Goal: Task Accomplishment & Management: Manage account settings

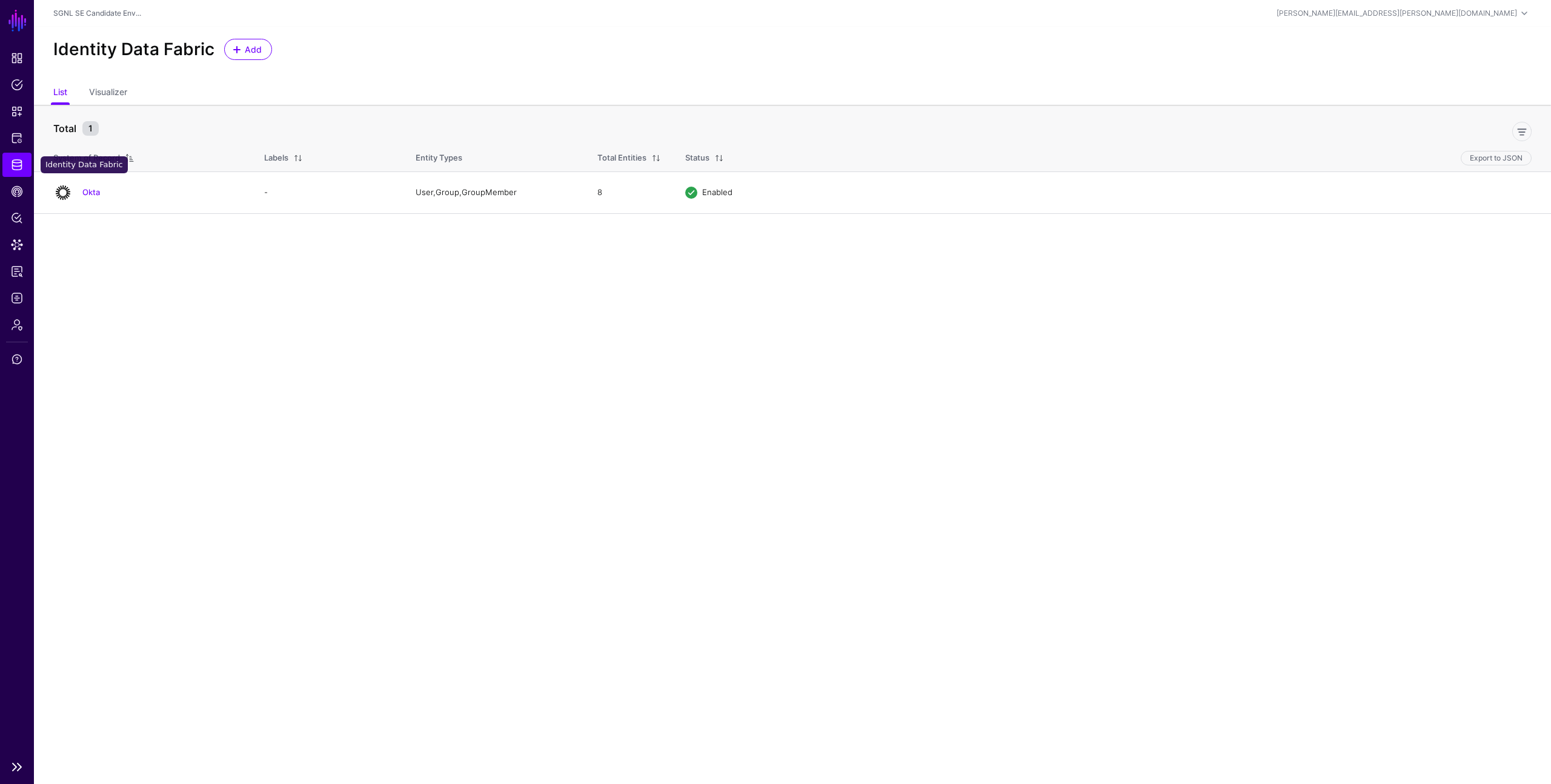
click at [16, 162] on span "Identity Data Fabric" at bounding box center [16, 164] width 12 height 12
click at [248, 45] on span "Add" at bounding box center [254, 49] width 20 height 13
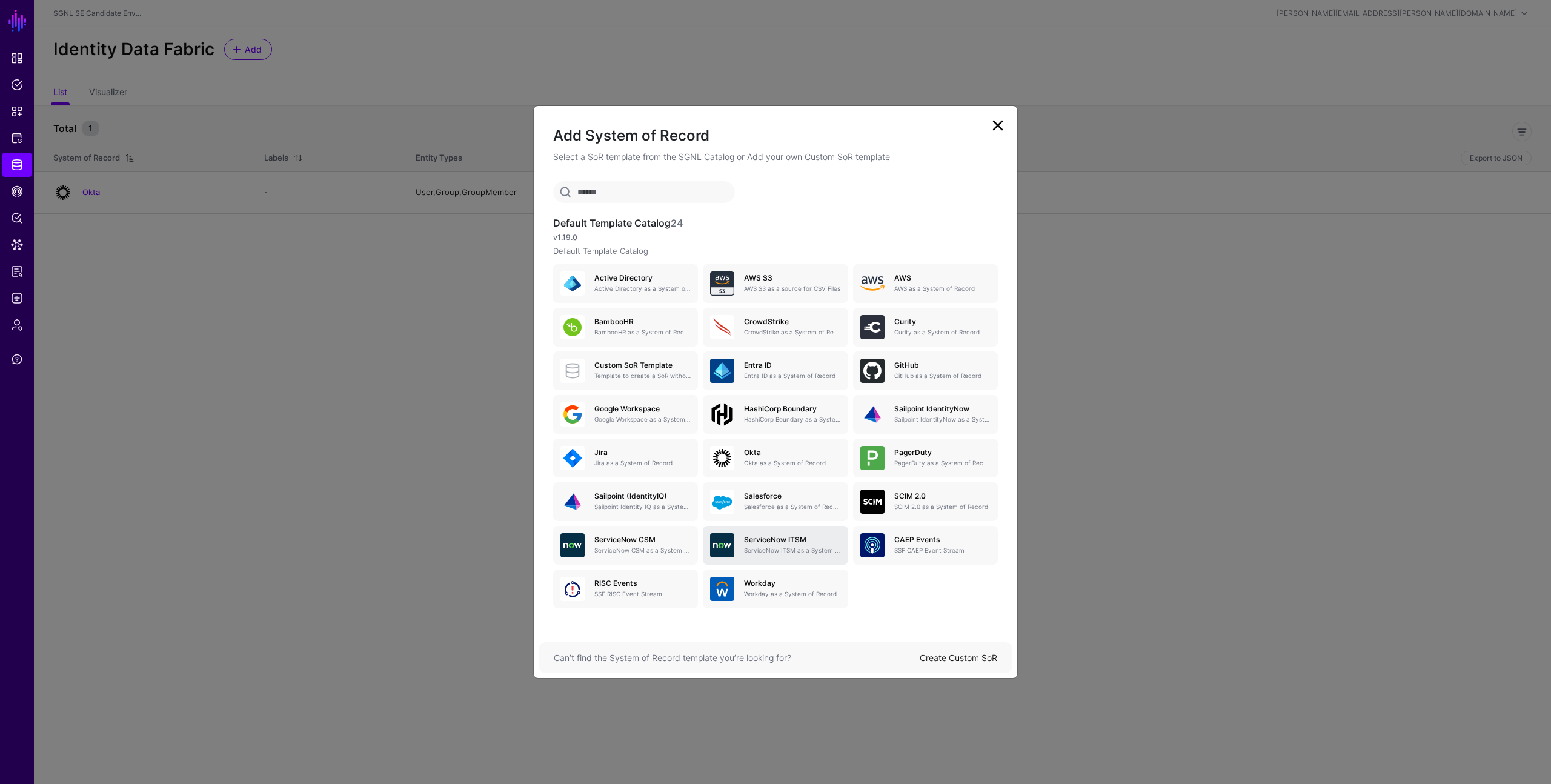
click at [763, 548] on p "ServiceNow ITSM as a System of Record" at bounding box center [792, 550] width 96 height 9
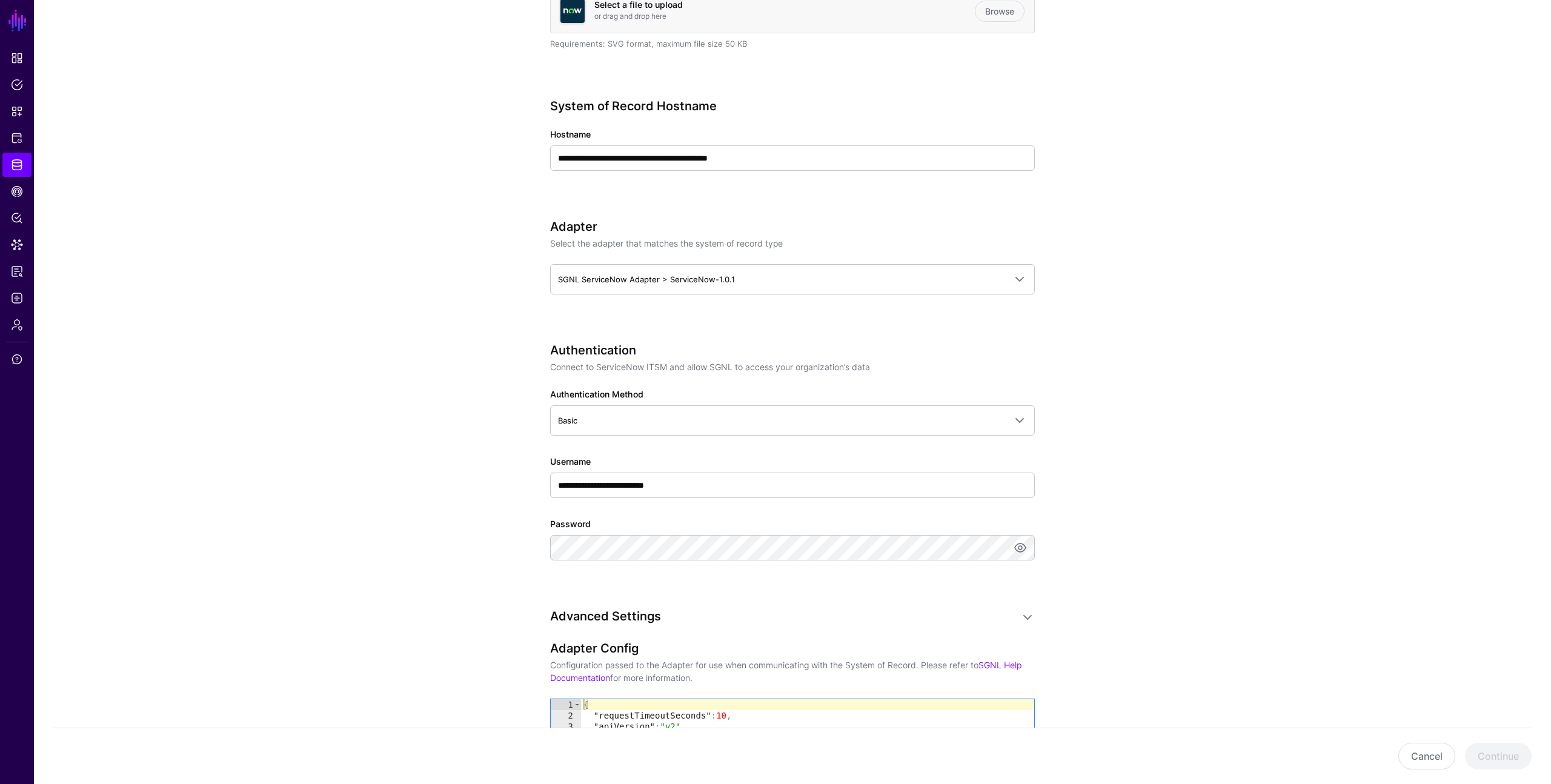
scroll to position [379, 0]
paste input "**********"
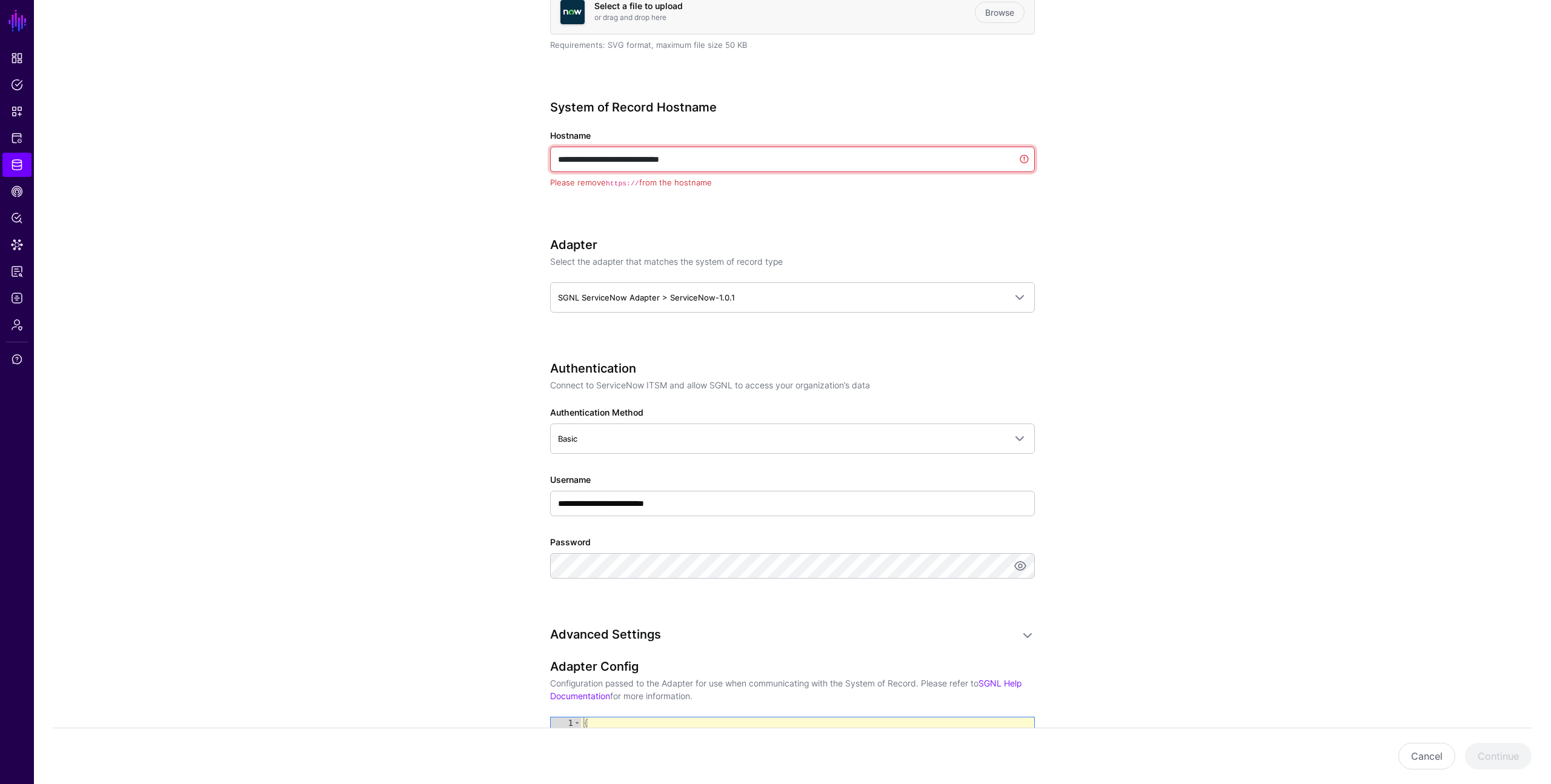
click at [587, 160] on input "**********" at bounding box center [792, 159] width 485 height 25
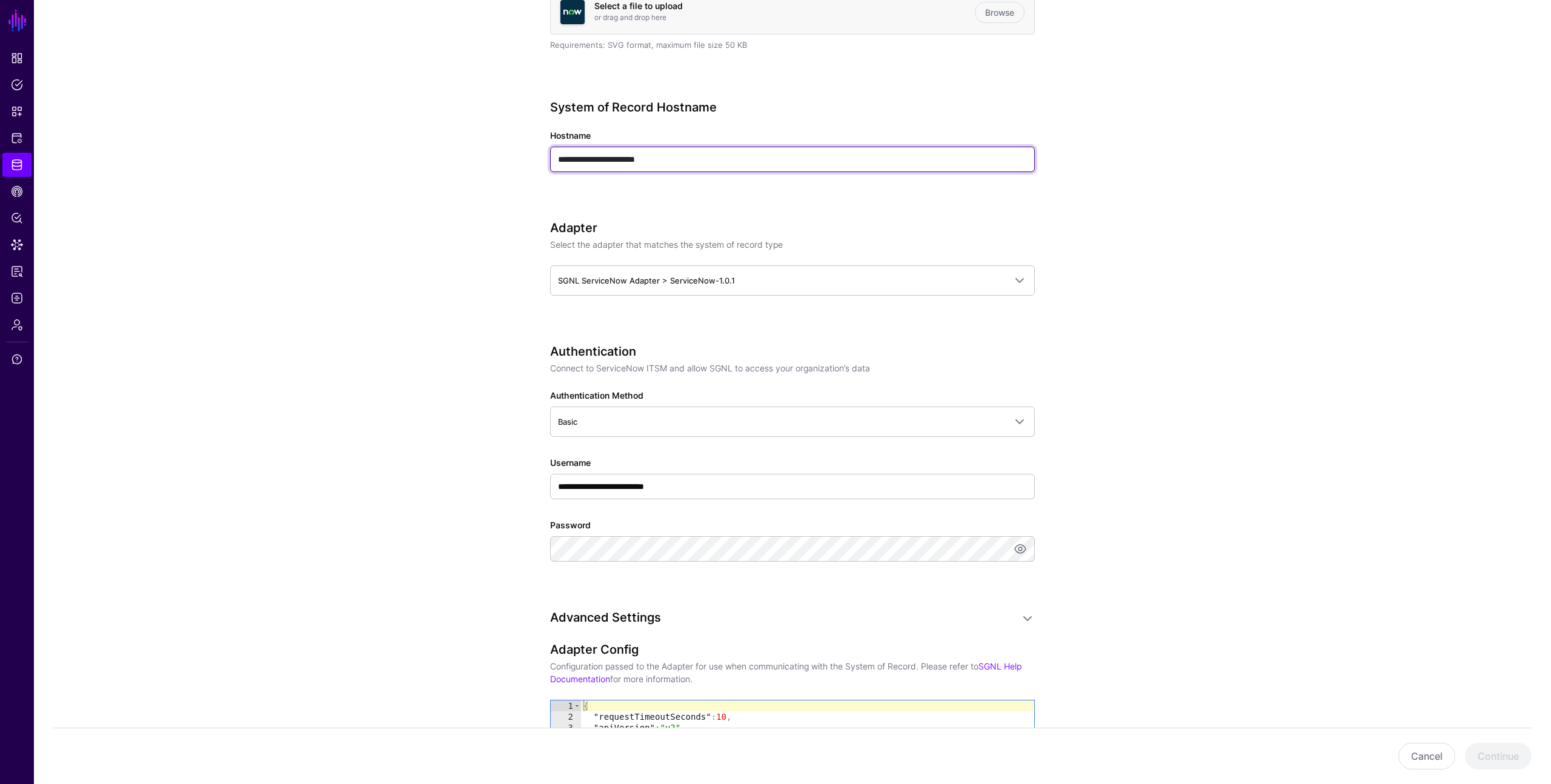
type input "**********"
click at [1066, 158] on div "**********" at bounding box center [792, 448] width 562 height 1467
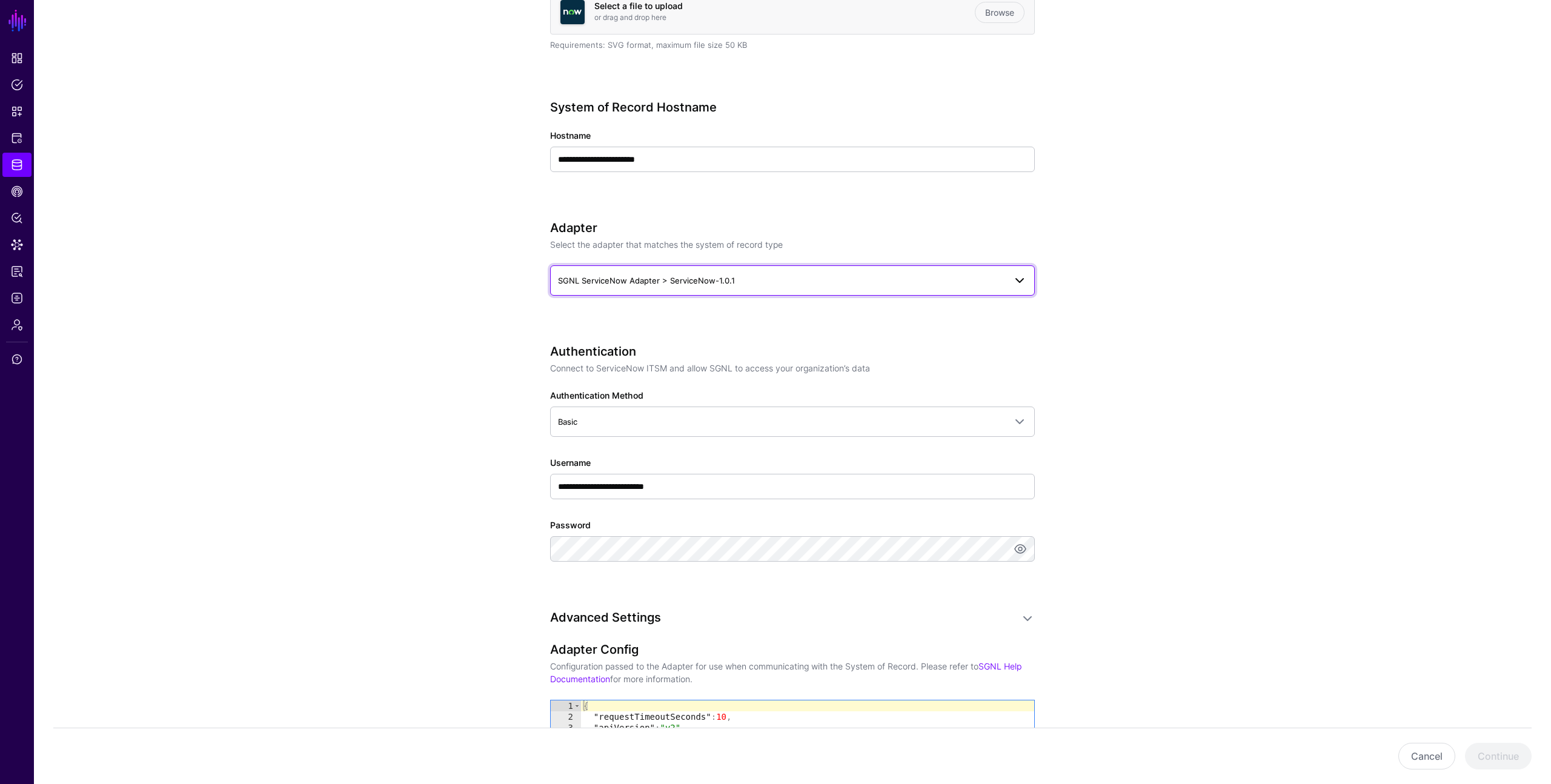
click at [1023, 282] on span at bounding box center [1020, 280] width 15 height 15
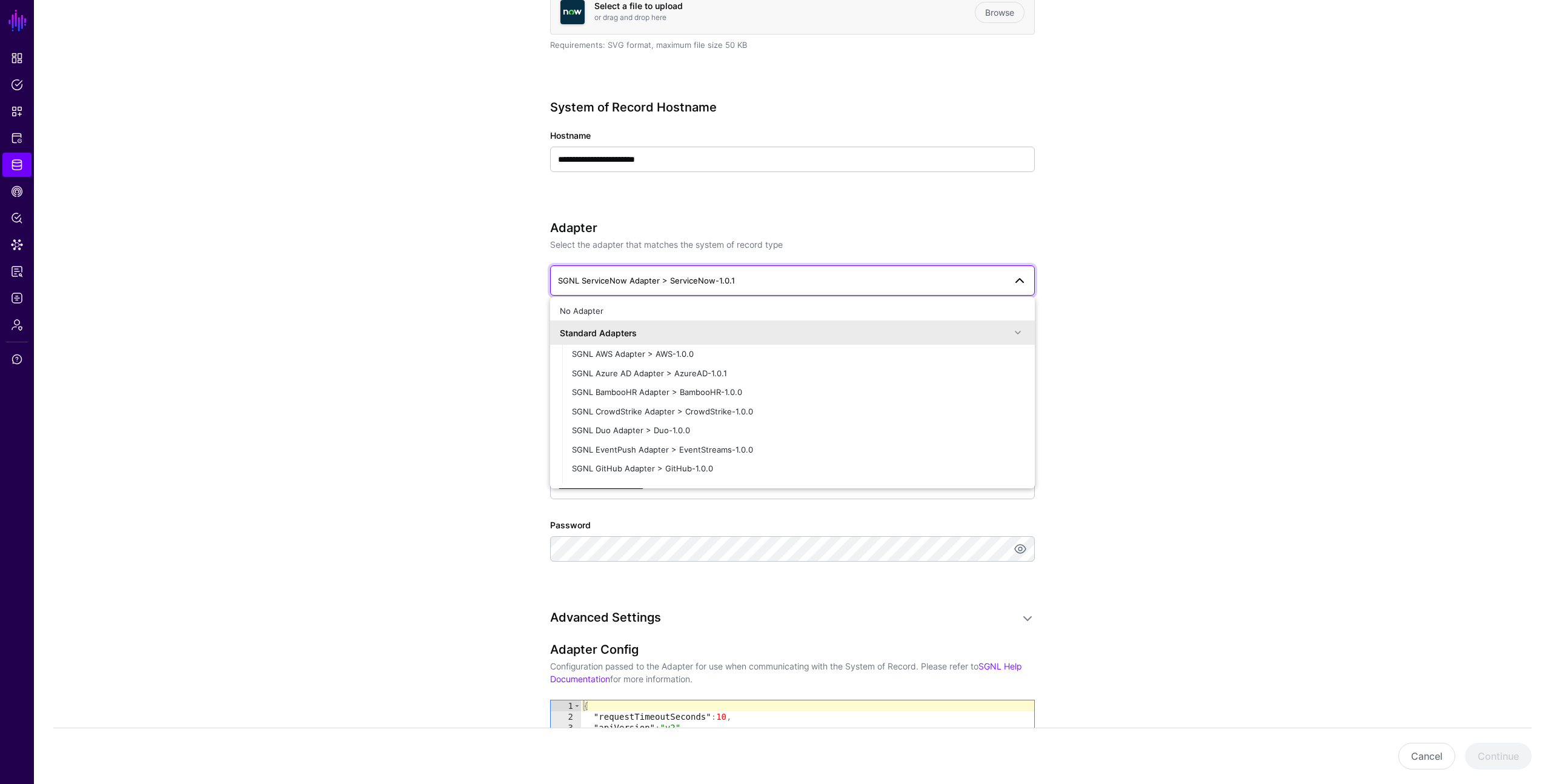
click at [1113, 273] on app-datasources-details-form "**********" at bounding box center [792, 448] width 1517 height 1467
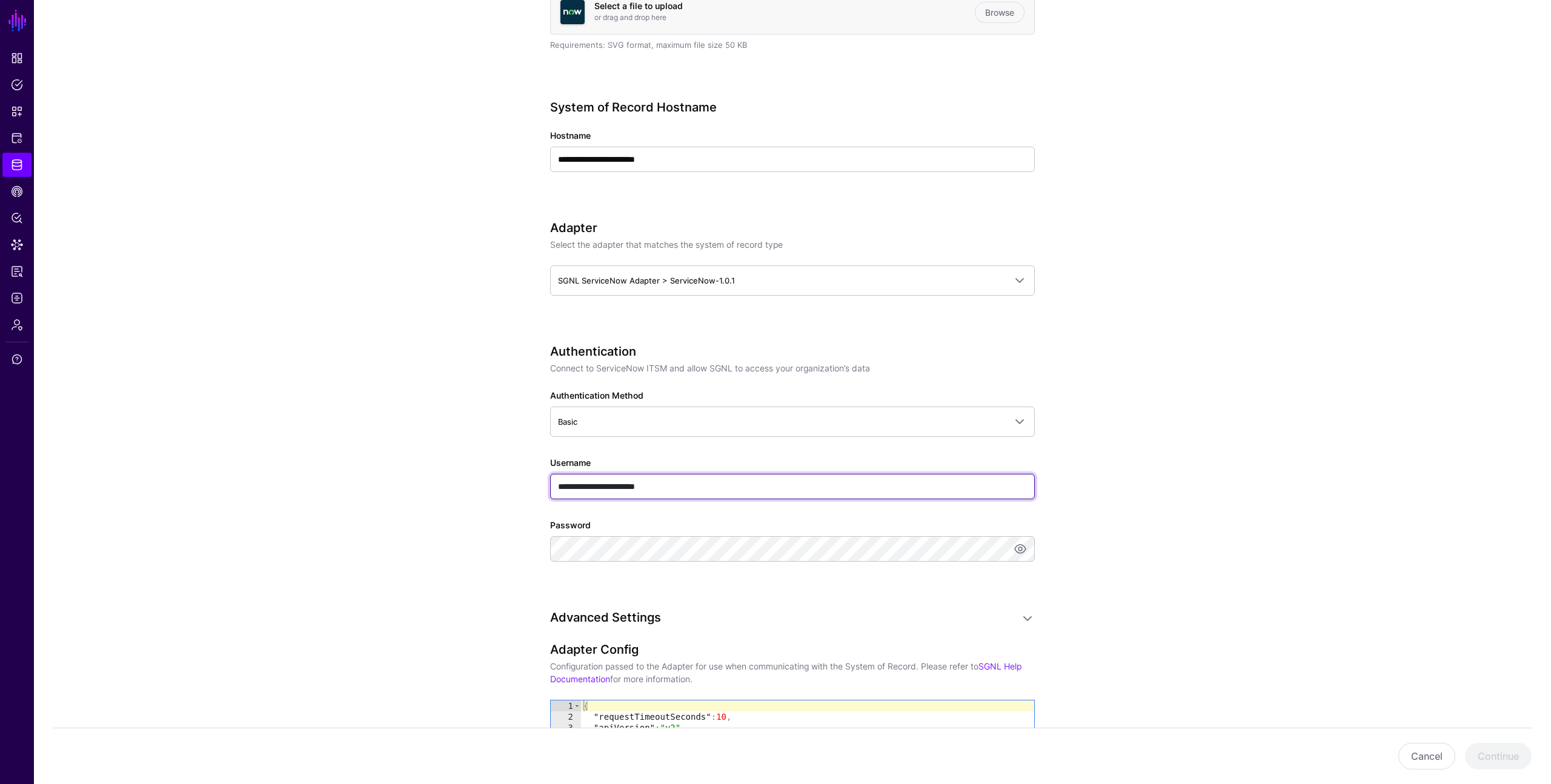
type input "**********"
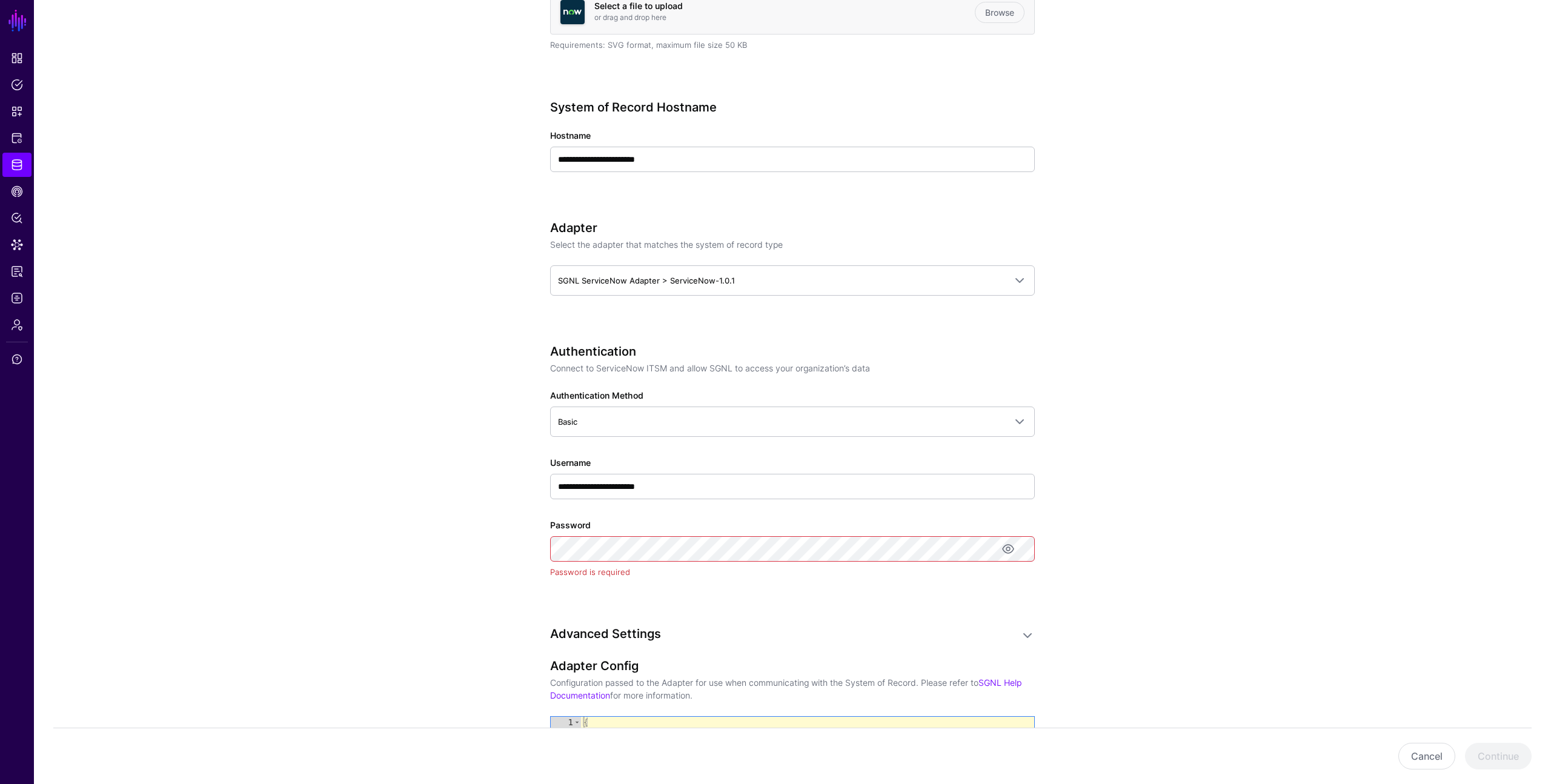
drag, startPoint x: 683, startPoint y: 484, endPoint x: 1032, endPoint y: 9, distance: 589.4
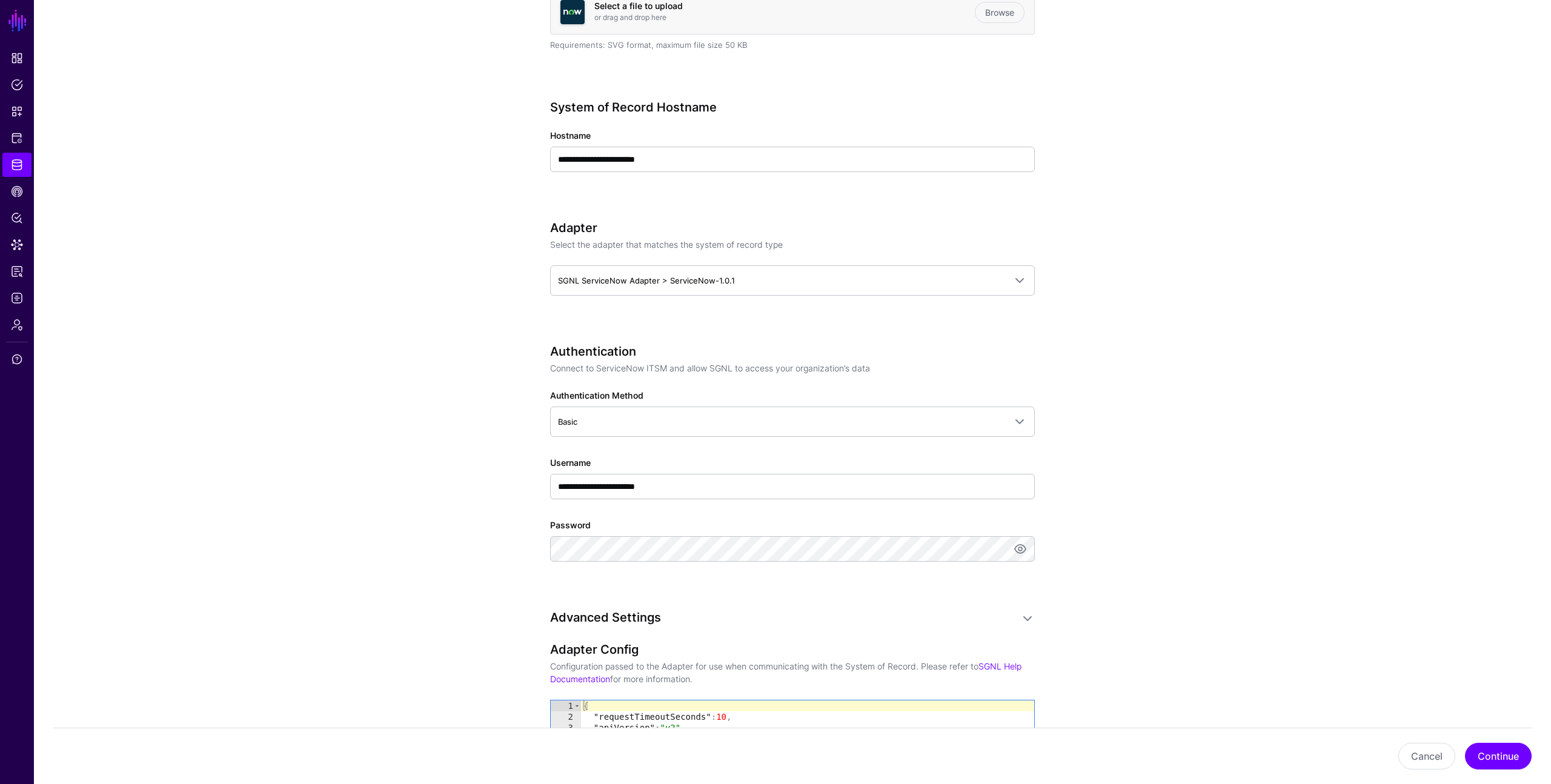
click at [1209, 496] on app-datasources-details-form "**********" at bounding box center [792, 448] width 1517 height 1467
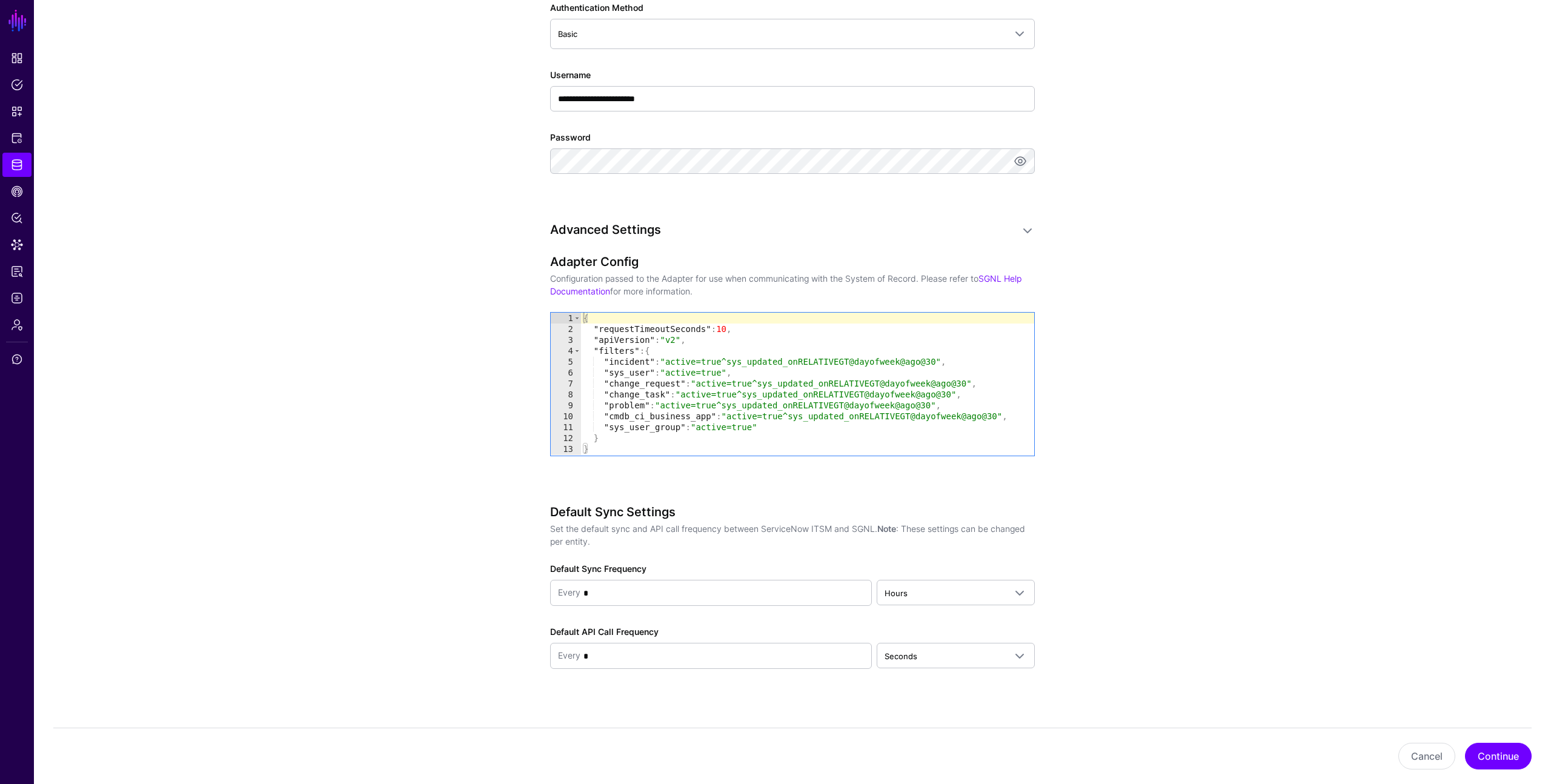
scroll to position [777, 0]
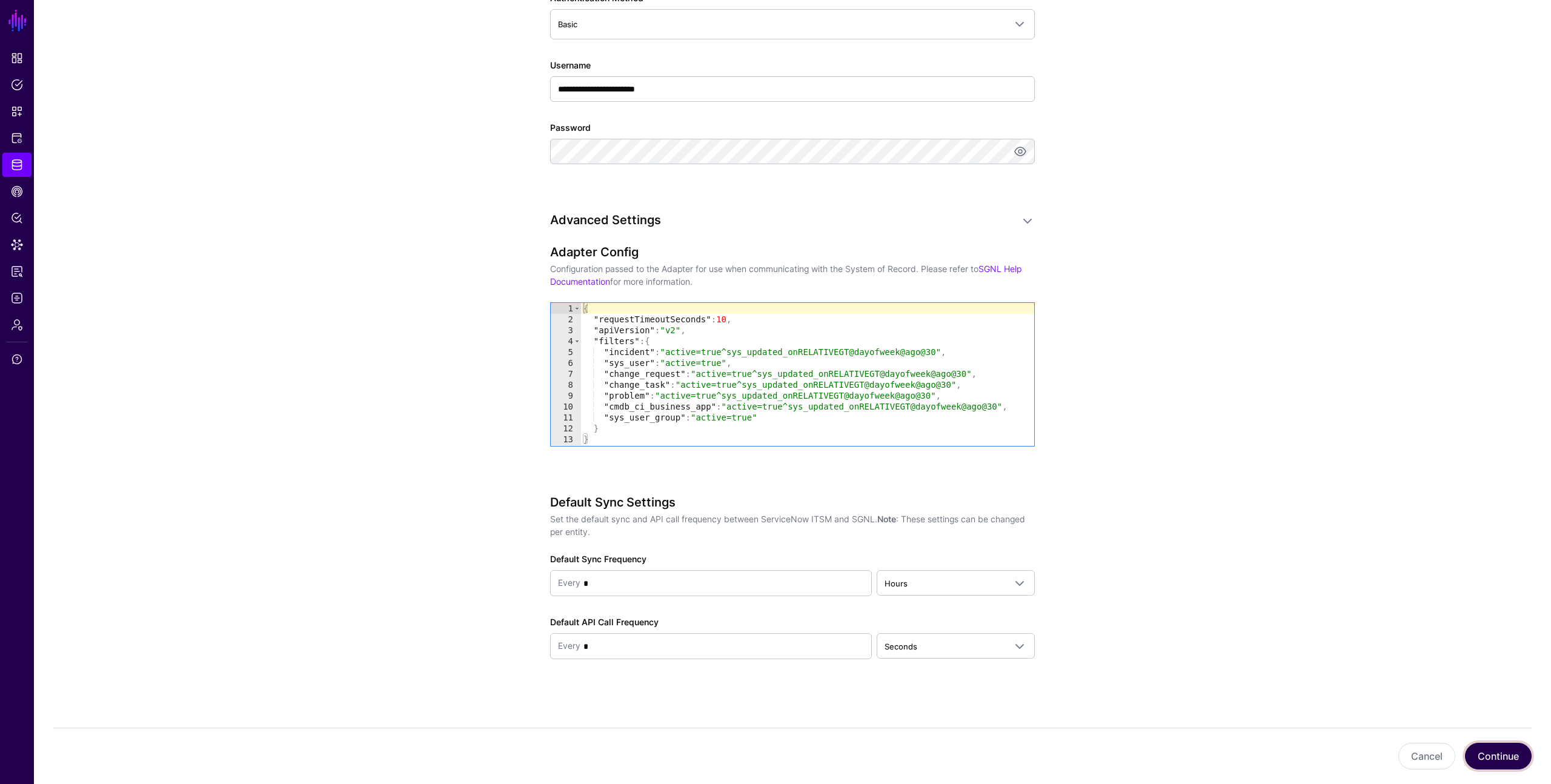
click at [1508, 750] on button "Continue" at bounding box center [1497, 756] width 66 height 26
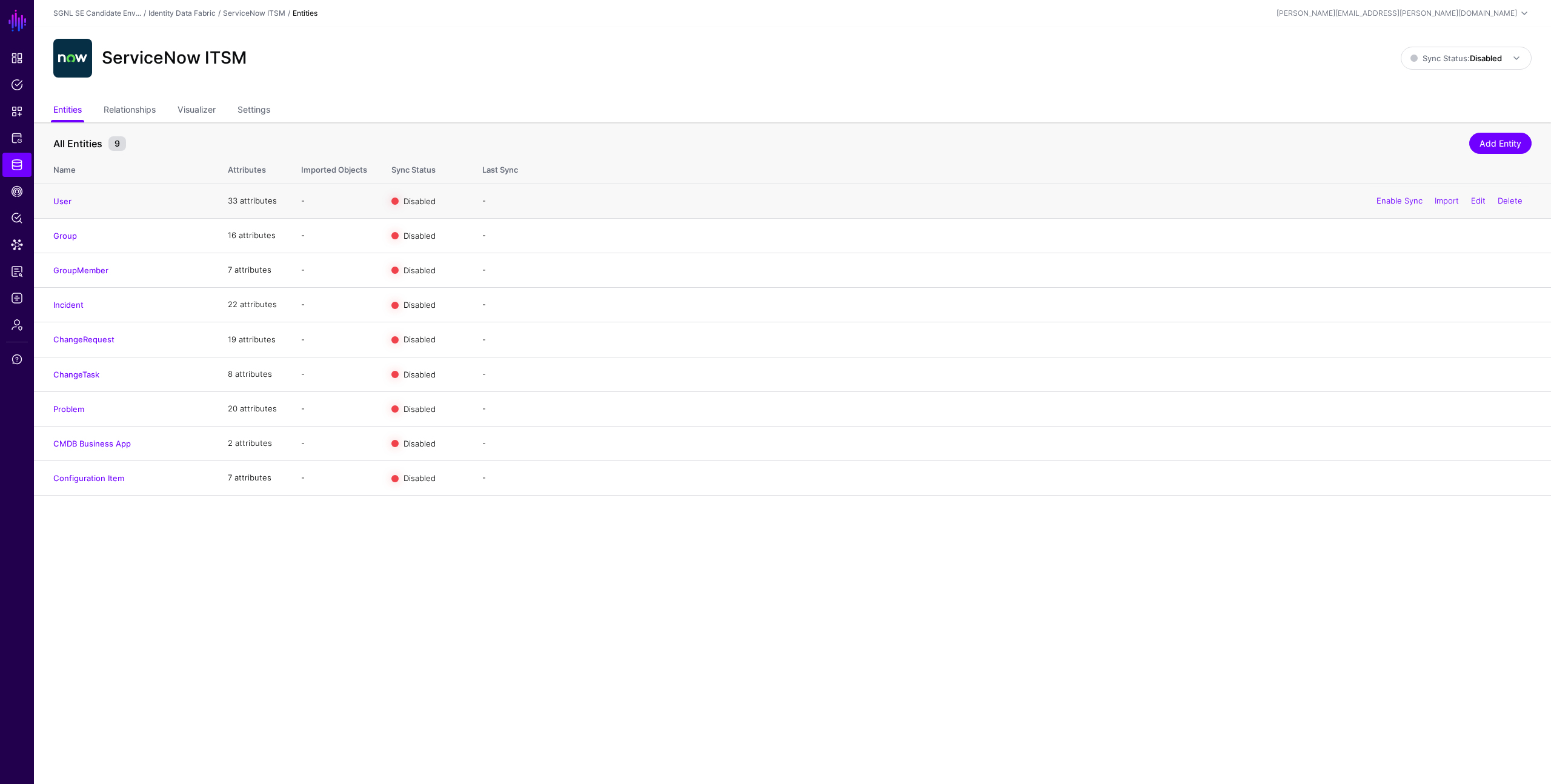
click at [121, 200] on h4 "User" at bounding box center [128, 201] width 150 height 11
click at [59, 200] on link "User" at bounding box center [63, 201] width 18 height 10
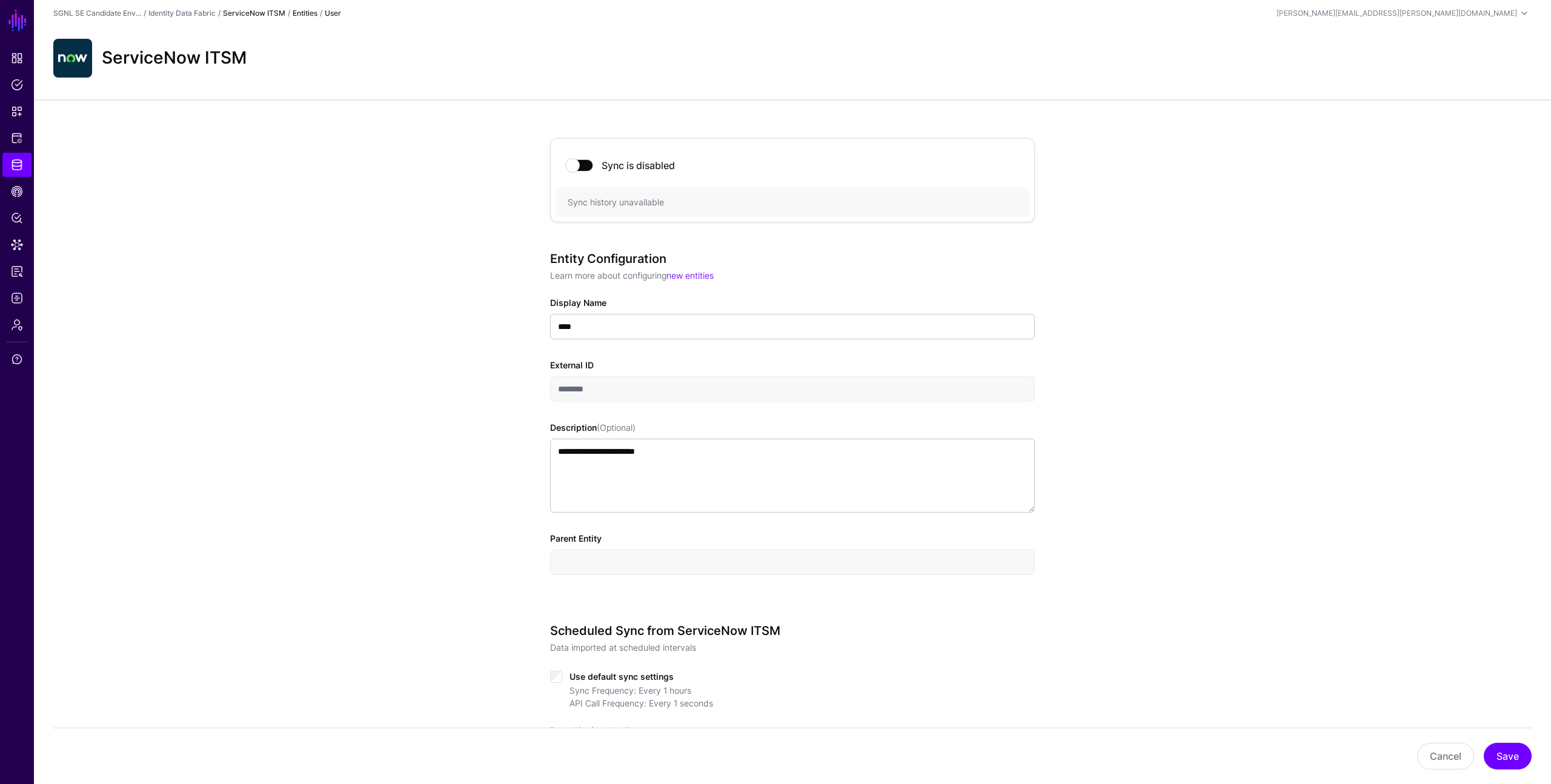
click at [265, 8] on link "ServiceNow ITSM" at bounding box center [254, 13] width 63 height 9
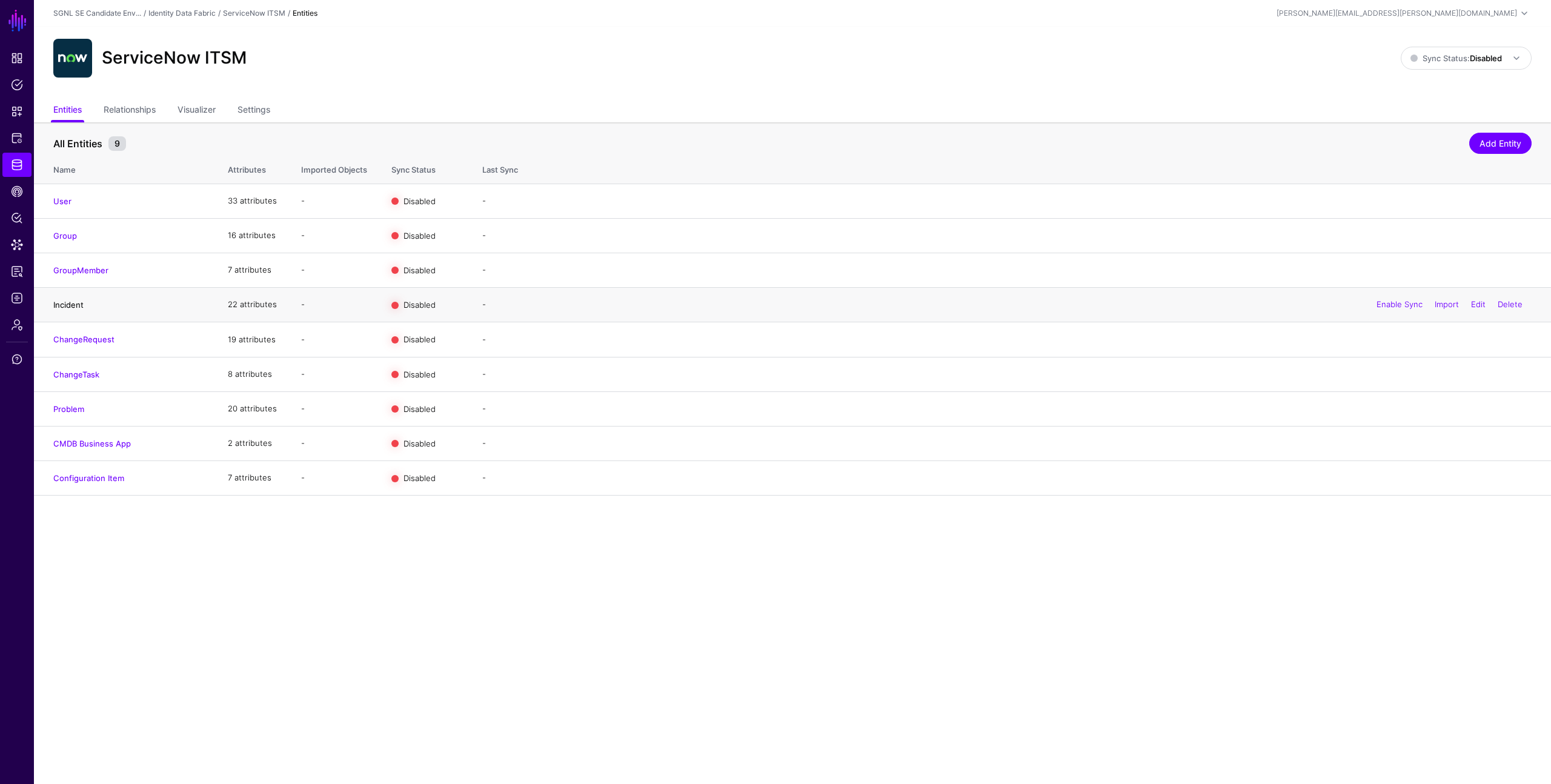
click at [69, 304] on link "Incident" at bounding box center [68, 305] width 30 height 10
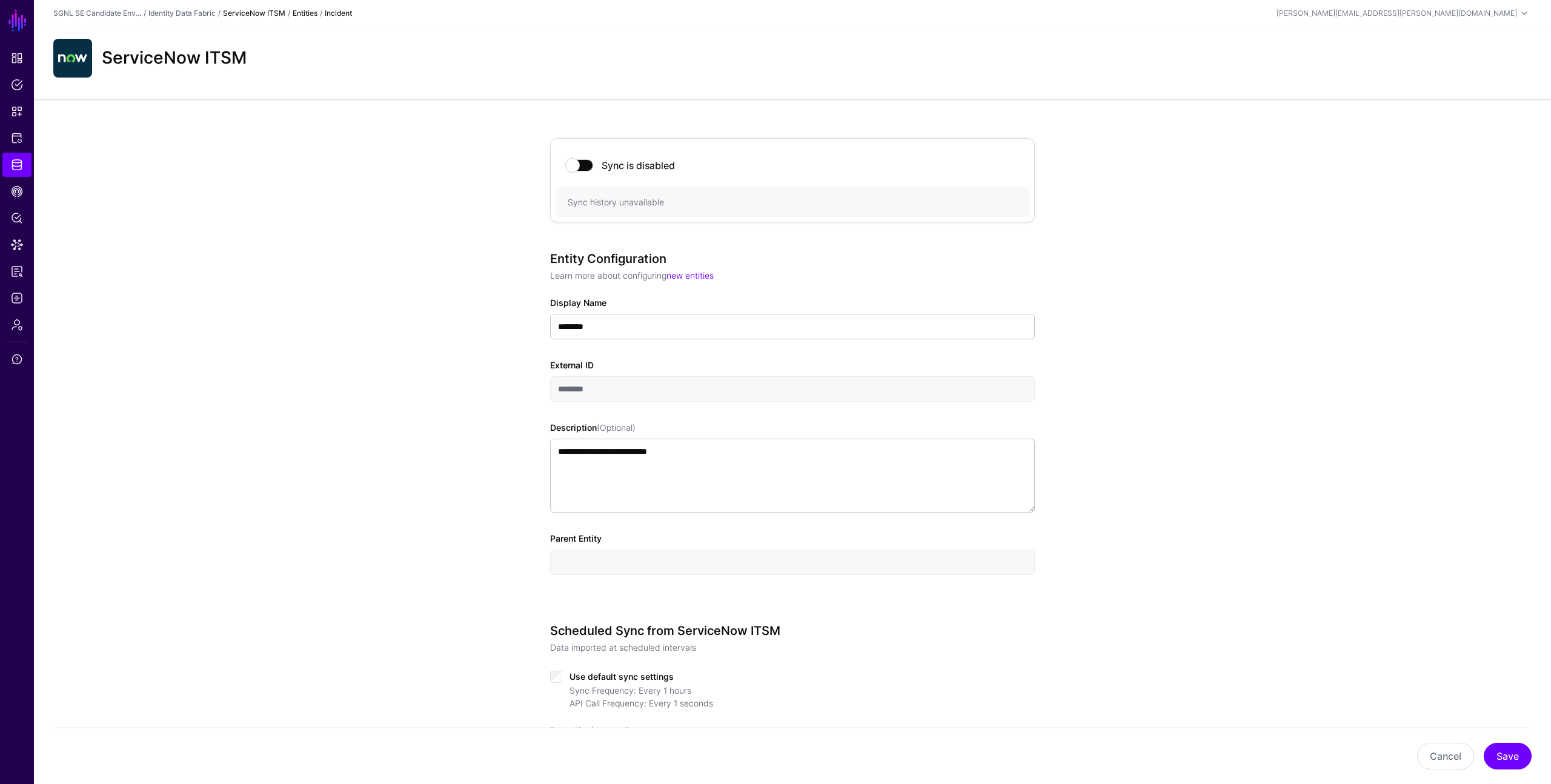
click at [259, 15] on link "ServiceNow ITSM" at bounding box center [254, 13] width 63 height 9
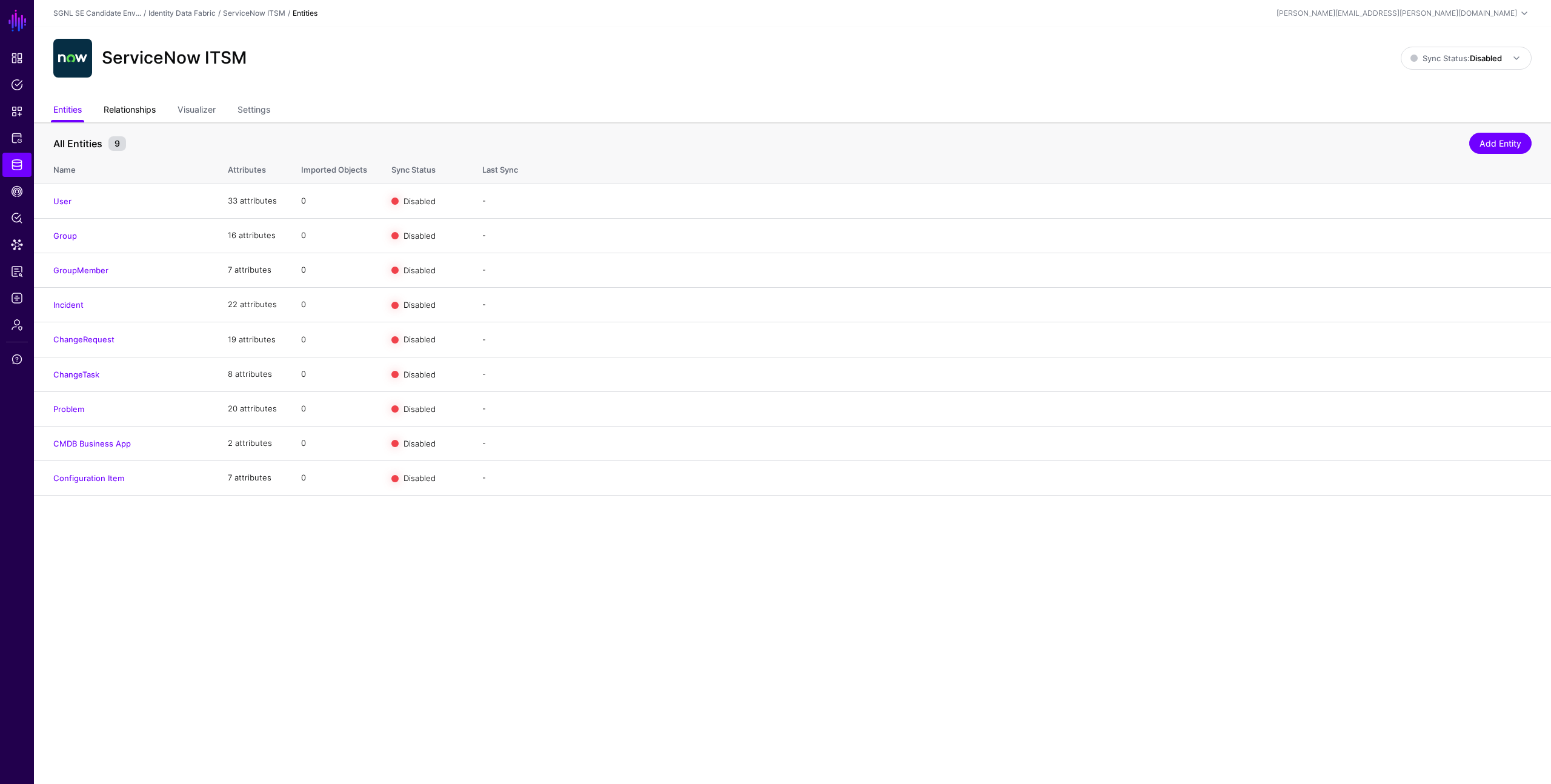
click at [136, 106] on link "Relationships" at bounding box center [129, 110] width 52 height 23
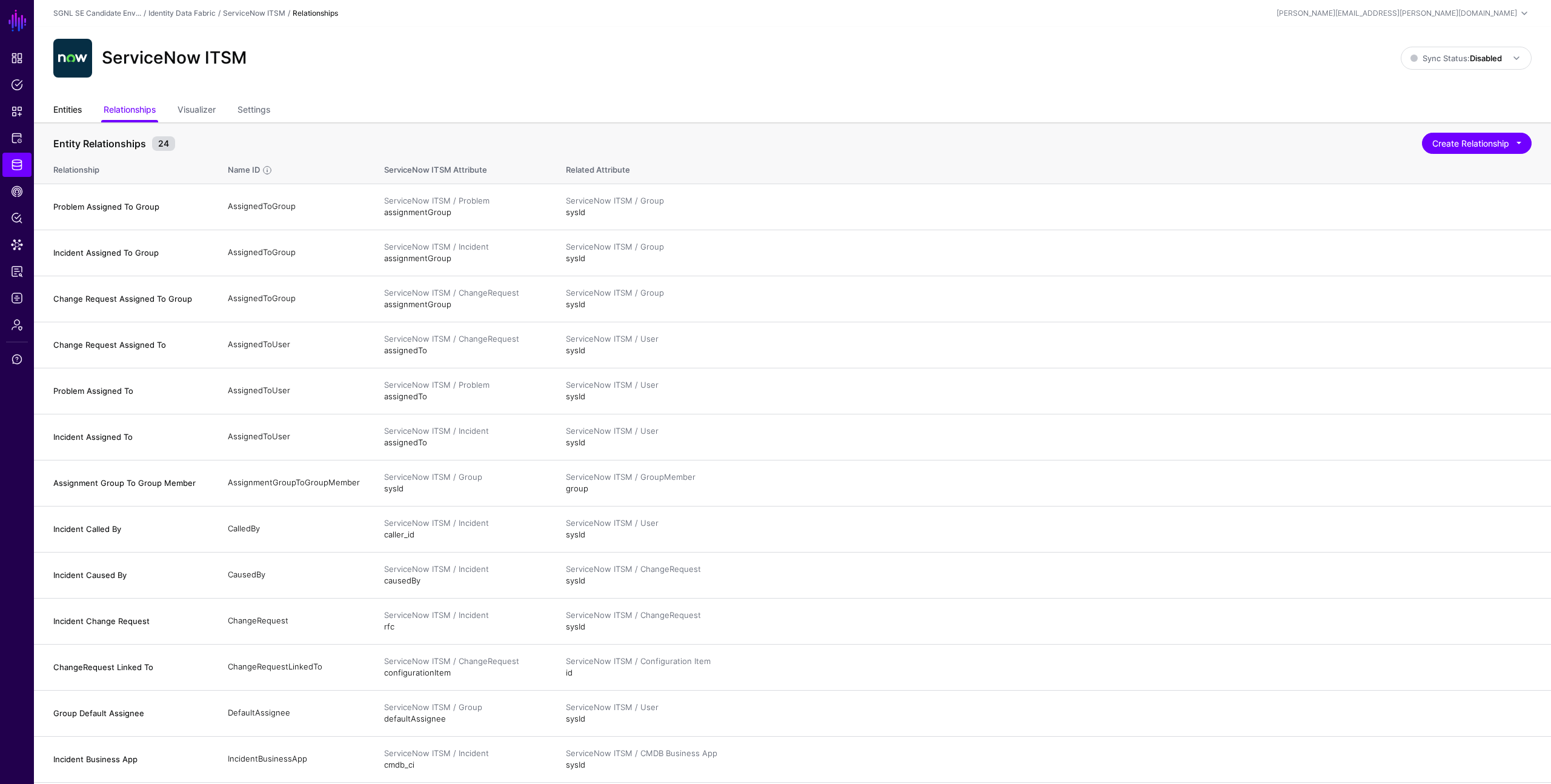
click at [65, 110] on link "Entities" at bounding box center [67, 110] width 28 height 23
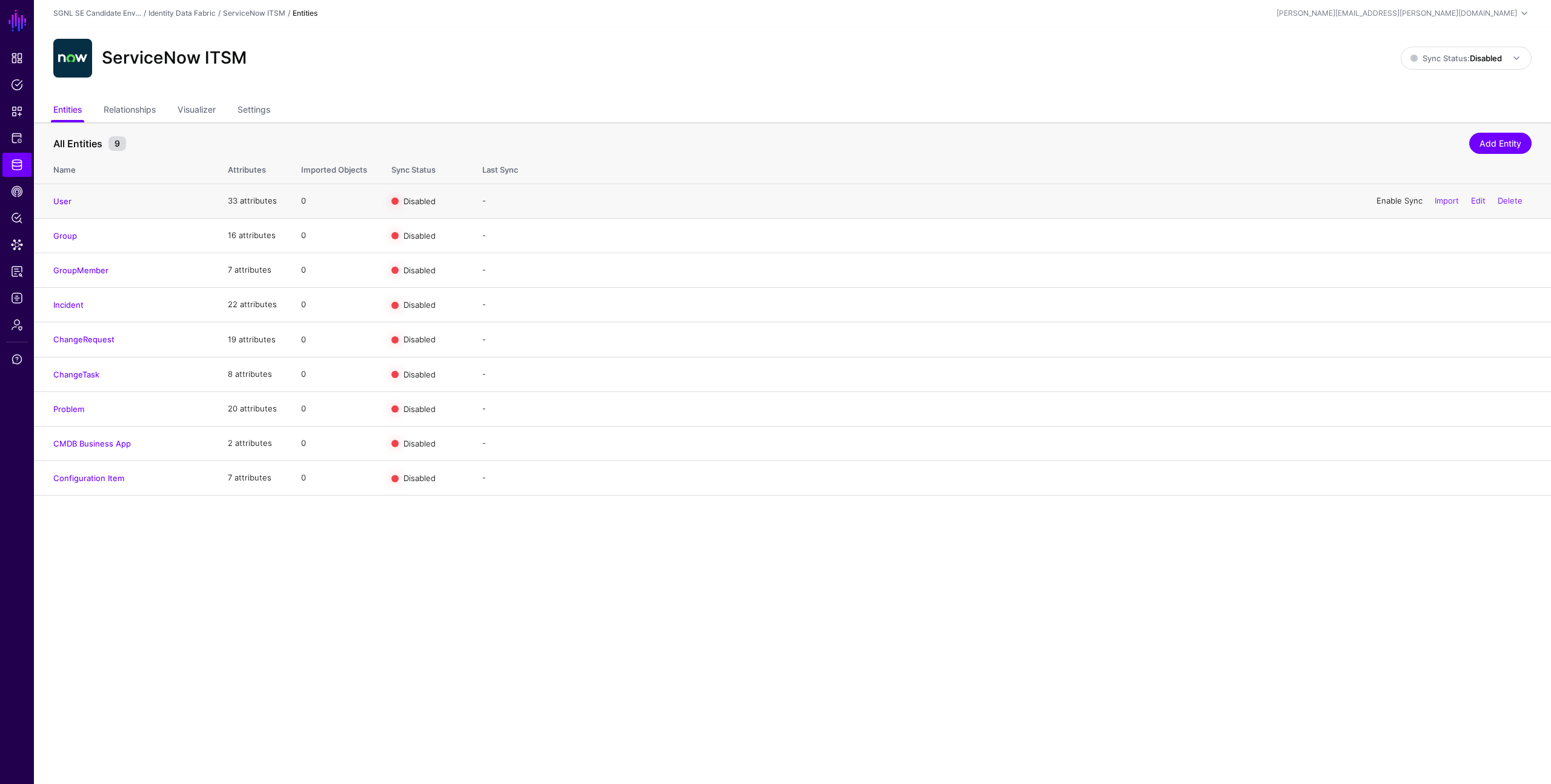
click at [1383, 199] on link "Enable Sync" at bounding box center [1399, 200] width 46 height 10
click at [1399, 236] on link "Enable Sync" at bounding box center [1399, 235] width 46 height 10
click at [1397, 267] on link "Enable Sync" at bounding box center [1399, 269] width 46 height 10
click at [1394, 304] on link "Enable Sync" at bounding box center [1399, 304] width 46 height 10
click at [1394, 338] on link "Enable Sync" at bounding box center [1399, 339] width 46 height 10
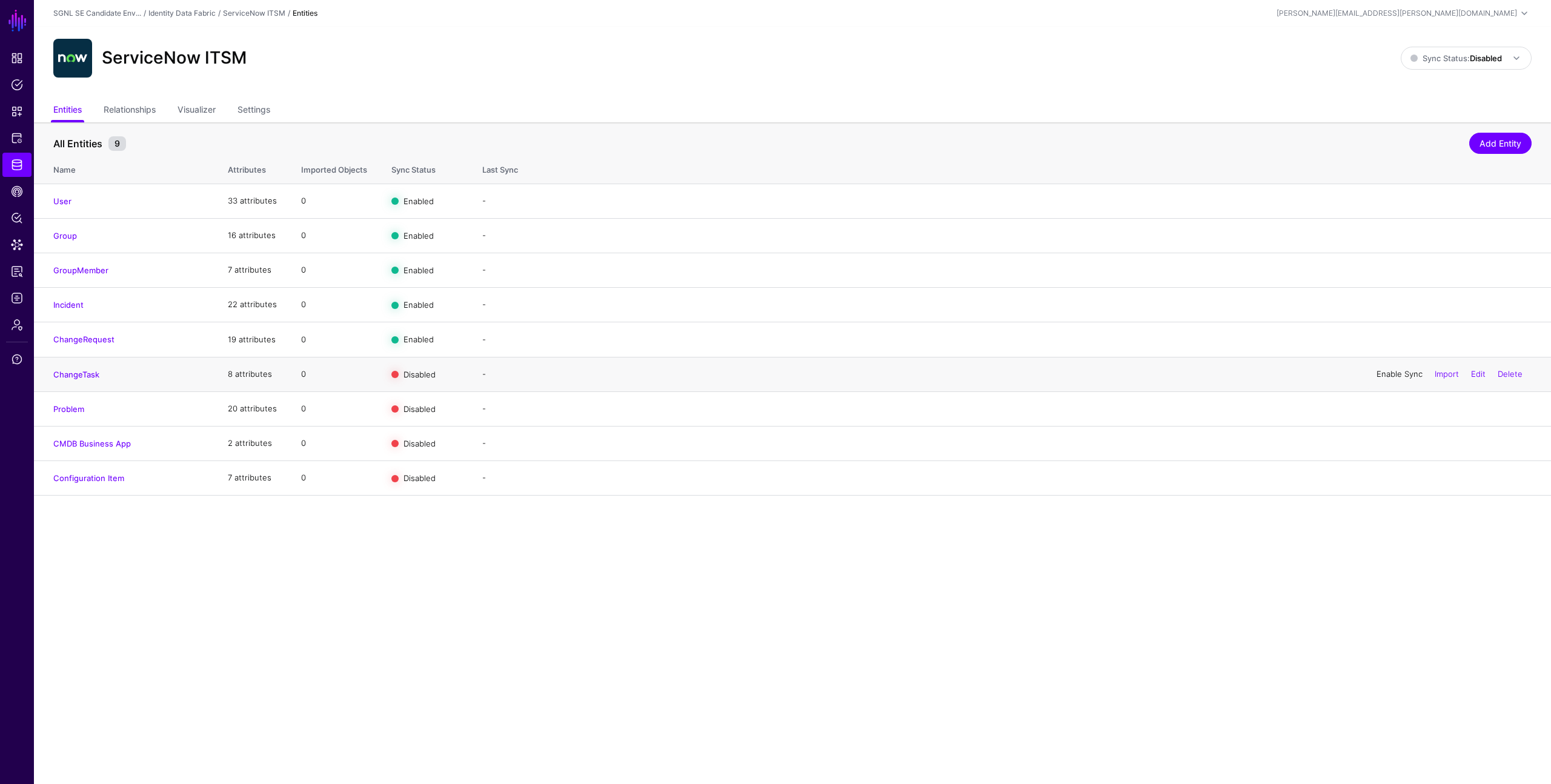
click at [1394, 374] on link "Enable Sync" at bounding box center [1399, 374] width 46 height 10
click at [1394, 408] on link "Enable Sync" at bounding box center [1399, 408] width 46 height 10
click at [1395, 441] on link "Enable Sync" at bounding box center [1399, 443] width 46 height 10
click at [1393, 477] on link "Enable Sync" at bounding box center [1399, 477] width 46 height 10
click at [1173, 555] on main "SGNL Dashboard Policies Snippets Protected Systems Identity Data Fabric CAEP Hu…" at bounding box center [775, 392] width 1551 height 784
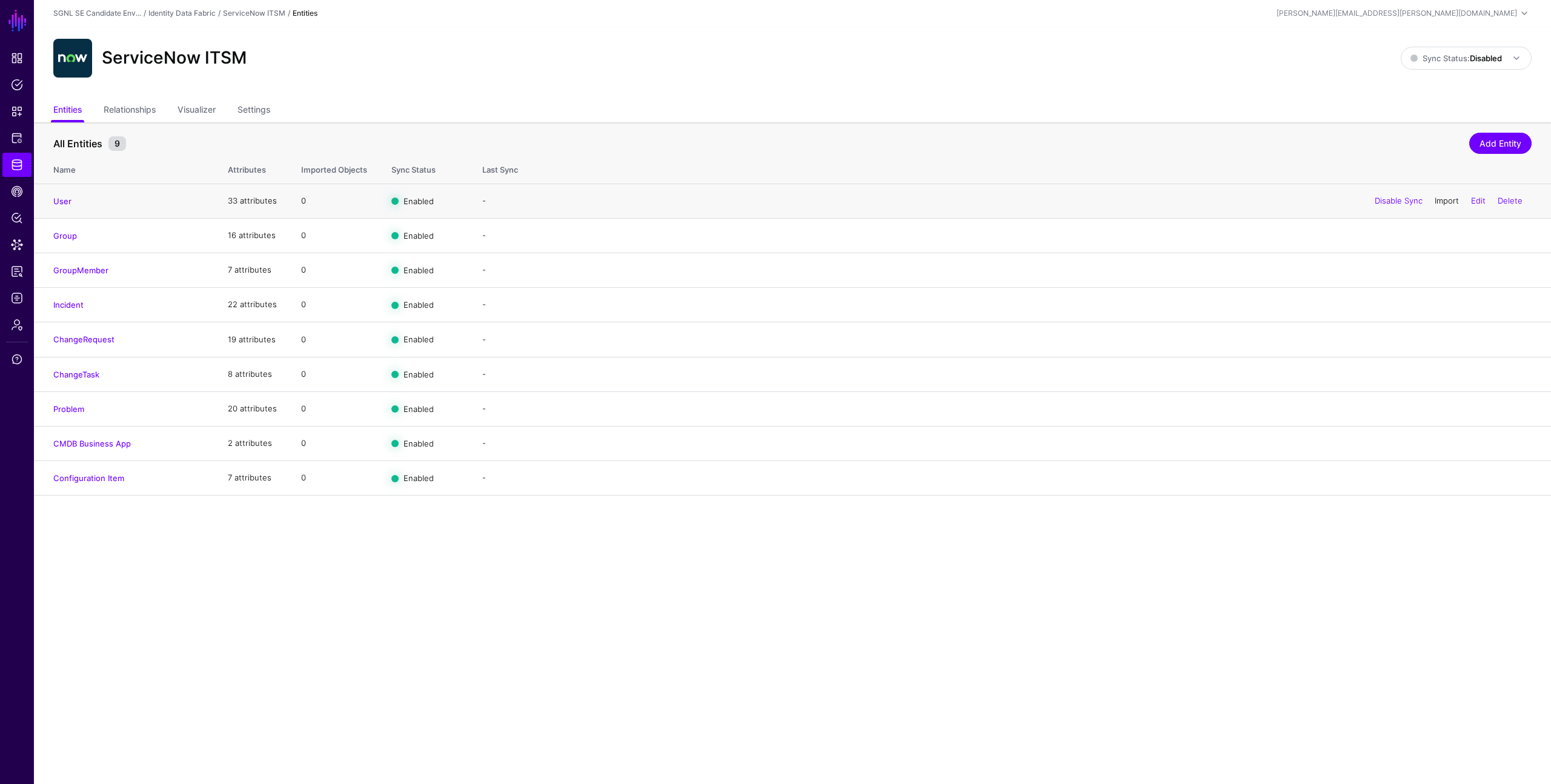
click at [1439, 199] on link "Import" at bounding box center [1446, 200] width 25 height 10
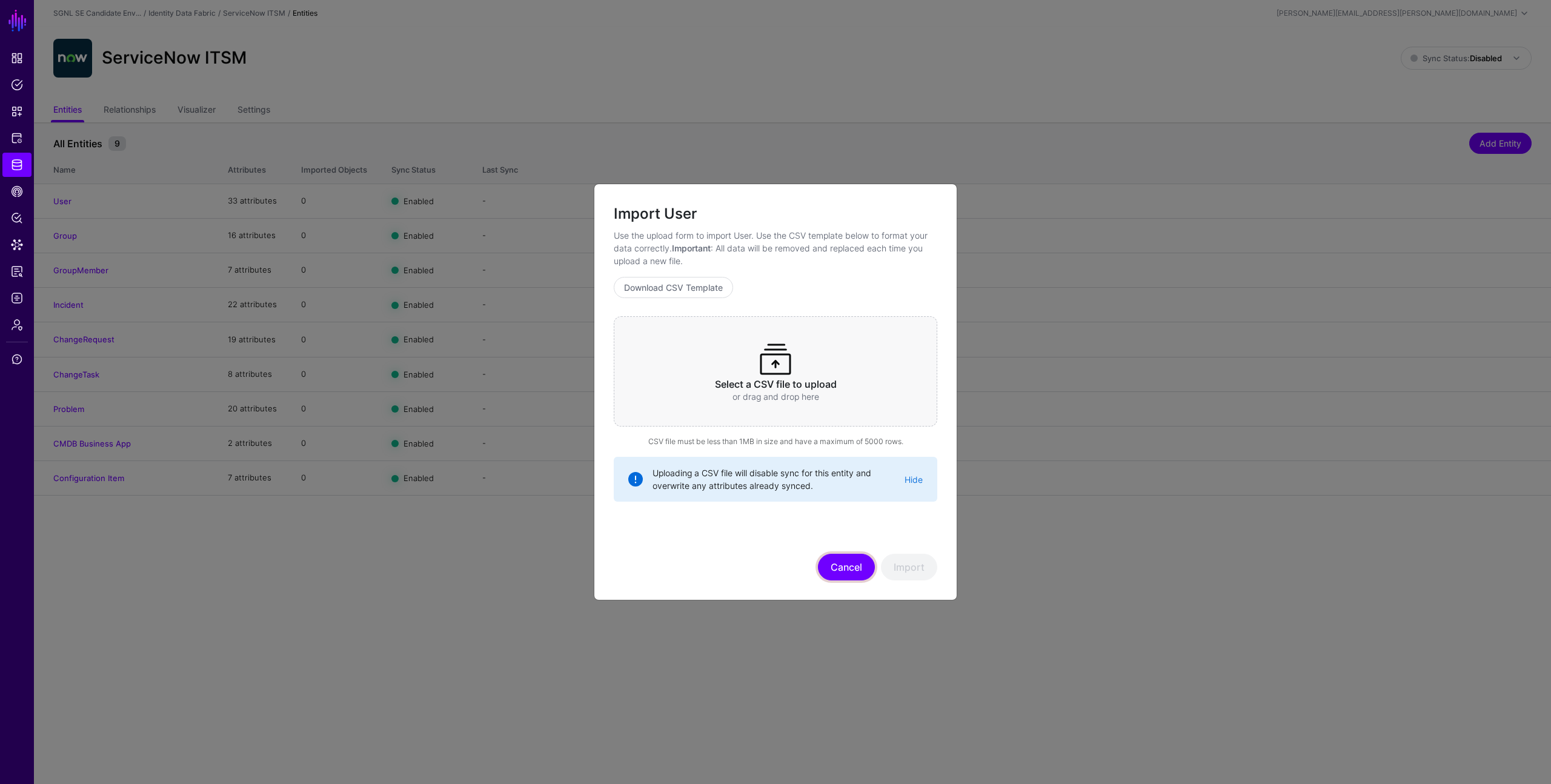
click at [837, 562] on button "Cancel" at bounding box center [846, 567] width 57 height 26
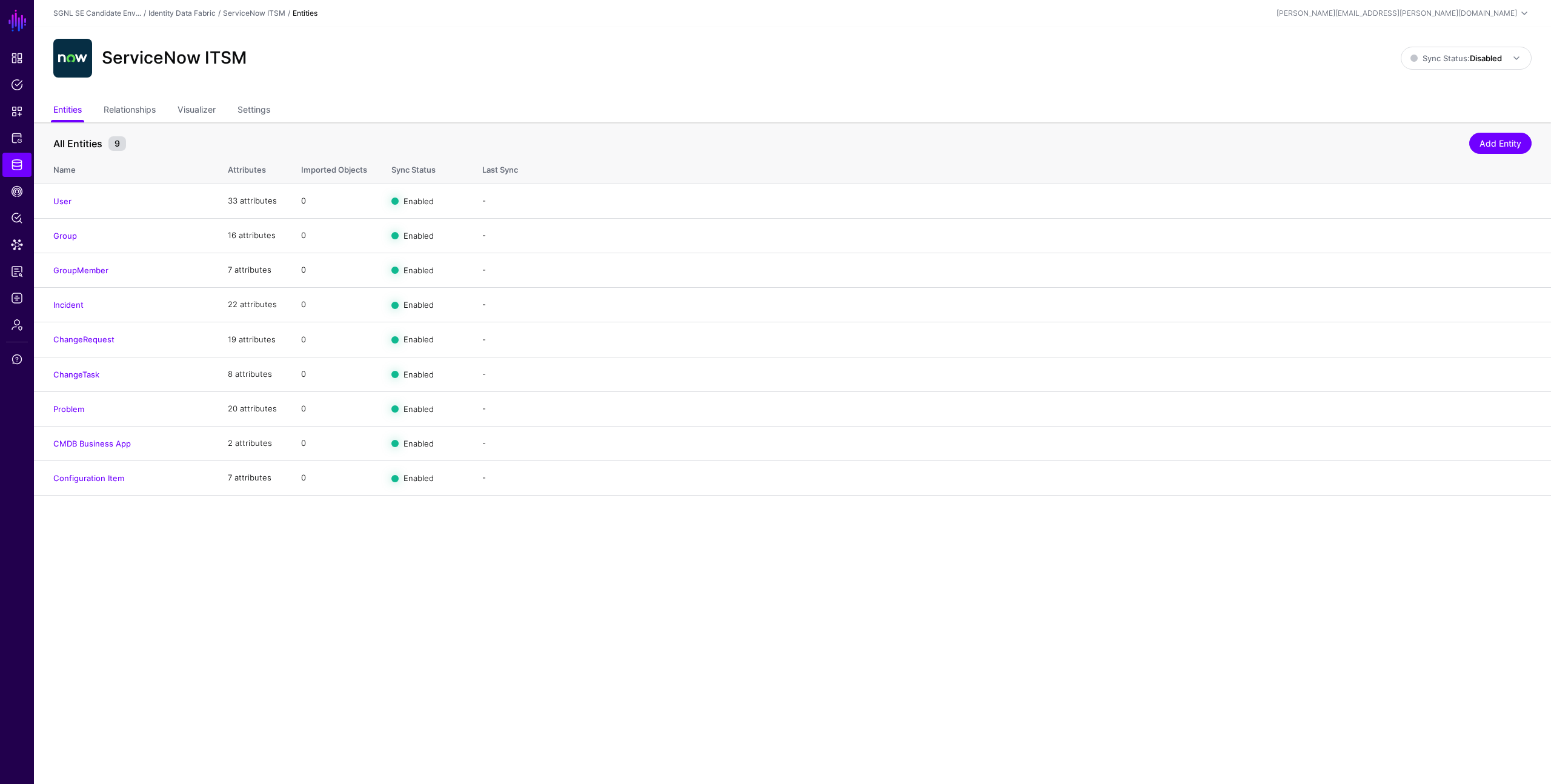
click at [701, 571] on main "SGNL Dashboard Policies Snippets Protected Systems Identity Data Fabric CAEP Hu…" at bounding box center [775, 392] width 1551 height 784
click at [197, 112] on link "Visualizer" at bounding box center [196, 110] width 38 height 23
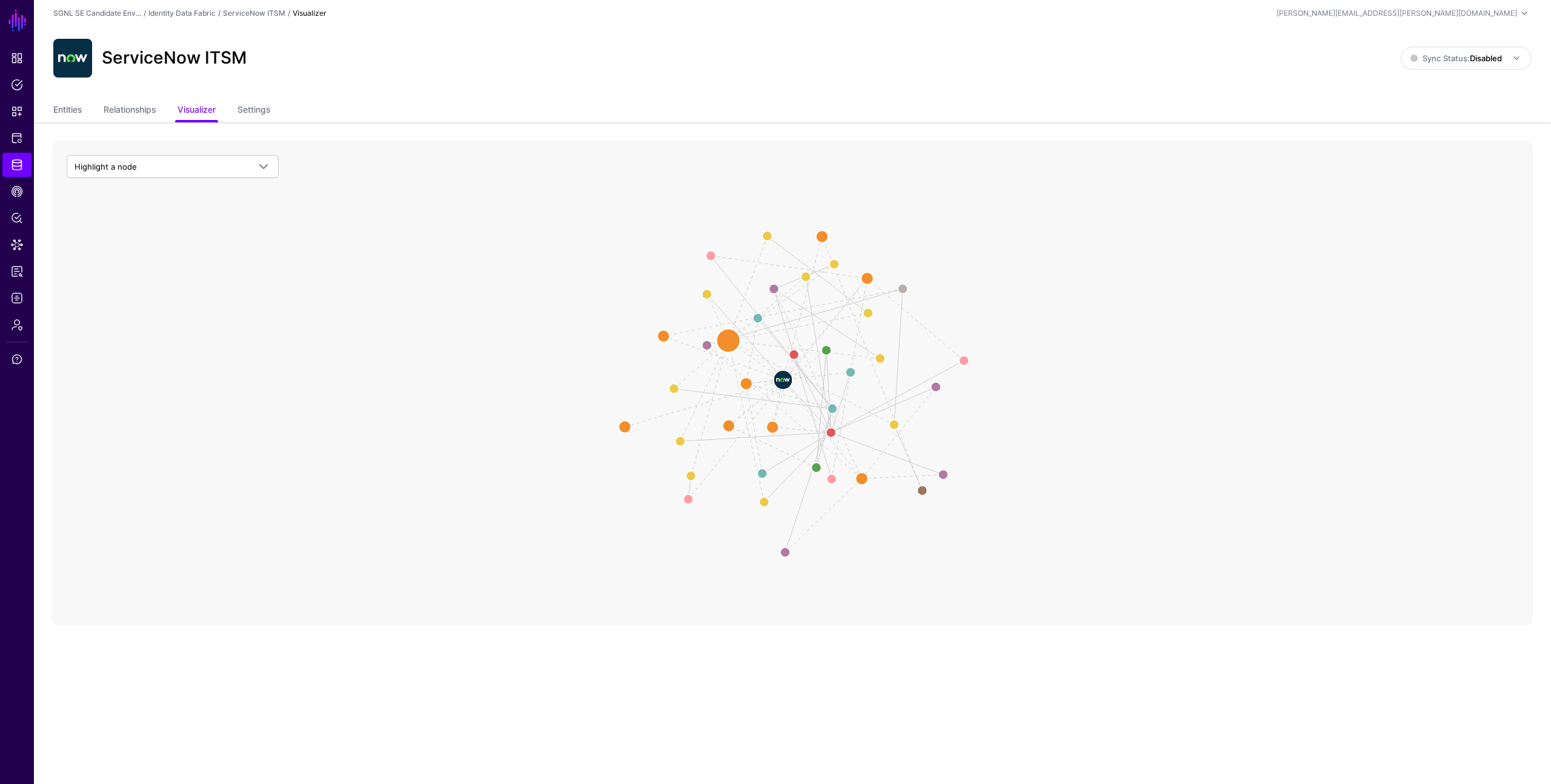
click at [730, 342] on circle at bounding box center [728, 340] width 25 height 25
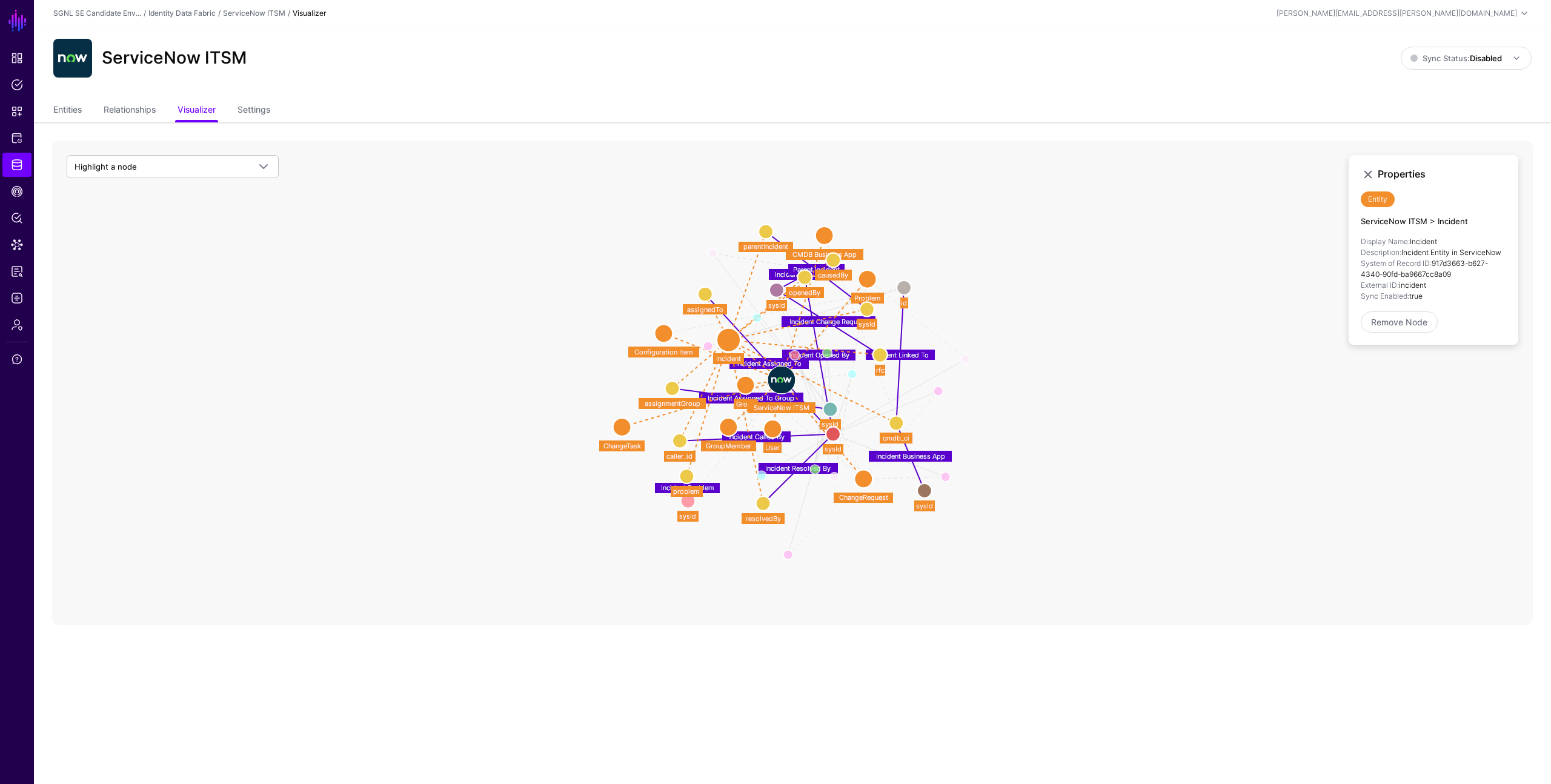
click at [904, 286] on circle at bounding box center [904, 287] width 15 height 15
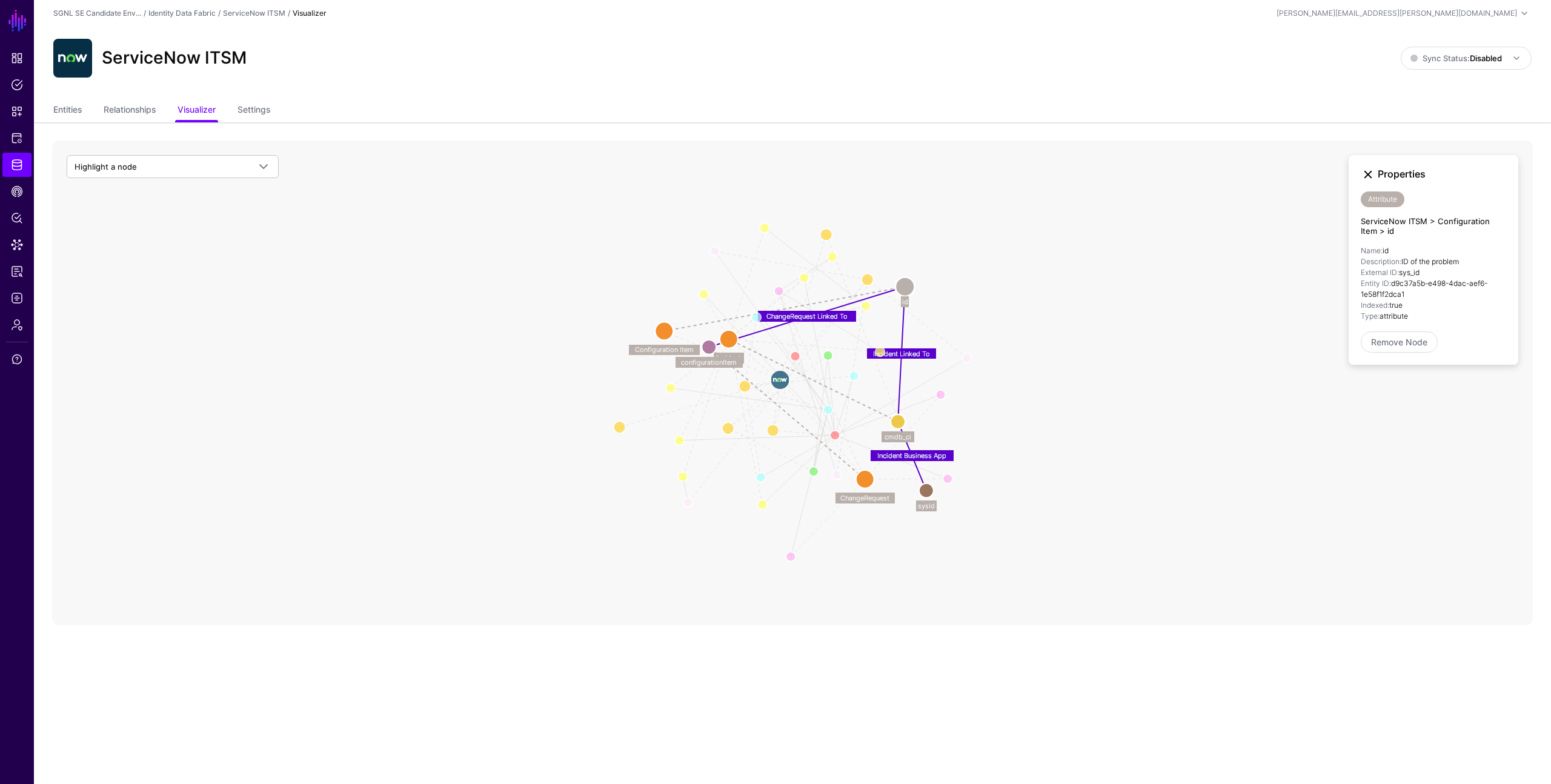
click at [1371, 173] on link at bounding box center [1368, 175] width 15 height 15
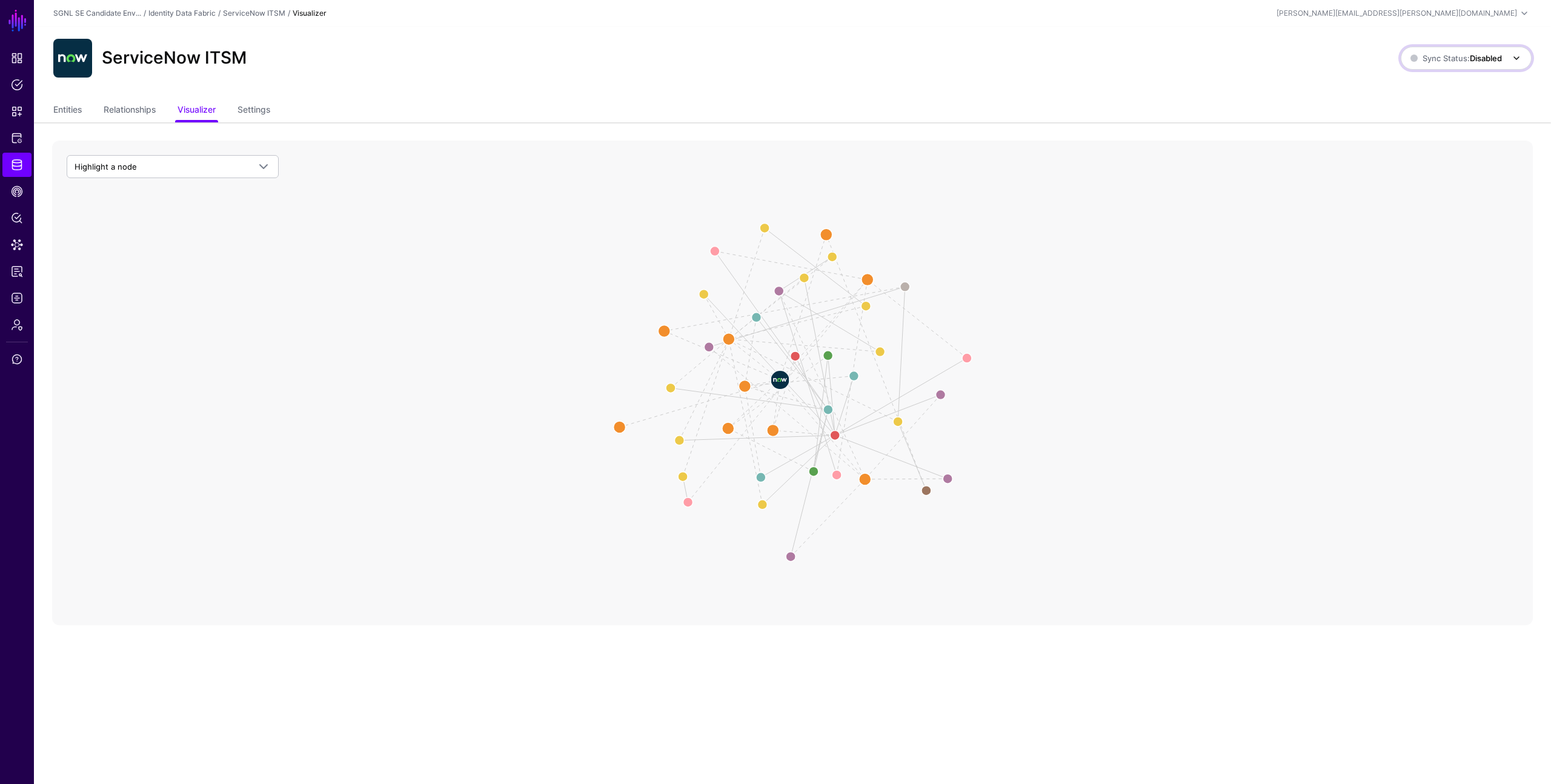
click at [1470, 55] on strong "Disabled" at bounding box center [1486, 58] width 32 height 10
click at [1434, 90] on span "Enabled Syncing active for all configured entities that are enabled" at bounding box center [1453, 98] width 137 height 39
click at [69, 104] on link "Entities" at bounding box center [67, 110] width 28 height 23
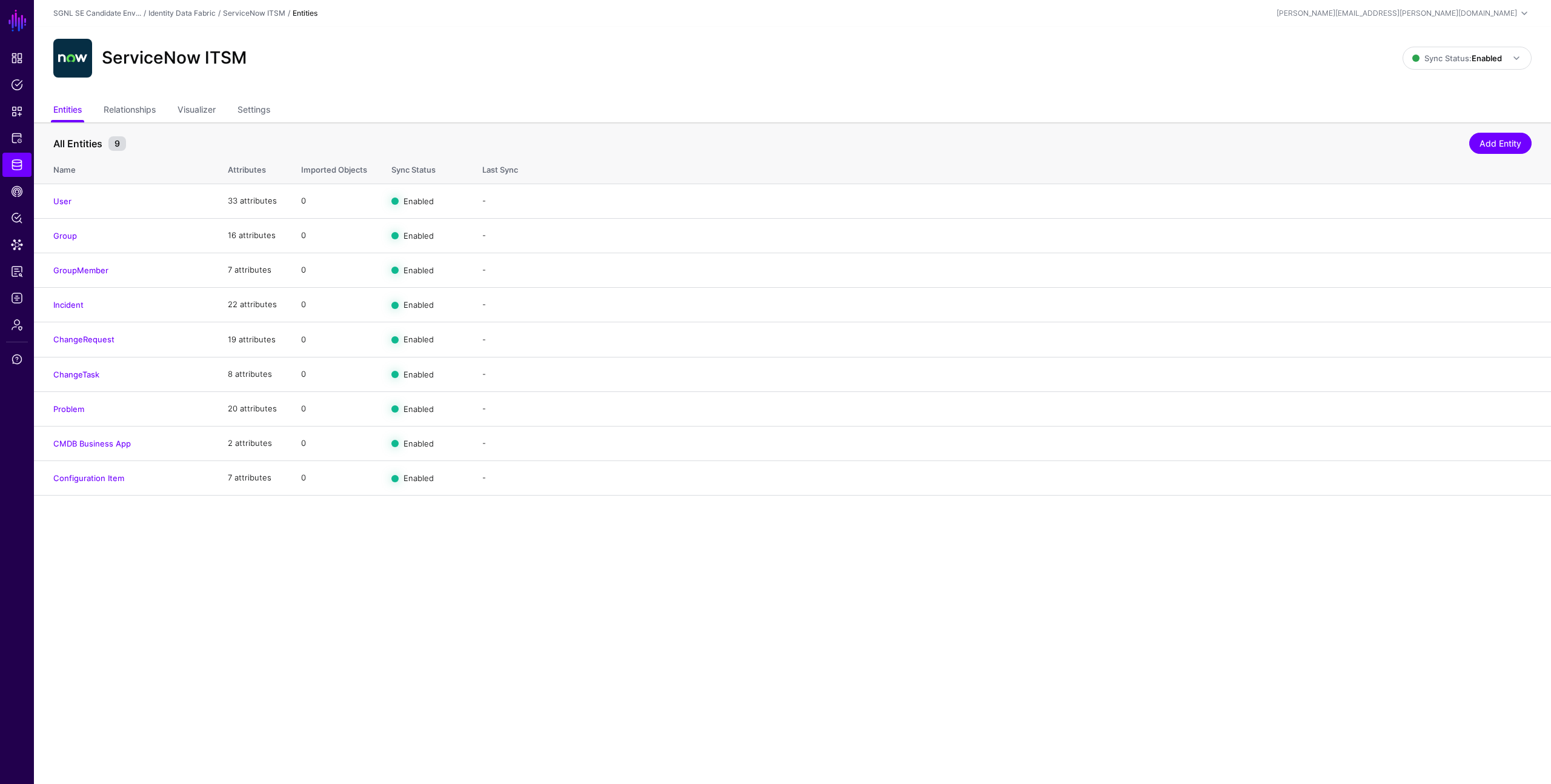
click at [321, 543] on main "SGNL Dashboard Policies Snippets Protected Systems Identity Data Fabric CAEP Hu…" at bounding box center [775, 392] width 1551 height 784
click at [15, 240] on span "Data Lens" at bounding box center [16, 244] width 12 height 12
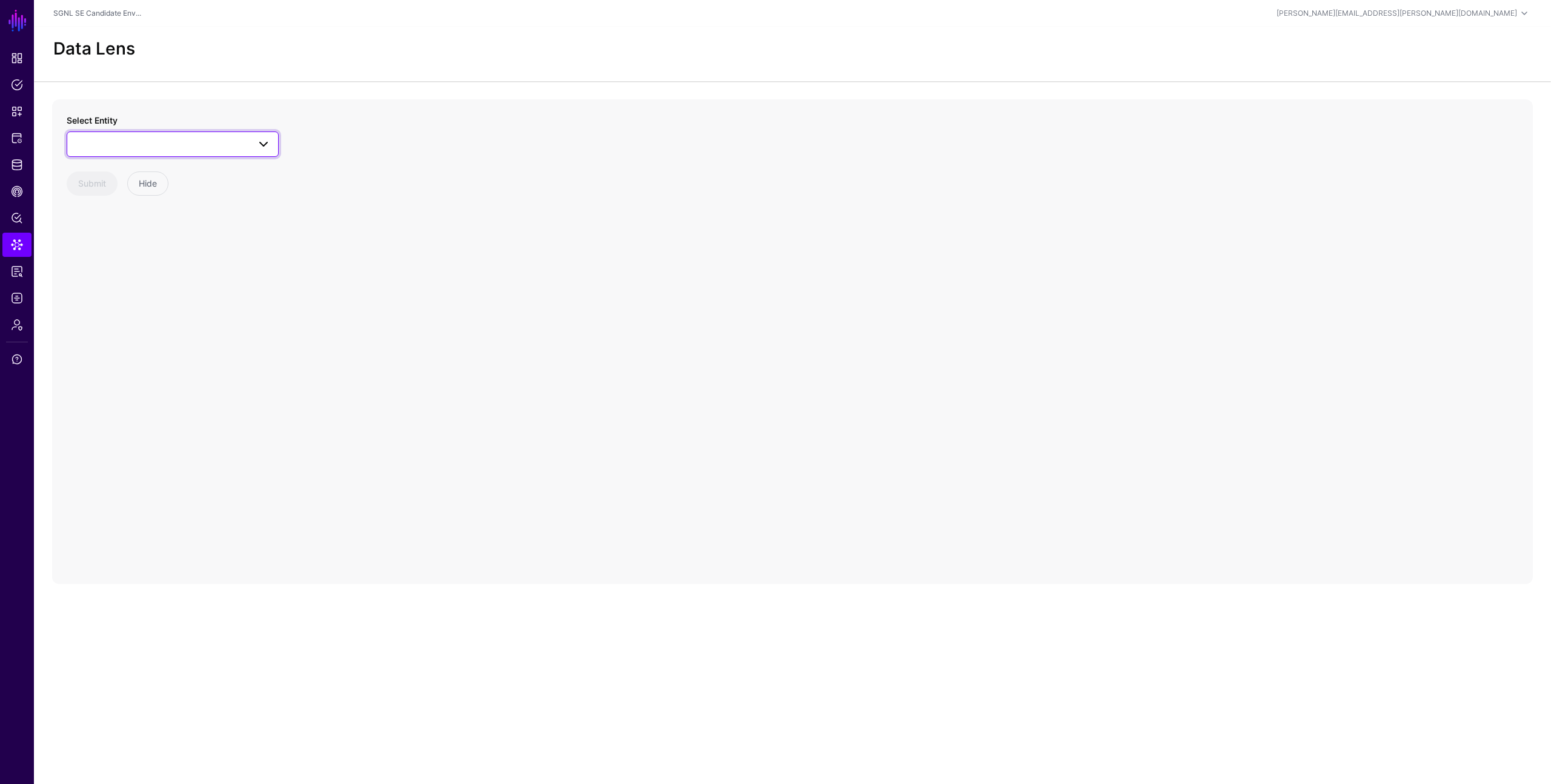
click at [155, 146] on span at bounding box center [173, 145] width 196 height 15
click at [105, 309] on span "Group" at bounding box center [100, 312] width 24 height 10
click at [21, 239] on span "Data Lens" at bounding box center [16, 244] width 12 height 12
click at [286, 337] on div "Select Entity ServiceNow ITSM ChangeRequest ChangeTask CMDB Business App Config…" at bounding box center [792, 341] width 1481 height 485
click at [12, 167] on span "Identity Data Fabric" at bounding box center [16, 164] width 12 height 12
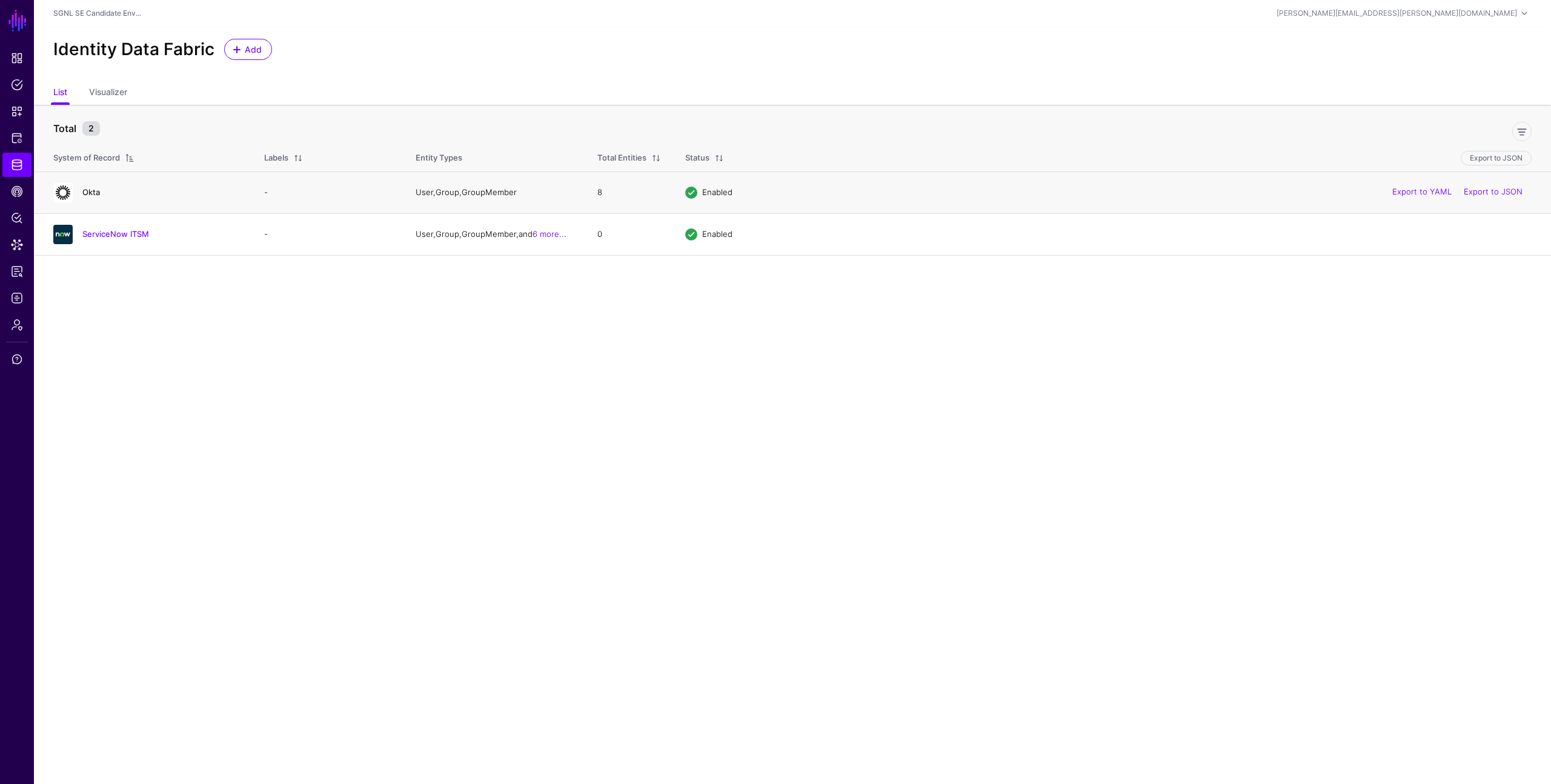
click at [85, 191] on link "Okta" at bounding box center [91, 192] width 17 height 10
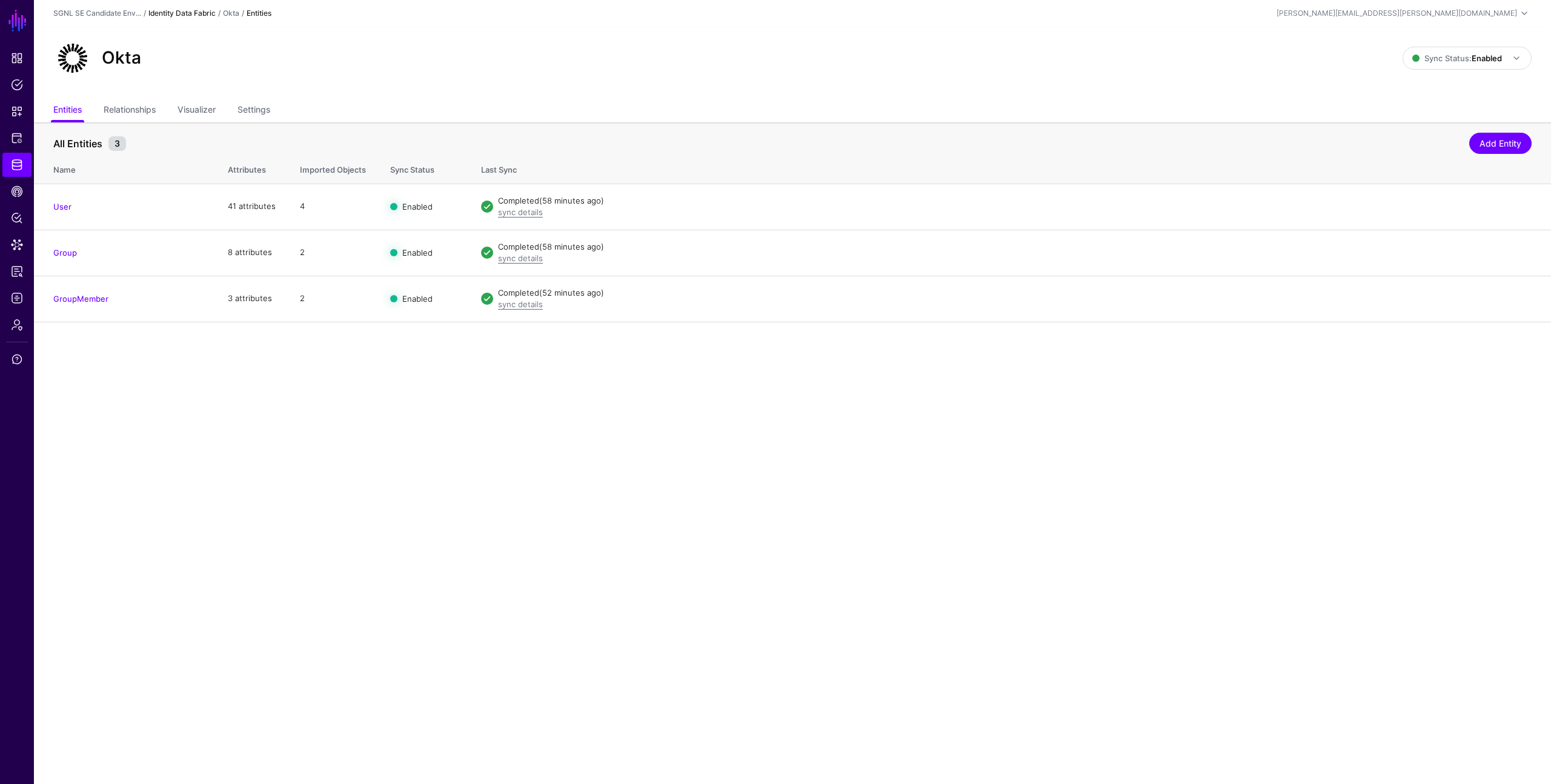
click at [186, 11] on link "Identity Data Fabric" at bounding box center [182, 13] width 67 height 9
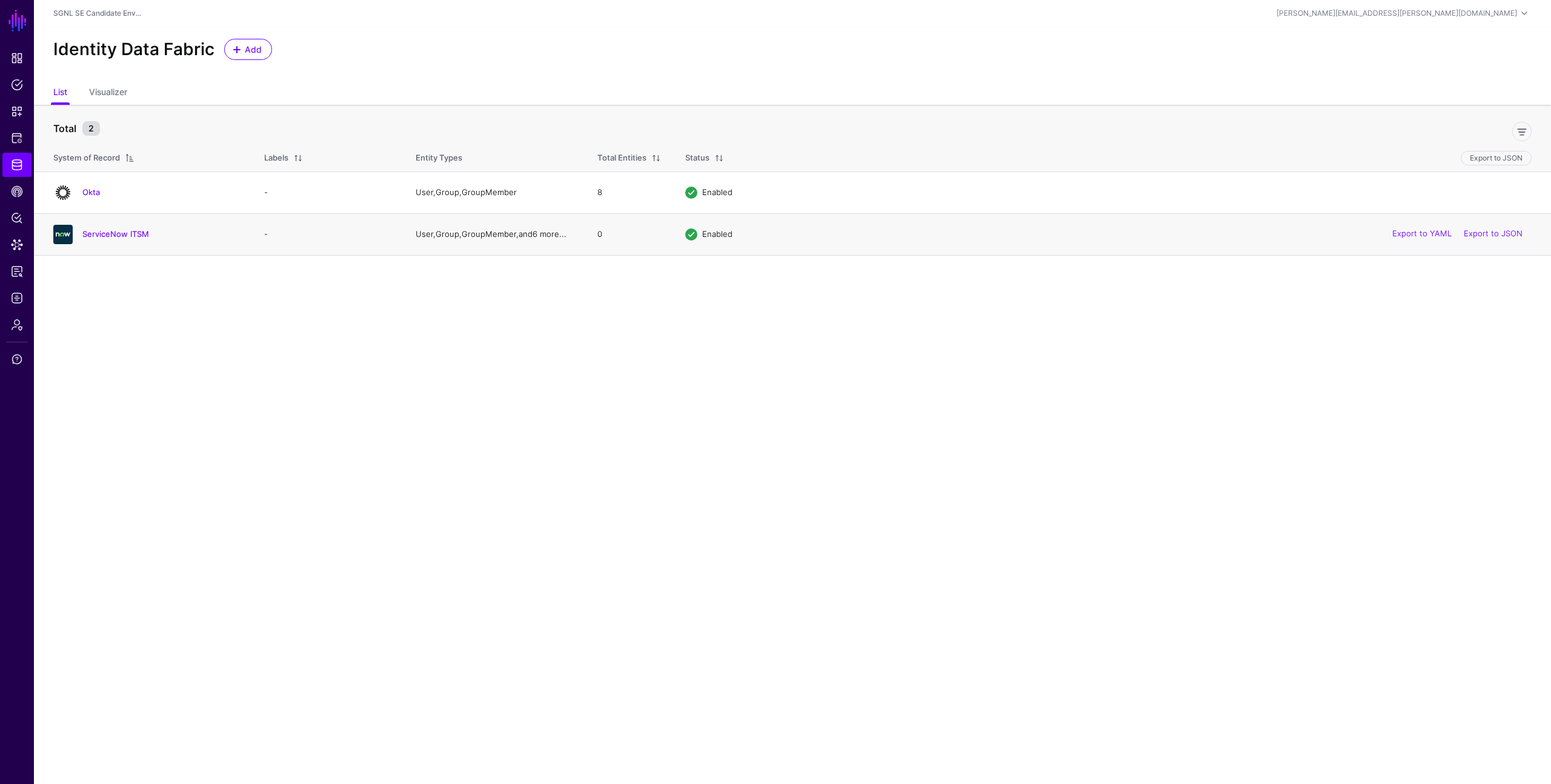
click at [552, 234] on link "6 more..." at bounding box center [549, 234] width 34 height 10
click at [99, 238] on link "ServiceNow ITSM" at bounding box center [116, 236] width 66 height 10
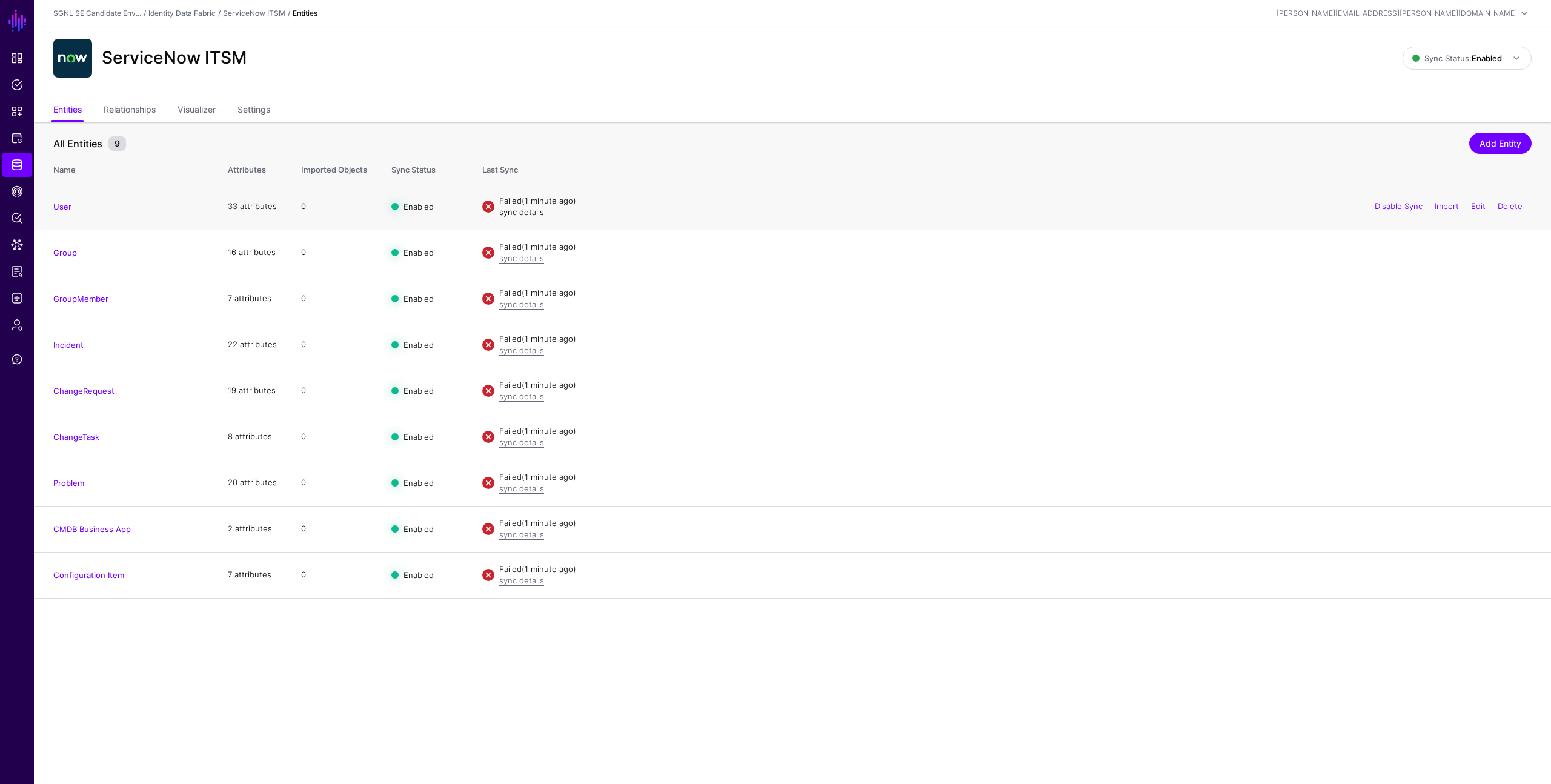
click at [534, 214] on link "sync details" at bounding box center [521, 212] width 45 height 10
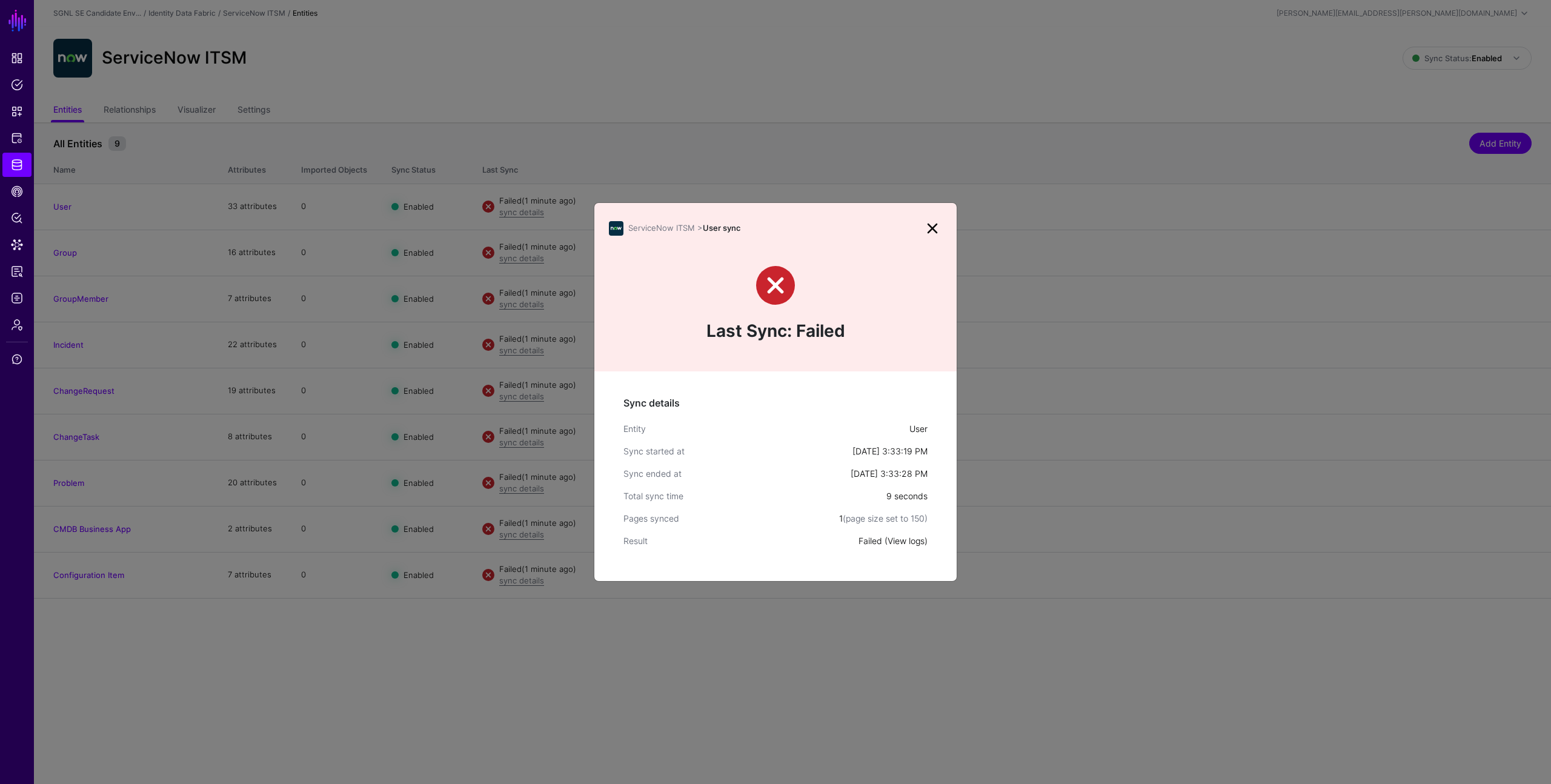
click at [912, 542] on link "View logs" at bounding box center [906, 540] width 37 height 10
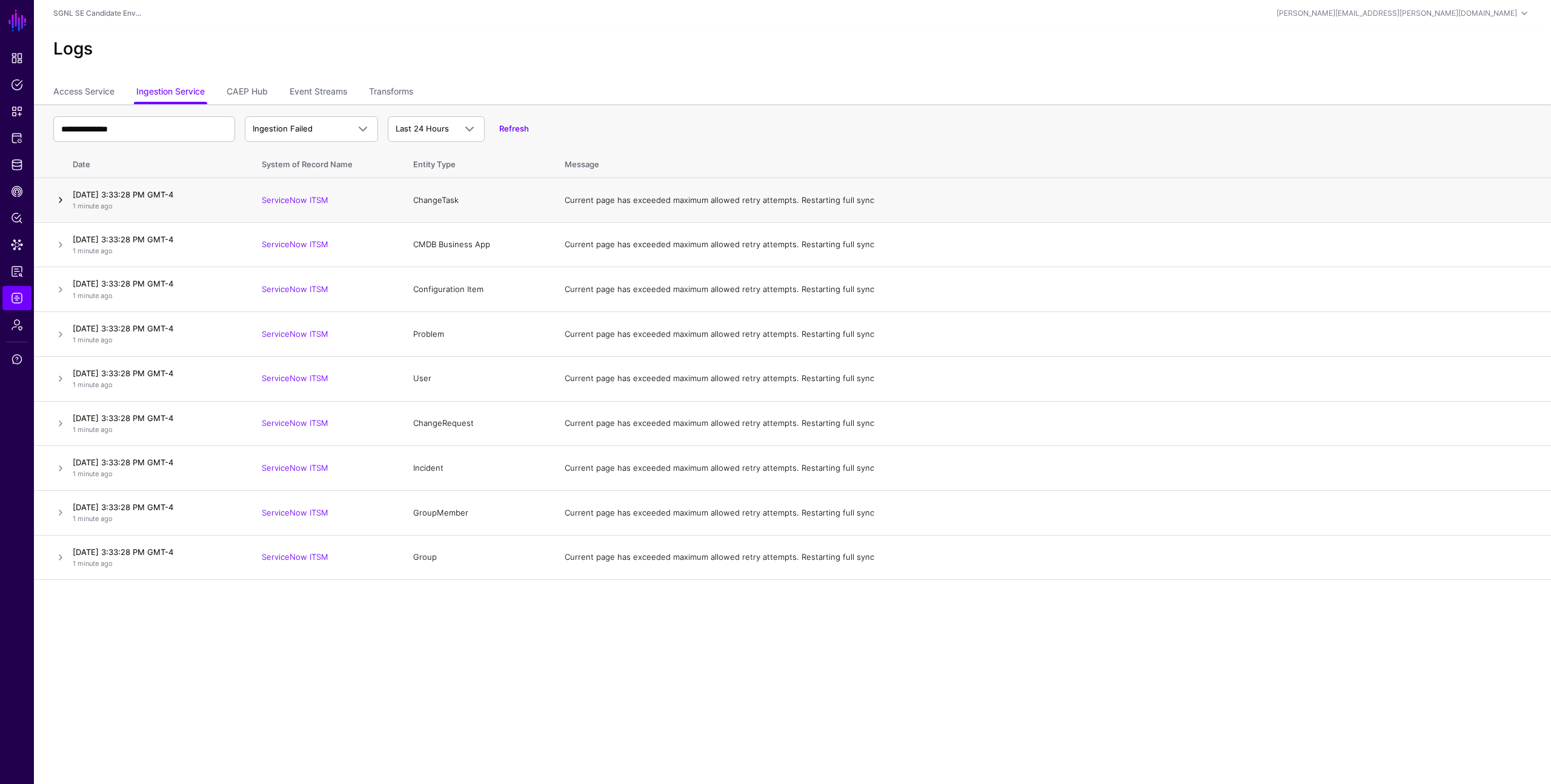
click at [59, 201] on link at bounding box center [61, 200] width 15 height 15
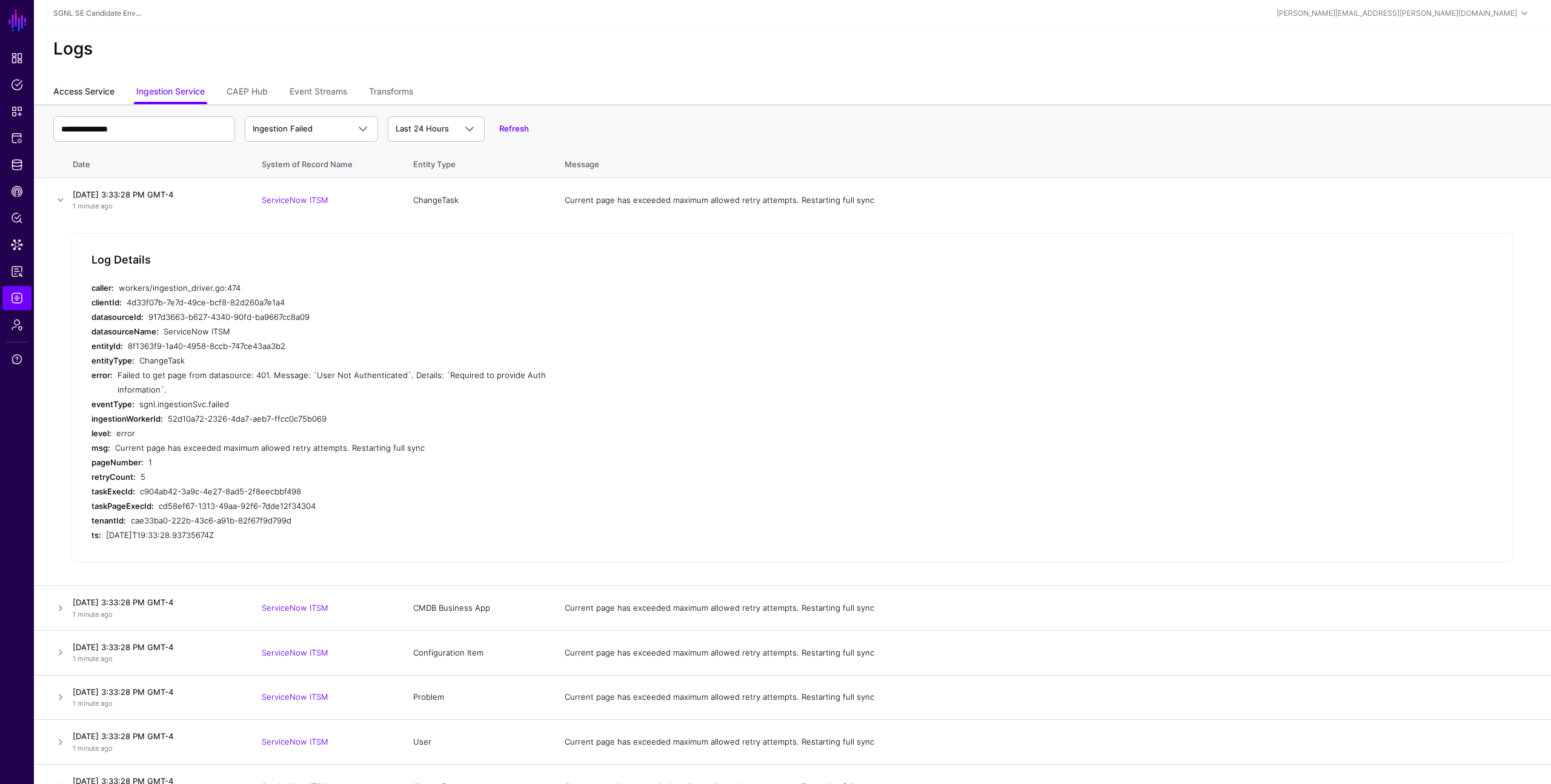
click at [89, 94] on link "Access Service" at bounding box center [84, 92] width 61 height 23
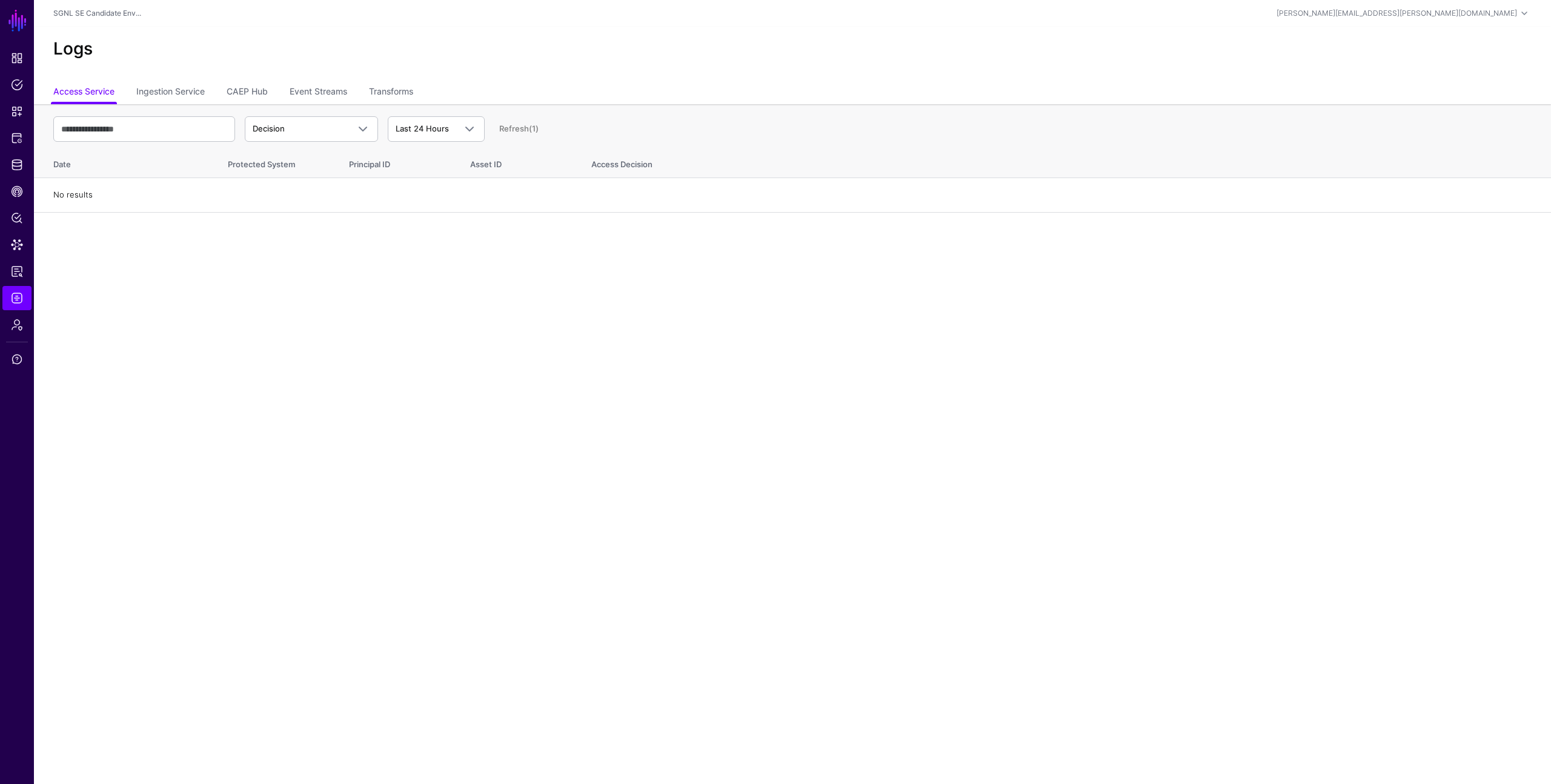
click at [224, 267] on main "SGNL Dashboard Policies Snippets Protected Systems Identity Data Fabric CAEP Hu…" at bounding box center [775, 392] width 1551 height 784
click at [17, 167] on span "Identity Data Fabric" at bounding box center [16, 164] width 12 height 12
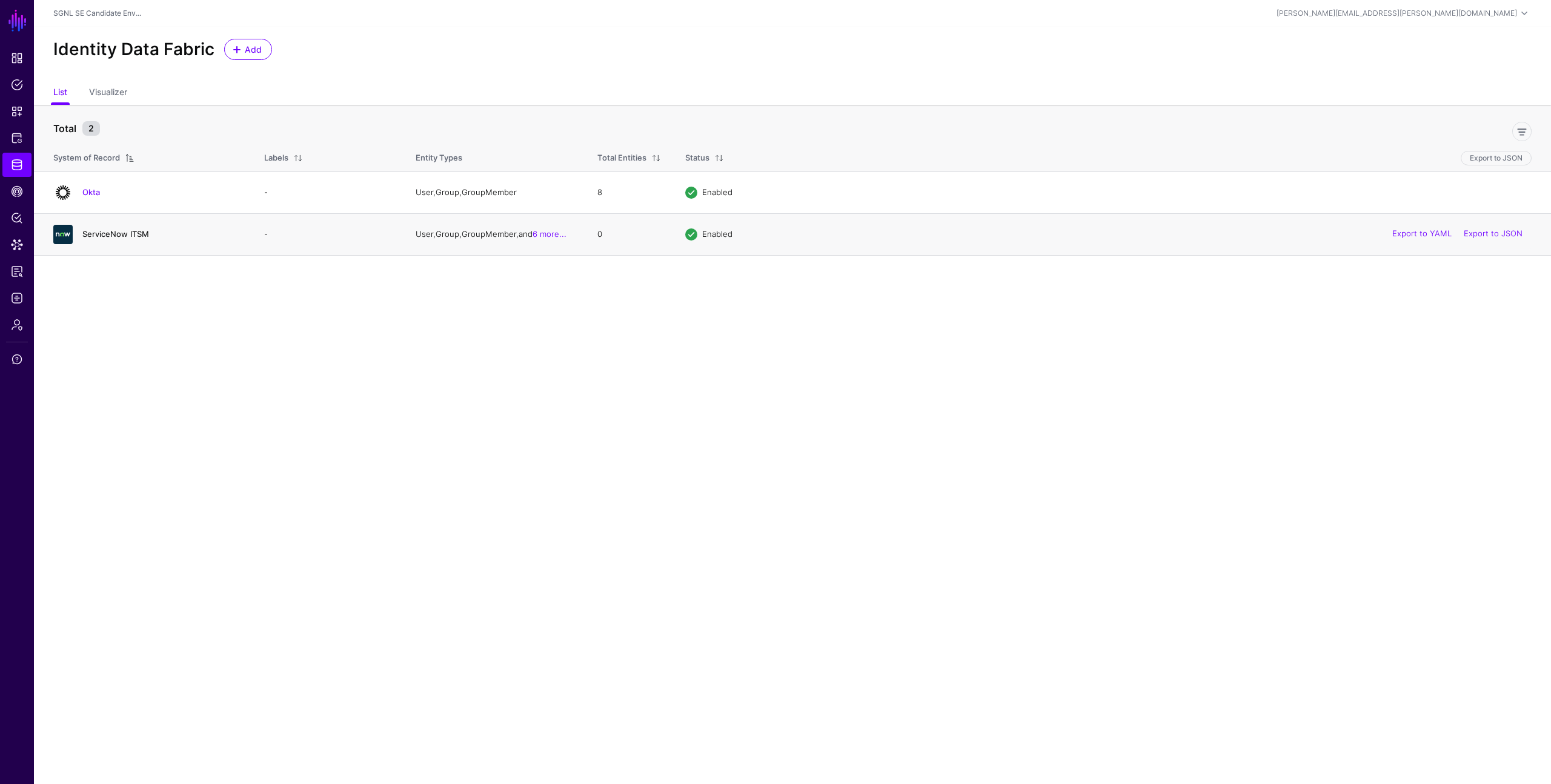
click at [115, 231] on link "ServiceNow ITSM" at bounding box center [116, 234] width 66 height 10
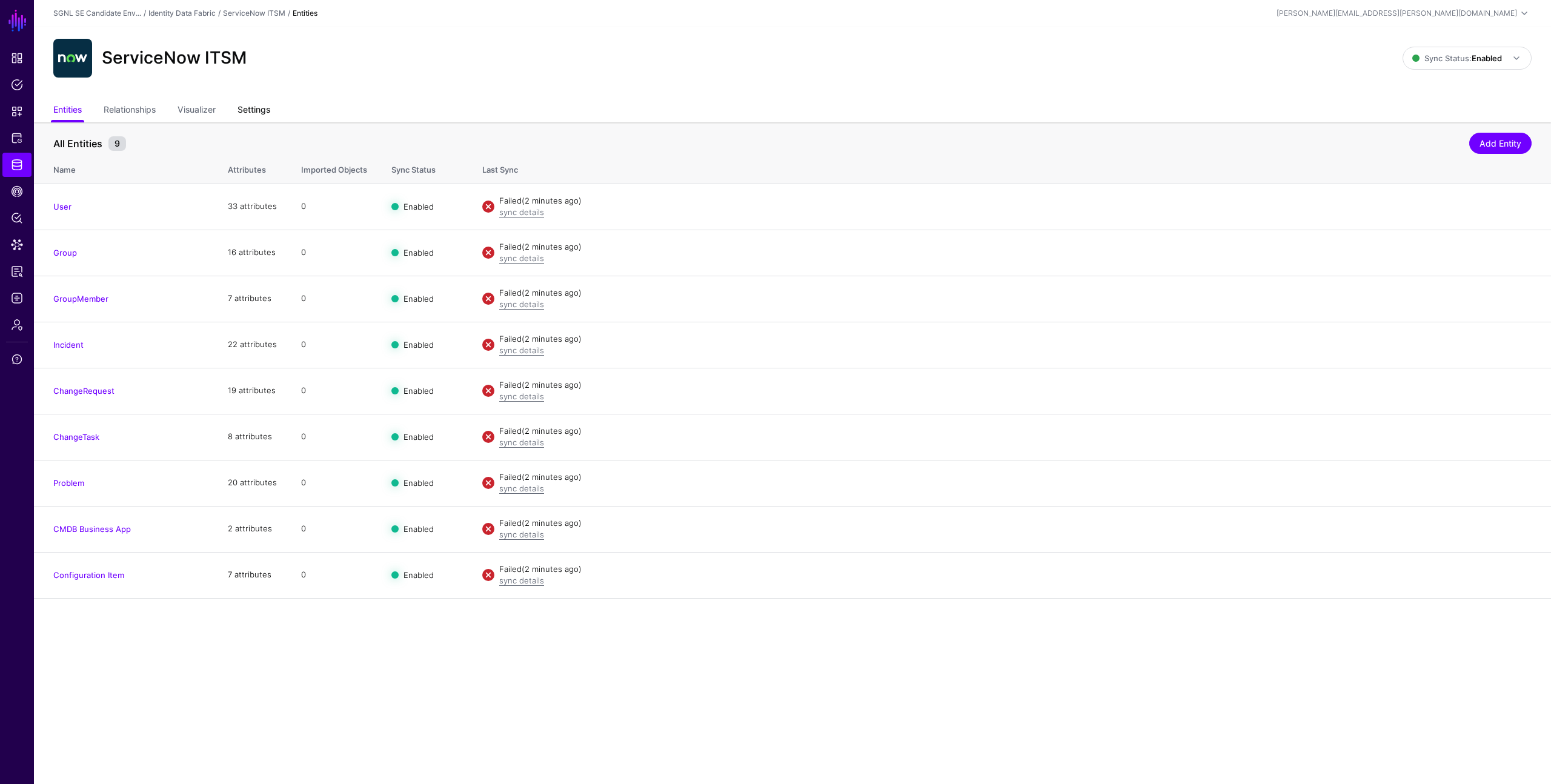
click at [270, 113] on link "Settings" at bounding box center [254, 110] width 33 height 23
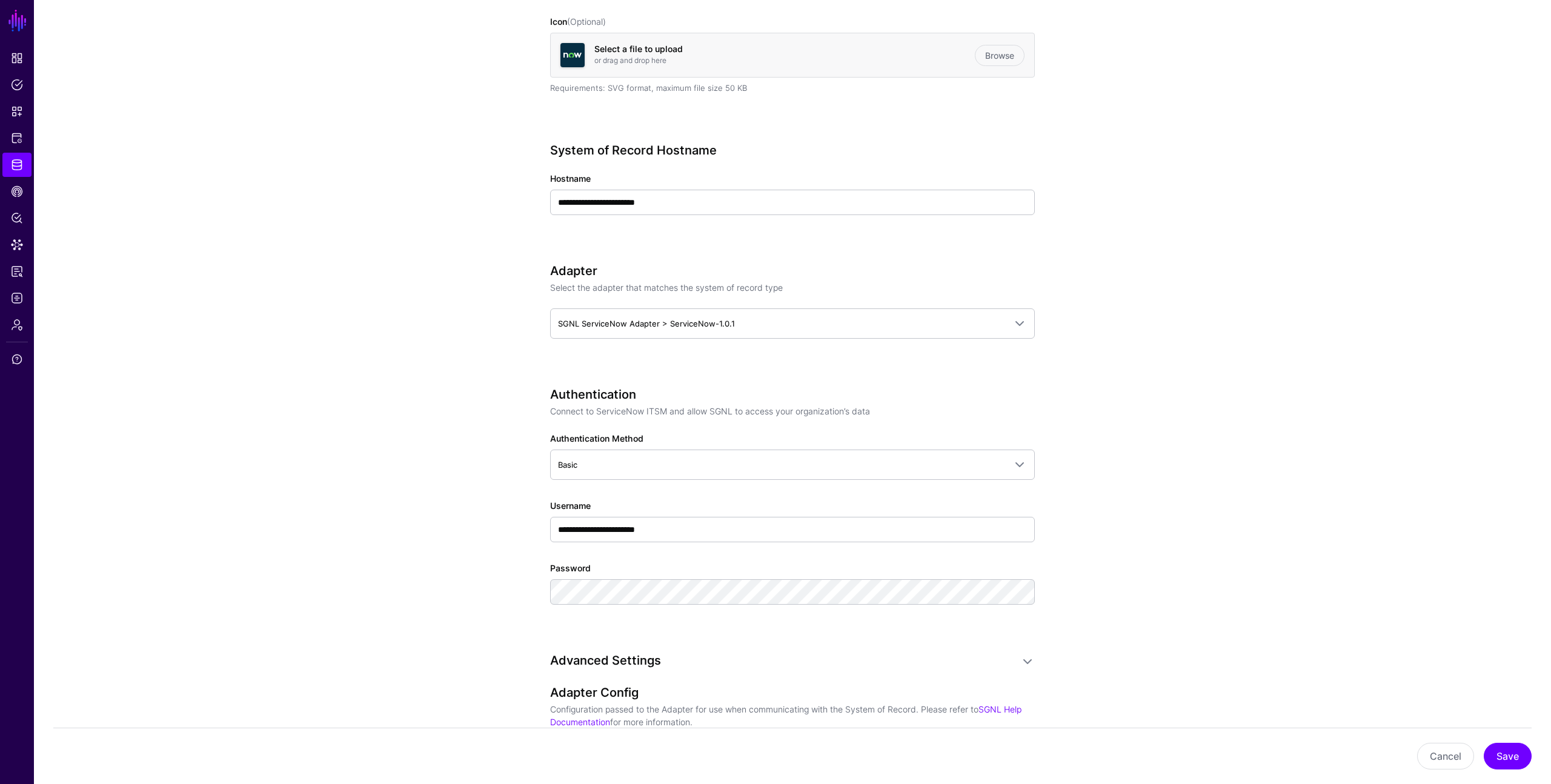
scroll to position [366, 0]
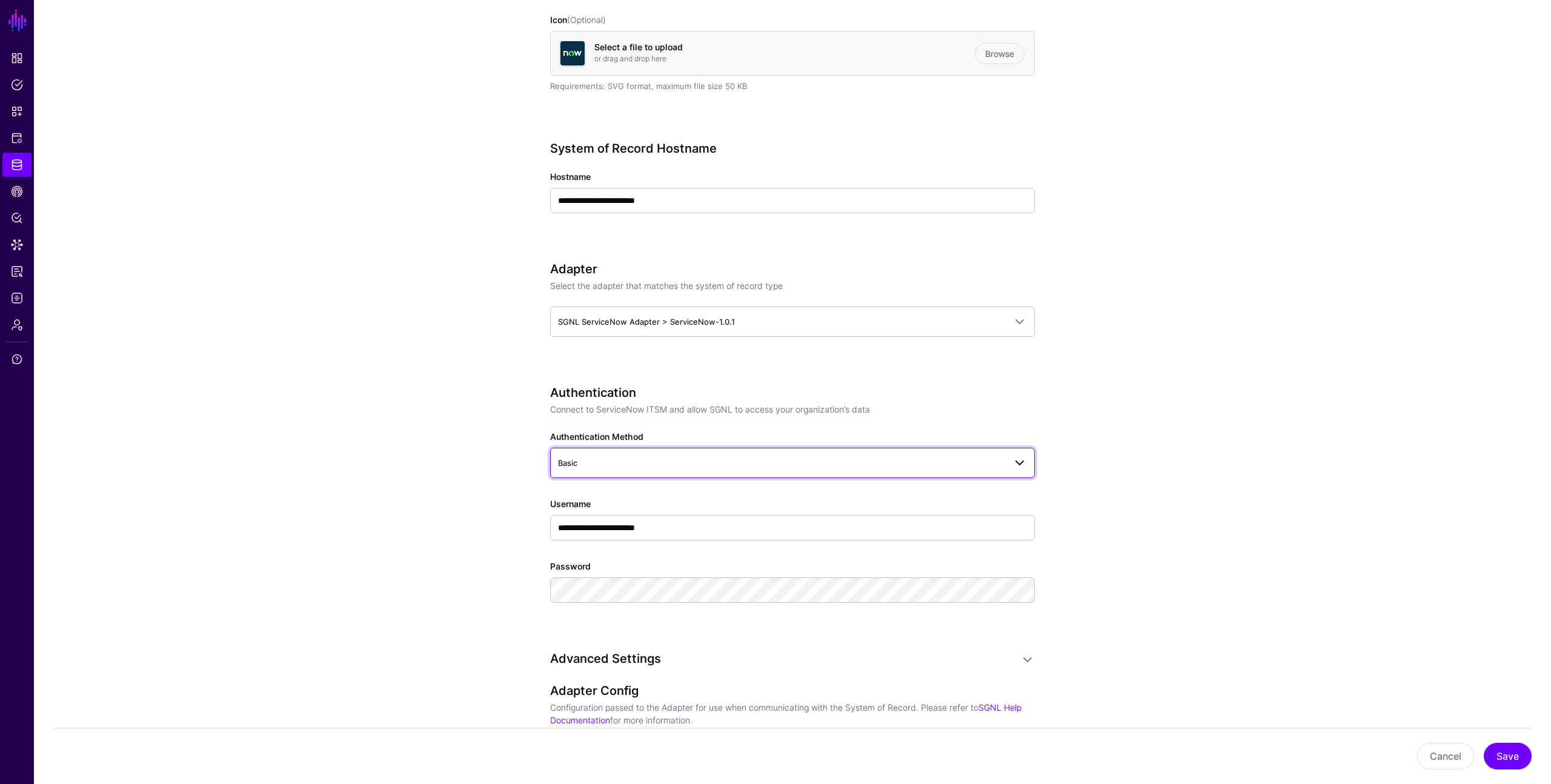
click at [699, 461] on span "Basic" at bounding box center [781, 463] width 448 height 14
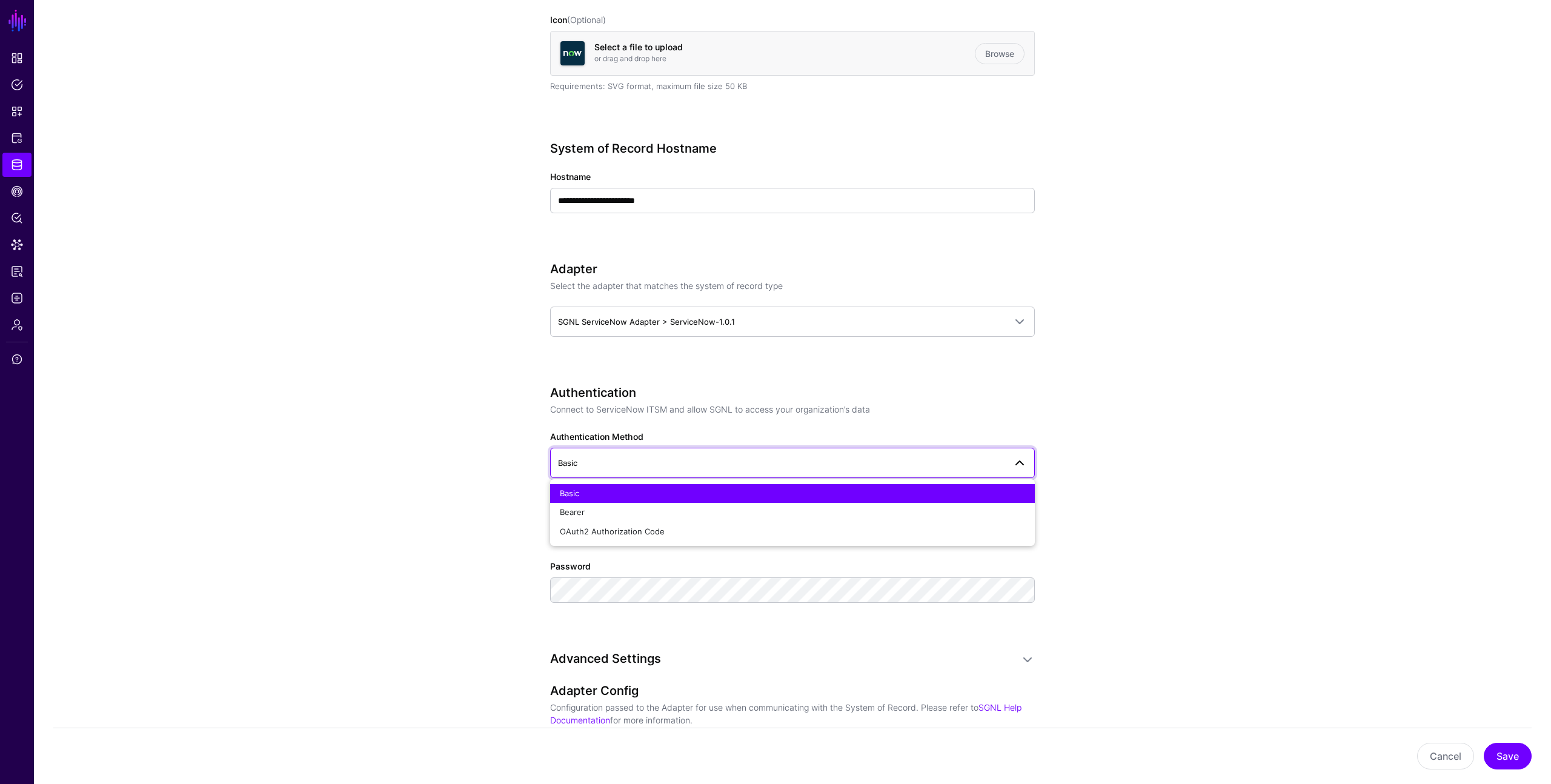
click at [435, 539] on app-datasources-details-form "**********" at bounding box center [792, 582] width 1517 height 1653
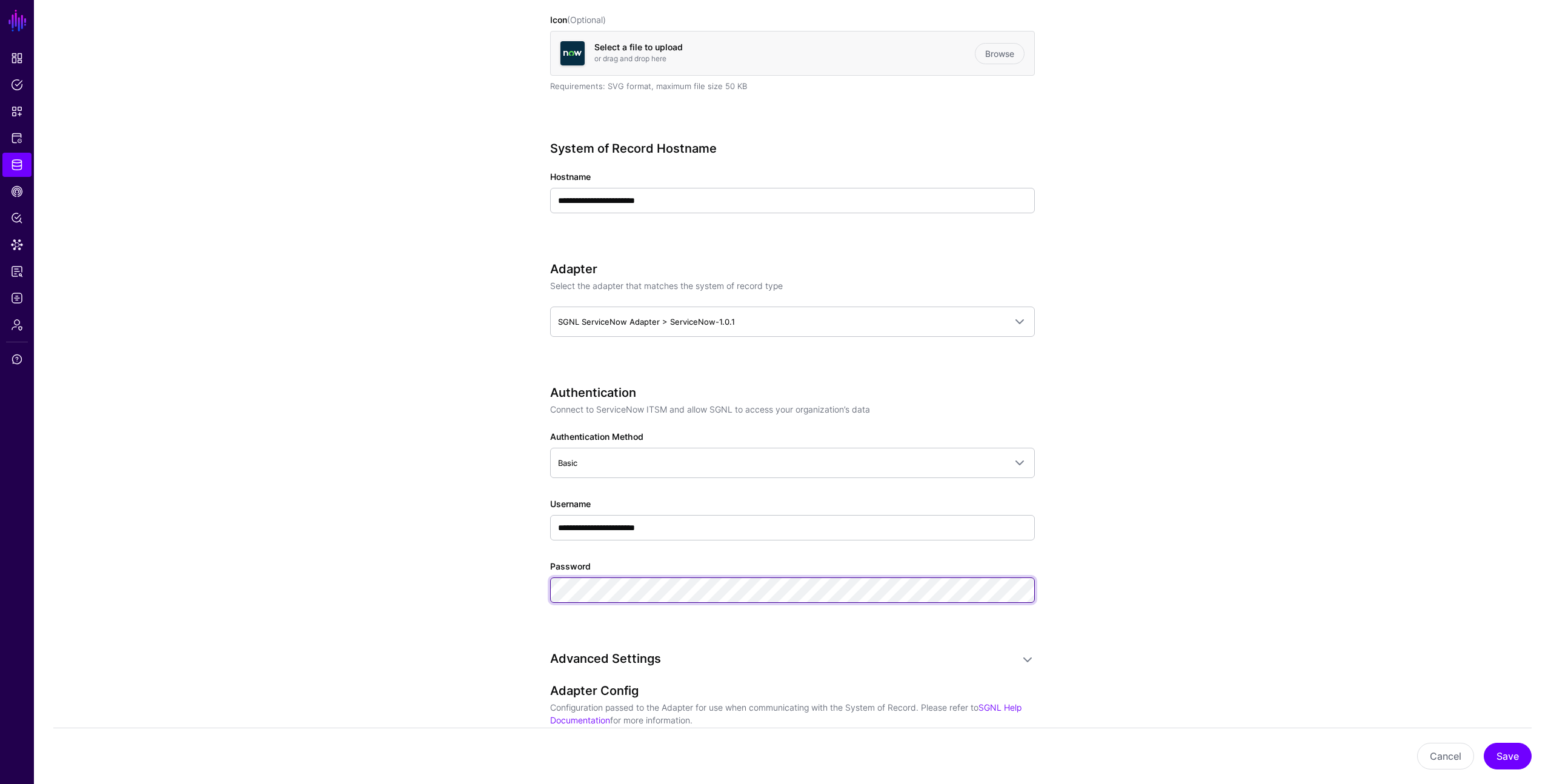
click at [538, 586] on div "**********" at bounding box center [792, 582] width 562 height 1653
click at [1496, 752] on button "Save" at bounding box center [1507, 756] width 48 height 26
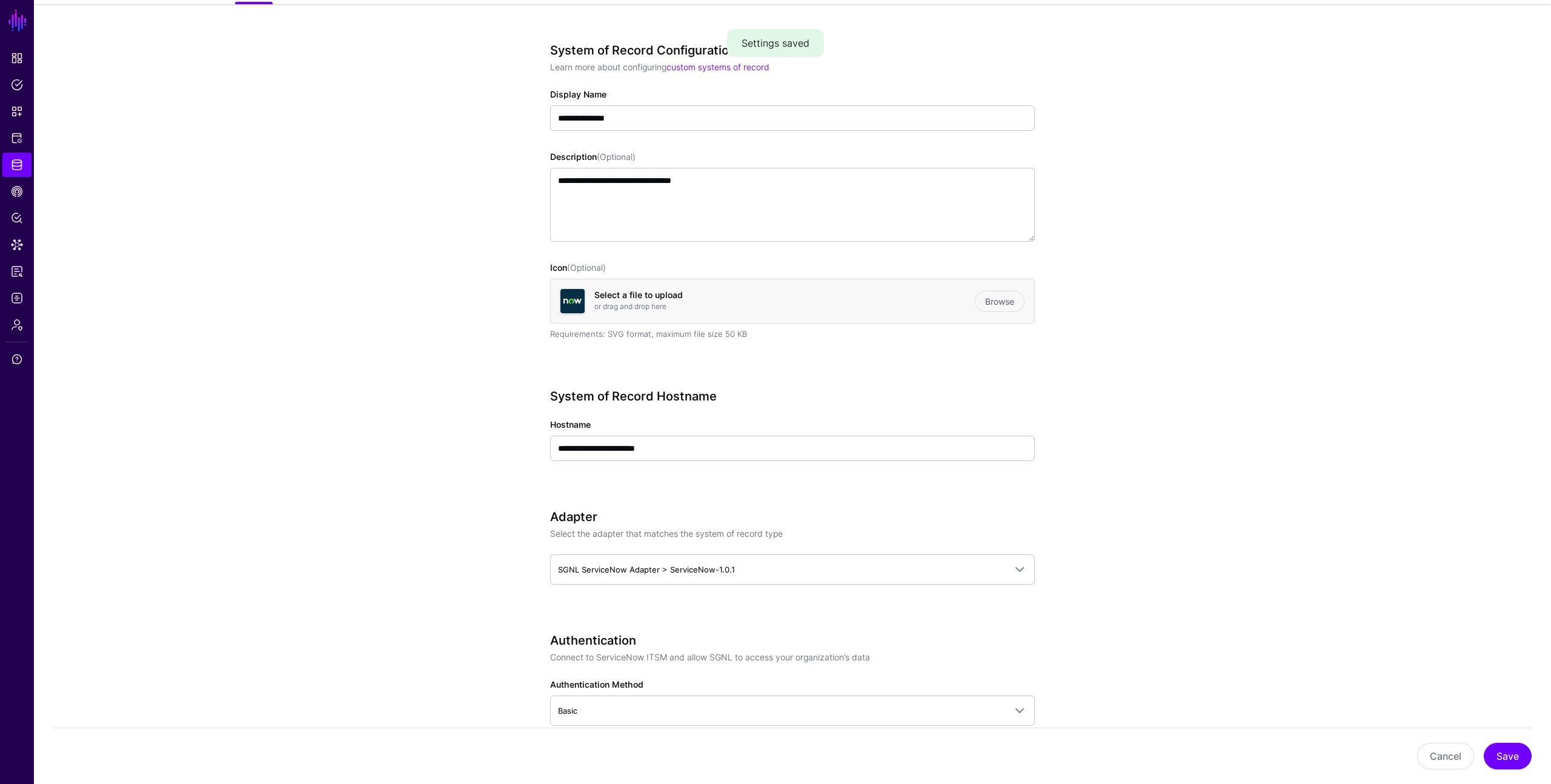
scroll to position [0, 0]
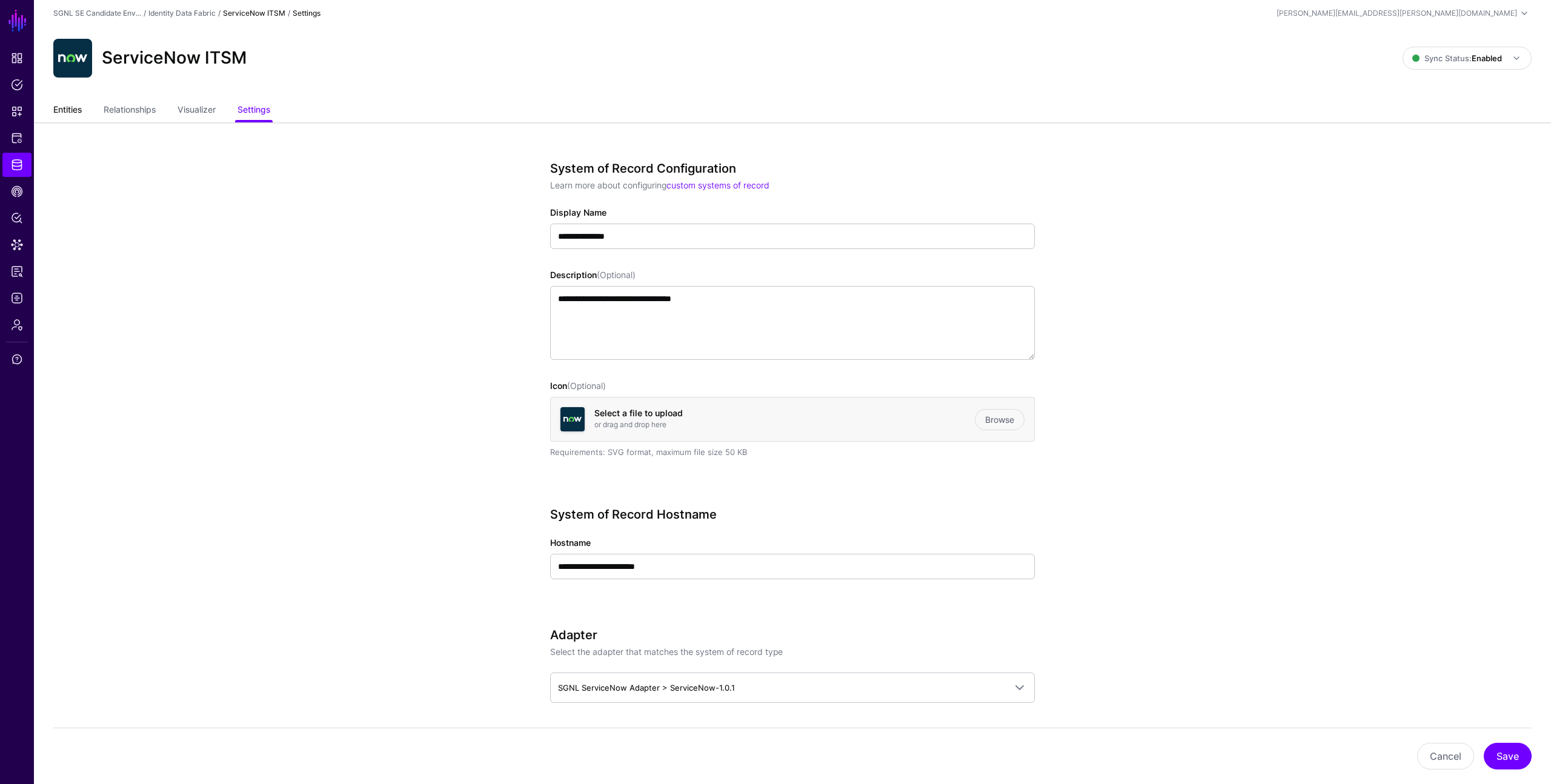
click at [75, 110] on link "Entities" at bounding box center [67, 110] width 28 height 23
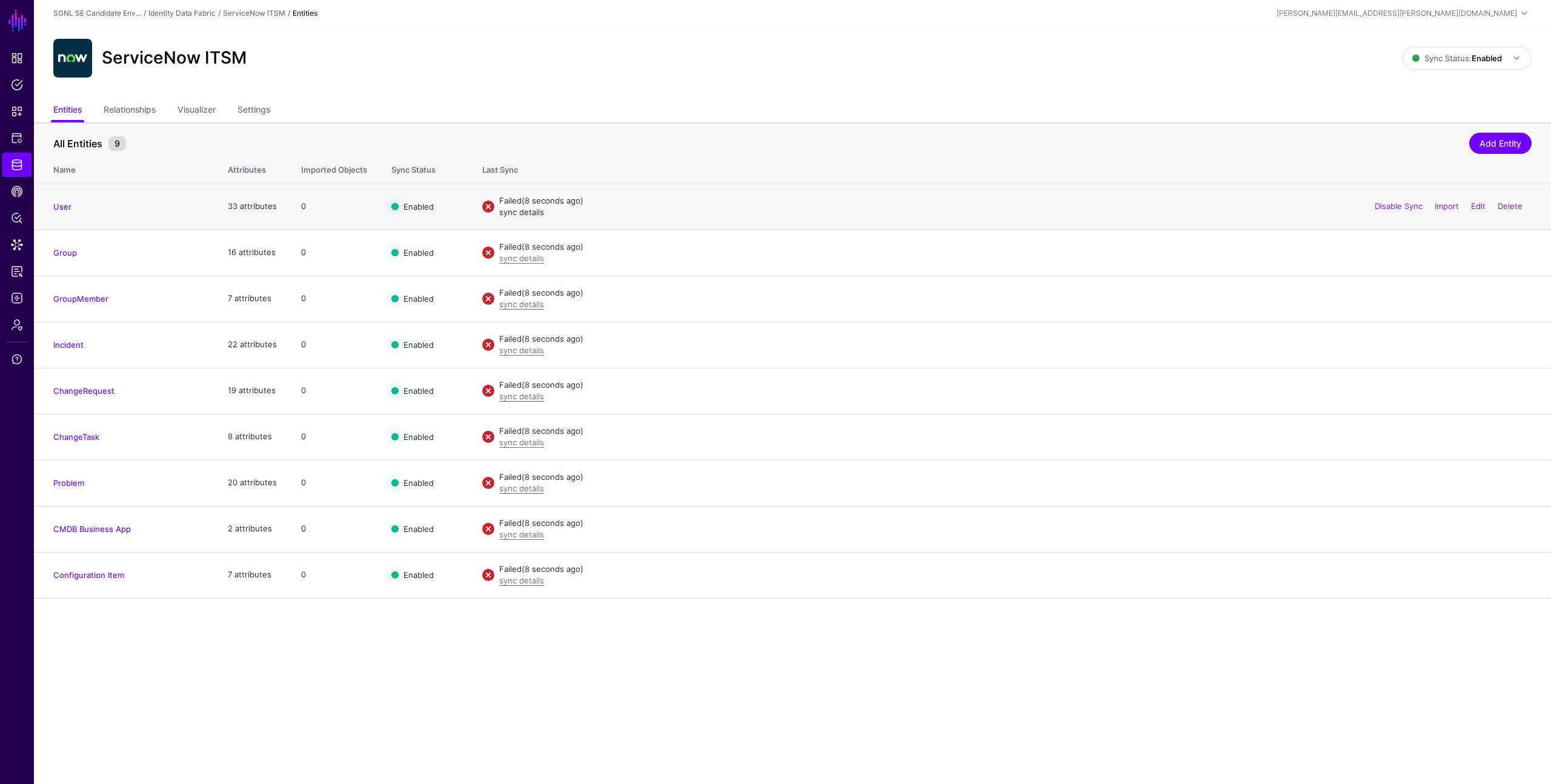
click at [531, 211] on link "sync details" at bounding box center [521, 212] width 45 height 10
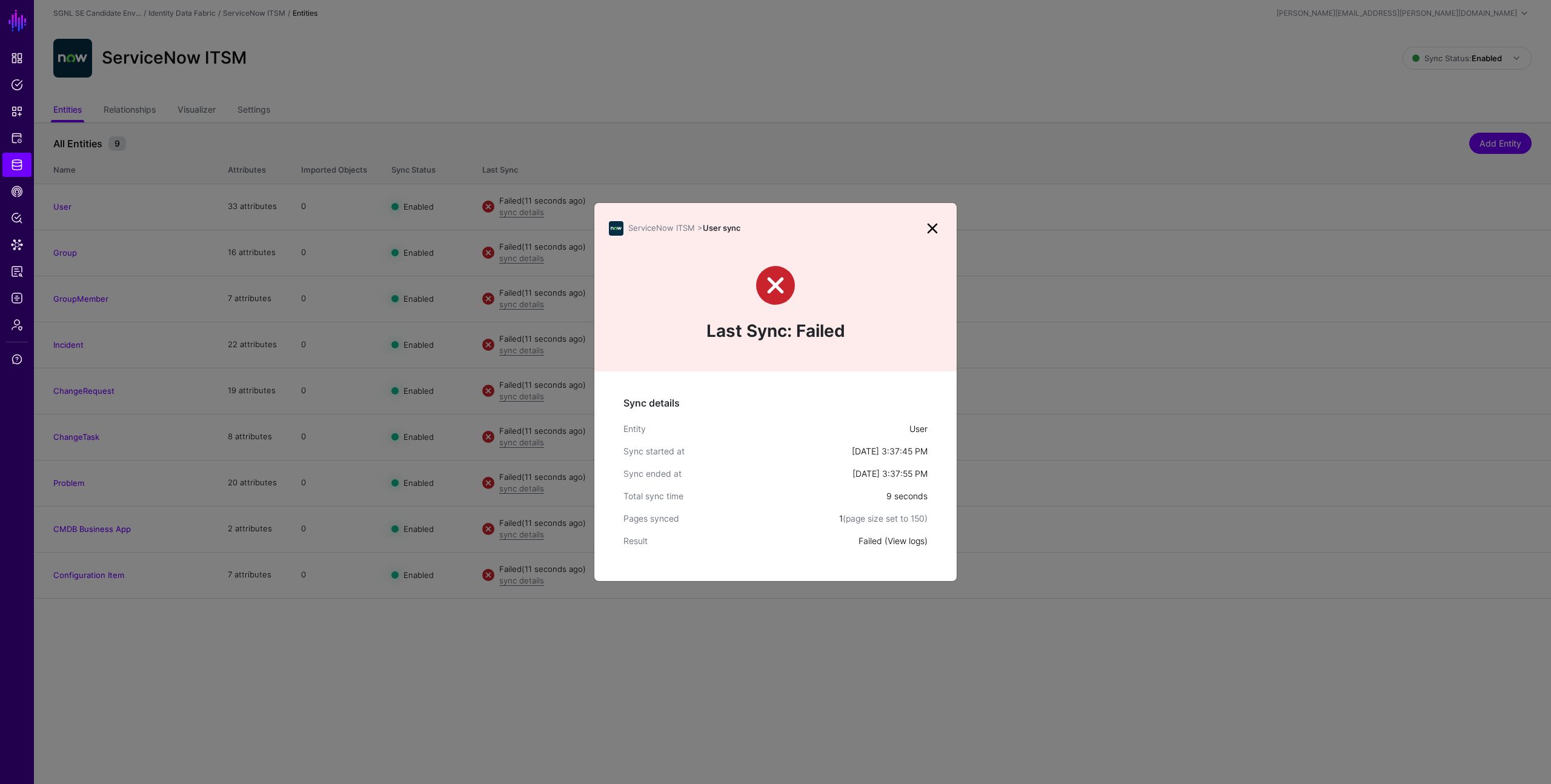
click at [893, 539] on link "View logs" at bounding box center [906, 540] width 37 height 10
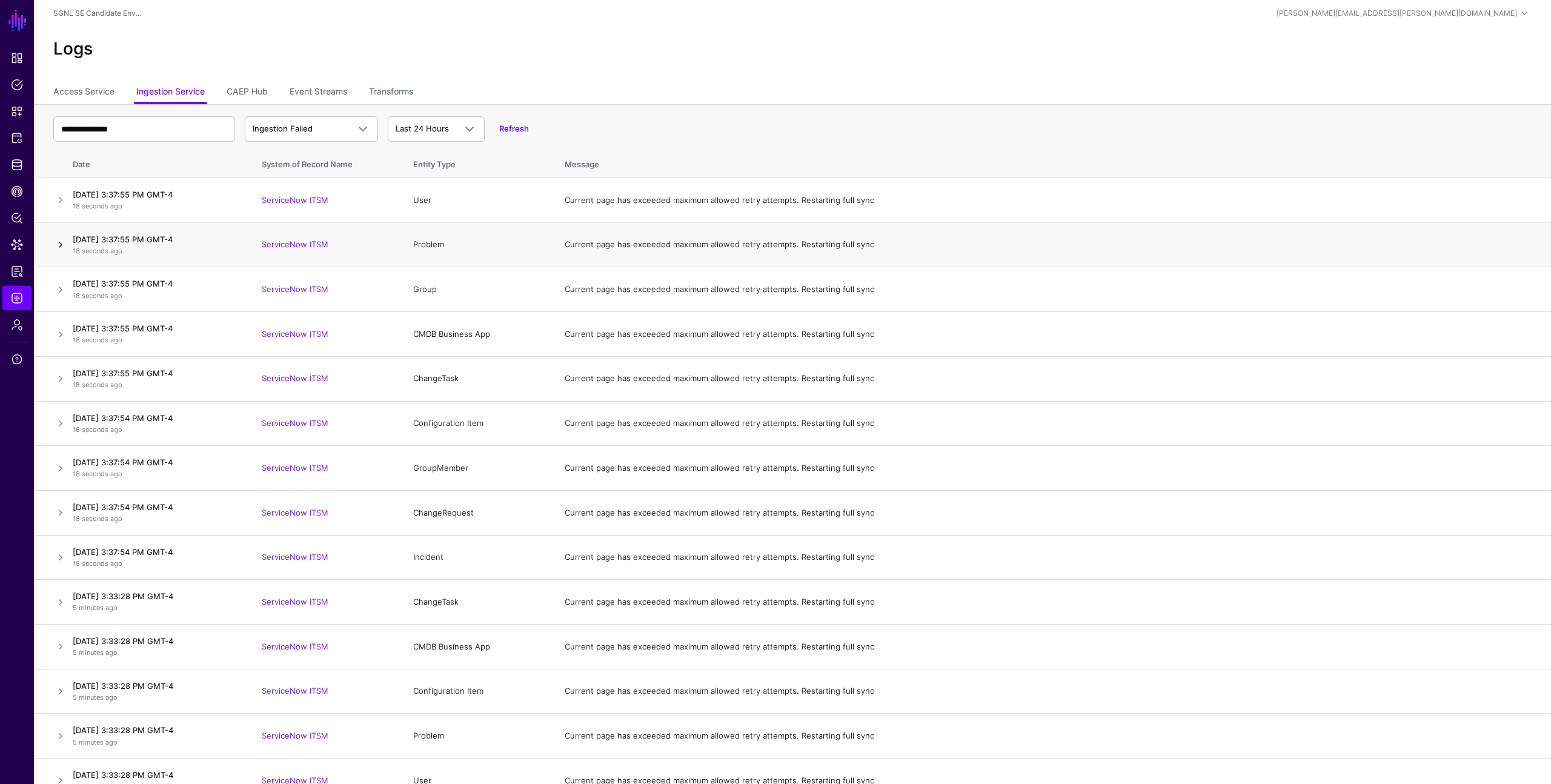
click at [59, 238] on link at bounding box center [61, 245] width 15 height 15
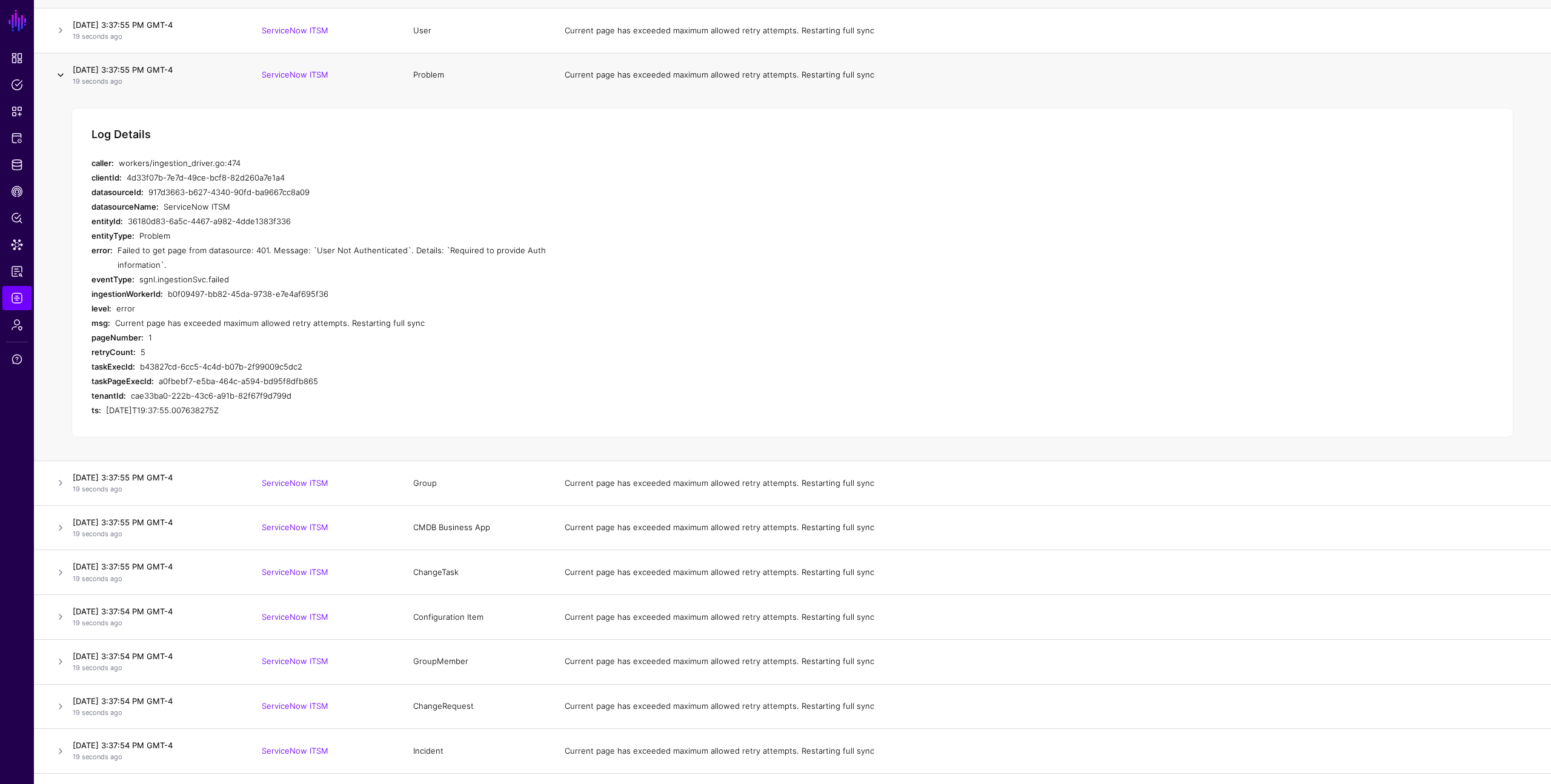
scroll to position [184, 0]
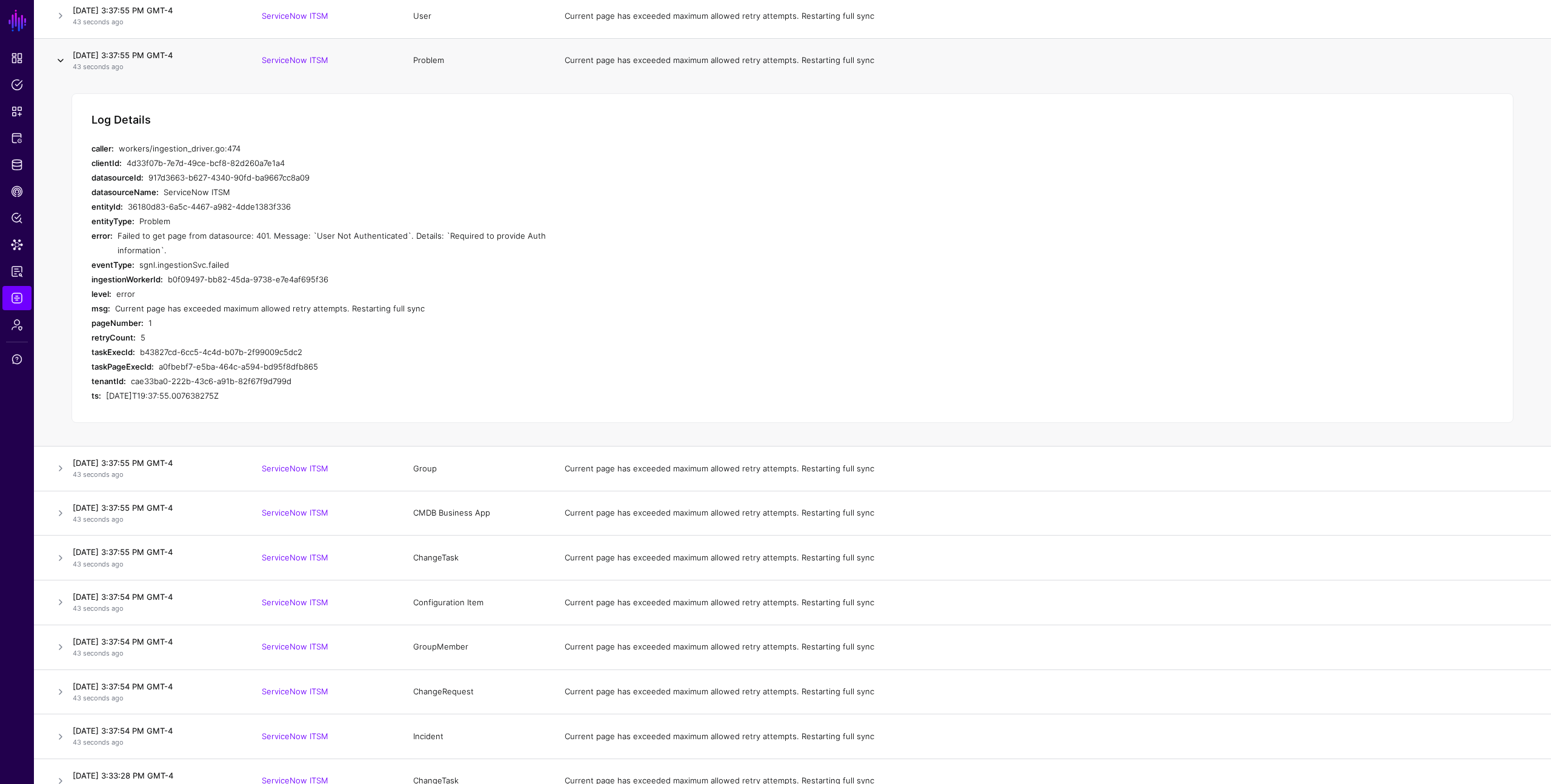
click at [57, 61] on link at bounding box center [61, 61] width 15 height 15
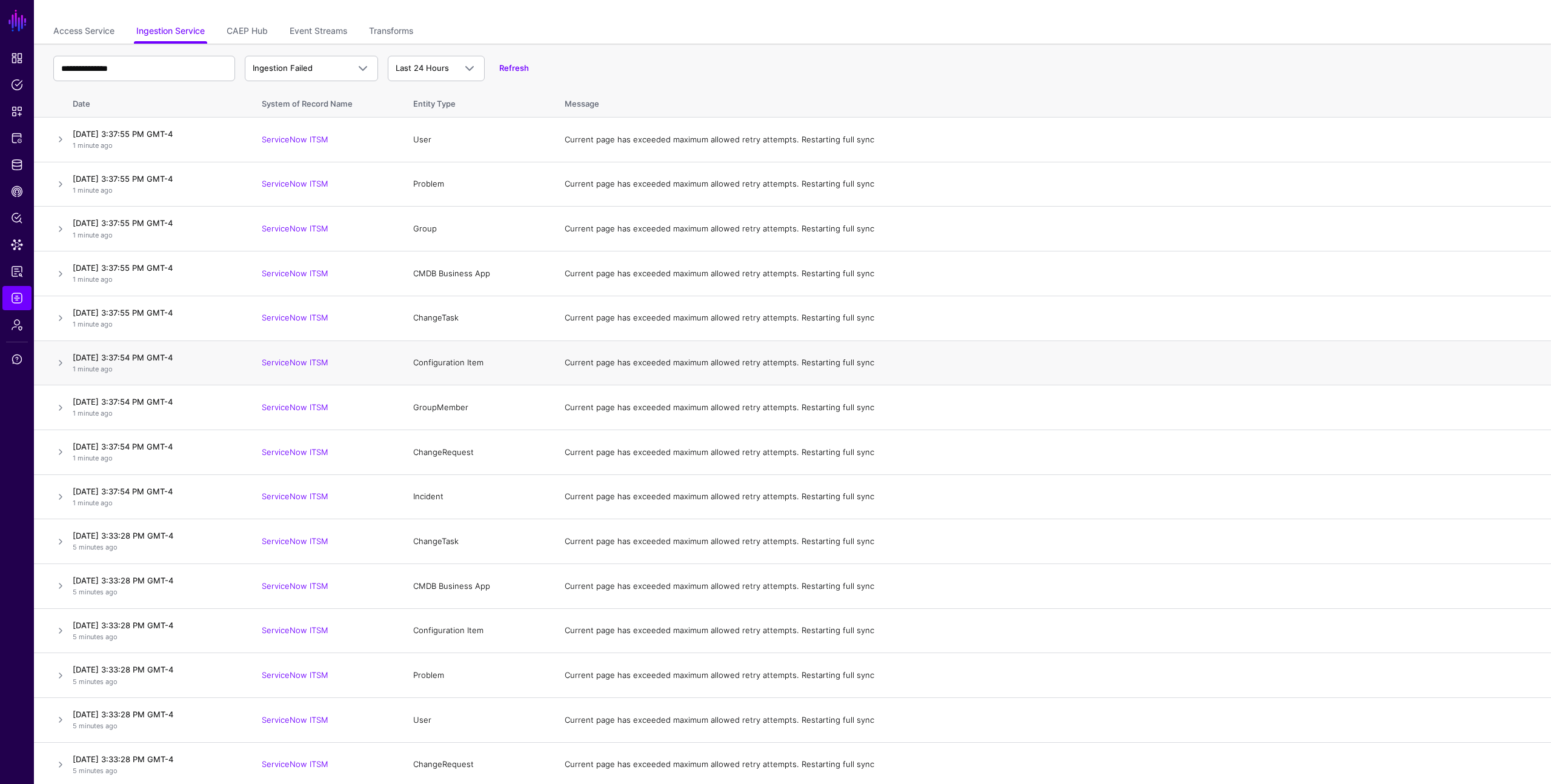
scroll to position [0, 0]
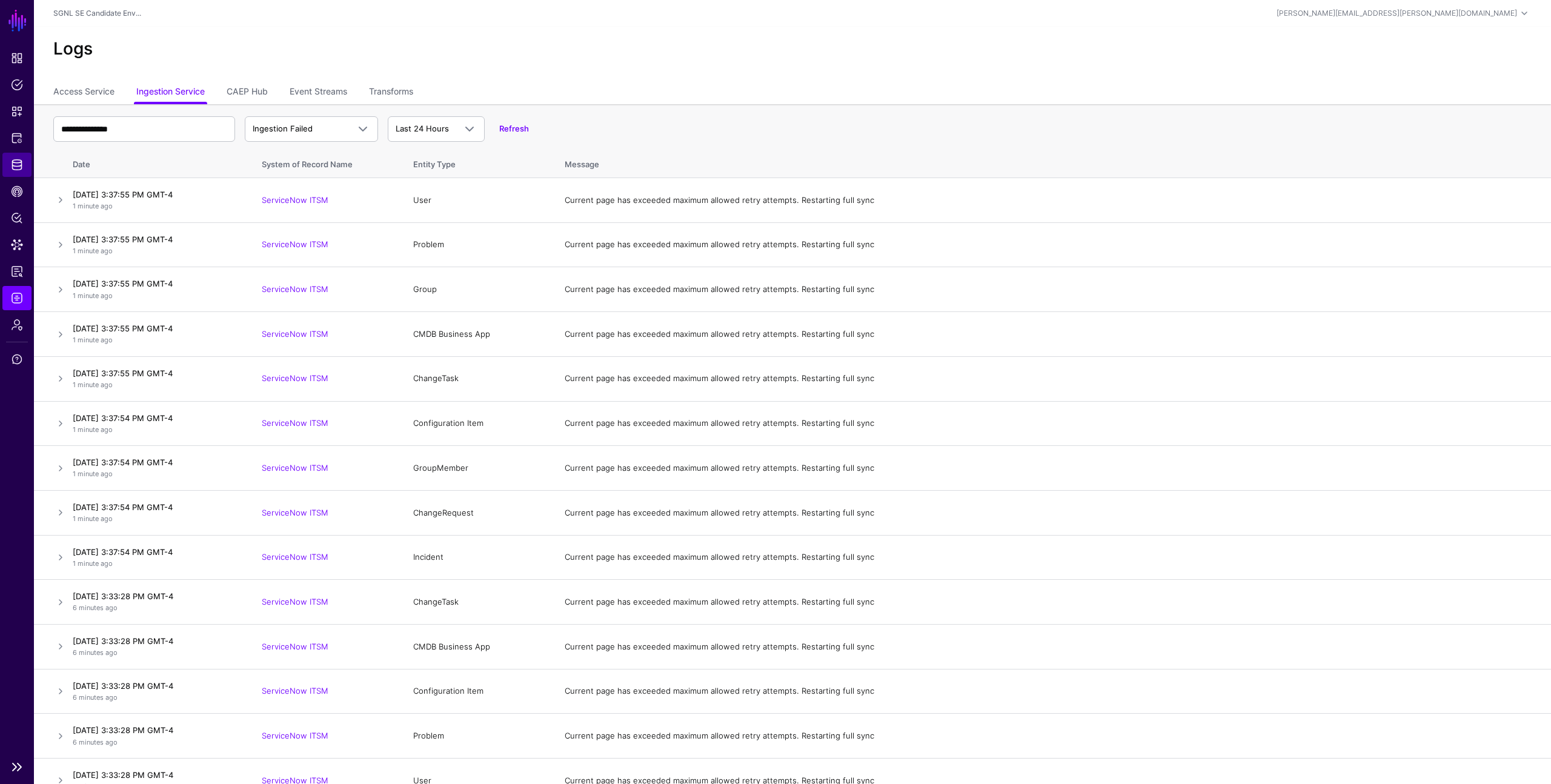
click at [17, 166] on span "Identity Data Fabric" at bounding box center [16, 164] width 12 height 12
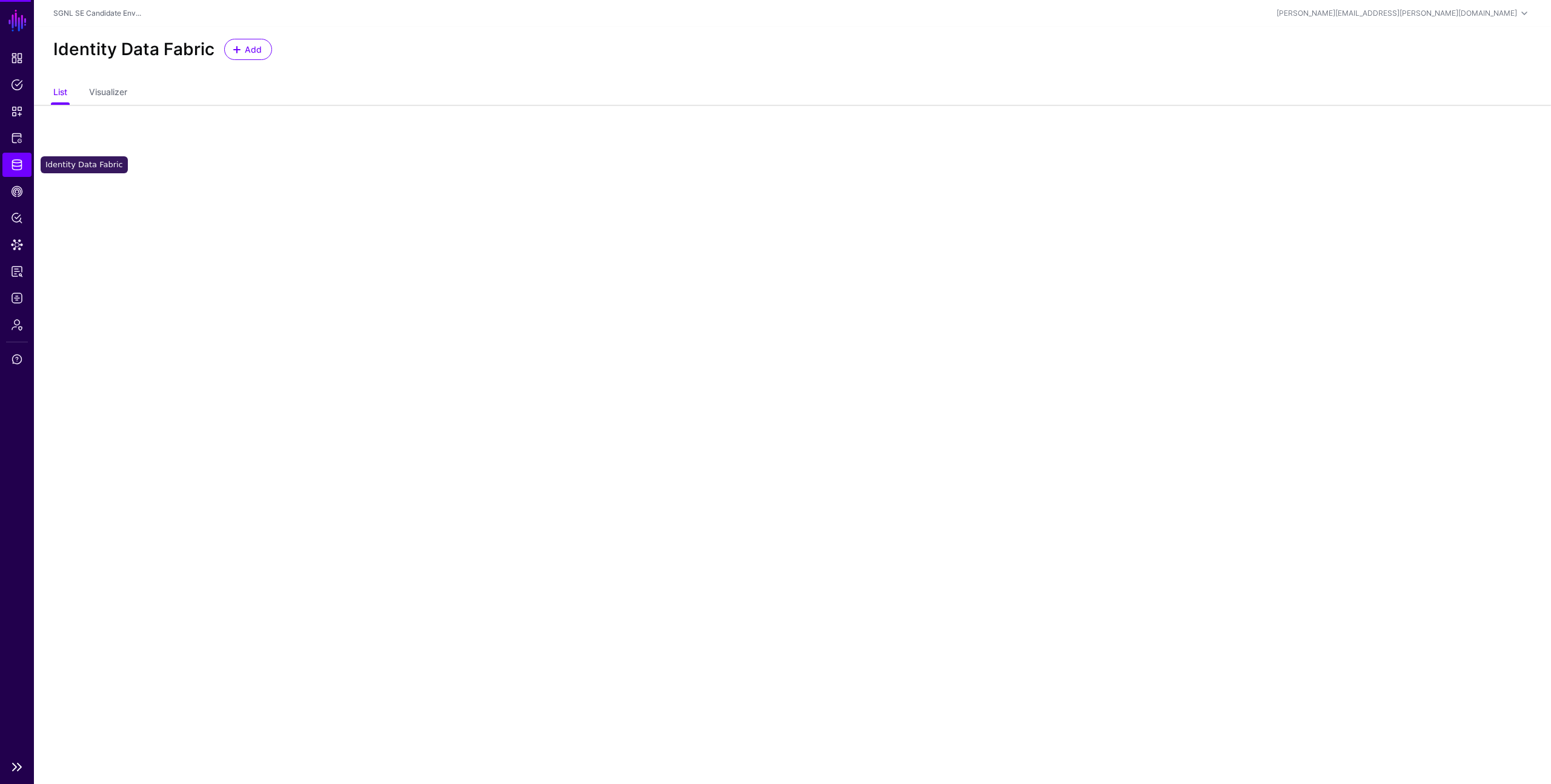
click at [17, 166] on span "Identity Data Fabric" at bounding box center [16, 164] width 12 height 12
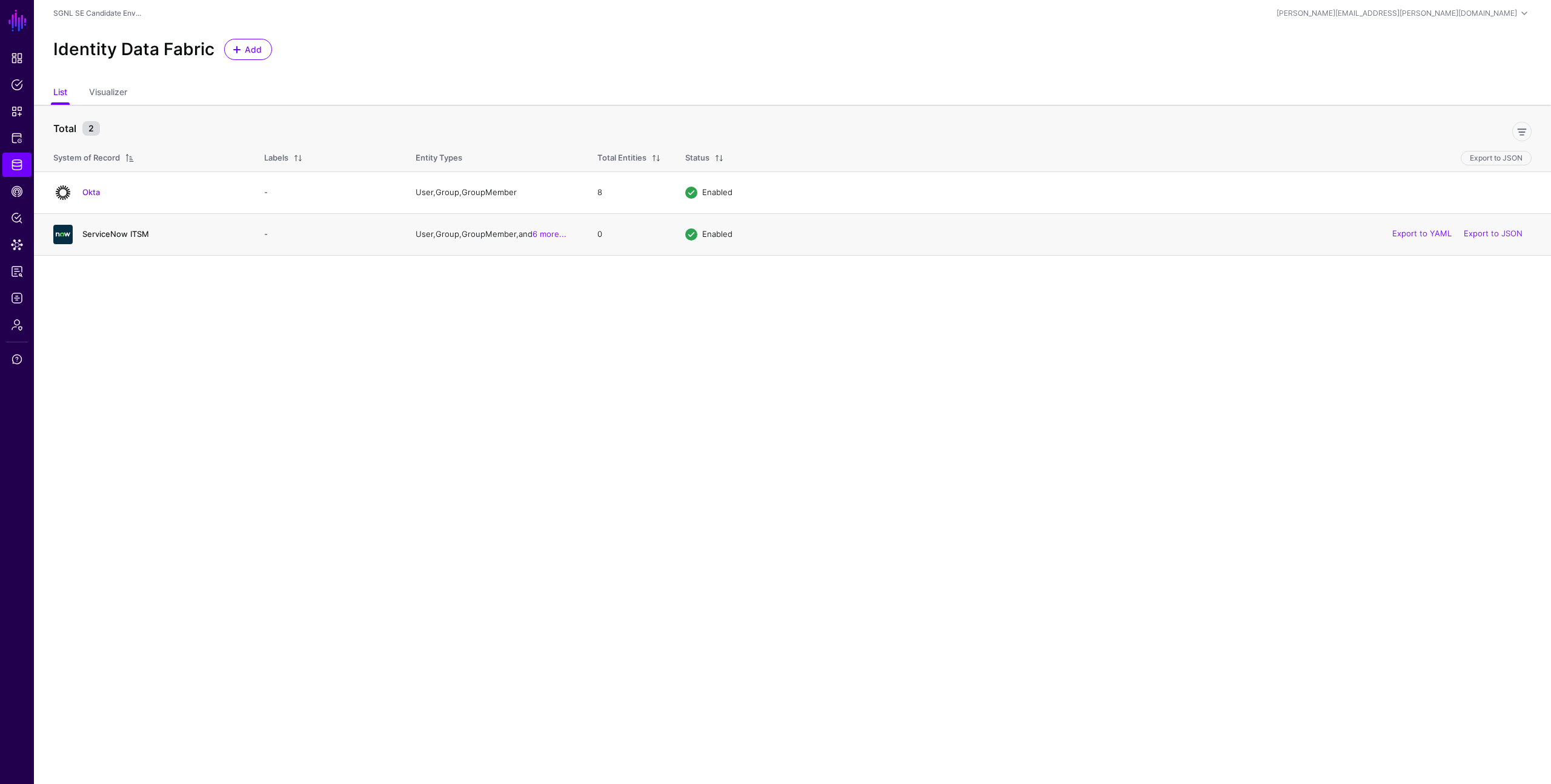
click at [132, 230] on link "ServiceNow ITSM" at bounding box center [116, 234] width 66 height 10
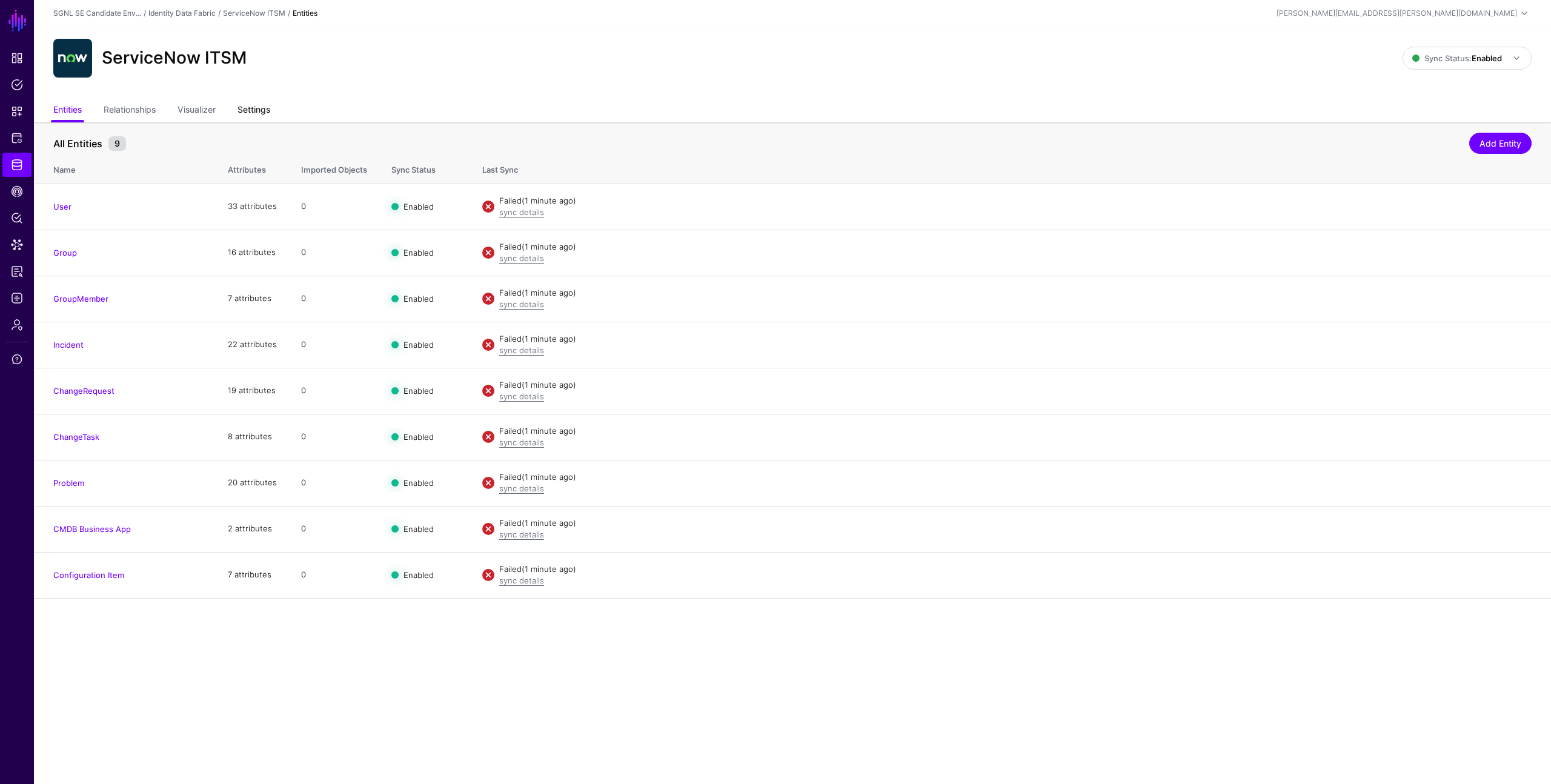
click at [269, 109] on link "Settings" at bounding box center [254, 110] width 33 height 23
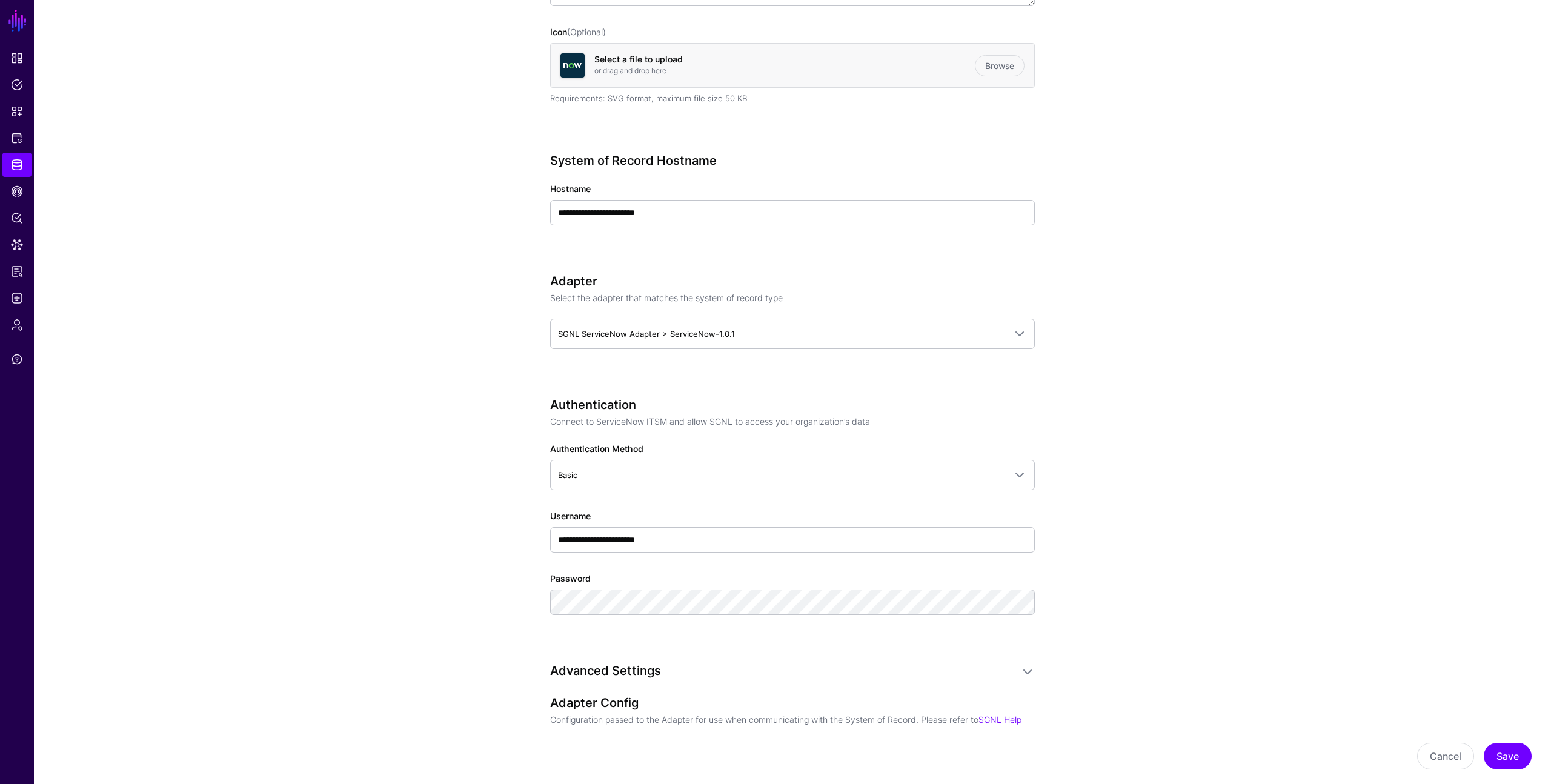
scroll to position [357, 0]
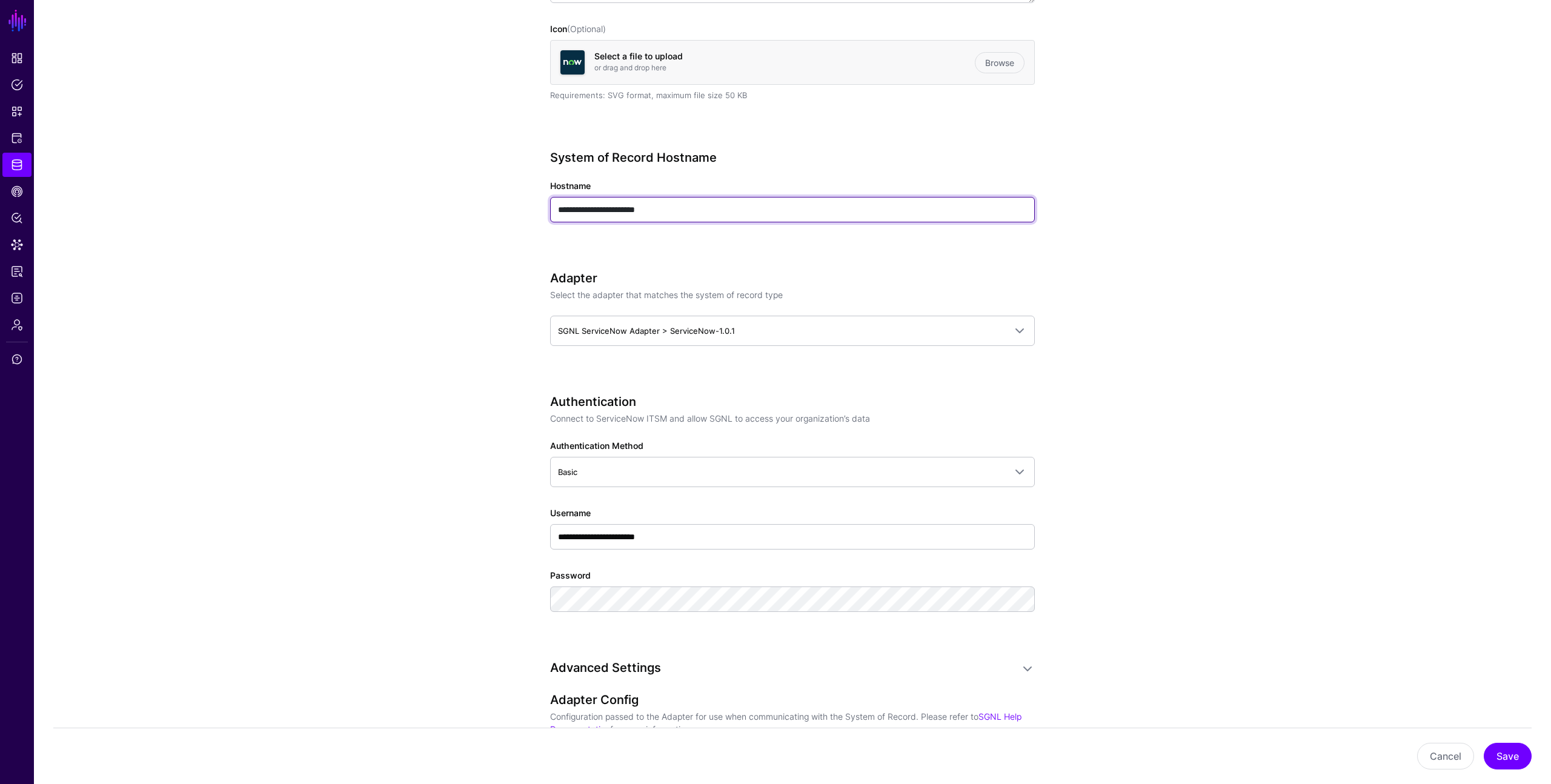
click at [558, 209] on input "**********" at bounding box center [792, 209] width 485 height 25
type input "**********"
click at [433, 347] on app-datasources-details-form "**********" at bounding box center [792, 591] width 1517 height 1653
click at [497, 347] on app-datasources-details-form "**********" at bounding box center [792, 591] width 1517 height 1653
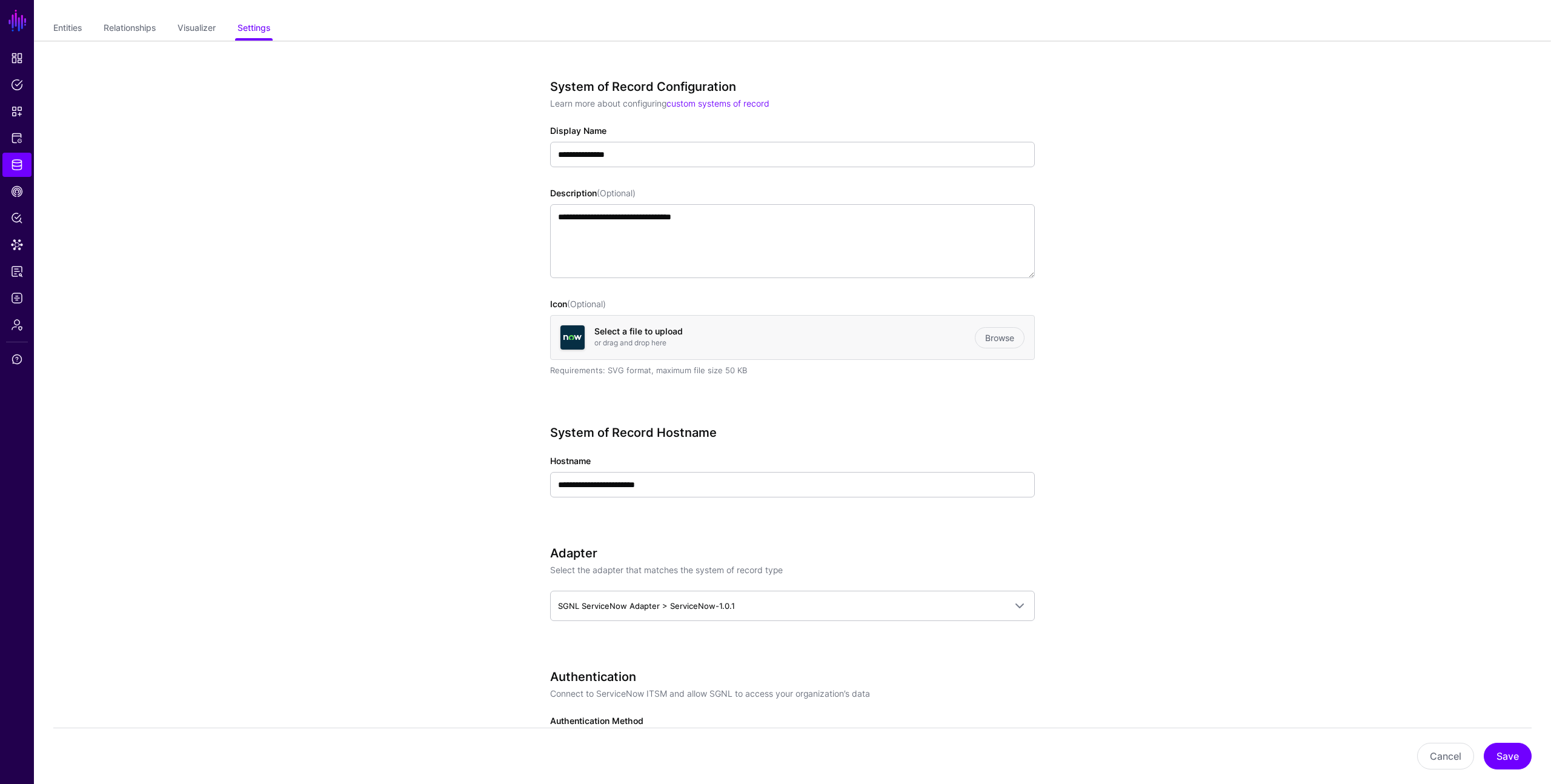
scroll to position [0, 0]
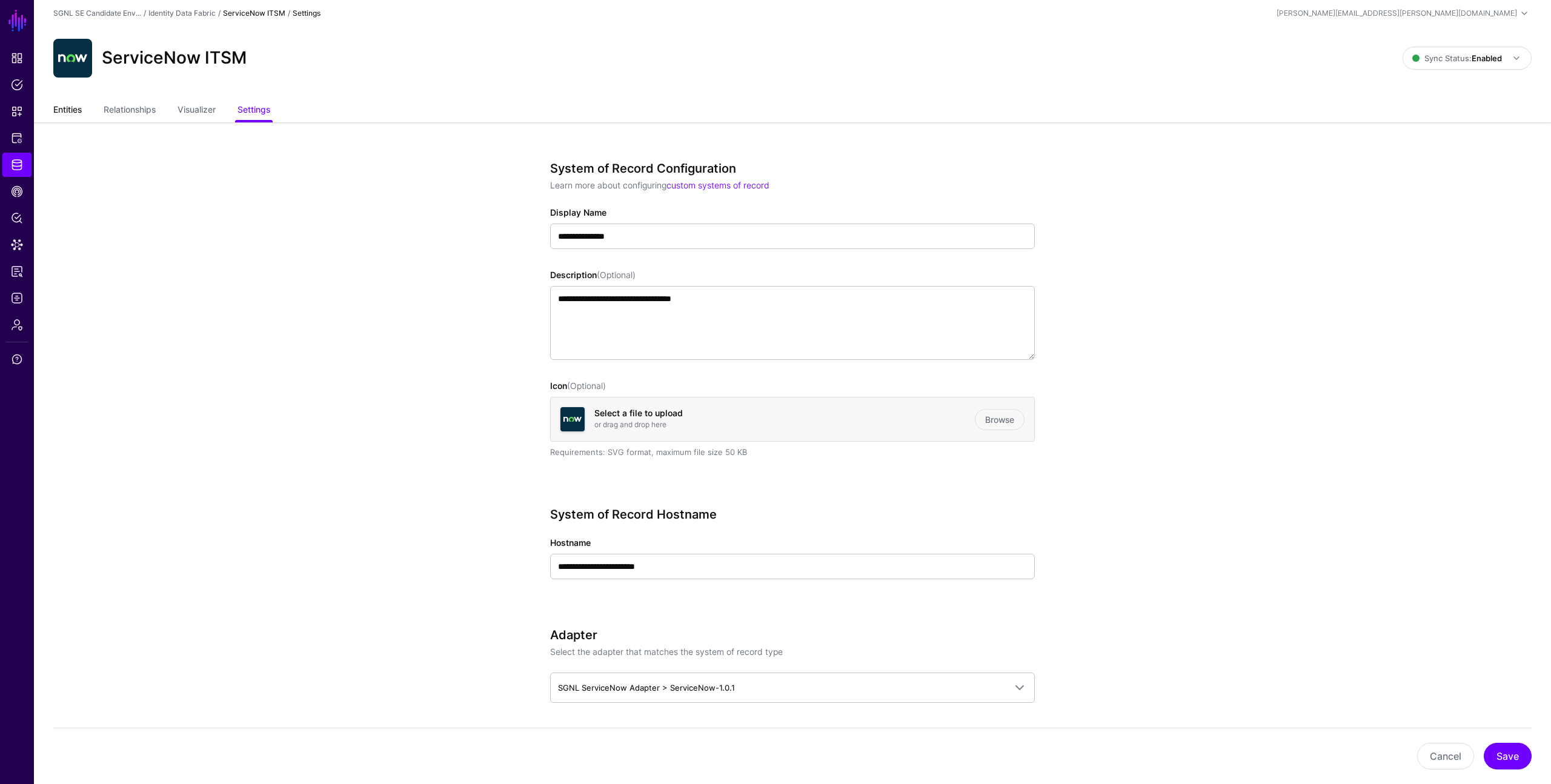
click at [75, 108] on link "Entities" at bounding box center [67, 110] width 28 height 23
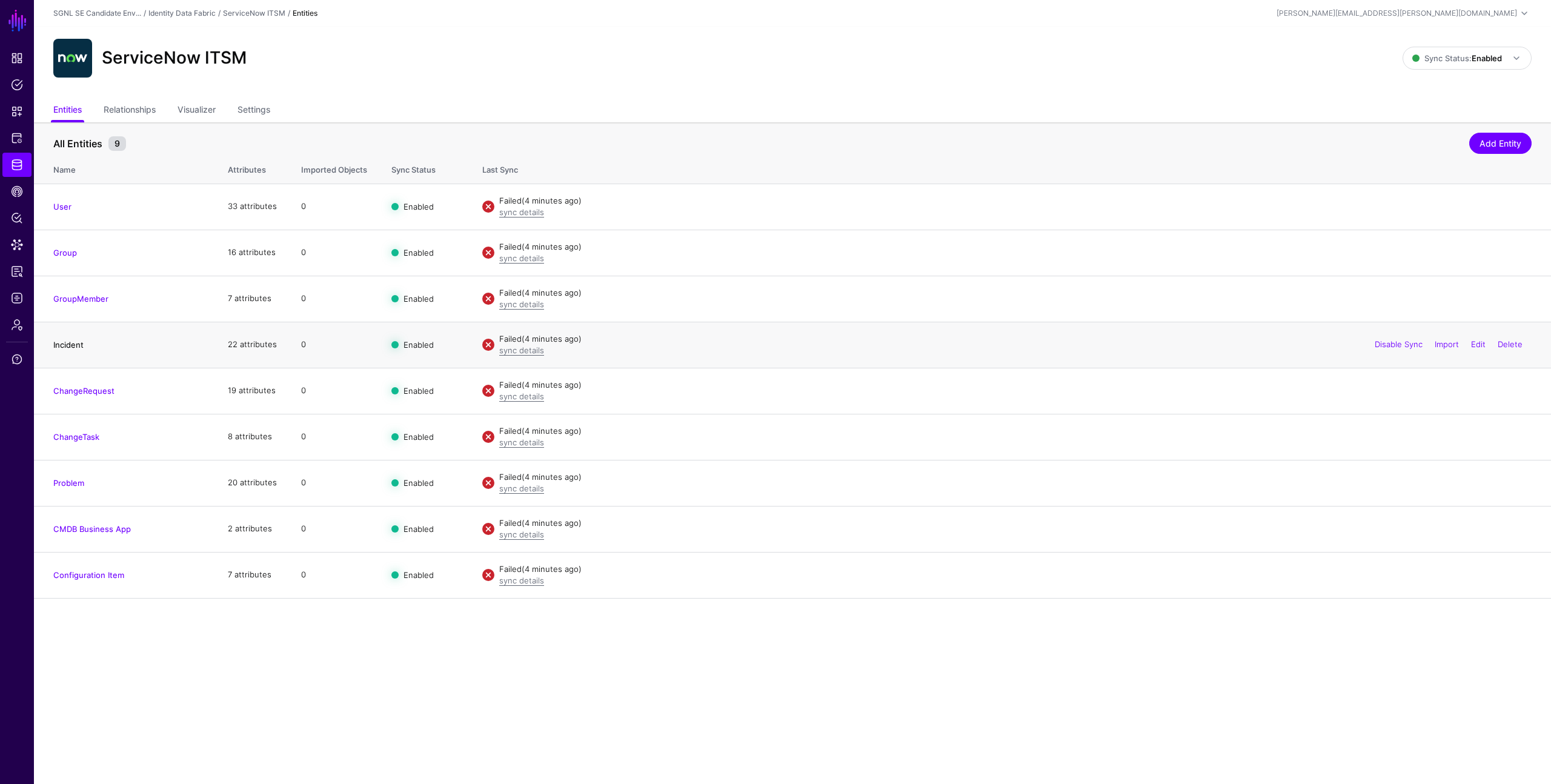
click at [77, 346] on link "Incident" at bounding box center [68, 345] width 30 height 10
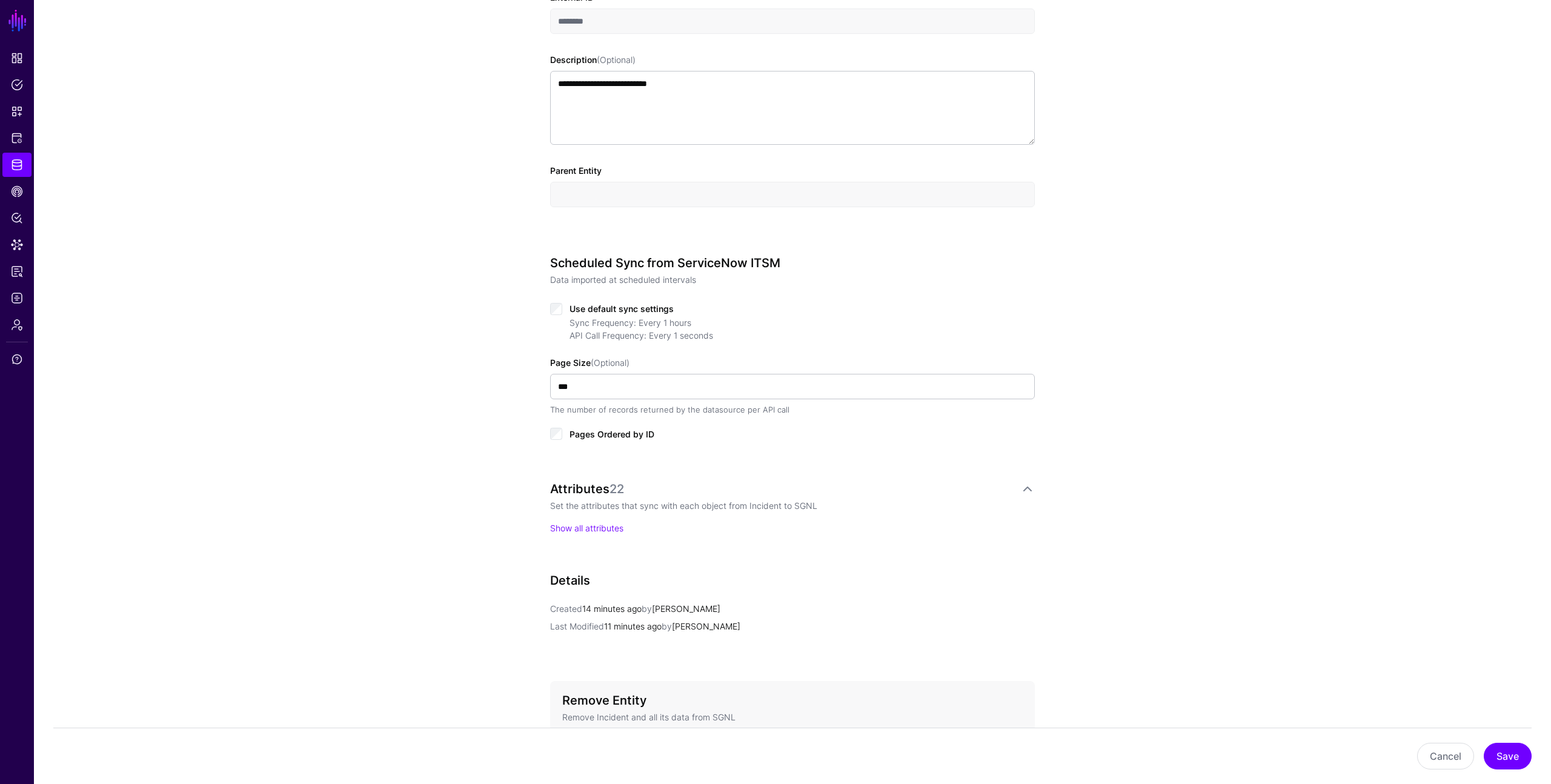
scroll to position [472, 0]
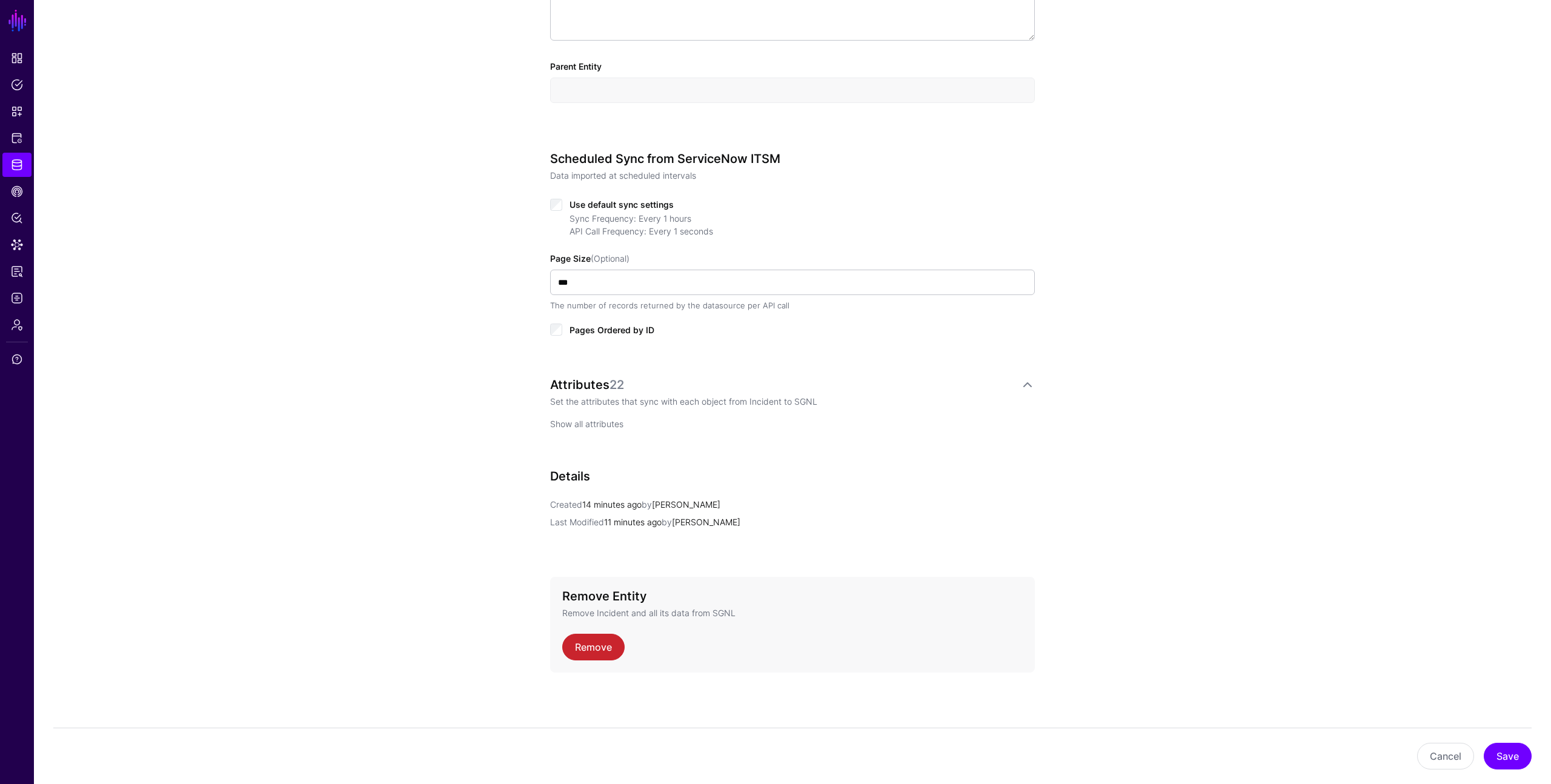
click at [570, 426] on link "Show all attributes" at bounding box center [587, 423] width 74 height 10
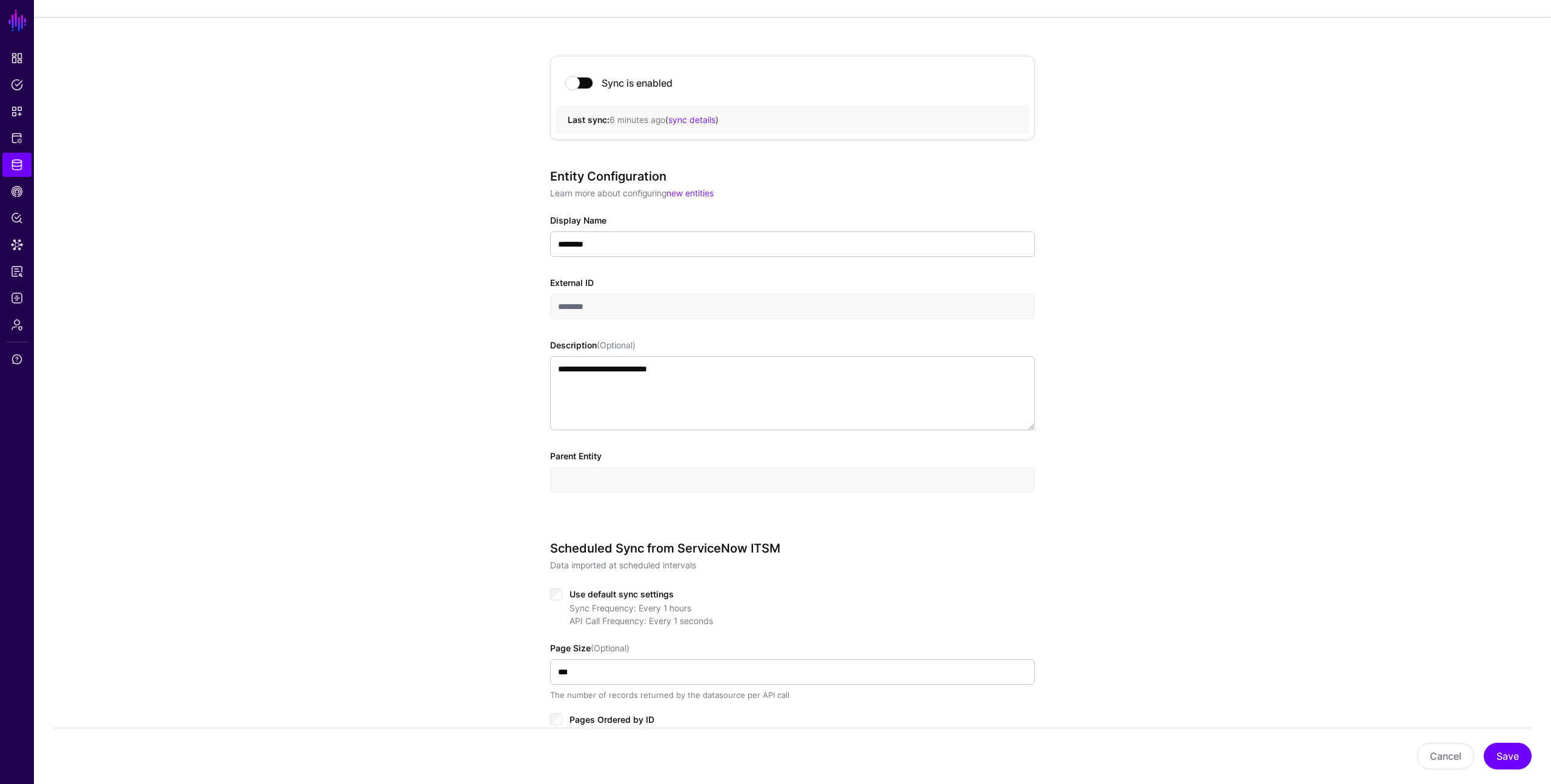
scroll to position [0, 0]
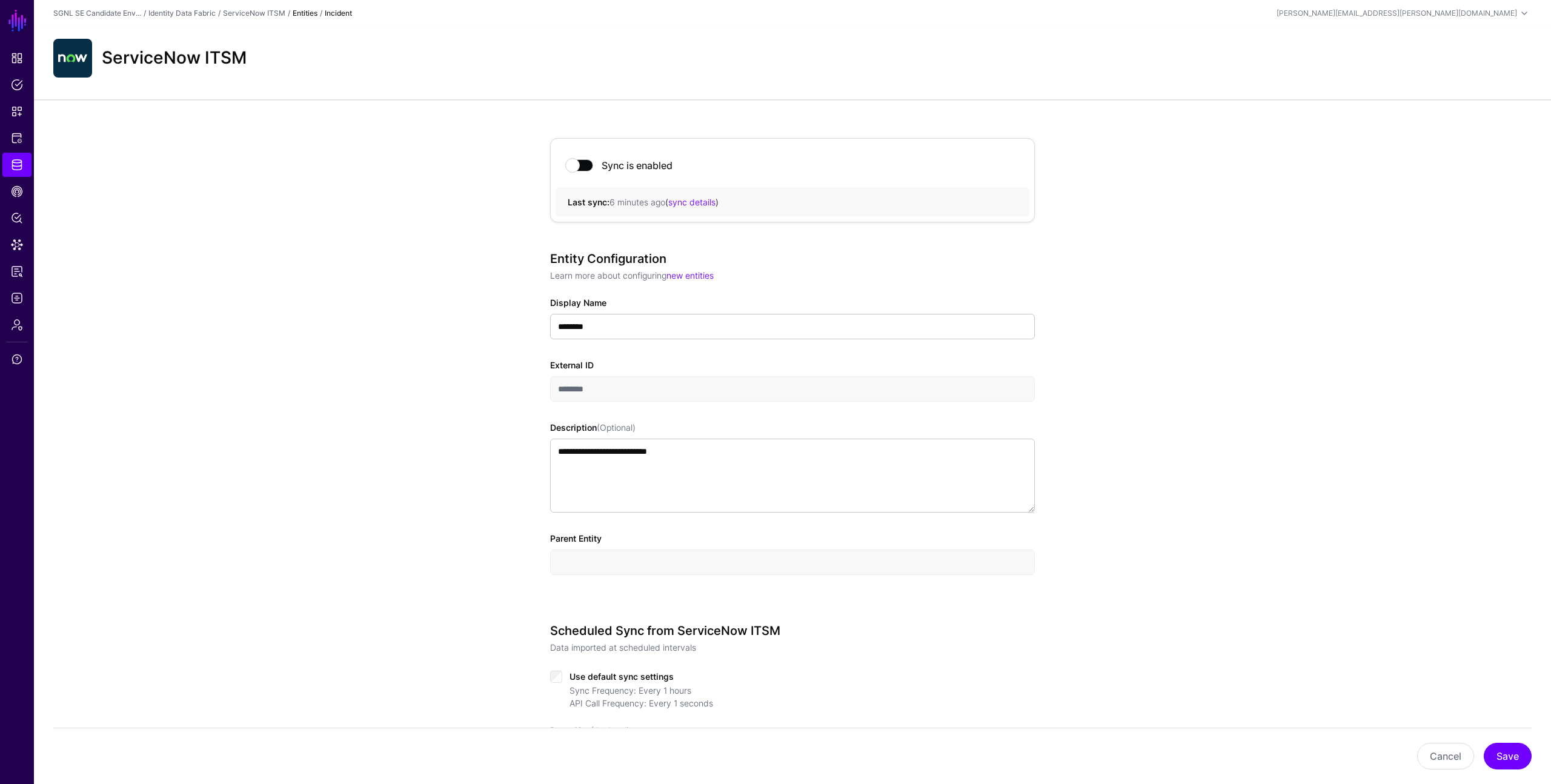
click at [65, 66] on img at bounding box center [73, 58] width 39 height 39
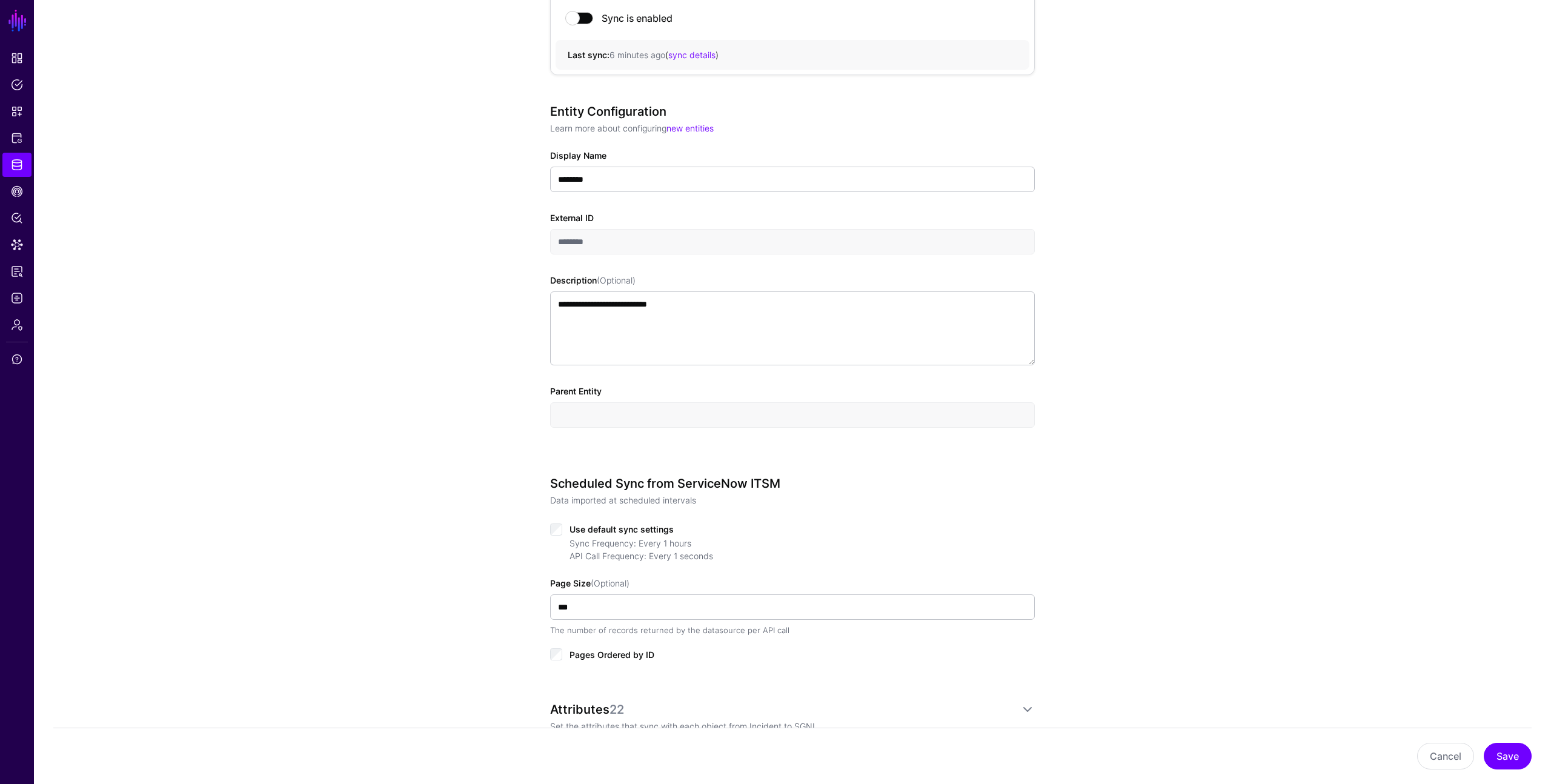
scroll to position [184, 0]
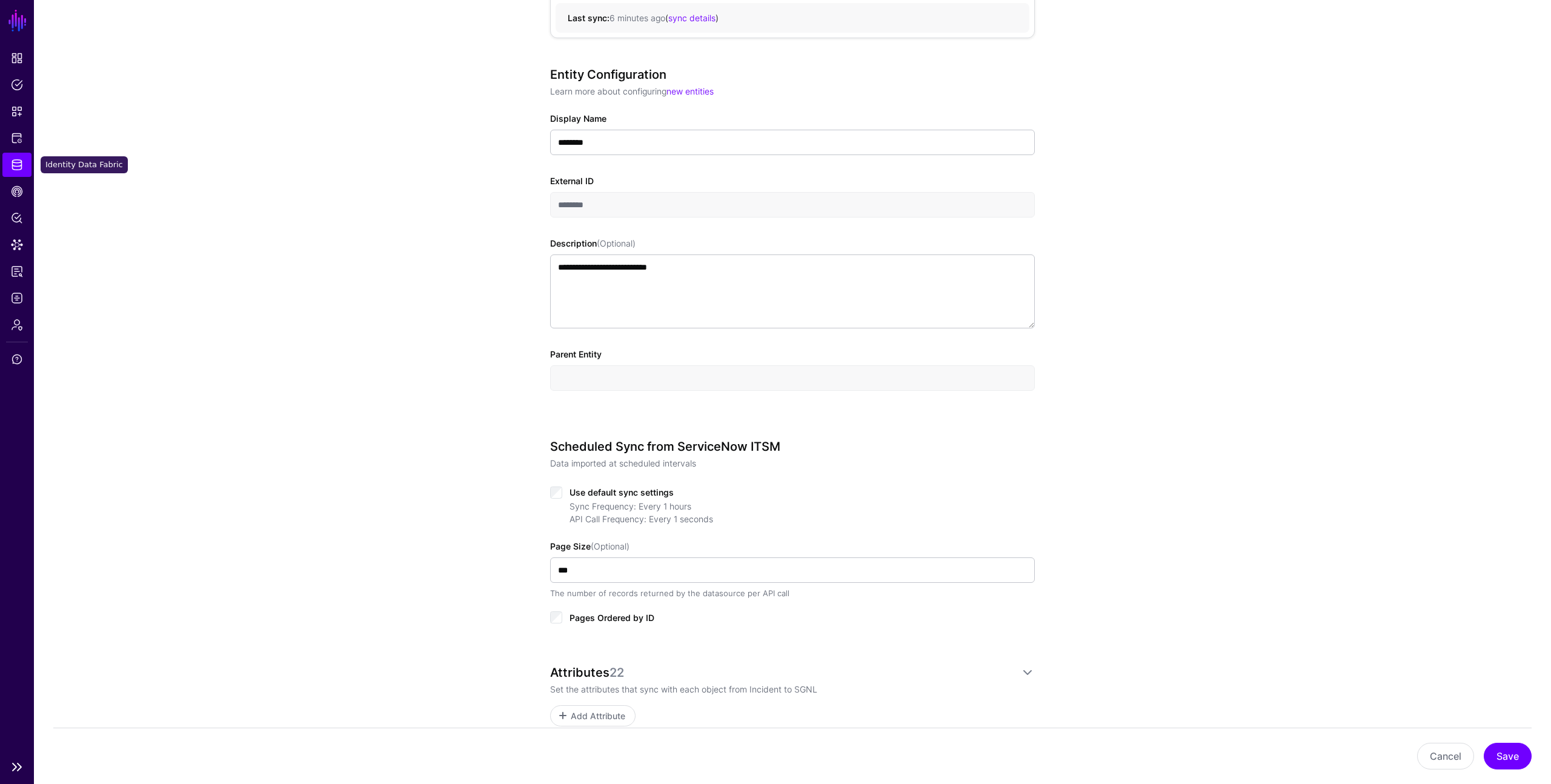
click at [25, 166] on link "Identity Data Fabric" at bounding box center [17, 165] width 29 height 25
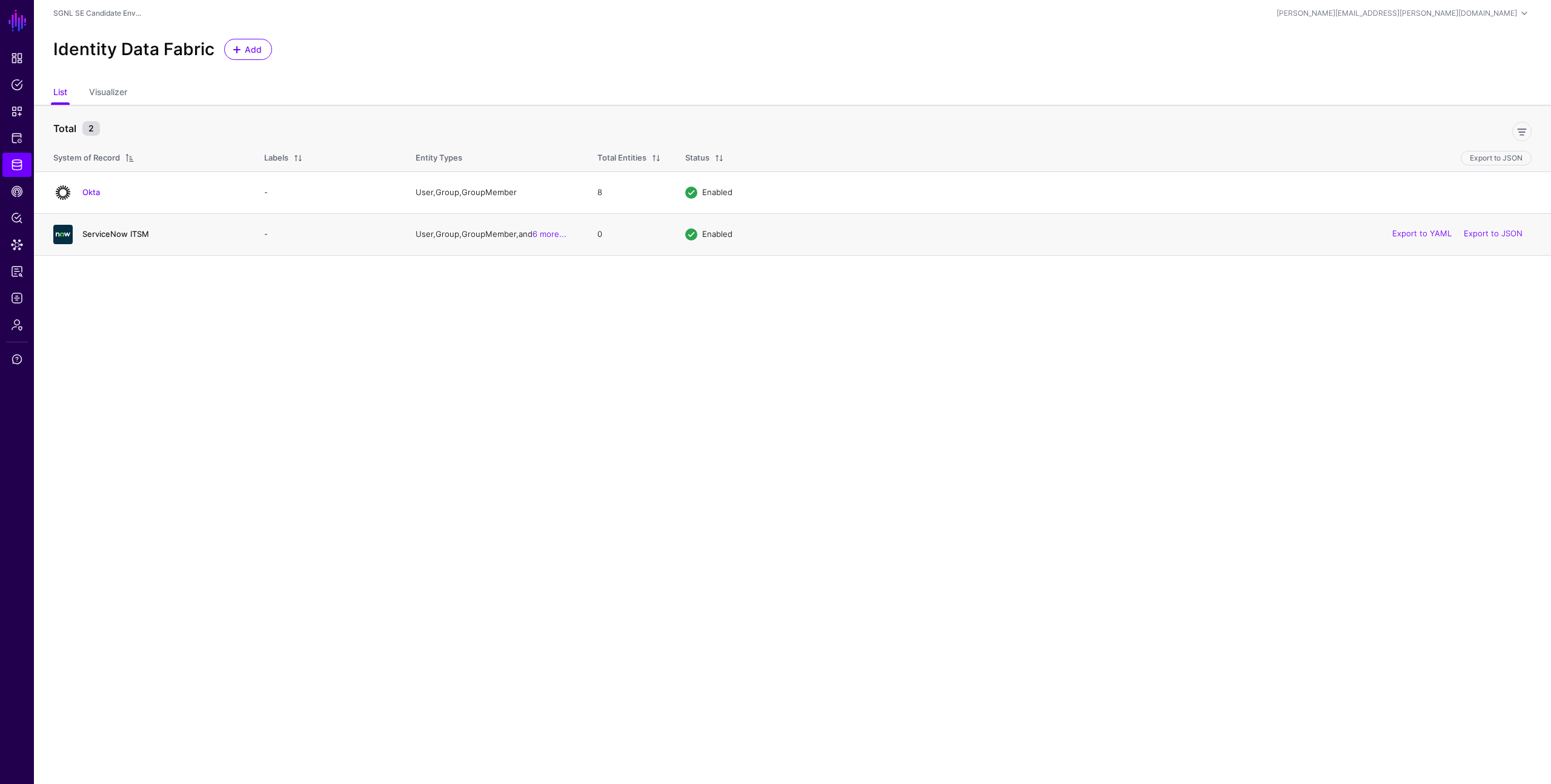
click at [118, 236] on link "ServiceNow ITSM" at bounding box center [116, 234] width 66 height 10
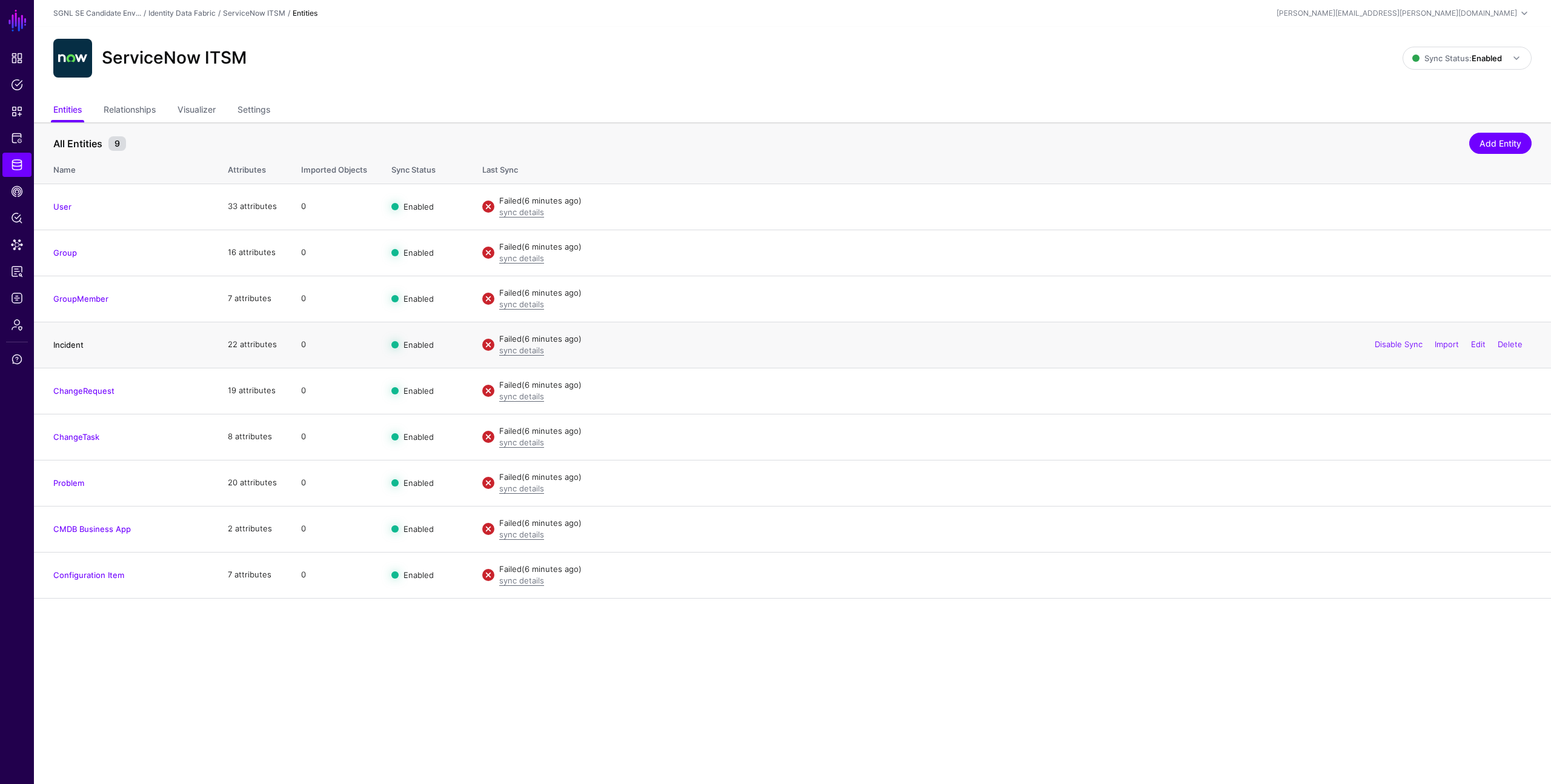
click at [68, 346] on link "Incident" at bounding box center [68, 345] width 30 height 10
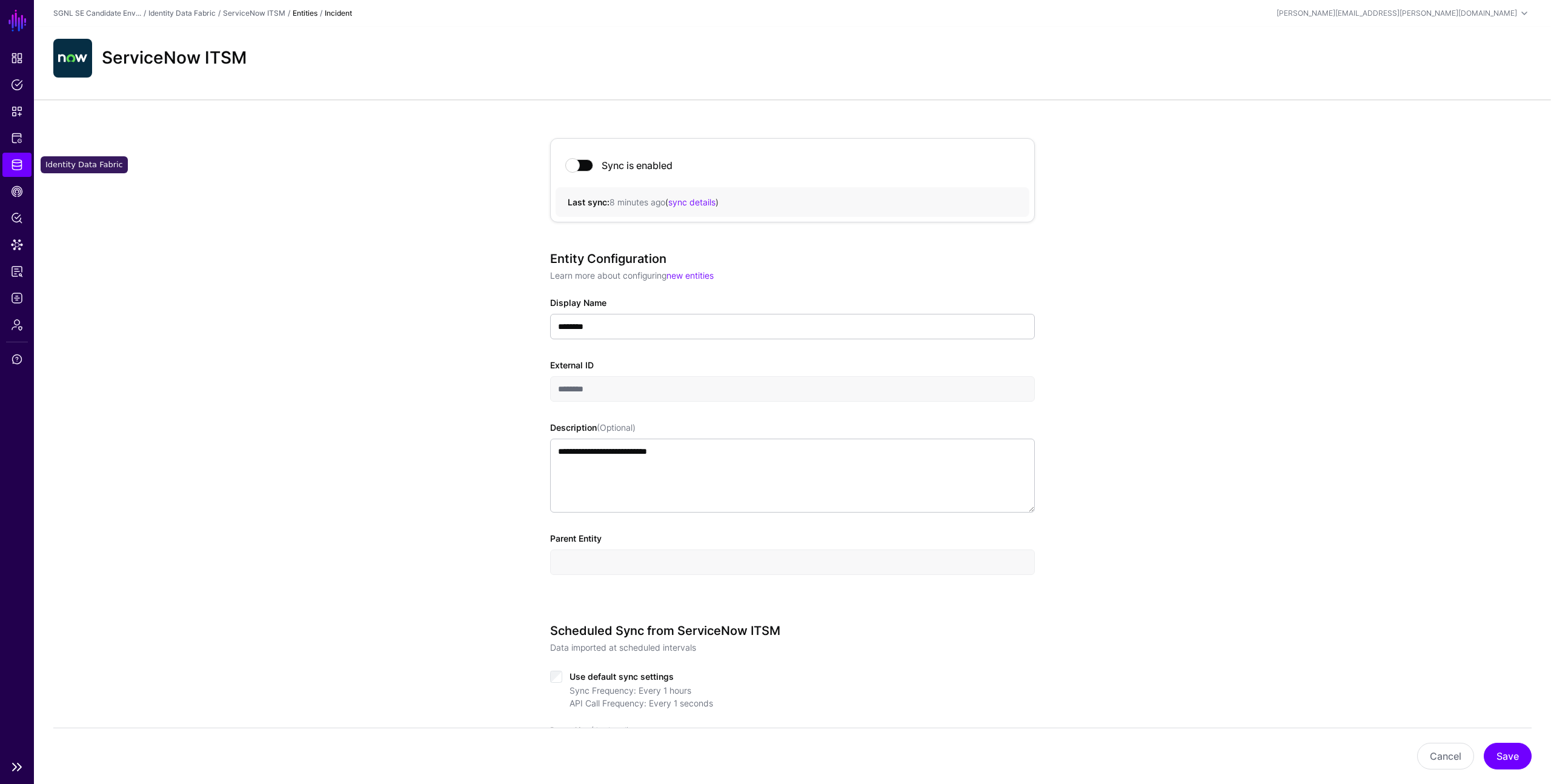
click at [23, 162] on link "Identity Data Fabric" at bounding box center [17, 165] width 29 height 25
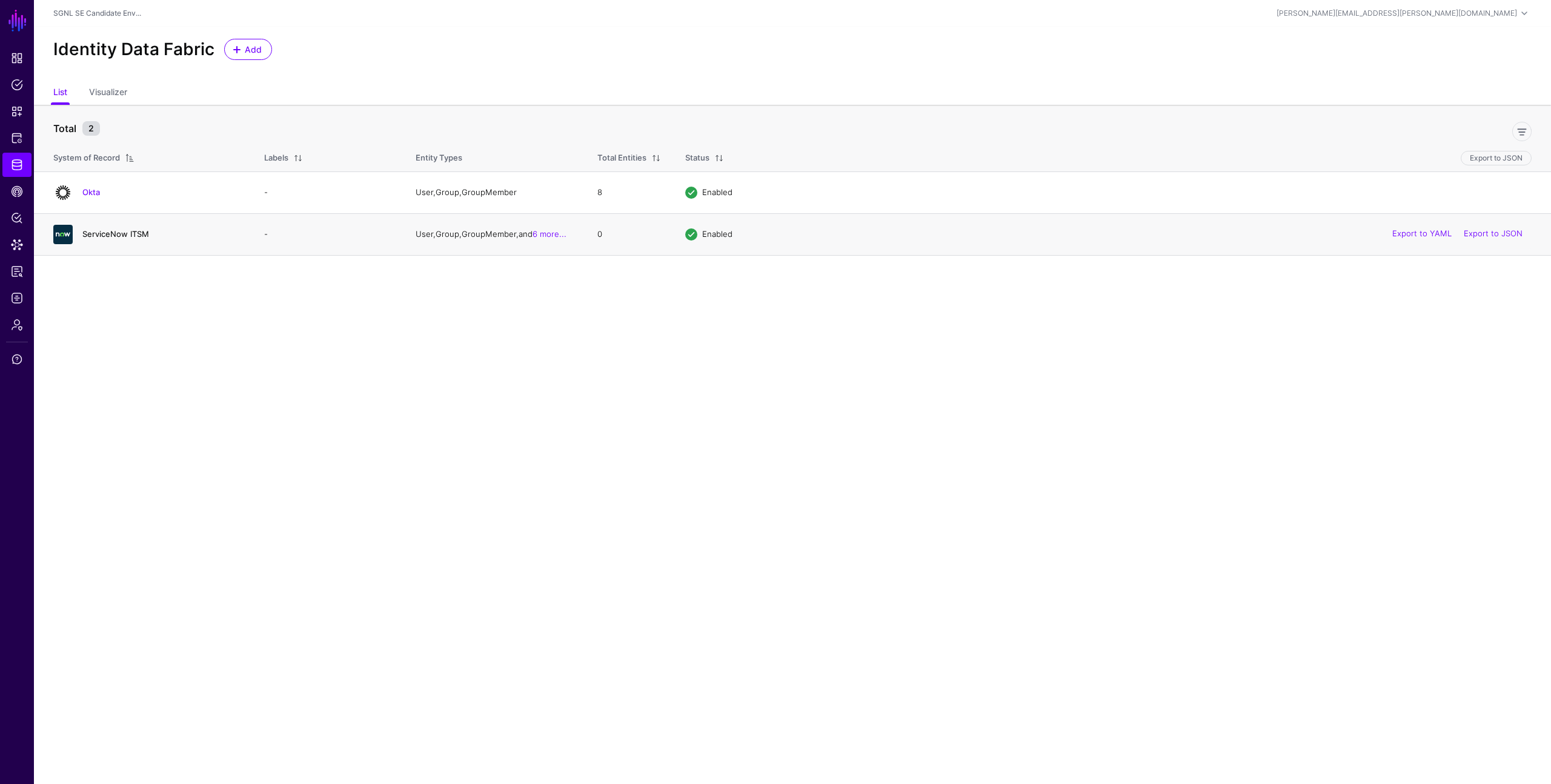
click at [116, 231] on link "ServiceNow ITSM" at bounding box center [116, 234] width 66 height 10
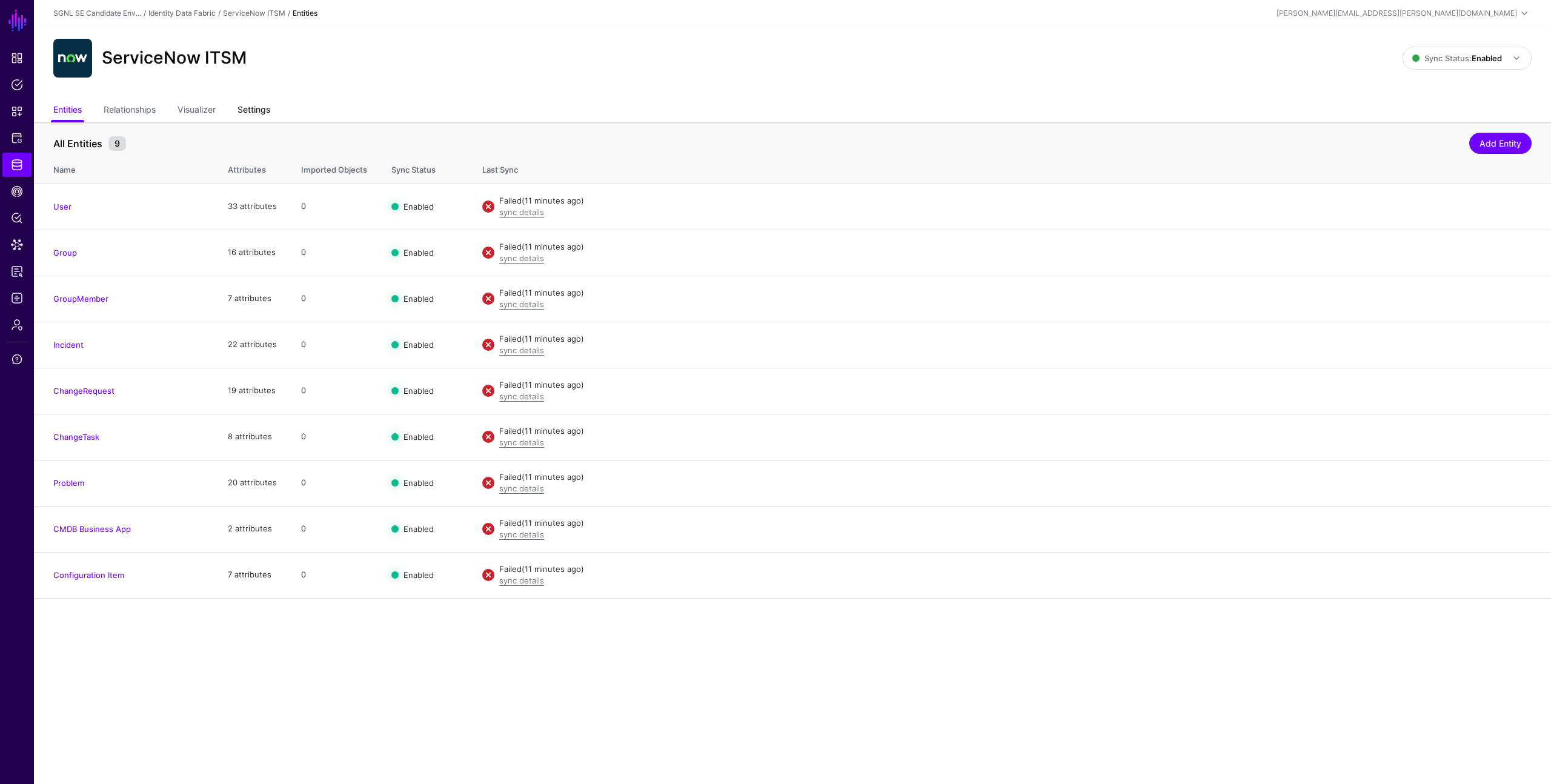
click at [257, 106] on link "Settings" at bounding box center [254, 110] width 33 height 23
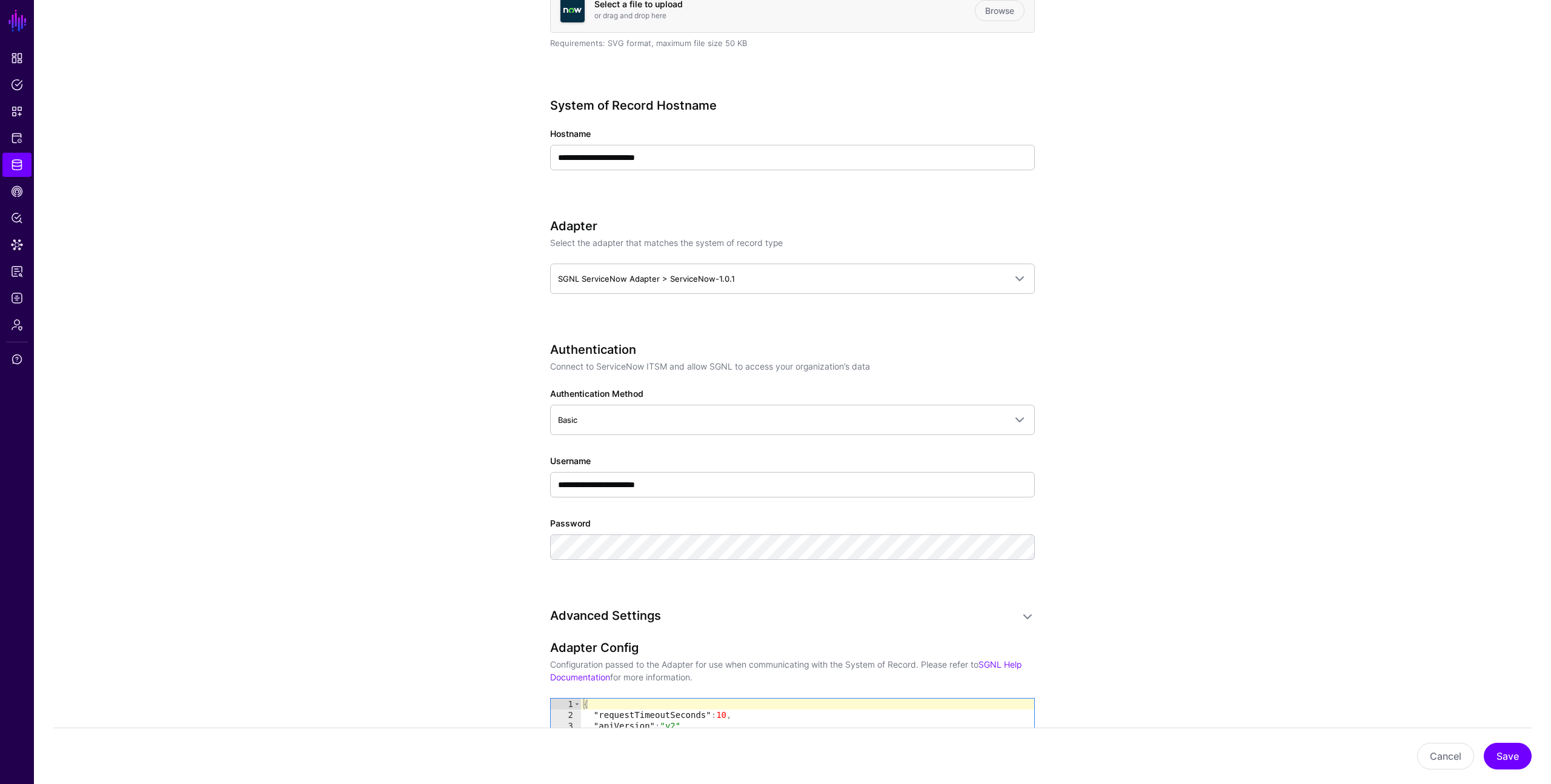
scroll to position [418, 0]
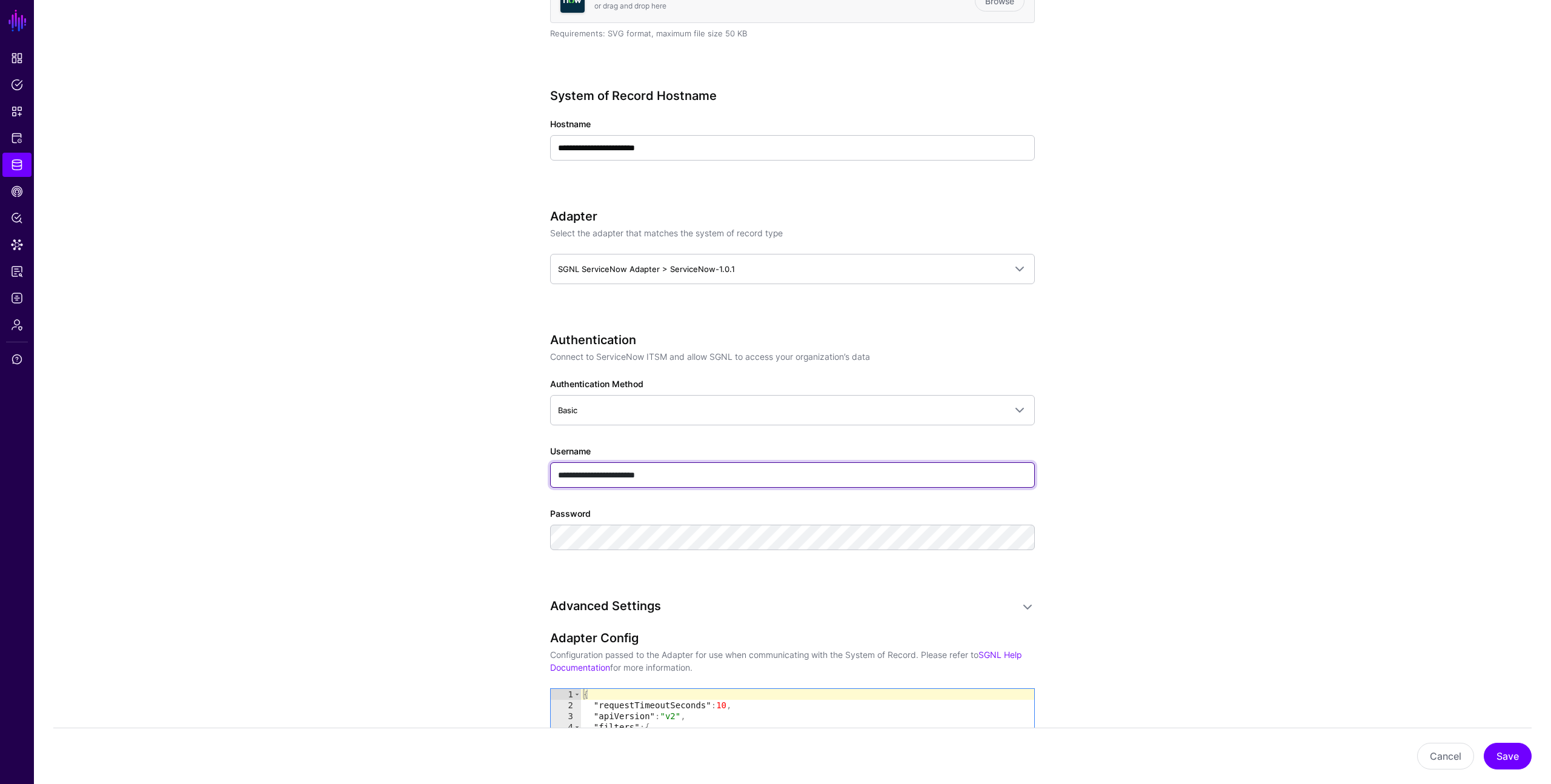
drag, startPoint x: 673, startPoint y: 473, endPoint x: 581, endPoint y: 459, distance: 93.1
click at [581, 459] on div "**********" at bounding box center [792, 466] width 485 height 43
type input "*********"
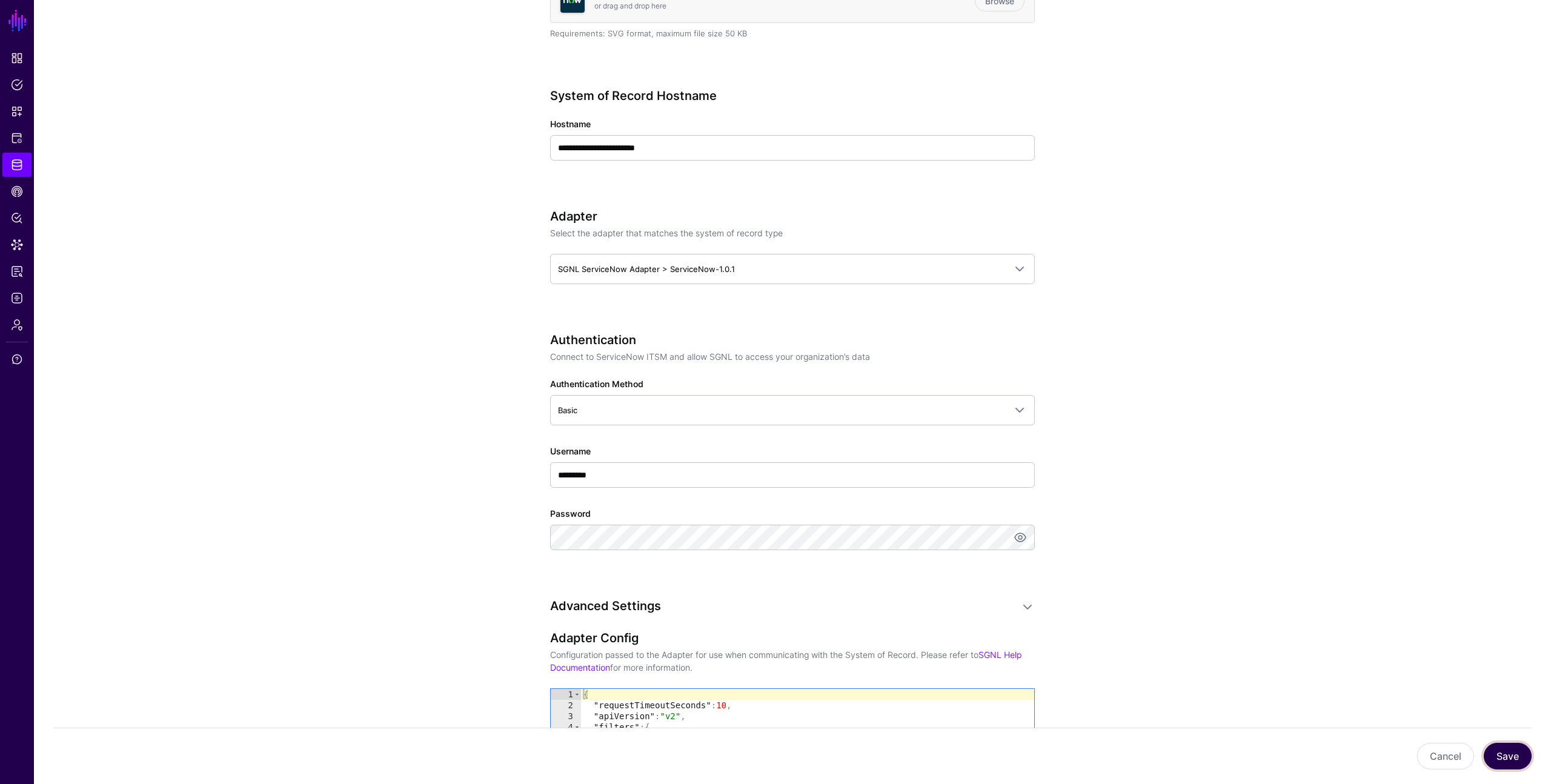
click at [1505, 752] on button "Save" at bounding box center [1507, 756] width 48 height 26
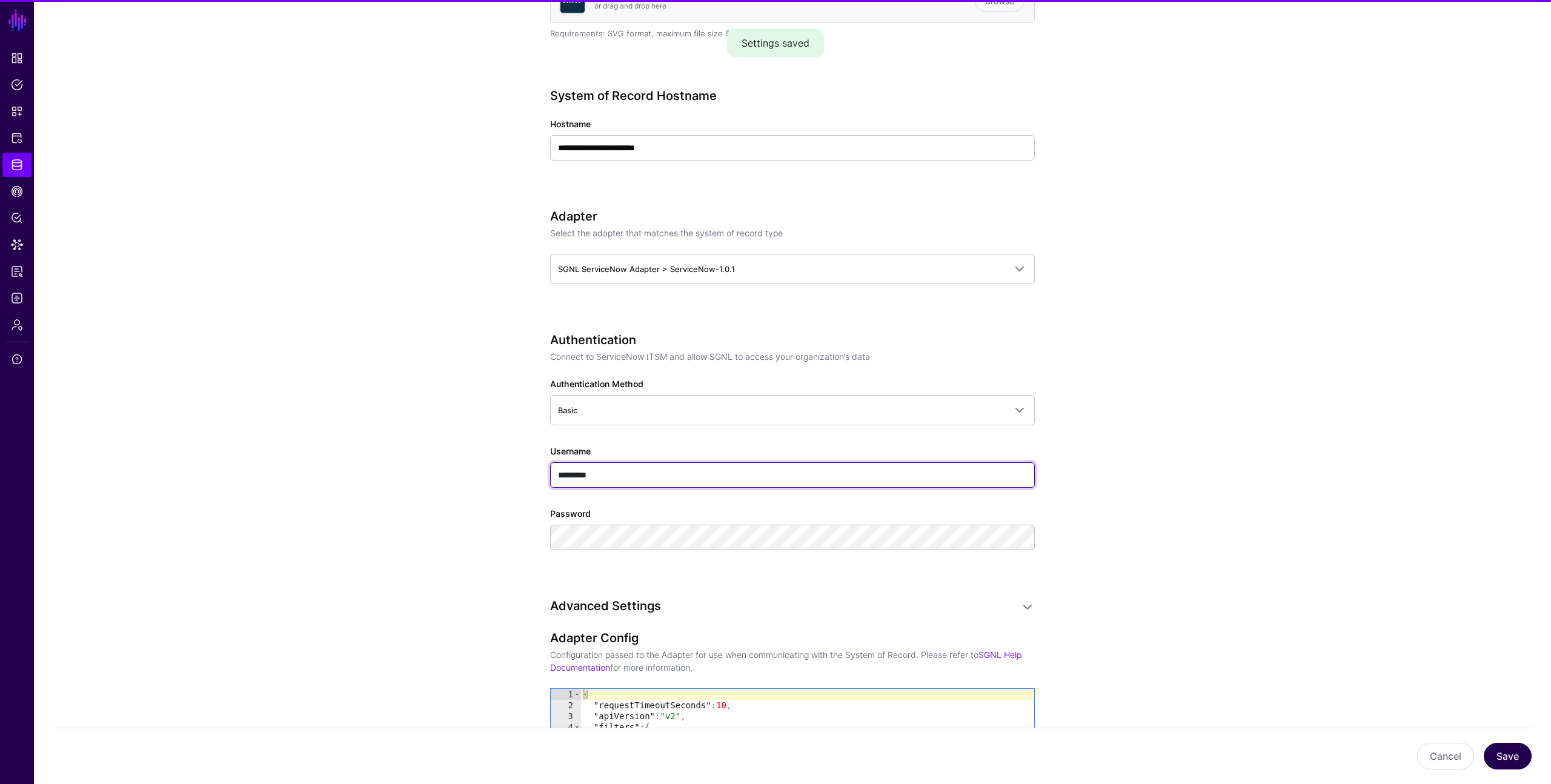
type input "**********"
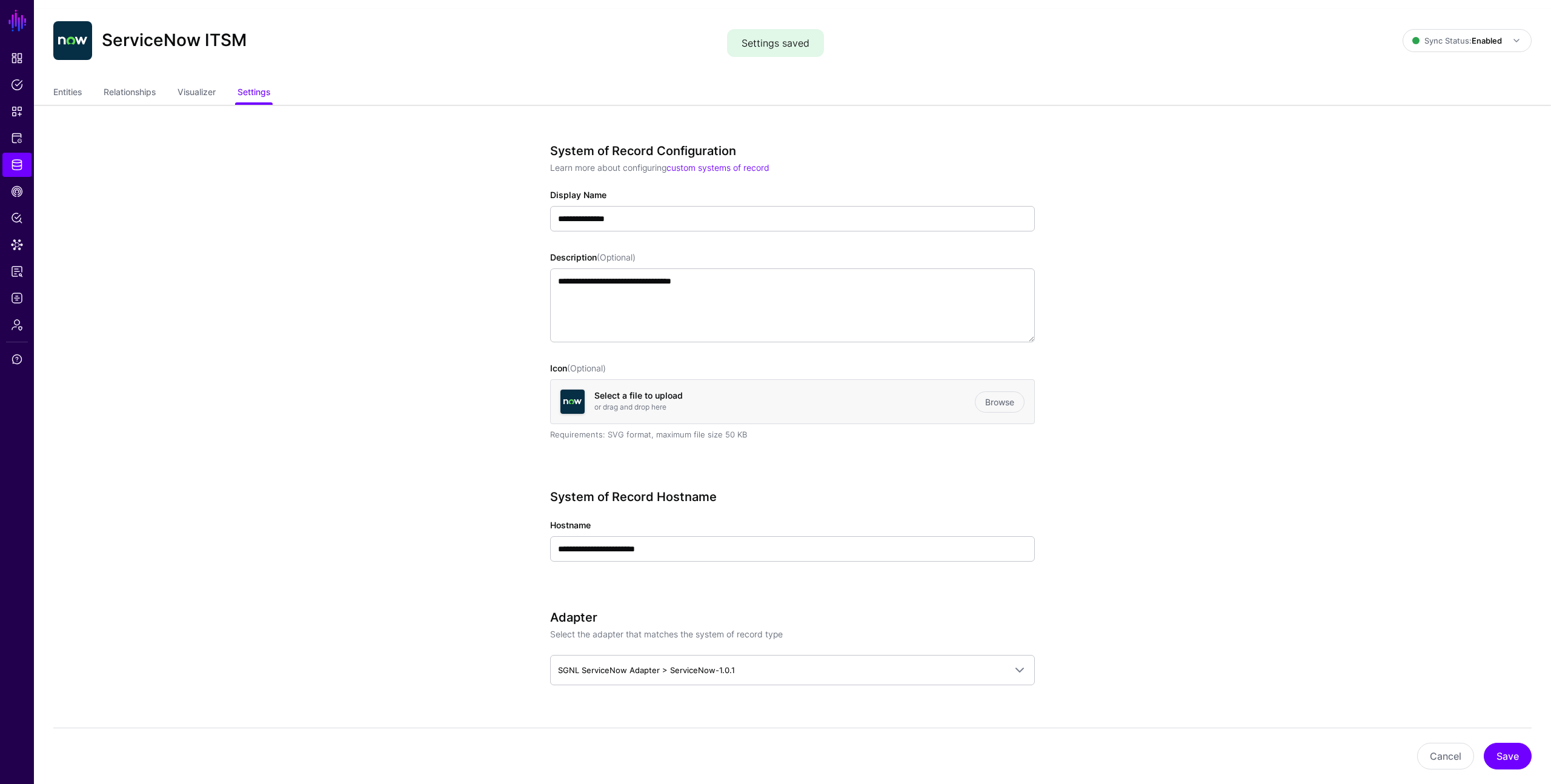
scroll to position [0, 0]
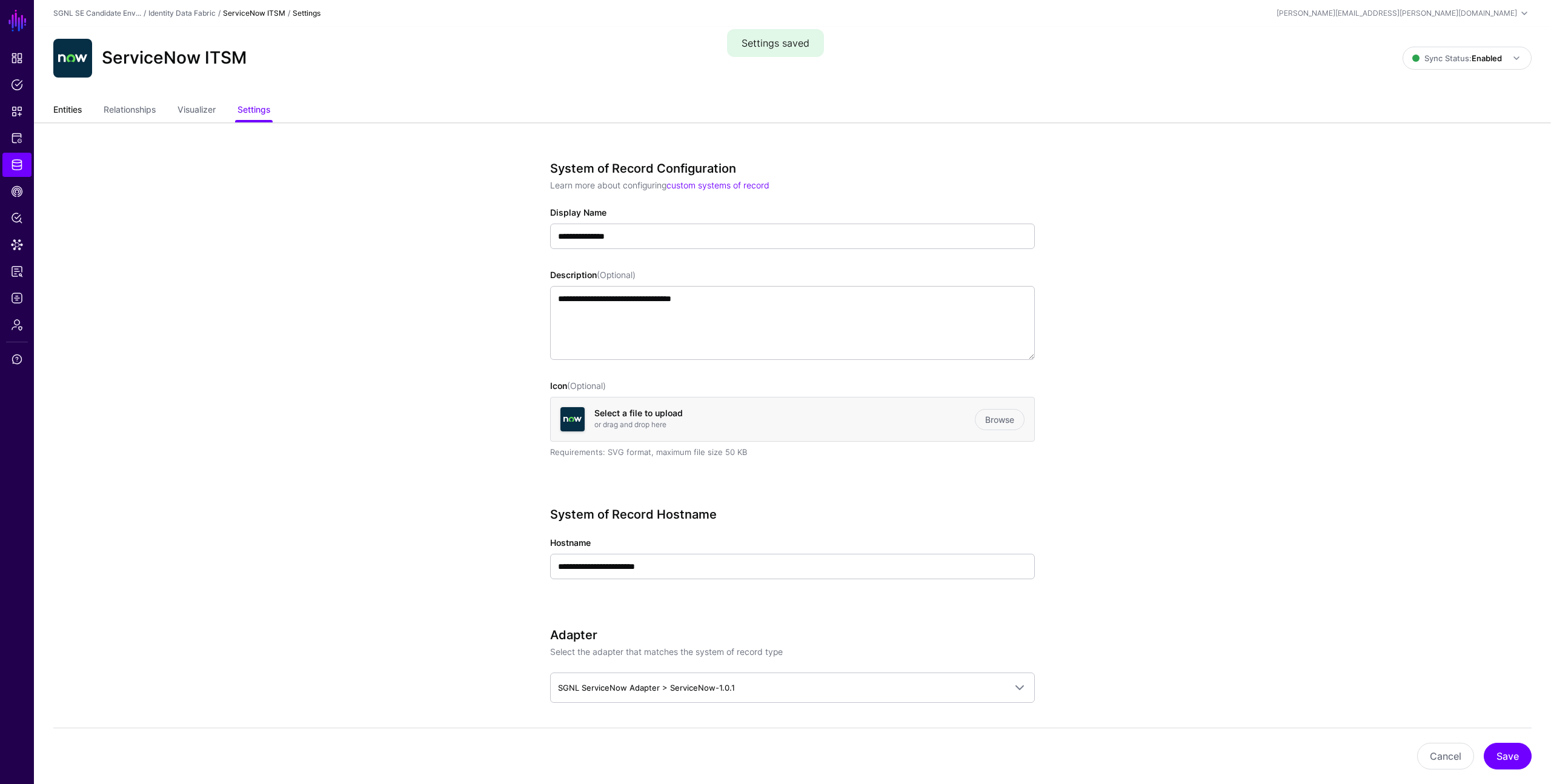
click at [65, 106] on link "Entities" at bounding box center [67, 110] width 28 height 23
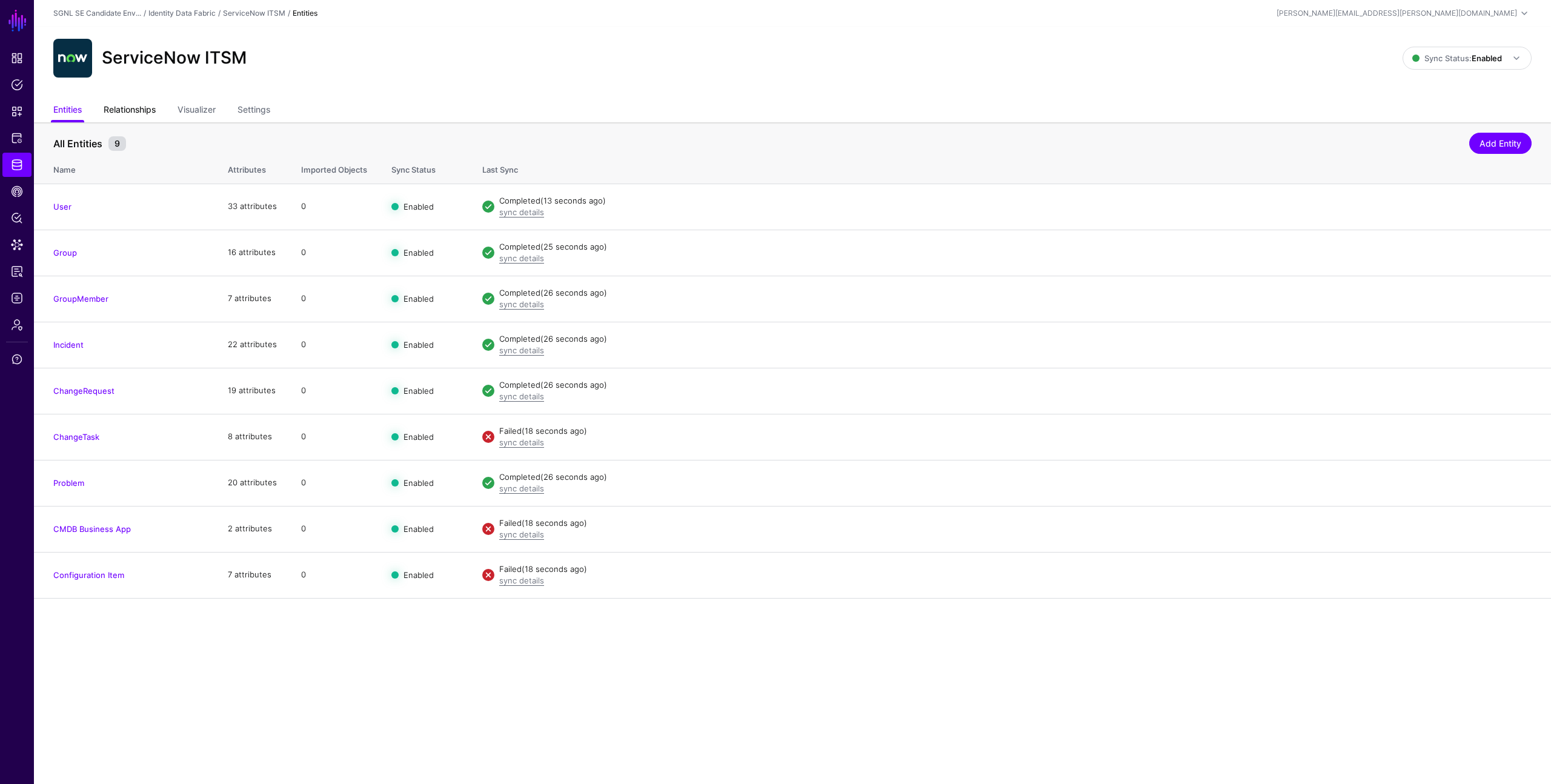
click at [141, 106] on link "Relationships" at bounding box center [129, 110] width 52 height 23
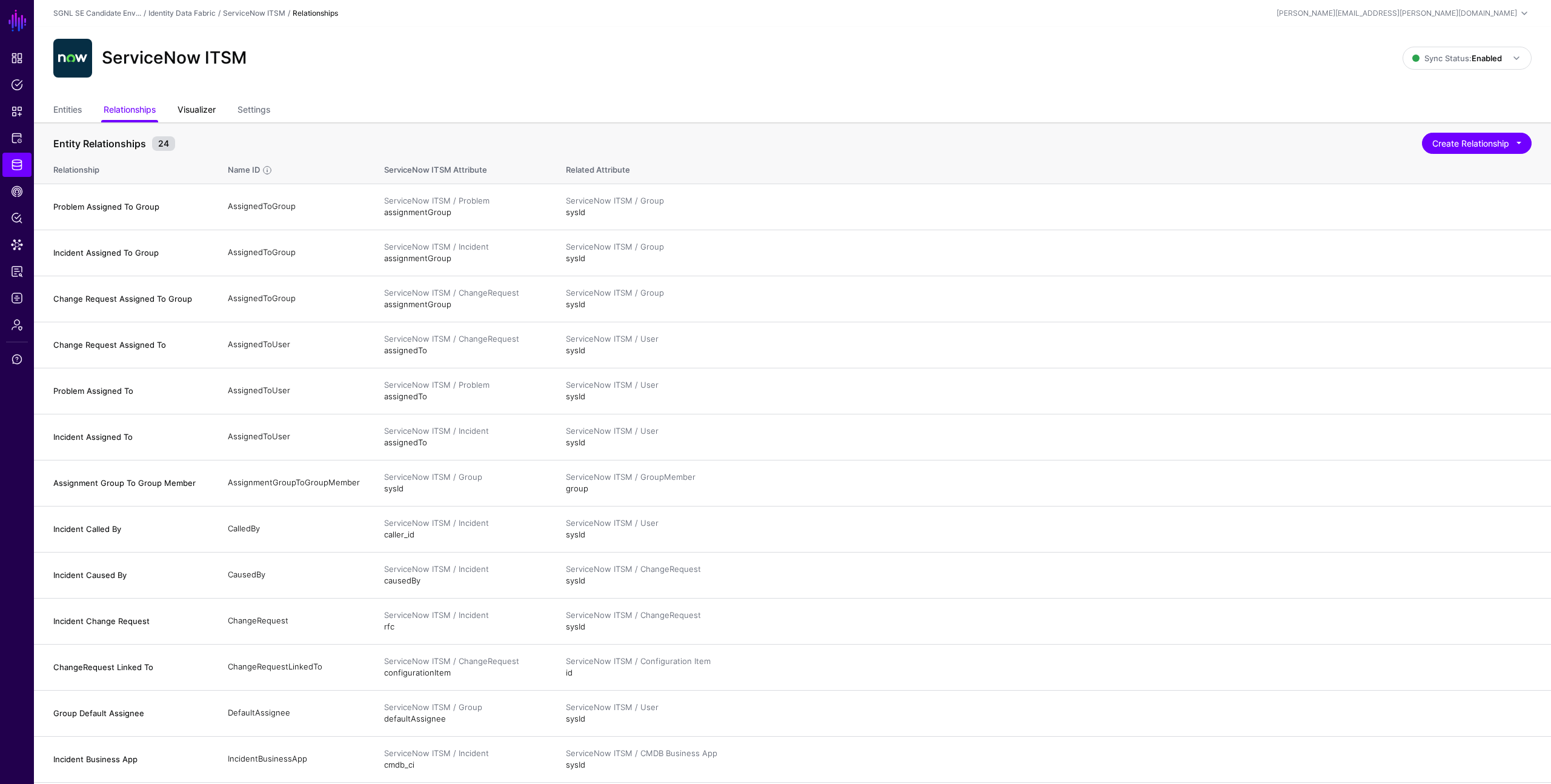
click at [190, 106] on link "Visualizer" at bounding box center [196, 110] width 38 height 23
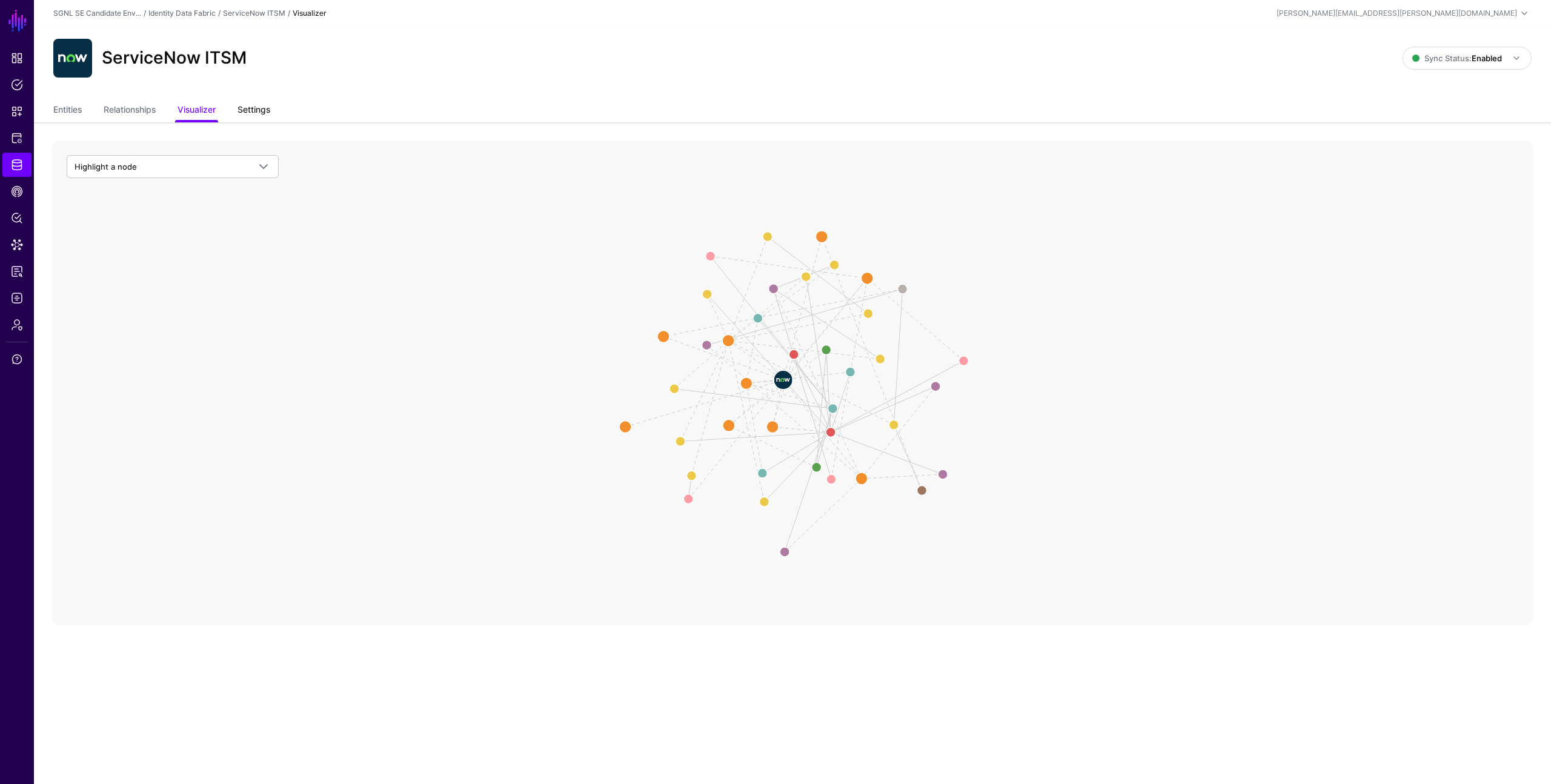
click at [248, 103] on link "Settings" at bounding box center [254, 110] width 33 height 23
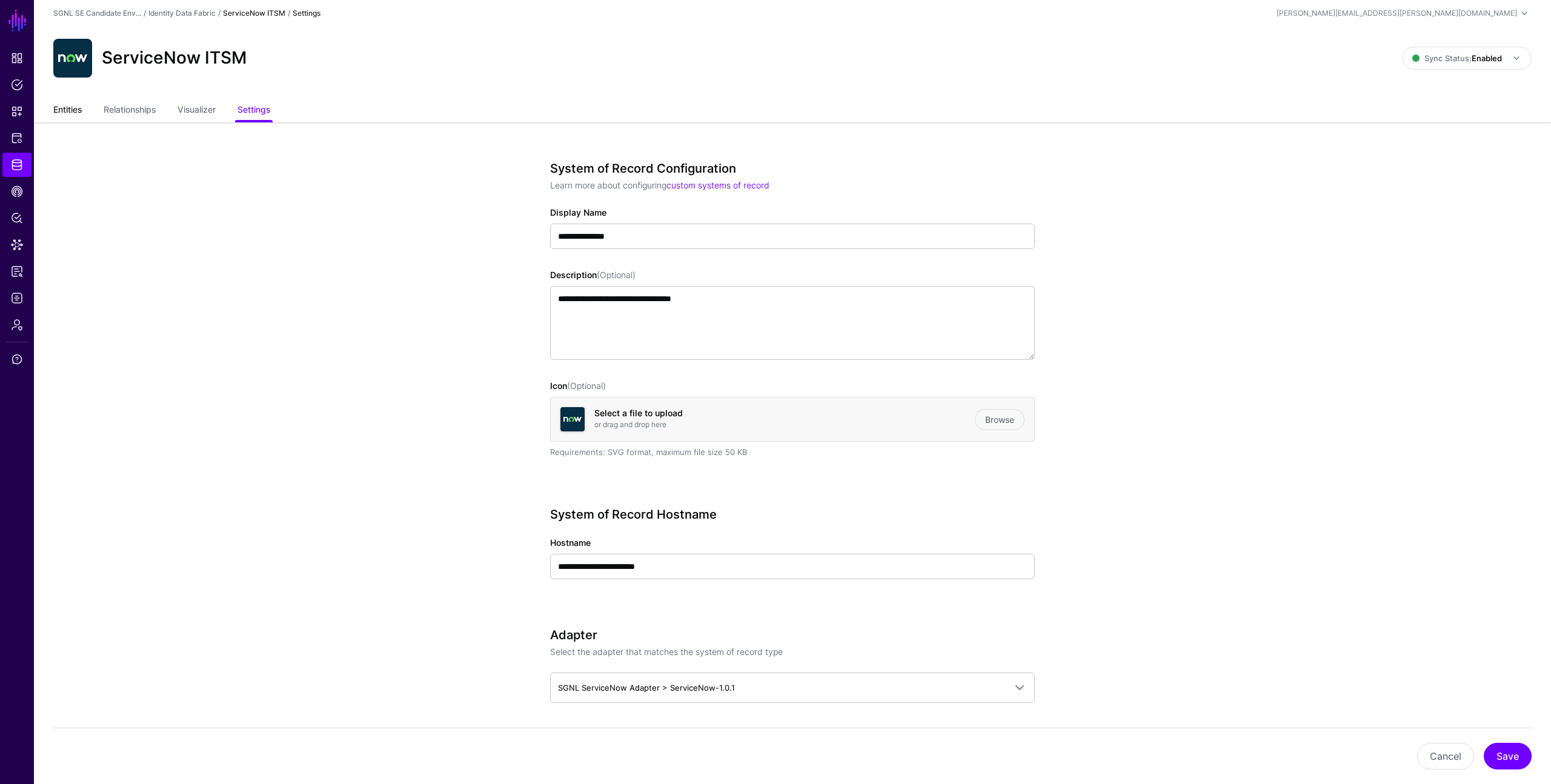
click at [70, 109] on link "Entities" at bounding box center [67, 110] width 28 height 23
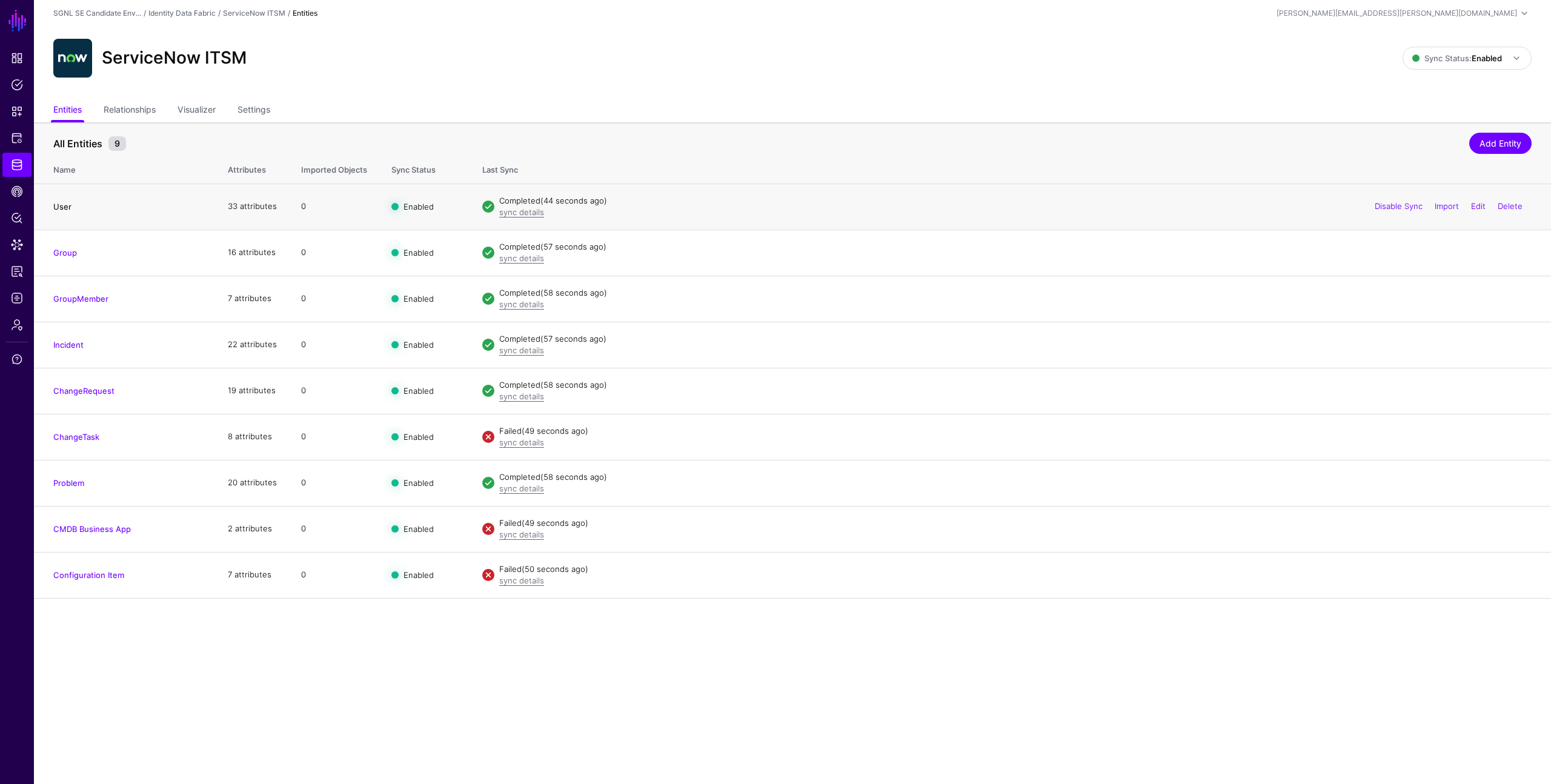
click at [57, 207] on link "User" at bounding box center [63, 206] width 18 height 10
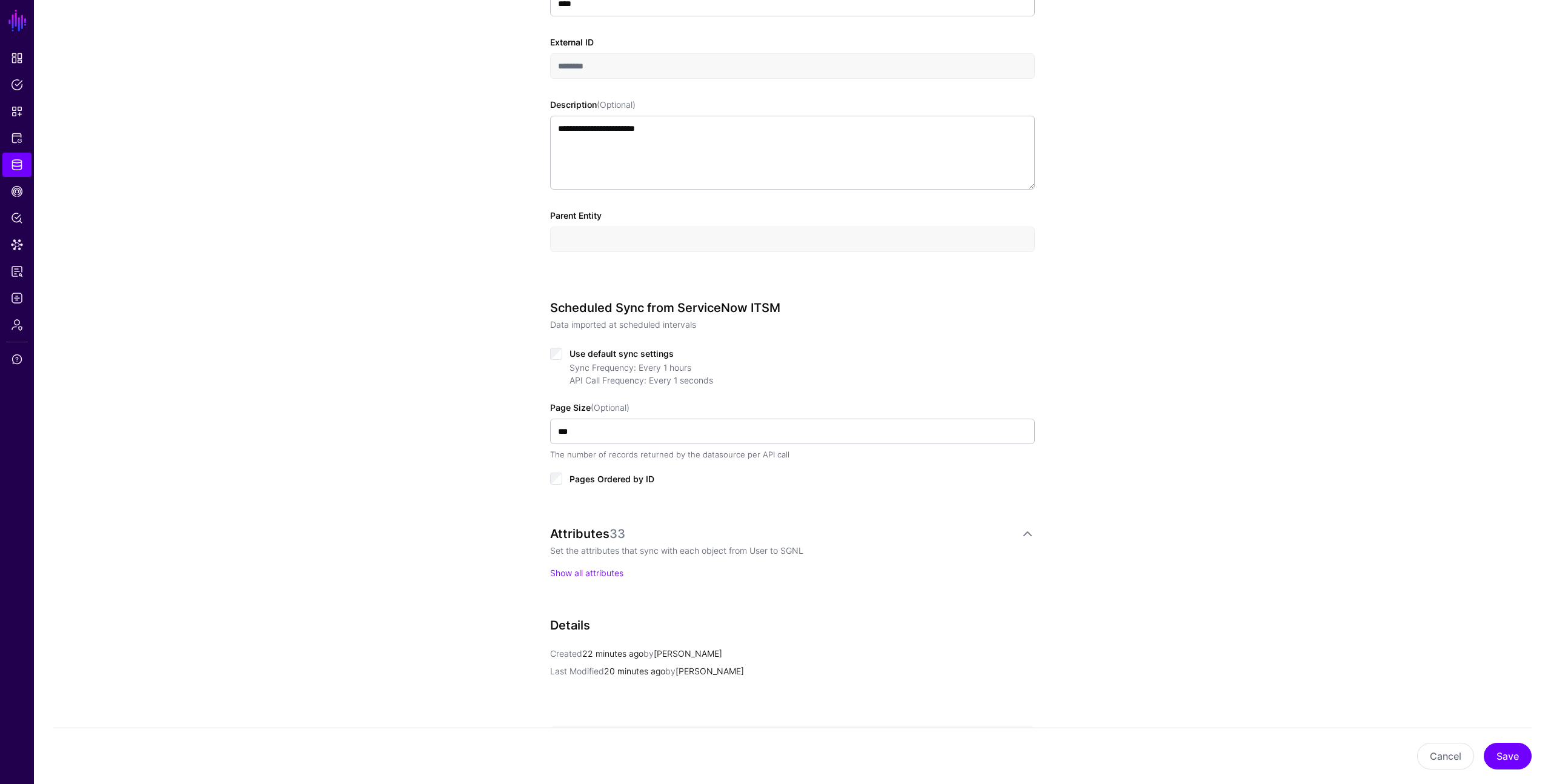
scroll to position [472, 0]
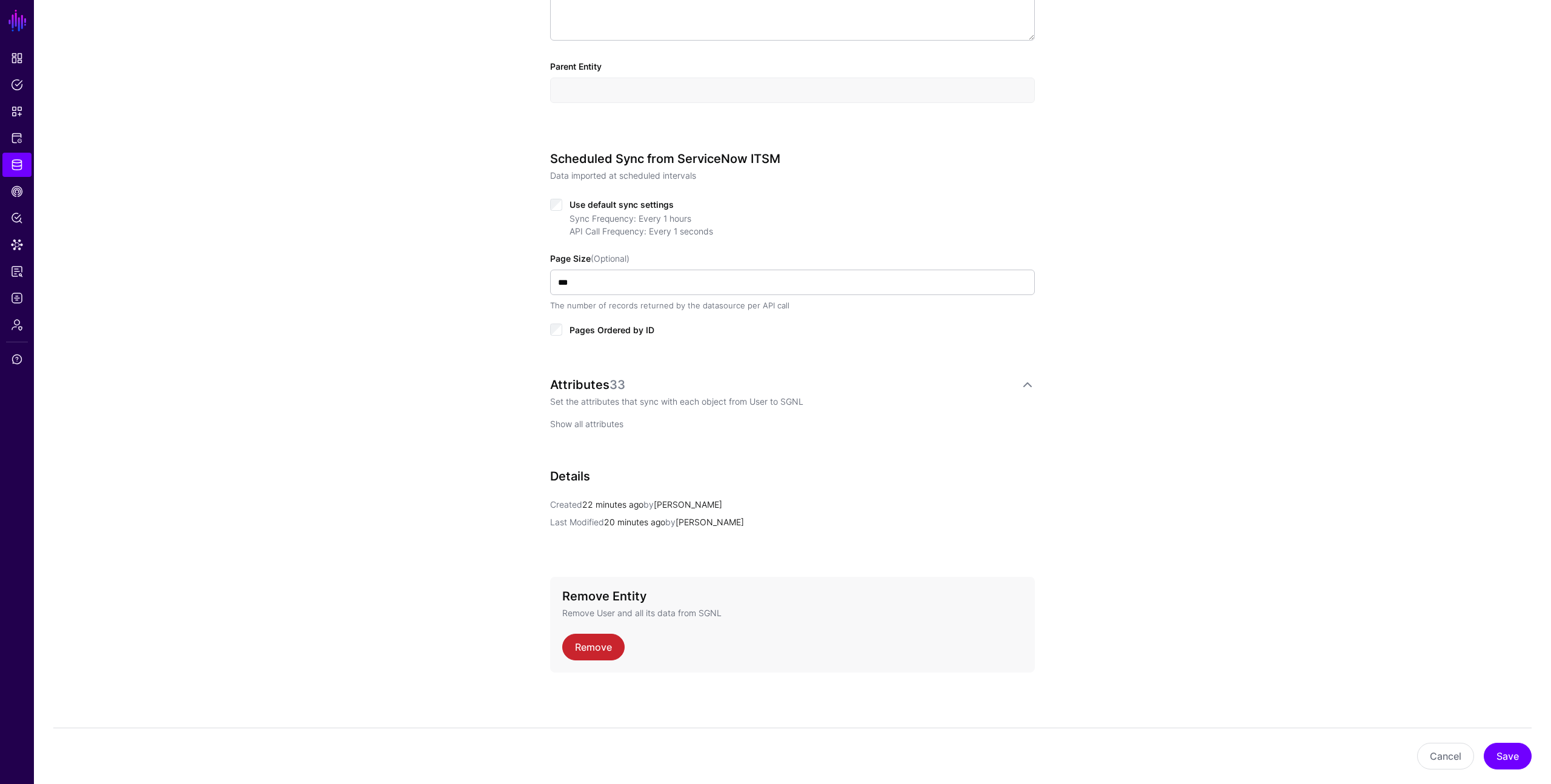
click at [608, 424] on link "Show all attributes" at bounding box center [587, 423] width 74 height 10
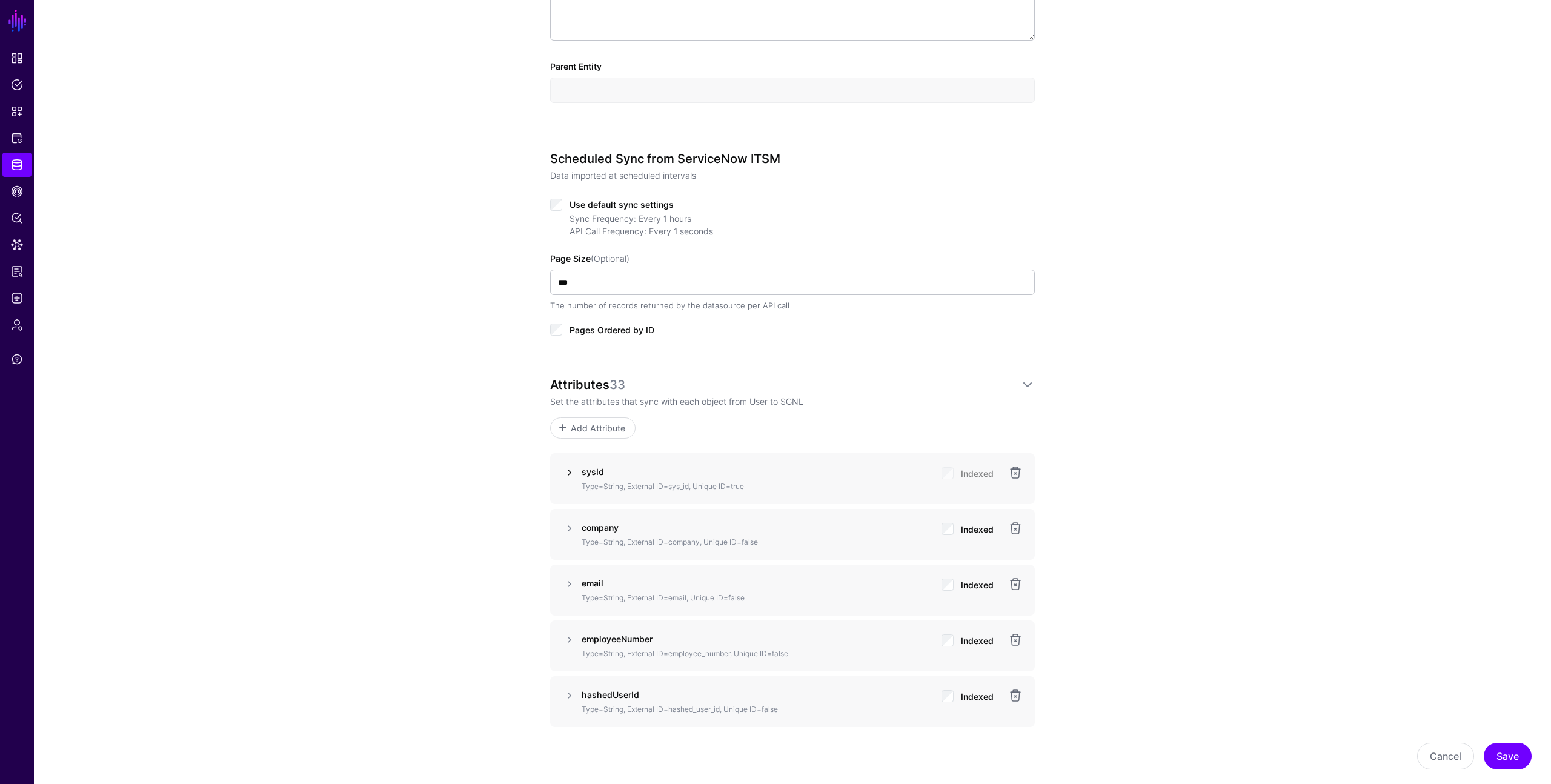
click at [567, 469] on link at bounding box center [569, 472] width 15 height 15
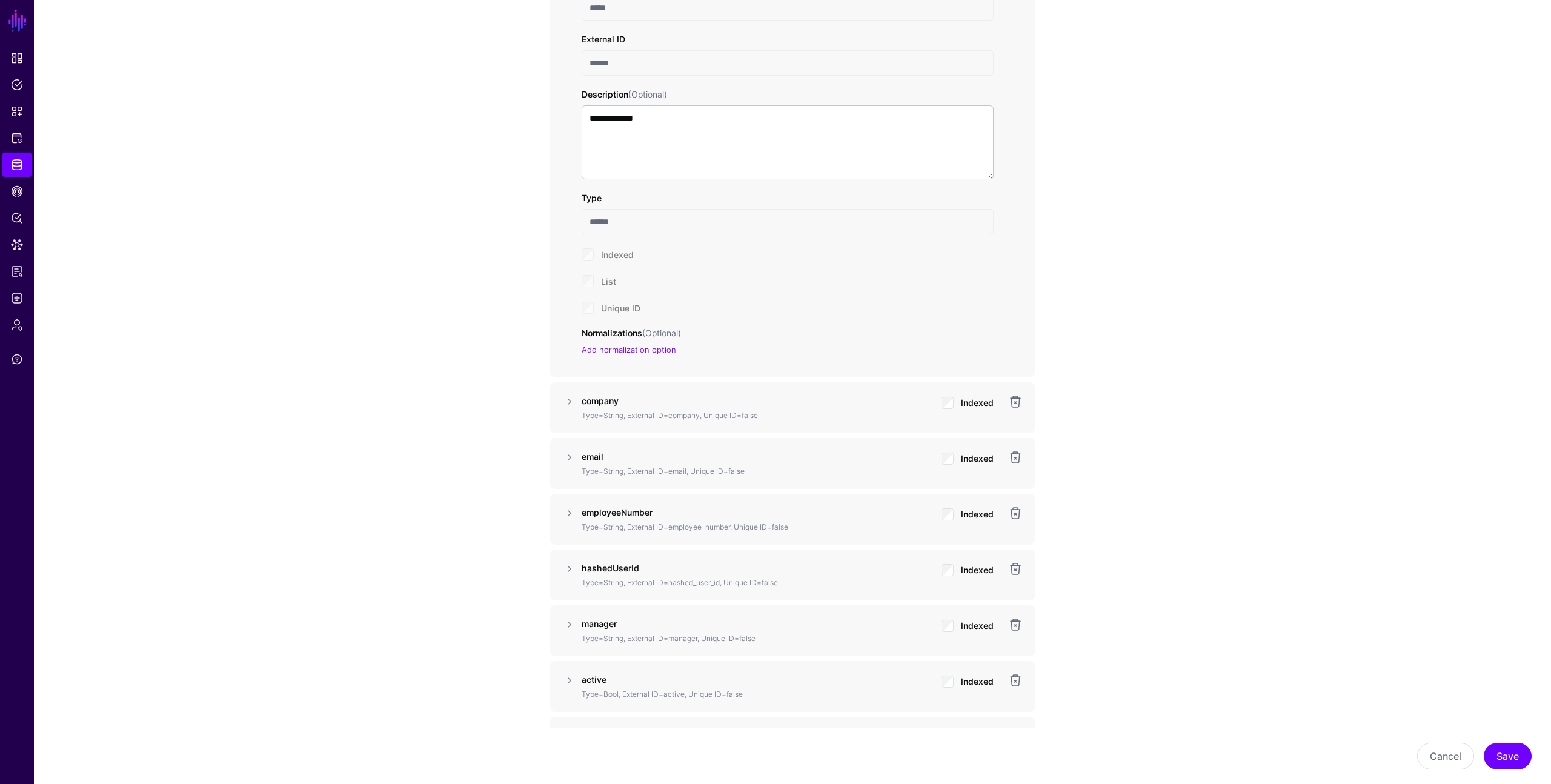
scroll to position [962, 0]
click at [17, 168] on span "Identity Data Fabric" at bounding box center [16, 164] width 12 height 12
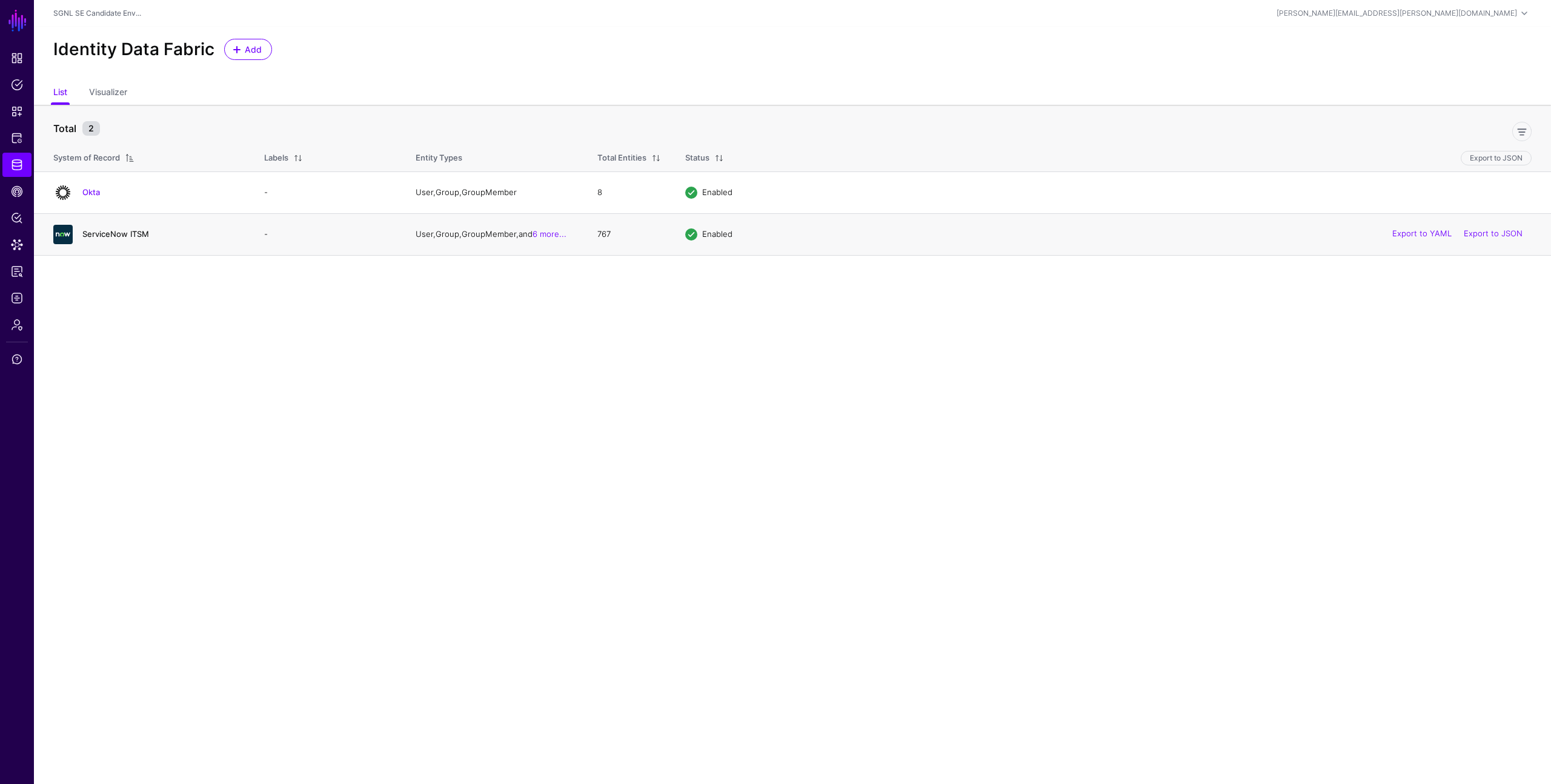
click at [143, 230] on link "ServiceNow ITSM" at bounding box center [116, 234] width 66 height 10
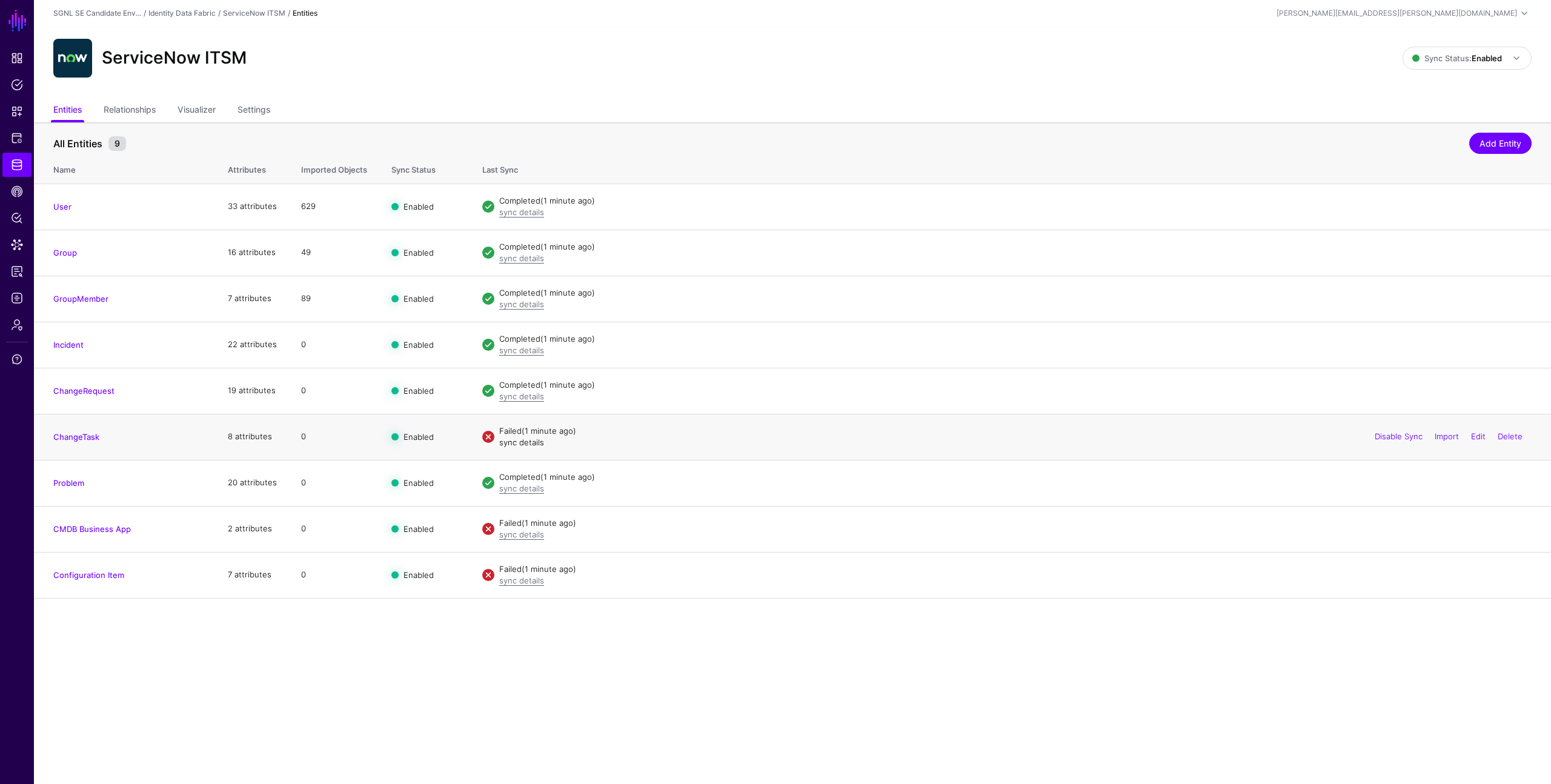
click at [515, 443] on link "sync details" at bounding box center [521, 442] width 45 height 10
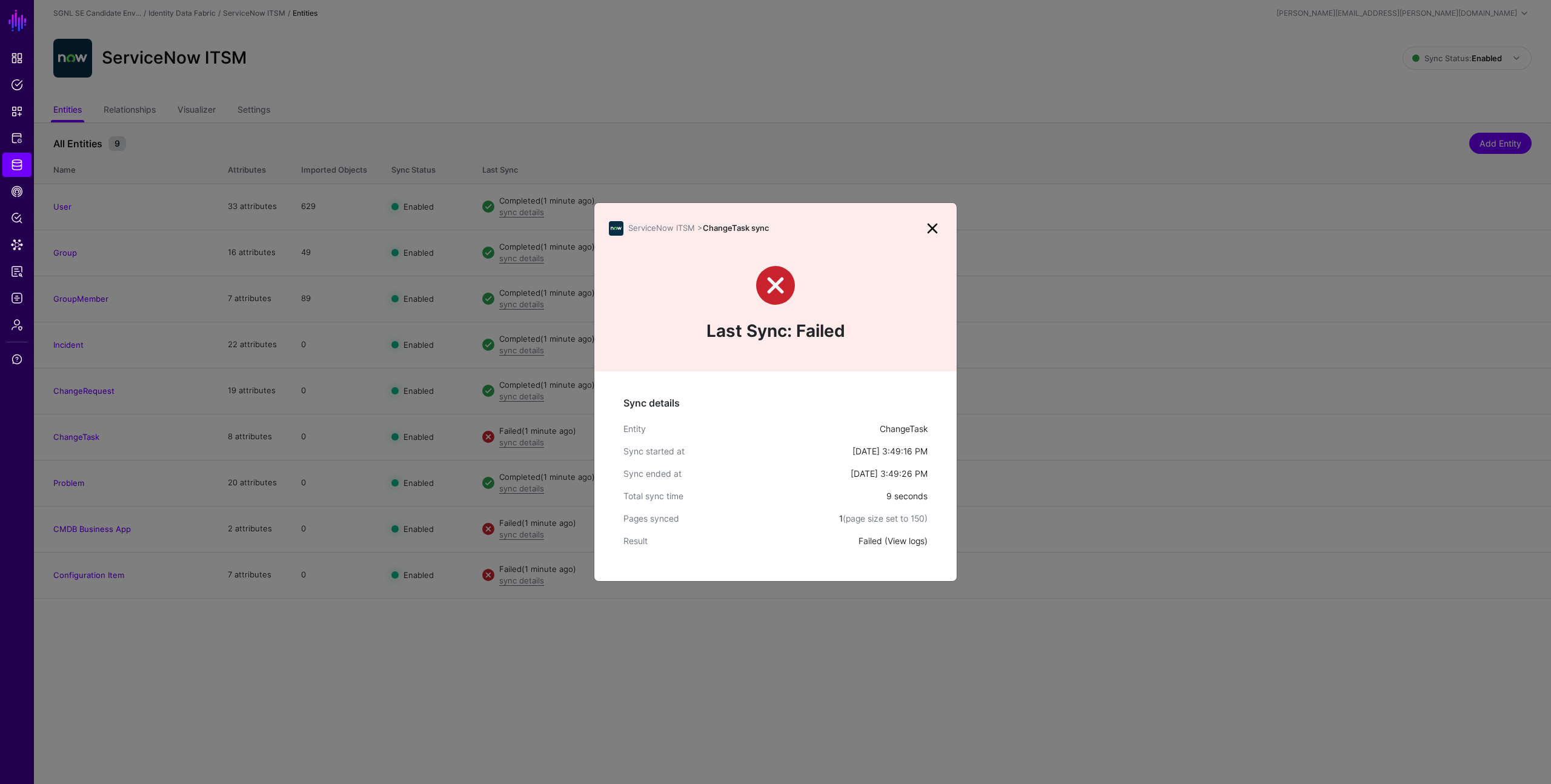
click at [898, 539] on link "View logs" at bounding box center [906, 540] width 37 height 10
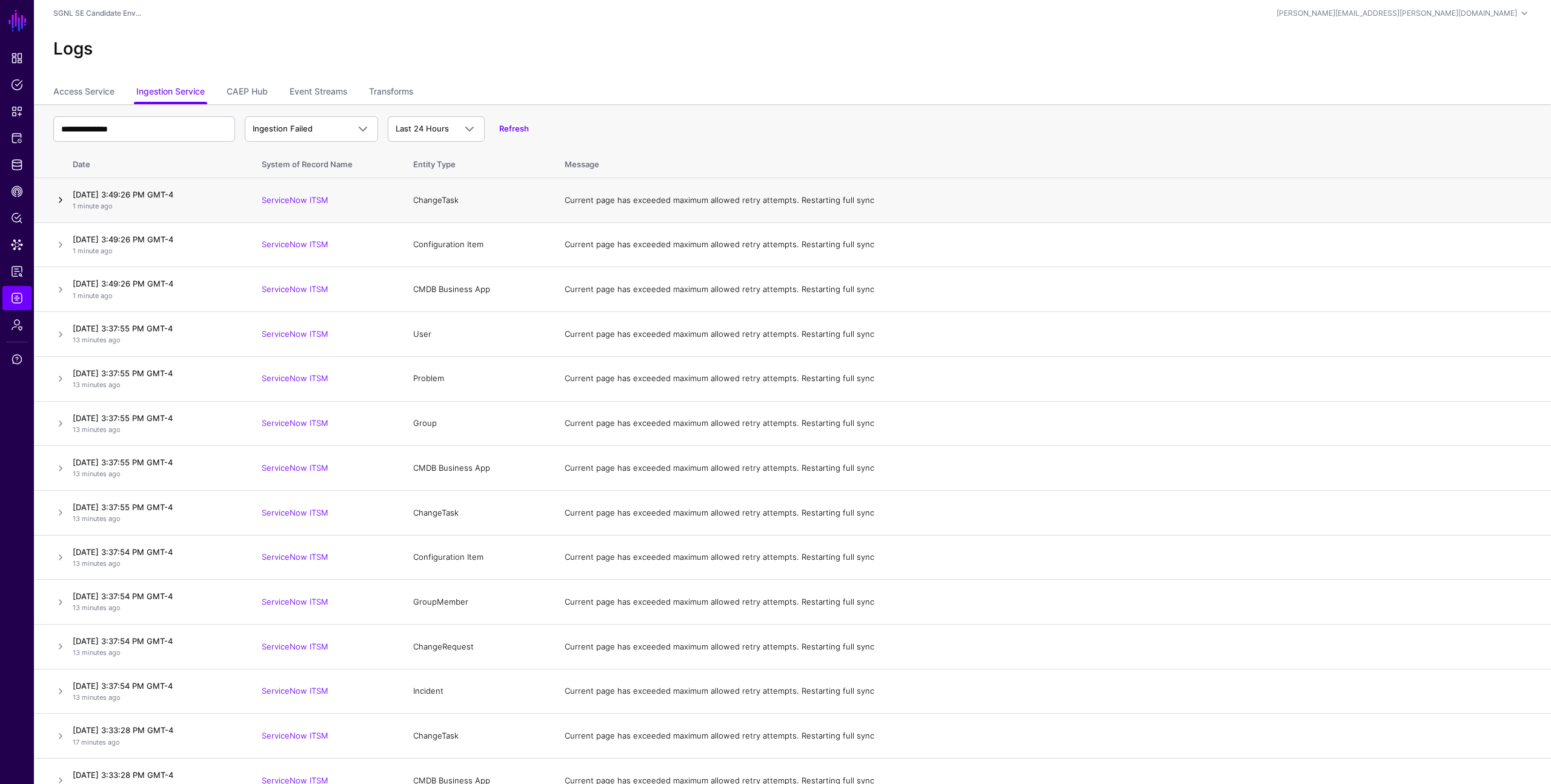
click at [59, 199] on link at bounding box center [61, 200] width 15 height 15
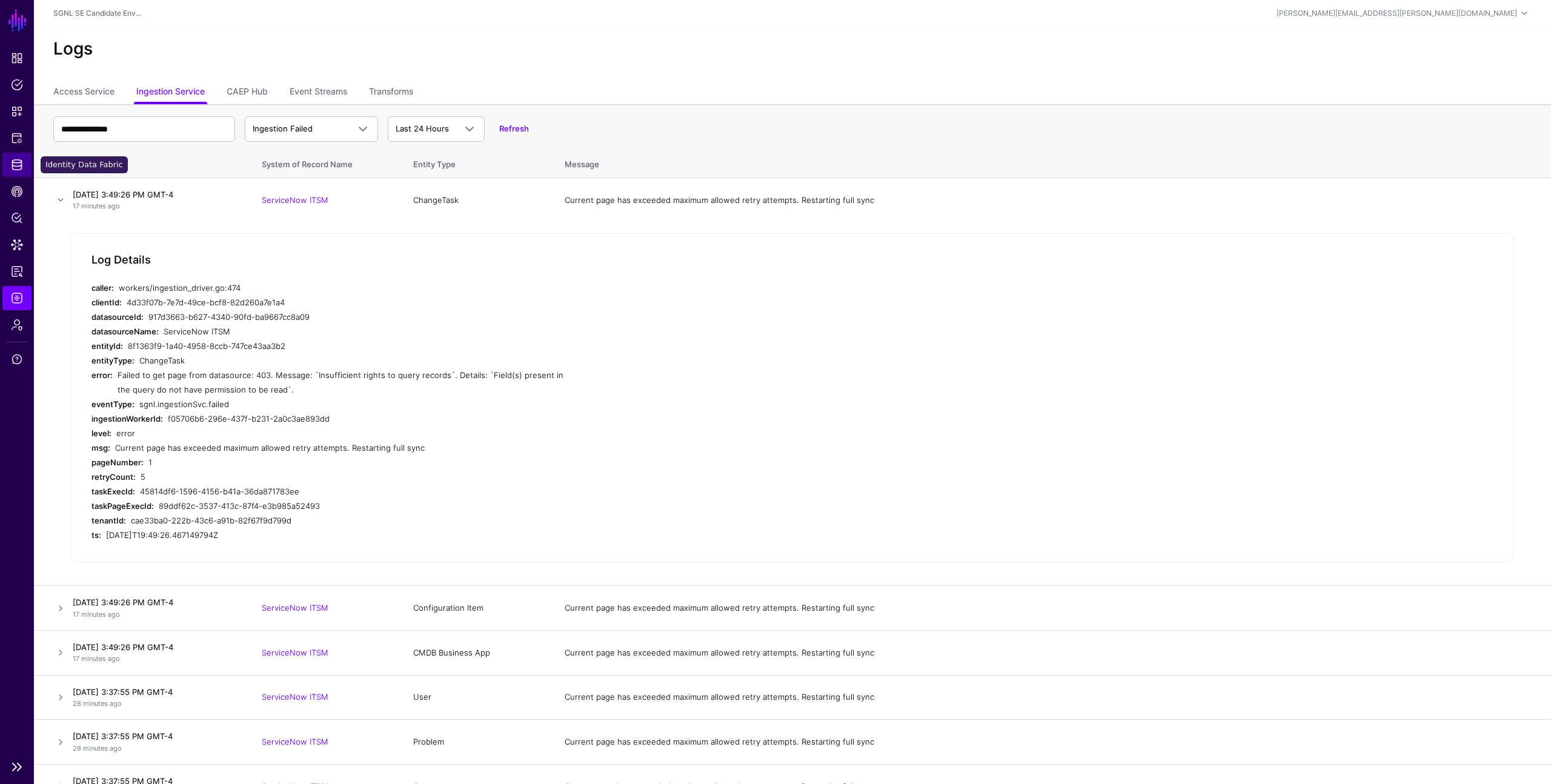
click at [15, 167] on span "Identity Data Fabric" at bounding box center [16, 164] width 12 height 12
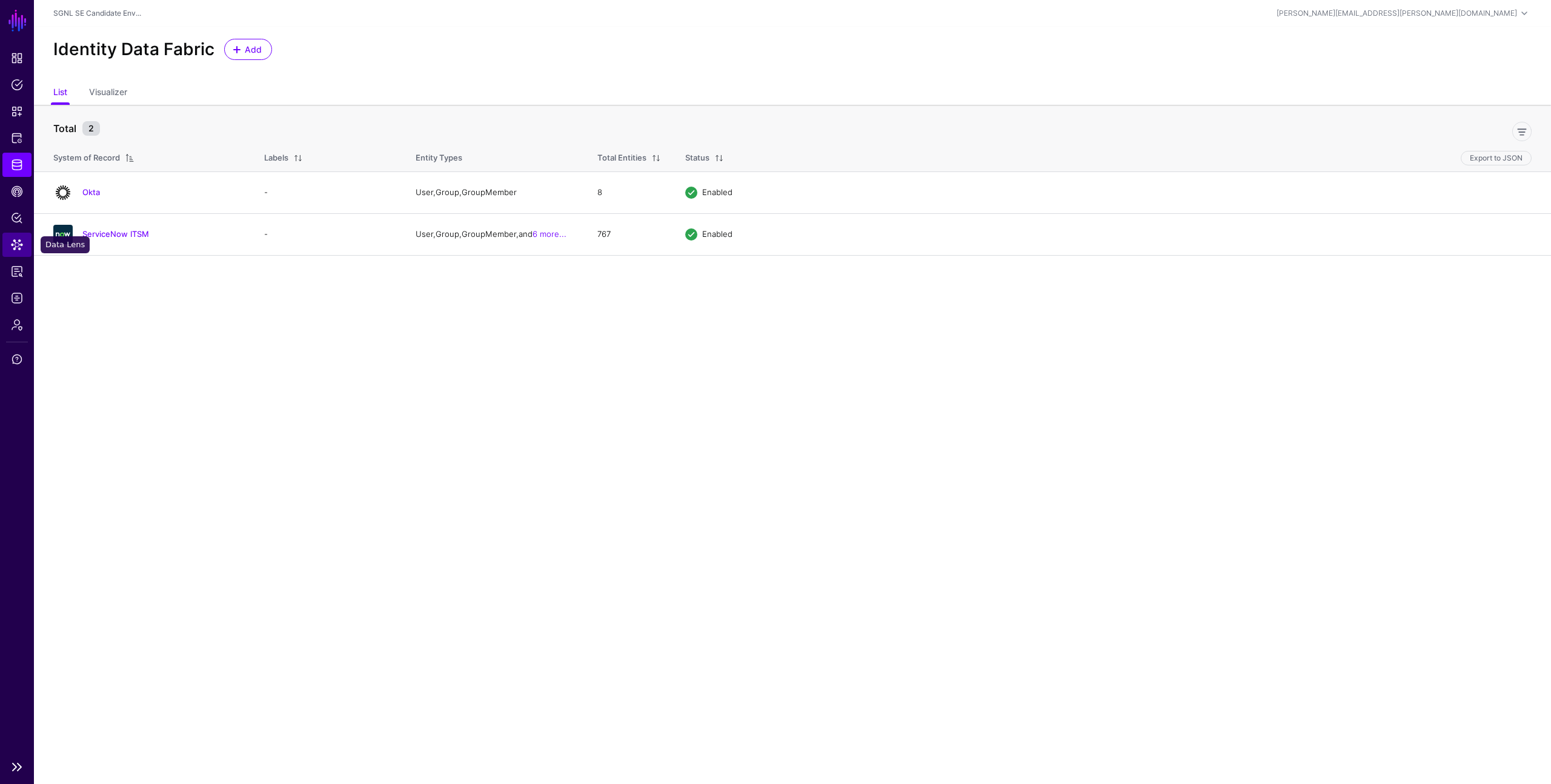
click at [15, 245] on span "Data Lens" at bounding box center [16, 244] width 12 height 12
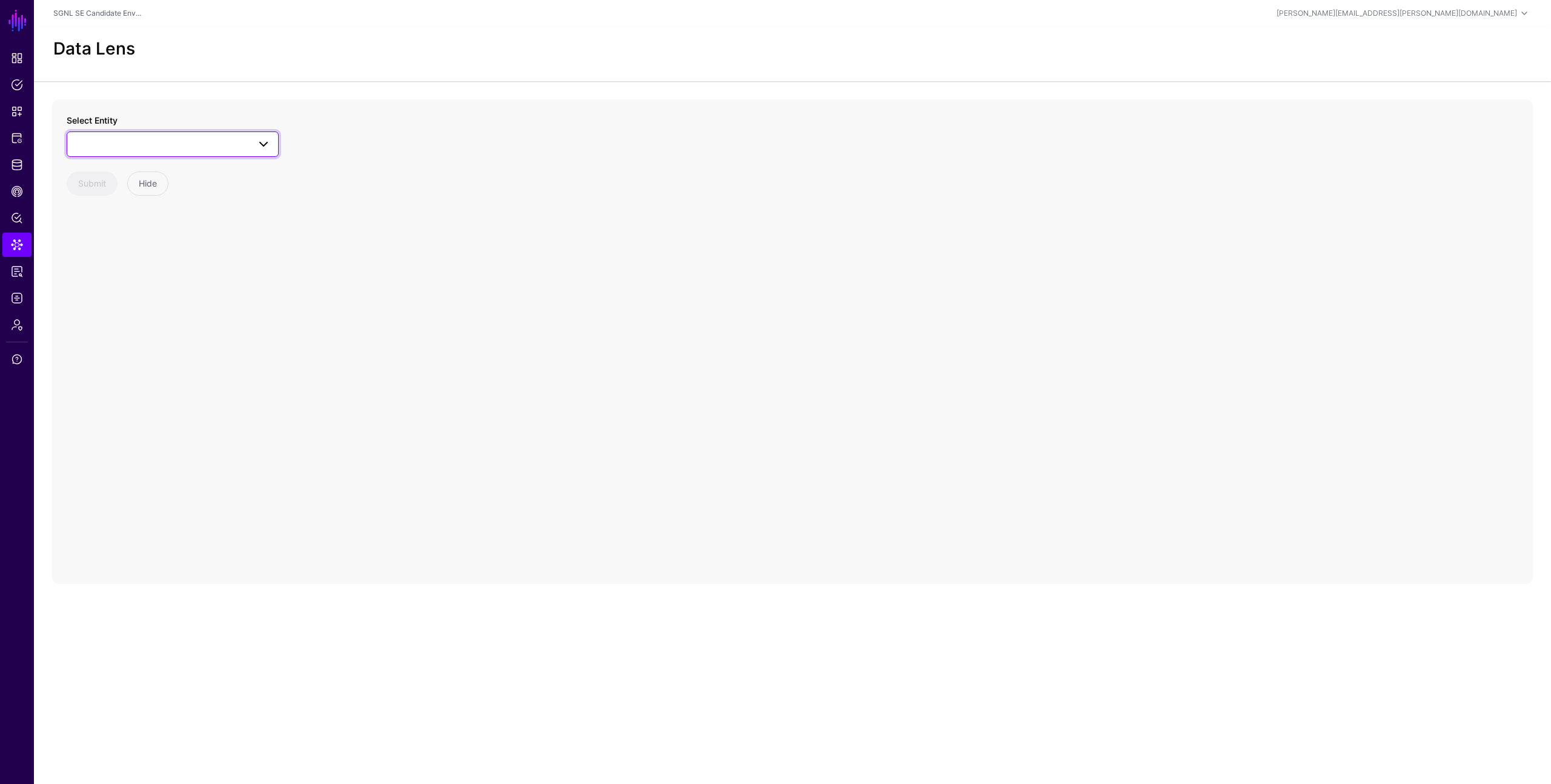
click at [238, 143] on span at bounding box center [173, 145] width 196 height 15
click at [155, 351] on div "Incident" at bounding box center [178, 351] width 180 height 12
click at [154, 143] on span "Incident" at bounding box center [162, 144] width 175 height 14
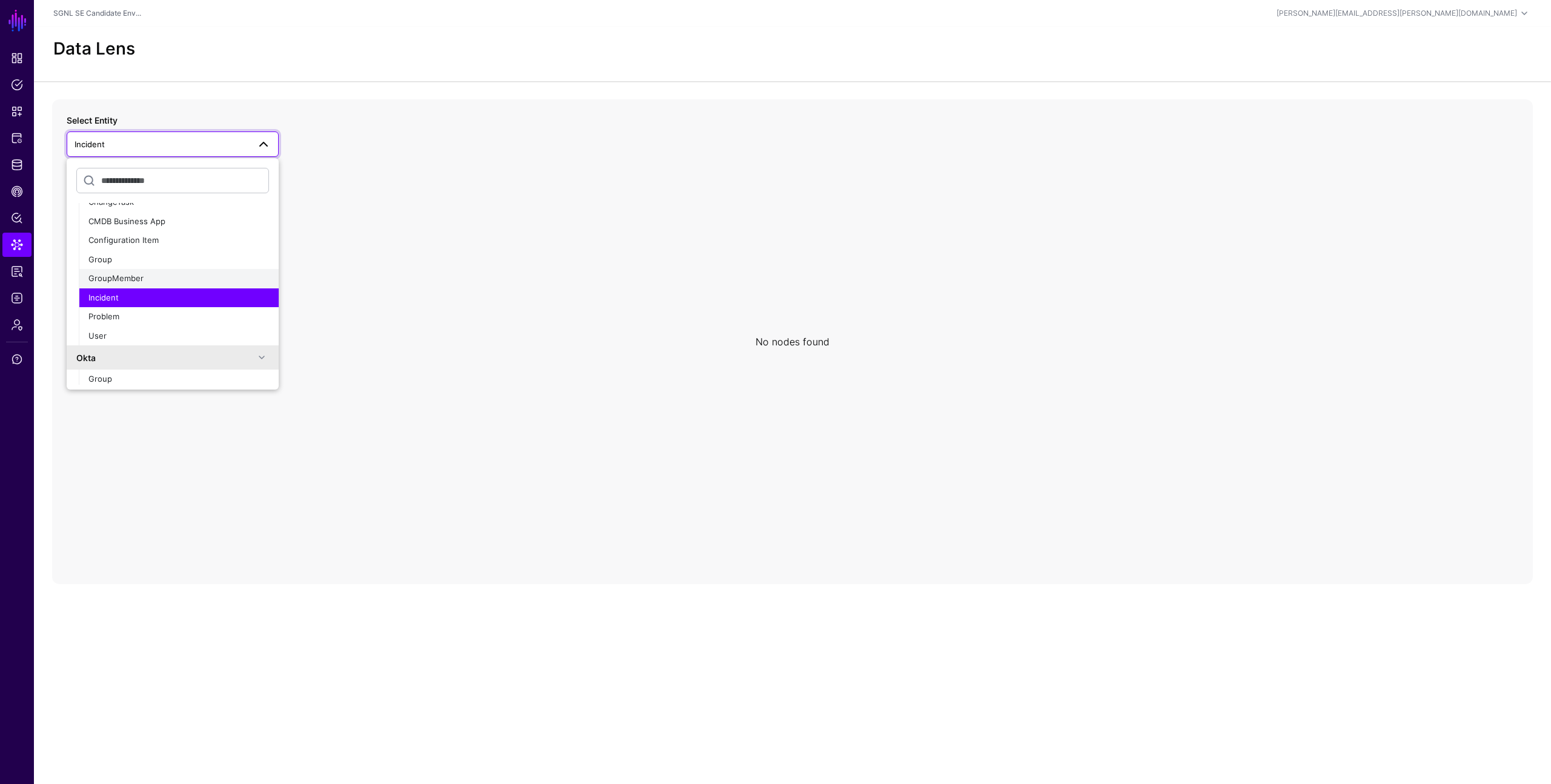
scroll to position [95, 0]
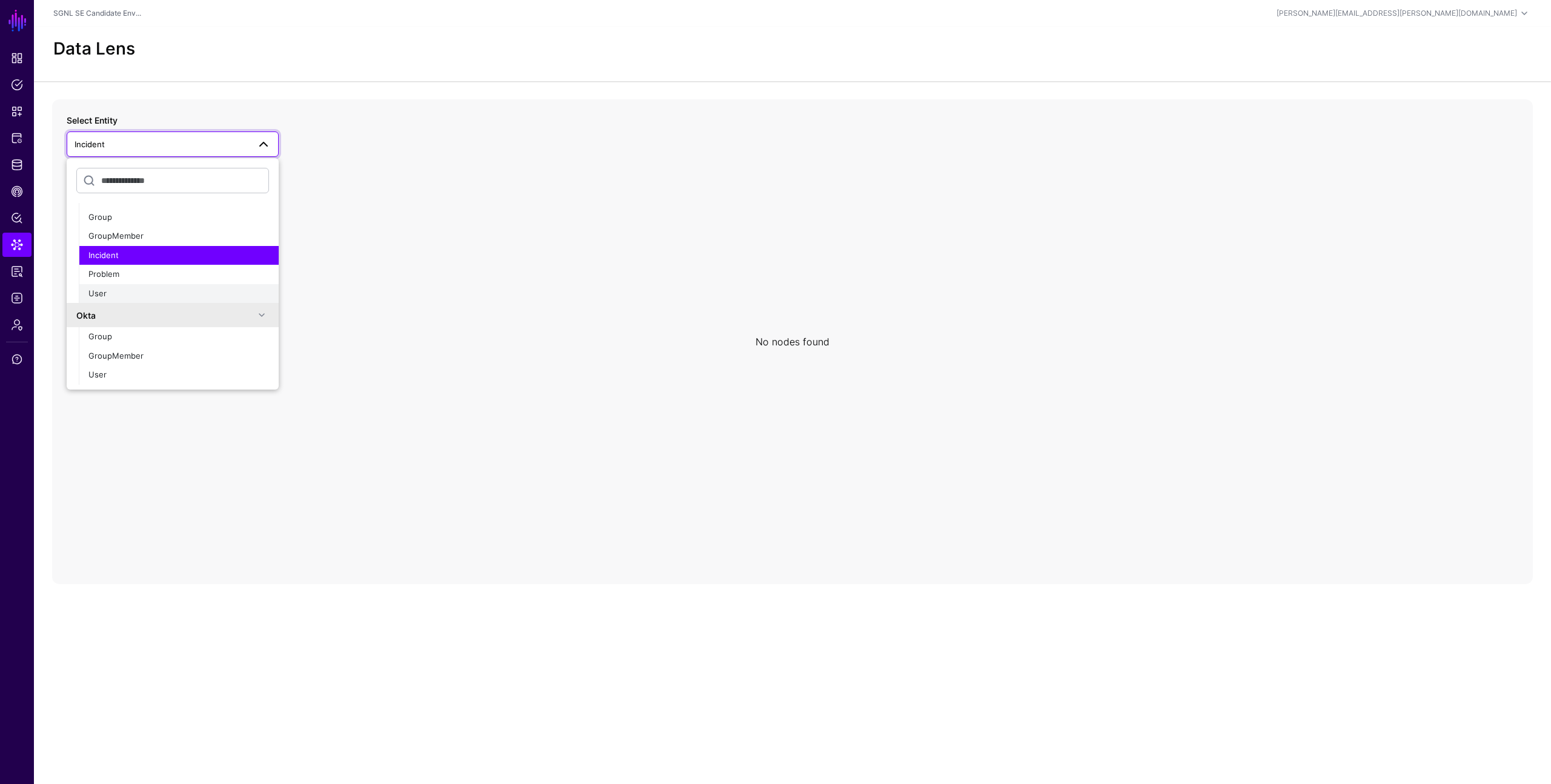
click at [106, 288] on div "User" at bounding box center [178, 293] width 180 height 12
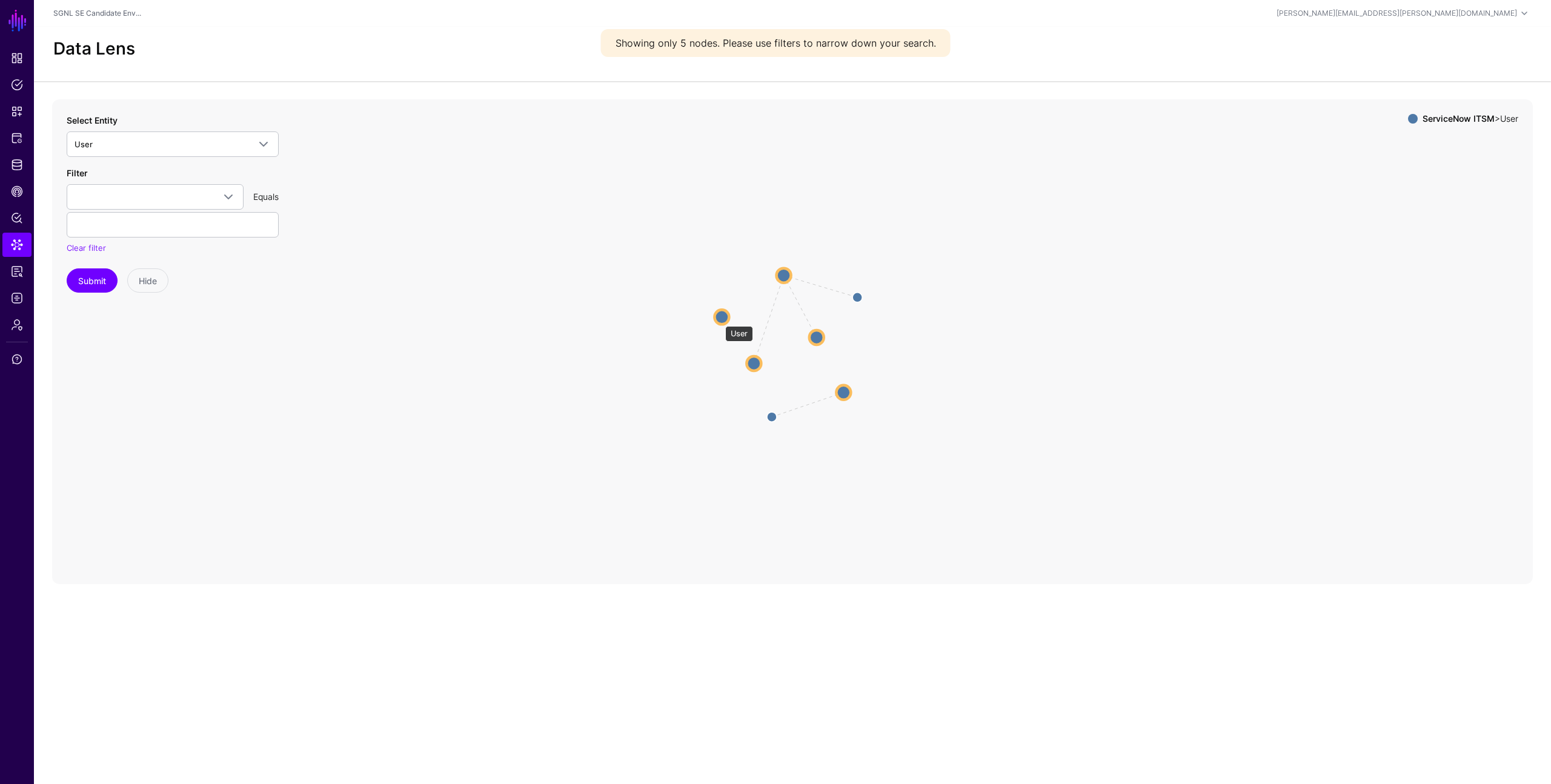
click at [720, 320] on circle at bounding box center [721, 317] width 15 height 15
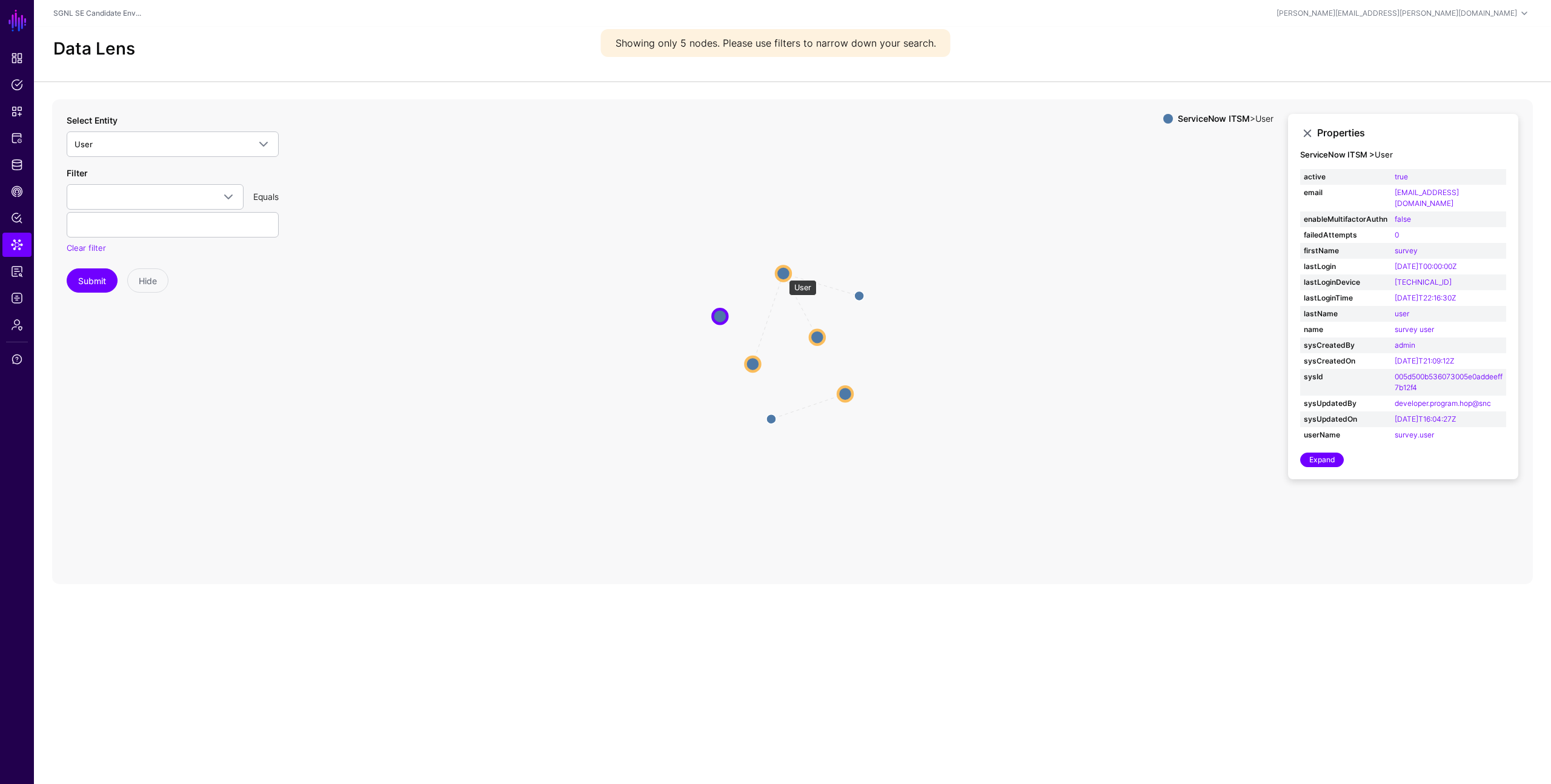
click at [782, 274] on circle at bounding box center [783, 273] width 15 height 15
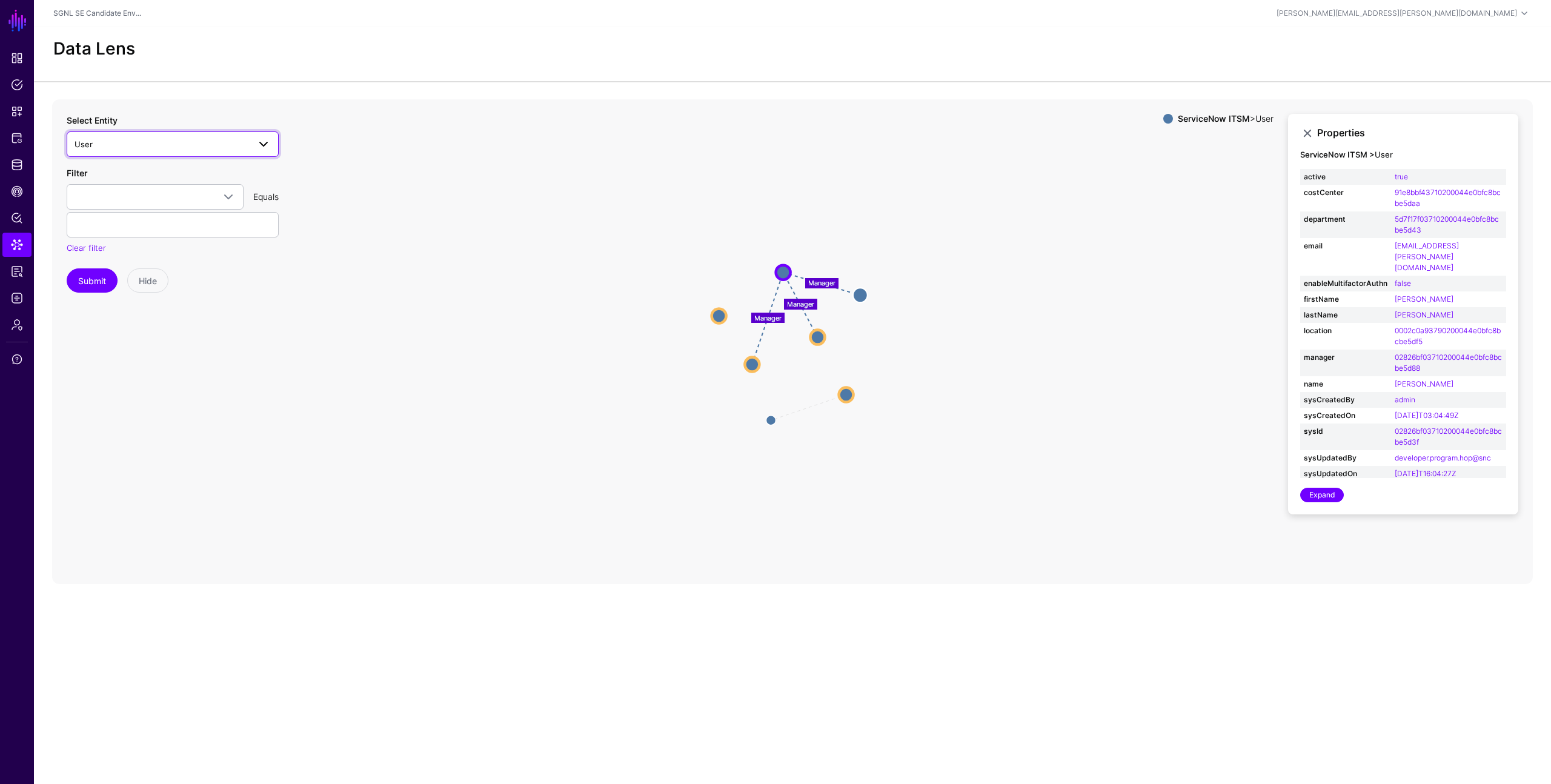
click at [168, 150] on span "User" at bounding box center [162, 144] width 175 height 14
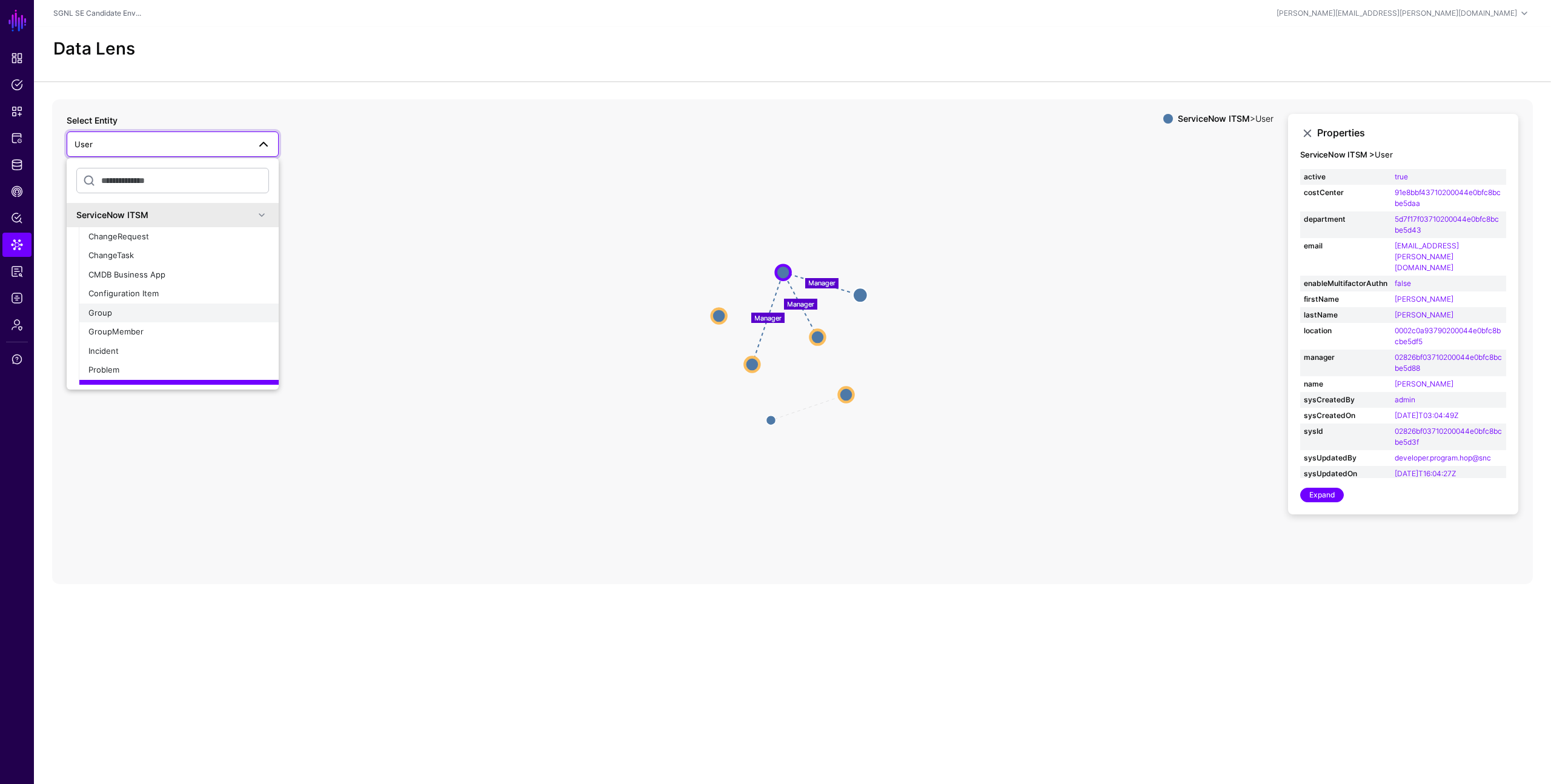
click at [123, 313] on div "Group" at bounding box center [178, 313] width 180 height 12
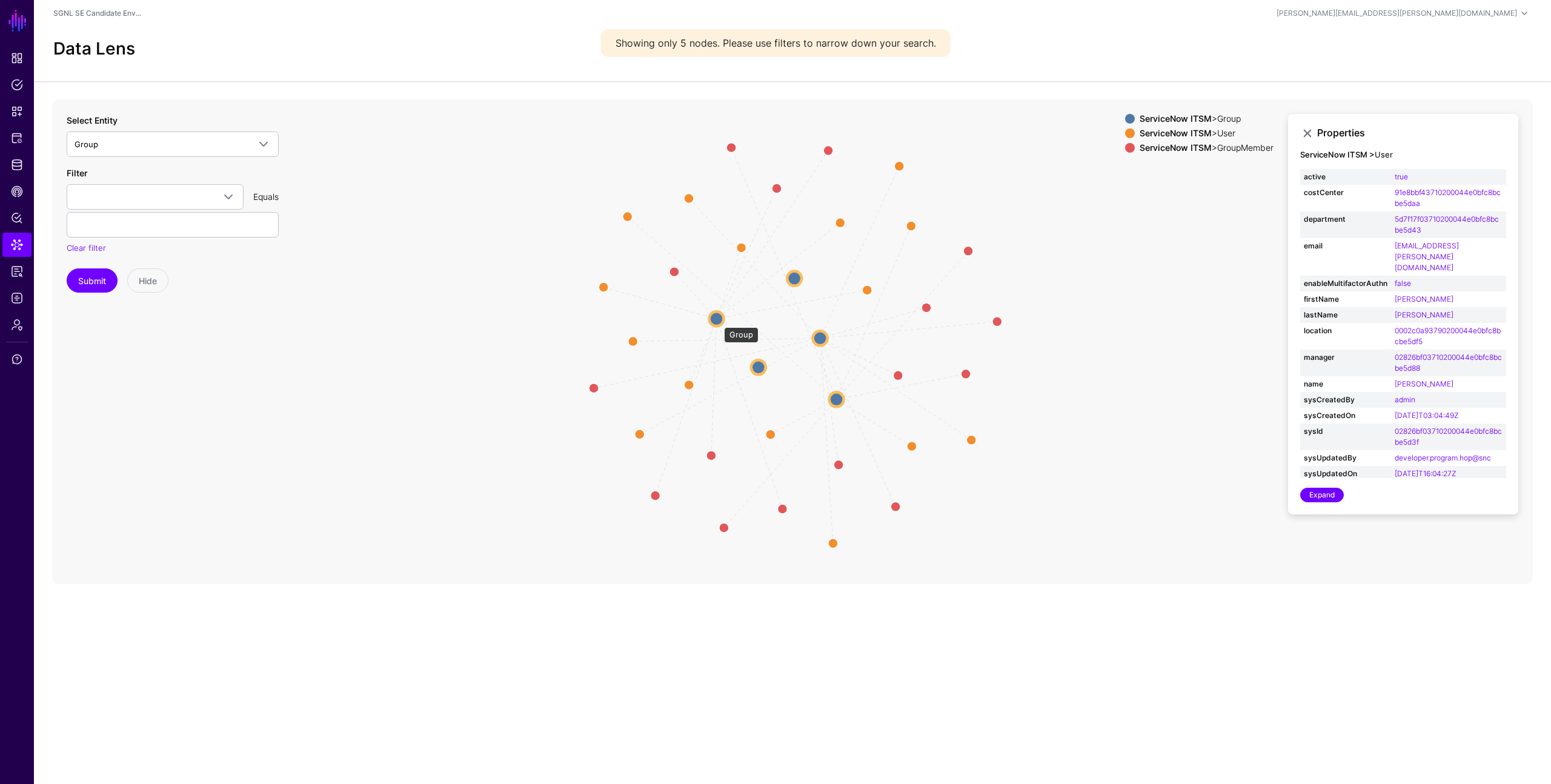
click at [718, 321] on circle at bounding box center [717, 318] width 15 height 15
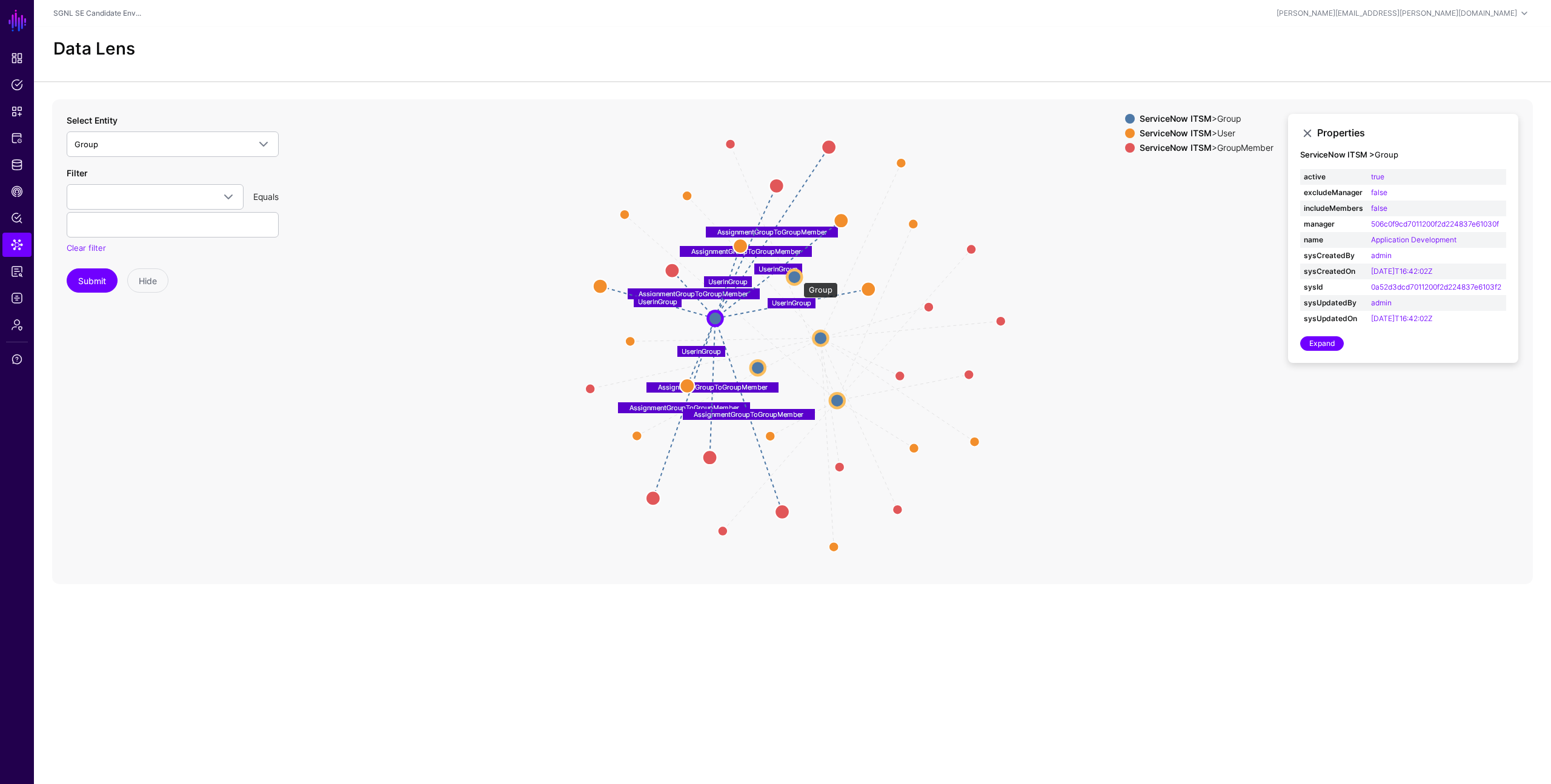
click at [797, 276] on circle at bounding box center [794, 276] width 15 height 15
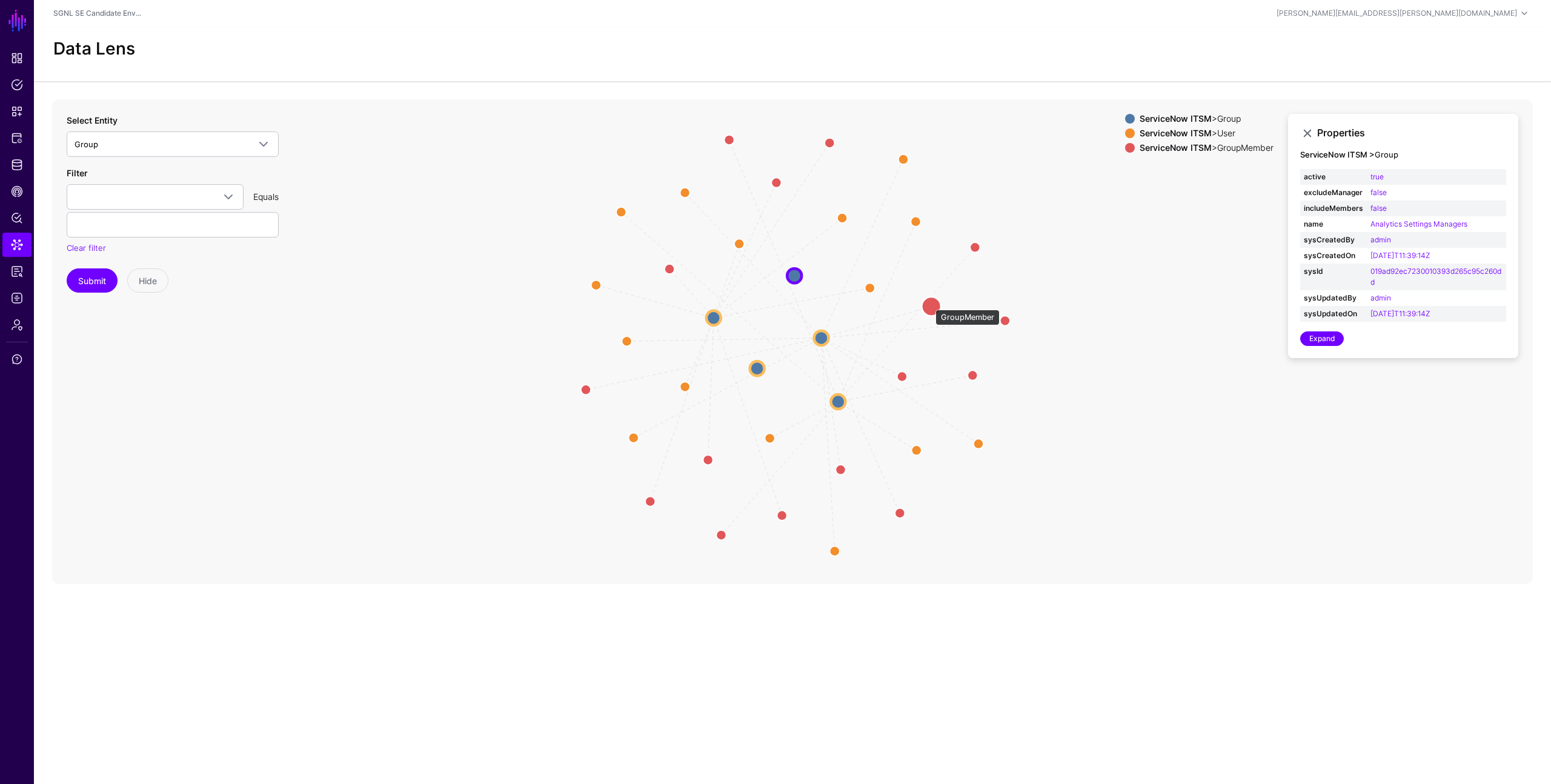
click at [930, 304] on circle at bounding box center [931, 306] width 19 height 19
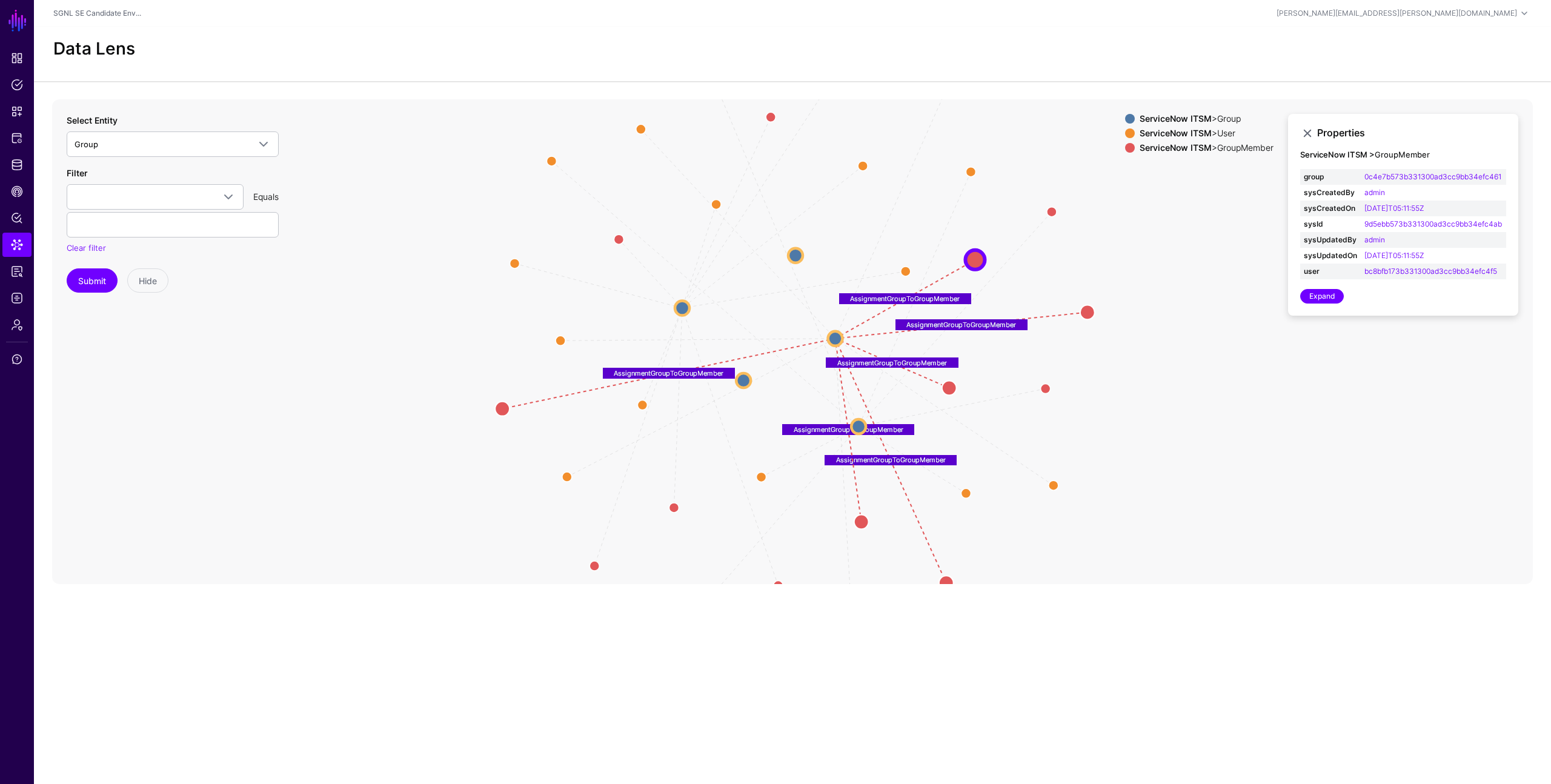
drag, startPoint x: 936, startPoint y: 306, endPoint x: 977, endPoint y: 259, distance: 62.4
click at [977, 259] on circle at bounding box center [974, 258] width 19 height 19
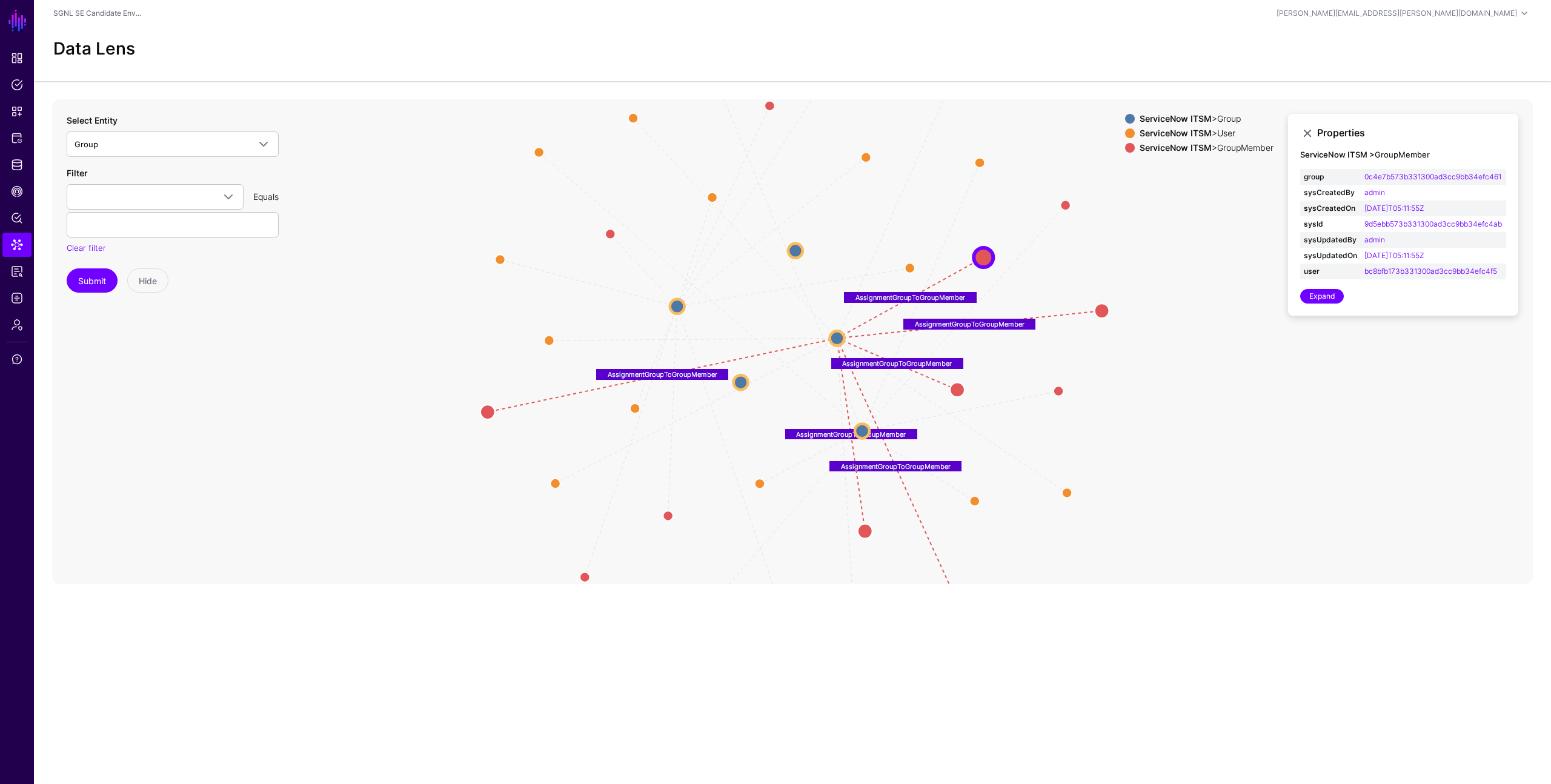
click at [1163, 353] on icon "AssignmentGroupToGroupMember AssignmentGroupToGroupMember AssignmentGroupToGrou…" at bounding box center [792, 341] width 1481 height 485
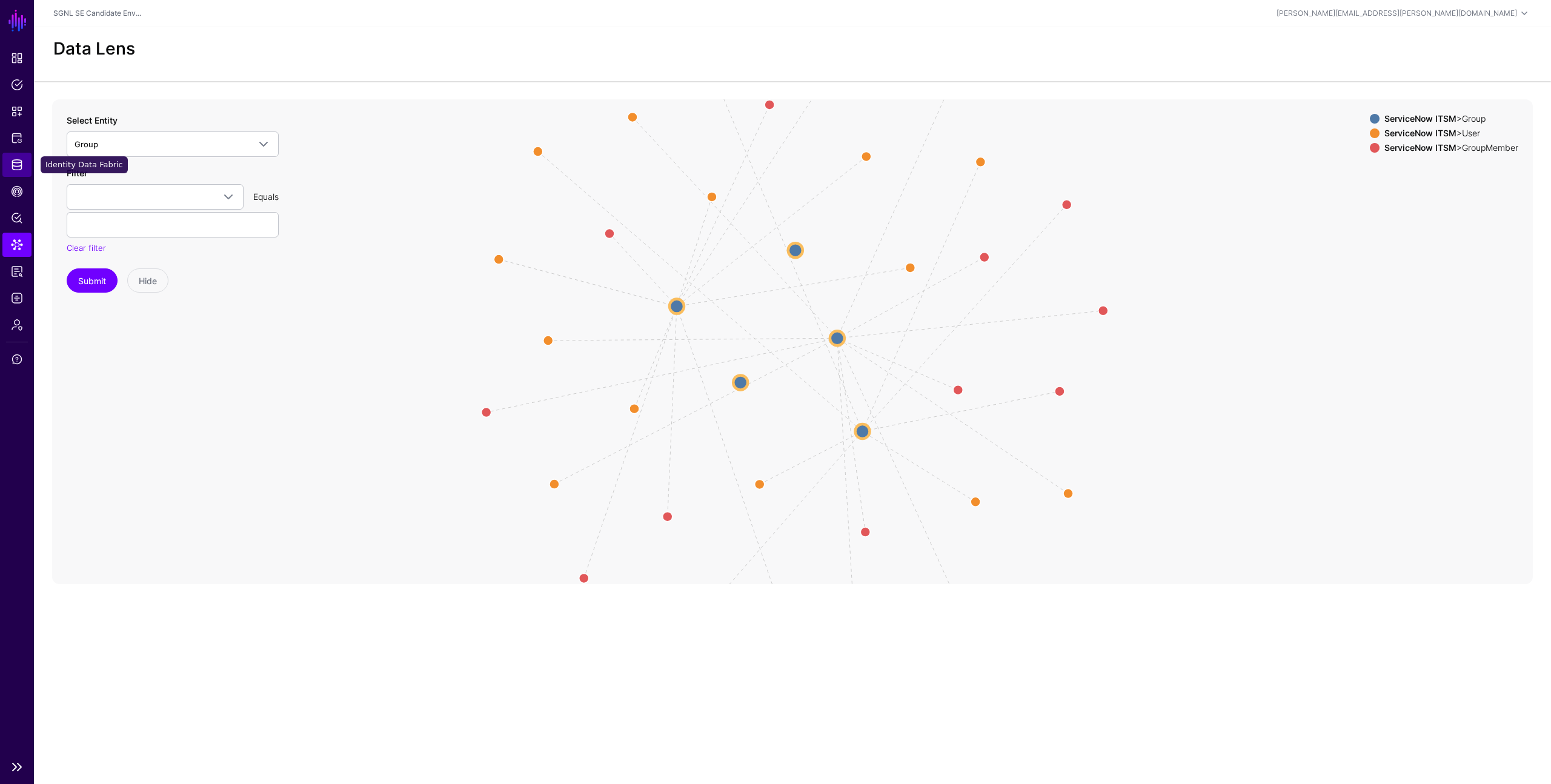
click at [15, 166] on span "Identity Data Fabric" at bounding box center [16, 164] width 12 height 12
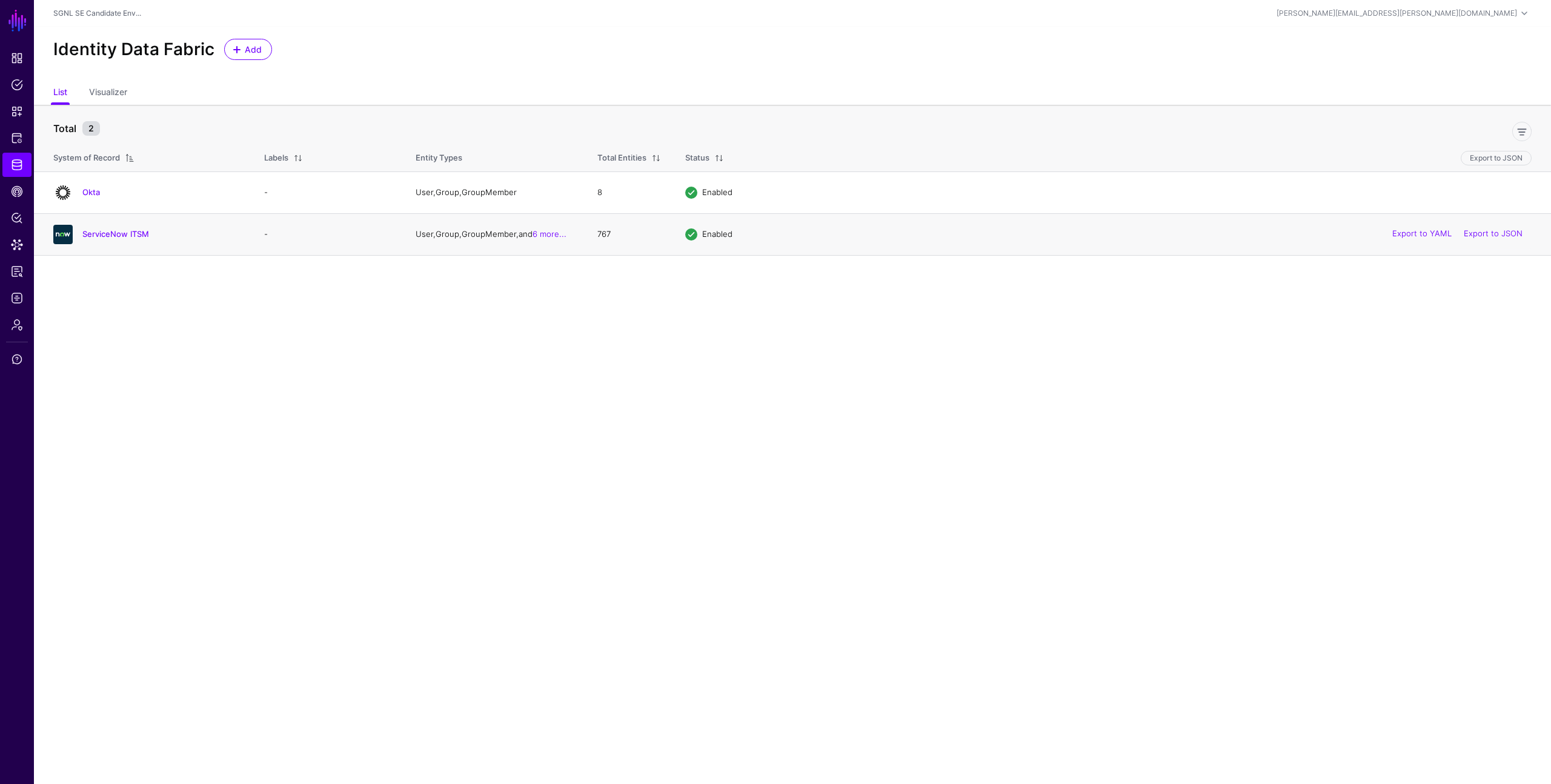
click at [97, 227] on div "ServiceNow ITSM" at bounding box center [146, 234] width 196 height 19
click at [97, 239] on div "ServiceNow ITSM" at bounding box center [146, 234] width 196 height 19
click at [97, 237] on link "ServiceNow ITSM" at bounding box center [116, 234] width 66 height 10
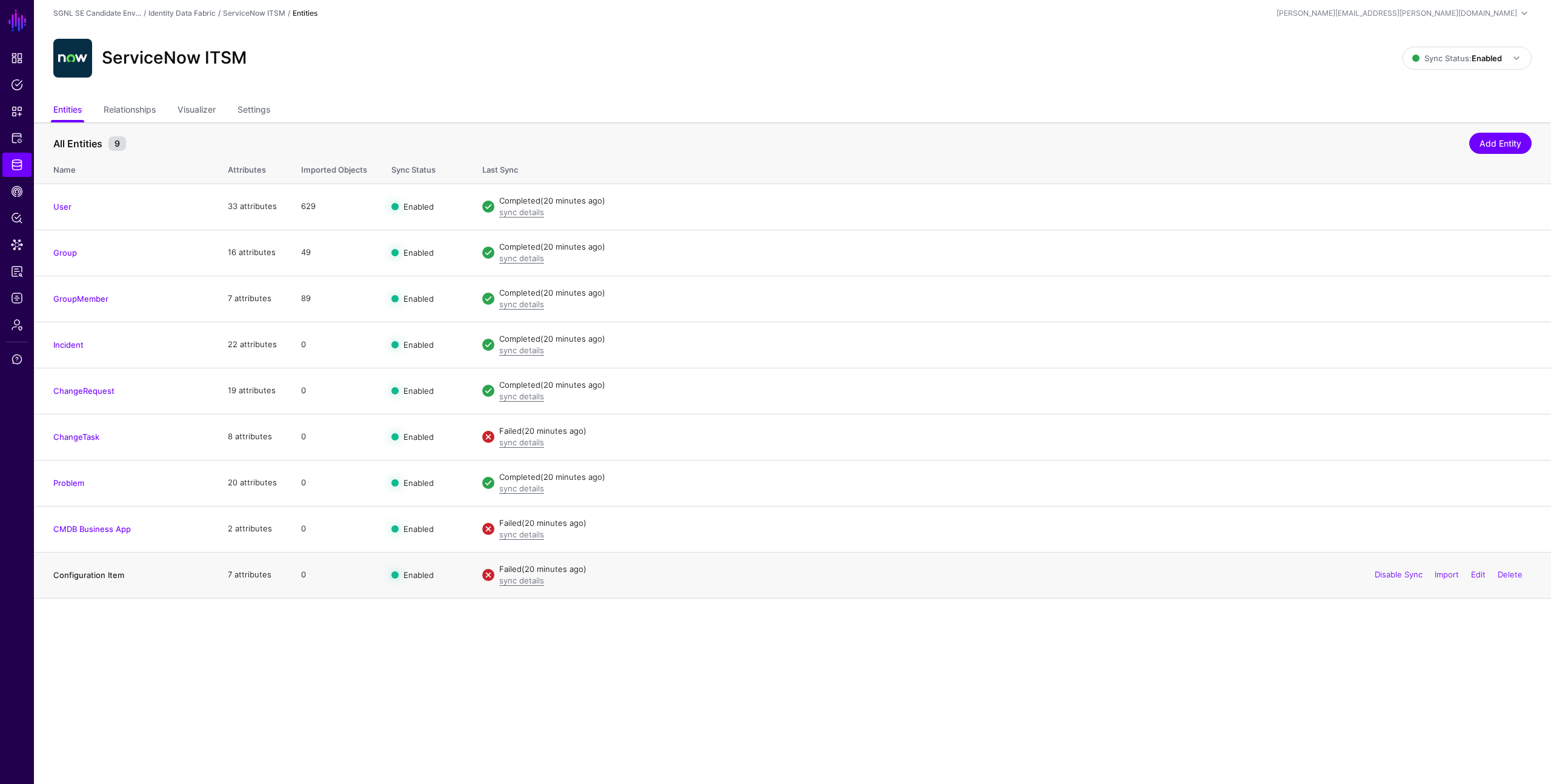
click at [99, 574] on link "Configuration Item" at bounding box center [89, 575] width 71 height 10
click at [783, 667] on main "SGNL Dashboard Policies Snippets Protected Systems Identity Data Fabric CAEP Hu…" at bounding box center [775, 392] width 1551 height 784
click at [810, 51] on div "ServiceNow ITSM" at bounding box center [728, 58] width 1359 height 39
click at [1443, 437] on link "Import" at bounding box center [1446, 436] width 25 height 10
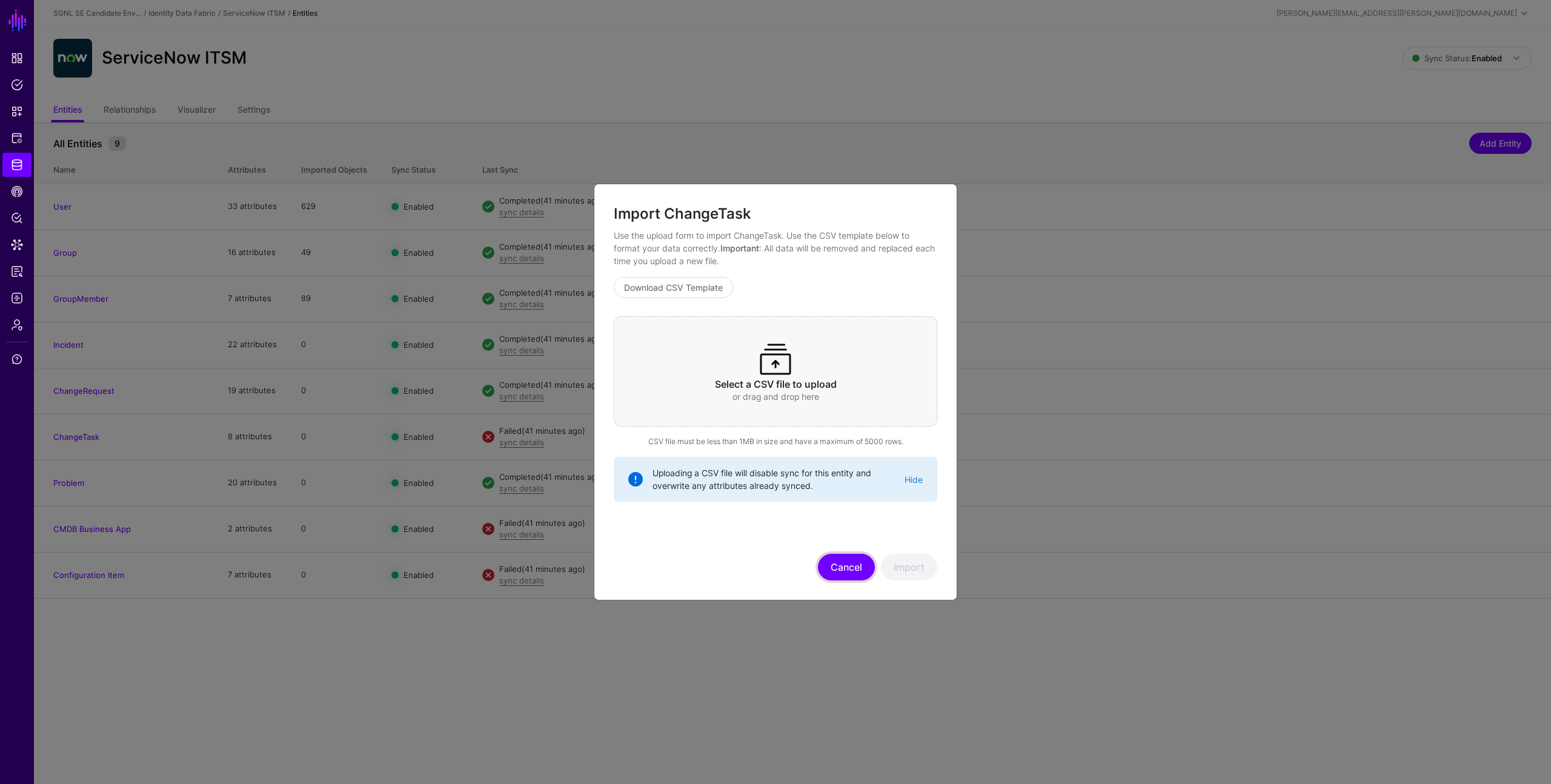
click at [841, 565] on button "Cancel" at bounding box center [846, 567] width 57 height 26
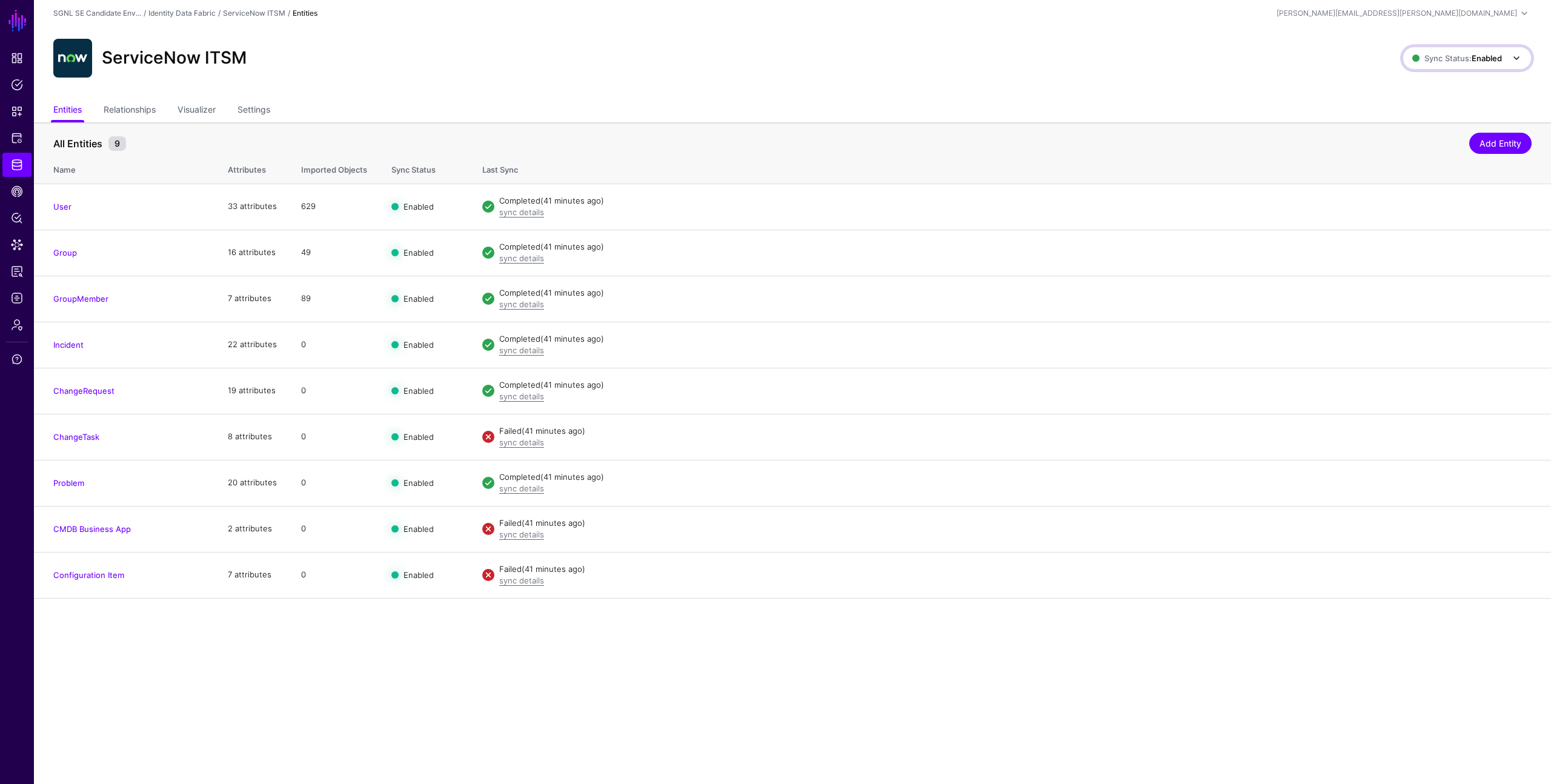
click at [1481, 55] on strong "Enabled" at bounding box center [1486, 58] width 30 height 10
click at [1434, 139] on span "Disabled Syncing inactive for all configured entities" at bounding box center [1454, 145] width 136 height 39
click at [1450, 61] on span "Sync Status: Disabled" at bounding box center [1455, 58] width 92 height 10
click at [1441, 93] on span "Enabled Syncing active for all configured entities that are enabled" at bounding box center [1453, 98] width 137 height 39
click at [270, 111] on link "Settings" at bounding box center [254, 110] width 33 height 23
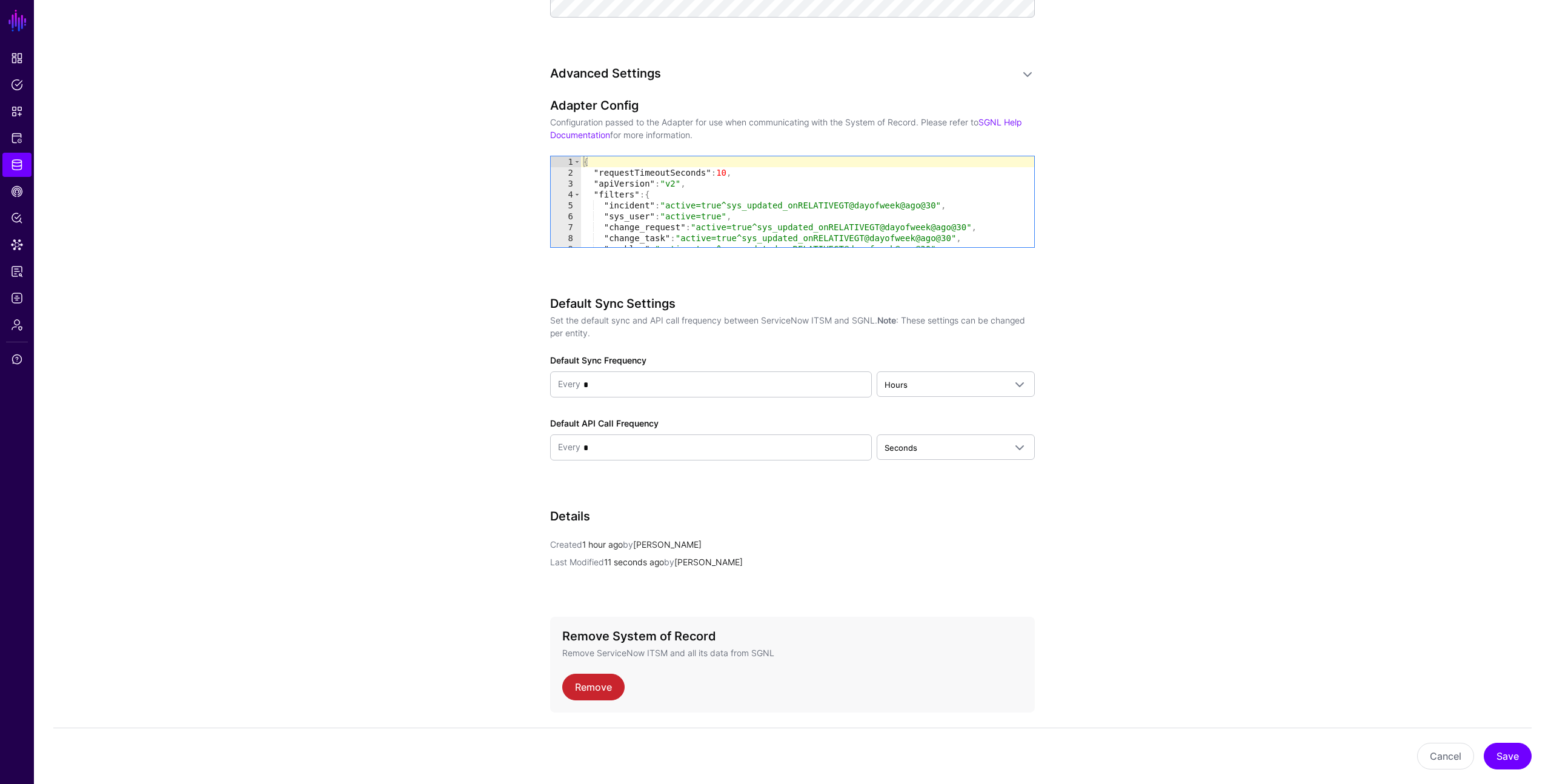
scroll to position [990, 0]
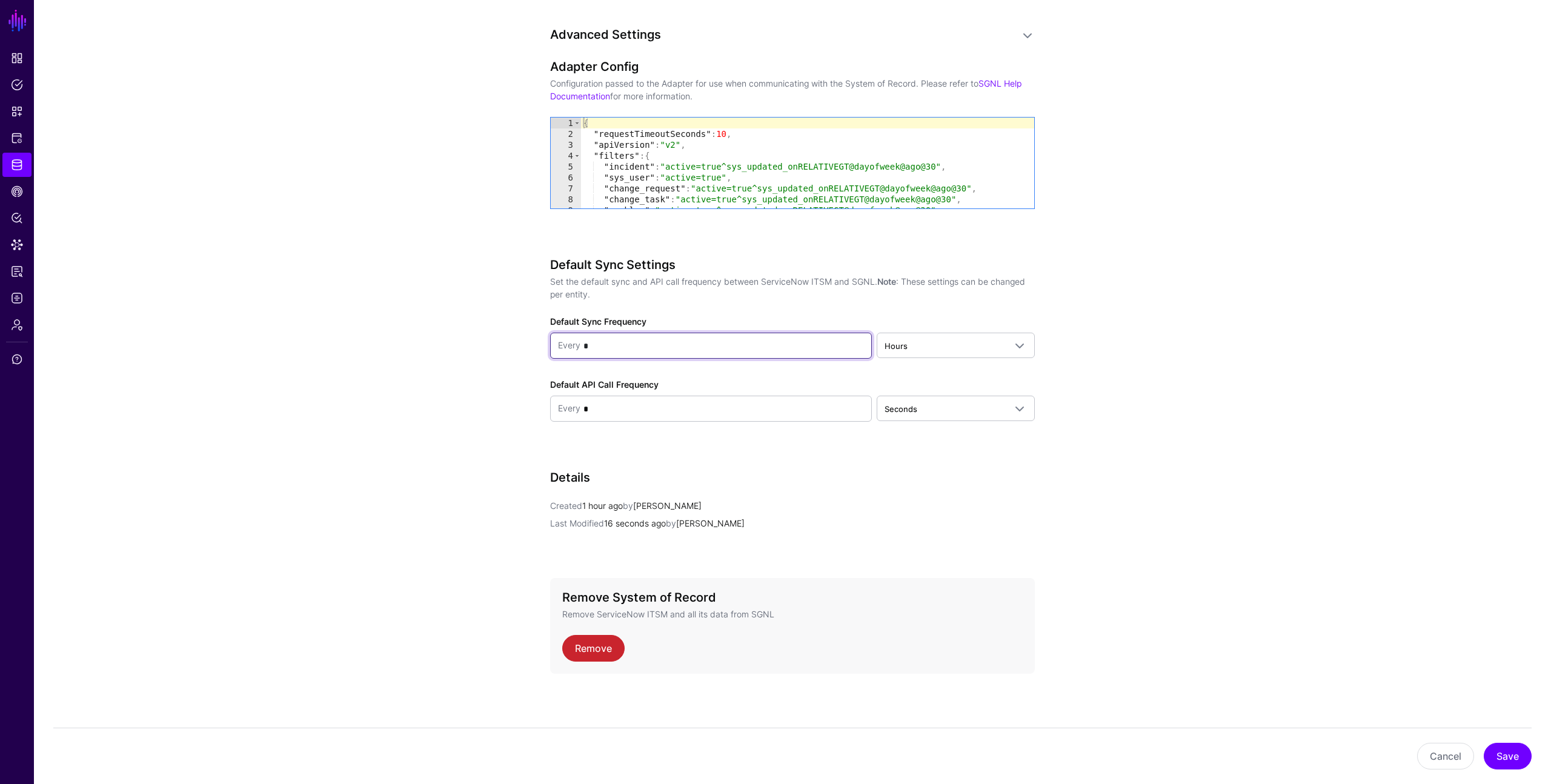
click at [804, 349] on input "*" at bounding box center [722, 346] width 284 height 25
click at [924, 339] on span "Hours" at bounding box center [944, 346] width 121 height 14
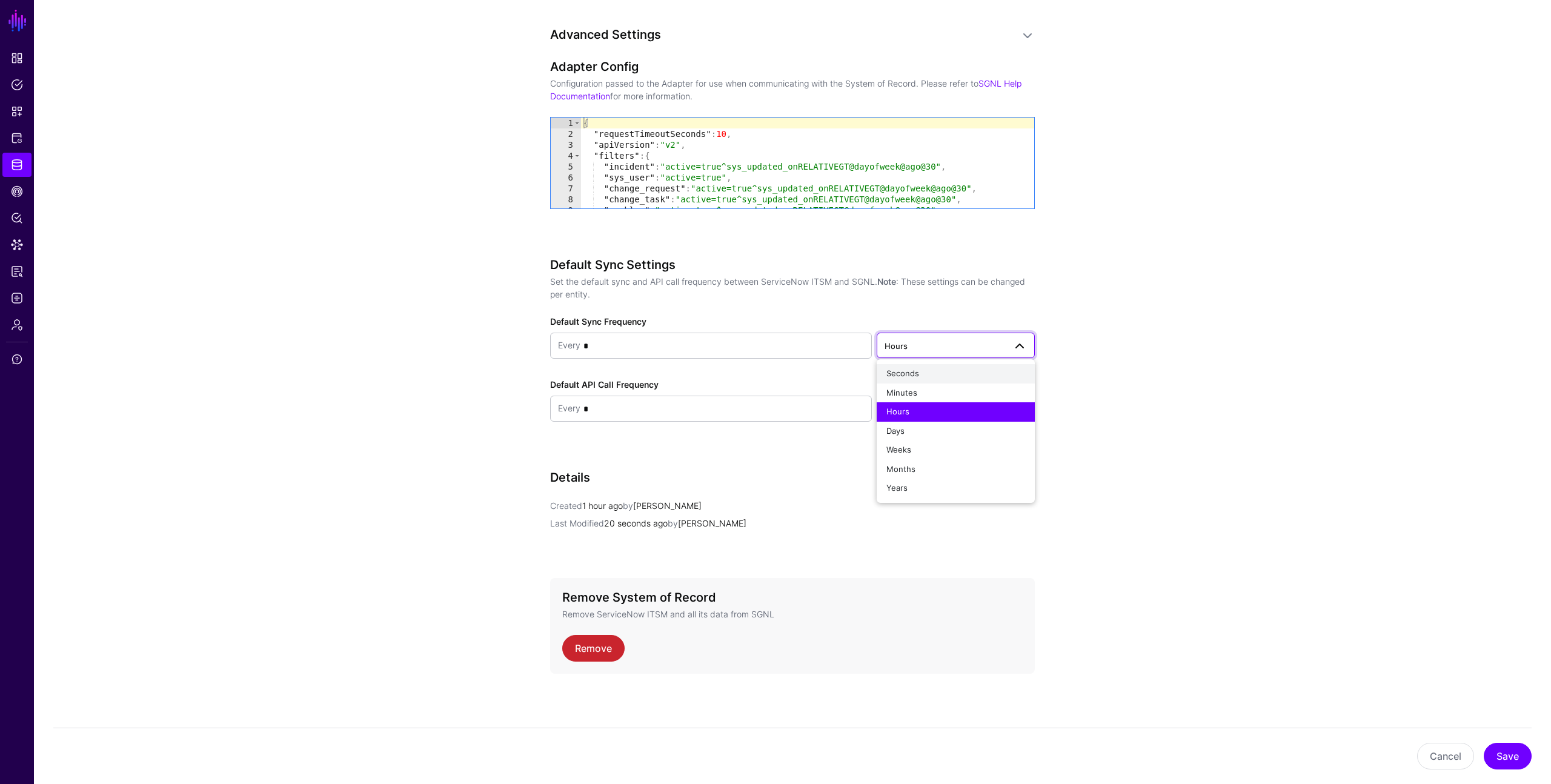
click at [913, 380] on button "Seconds" at bounding box center [956, 373] width 158 height 19
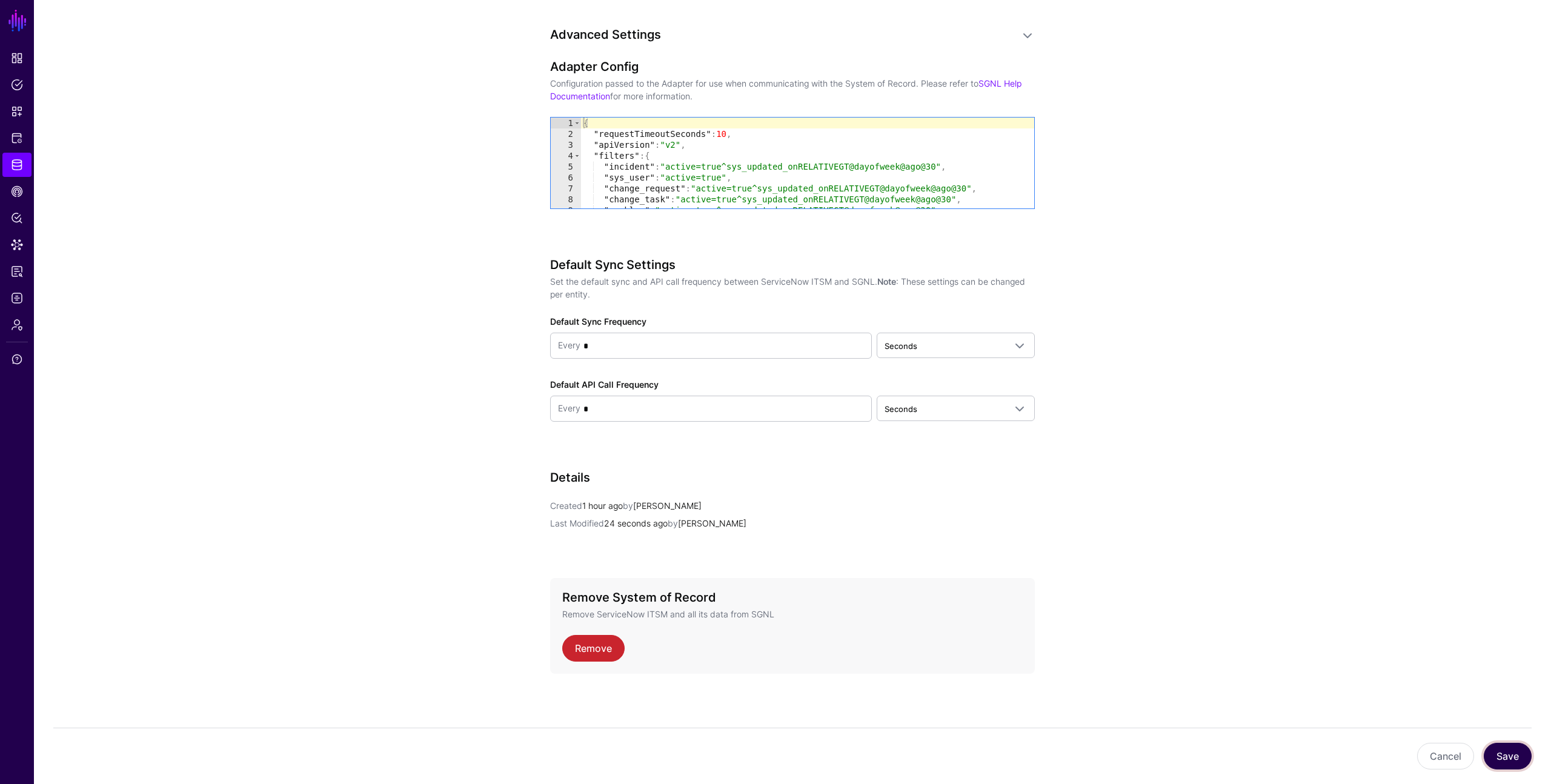
click at [1494, 759] on button "Save" at bounding box center [1507, 756] width 48 height 26
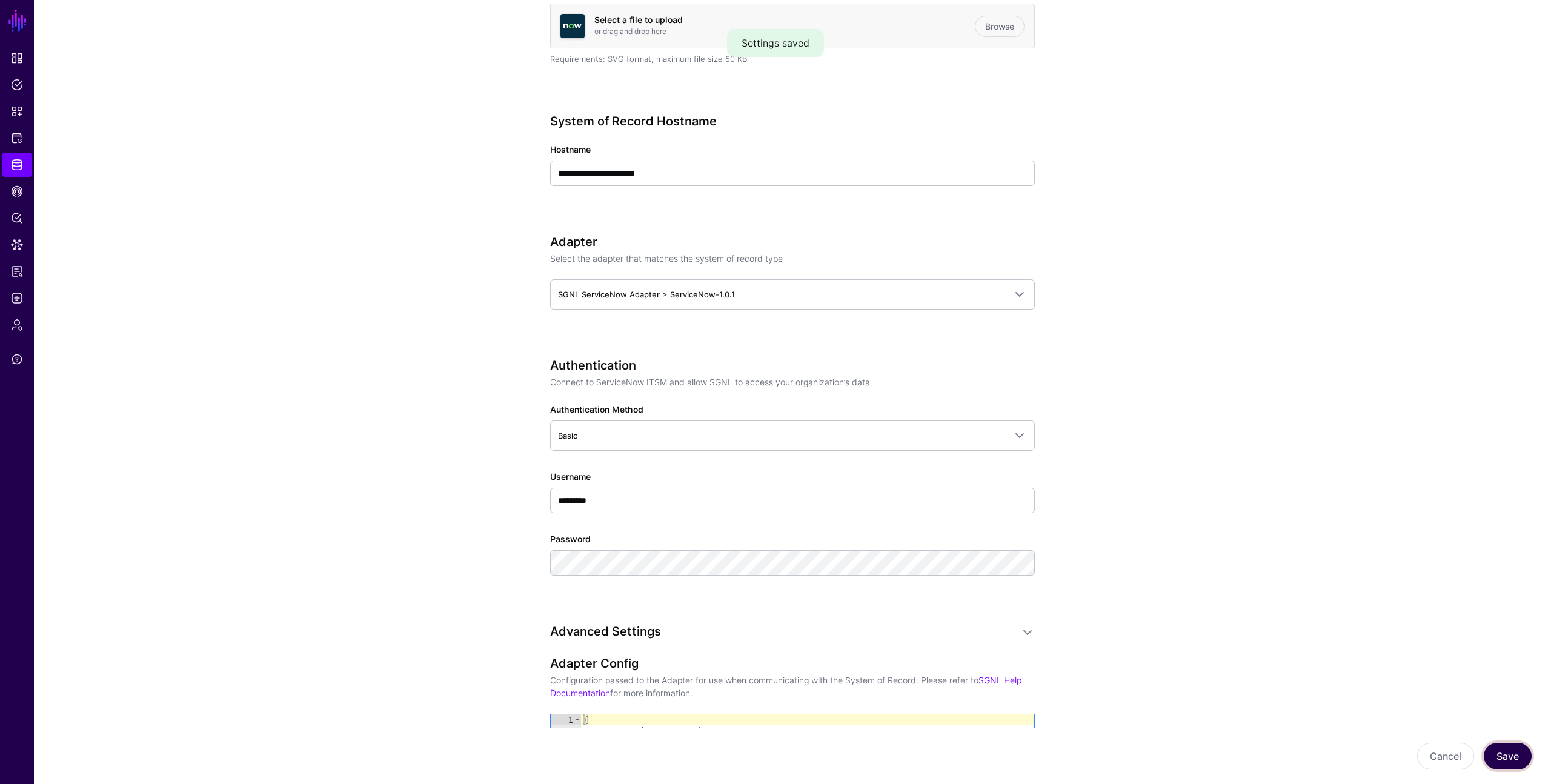
scroll to position [0, 0]
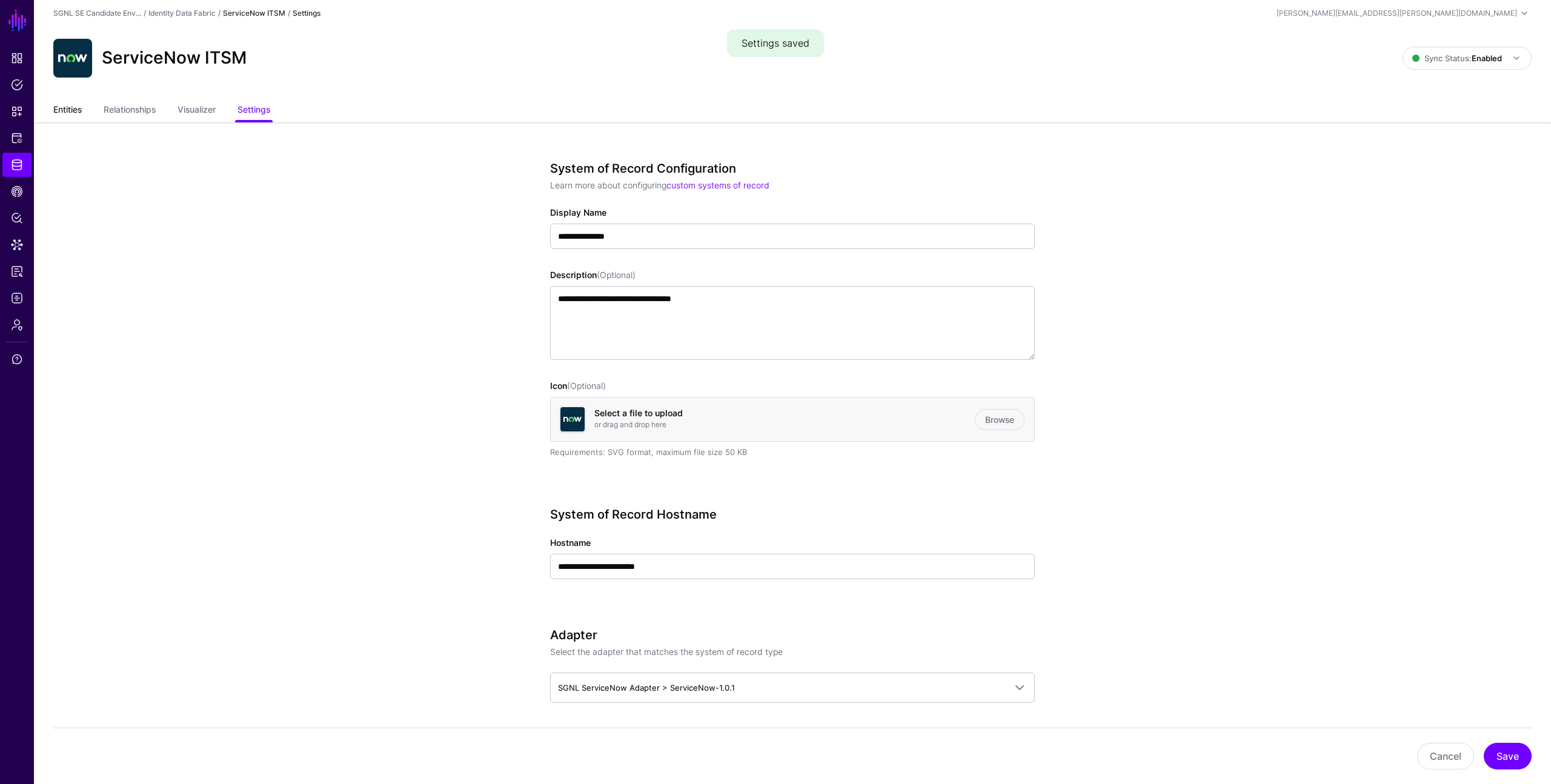
click at [60, 111] on link "Entities" at bounding box center [67, 110] width 28 height 23
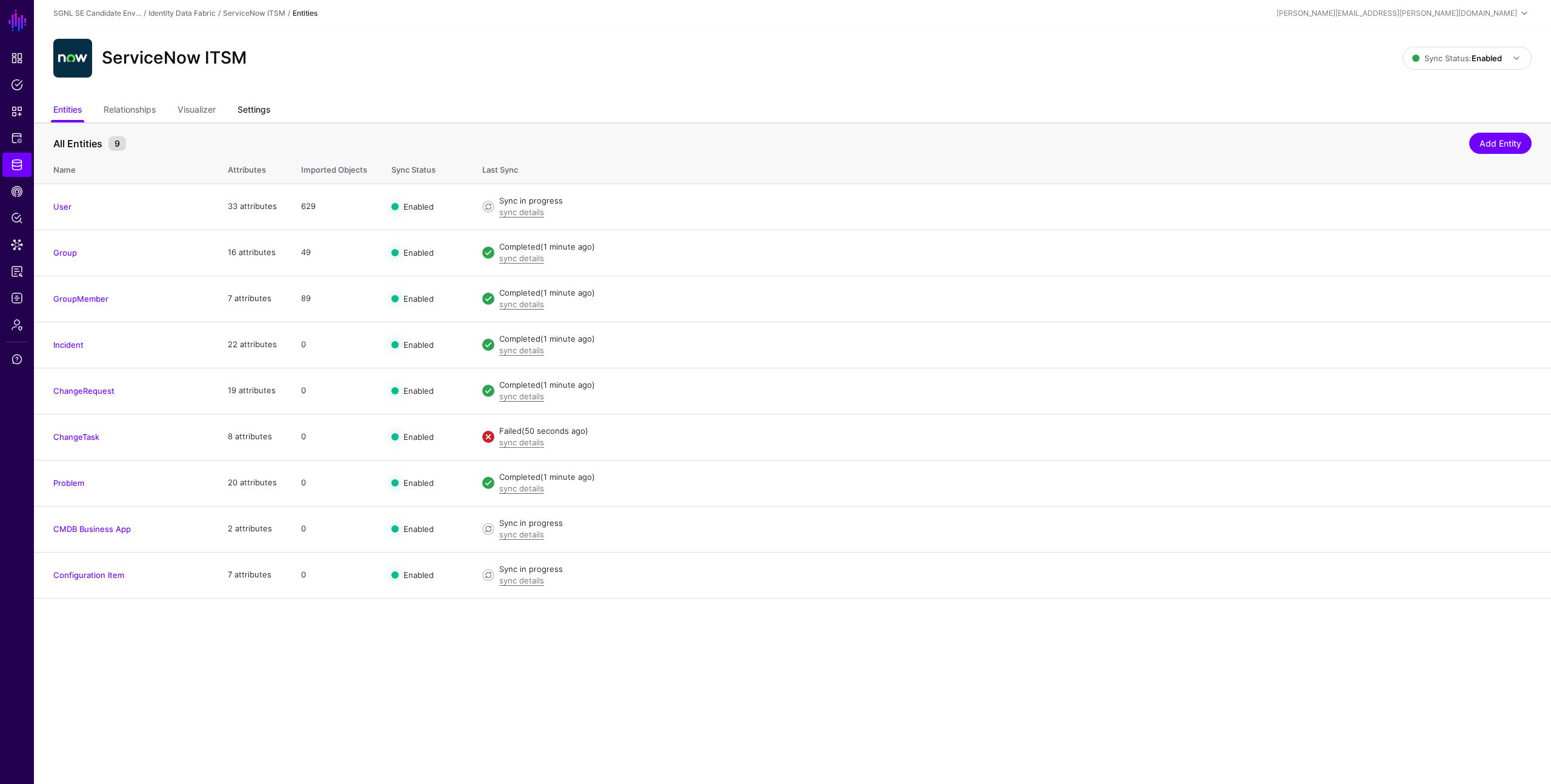
click at [250, 110] on link "Settings" at bounding box center [254, 110] width 33 height 23
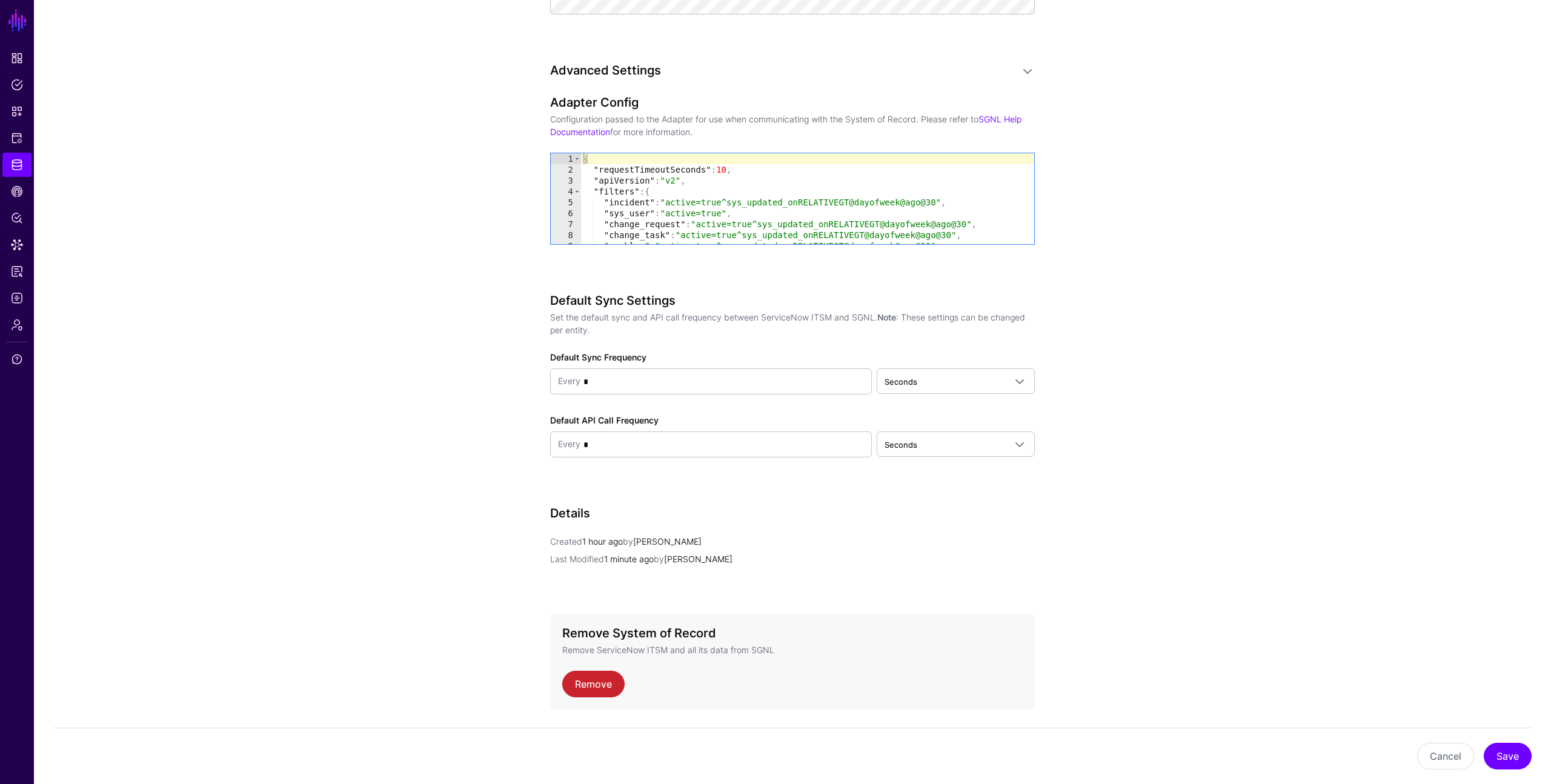
scroll to position [990, 0]
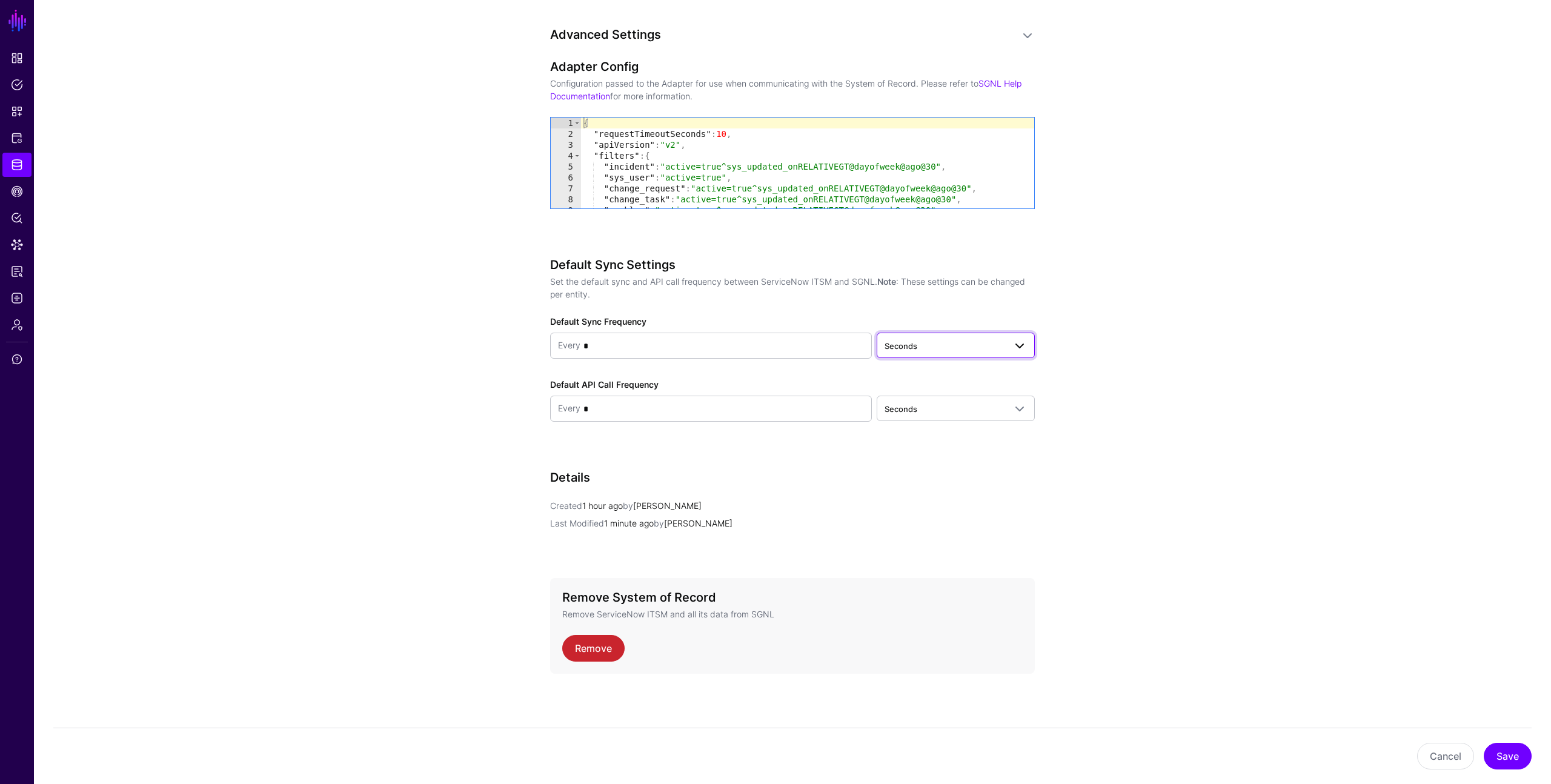
click at [911, 345] on span "Seconds" at bounding box center [901, 346] width 33 height 10
click at [901, 385] on button "Minutes" at bounding box center [956, 393] width 158 height 19
click at [1513, 759] on button "Save" at bounding box center [1507, 756] width 48 height 26
click at [15, 246] on span "Data Lens" at bounding box center [16, 244] width 12 height 12
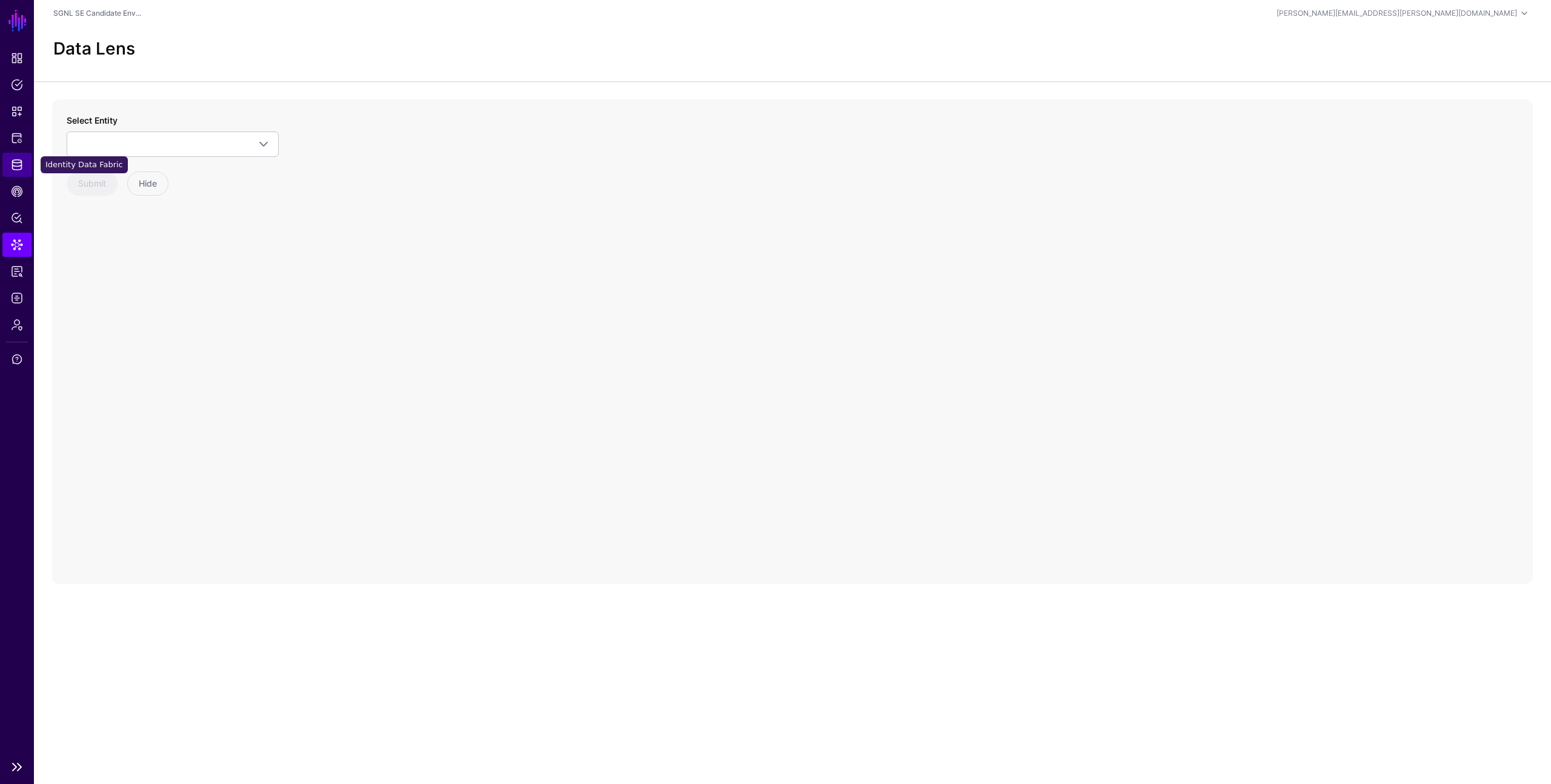
click at [10, 160] on link "Identity Data Fabric" at bounding box center [17, 165] width 29 height 25
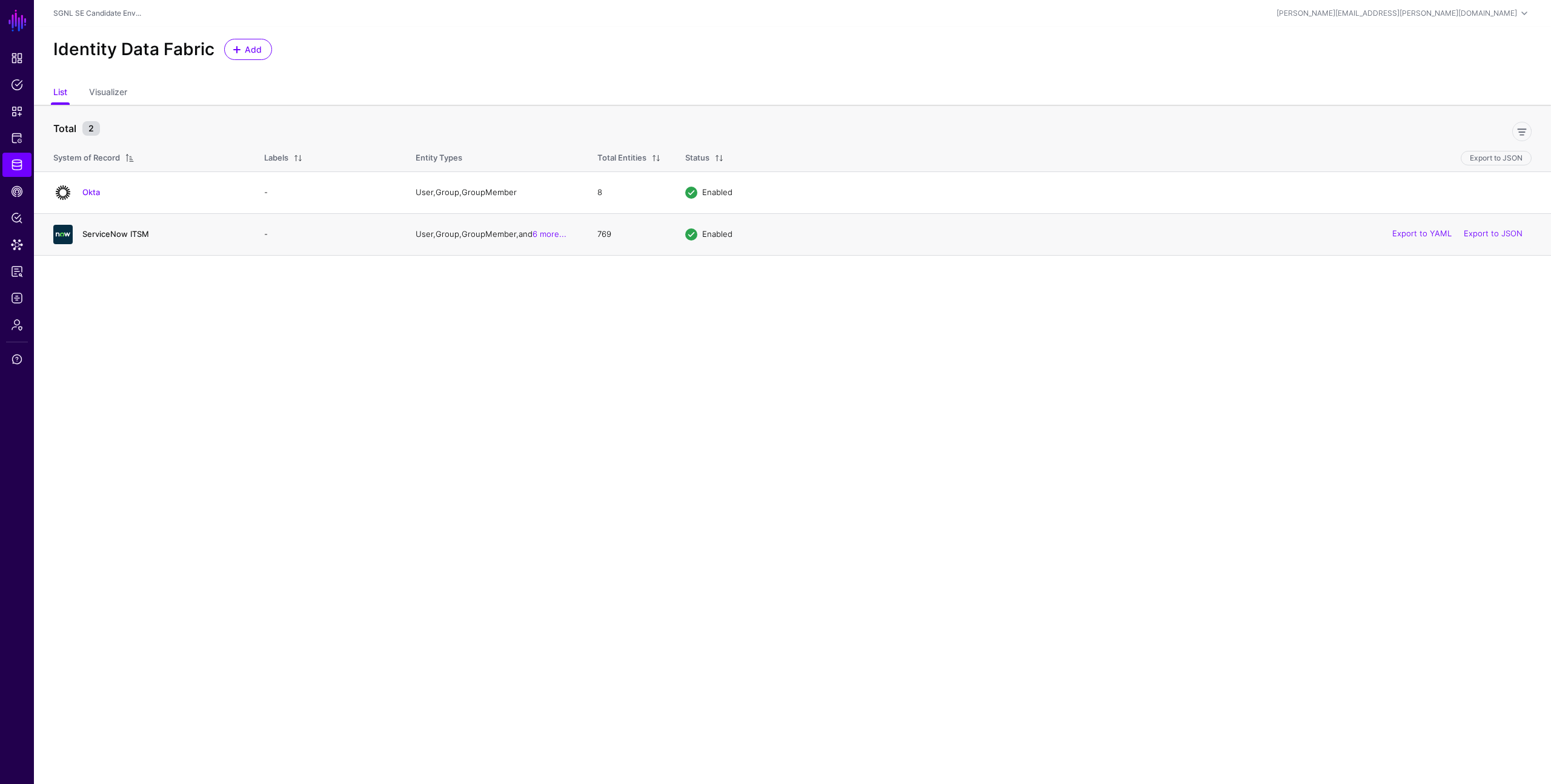
click at [124, 235] on link "ServiceNow ITSM" at bounding box center [116, 234] width 66 height 10
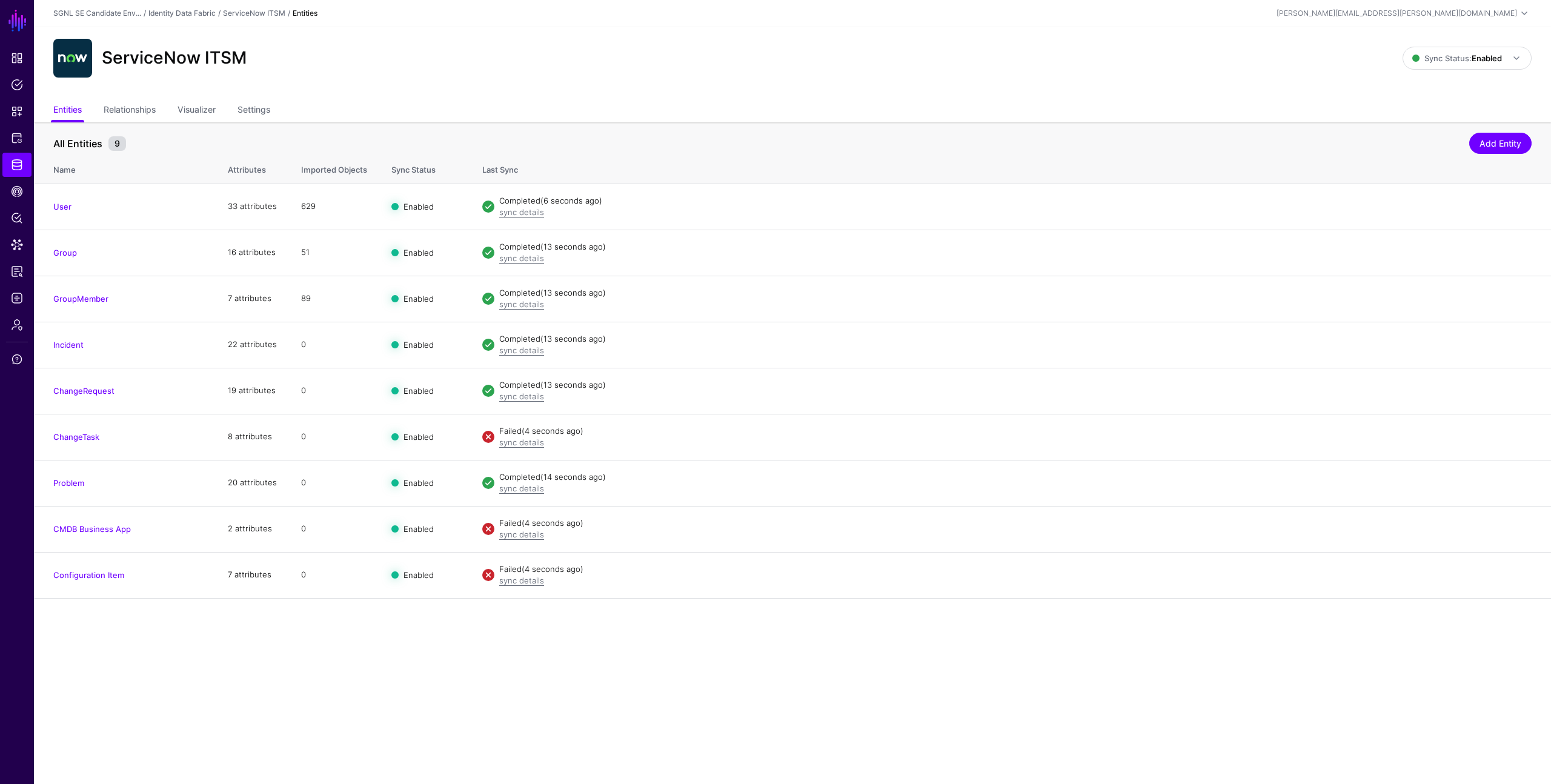
click at [448, 647] on main "SGNL Dashboard Policies Snippets Protected Systems Identity Data Fabric CAEP Hu…" at bounding box center [775, 392] width 1551 height 784
click at [1012, 75] on div "ServiceNow ITSM" at bounding box center [728, 58] width 1359 height 39
click at [253, 110] on link "Settings" at bounding box center [254, 110] width 33 height 23
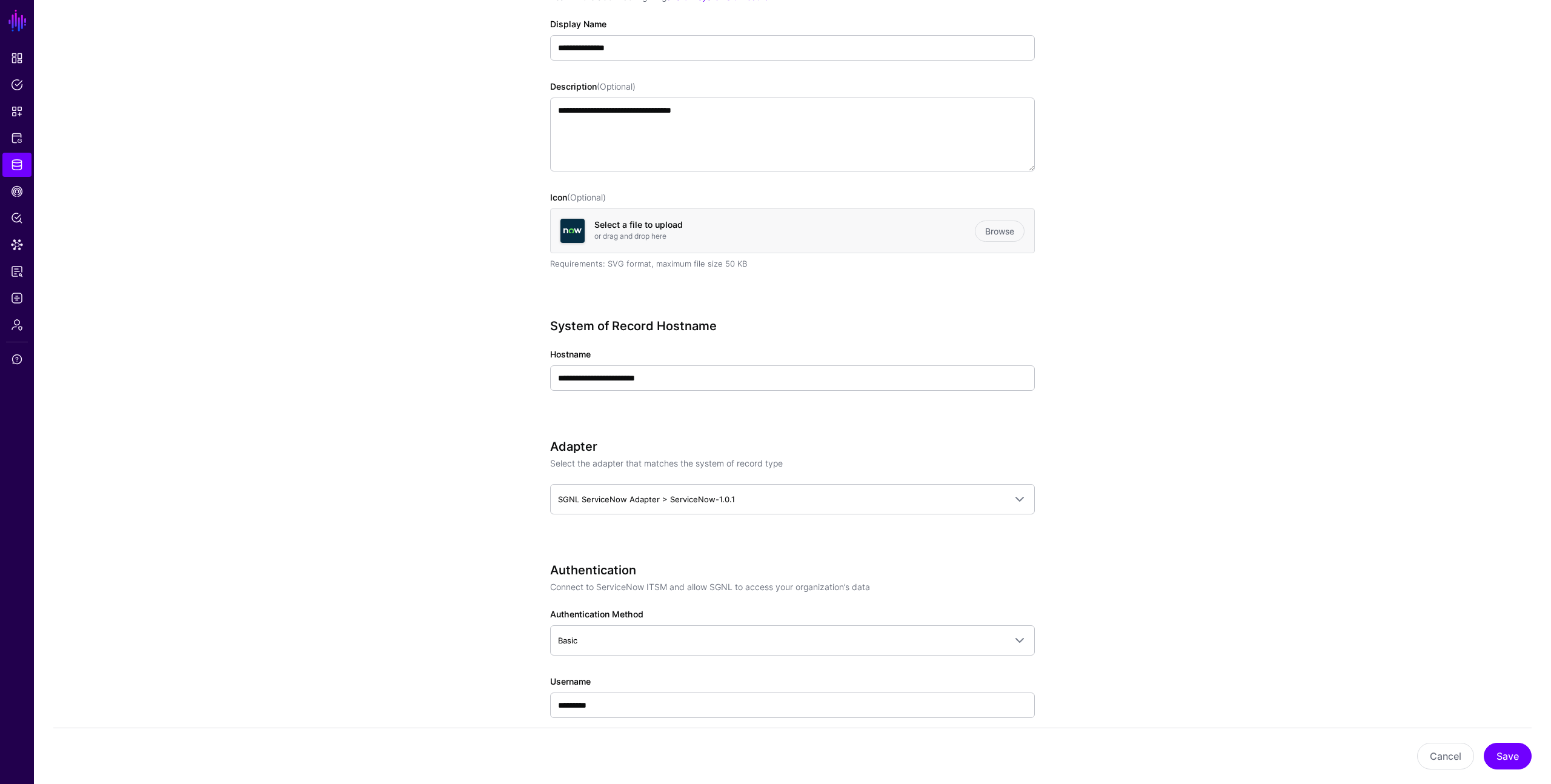
scroll to position [170, 0]
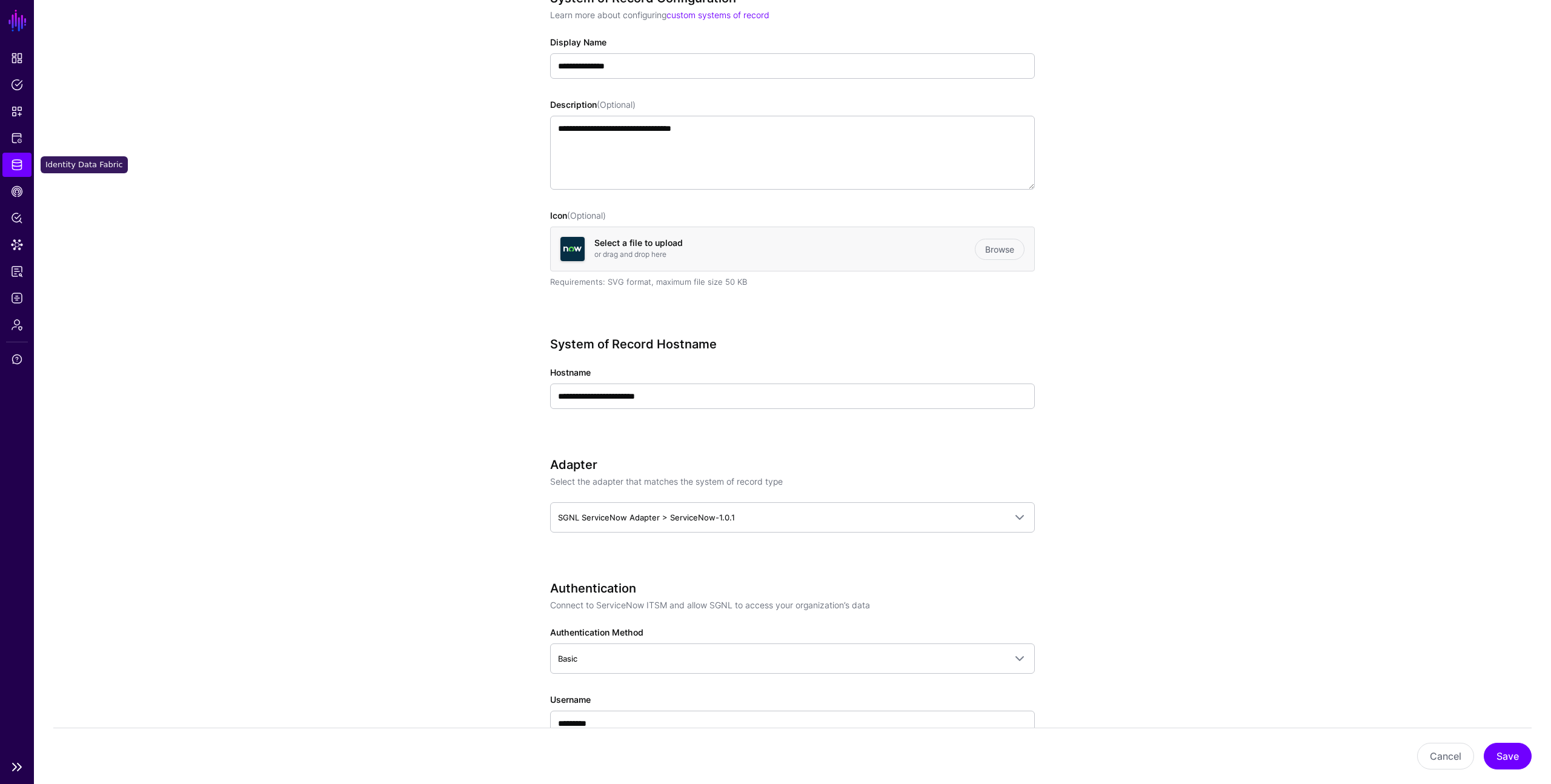
click at [14, 172] on link "Identity Data Fabric" at bounding box center [17, 165] width 29 height 25
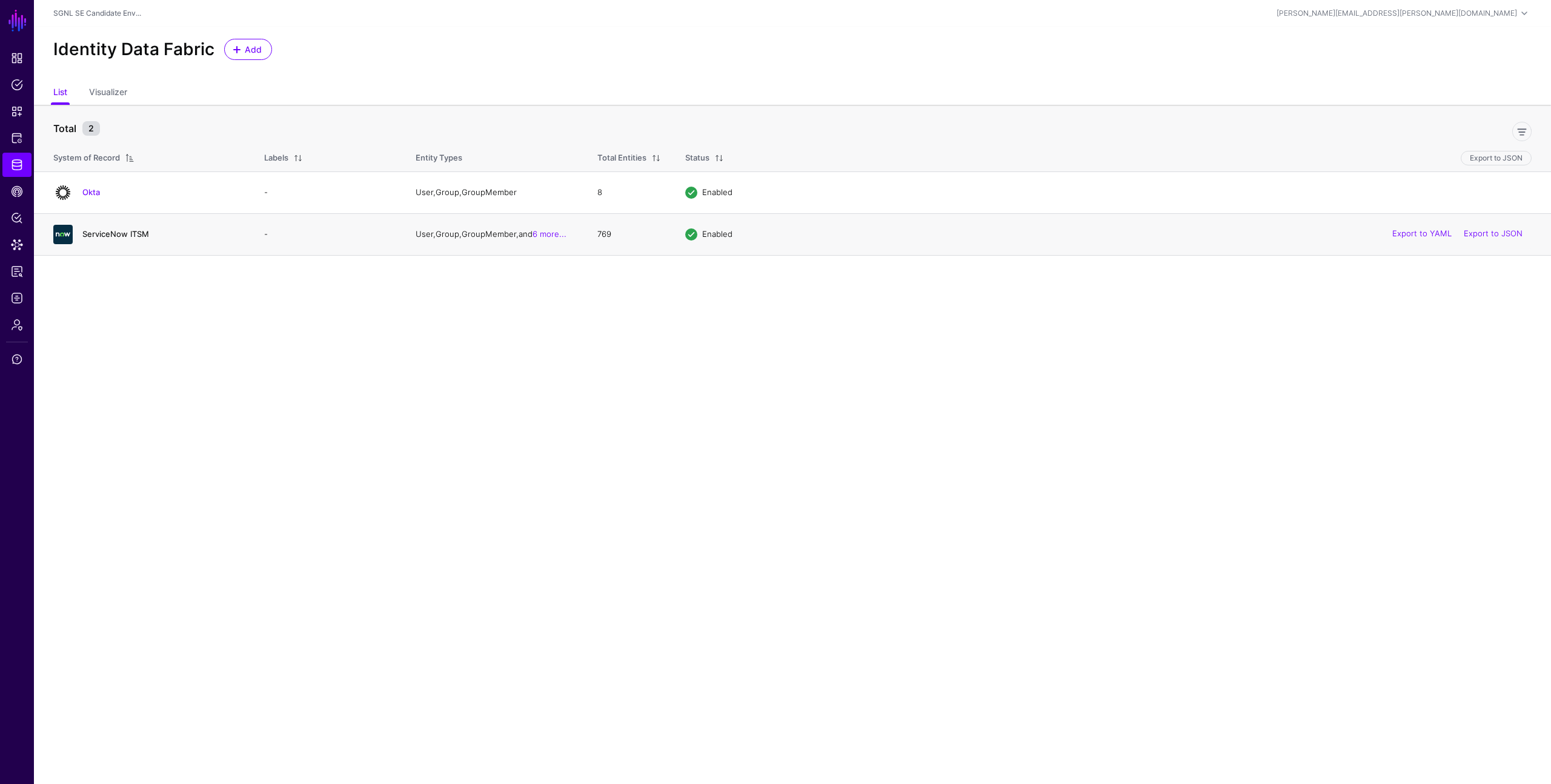
click at [118, 232] on link "ServiceNow ITSM" at bounding box center [116, 234] width 66 height 10
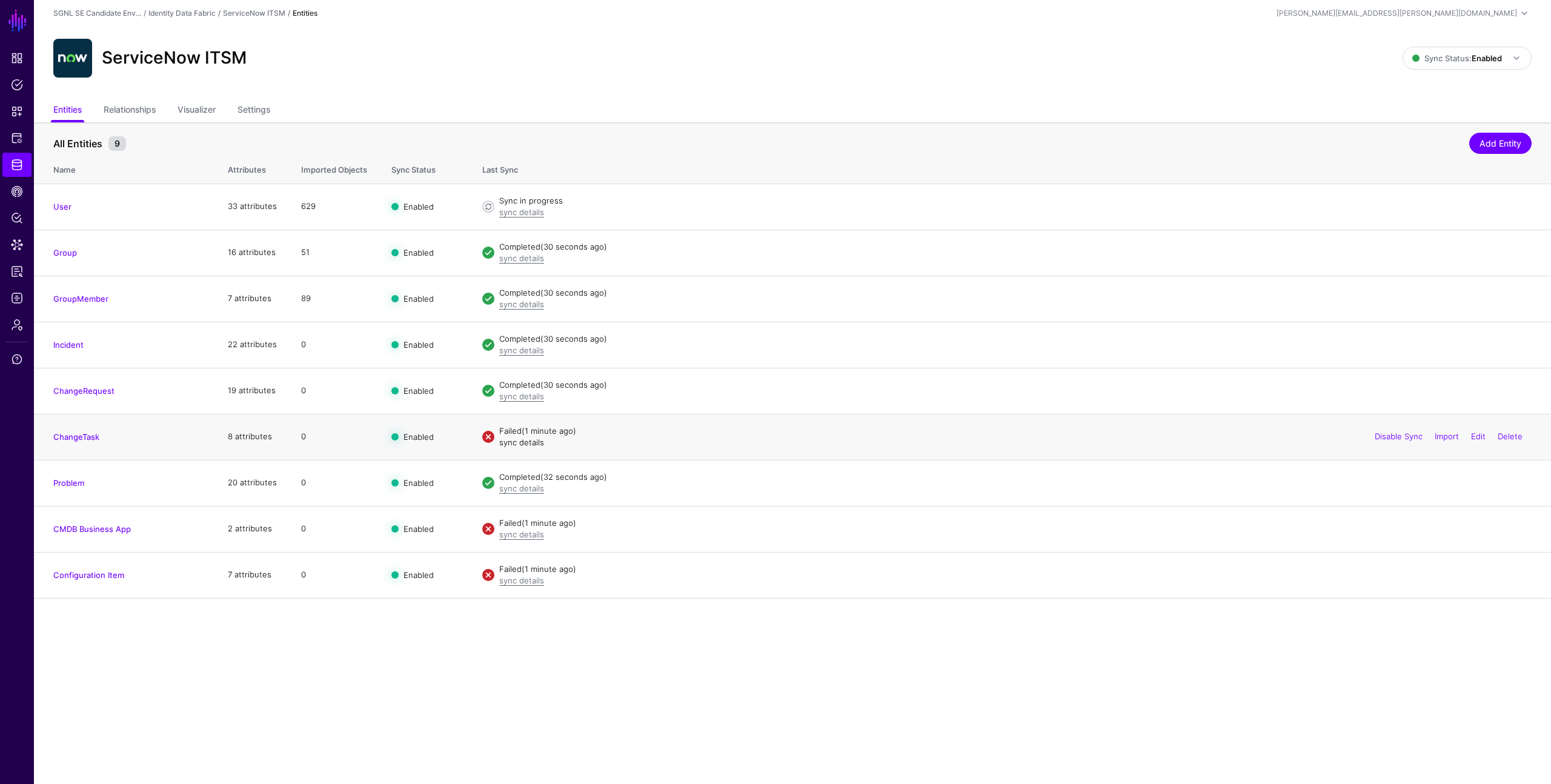
click at [525, 446] on link "sync details" at bounding box center [521, 442] width 45 height 10
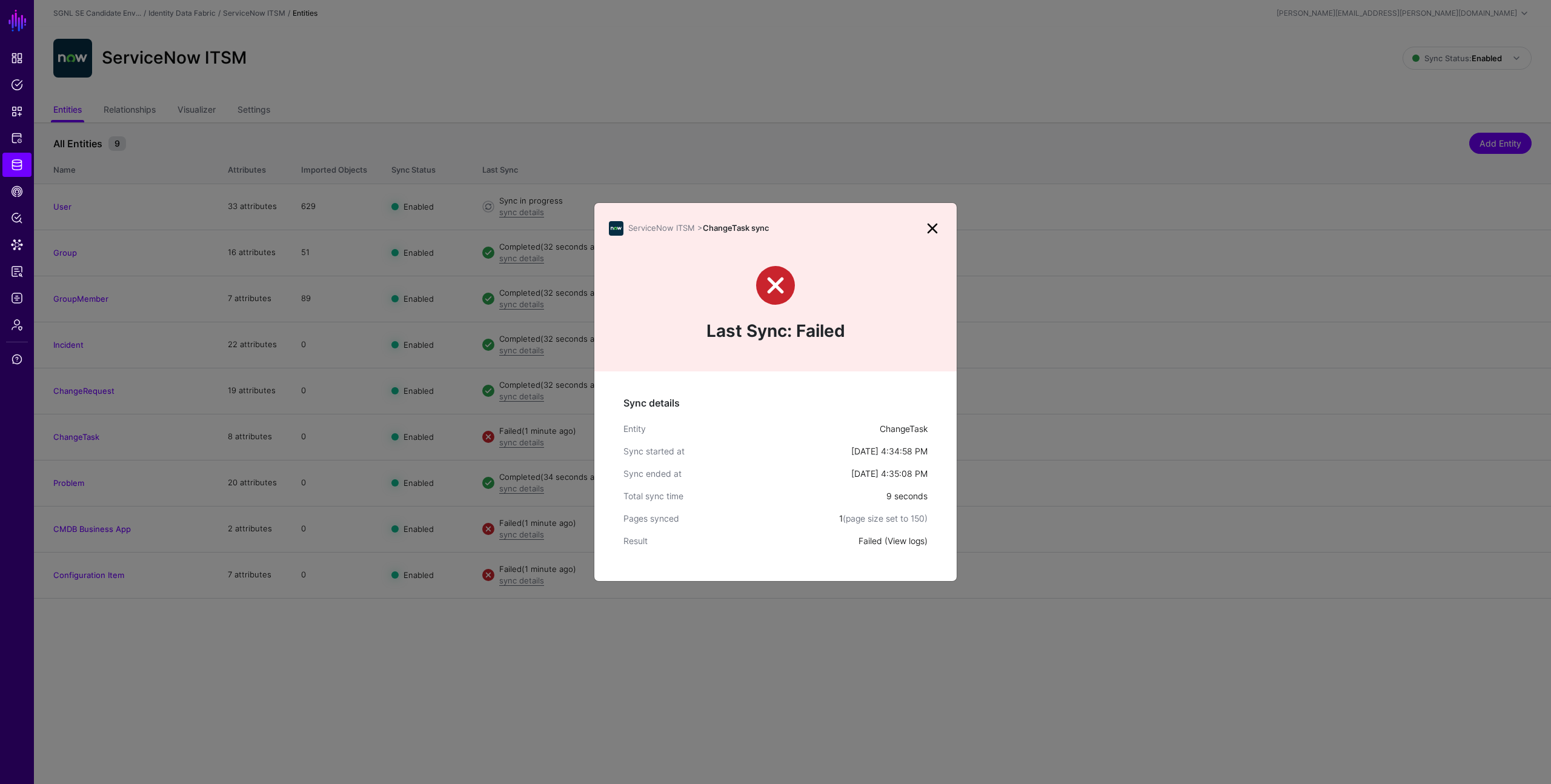
click at [901, 545] on link "View logs" at bounding box center [906, 540] width 37 height 10
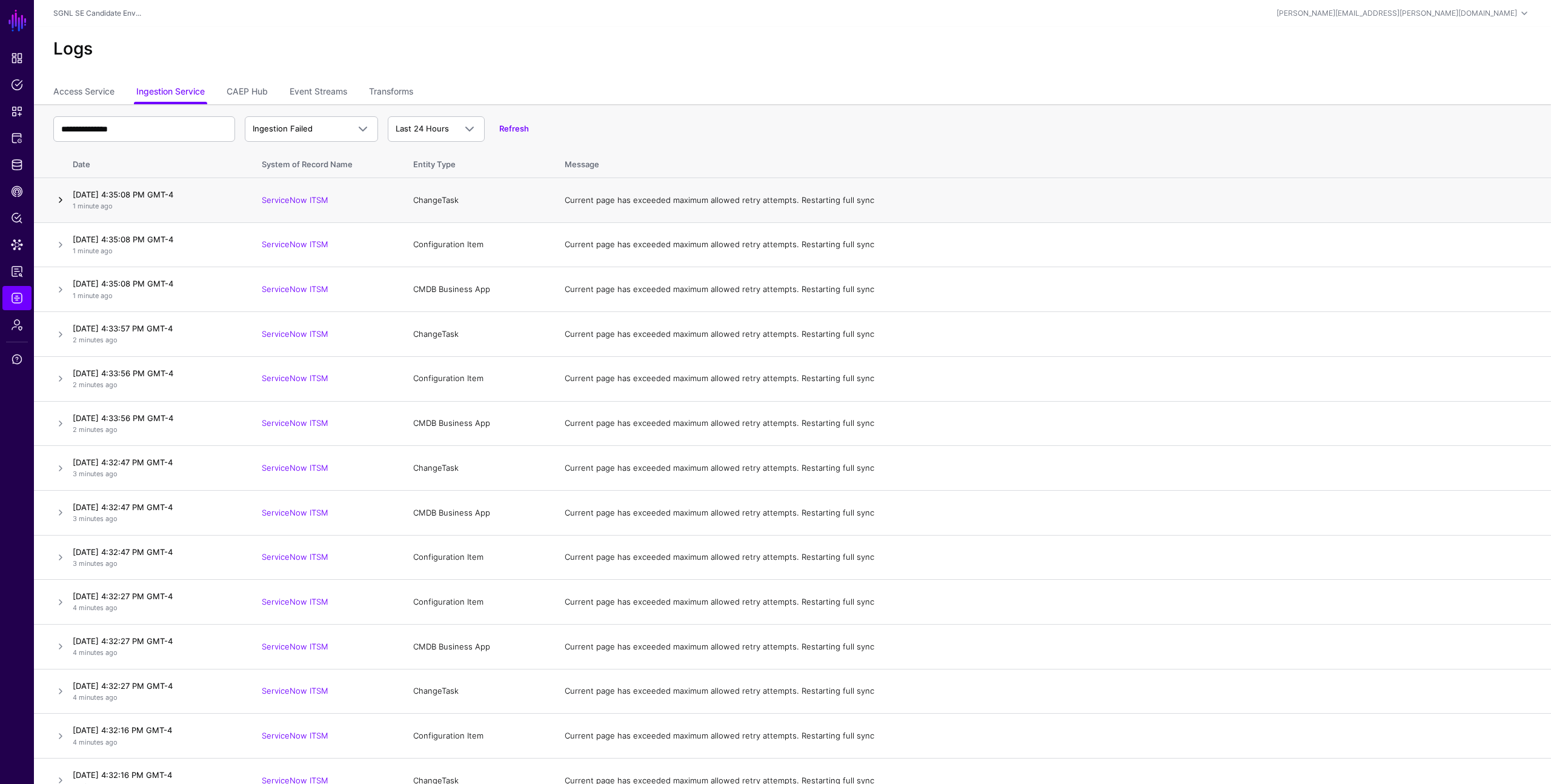
click at [63, 199] on link at bounding box center [61, 200] width 15 height 15
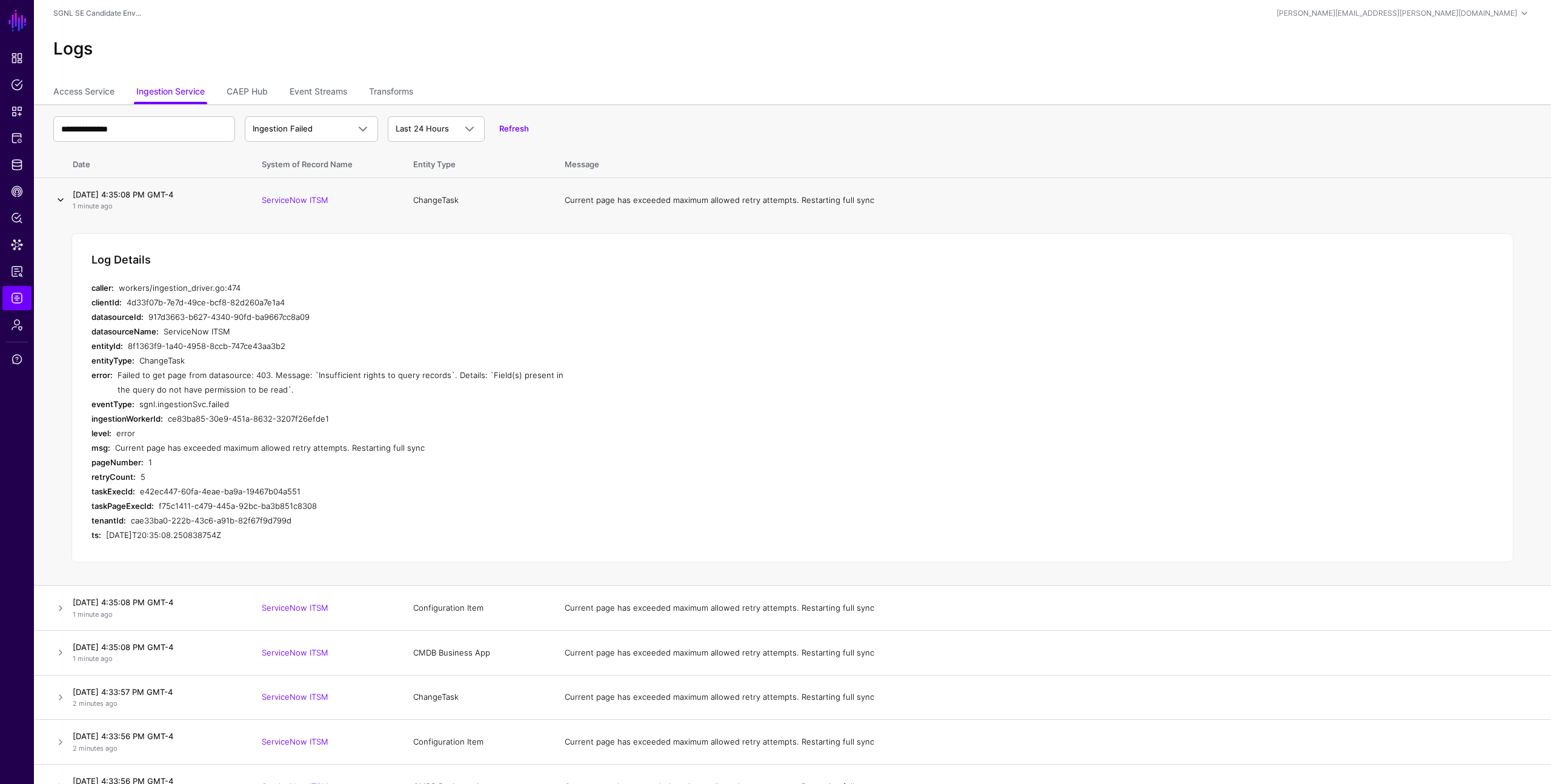
scroll to position [122, 0]
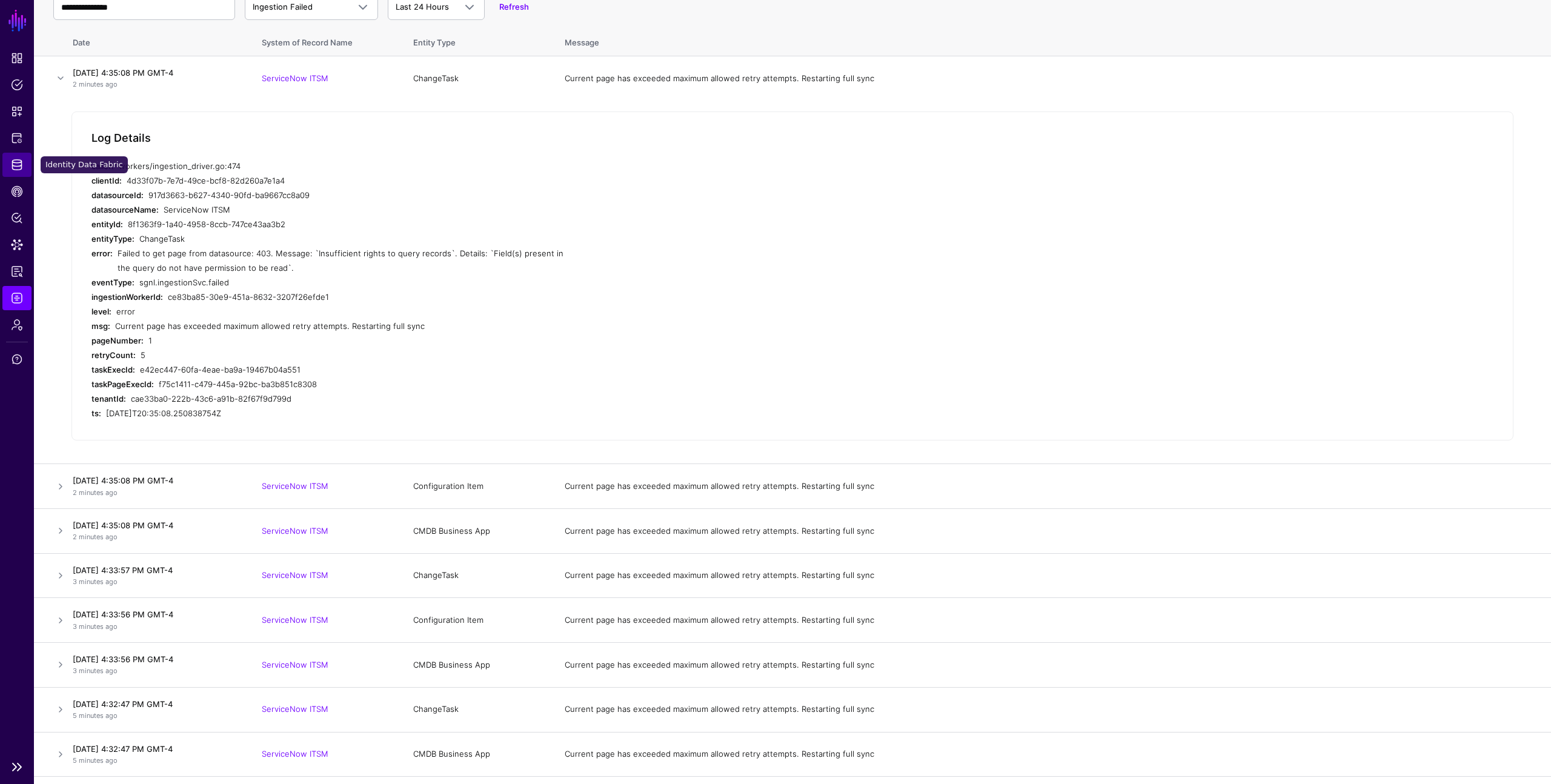
click at [16, 166] on span "Identity Data Fabric" at bounding box center [16, 164] width 12 height 12
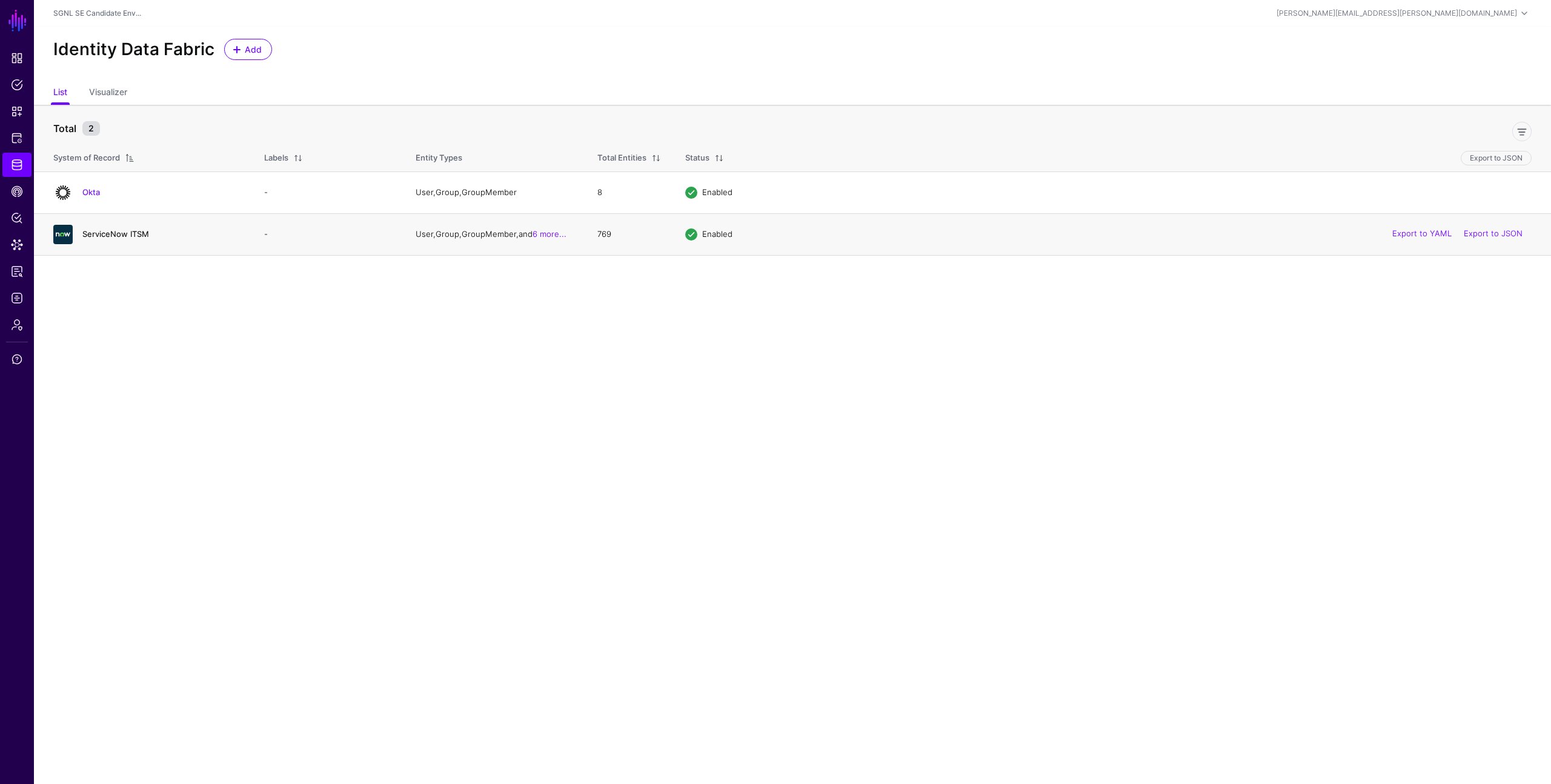
click at [103, 233] on link "ServiceNow ITSM" at bounding box center [116, 234] width 66 height 10
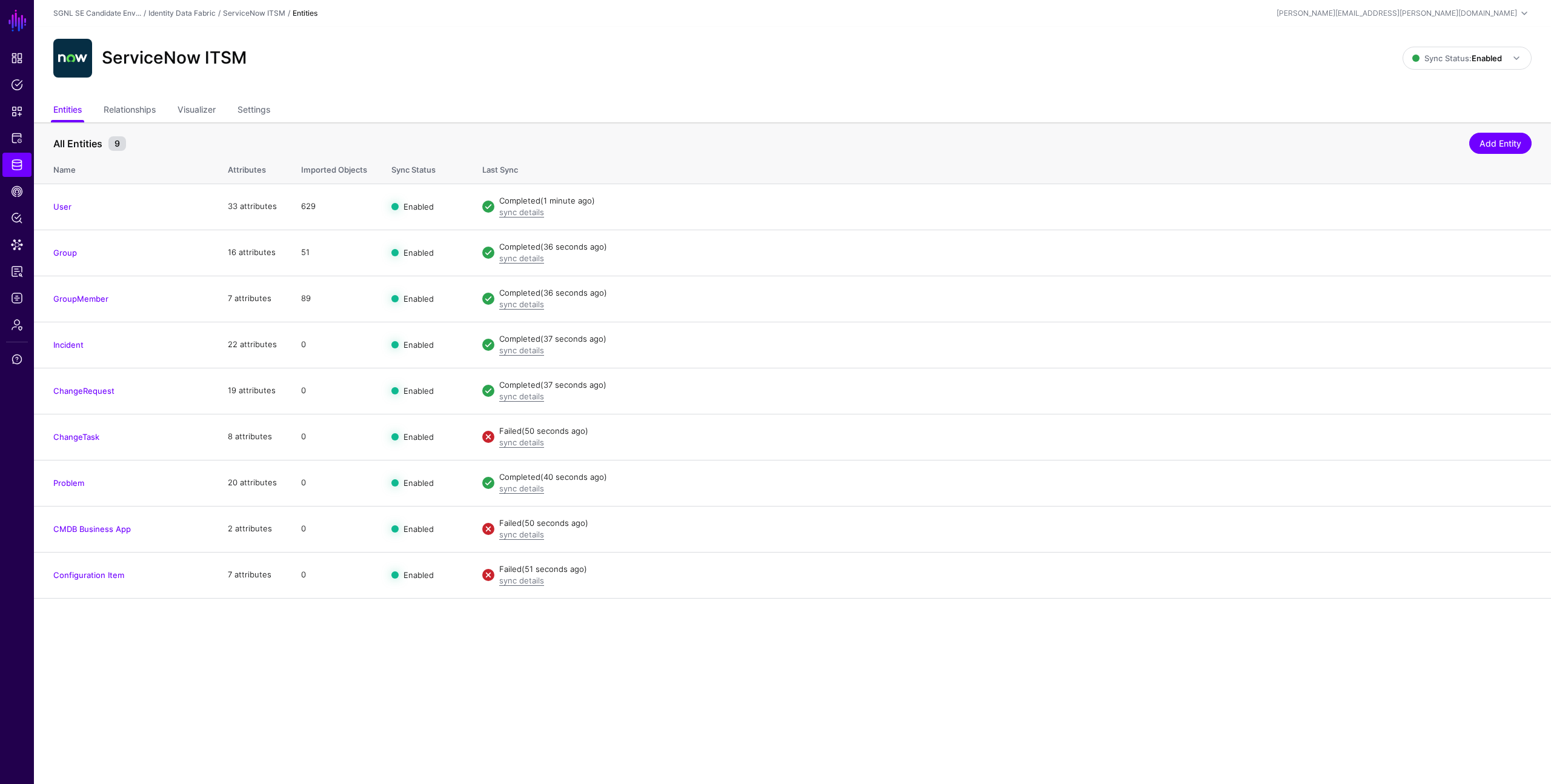
click at [815, 88] on div "ServiceNow ITSM Sync Status: Enabled Enabled Syncing active for all configured …" at bounding box center [792, 63] width 1517 height 73
click at [1395, 438] on link "Disable Sync" at bounding box center [1398, 436] width 48 height 10
click at [0, 0] on link "Enable Sync" at bounding box center [0, 0] width 0 height 0
click at [350, 640] on main "SGNL Dashboard Policies Snippets Protected Systems Identity Data Fabric CAEP Hu…" at bounding box center [775, 392] width 1551 height 784
click at [515, 534] on link "sync details" at bounding box center [521, 534] width 45 height 10
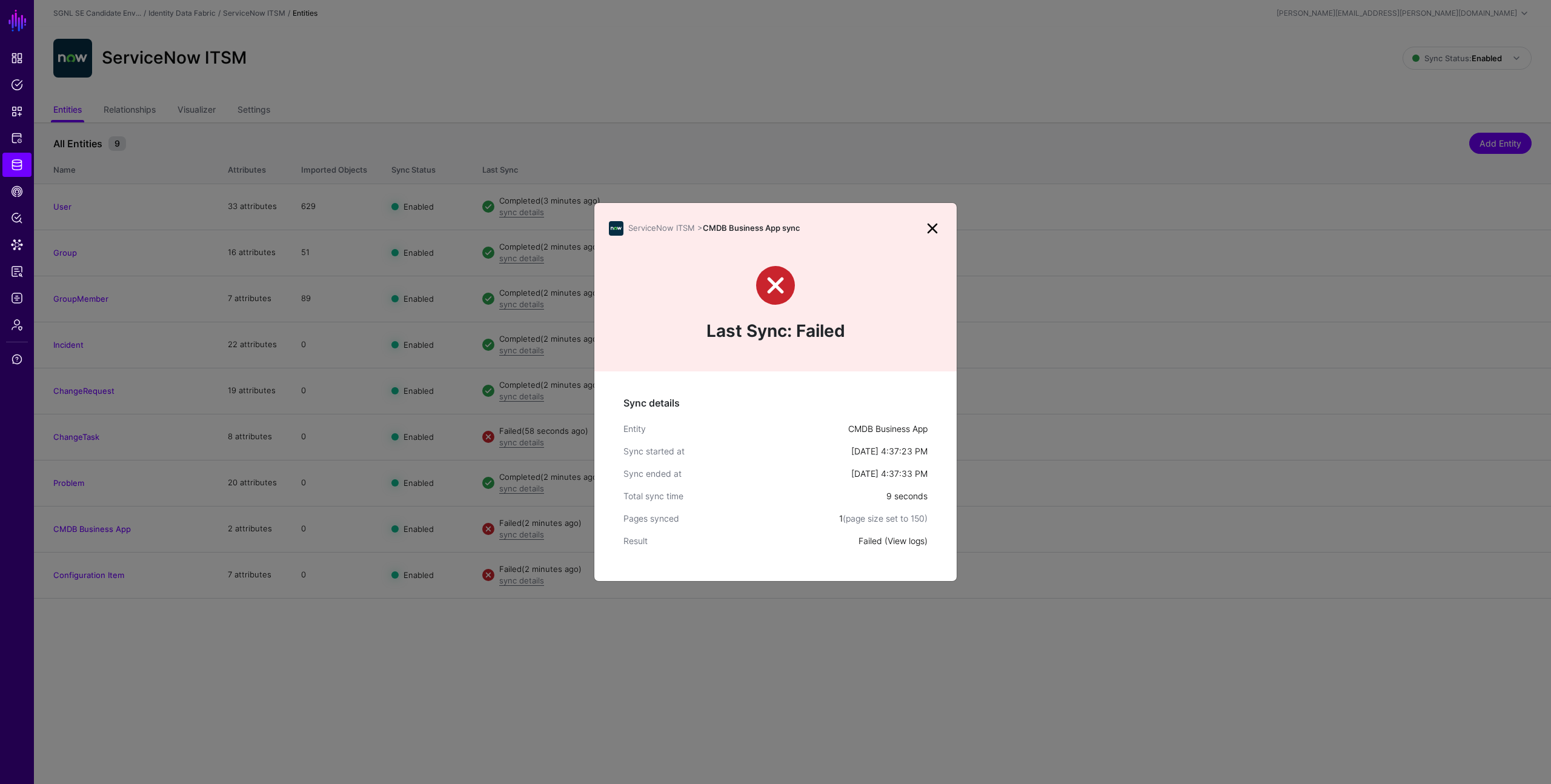
click at [896, 539] on link "View logs" at bounding box center [906, 540] width 37 height 10
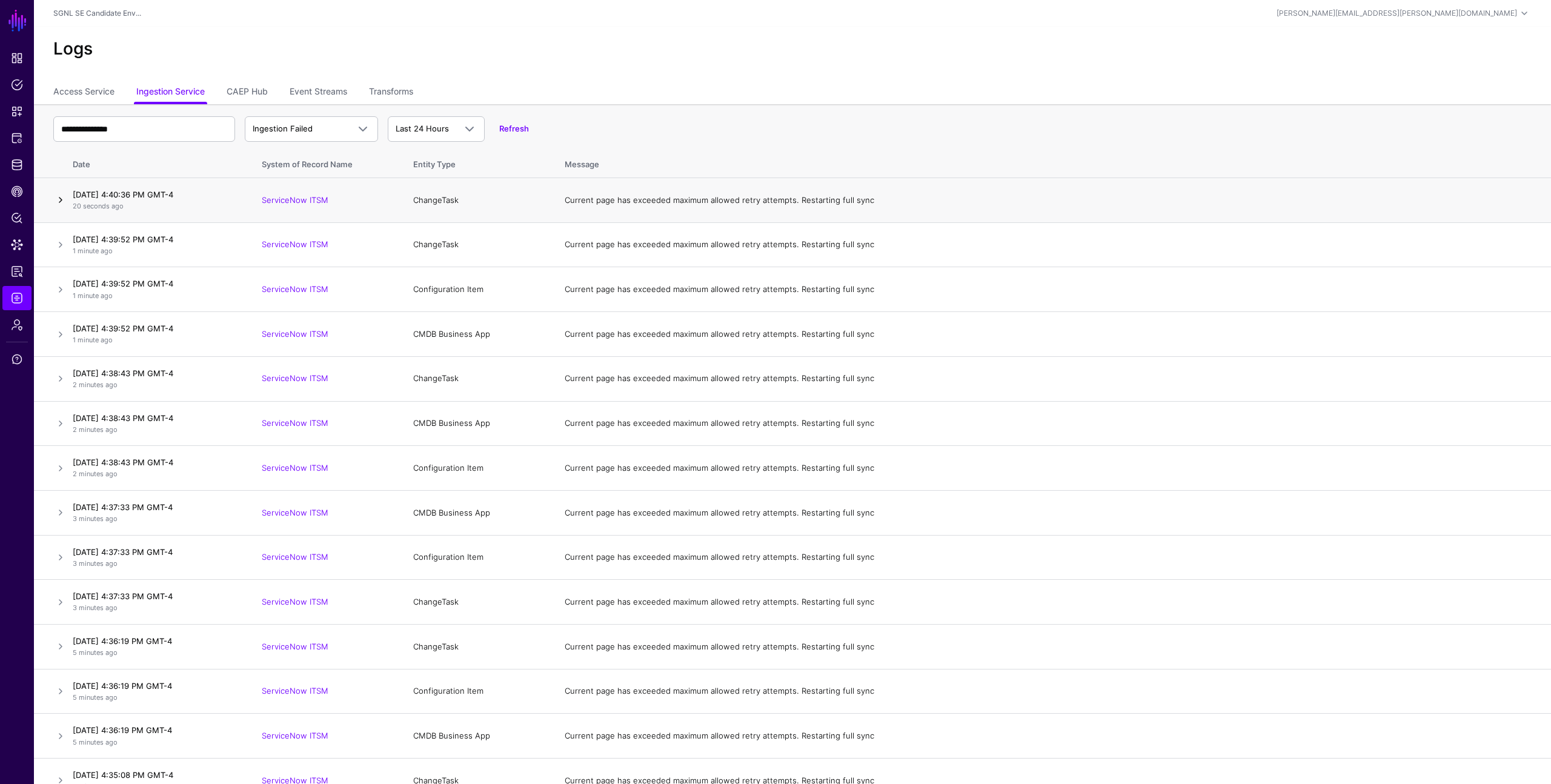
click at [60, 203] on link at bounding box center [61, 200] width 15 height 15
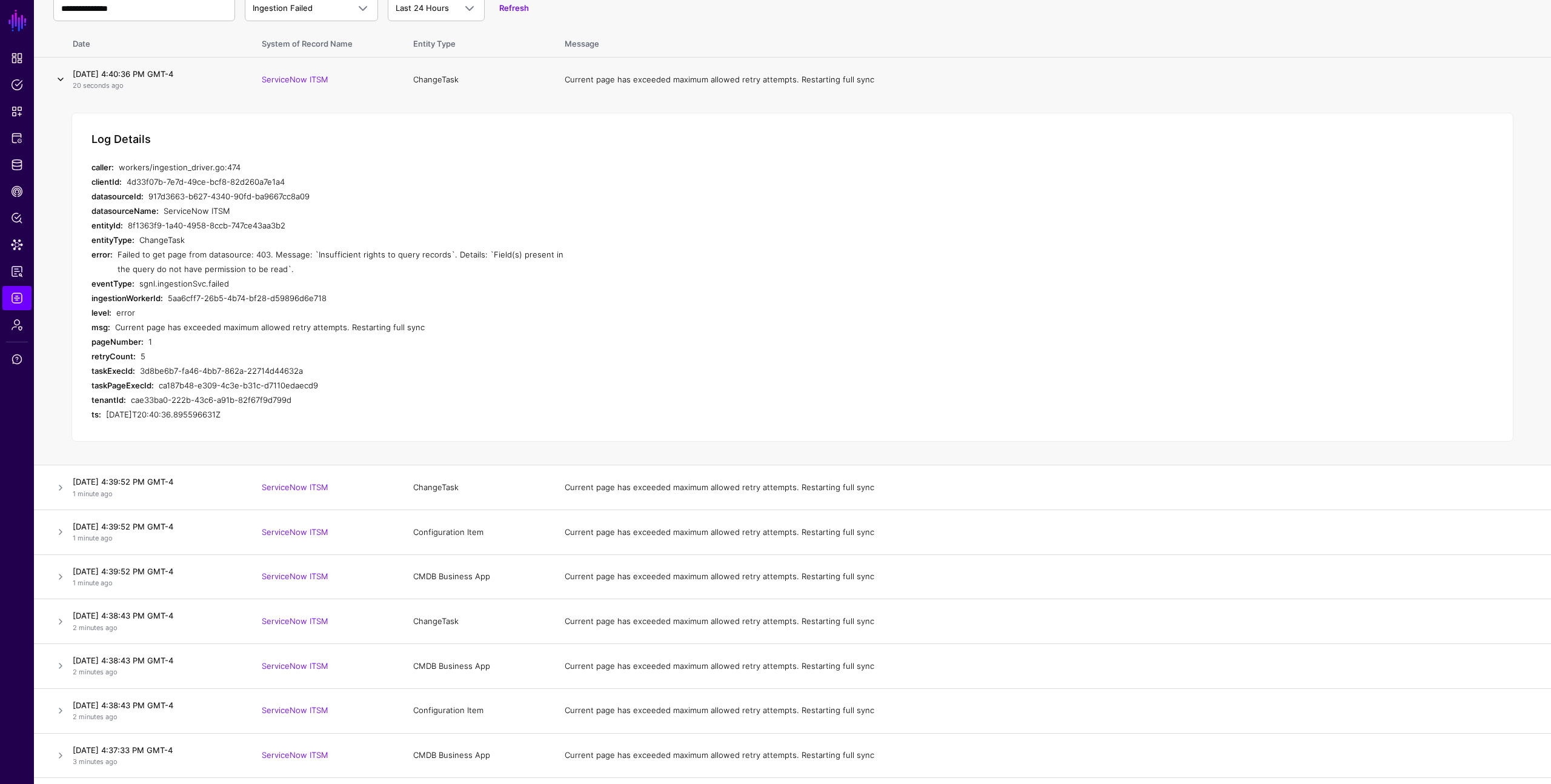
scroll to position [122, 0]
drag, startPoint x: 173, startPoint y: 251, endPoint x: 286, endPoint y: 264, distance: 113.7
click at [286, 264] on div "Failed to get page from datasource: 403. Message: `Insufficient rights to query…" at bounding box center [347, 260] width 458 height 29
click at [191, 264] on div "Failed to get page from datasource: 403. Message: `Insufficient rights to query…" at bounding box center [347, 260] width 458 height 29
drag, startPoint x: 116, startPoint y: 253, endPoint x: 269, endPoint y: 269, distance: 153.8
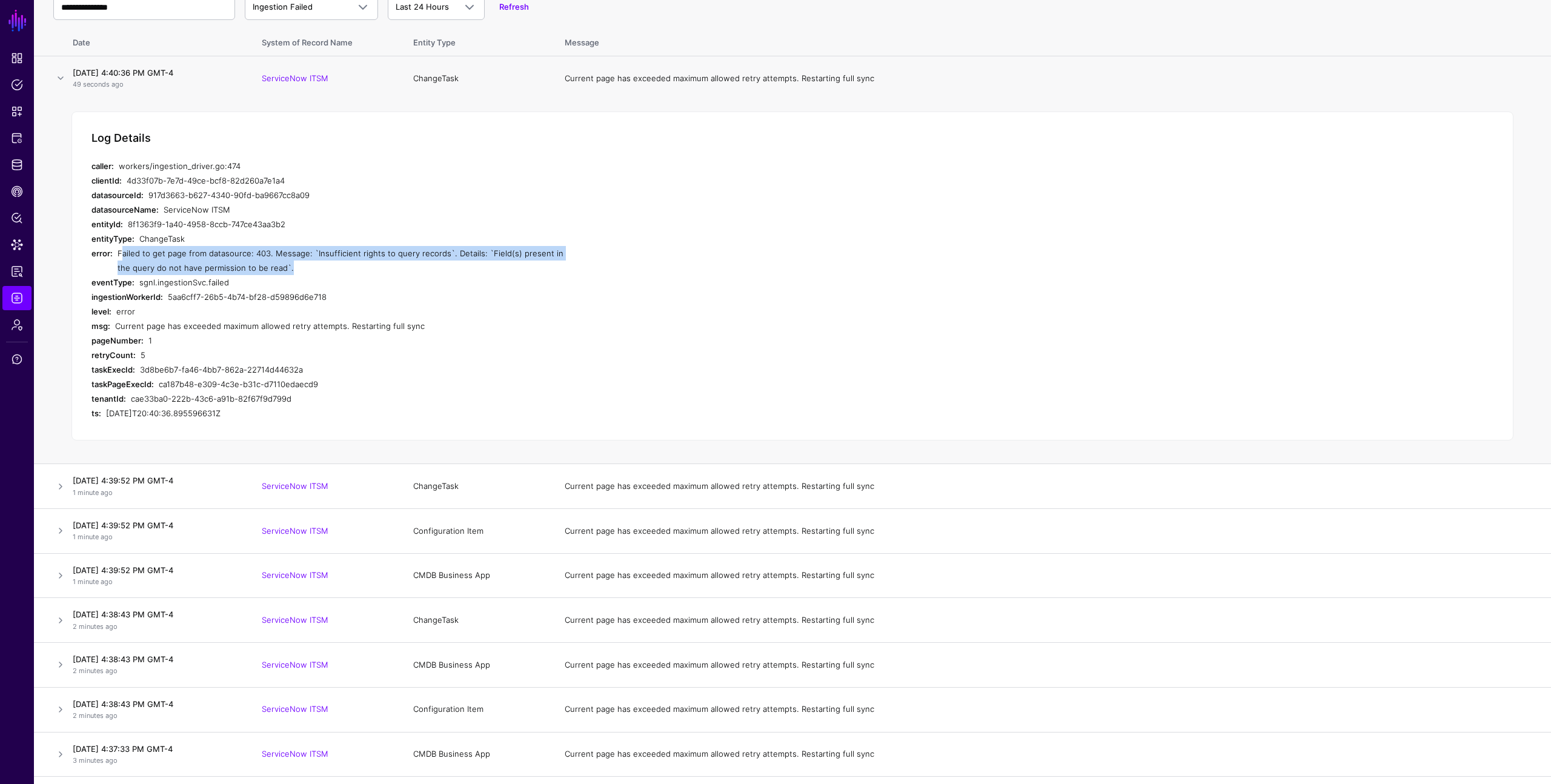
click at [269, 269] on div "Failed to get page from datasource: 403. Message: `Insufficient rights to query…" at bounding box center [347, 260] width 458 height 29
copy div "Failed to get page from datasource: 403. Message: `Insufficient rights to query…"
click at [61, 573] on link at bounding box center [61, 576] width 15 height 15
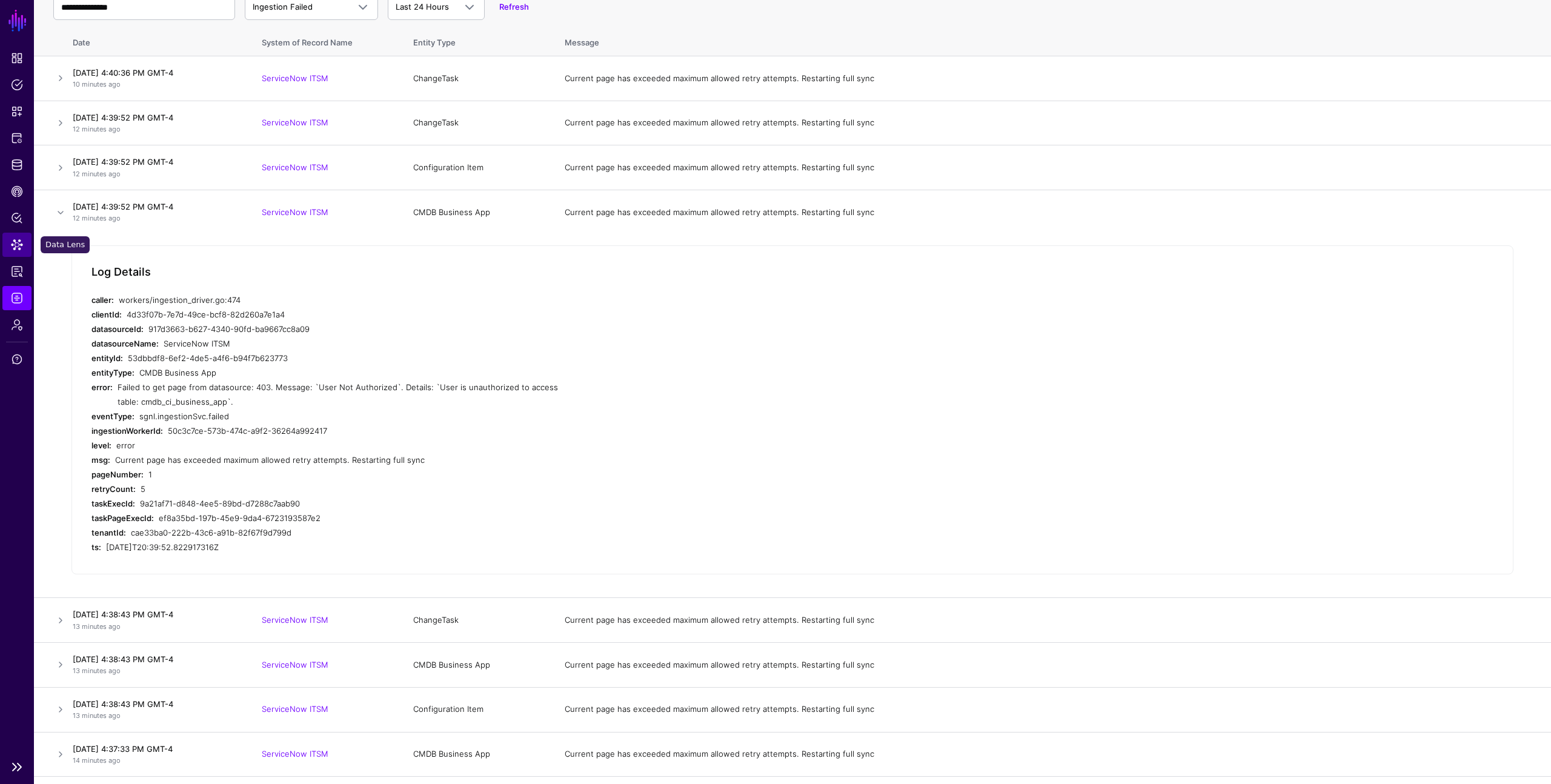
click at [17, 243] on span "Data Lens" at bounding box center [16, 244] width 12 height 12
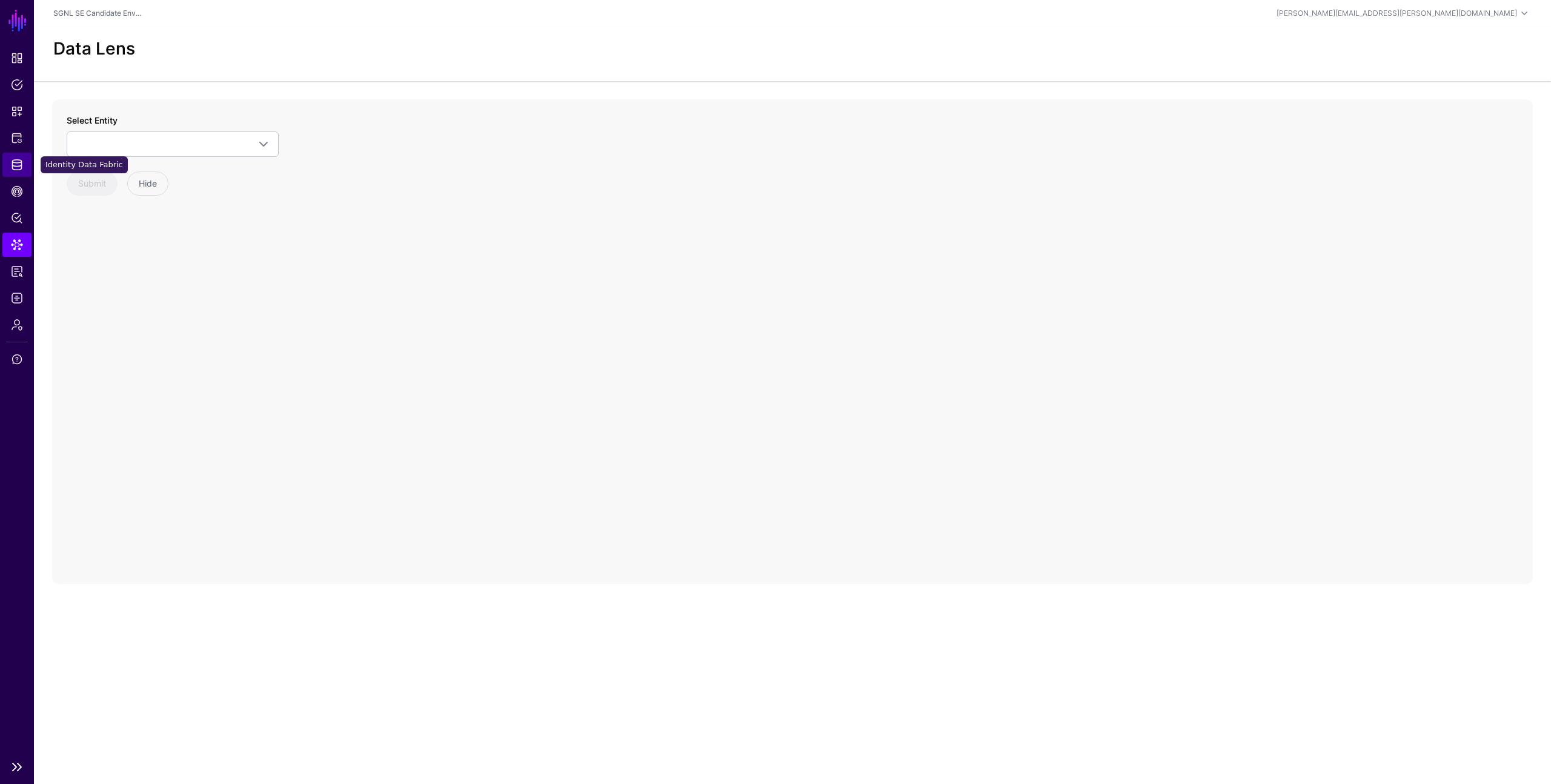
click at [14, 166] on span "Identity Data Fabric" at bounding box center [16, 164] width 12 height 12
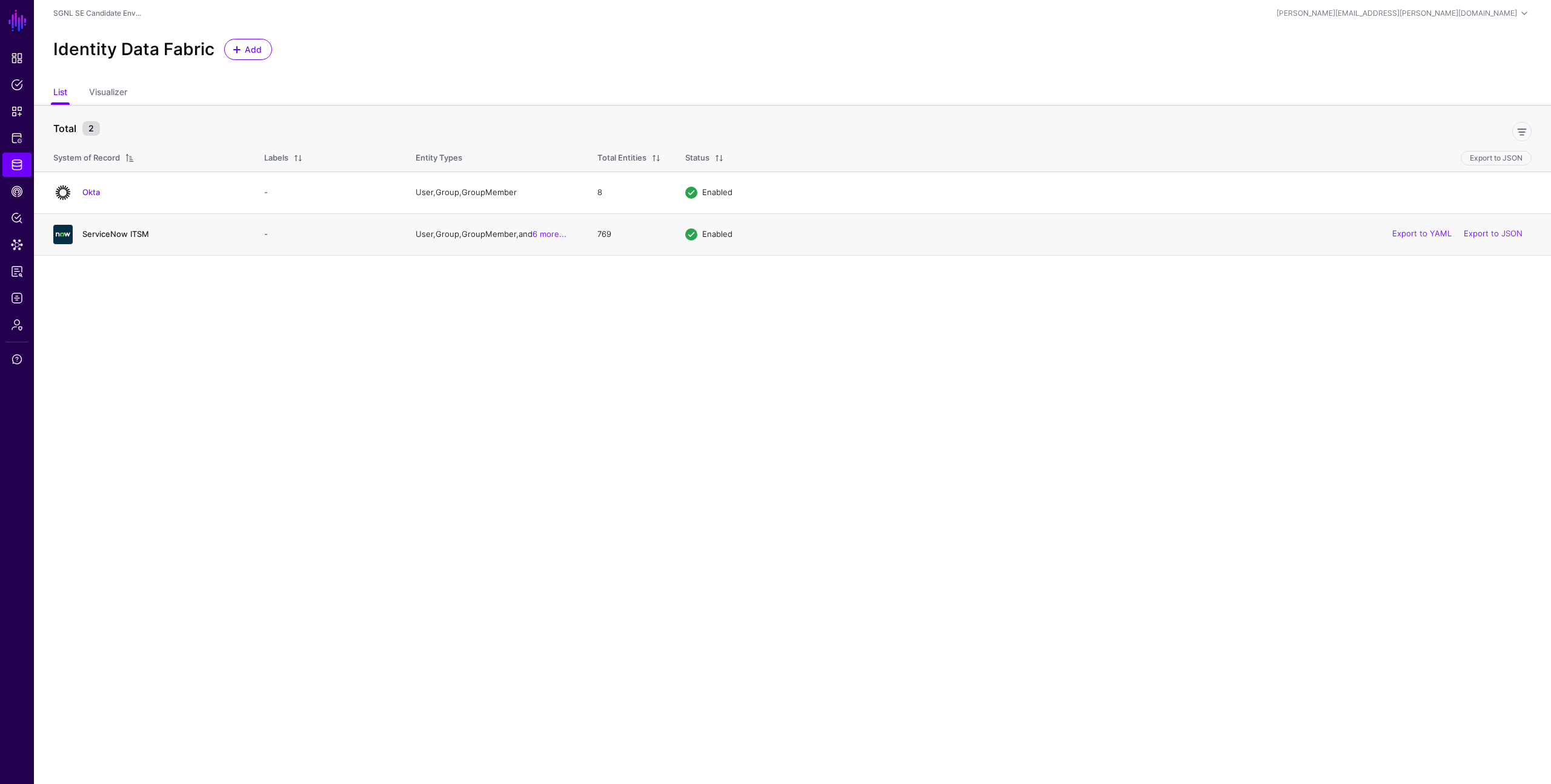
click at [101, 235] on link "ServiceNow ITSM" at bounding box center [116, 234] width 66 height 10
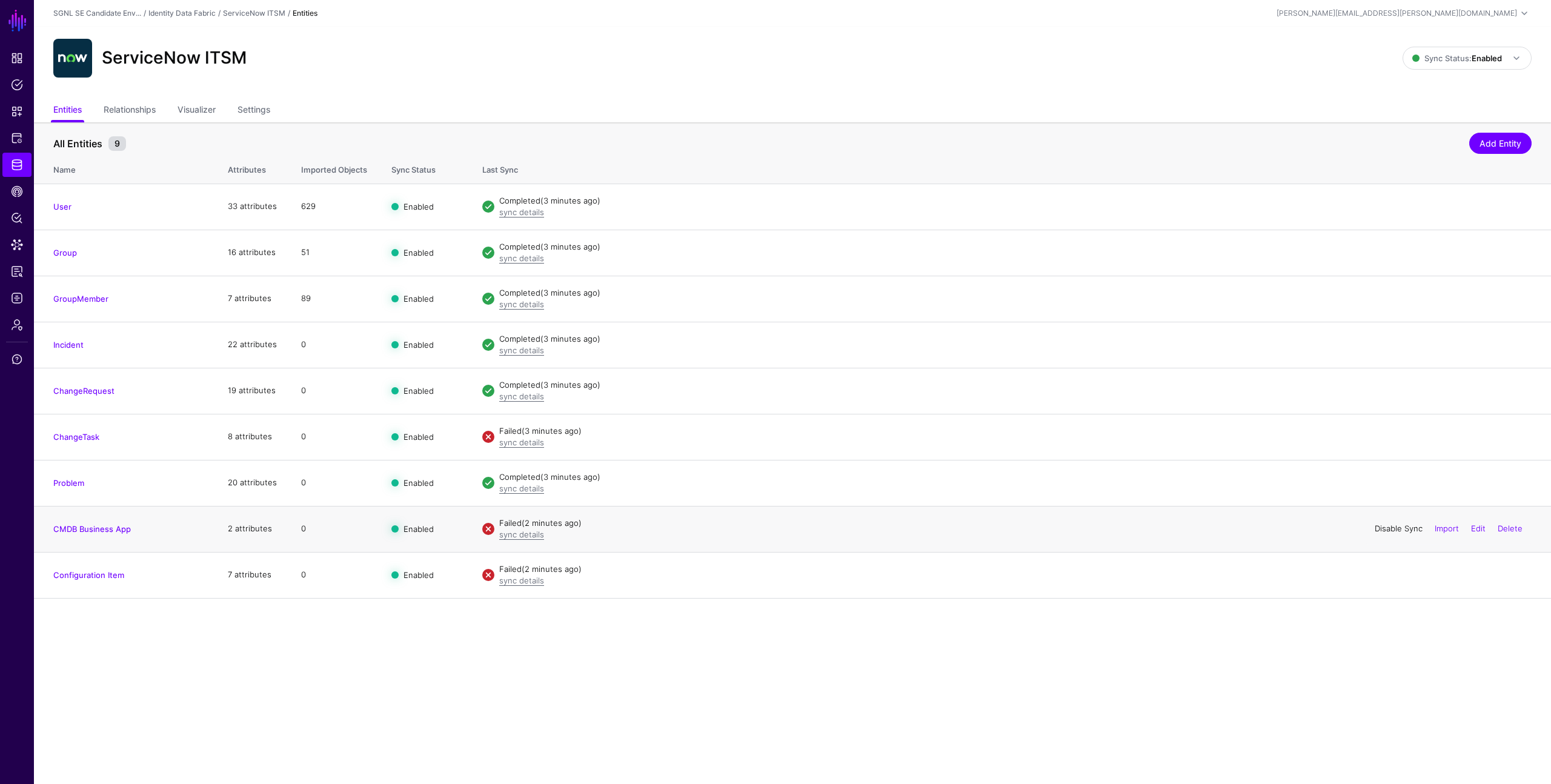
click at [1393, 525] on link "Disable Sync" at bounding box center [1398, 528] width 48 height 10
click at [0, 0] on link "Enable Sync" at bounding box center [0, 0] width 0 height 0
click at [1410, 435] on link "Disable Sync" at bounding box center [1398, 436] width 48 height 10
click at [1408, 435] on link "Enable Sync" at bounding box center [1399, 436] width 46 height 10
click at [257, 114] on link "Settings" at bounding box center [254, 110] width 33 height 23
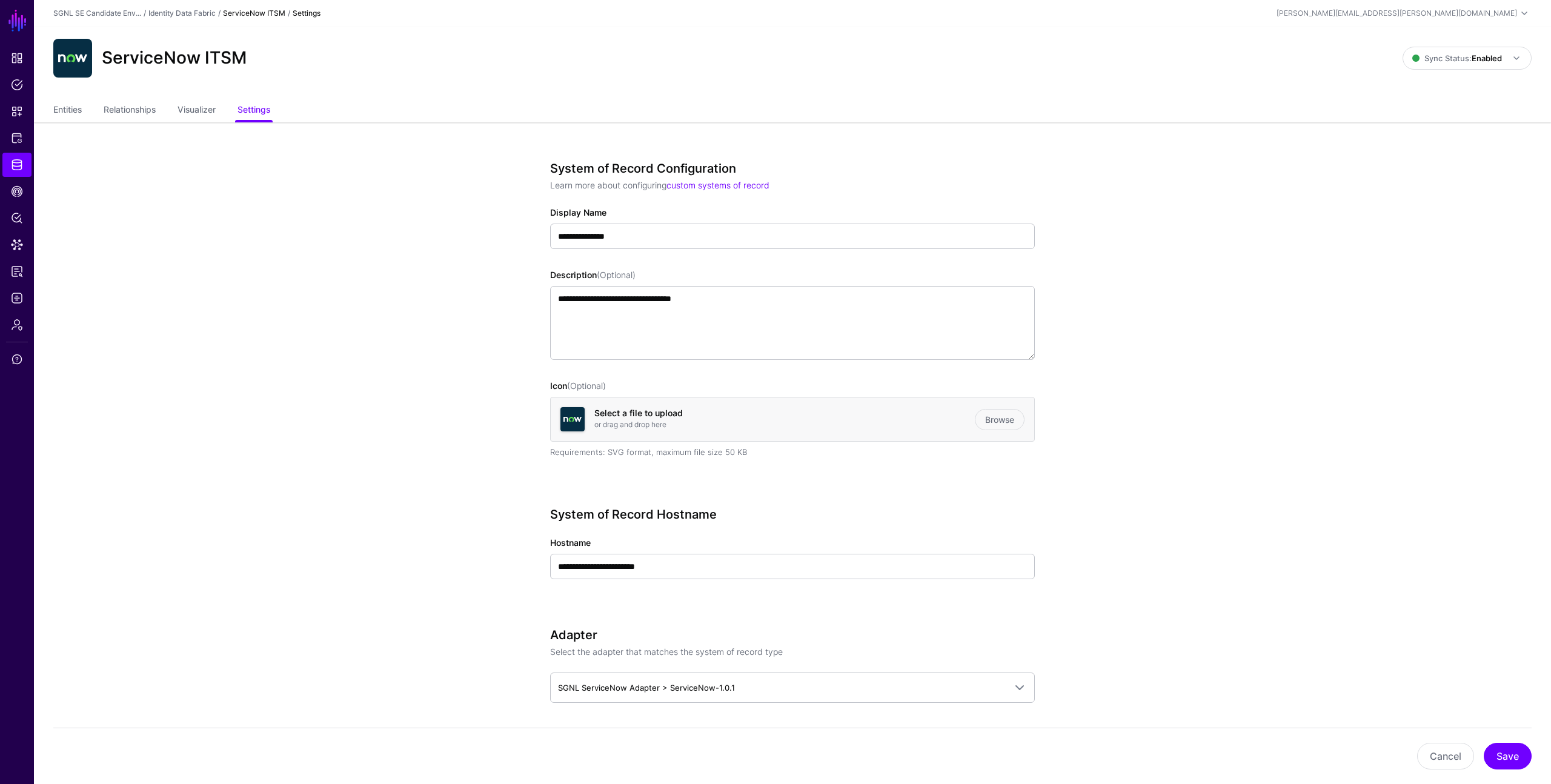
click at [476, 77] on div "ServiceNow ITSM" at bounding box center [728, 58] width 1359 height 39
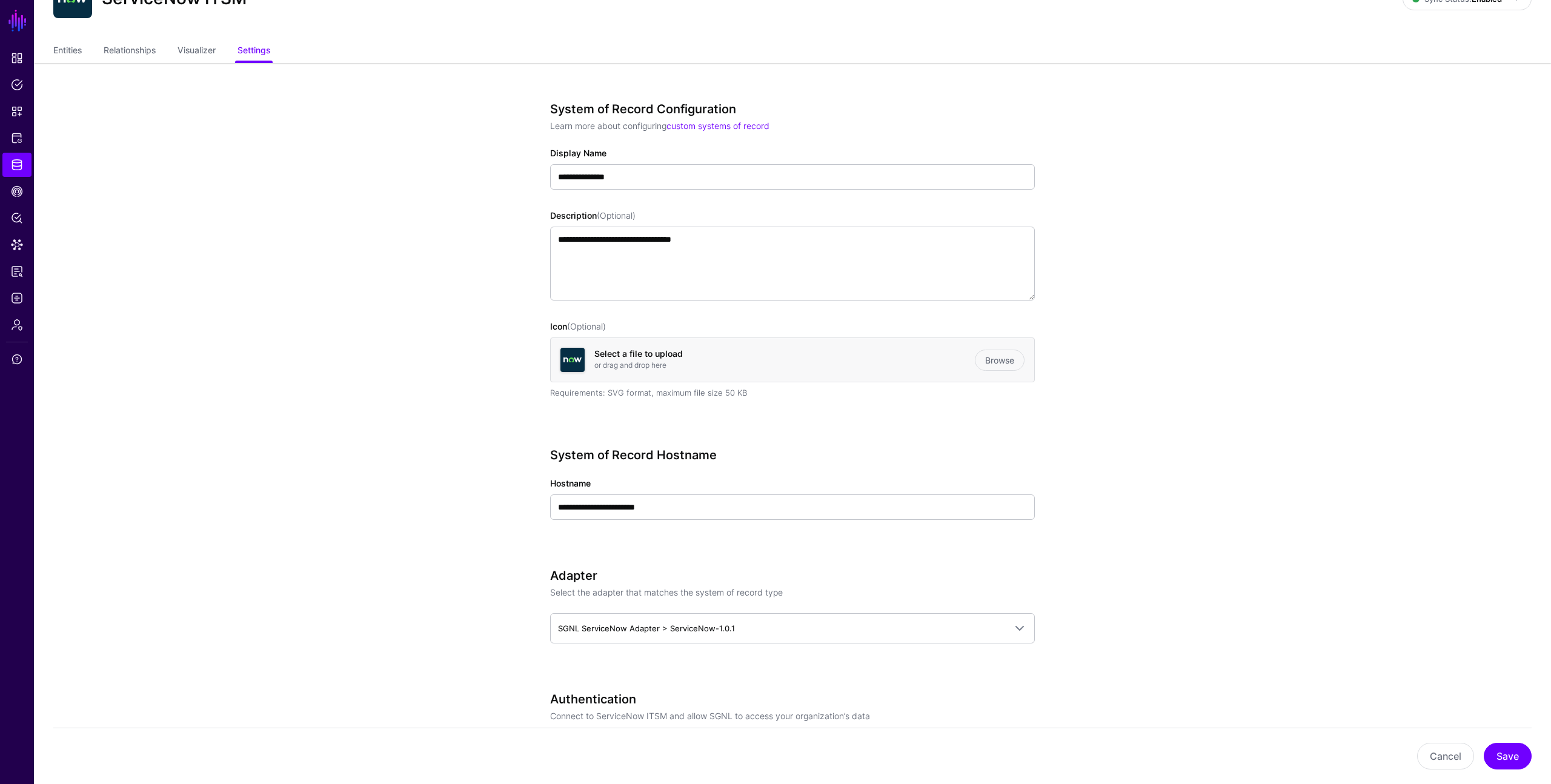
scroll to position [122, 0]
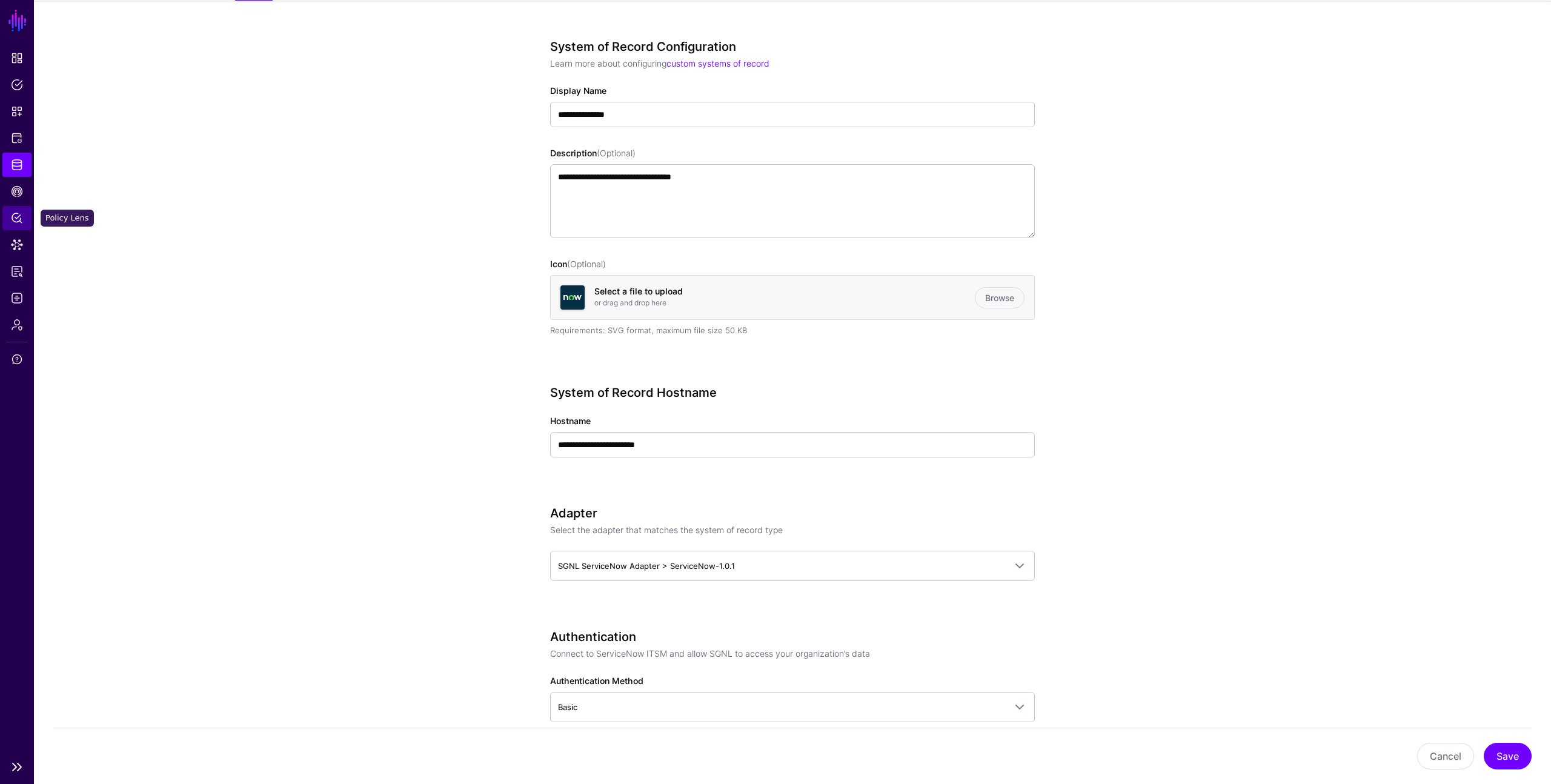
click at [16, 213] on span "Policy Lens" at bounding box center [16, 217] width 12 height 12
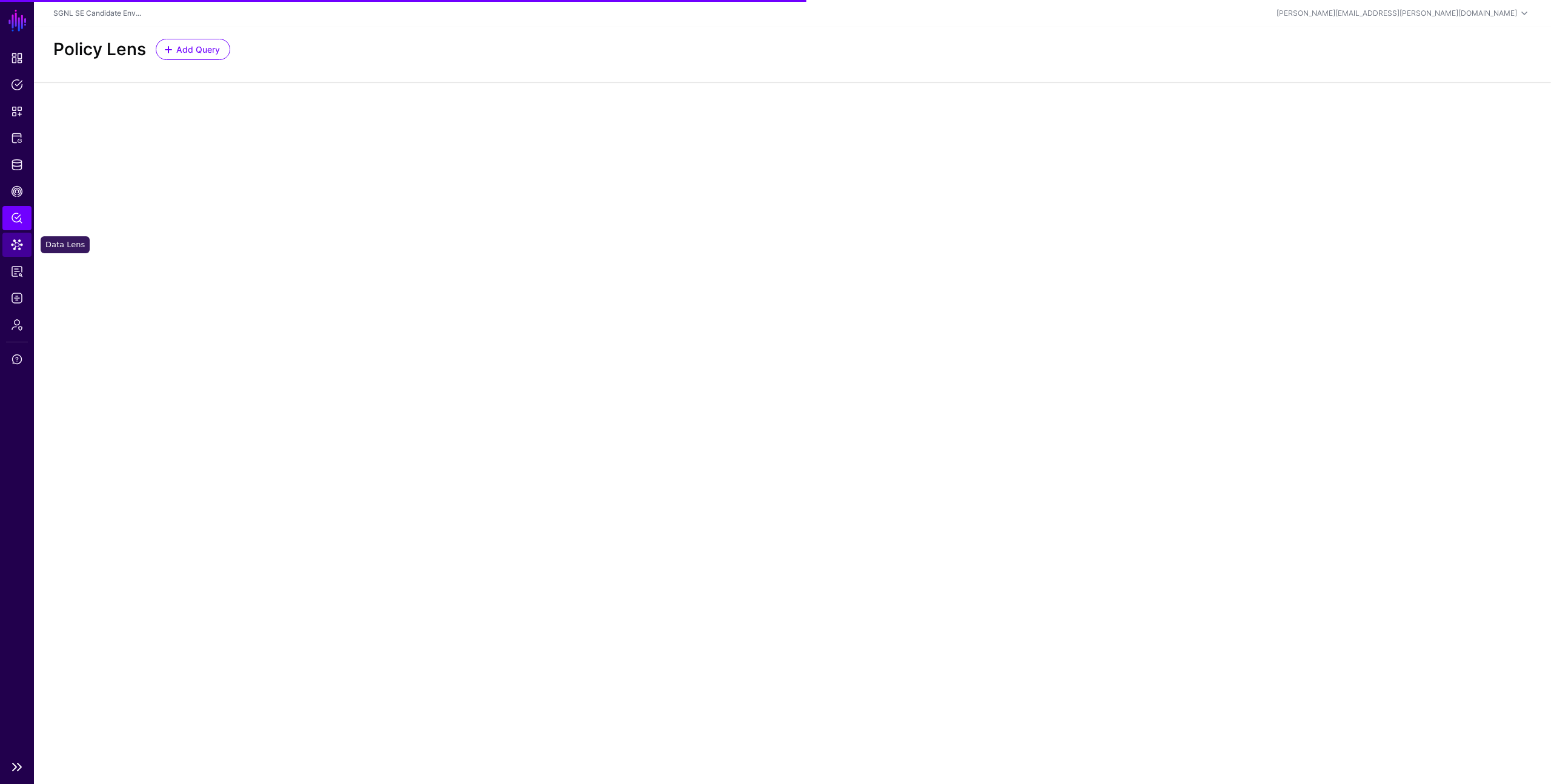
click at [19, 247] on span "Data Lens" at bounding box center [16, 244] width 12 height 12
click at [19, 242] on span "Data Lens" at bounding box center [16, 244] width 12 height 12
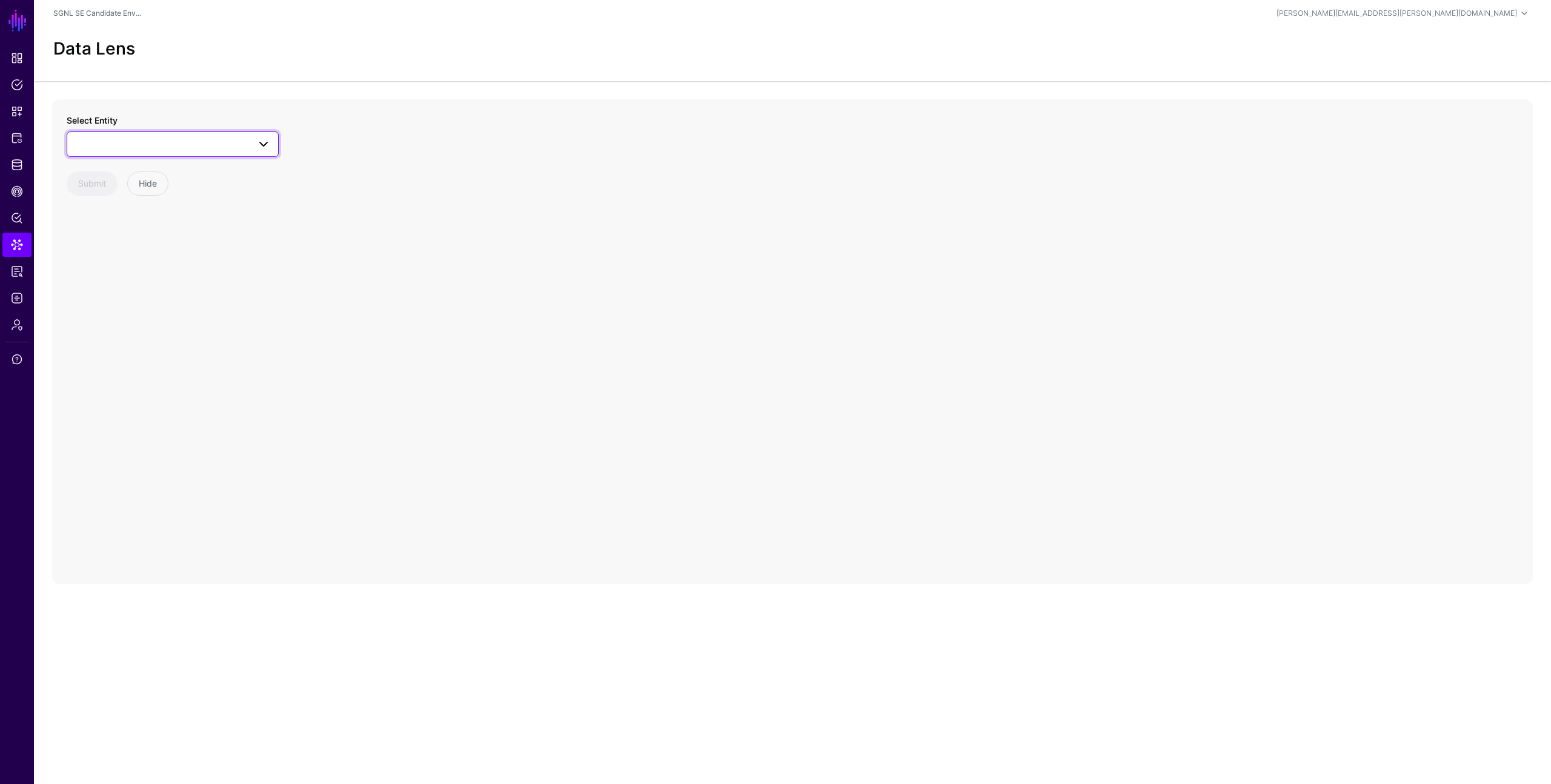
click at [251, 141] on span at bounding box center [260, 145] width 22 height 15
click at [176, 277] on div "CMDB Business App" at bounding box center [178, 275] width 180 height 12
click at [160, 145] on span "CMDB Business App" at bounding box center [162, 144] width 175 height 14
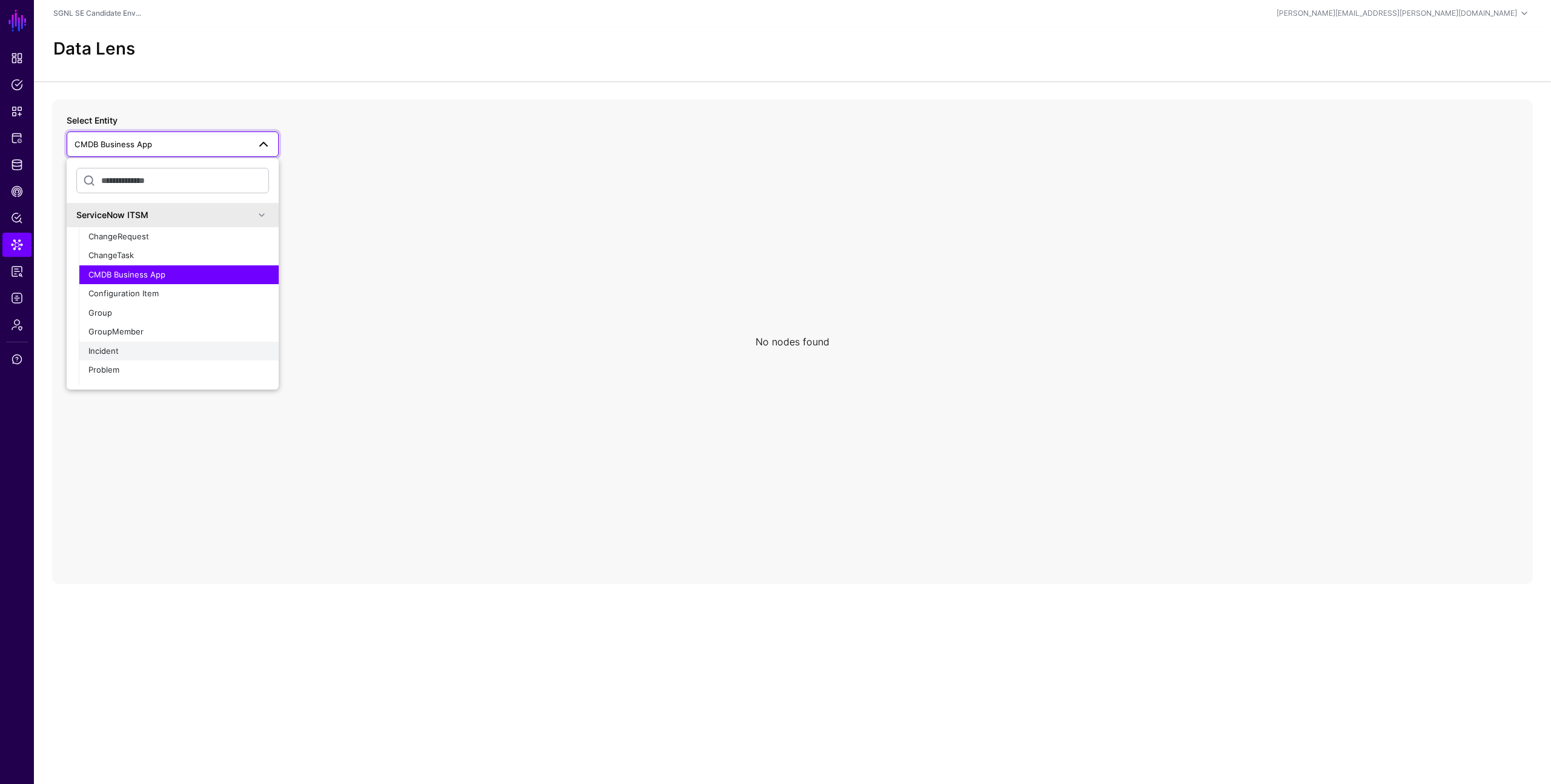
click at [130, 357] on div "Incident" at bounding box center [178, 351] width 180 height 12
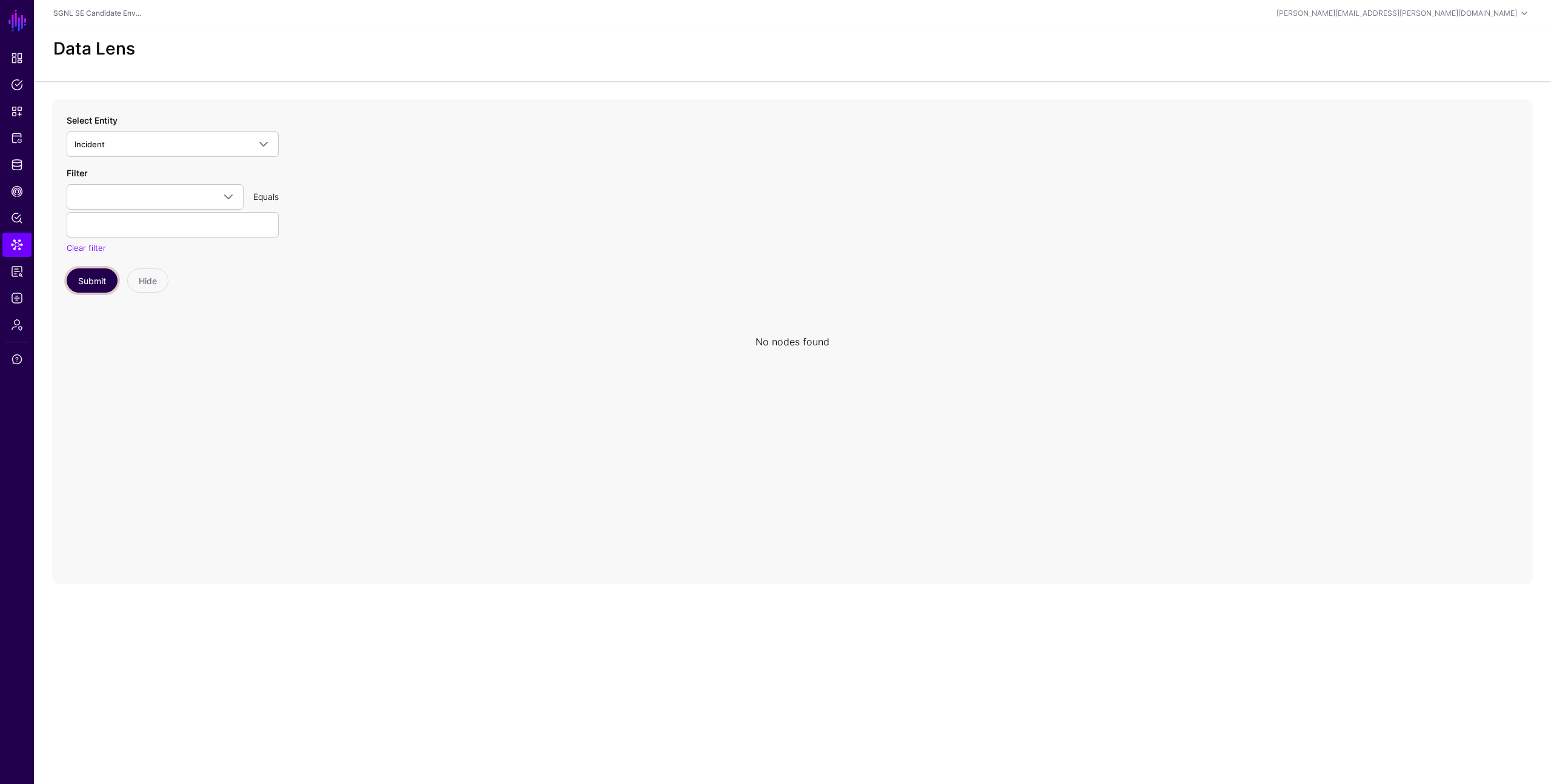
click at [92, 279] on button "Submit" at bounding box center [92, 280] width 51 height 25
click at [16, 157] on link "Identity Data Fabric" at bounding box center [17, 165] width 29 height 25
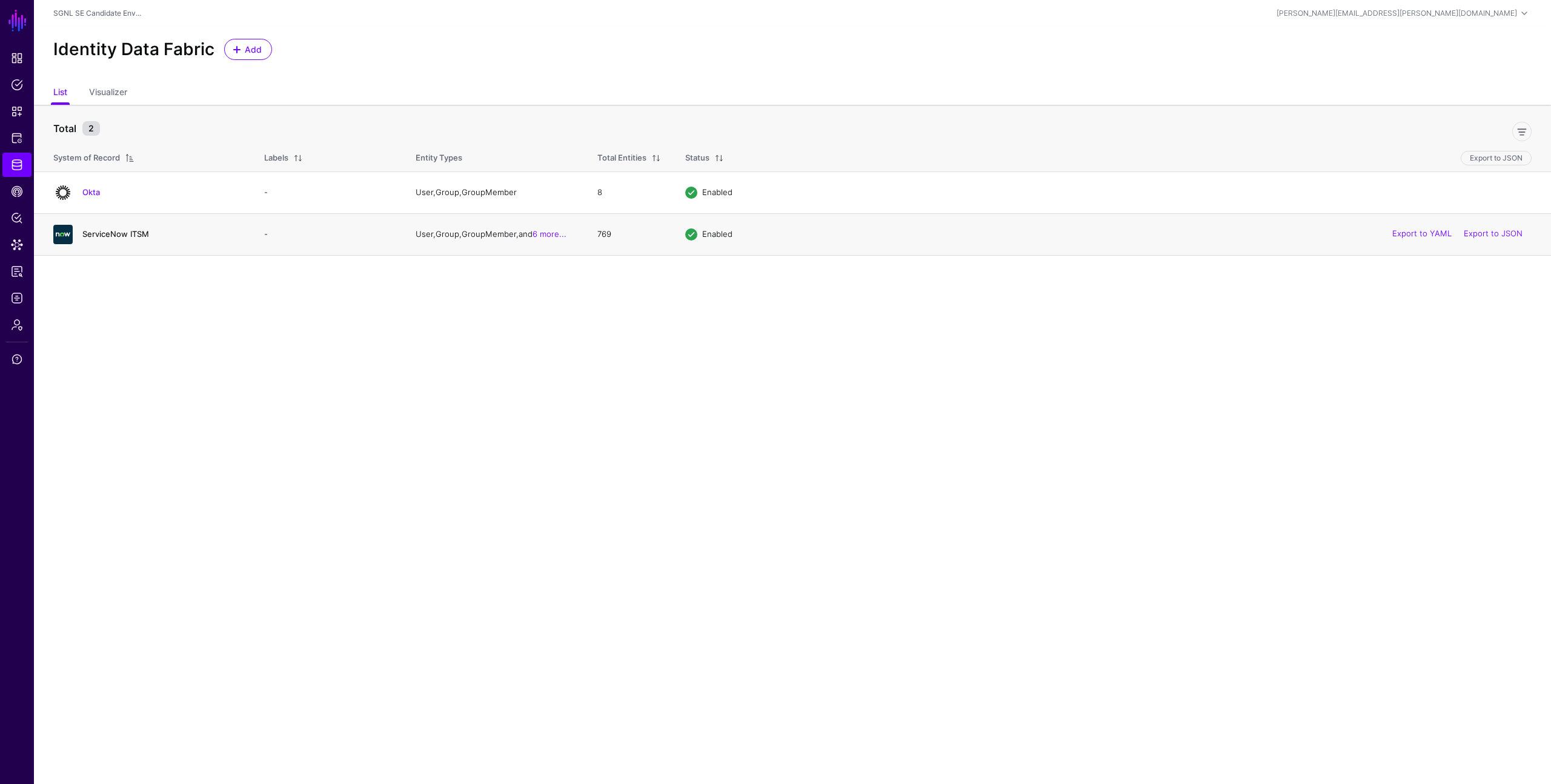
click at [134, 229] on link "ServiceNow ITSM" at bounding box center [116, 234] width 66 height 10
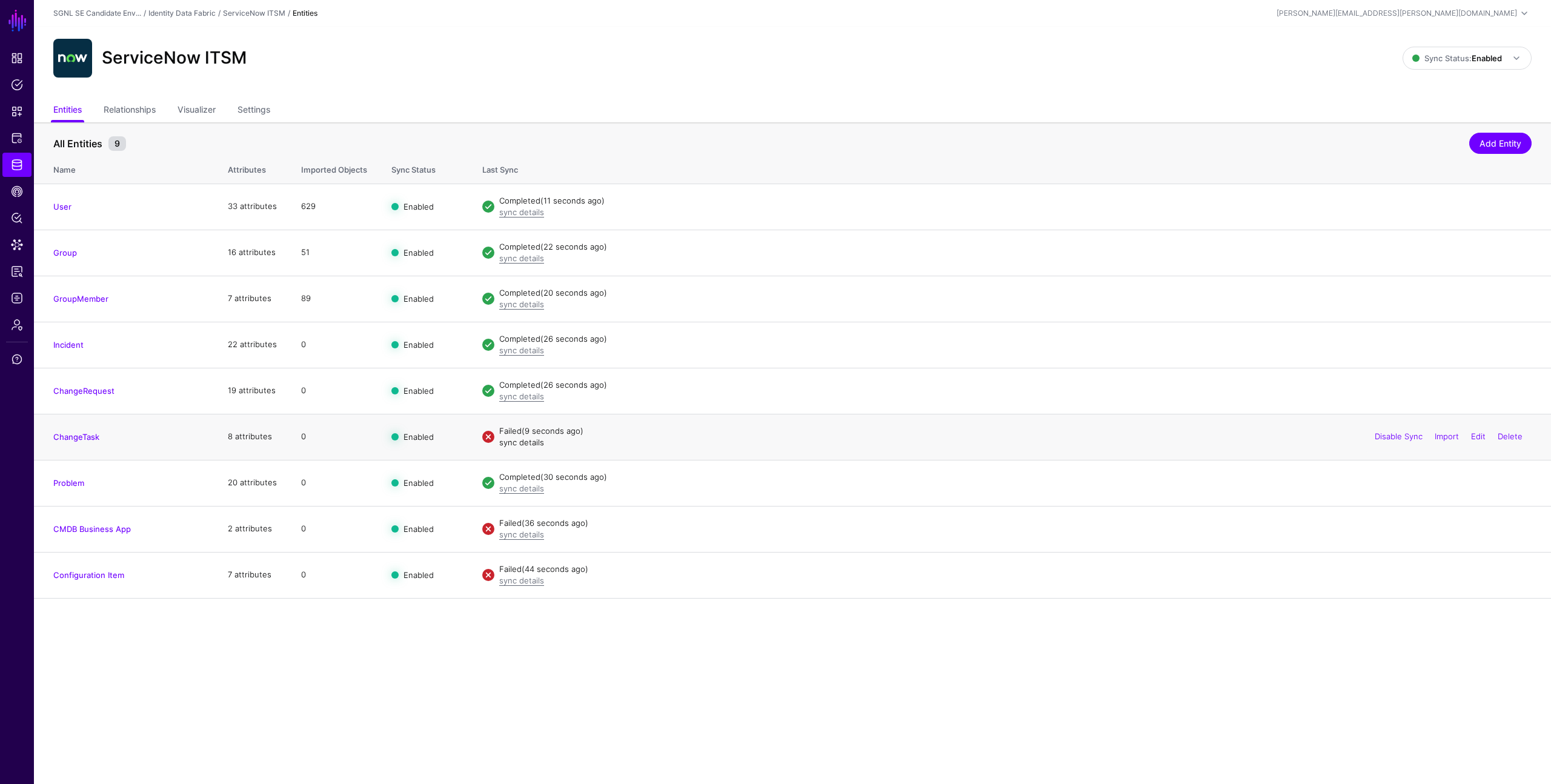
click at [510, 442] on link "sync details" at bounding box center [521, 442] width 45 height 10
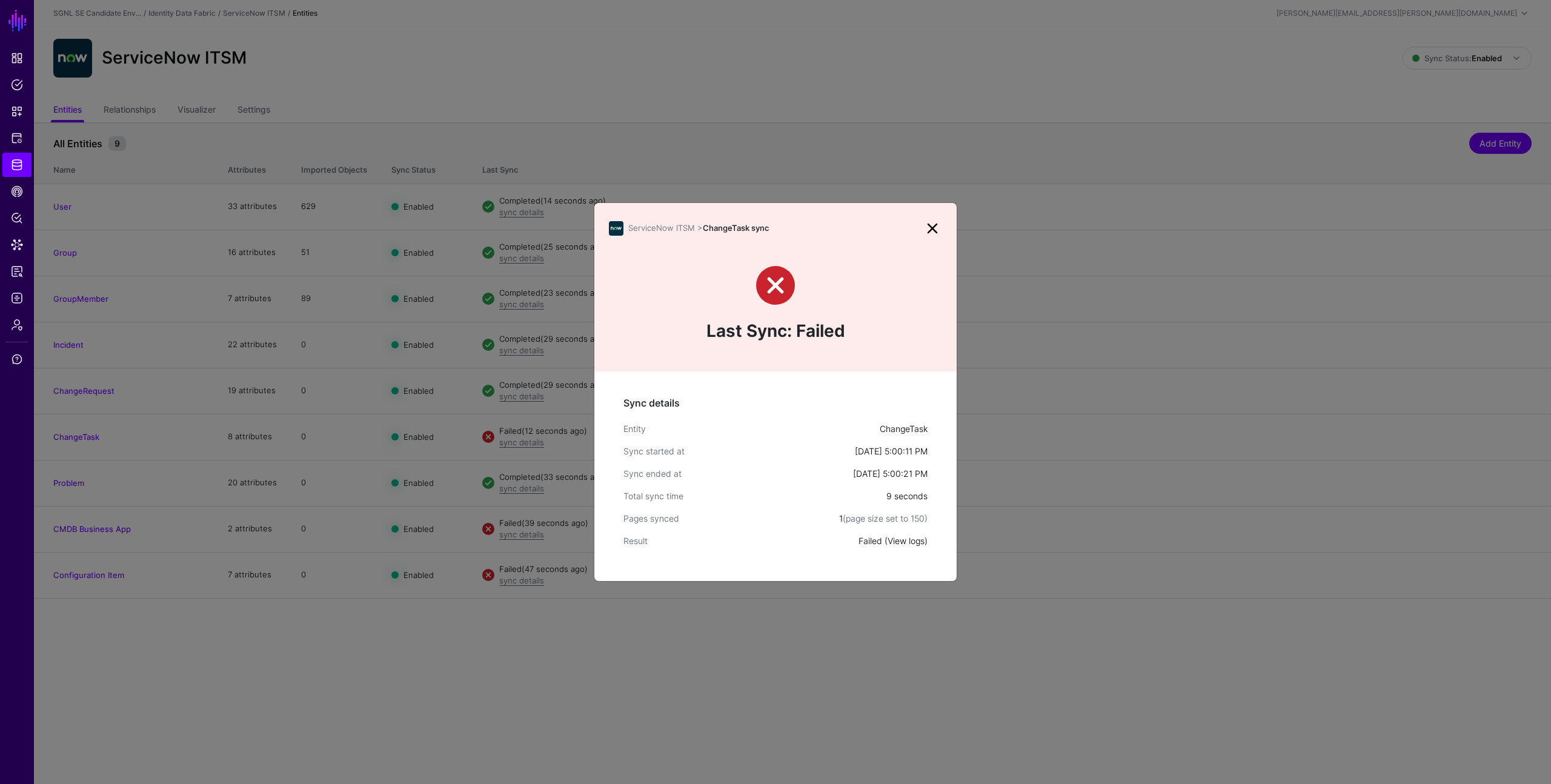
click at [911, 540] on link "View logs" at bounding box center [906, 540] width 37 height 10
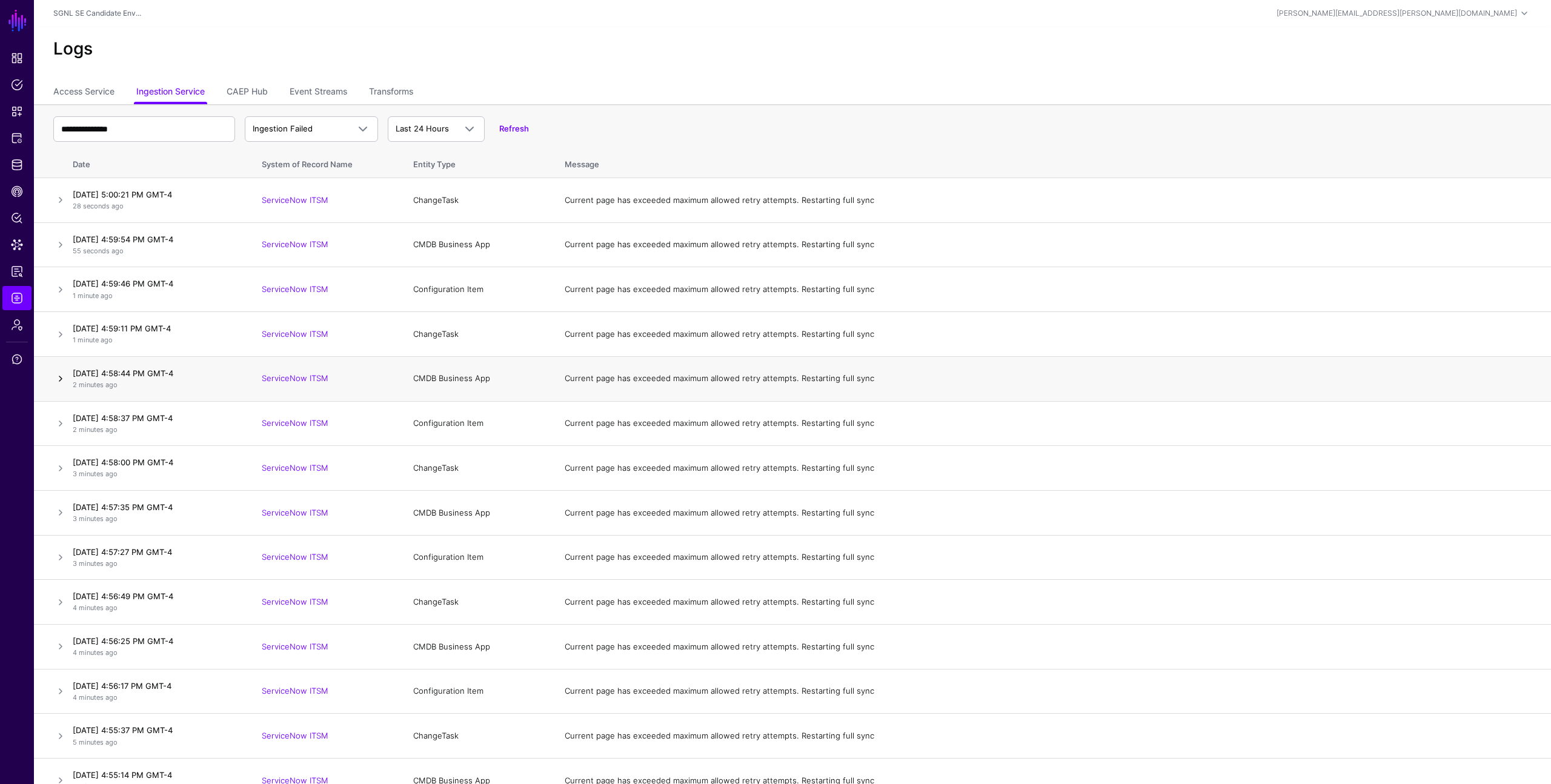
click at [59, 378] on link at bounding box center [61, 378] width 15 height 15
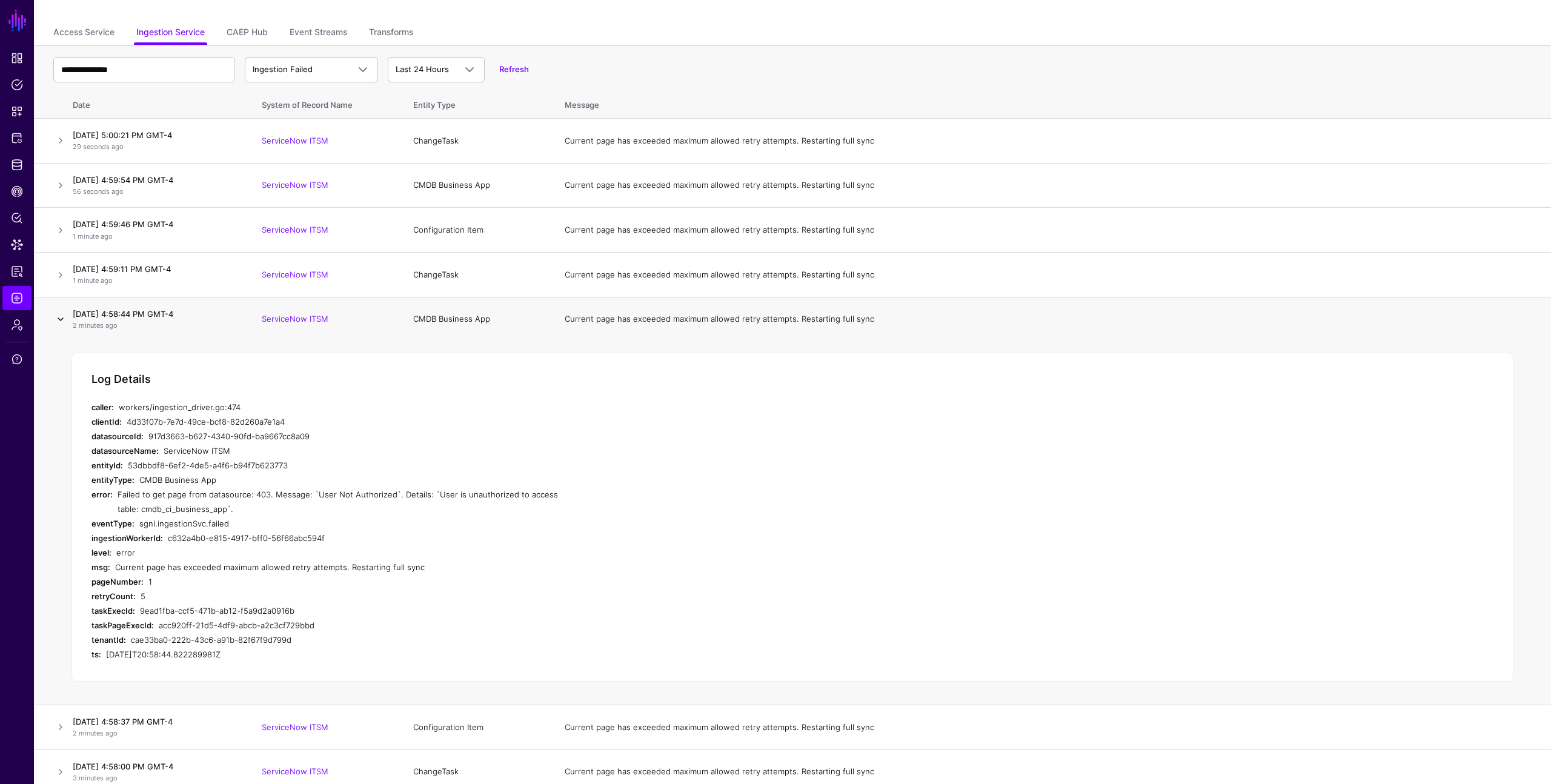
scroll to position [122, 0]
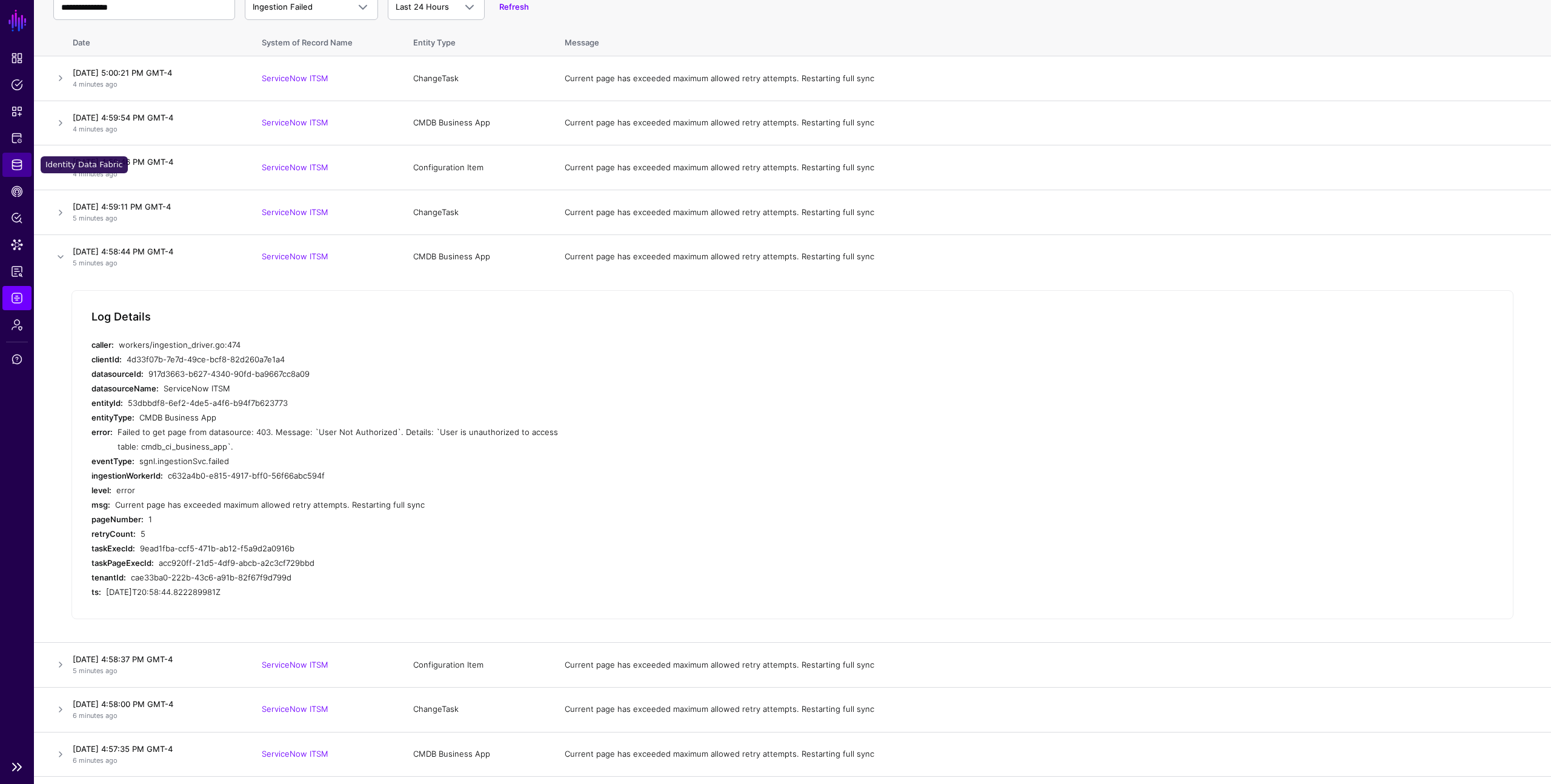
click at [17, 169] on span "Identity Data Fabric" at bounding box center [16, 164] width 12 height 12
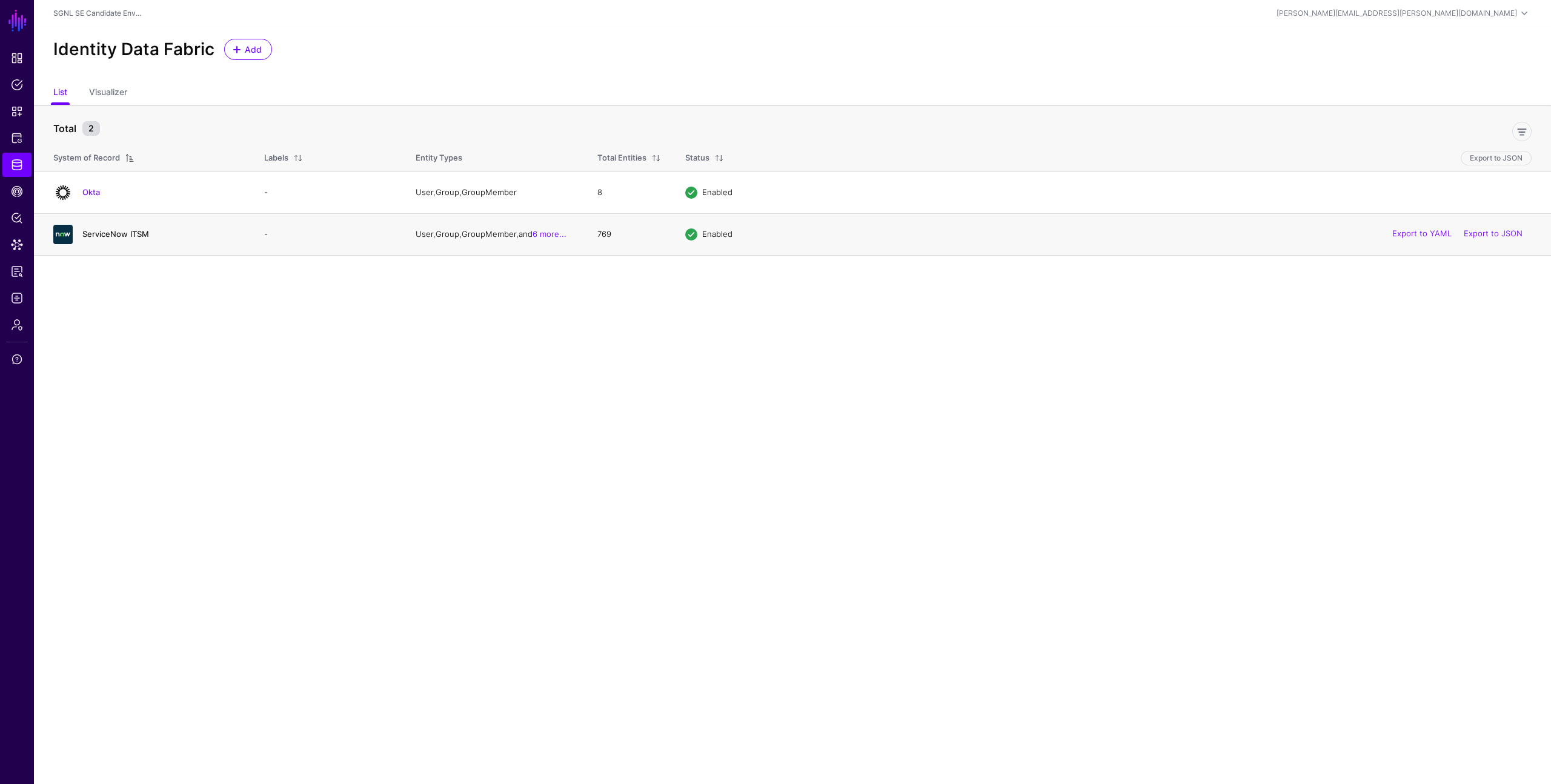
click at [113, 230] on link "ServiceNow ITSM" at bounding box center [116, 234] width 66 height 10
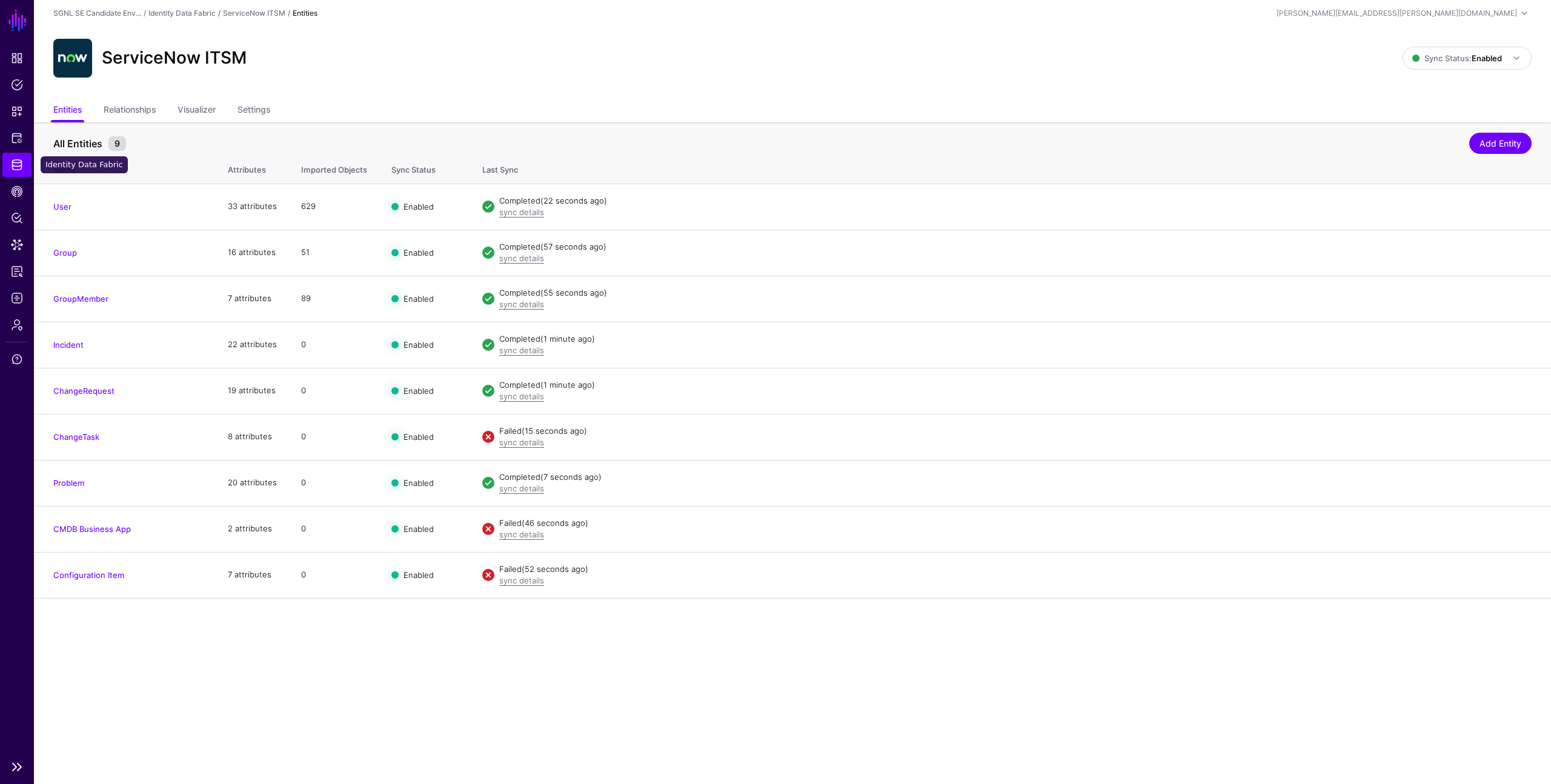
click at [12, 174] on link "Identity Data Fabric" at bounding box center [17, 165] width 29 height 25
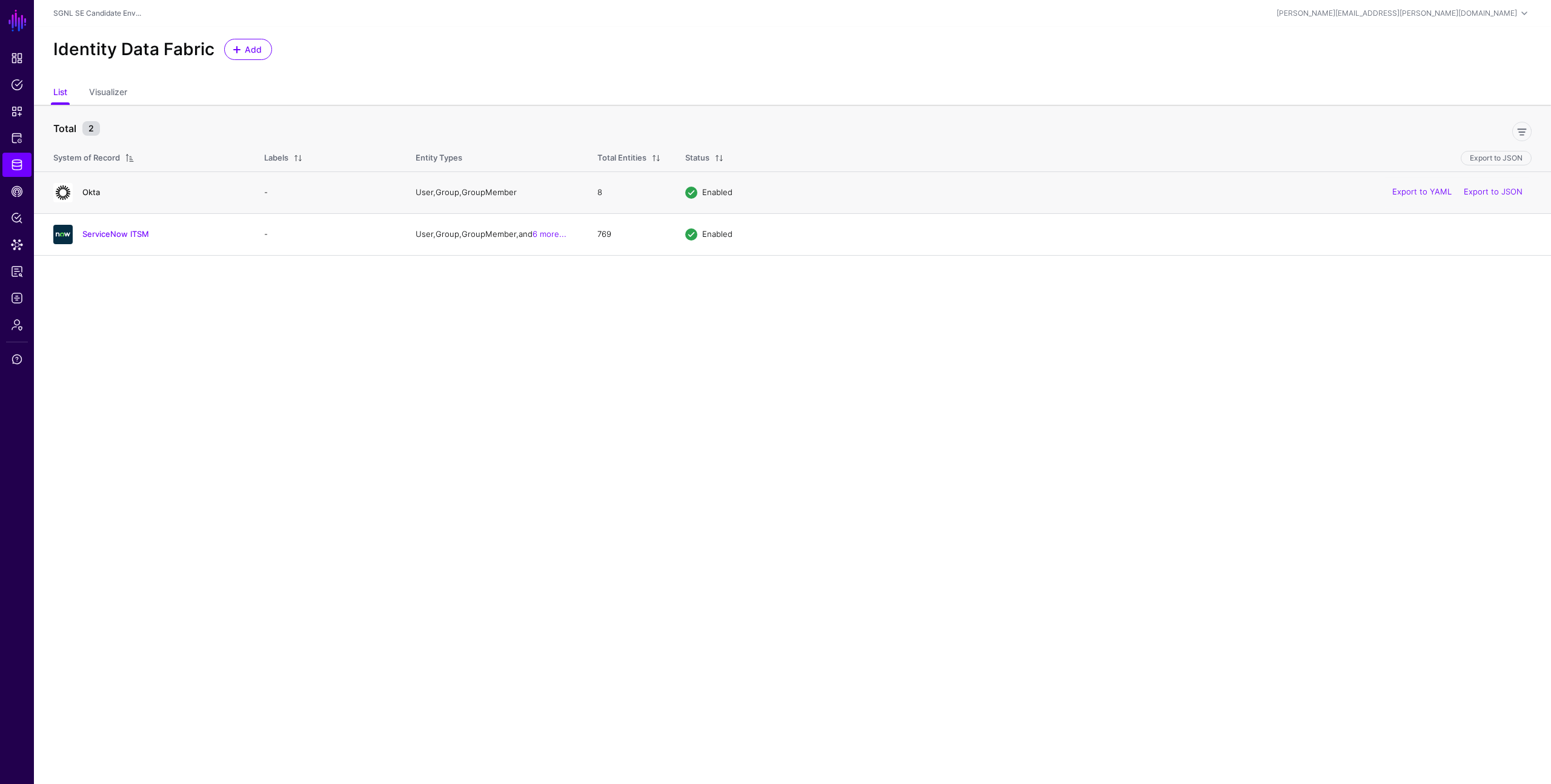
click at [93, 191] on link "Okta" at bounding box center [91, 192] width 17 height 10
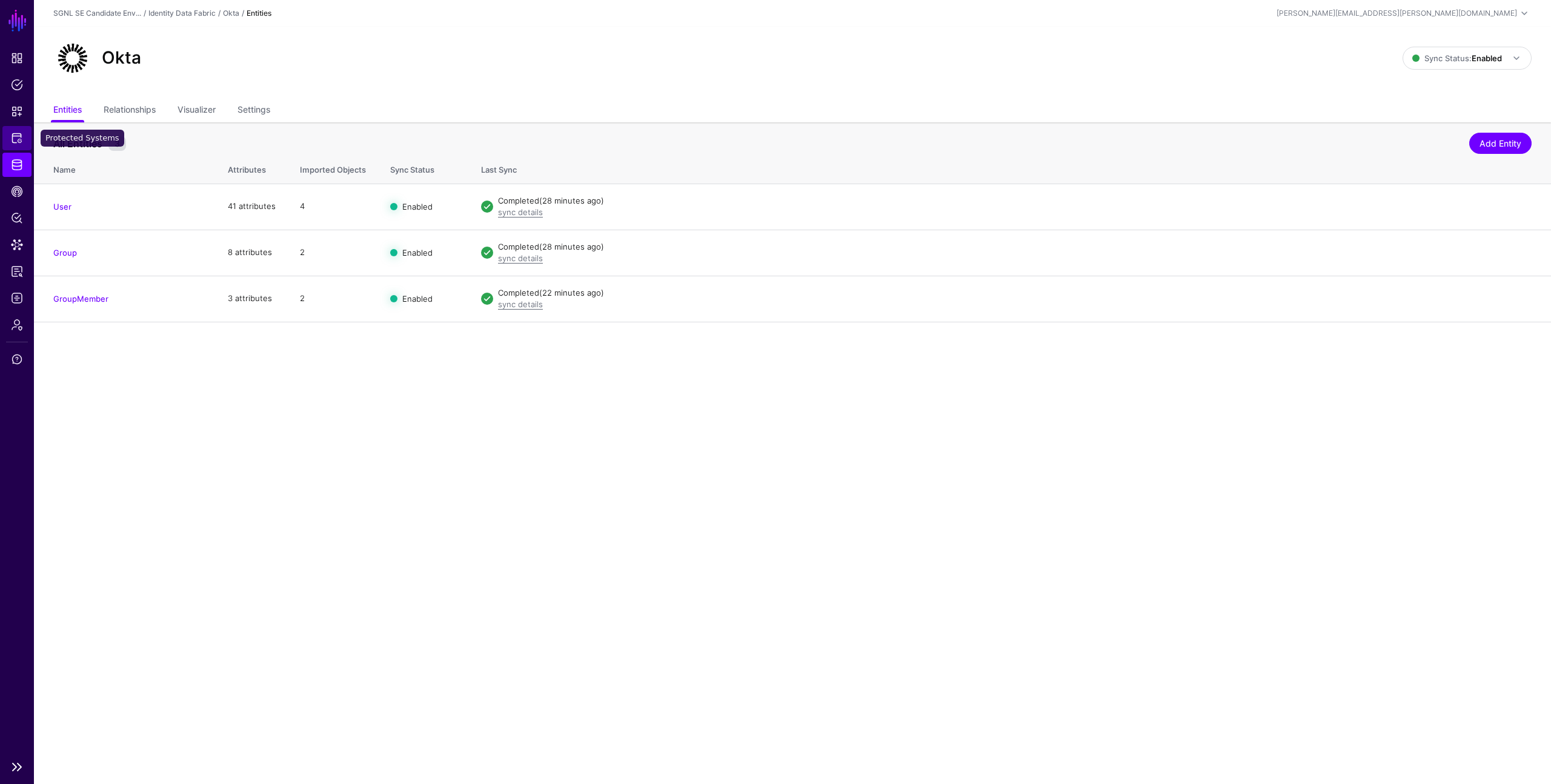
click at [15, 136] on span "Protected Systems" at bounding box center [16, 137] width 12 height 12
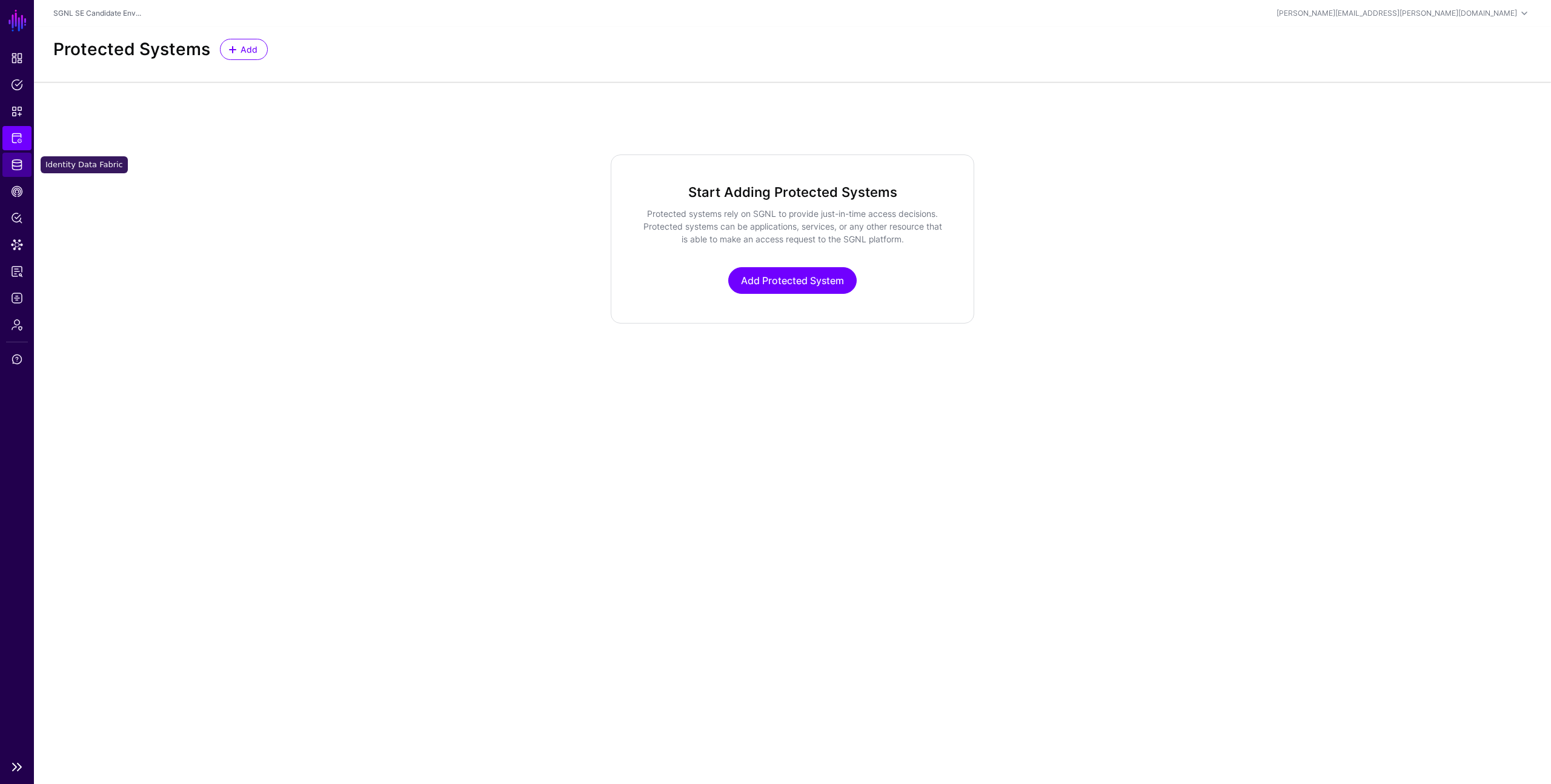
click at [17, 167] on span "Identity Data Fabric" at bounding box center [16, 164] width 12 height 12
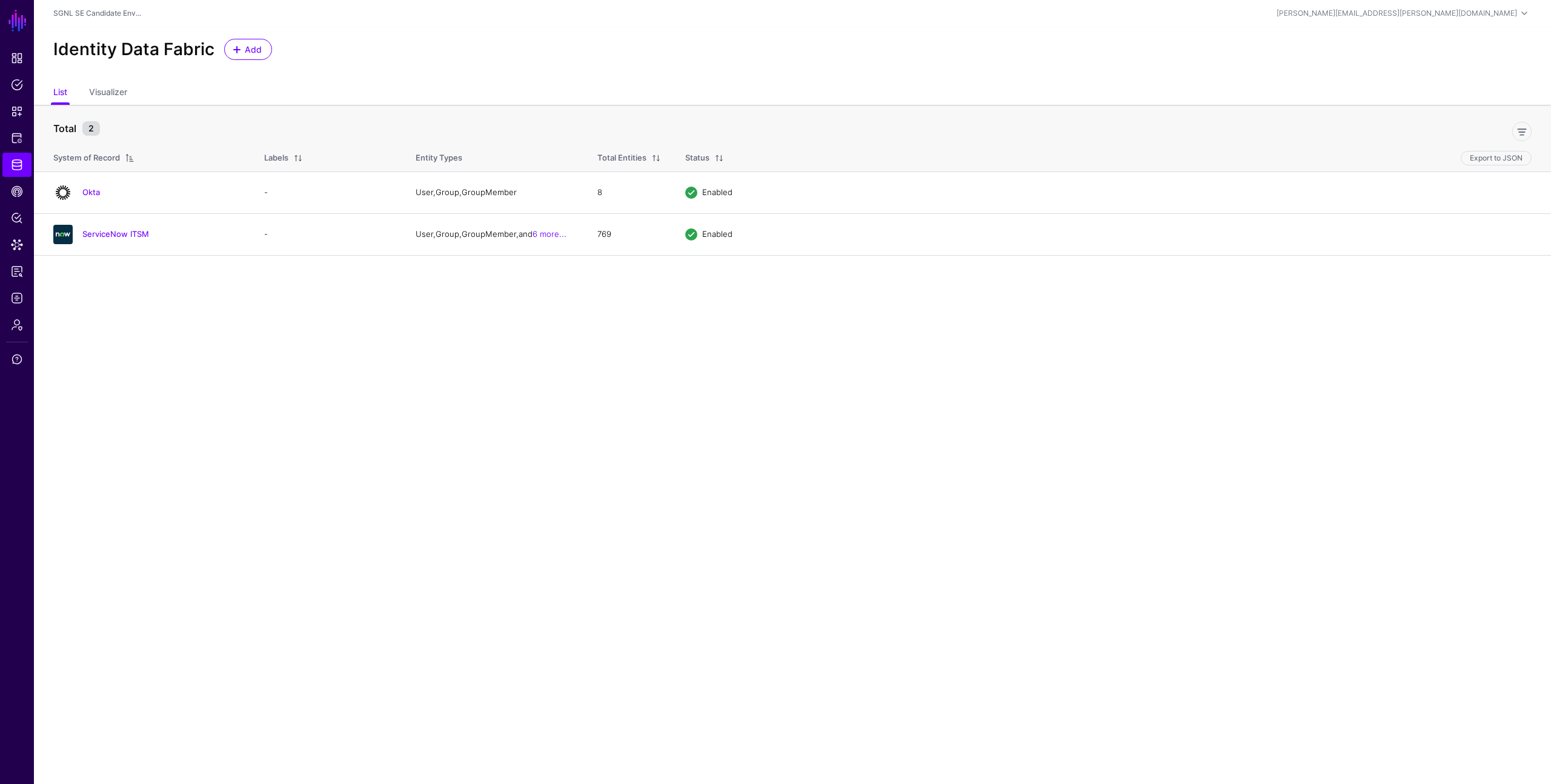
click at [217, 342] on main "SGNL Dashboard Policies Snippets Protected Systems Identity Data Fabric CAEP Hu…" at bounding box center [775, 392] width 1551 height 784
click at [121, 235] on link "ServiceNow ITSM" at bounding box center [116, 234] width 66 height 10
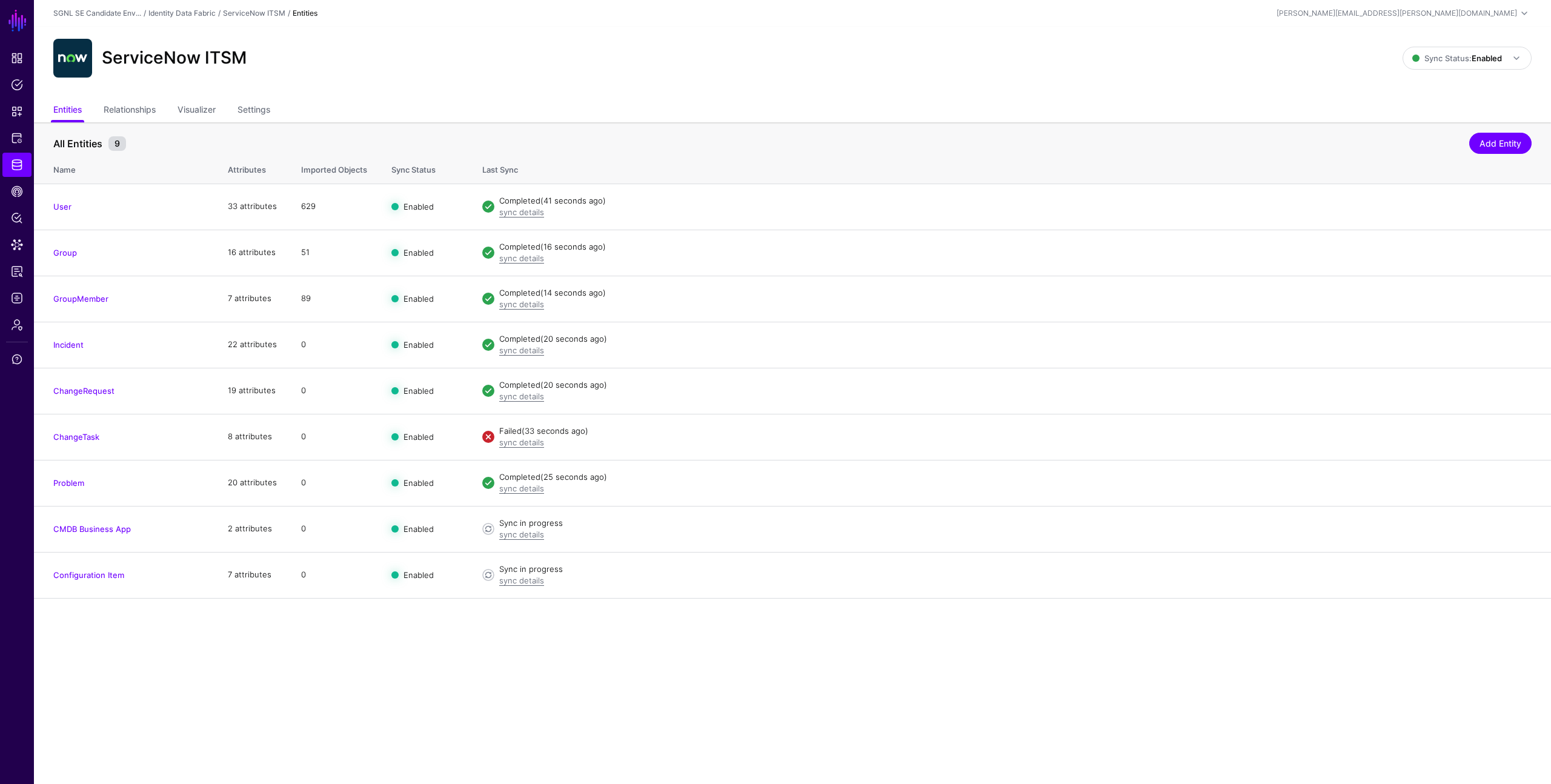
click at [523, 627] on main "SGNL Dashboard Policies Snippets Protected Systems Identity Data Fabric CAEP Hu…" at bounding box center [775, 392] width 1551 height 784
click at [138, 113] on link "Relationships" at bounding box center [129, 110] width 52 height 23
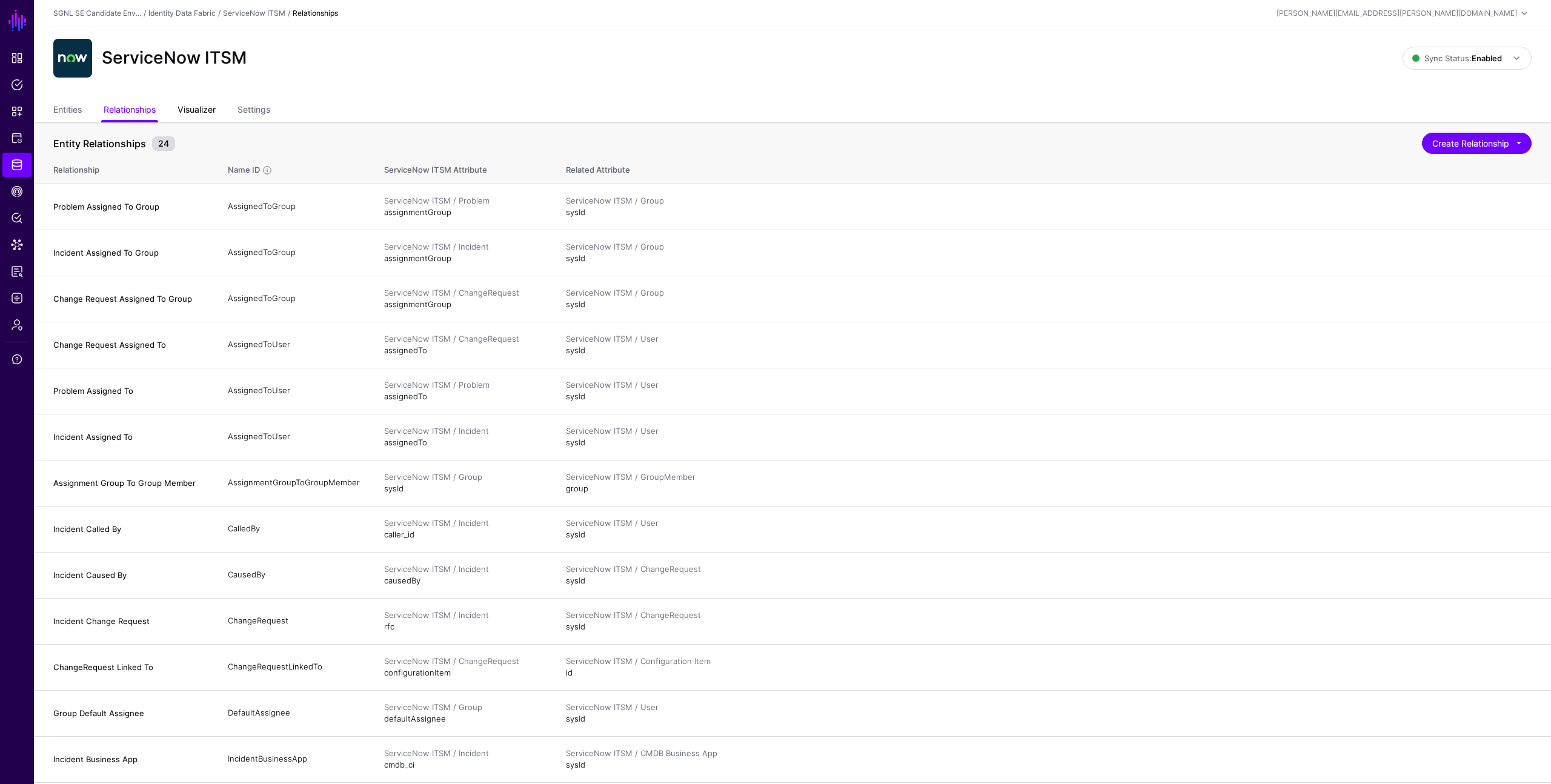
click at [206, 109] on link "Visualizer" at bounding box center [196, 110] width 38 height 23
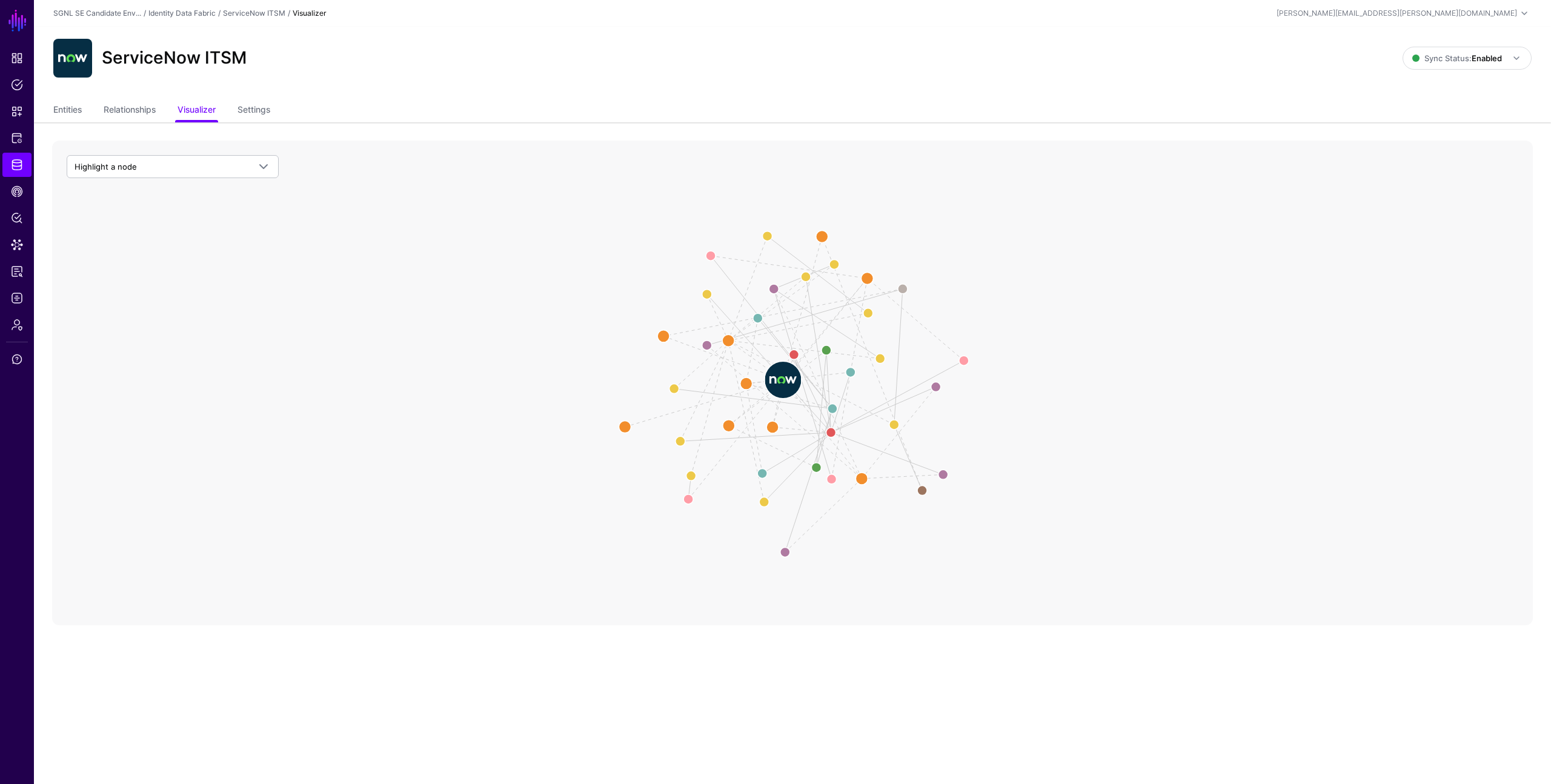
click at [784, 382] on image at bounding box center [782, 380] width 36 height 36
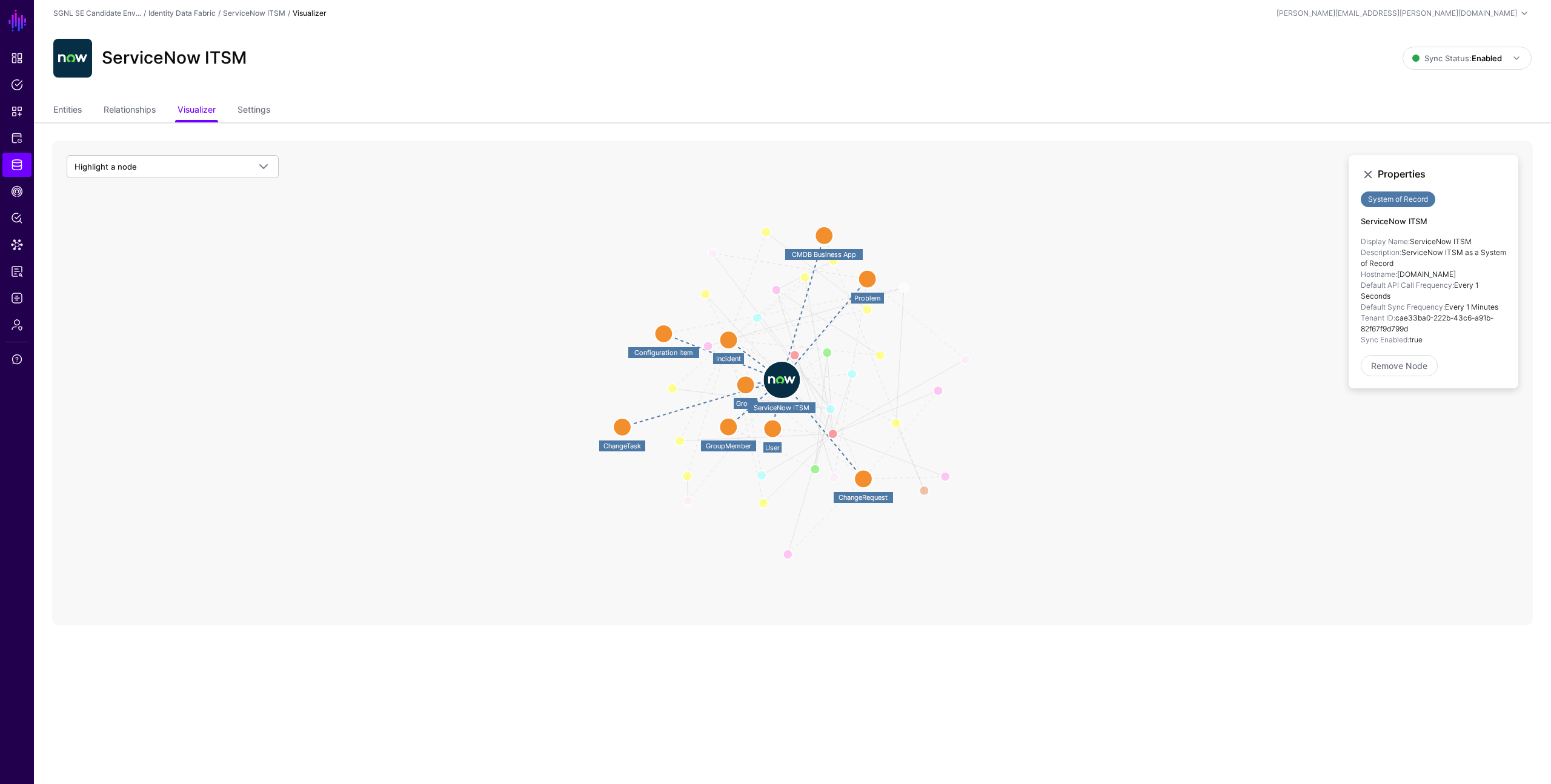
click at [732, 342] on circle at bounding box center [729, 340] width 18 height 18
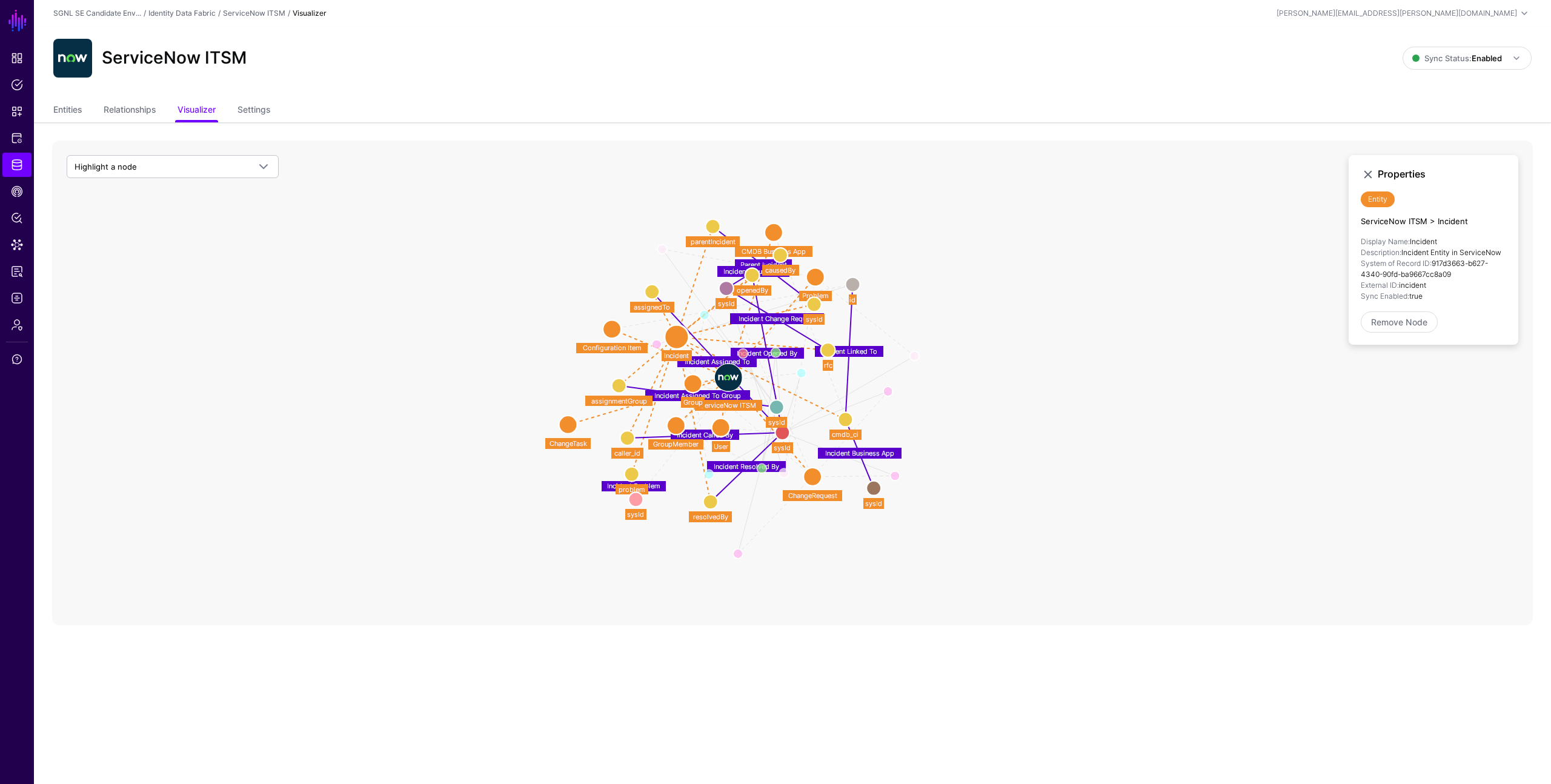
drag, startPoint x: 757, startPoint y: 362, endPoint x: 705, endPoint y: 359, distance: 52.1
click at [705, 359] on text "Incident Assigned To" at bounding box center [718, 361] width 65 height 8
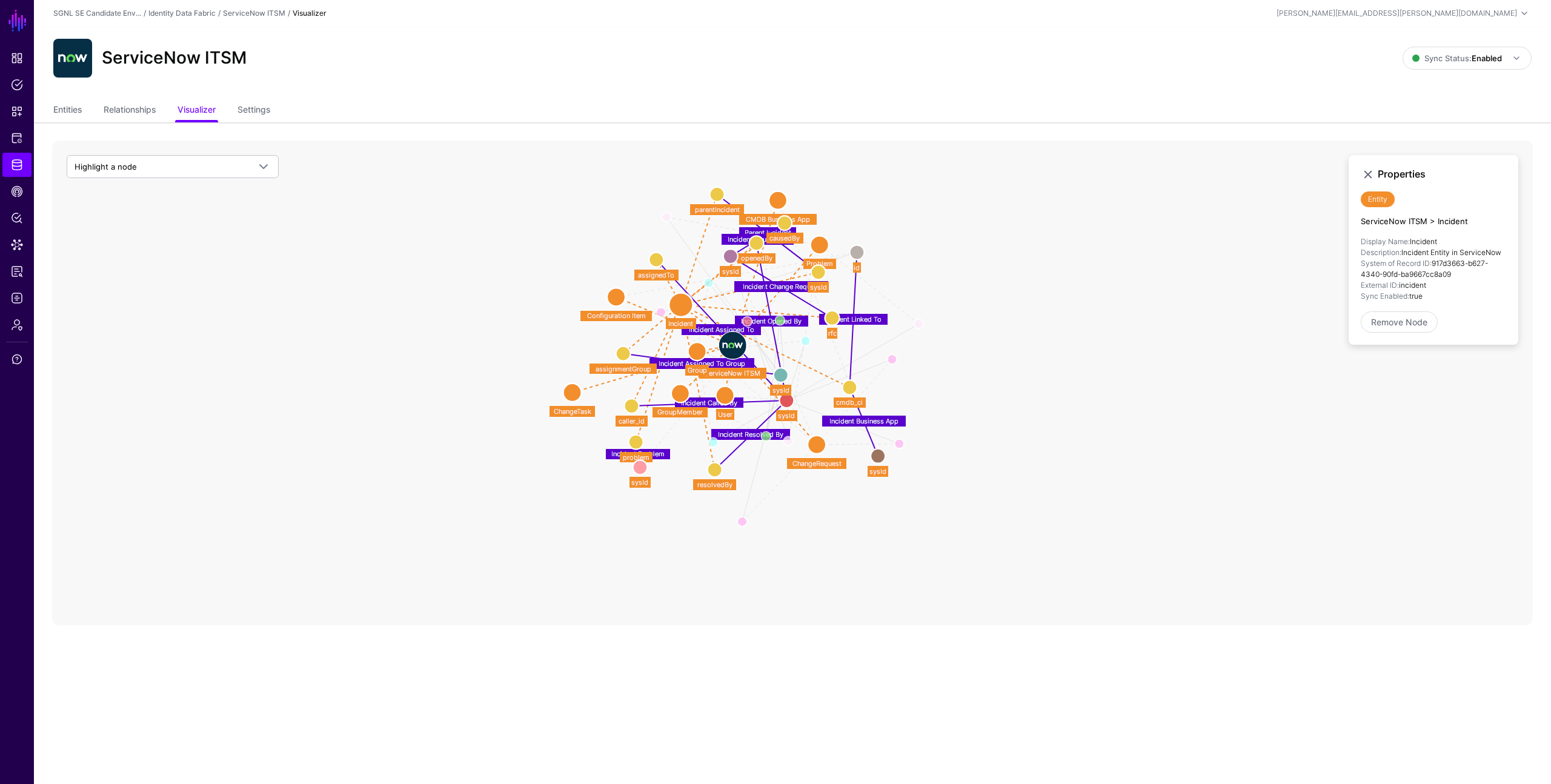
drag, startPoint x: 665, startPoint y: 240, endPoint x: 669, endPoint y: 208, distance: 32.2
click at [669, 208] on icon "User In Group Change Requested By Assignment Group To Group Member Group Parent…" at bounding box center [792, 383] width 1481 height 485
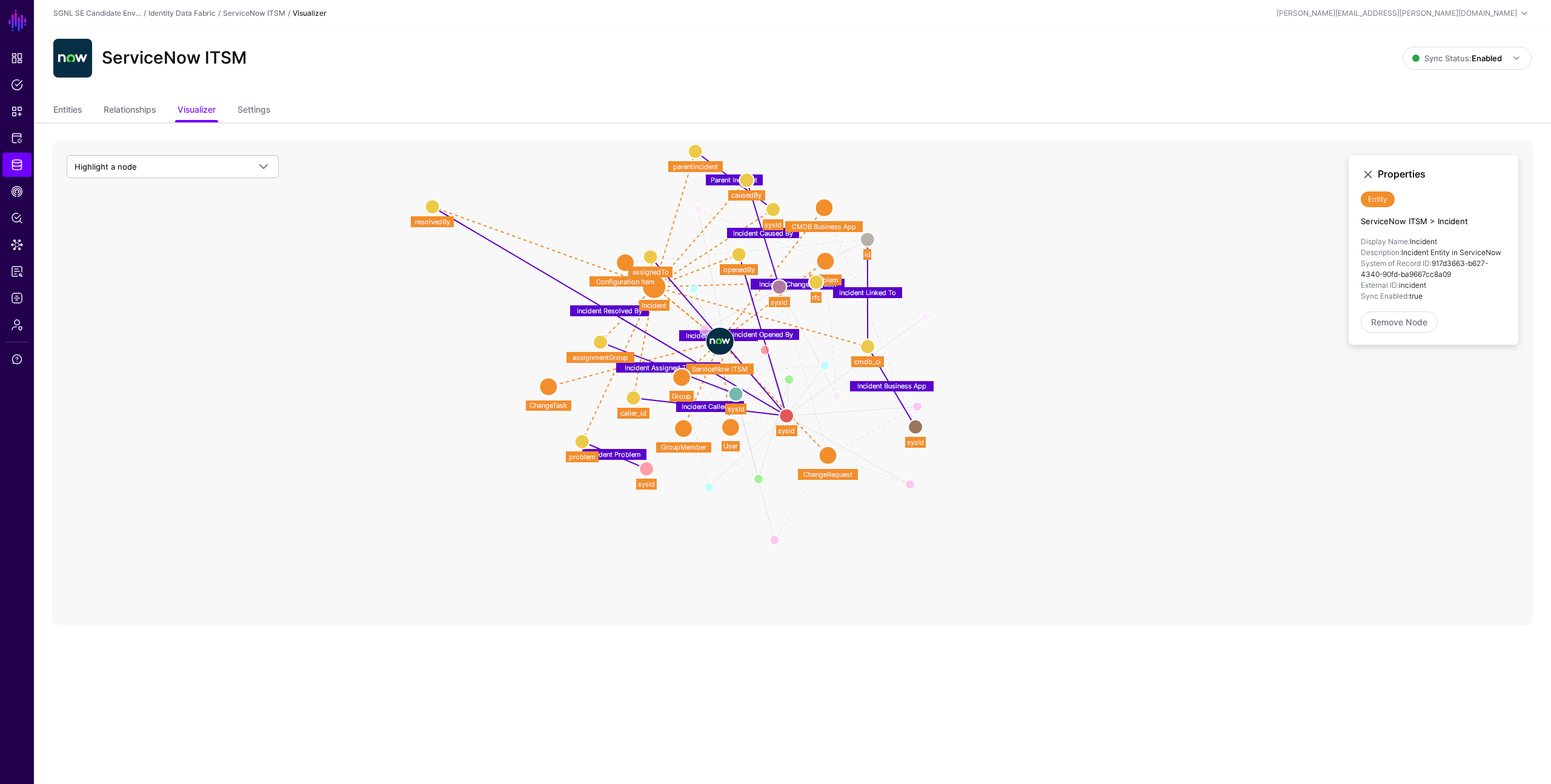
drag, startPoint x: 715, startPoint y: 470, endPoint x: 431, endPoint y: 209, distance: 385.7
click at [431, 209] on circle at bounding box center [433, 206] width 15 height 15
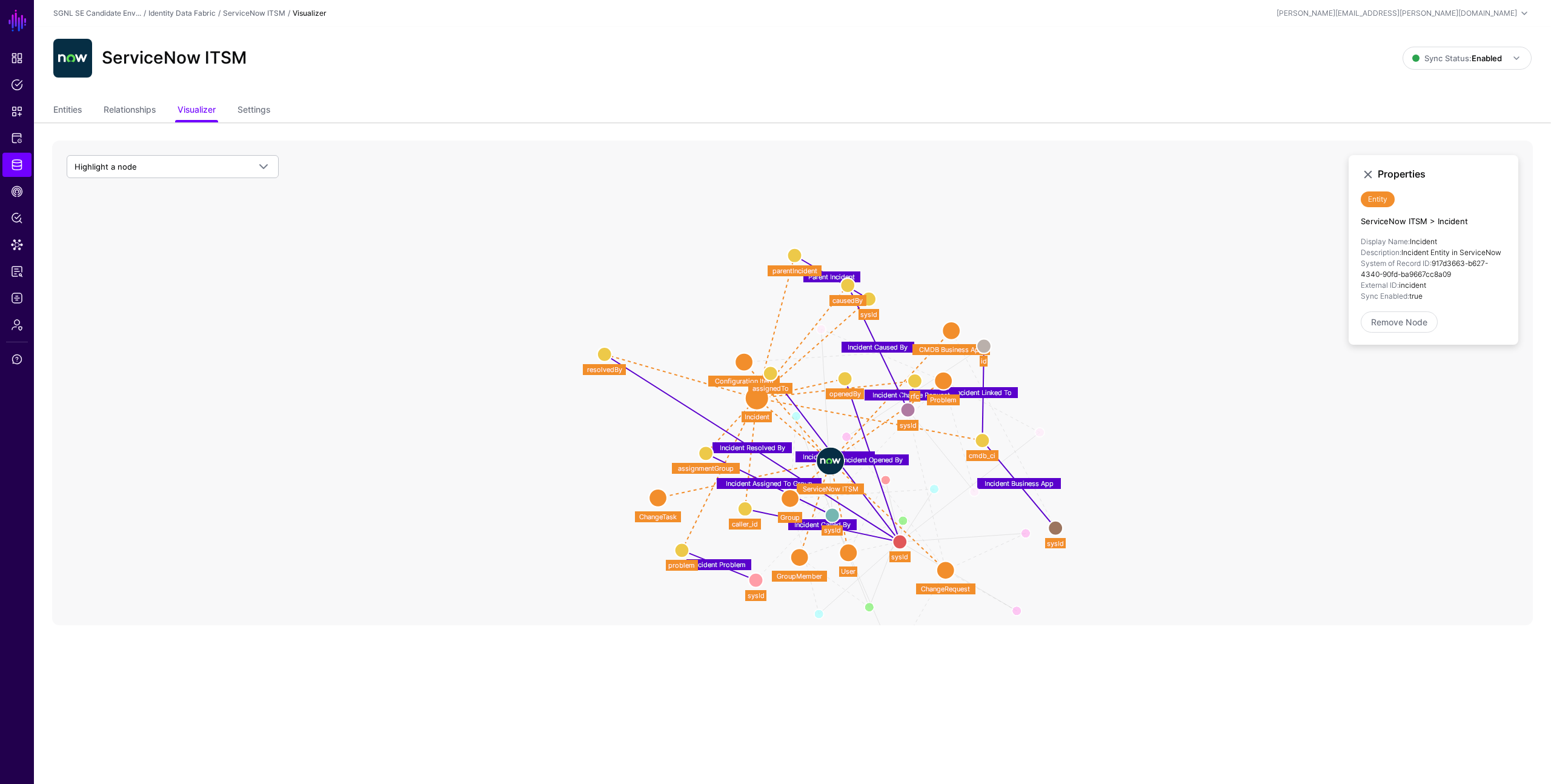
drag, startPoint x: 773, startPoint y: 344, endPoint x: 884, endPoint y: 453, distance: 155.6
click at [886, 457] on text "Incident Opened By" at bounding box center [872, 459] width 61 height 8
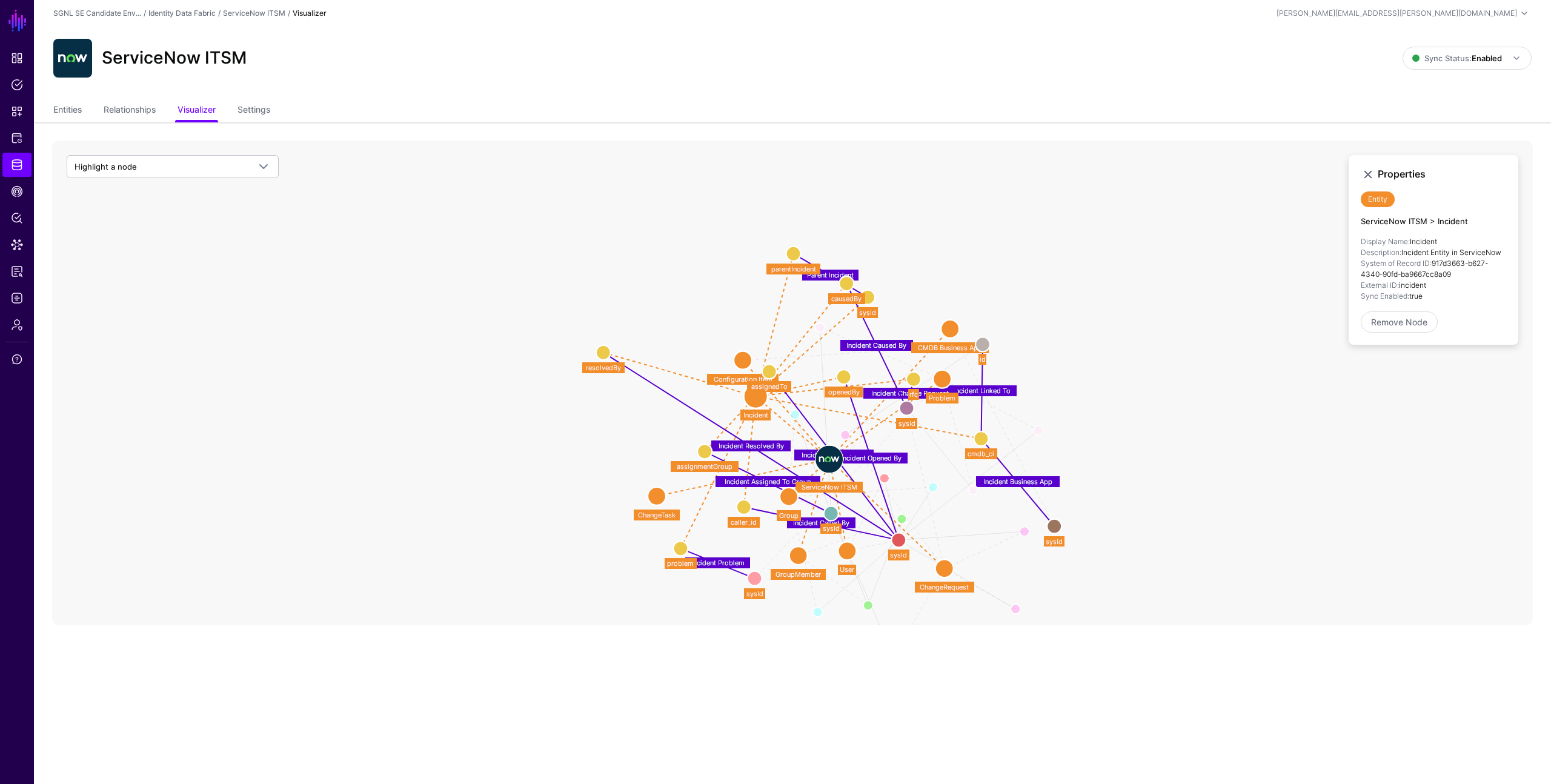
click at [884, 453] on icon "User In Group Change Requested By Assignment Group To Group Member Group Parent…" at bounding box center [792, 383] width 1481 height 485
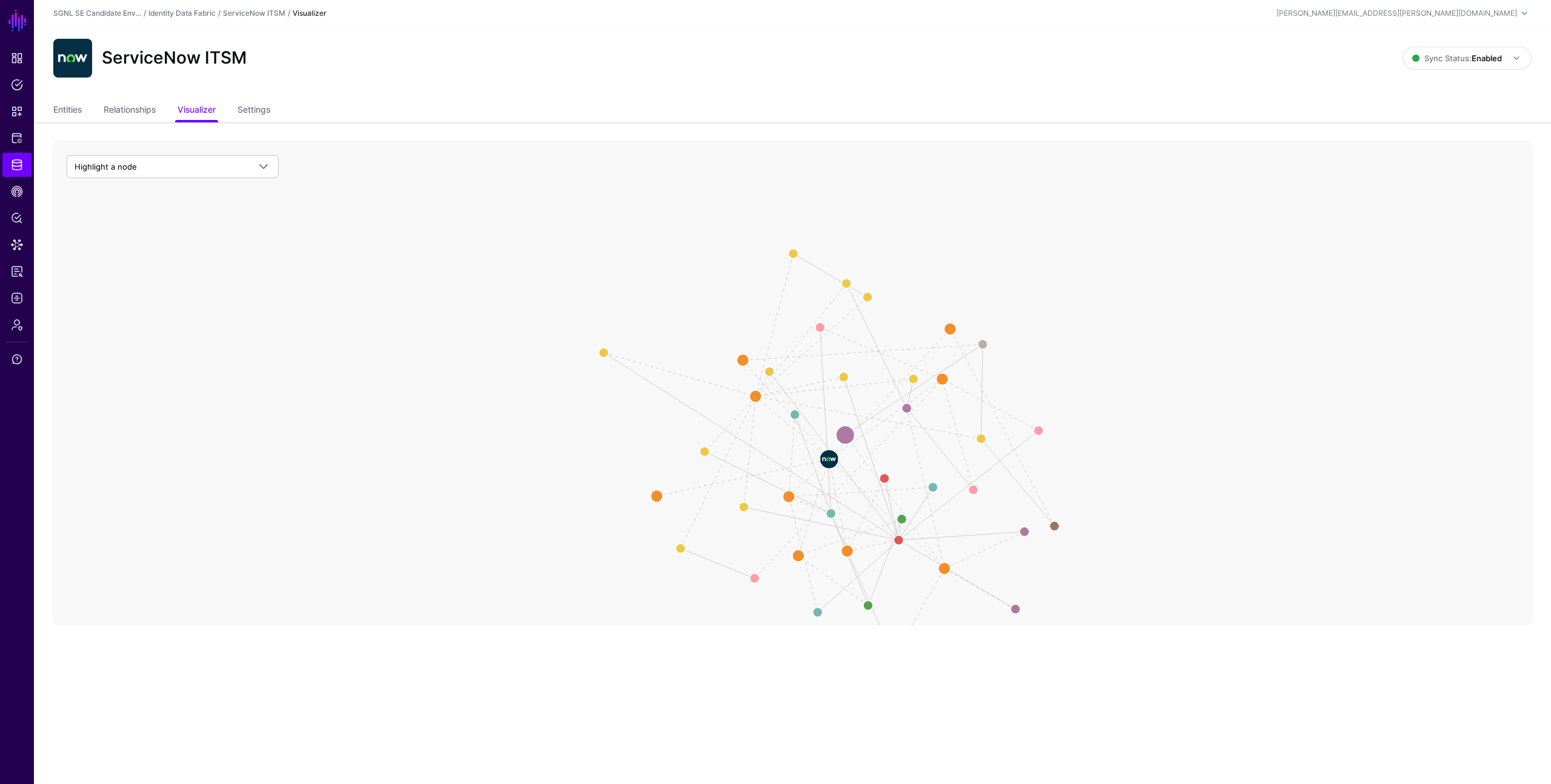
click at [846, 433] on circle at bounding box center [844, 435] width 19 height 19
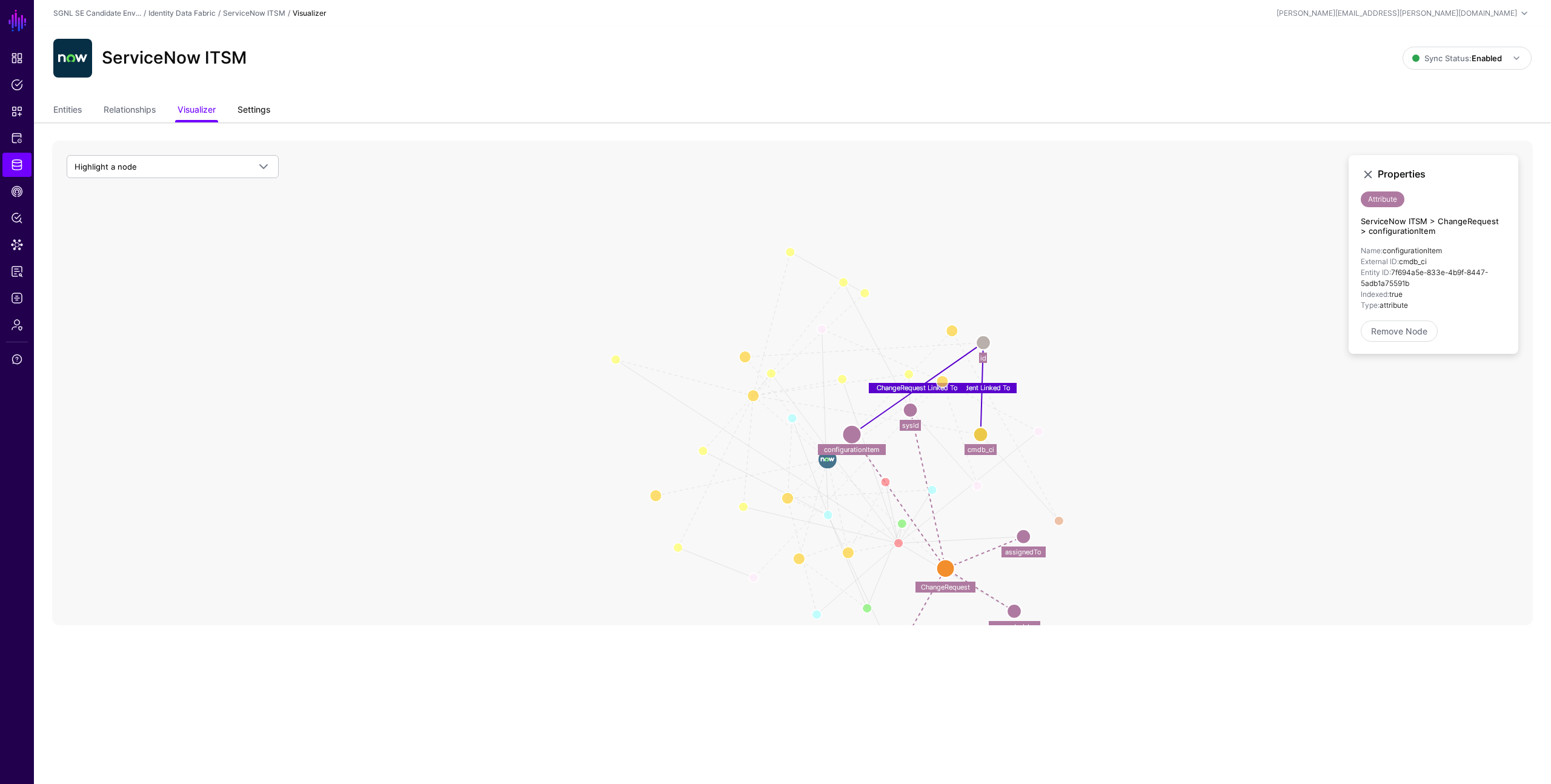
click at [252, 106] on link "Settings" at bounding box center [254, 110] width 33 height 23
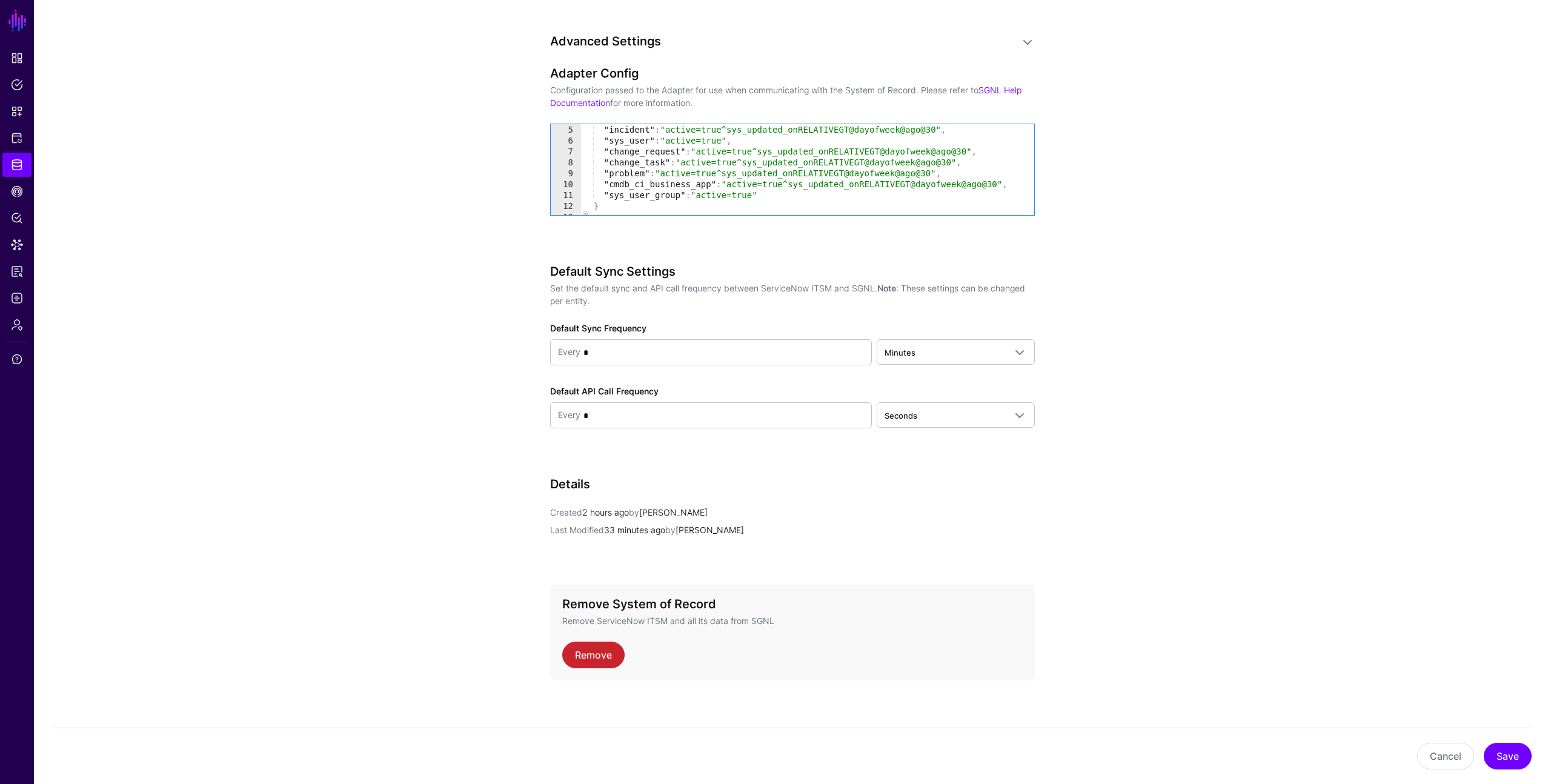
scroll to position [990, 0]
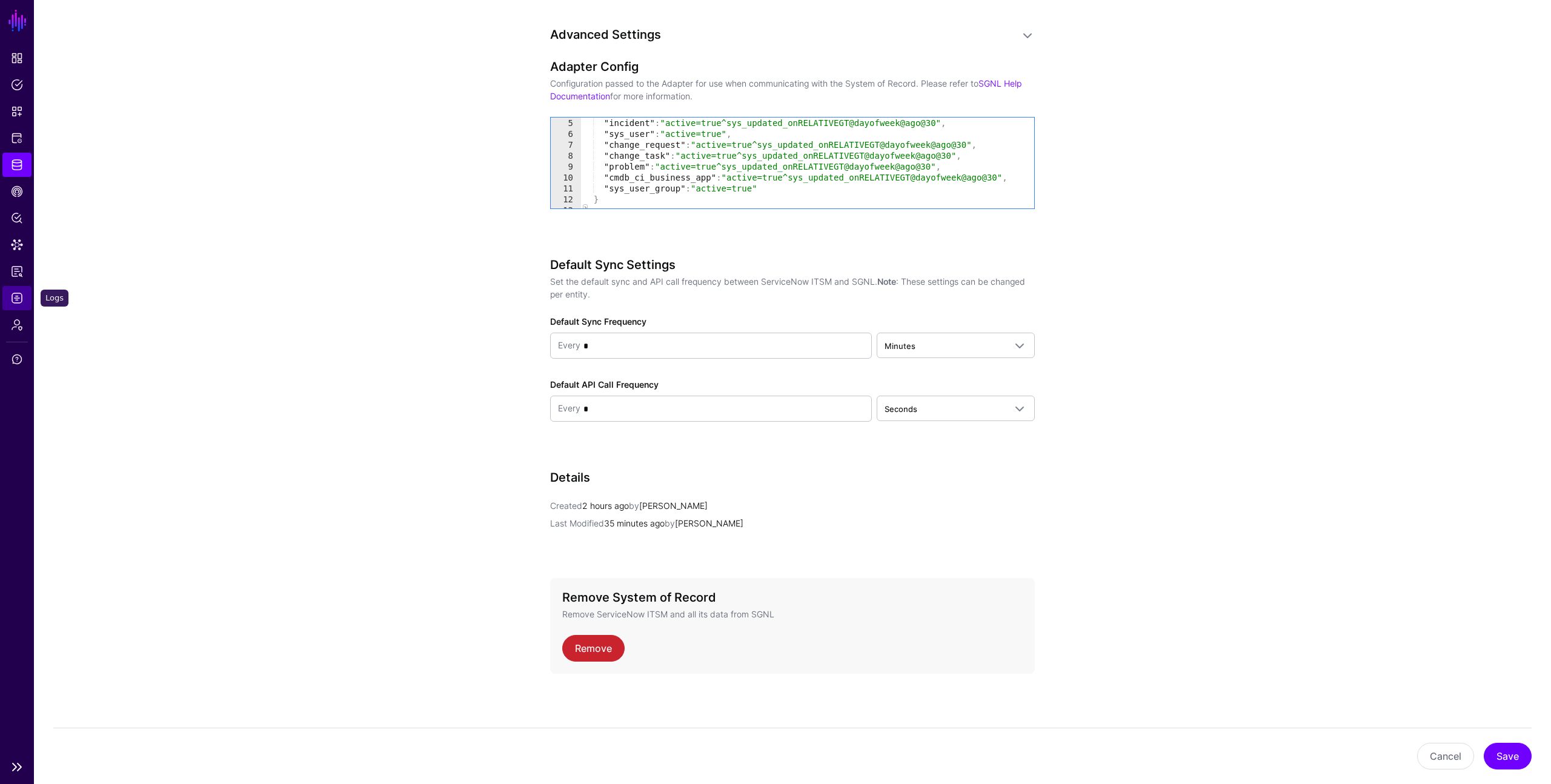
click at [14, 292] on span "Logs" at bounding box center [16, 297] width 12 height 12
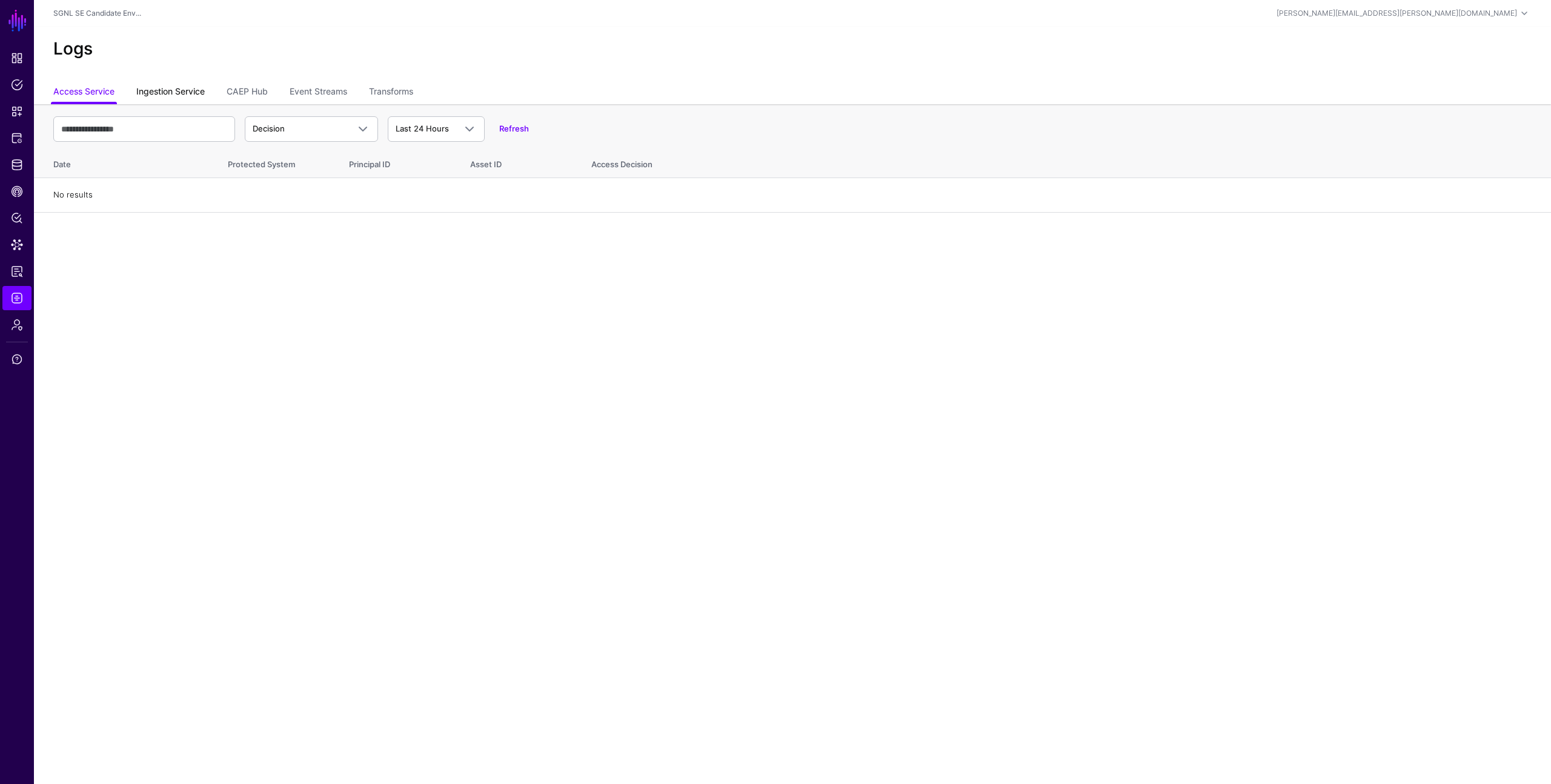
click at [187, 97] on link "Ingestion Service" at bounding box center [170, 92] width 68 height 23
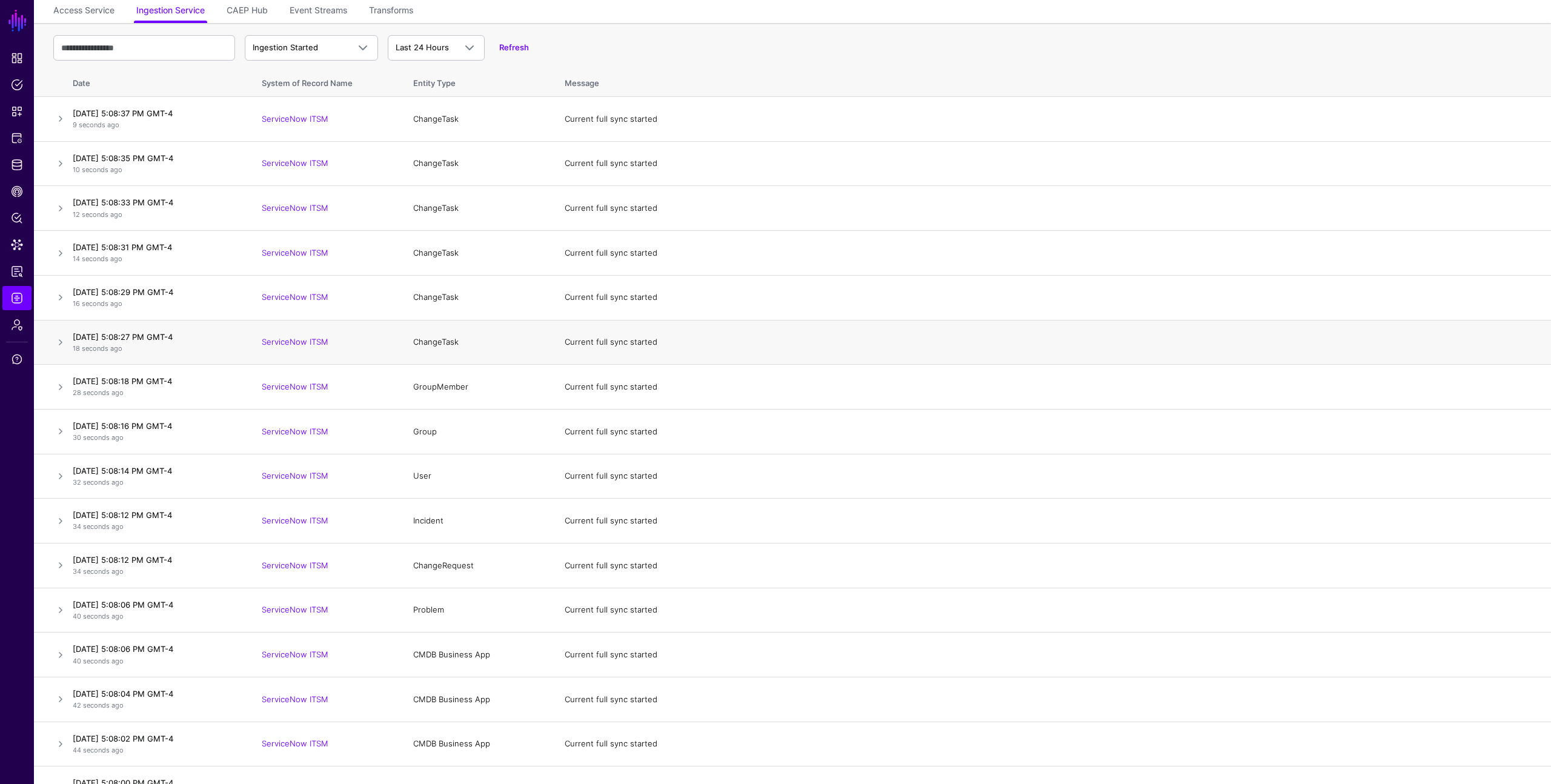
scroll to position [8, 0]
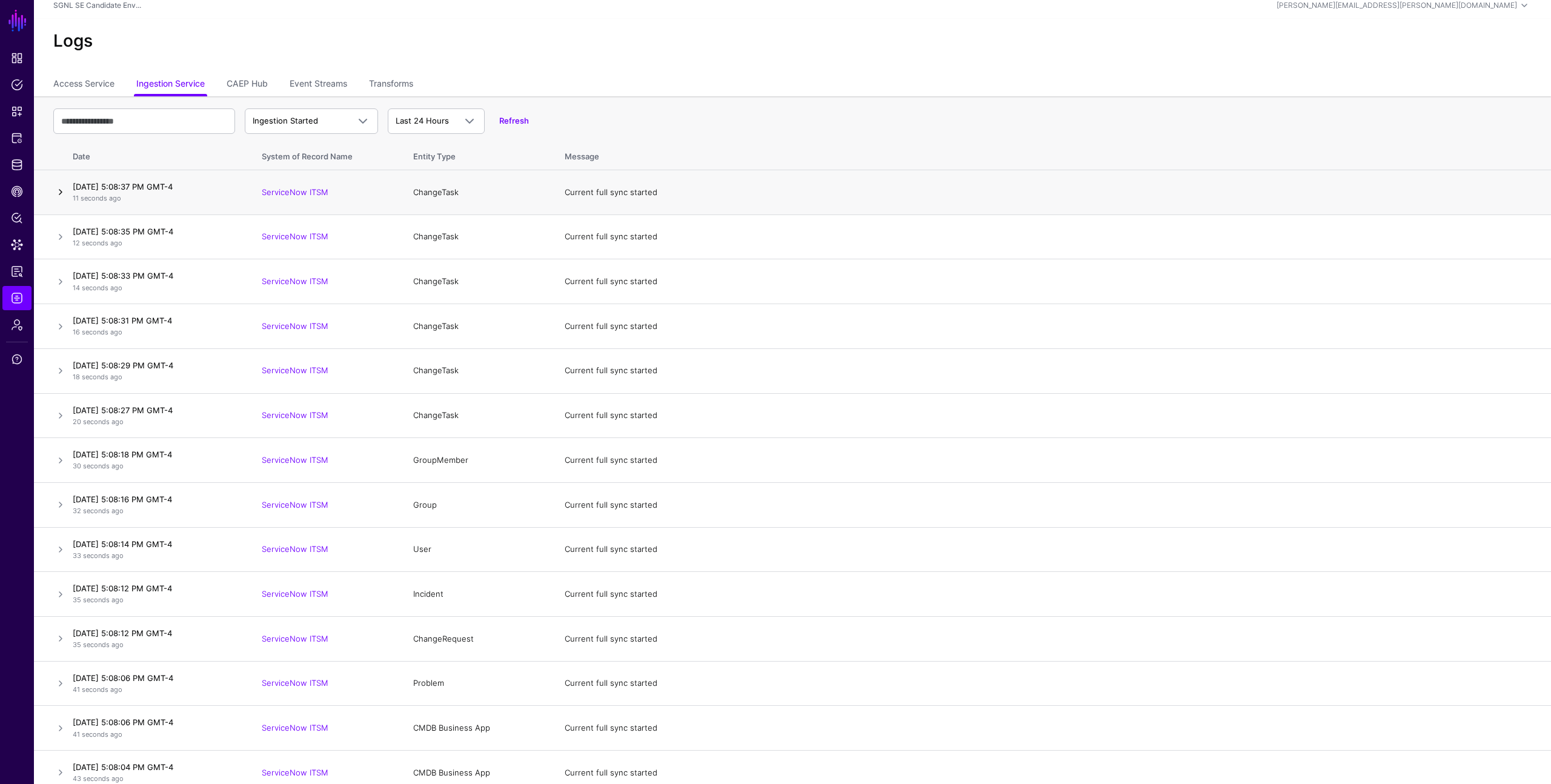
click at [60, 189] on link at bounding box center [61, 192] width 15 height 15
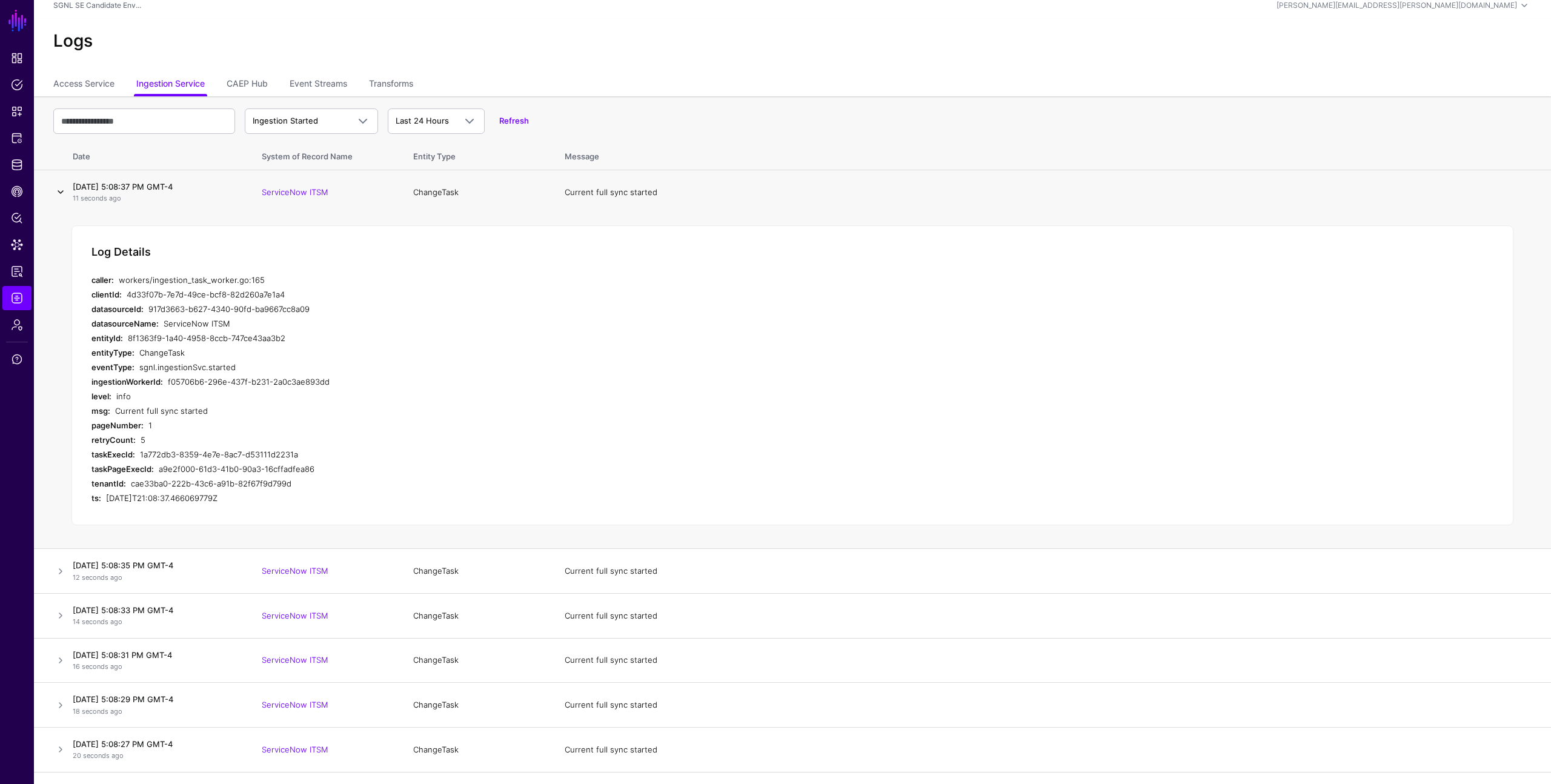
scroll to position [122, 0]
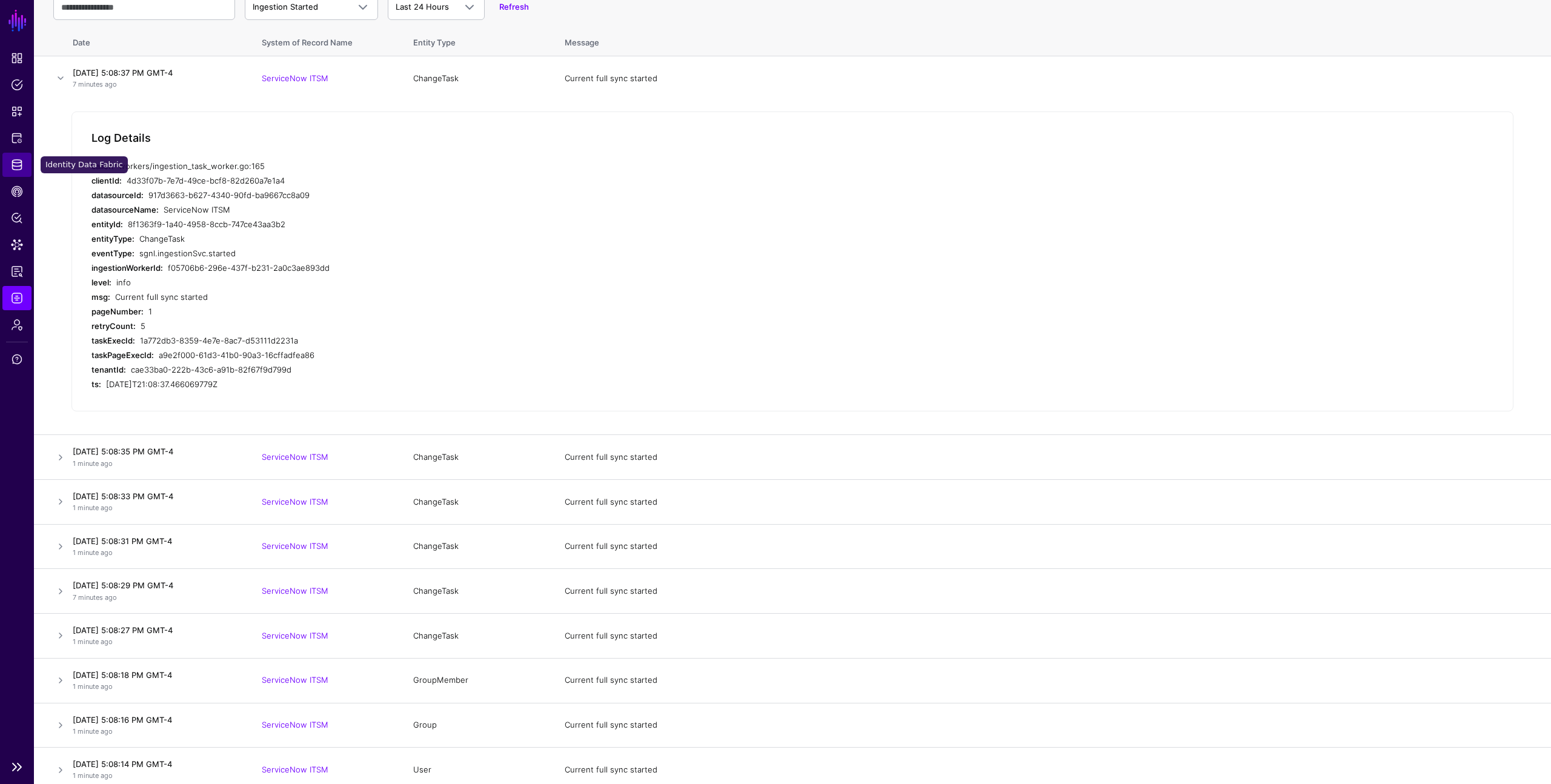
click at [15, 165] on span "Identity Data Fabric" at bounding box center [16, 164] width 12 height 12
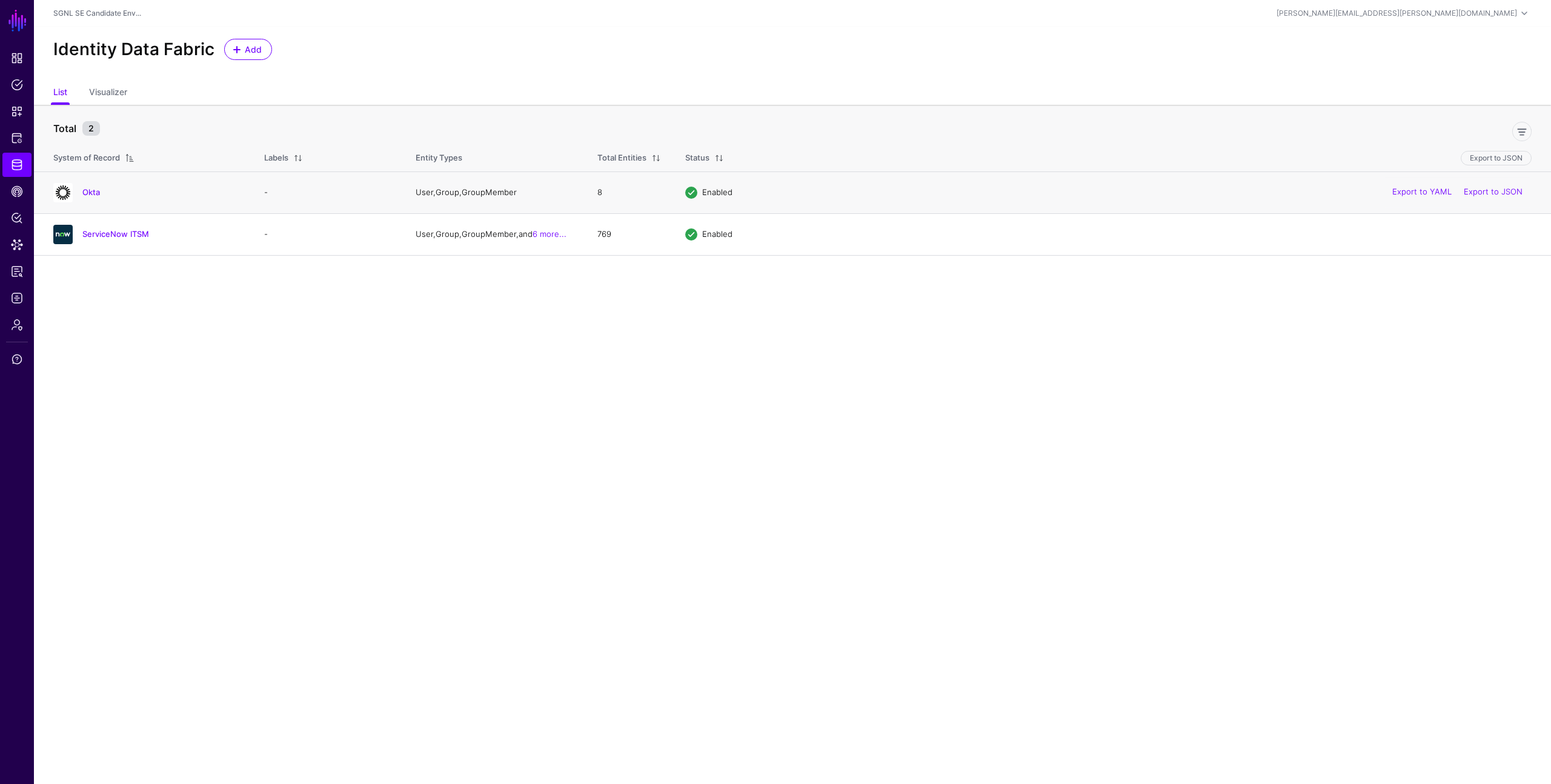
click at [166, 192] on h4 "Okta" at bounding box center [161, 192] width 157 height 11
click at [96, 187] on link "Okta" at bounding box center [91, 192] width 17 height 10
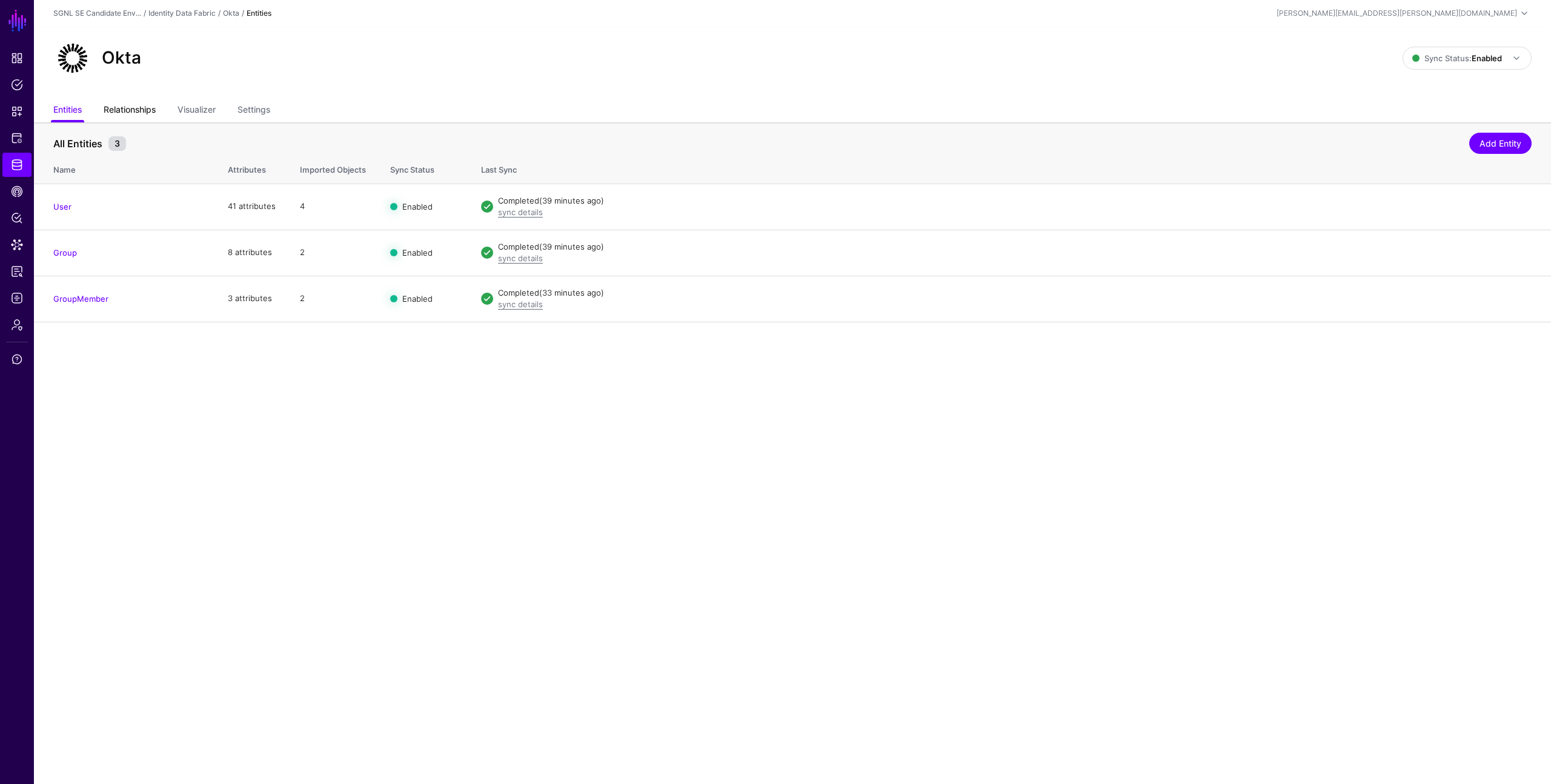
click at [139, 110] on link "Relationships" at bounding box center [129, 110] width 52 height 23
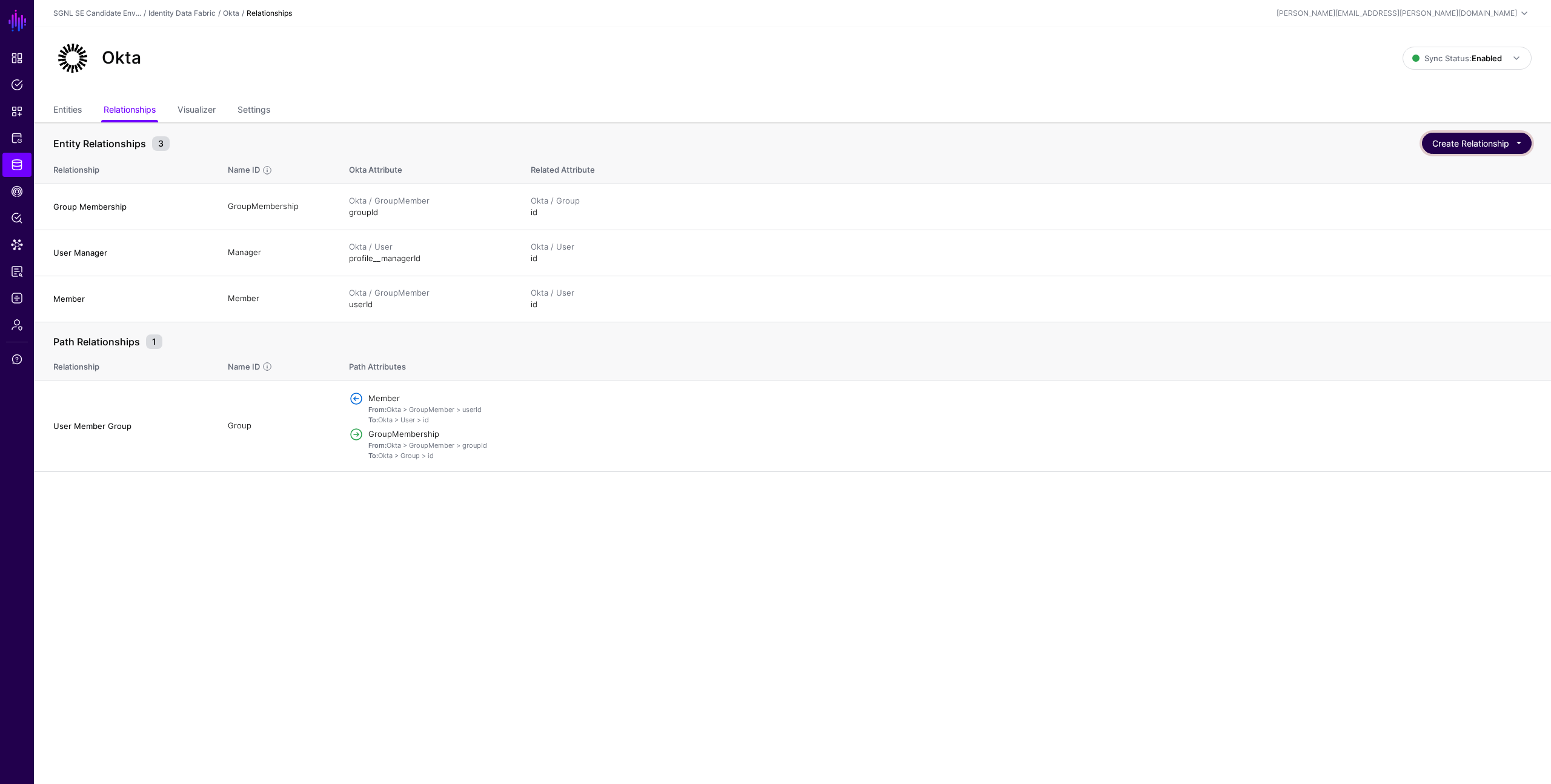
click at [1510, 142] on button "Create Relationship" at bounding box center [1476, 143] width 110 height 21
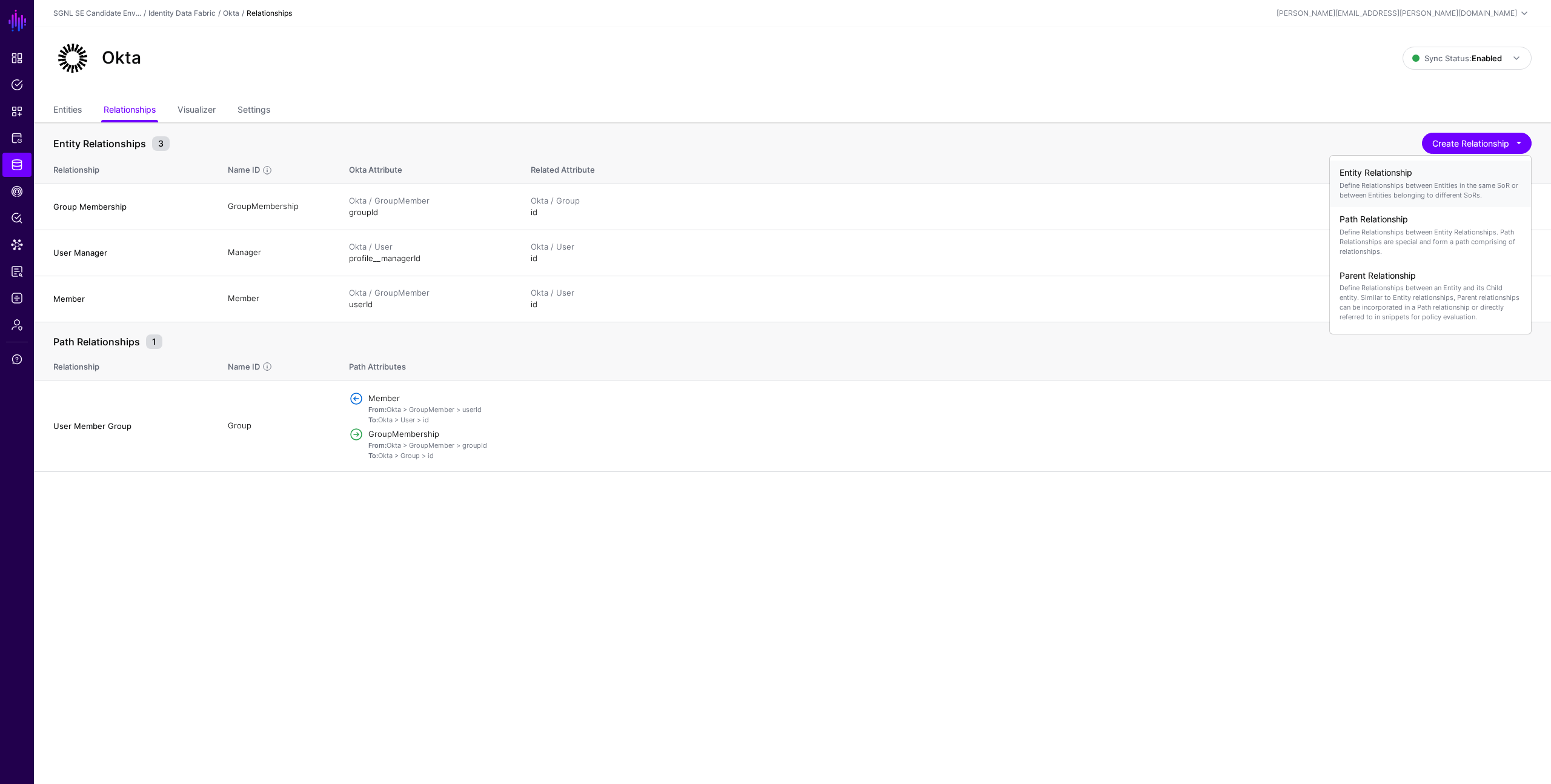
click at [1394, 178] on div "Entity Relationship Define Relationships between Entities in the same SoR or be…" at bounding box center [1431, 184] width 182 height 42
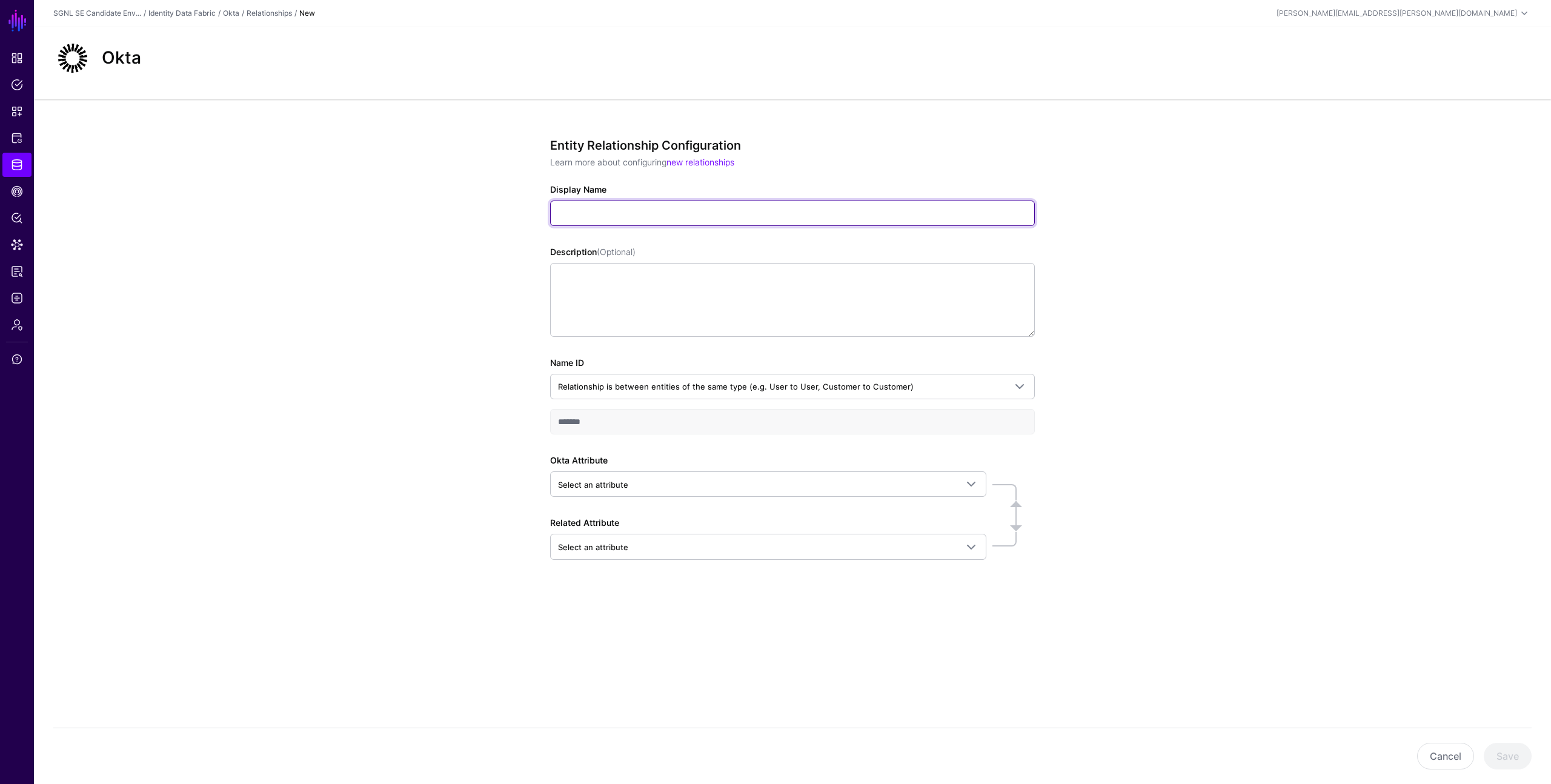
click at [680, 214] on input "Display Name" at bounding box center [792, 213] width 485 height 25
type input "**********"
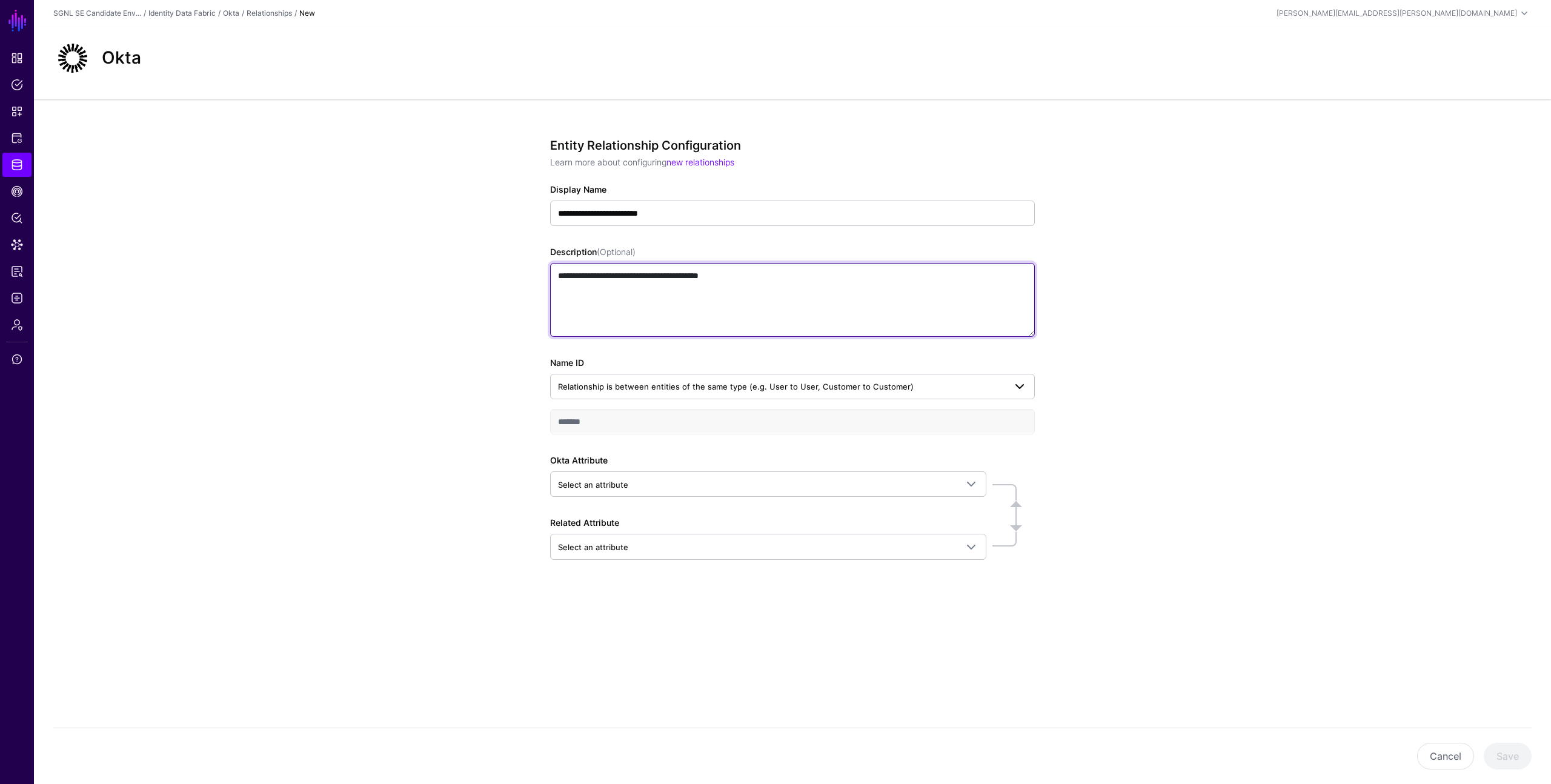
type textarea "**********"
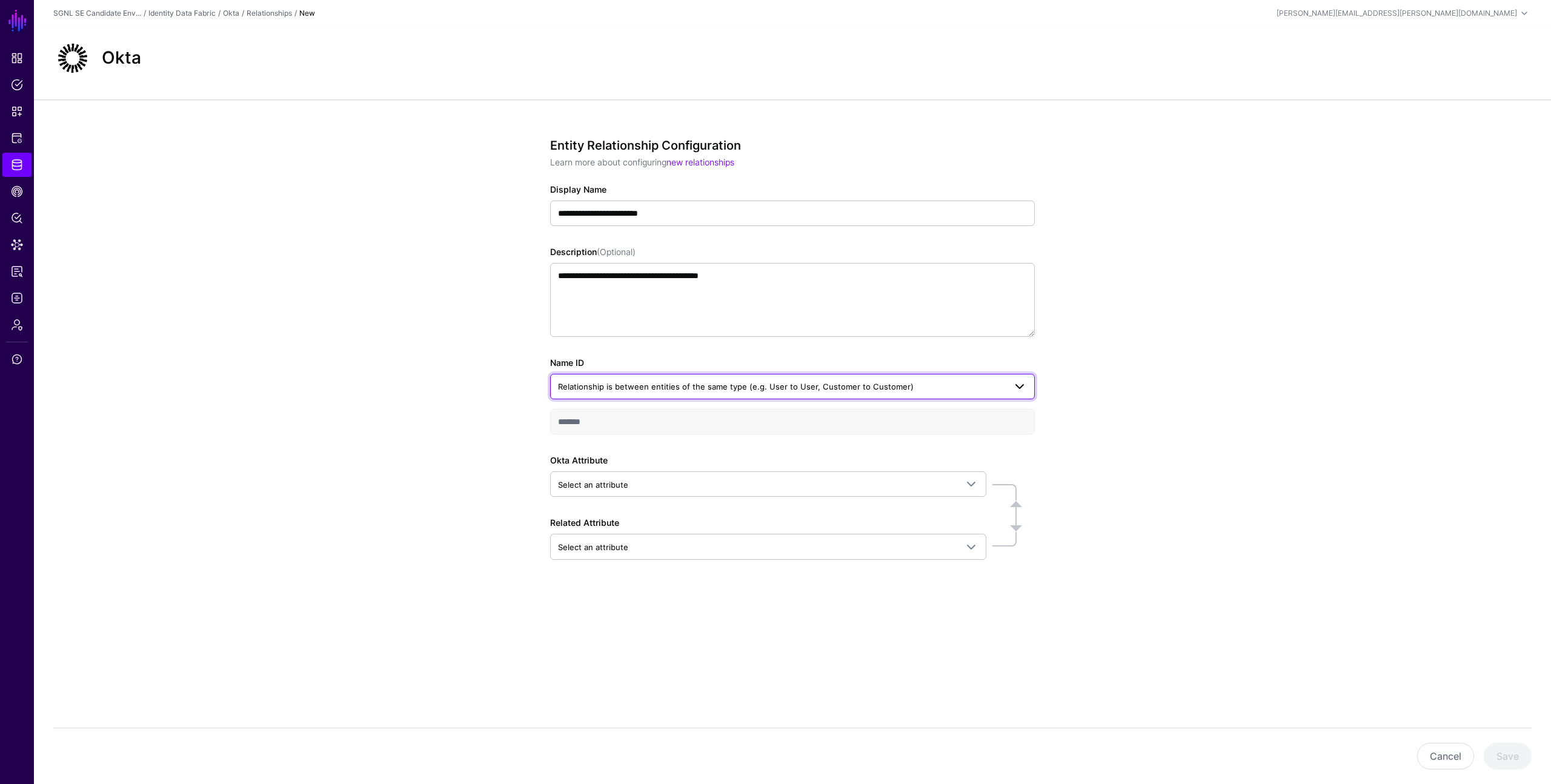
click at [652, 382] on span "Relationship is between entities of the same type (e.g. User to User, Customer …" at bounding box center [735, 387] width 356 height 10
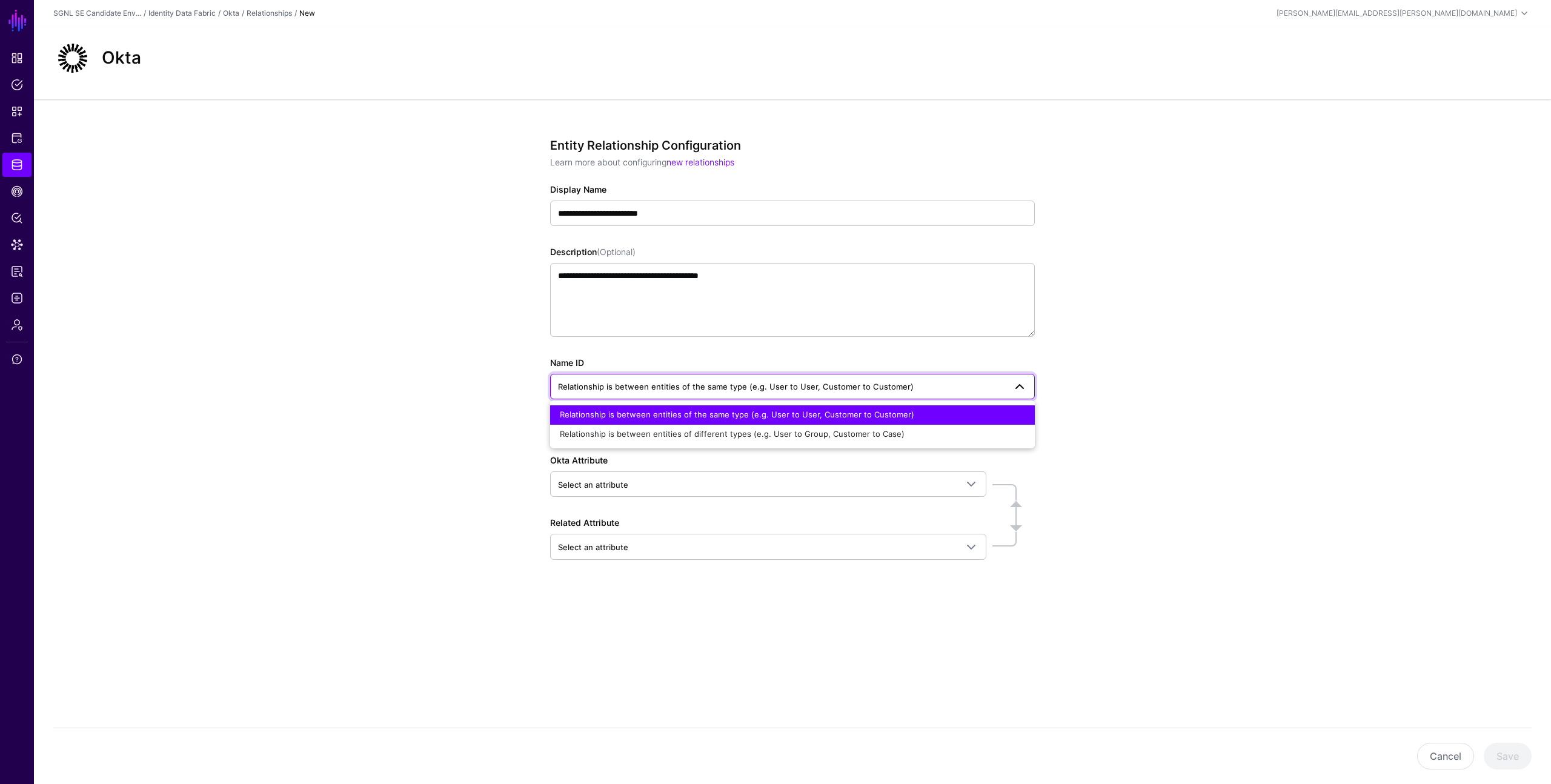
click at [654, 382] on span "Relationship is between entities of the same type (e.g. User to User, Customer …" at bounding box center [735, 387] width 356 height 10
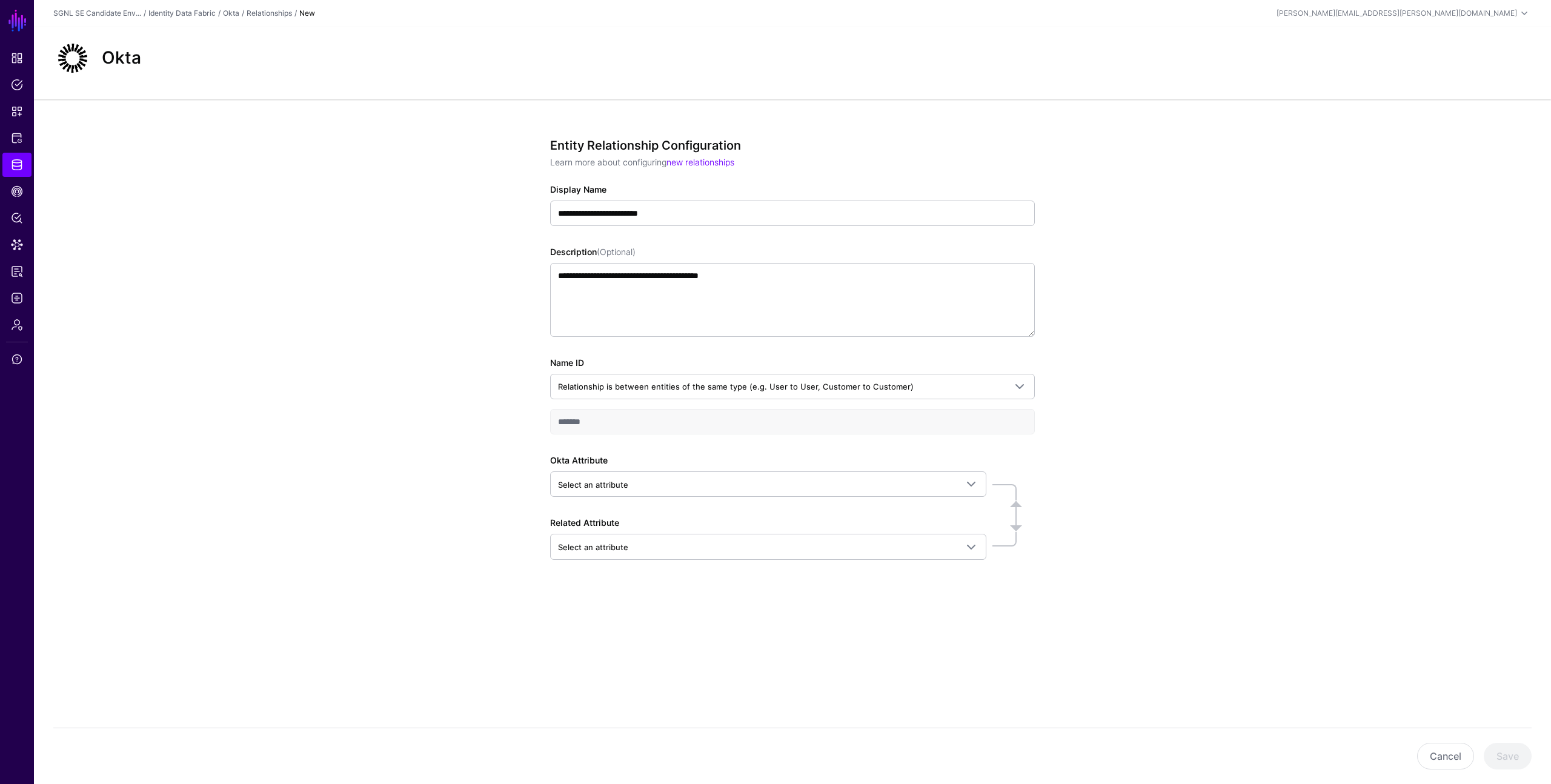
click at [521, 320] on div "**********" at bounding box center [792, 392] width 562 height 587
click at [585, 382] on span "Relationship is between entities of the same type (e.g. User to User, Customer …" at bounding box center [735, 387] width 356 height 10
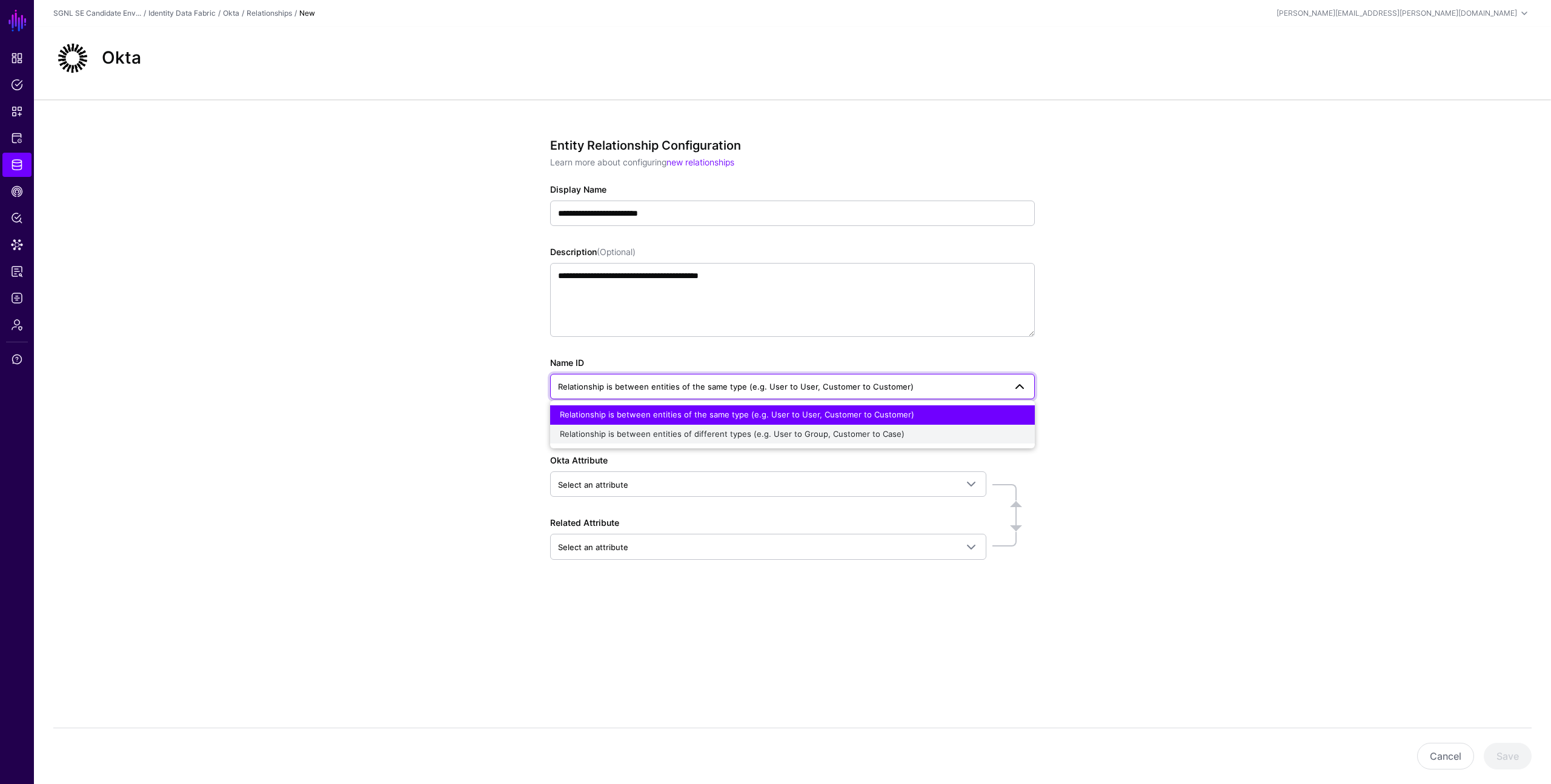
click at [583, 425] on button "Relationship is between entities of different types (e.g. User to Group, Custom…" at bounding box center [792, 434] width 485 height 19
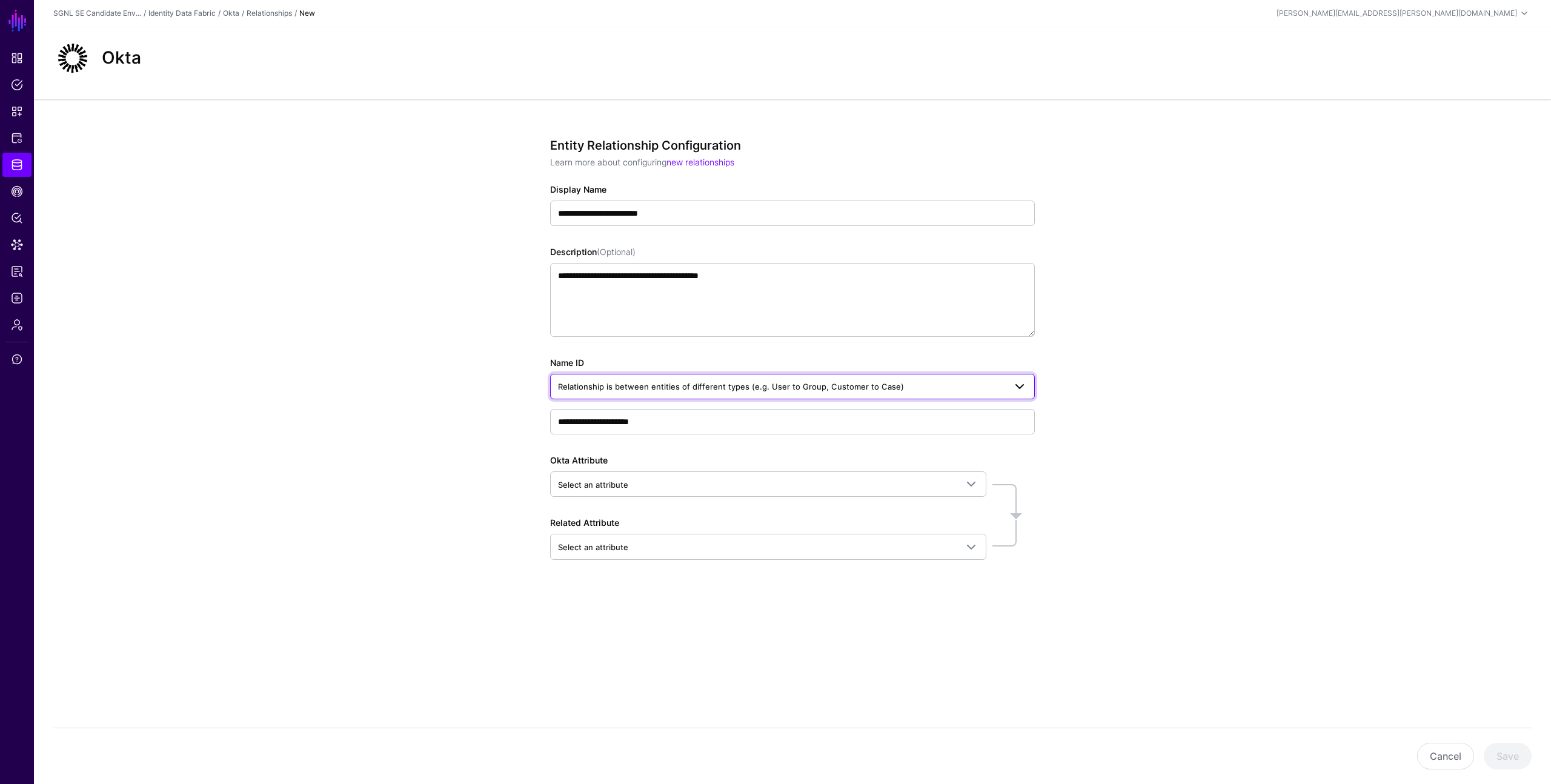
click at [601, 382] on span "Relationship is between entities of different types (e.g. User to Group, Custom…" at bounding box center [730, 387] width 346 height 10
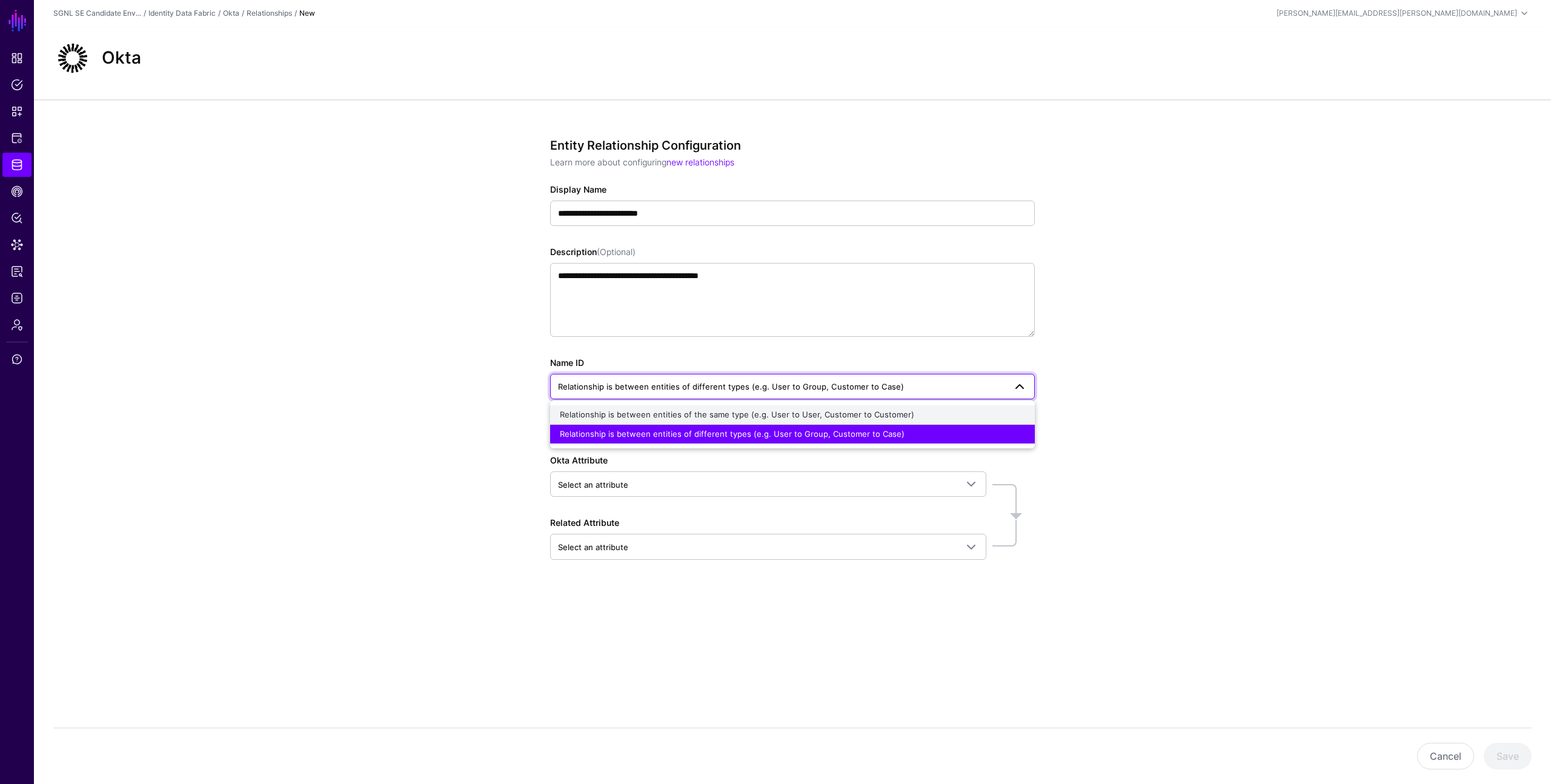
click at [600, 409] on span "Relationship is between entities of the same type (e.g. User to User, Customer …" at bounding box center [737, 414] width 355 height 10
type input "*******"
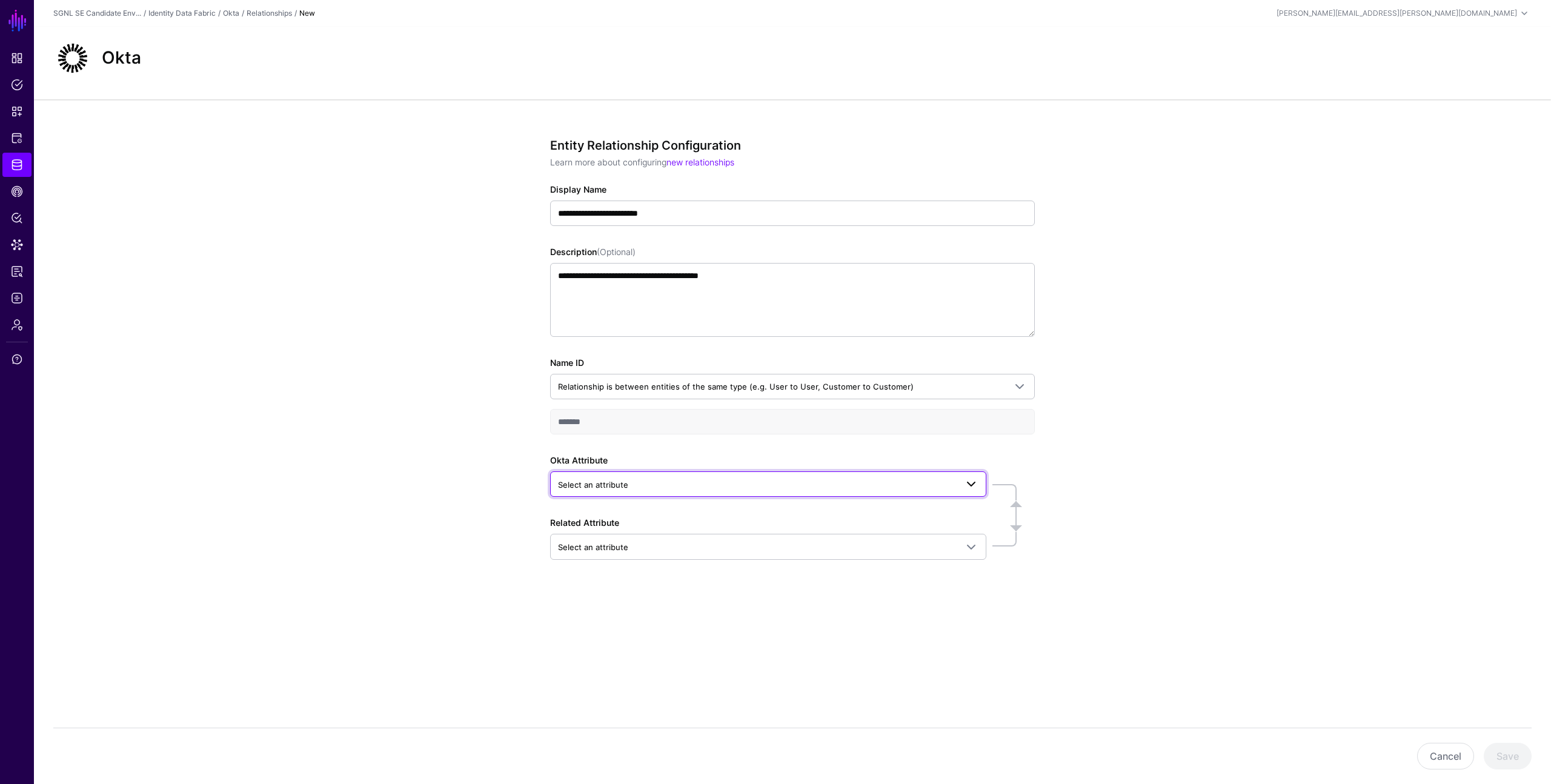
click at [589, 479] on span "Select an attribute" at bounding box center [592, 484] width 70 height 10
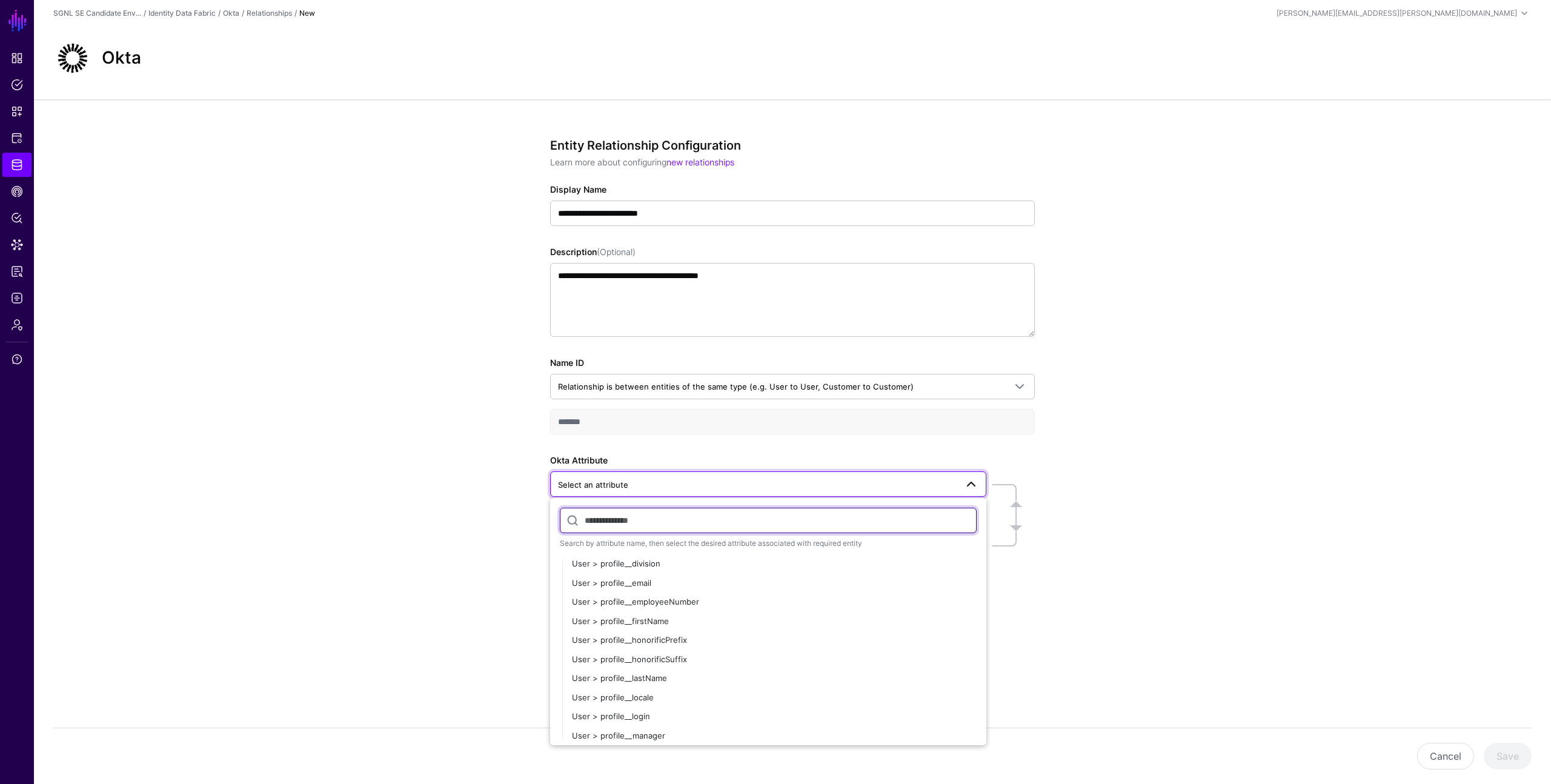
scroll to position [444, 0]
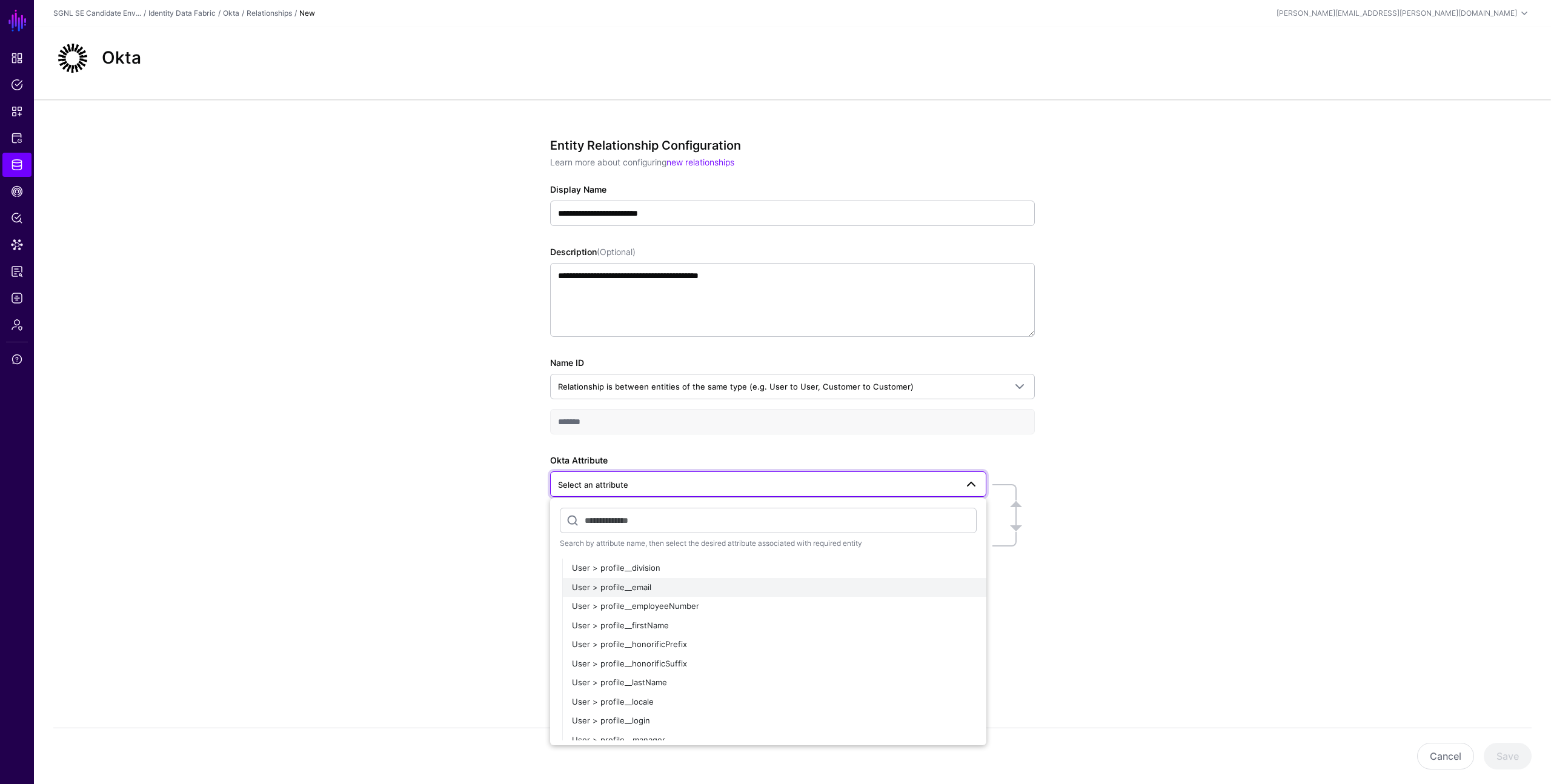
click at [623, 582] on span "User > profile__email" at bounding box center [611, 587] width 79 height 10
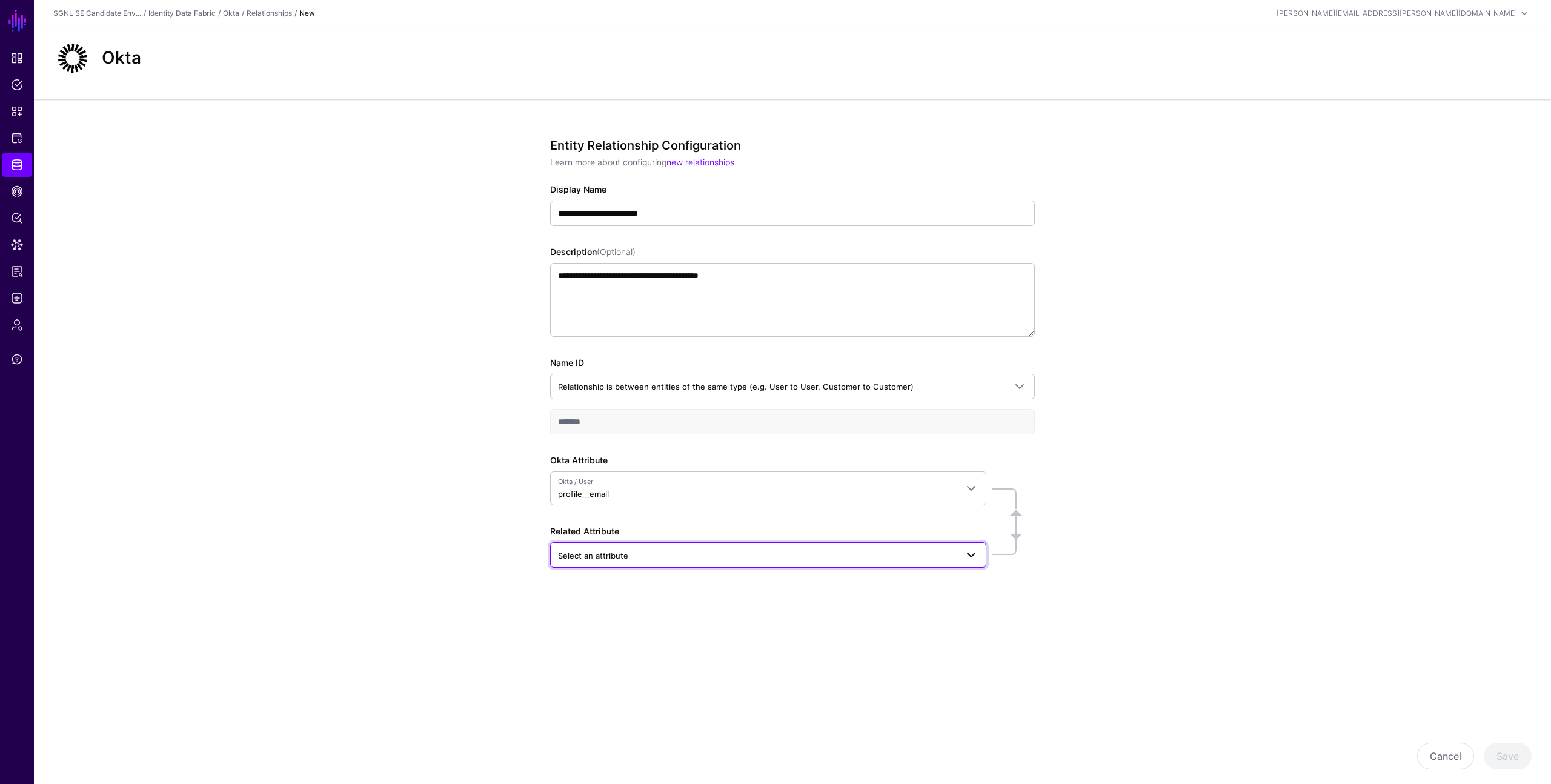
click at [648, 548] on span "Select an attribute" at bounding box center [757, 555] width 398 height 14
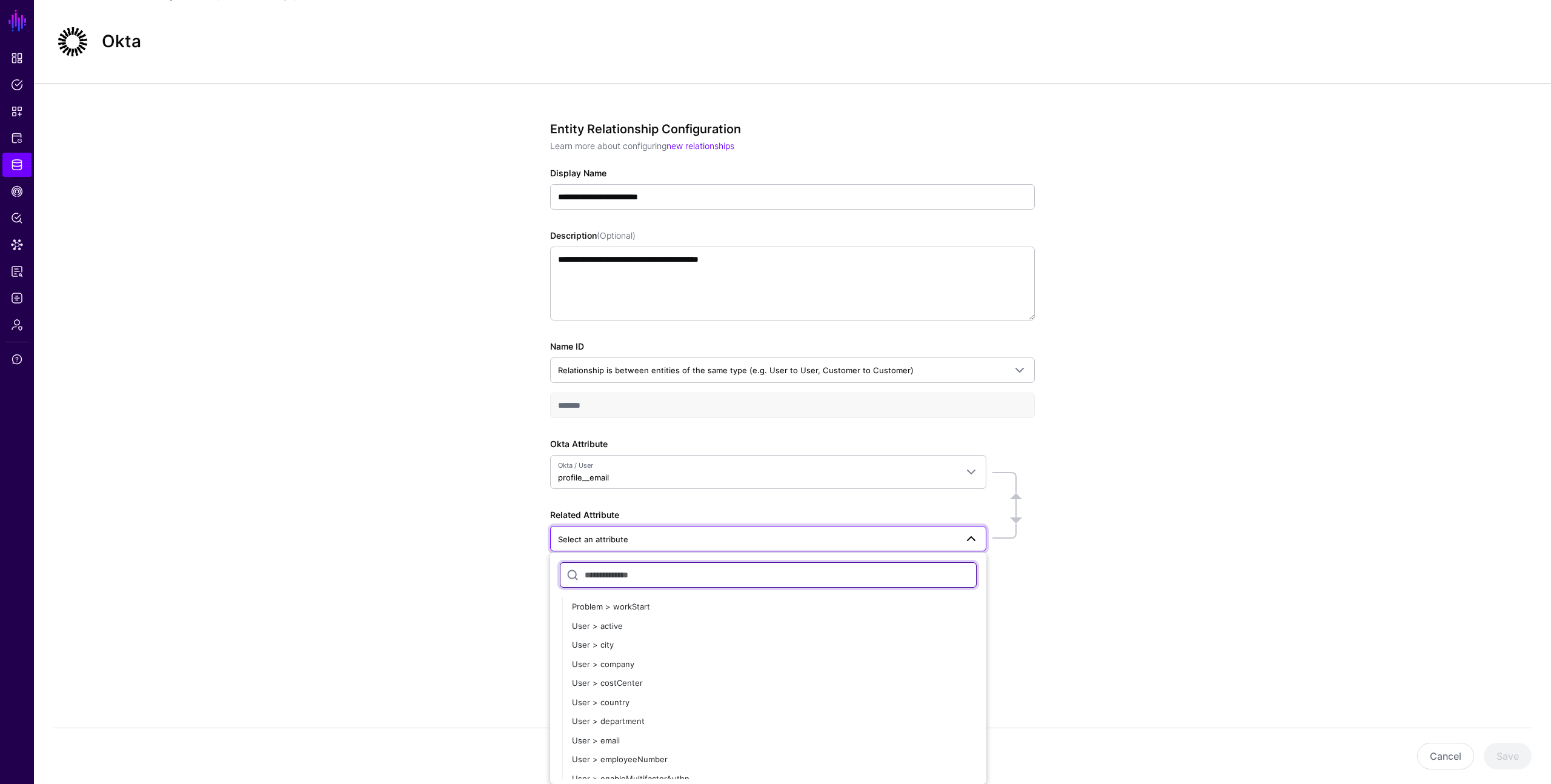
scroll to position [2967, 0]
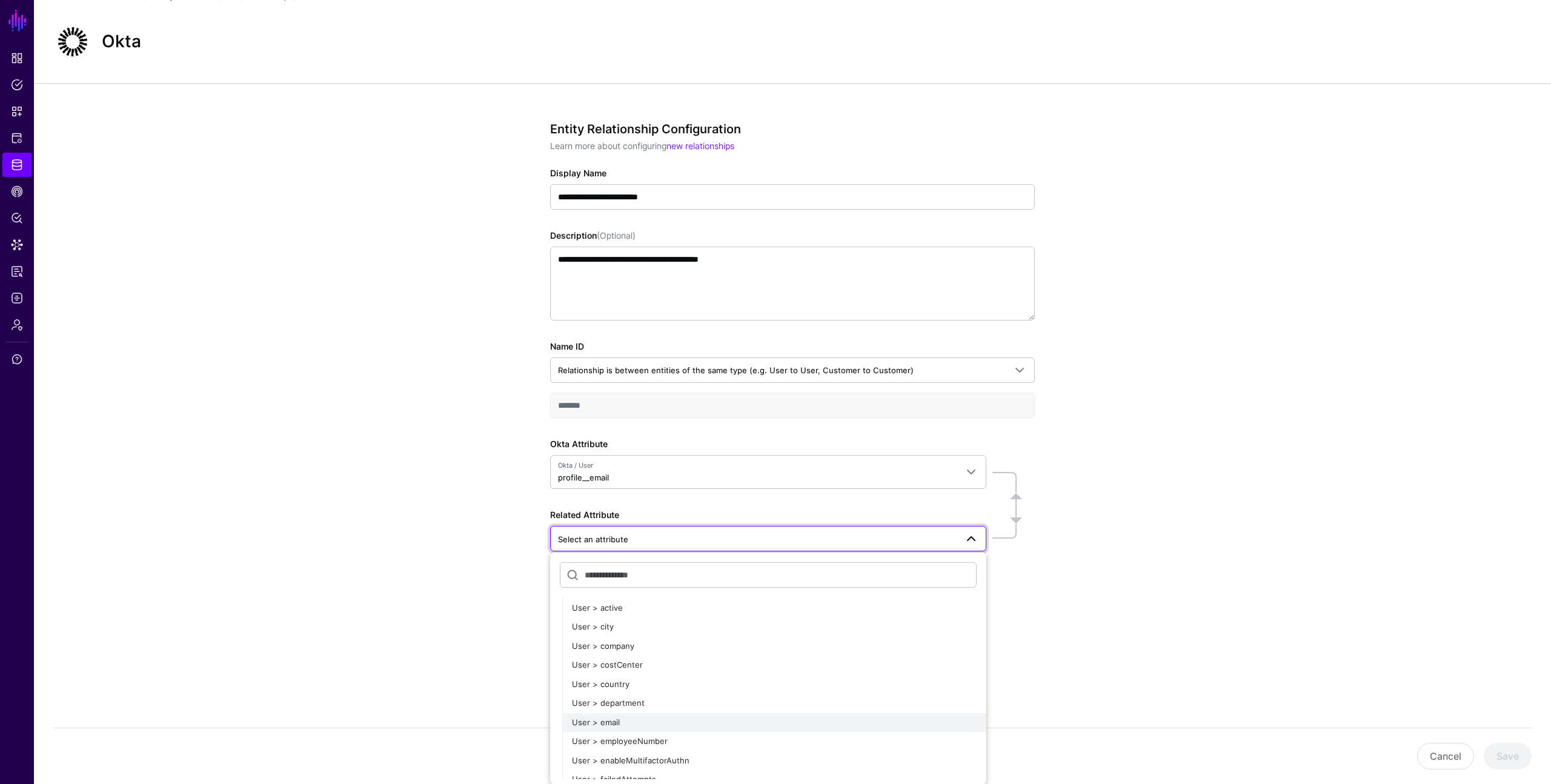
click at [643, 717] on div "User > email" at bounding box center [774, 722] width 405 height 12
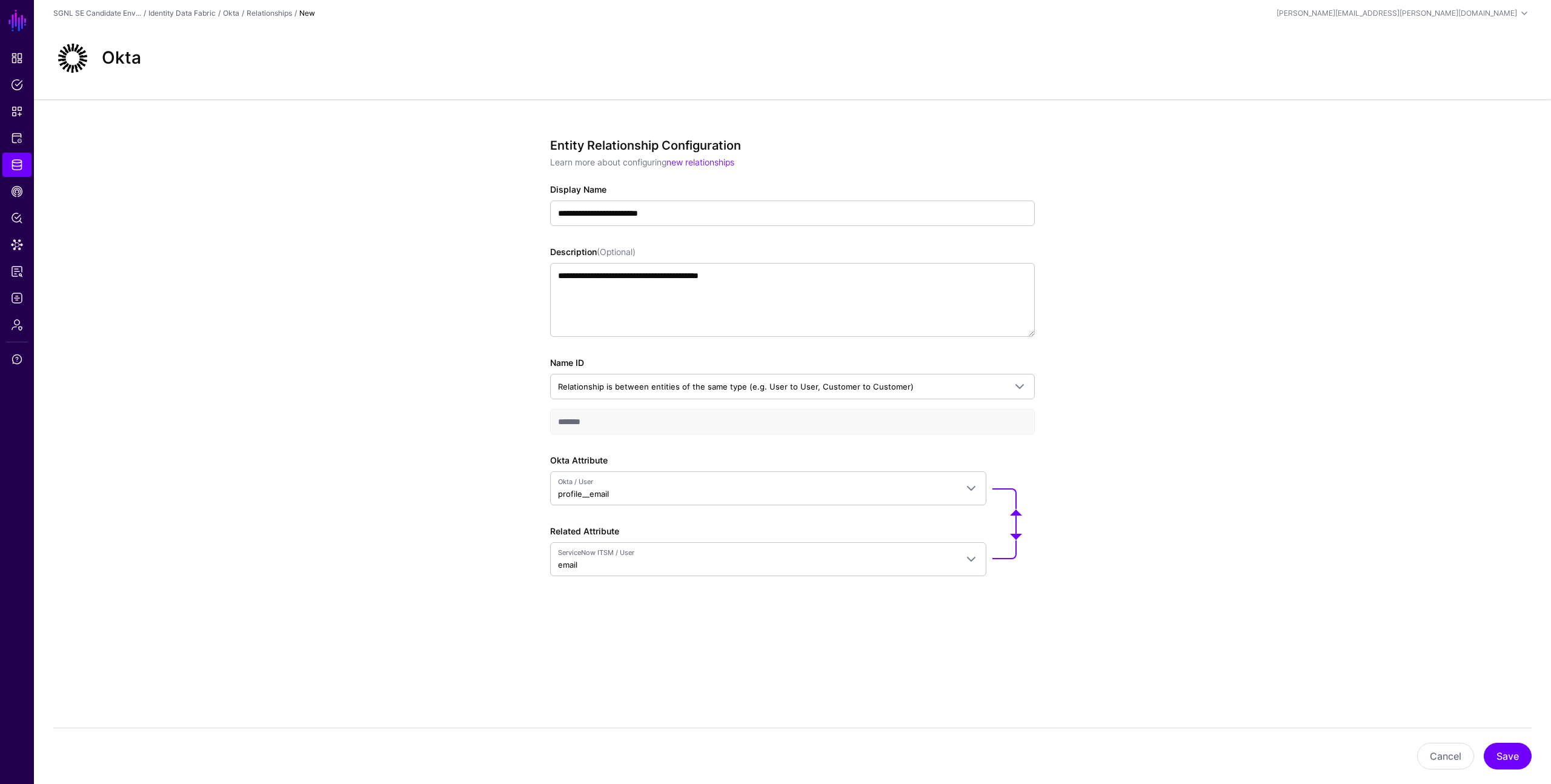
click at [804, 570] on main "**********" at bounding box center [775, 392] width 1551 height 784
click at [1516, 759] on button "Save" at bounding box center [1507, 756] width 48 height 26
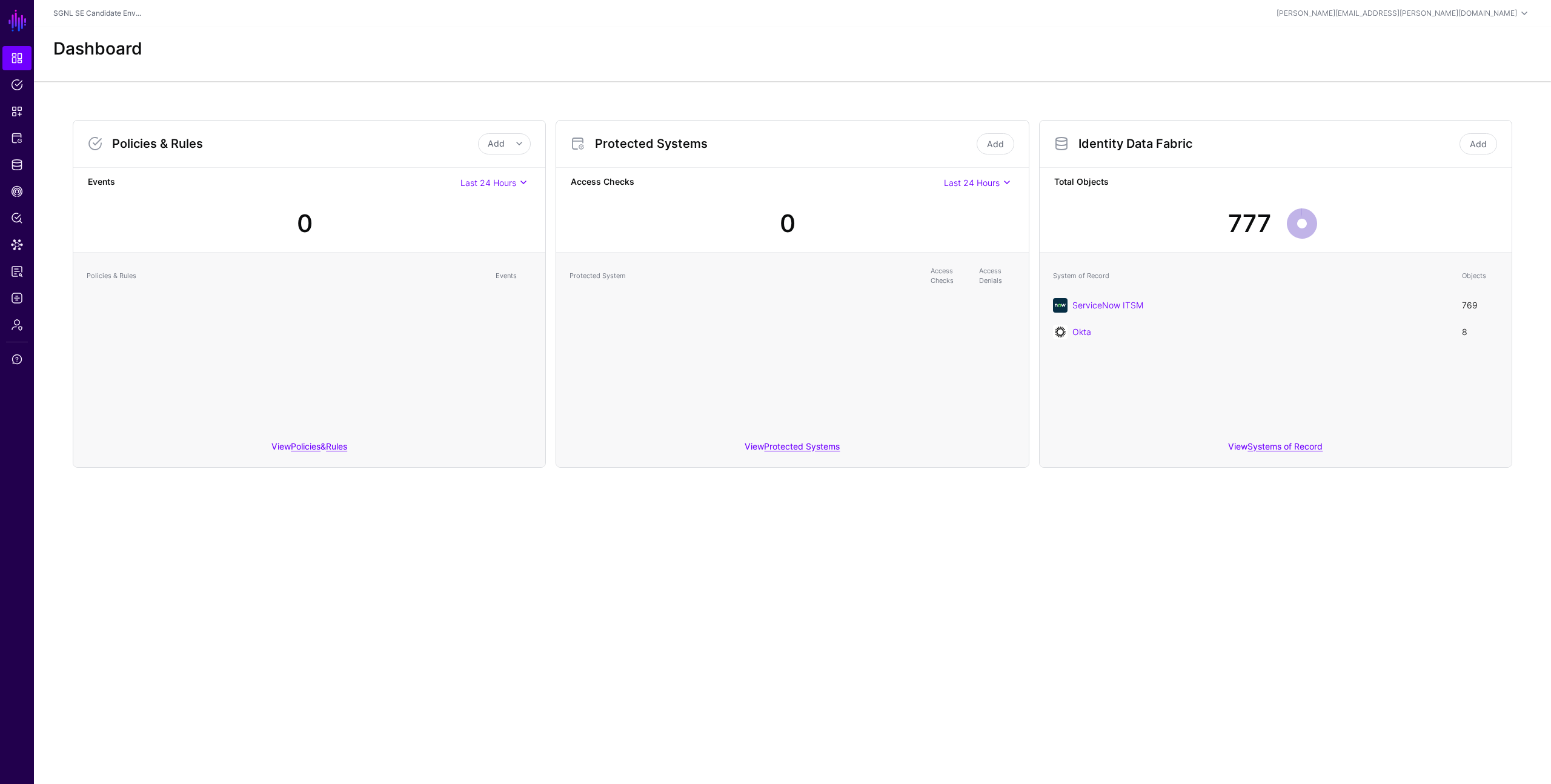
click at [303, 33] on div "Dashboard" at bounding box center [792, 54] width 1517 height 55
click at [305, 34] on div "Dashboard" at bounding box center [792, 54] width 1517 height 55
click at [998, 143] on link "Add" at bounding box center [995, 144] width 37 height 21
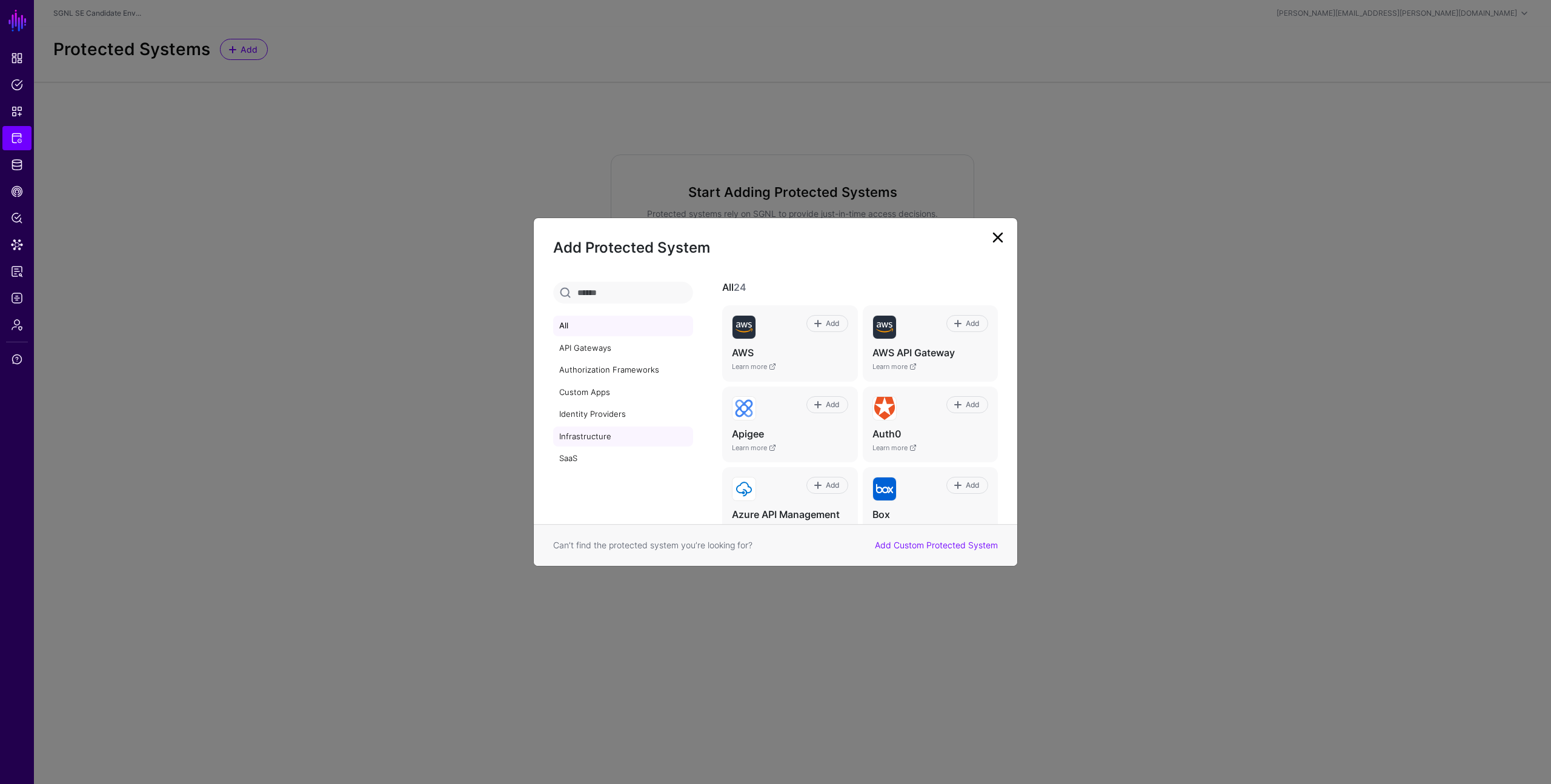
click at [579, 431] on link "Infrastructure" at bounding box center [623, 437] width 140 height 21
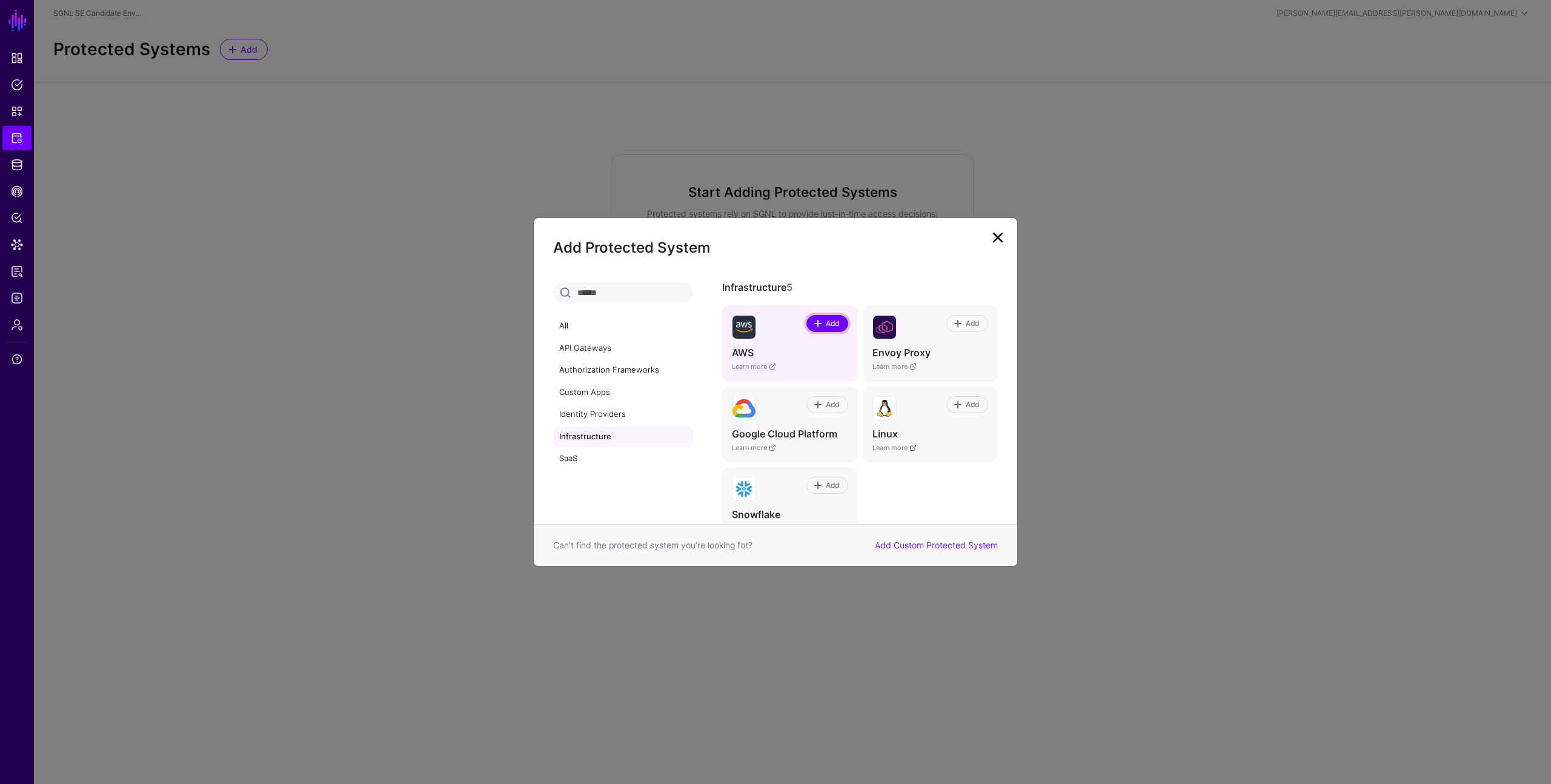
click at [818, 326] on span at bounding box center [818, 323] width 10 height 10
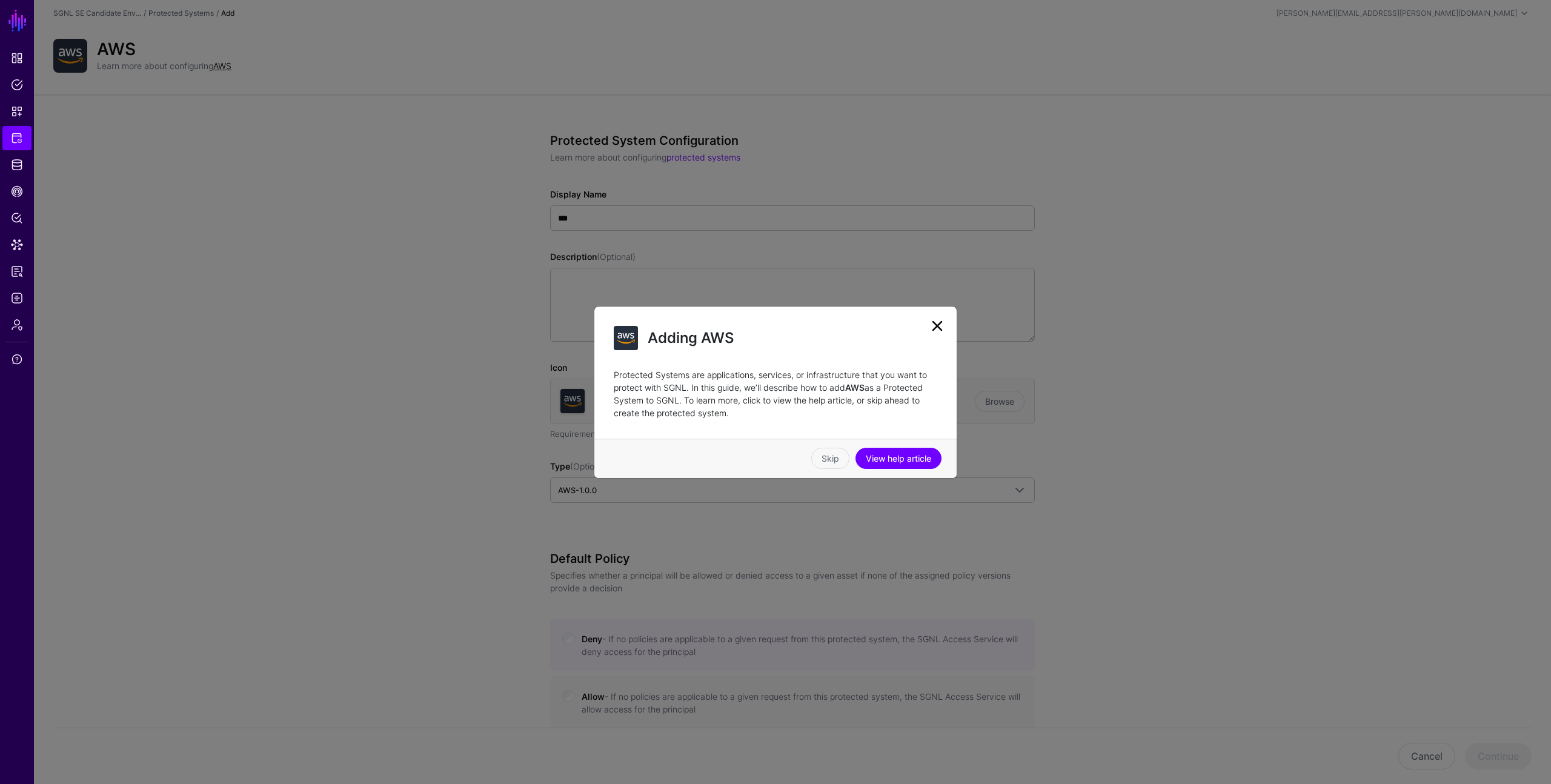
drag, startPoint x: 742, startPoint y: 369, endPoint x: 775, endPoint y: 409, distance: 51.9
click at [775, 409] on p "Protected Systems are applications, services, or infrastructure that you want t…" at bounding box center [776, 394] width 324 height 51
click at [839, 456] on link "Skip" at bounding box center [831, 457] width 38 height 21
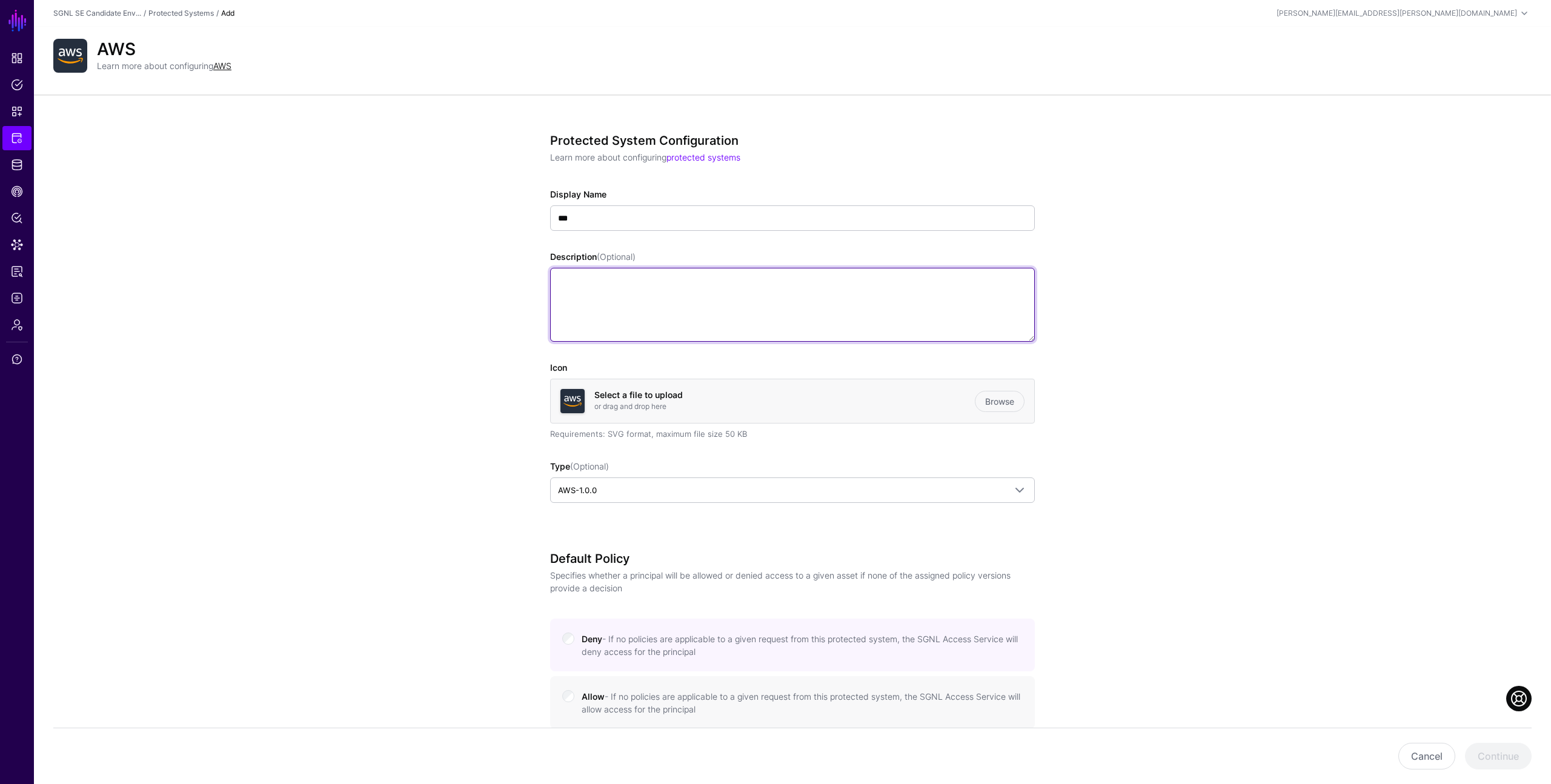
click at [688, 297] on textarea "Description (Optional)" at bounding box center [792, 304] width 485 height 74
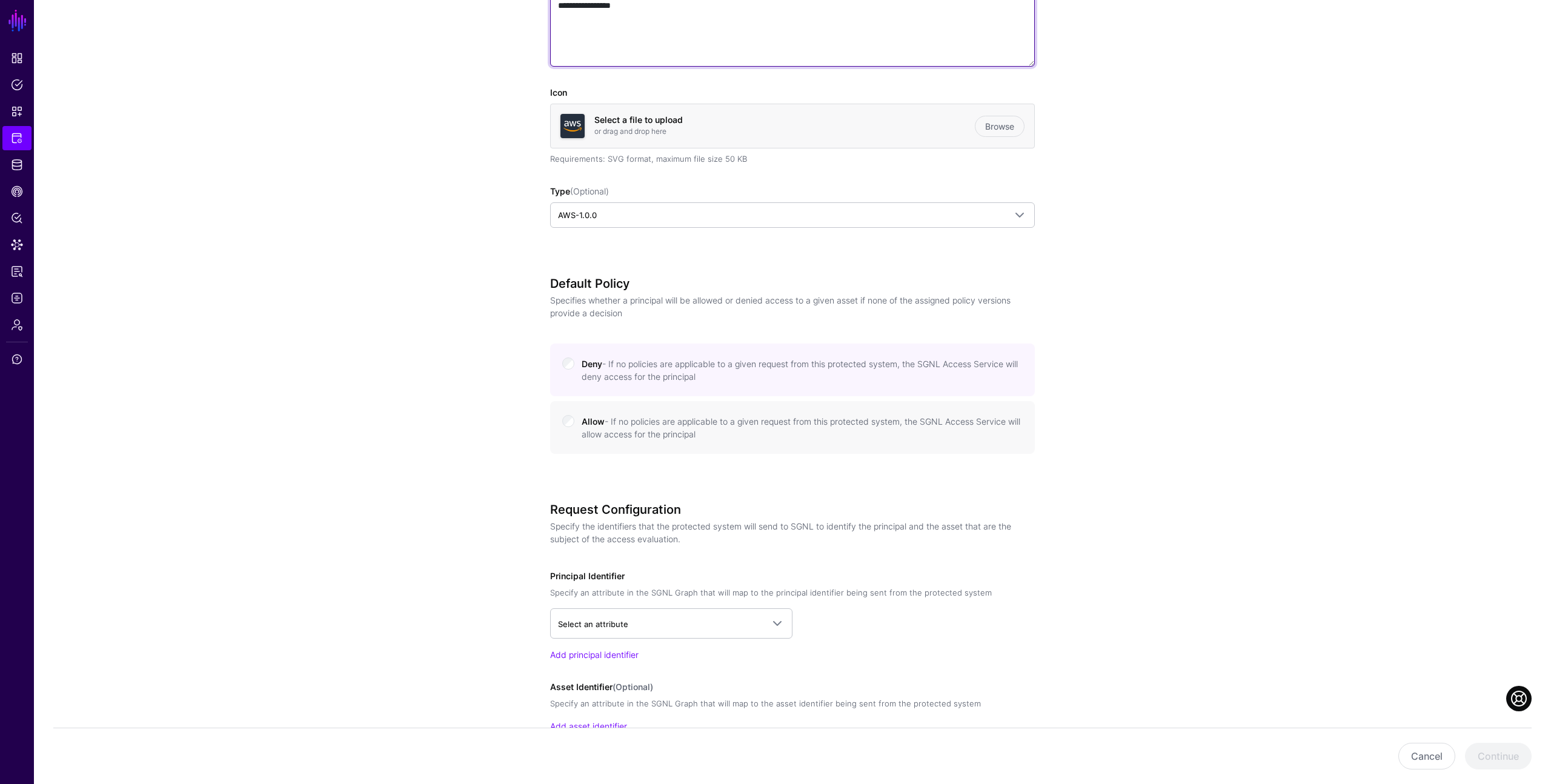
scroll to position [349, 0]
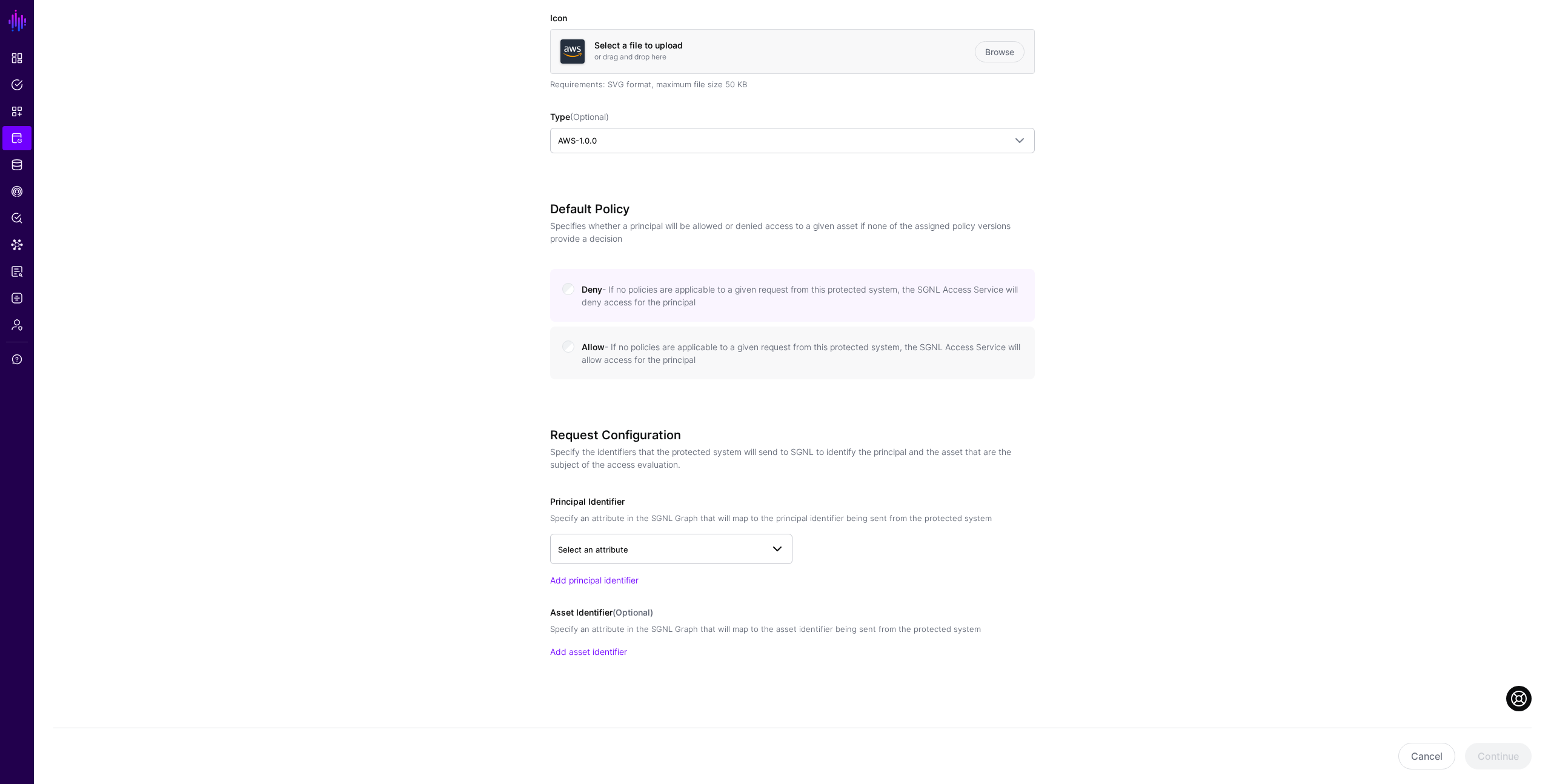
type textarea "**********"
click at [749, 548] on span "Select an attribute" at bounding box center [660, 549] width 205 height 14
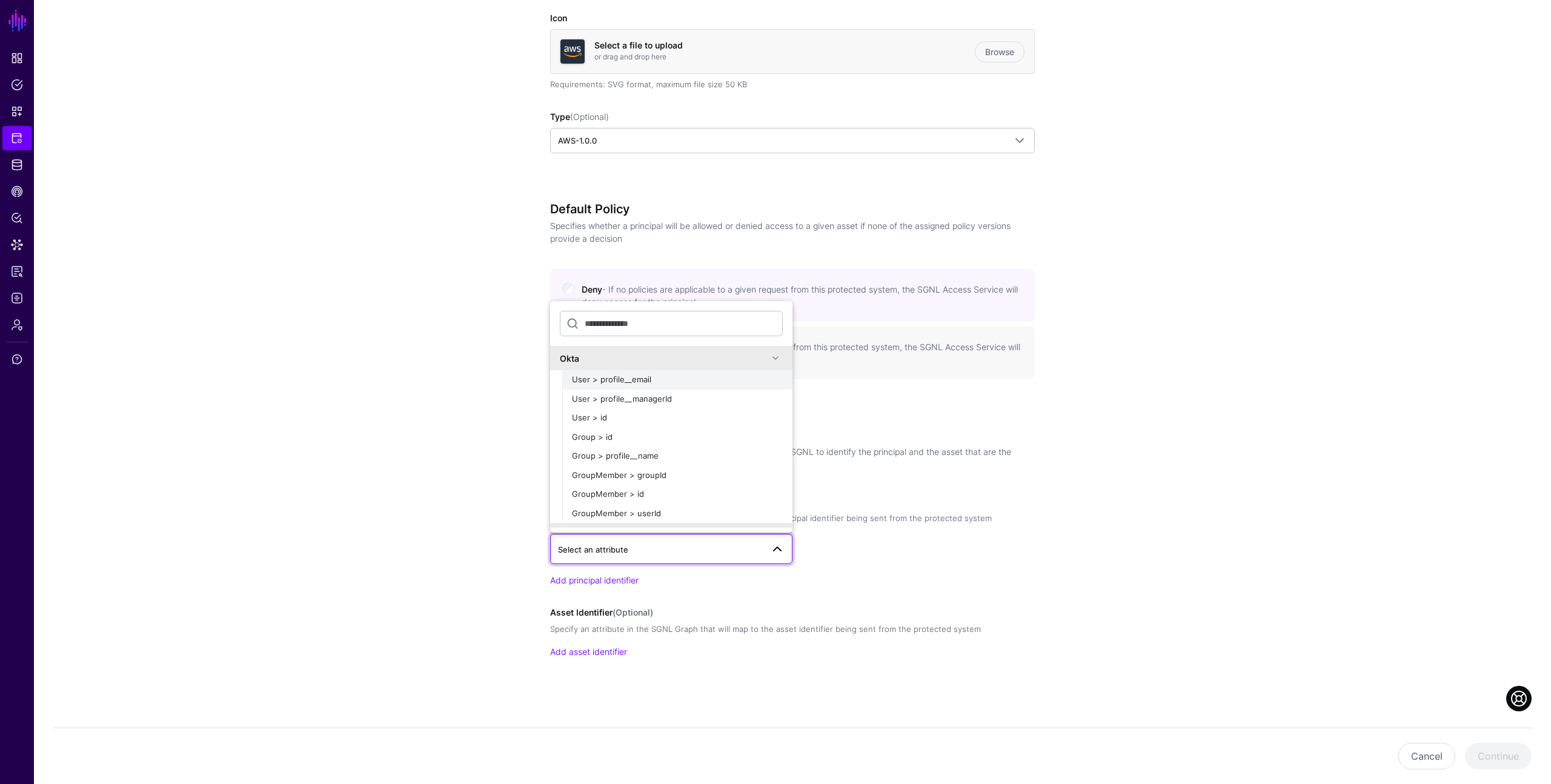
click at [647, 375] on span "User > profile__email" at bounding box center [611, 379] width 79 height 10
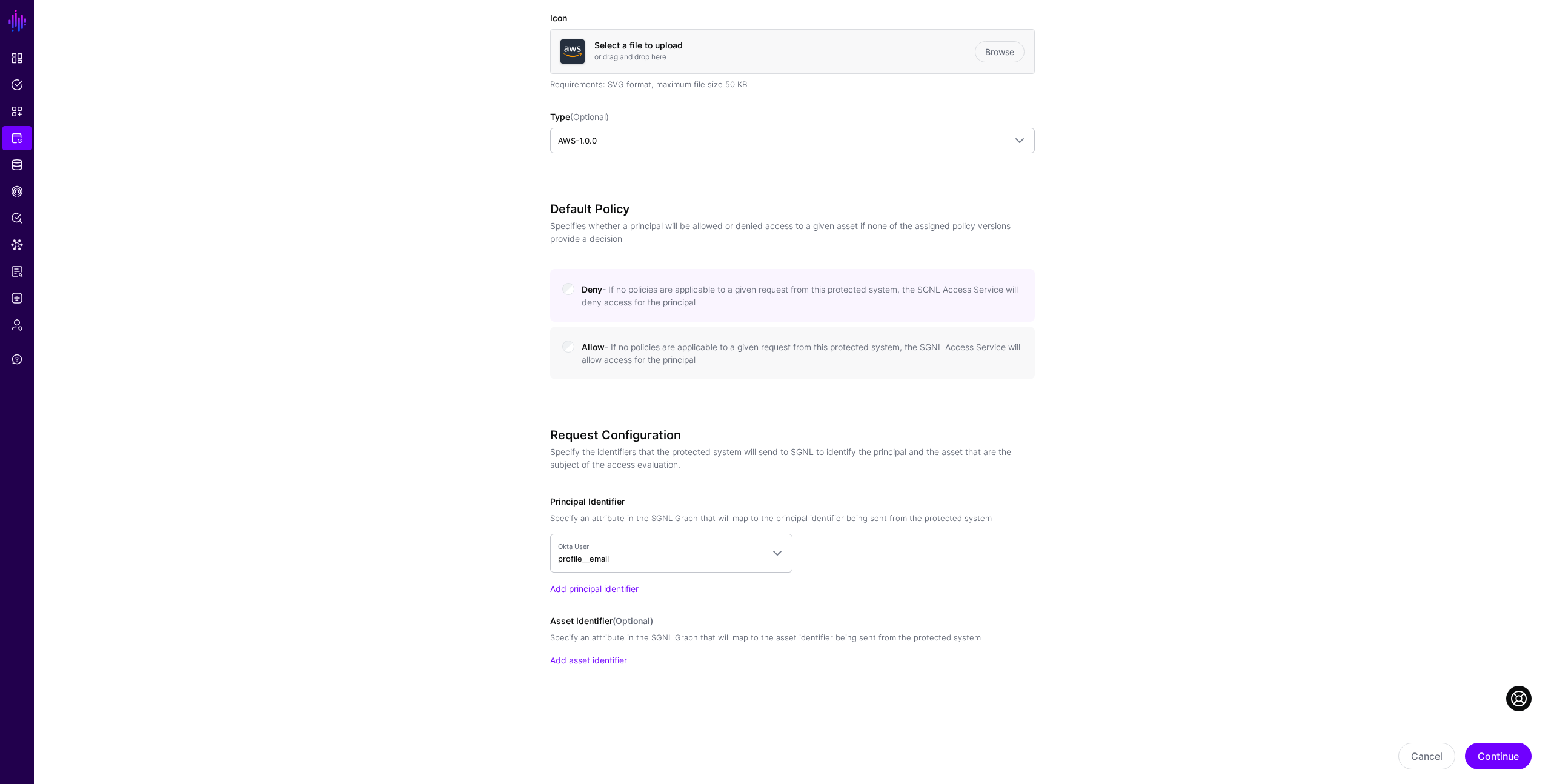
scroll to position [358, 0]
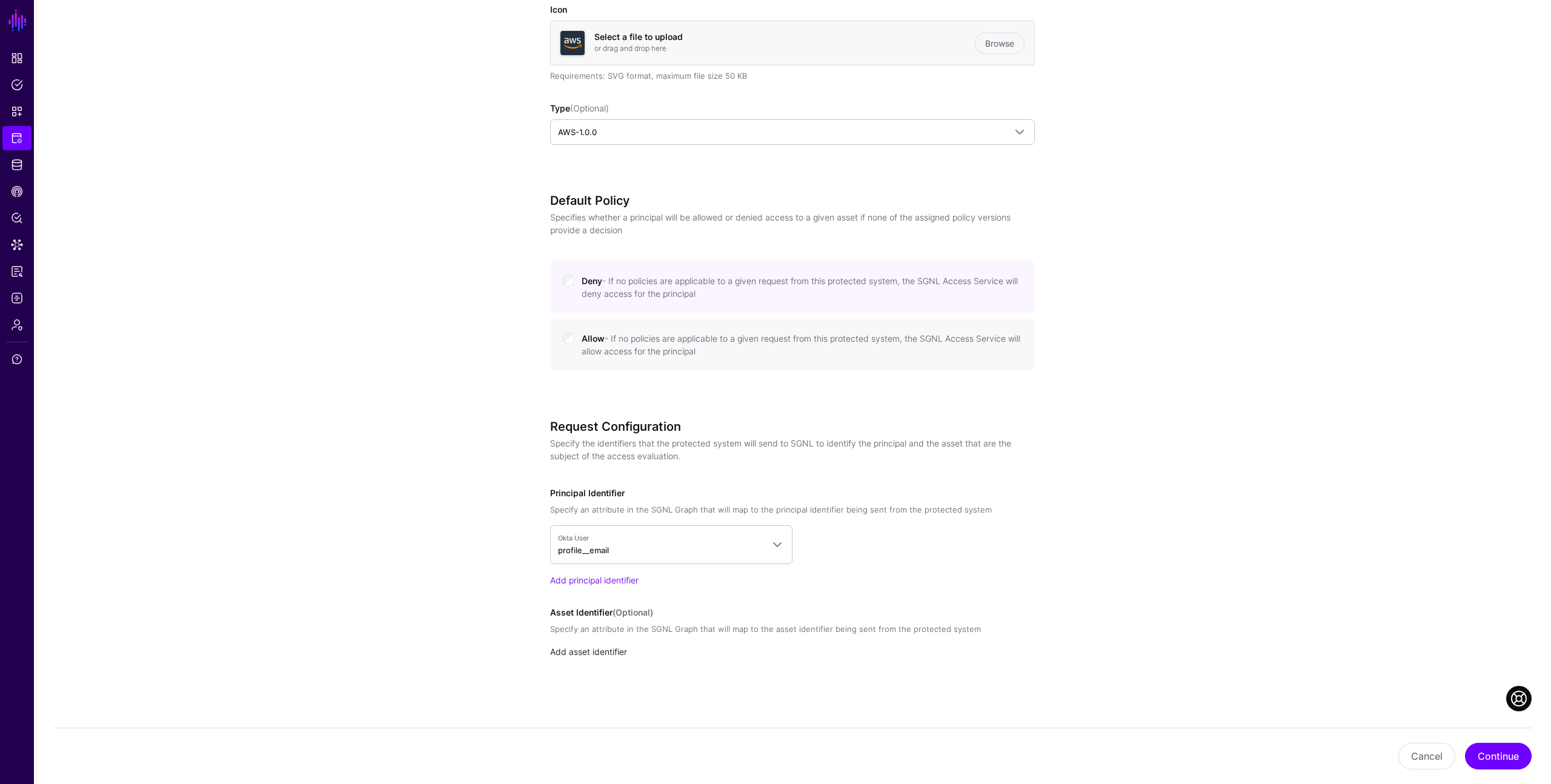
click at [604, 651] on link "Add asset identifier" at bounding box center [589, 651] width 77 height 10
click at [616, 660] on span "Select an attribute" at bounding box center [592, 660] width 70 height 10
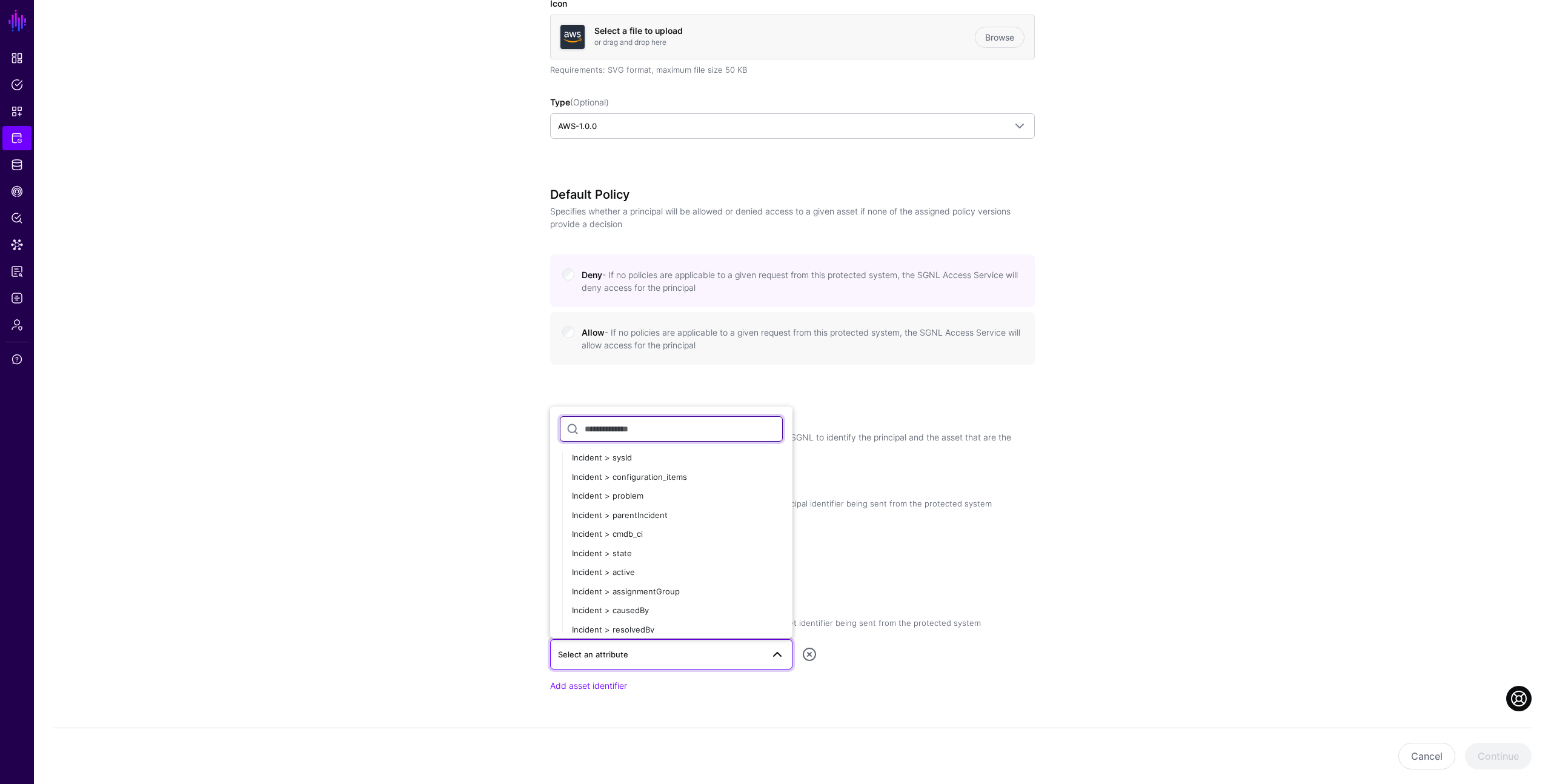
scroll to position [489, 0]
click at [627, 578] on div "Incident > active" at bounding box center [678, 572] width 211 height 12
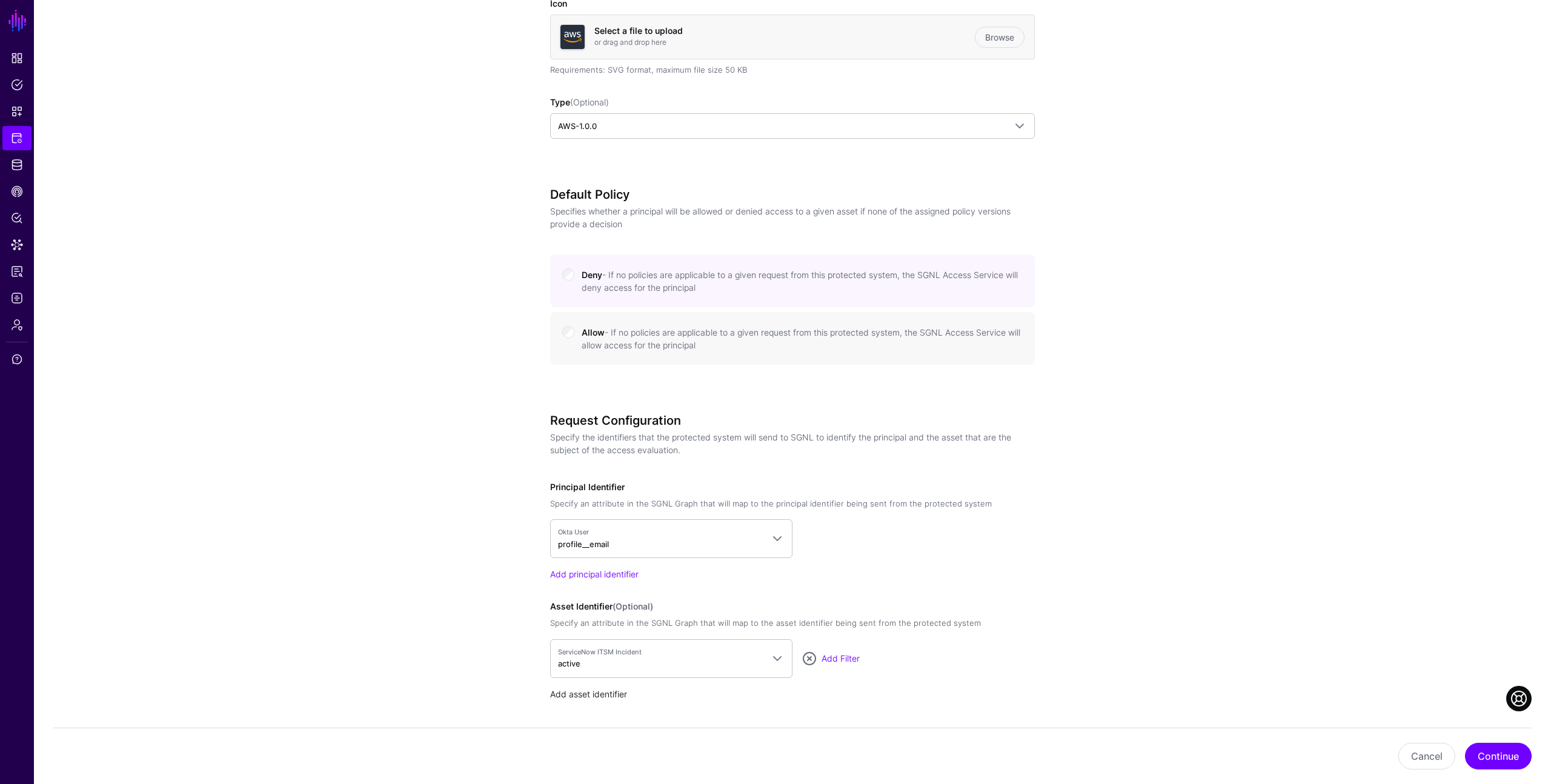
click at [596, 698] on link "Add asset identifier" at bounding box center [589, 693] width 77 height 10
click at [618, 702] on span "Select an attribute" at bounding box center [592, 702] width 70 height 10
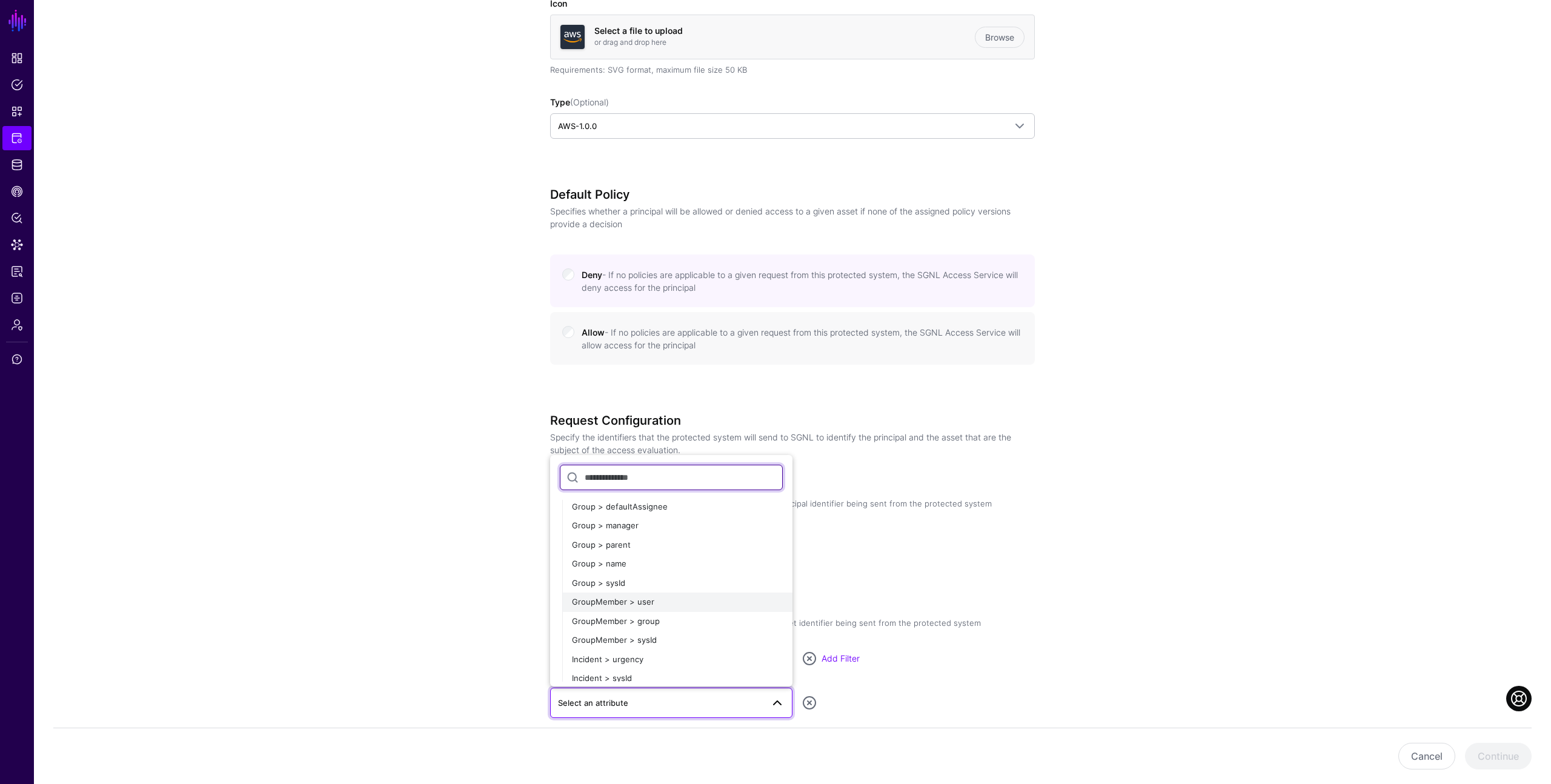
scroll to position [318, 0]
click at [1082, 521] on app-integrations-details-form "**********" at bounding box center [792, 298] width 1517 height 1136
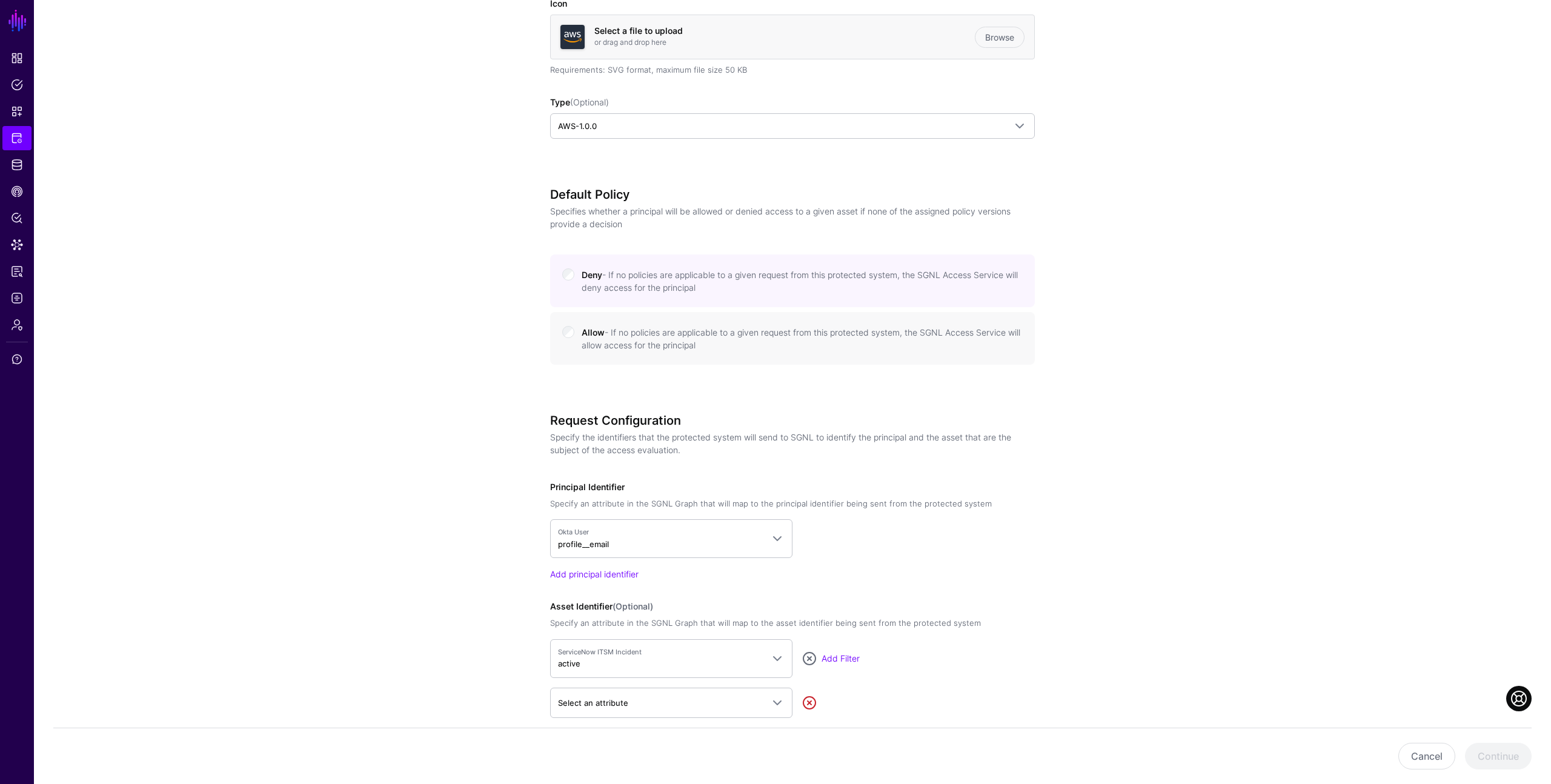
click at [810, 702] on link at bounding box center [810, 703] width 15 height 15
click at [1497, 749] on button "Continue" at bounding box center [1497, 756] width 66 height 26
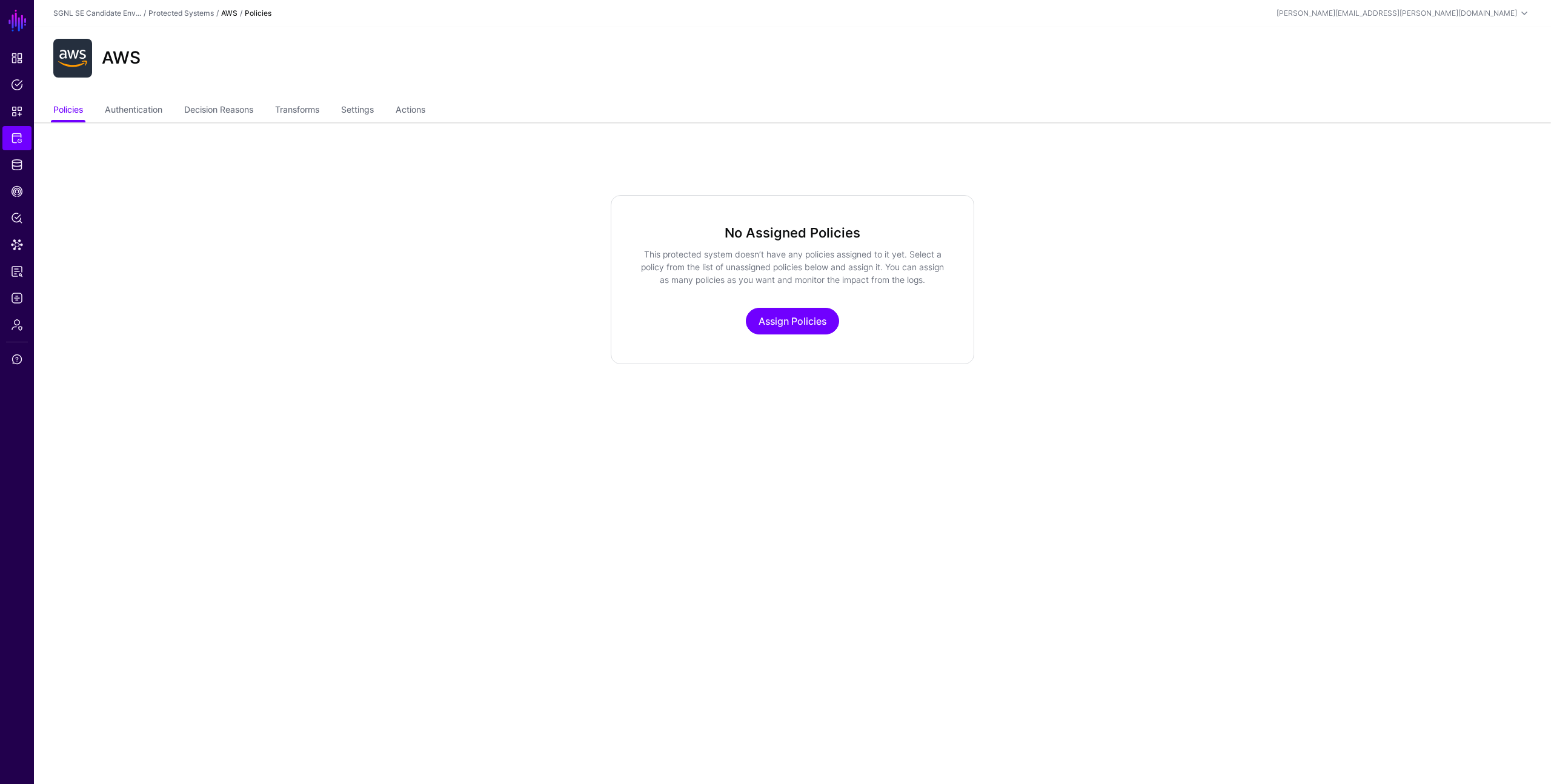
click at [808, 420] on main "SGNL Dashboard Policies Snippets Protected Systems Identity Data Fabric CAEP Hu…" at bounding box center [775, 392] width 1551 height 784
click at [121, 109] on link "Authentication" at bounding box center [133, 110] width 57 height 23
click at [910, 393] on main "SGNL Dashboard Policies Snippets Protected Systems Identity Data Fabric CAEP Hu…" at bounding box center [775, 392] width 1551 height 784
click at [802, 323] on link "Generate Token" at bounding box center [792, 320] width 97 height 26
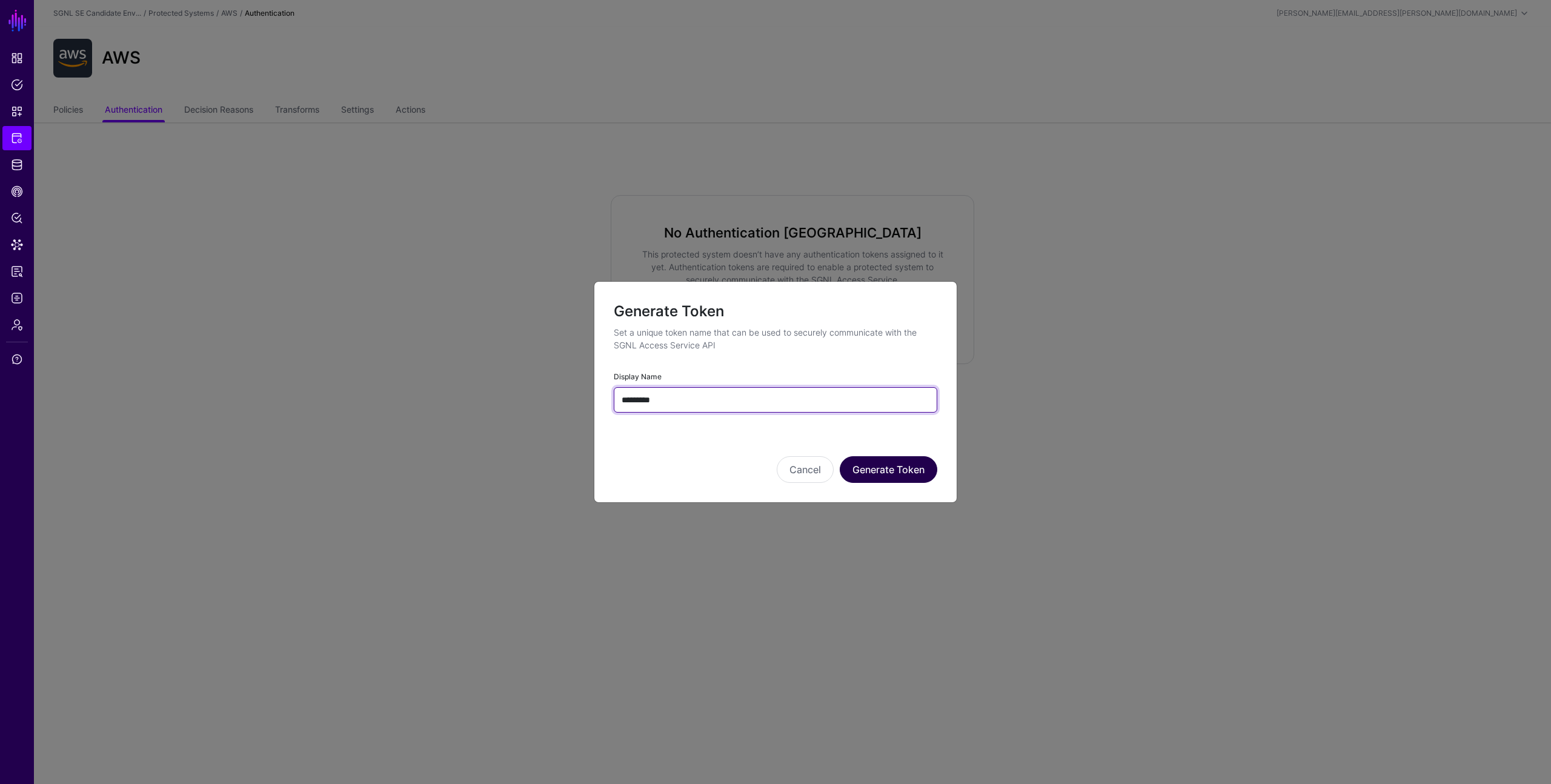
type input "*********"
click at [864, 461] on button "Generate Token" at bounding box center [888, 469] width 97 height 26
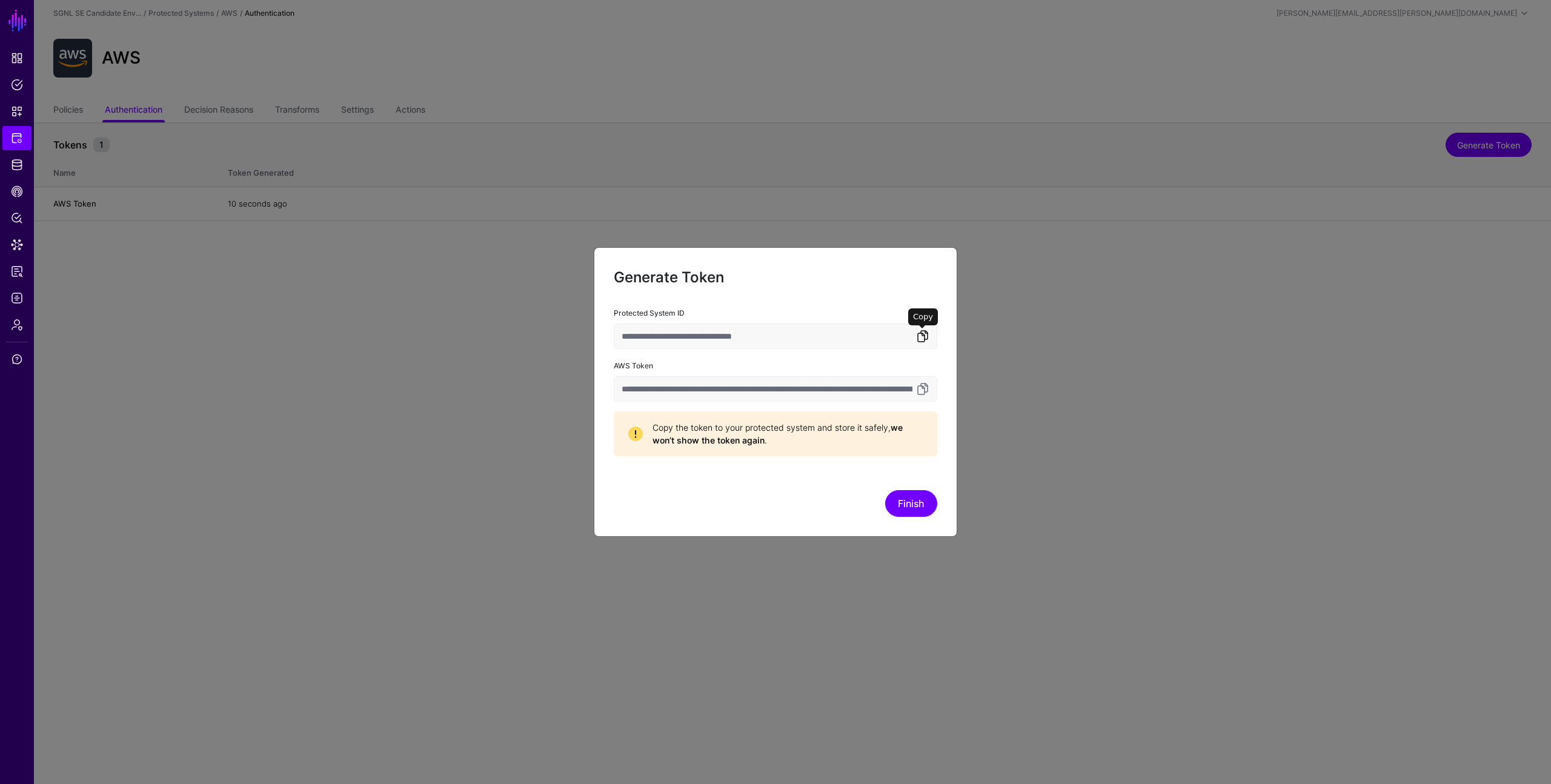
click at [922, 337] on link at bounding box center [922, 337] width 15 height 15
click at [921, 386] on link at bounding box center [922, 389] width 15 height 15
click at [908, 506] on button "Finish" at bounding box center [911, 503] width 52 height 26
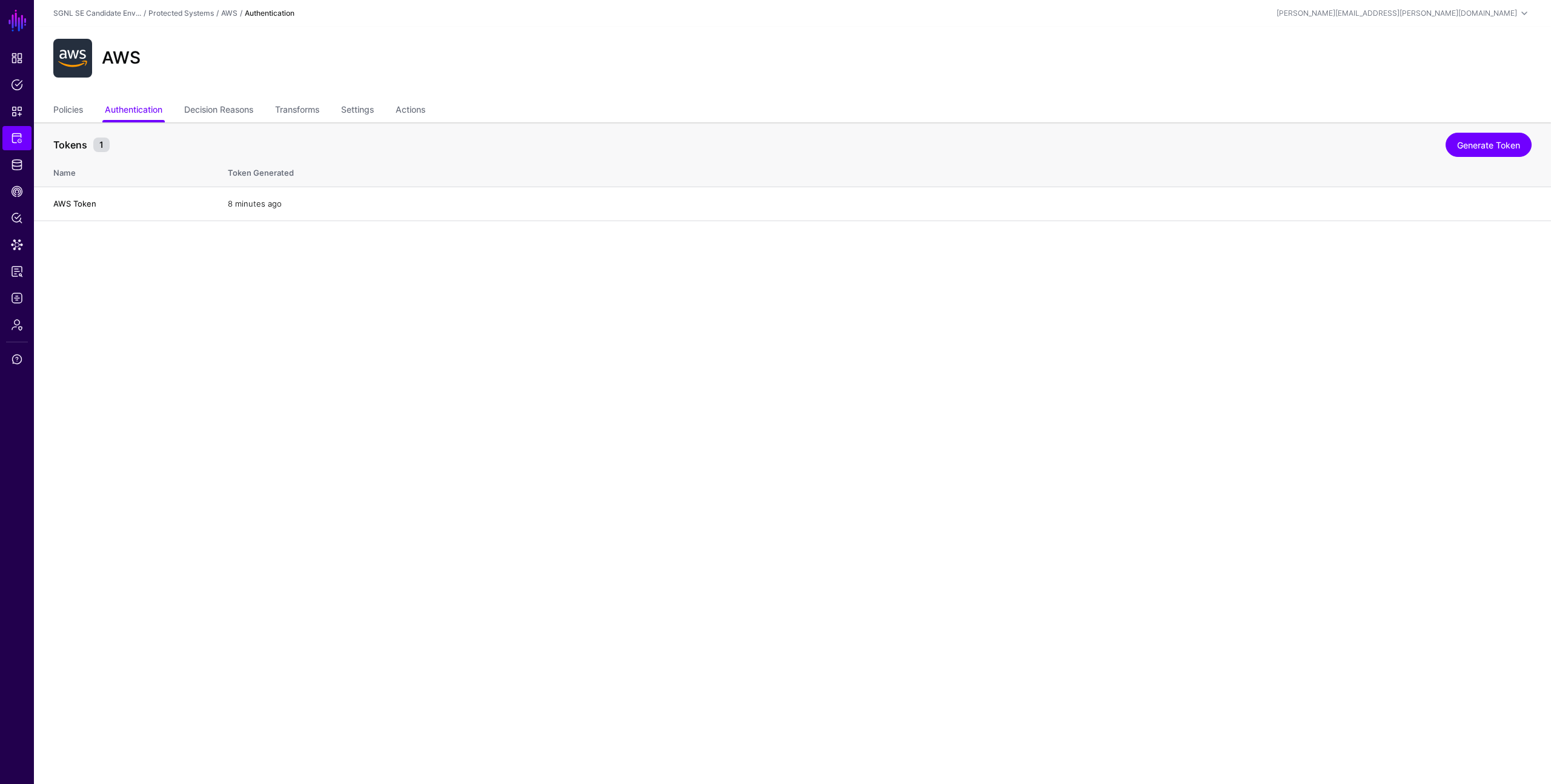
click at [368, 313] on main "SGNL Dashboard Policies Snippets Protected Systems Identity Data Fabric CAEP Hu…" at bounding box center [775, 392] width 1551 height 784
click at [300, 106] on link "Transforms" at bounding box center [297, 110] width 45 height 23
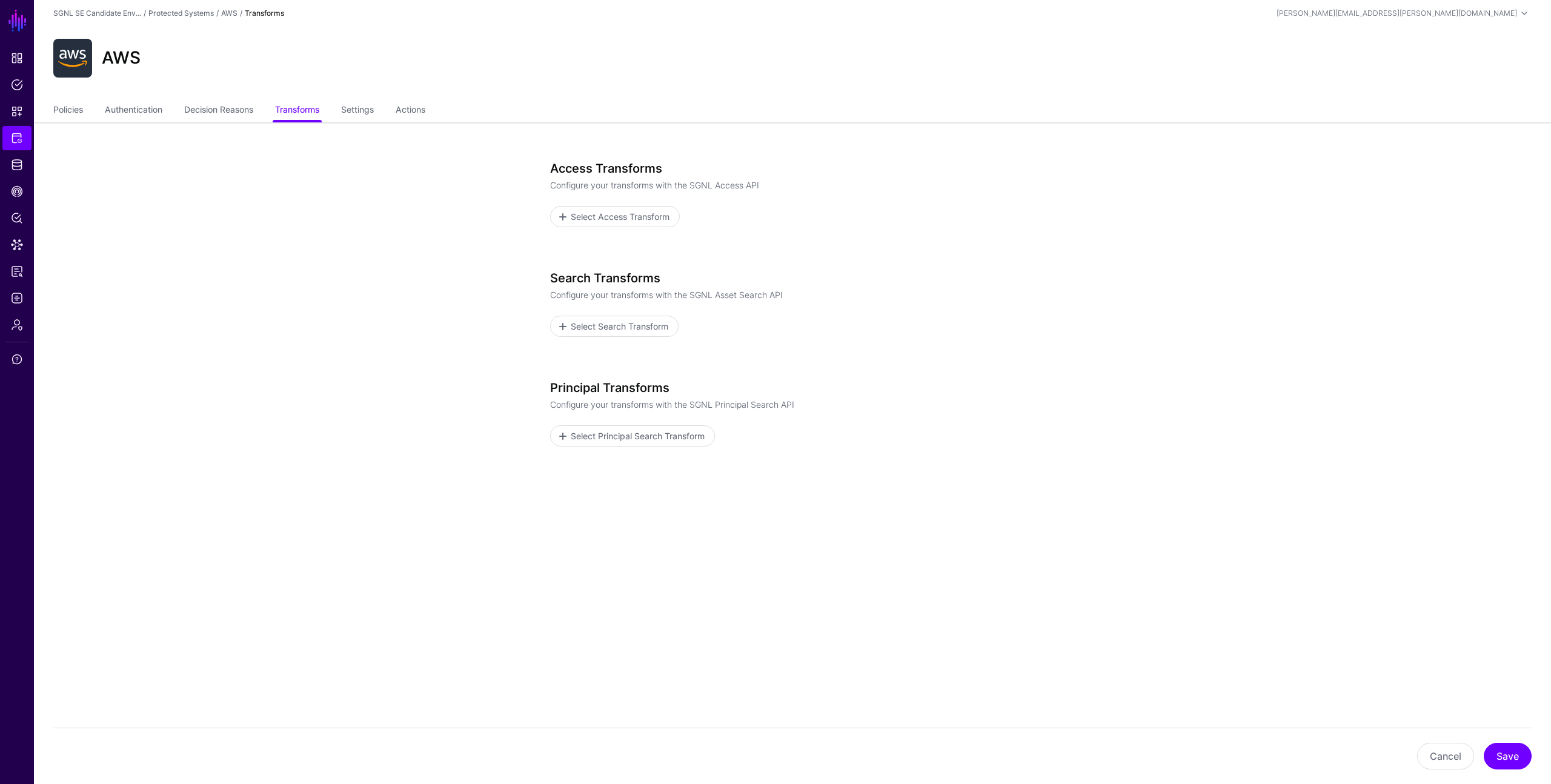
click at [458, 367] on app-integrations-item-transforms "Access Transforms Configure your transforms with the SGNL Access API Select Acc…" at bounding box center [792, 374] width 1517 height 503
click at [78, 107] on link "Policies" at bounding box center [68, 110] width 30 height 23
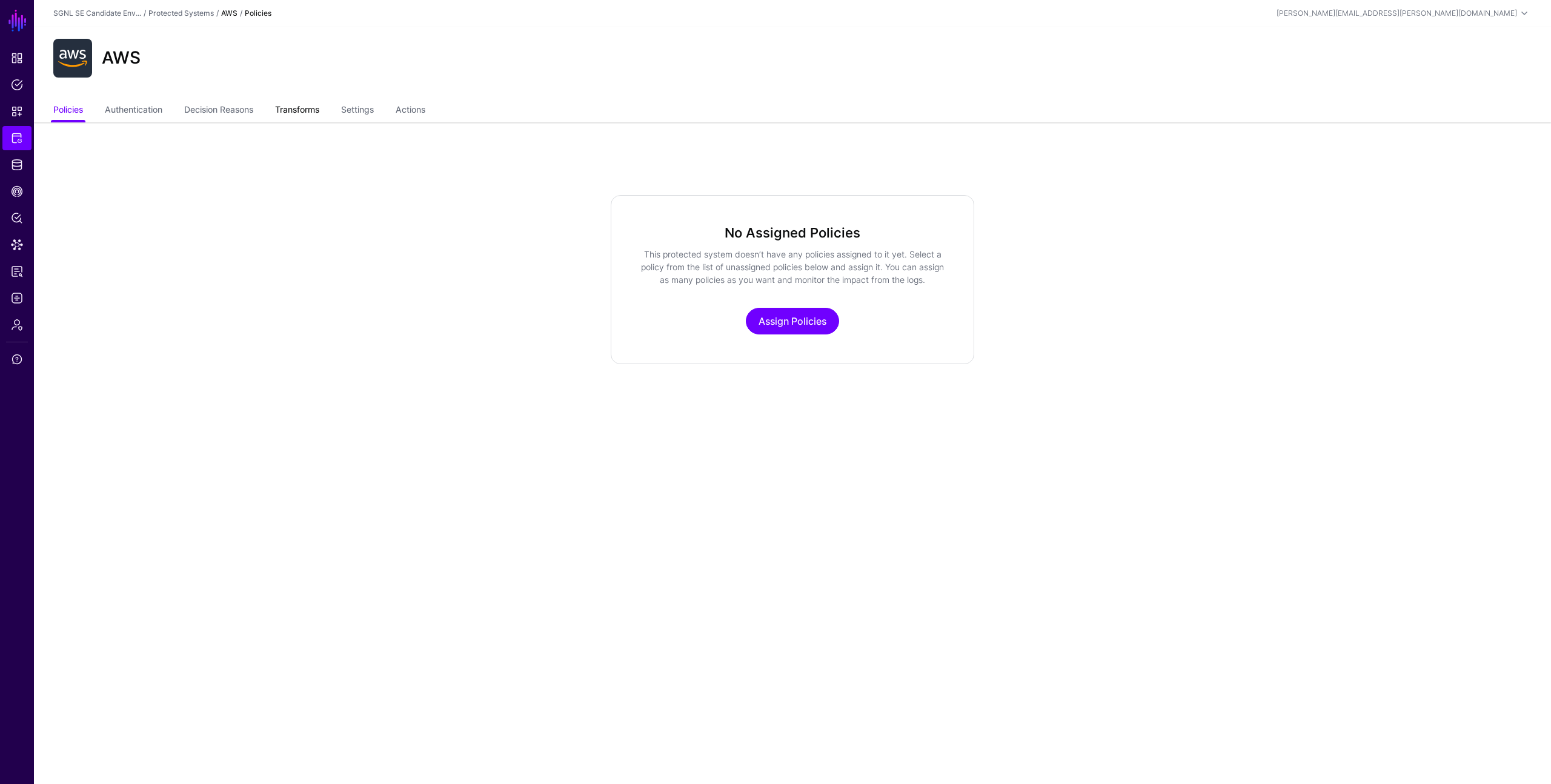
click at [298, 109] on link "Transforms" at bounding box center [297, 110] width 45 height 23
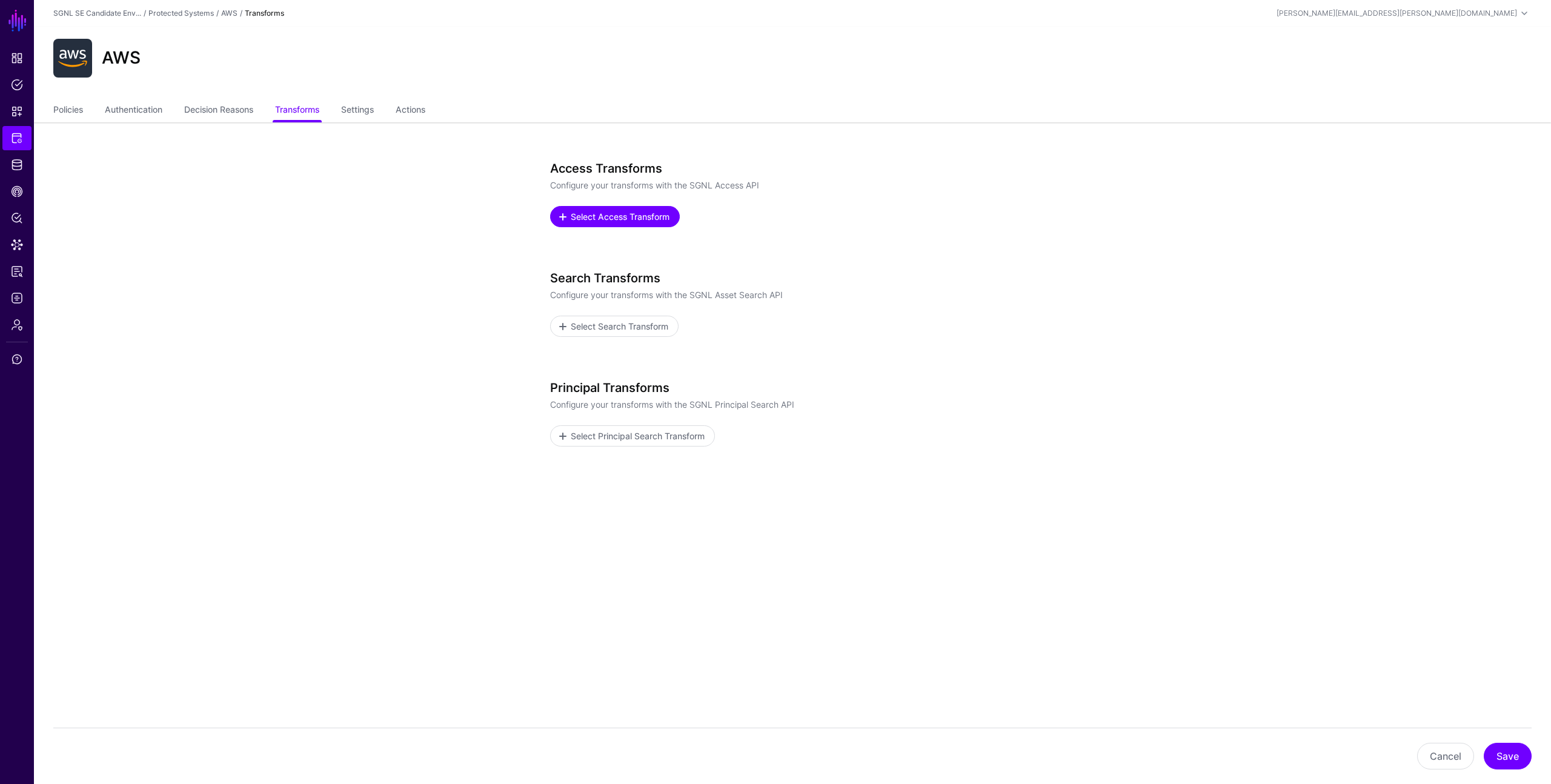
click at [609, 211] on span "Select Access Transform" at bounding box center [620, 216] width 102 height 13
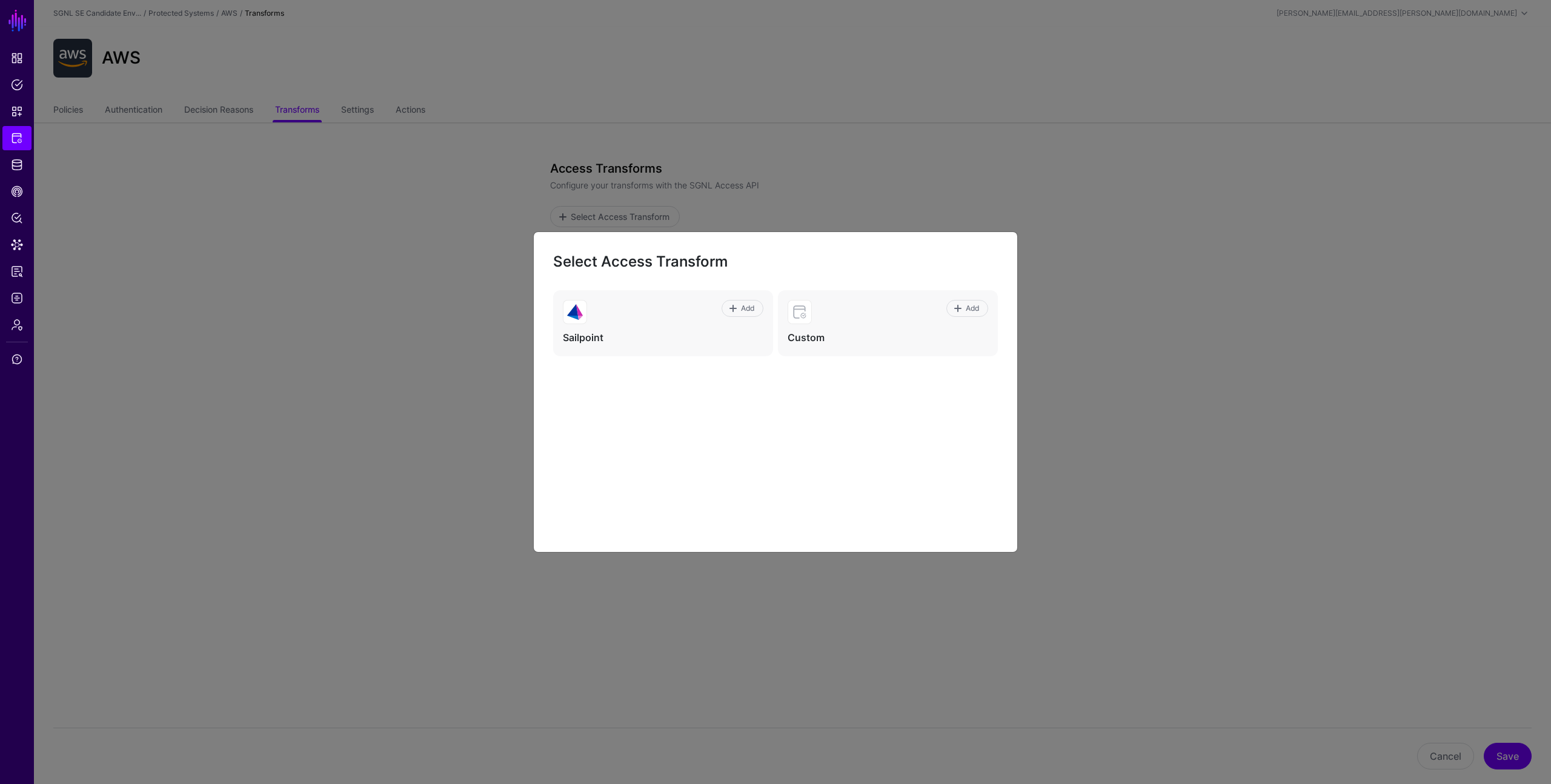
click at [1056, 286] on ngb-modal-window "Select Access Transform Add Sailpoint Add Custom" at bounding box center [775, 392] width 1551 height 784
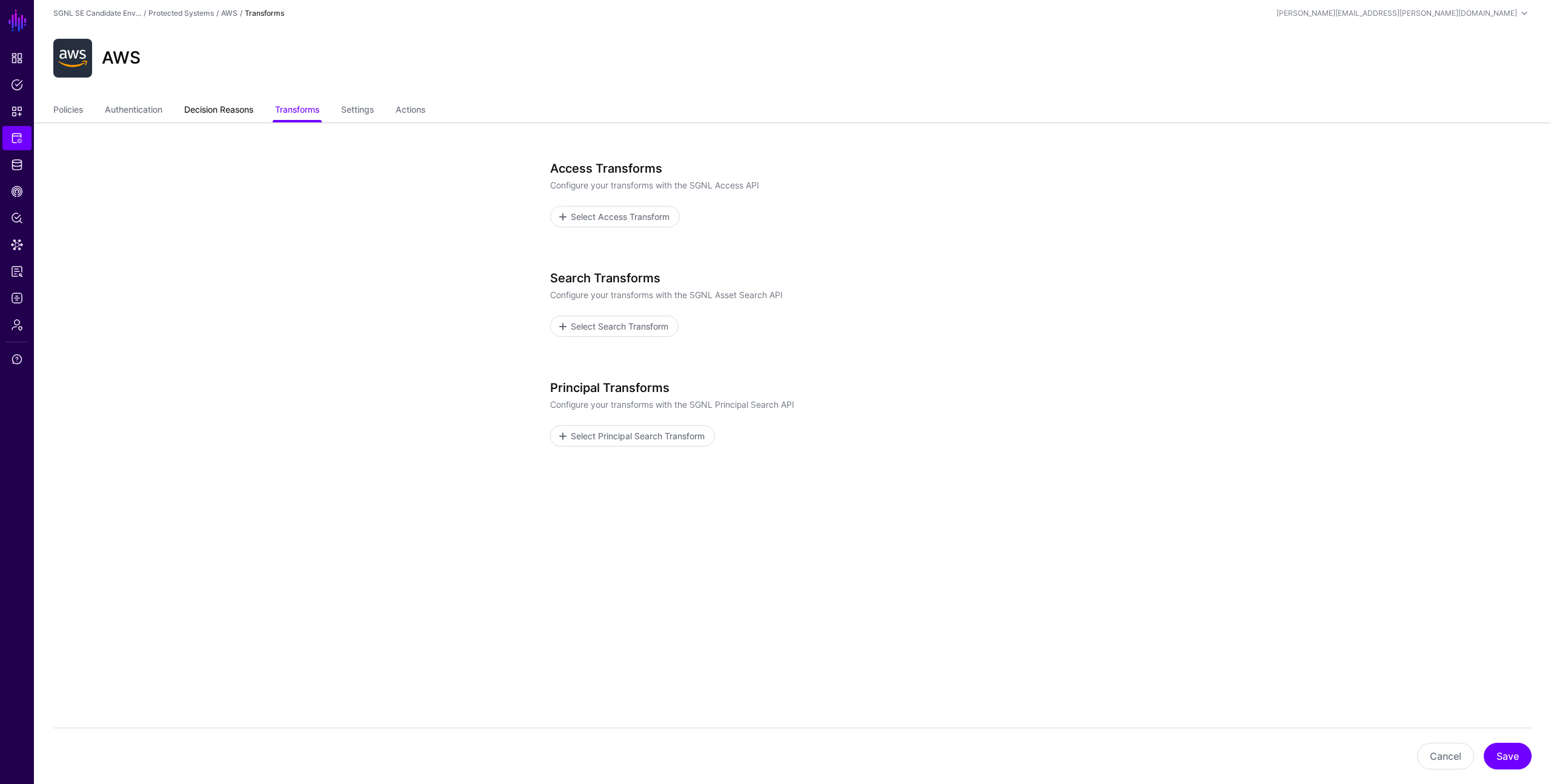
click at [240, 116] on link "Decision Reasons" at bounding box center [218, 110] width 69 height 23
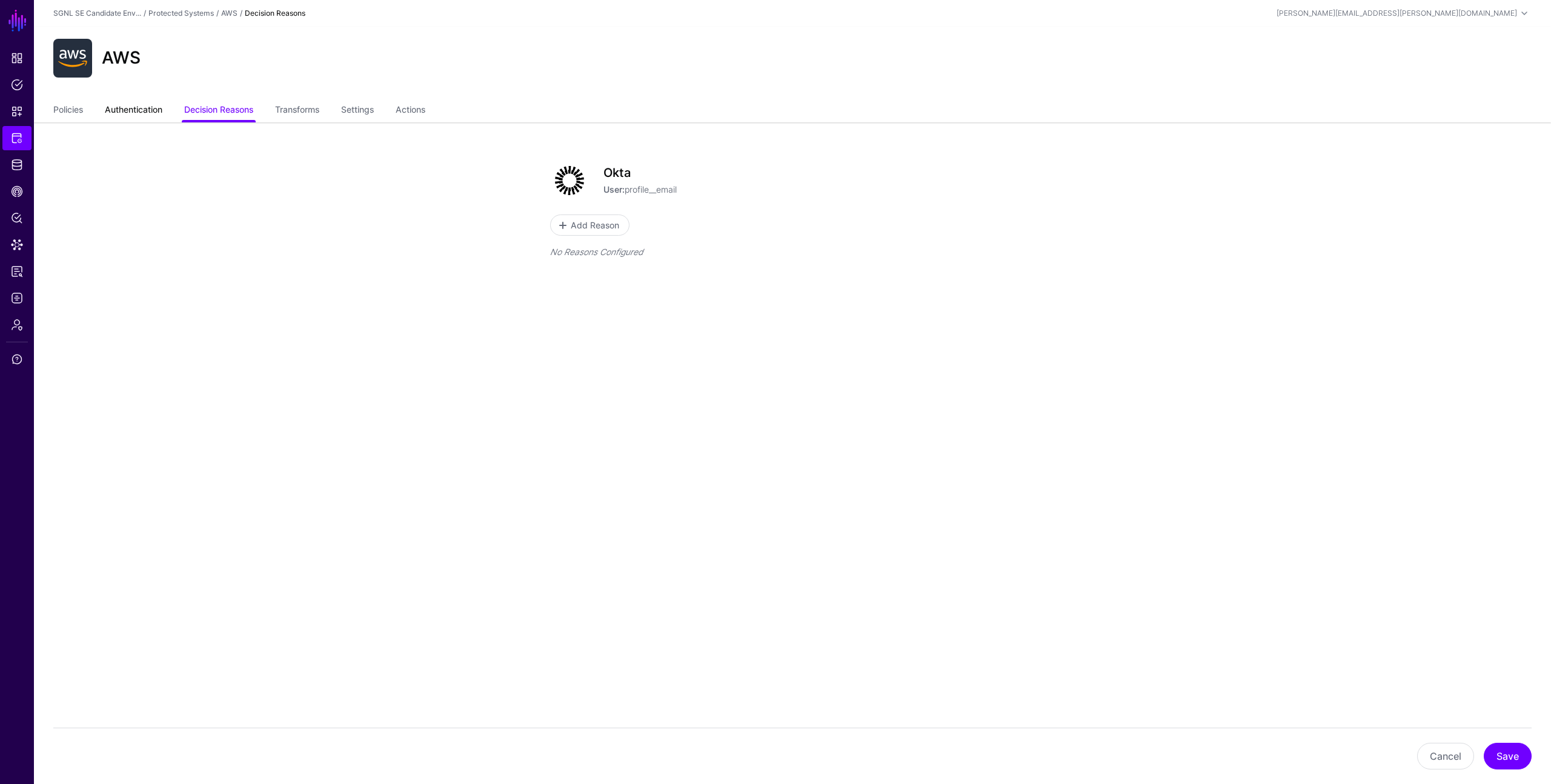
click at [155, 108] on link "Authentication" at bounding box center [133, 110] width 57 height 23
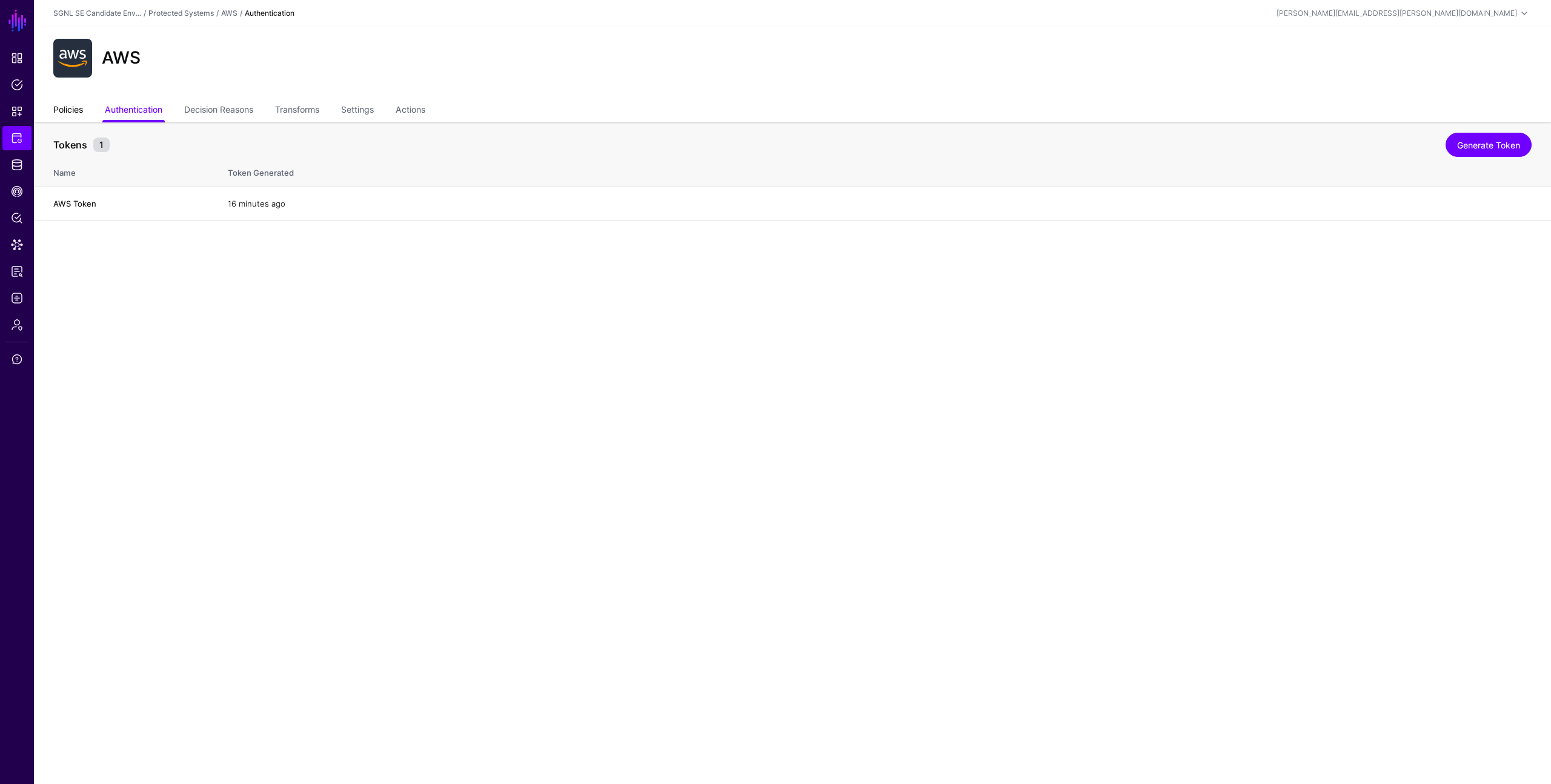
click at [64, 109] on link "Policies" at bounding box center [68, 110] width 30 height 23
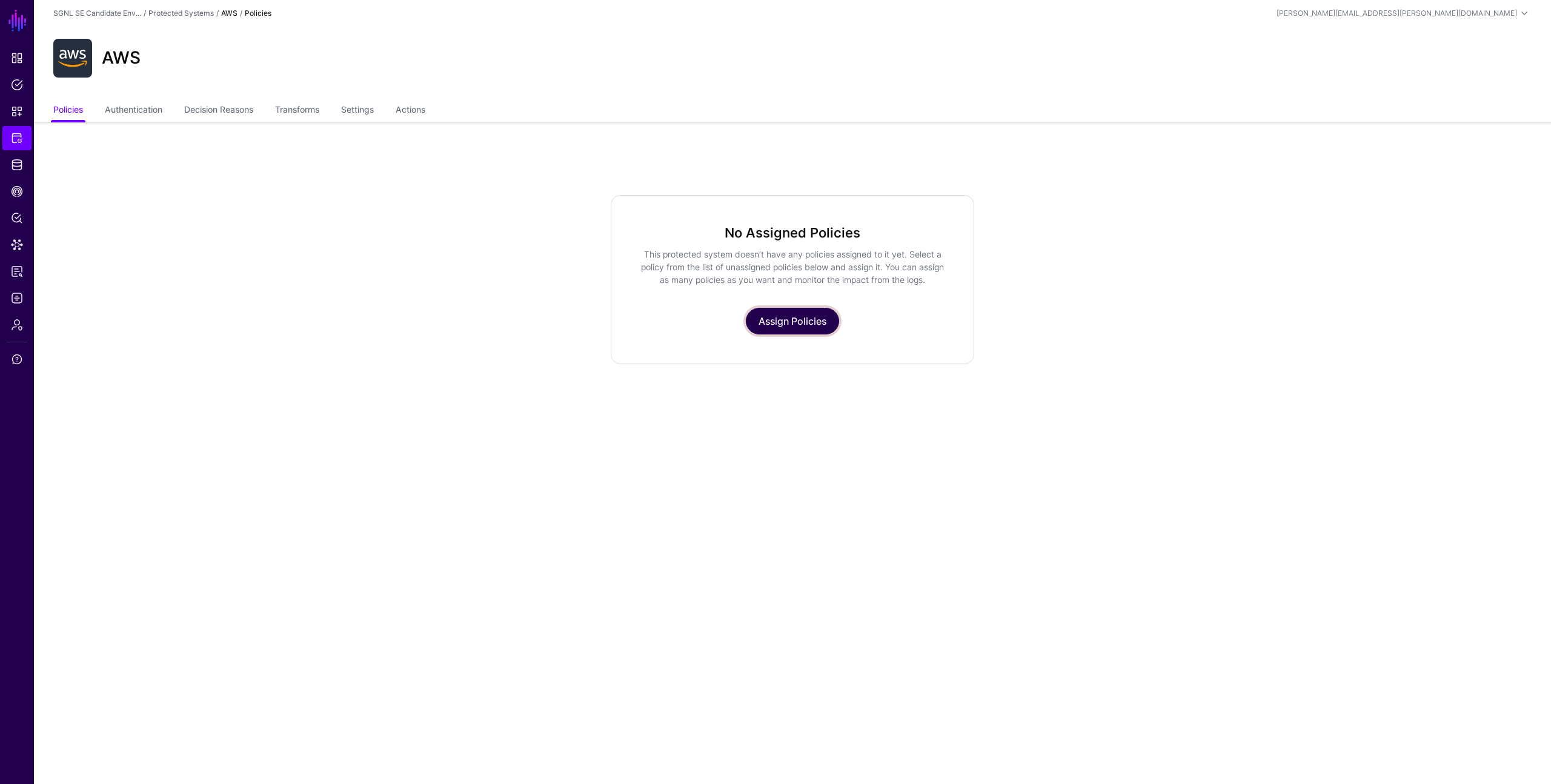
click at [770, 315] on link "Assign Policies" at bounding box center [792, 320] width 94 height 26
click at [290, 114] on link "Transforms" at bounding box center [297, 110] width 45 height 23
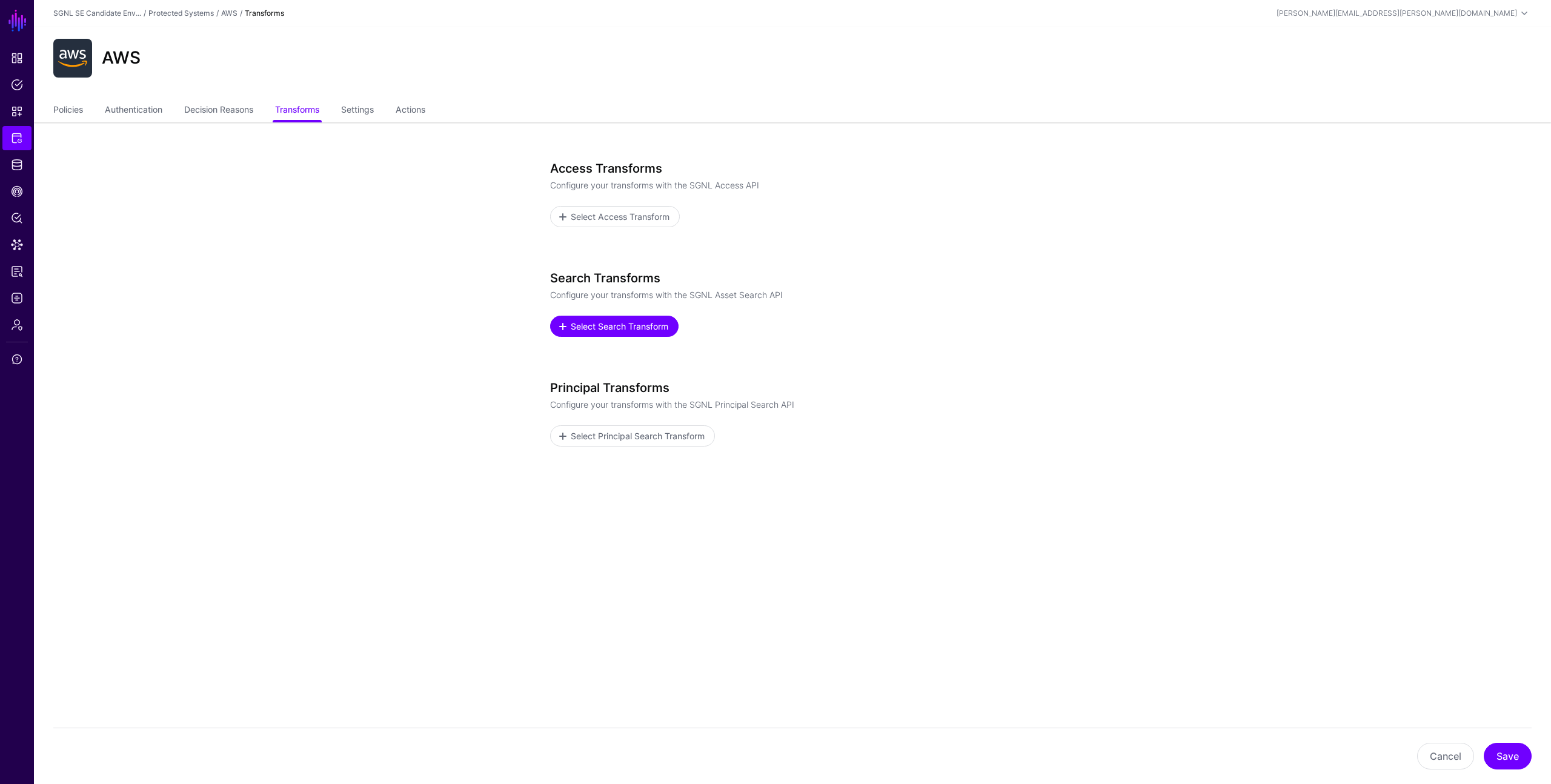
click at [581, 329] on span "Select Search Transform" at bounding box center [619, 327] width 101 height 13
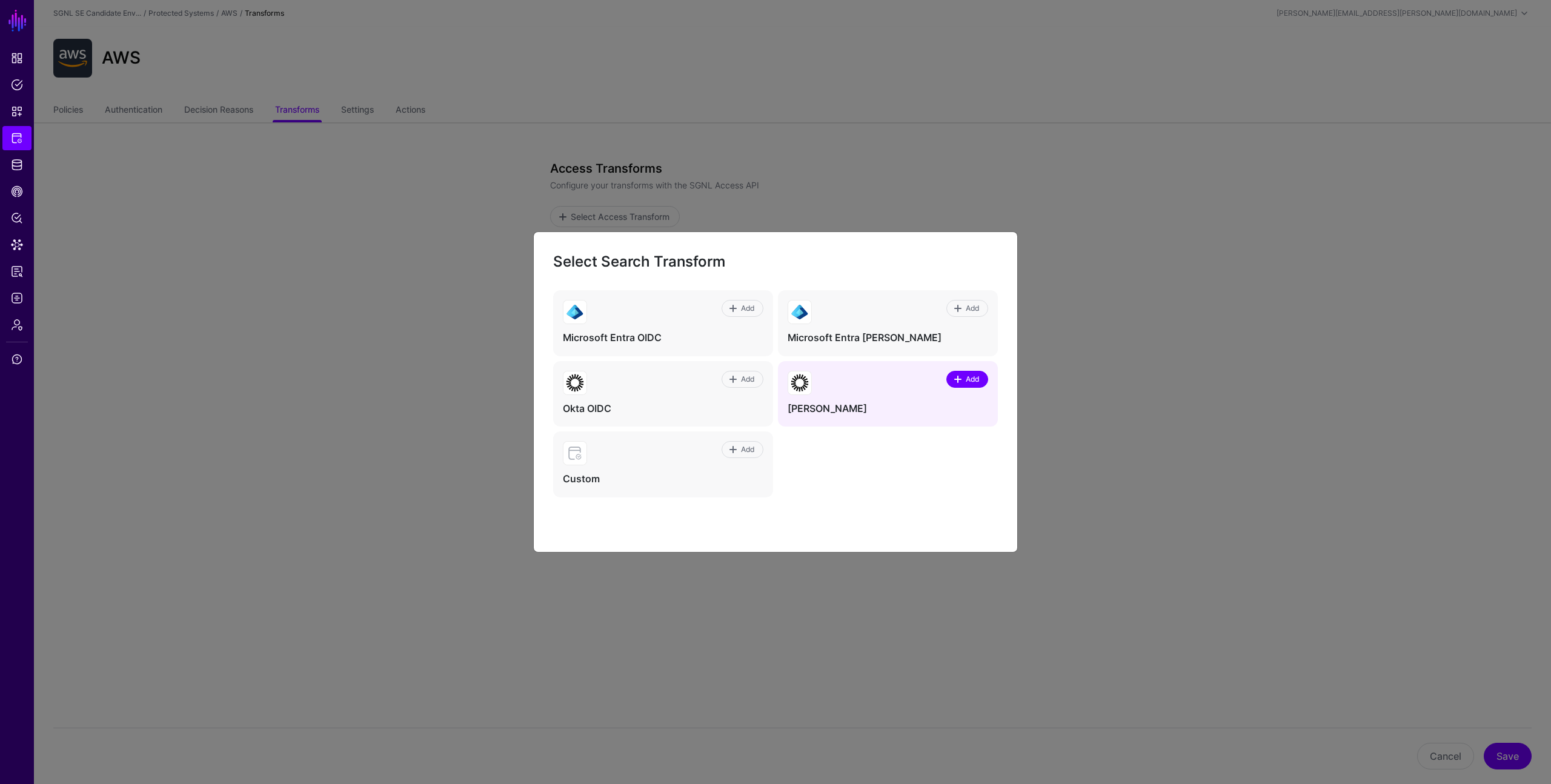
click at [972, 377] on span "Add" at bounding box center [972, 379] width 16 height 11
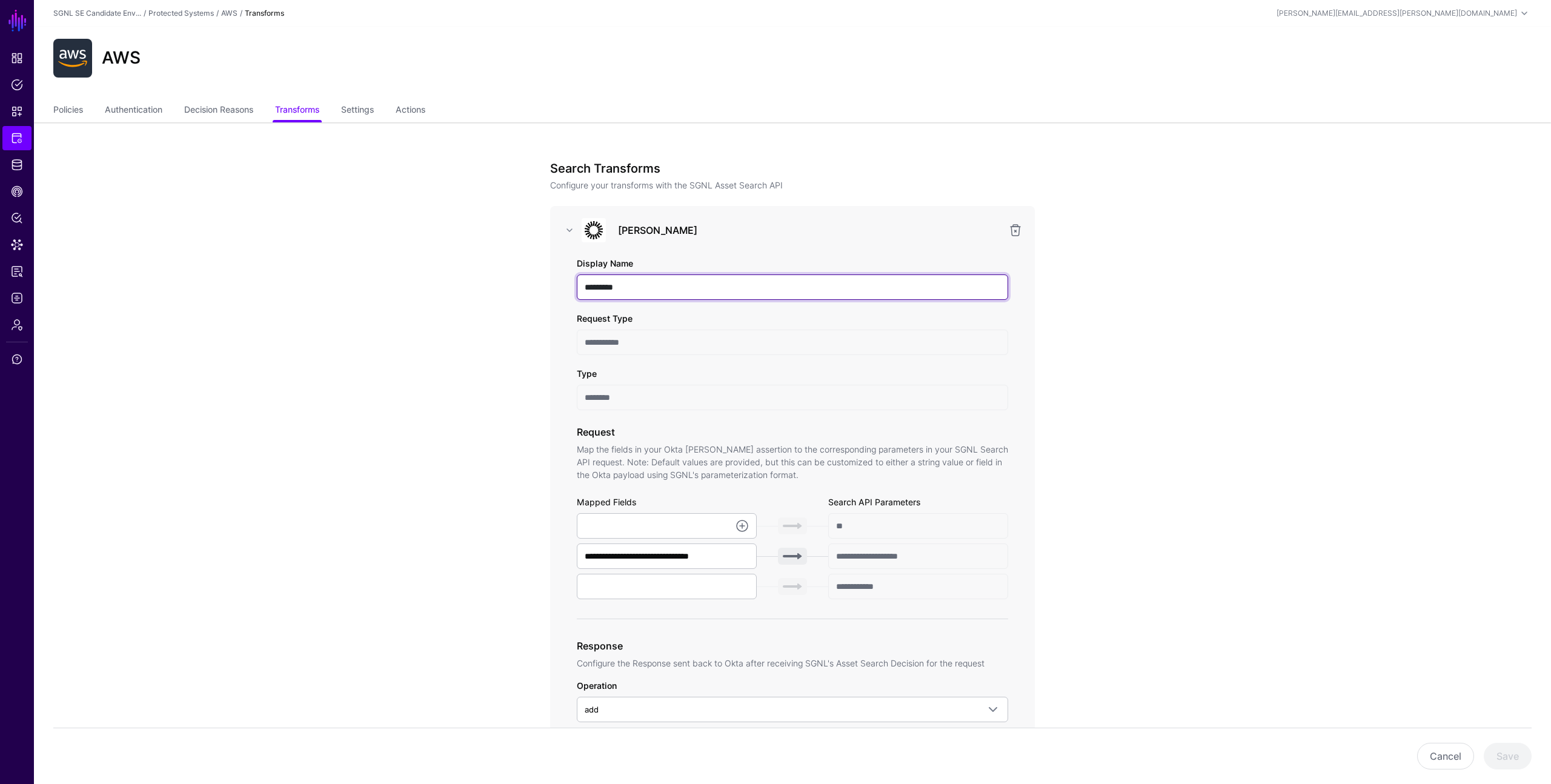
click at [850, 298] on input "*********" at bounding box center [792, 287] width 431 height 25
click at [743, 528] on link at bounding box center [742, 526] width 15 height 15
click at [705, 571] on span "{$.data.context.user.profile.login}" at bounding box center [650, 571] width 127 height 10
type input "**********"
click at [514, 532] on div "**********" at bounding box center [792, 743] width 562 height 1241
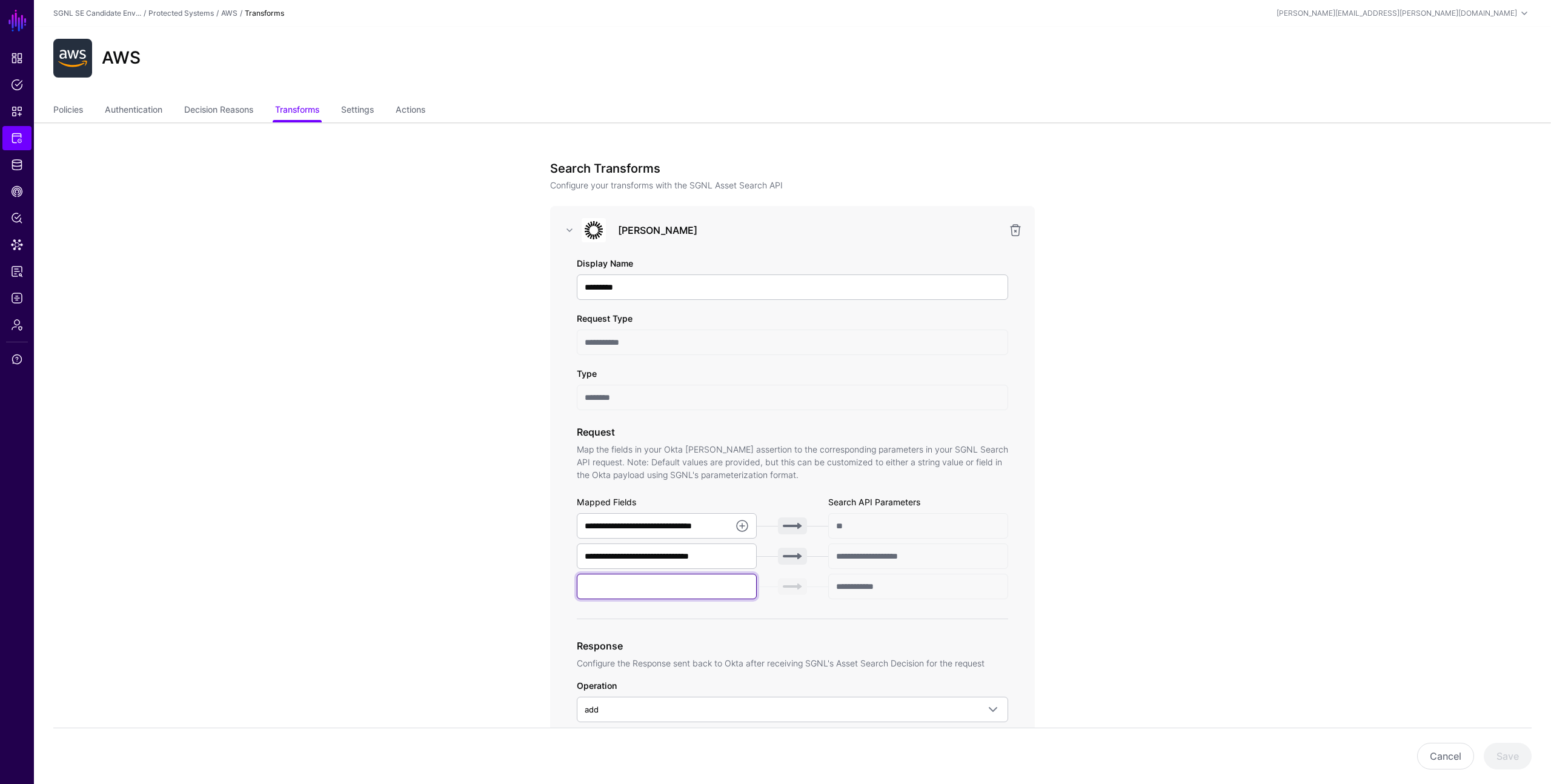
click at [677, 588] on input "text" at bounding box center [667, 587] width 180 height 25
type input "******"
click at [1197, 385] on app-integrations-item-transforms "**********" at bounding box center [792, 743] width 1517 height 1241
click at [979, 703] on span at bounding box center [990, 709] width 22 height 15
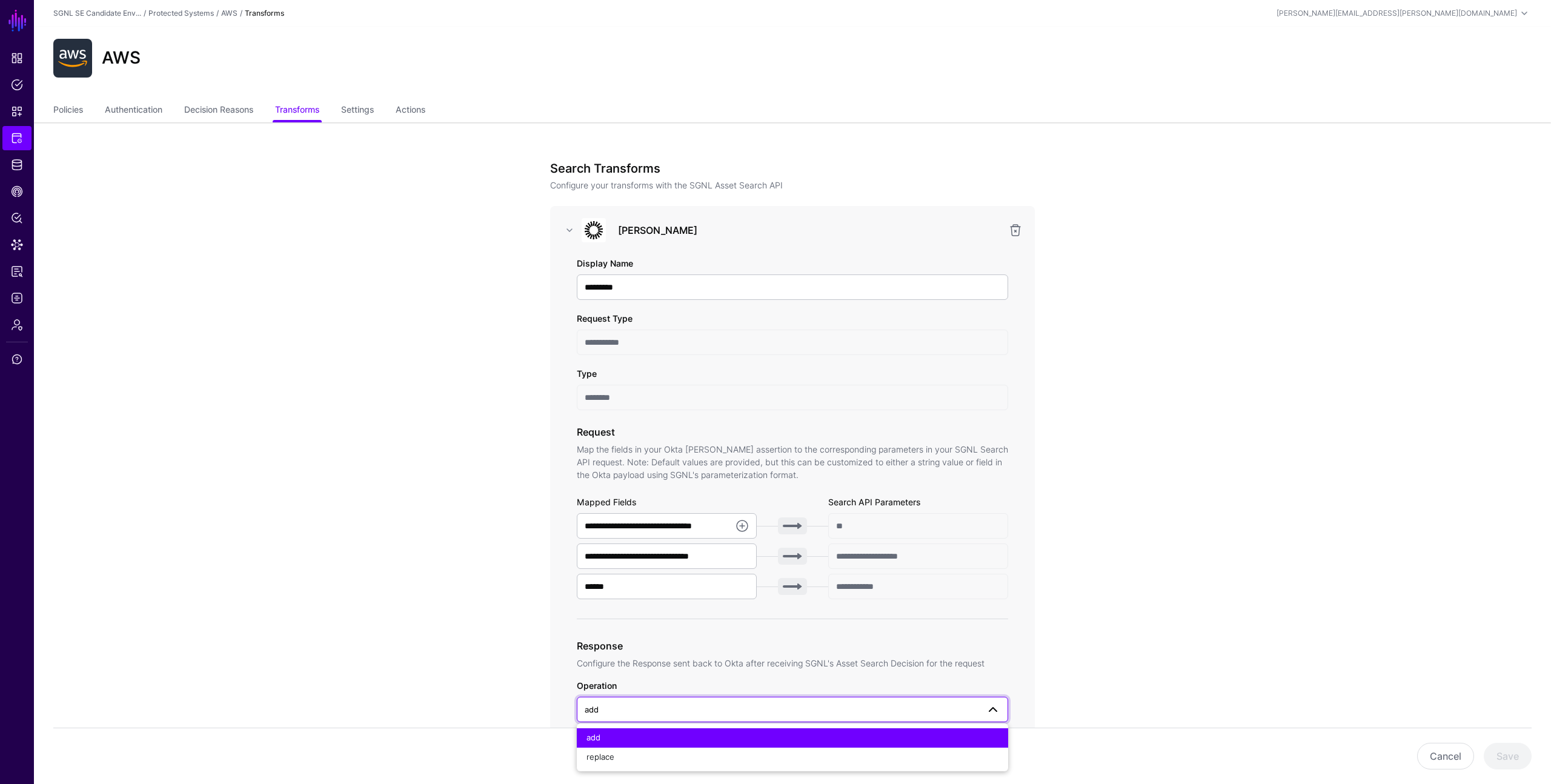
click at [1088, 709] on app-integrations-item-transforms "**********" at bounding box center [792, 743] width 1517 height 1241
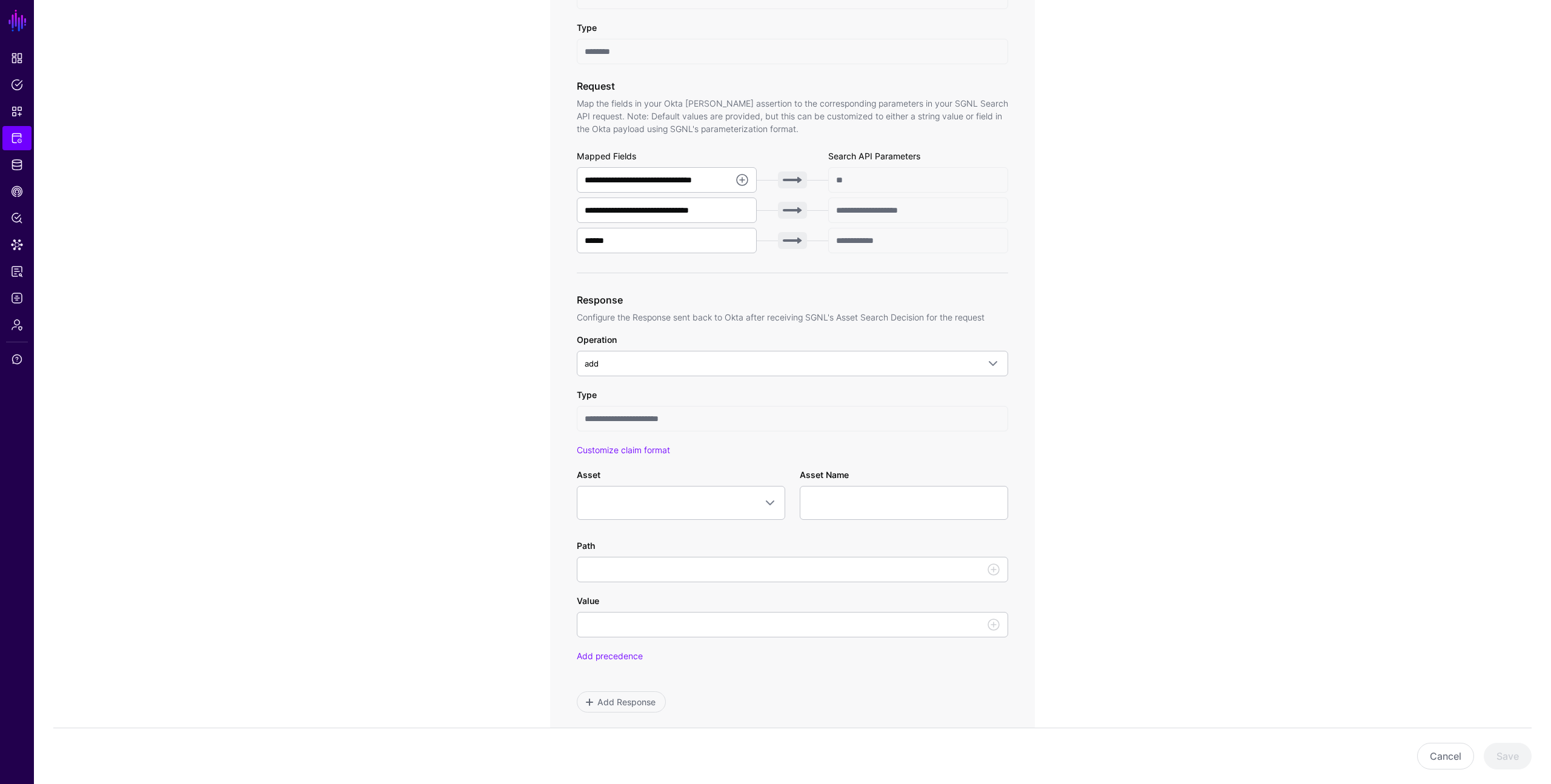
scroll to position [347, 0]
click at [756, 495] on span at bounding box center [767, 501] width 22 height 15
click at [509, 455] on app-integrations-item-transforms "**********" at bounding box center [792, 395] width 1517 height 1241
click at [932, 628] on input "Value" at bounding box center [792, 623] width 431 height 25
click at [996, 621] on link at bounding box center [993, 623] width 15 height 15
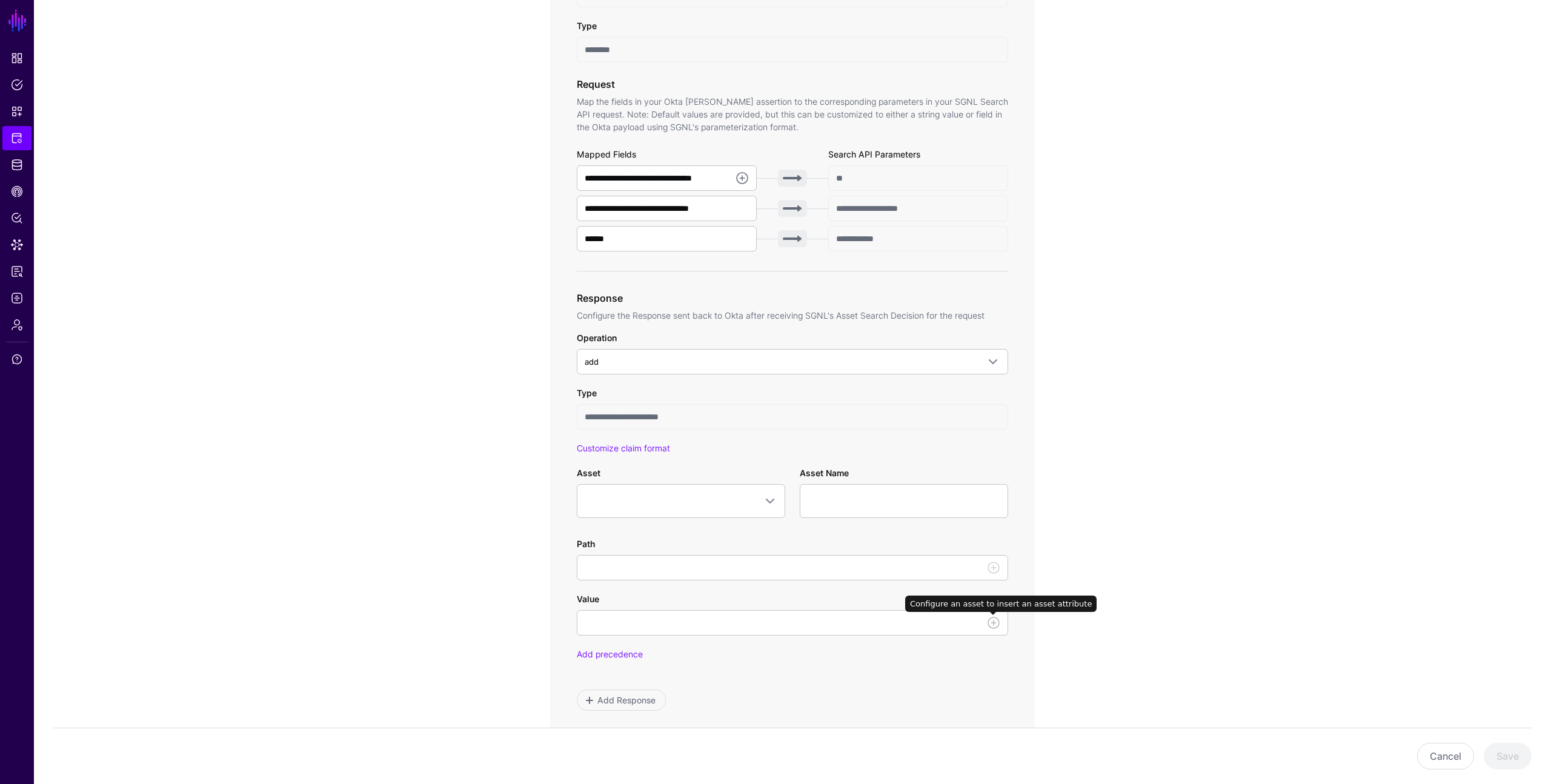
click at [996, 621] on link at bounding box center [993, 623] width 15 height 15
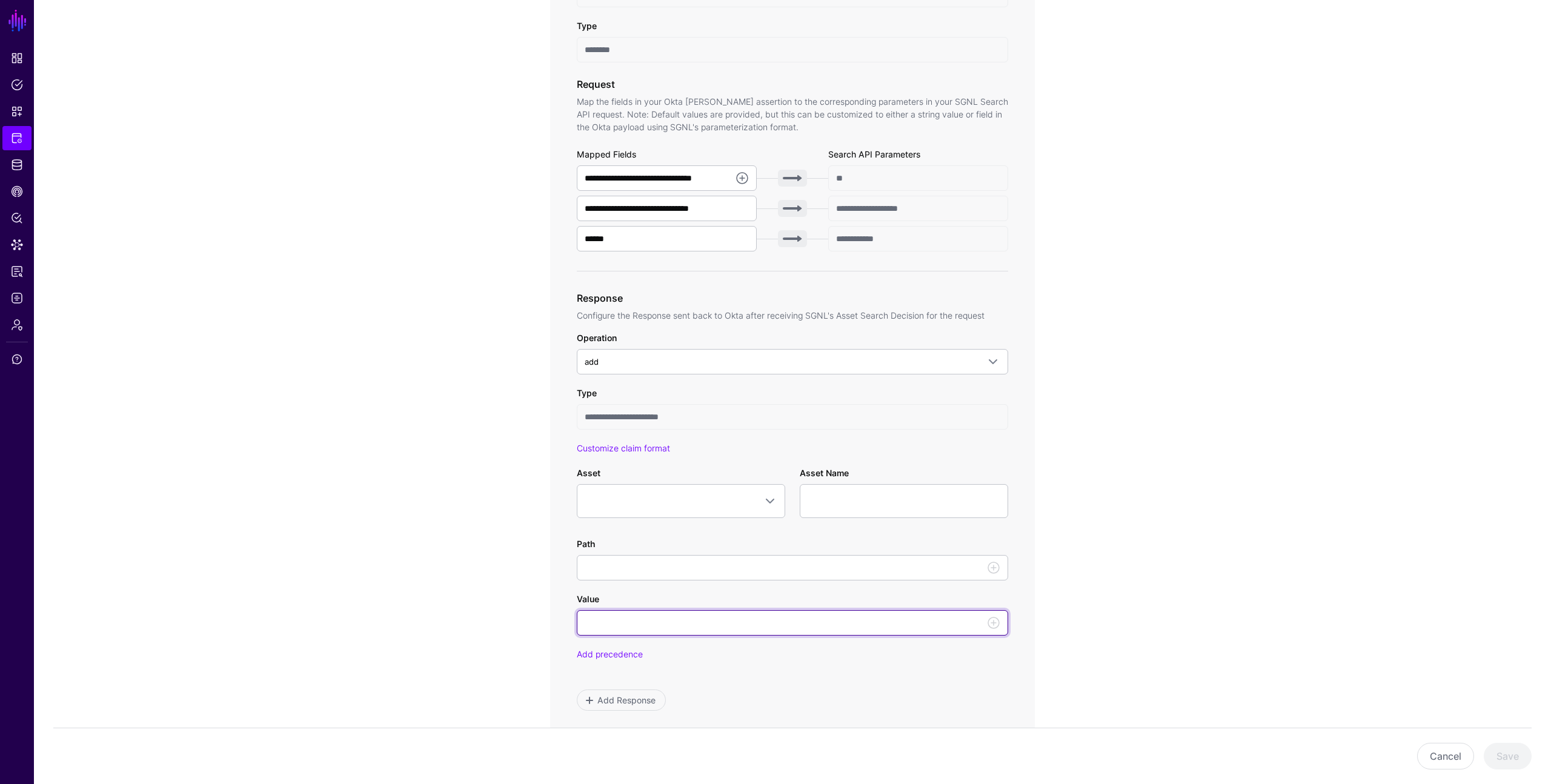
click at [944, 622] on input "Value" at bounding box center [792, 623] width 431 height 25
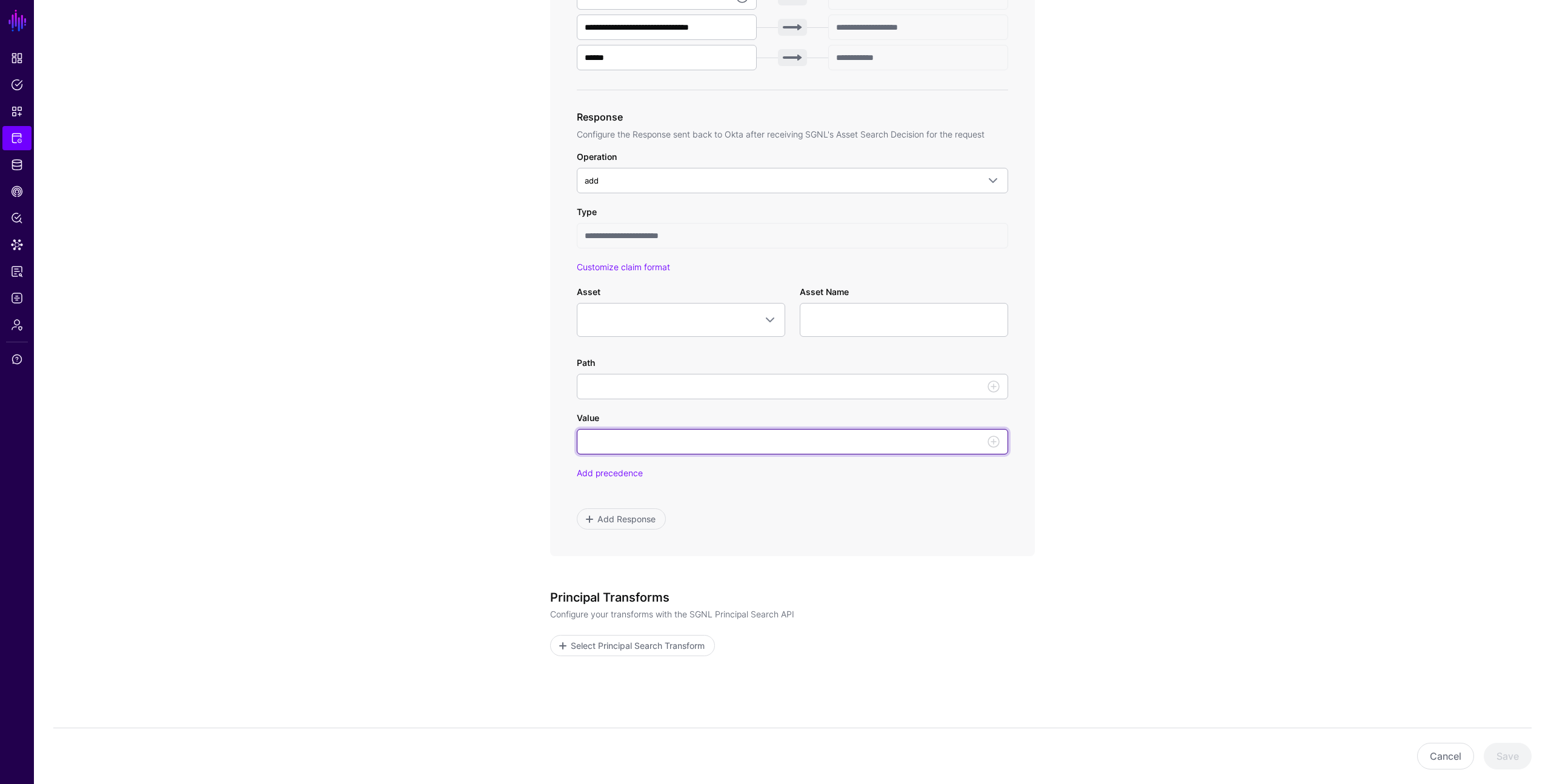
scroll to position [580, 0]
